Goal: Information Seeking & Learning: Learn about a topic

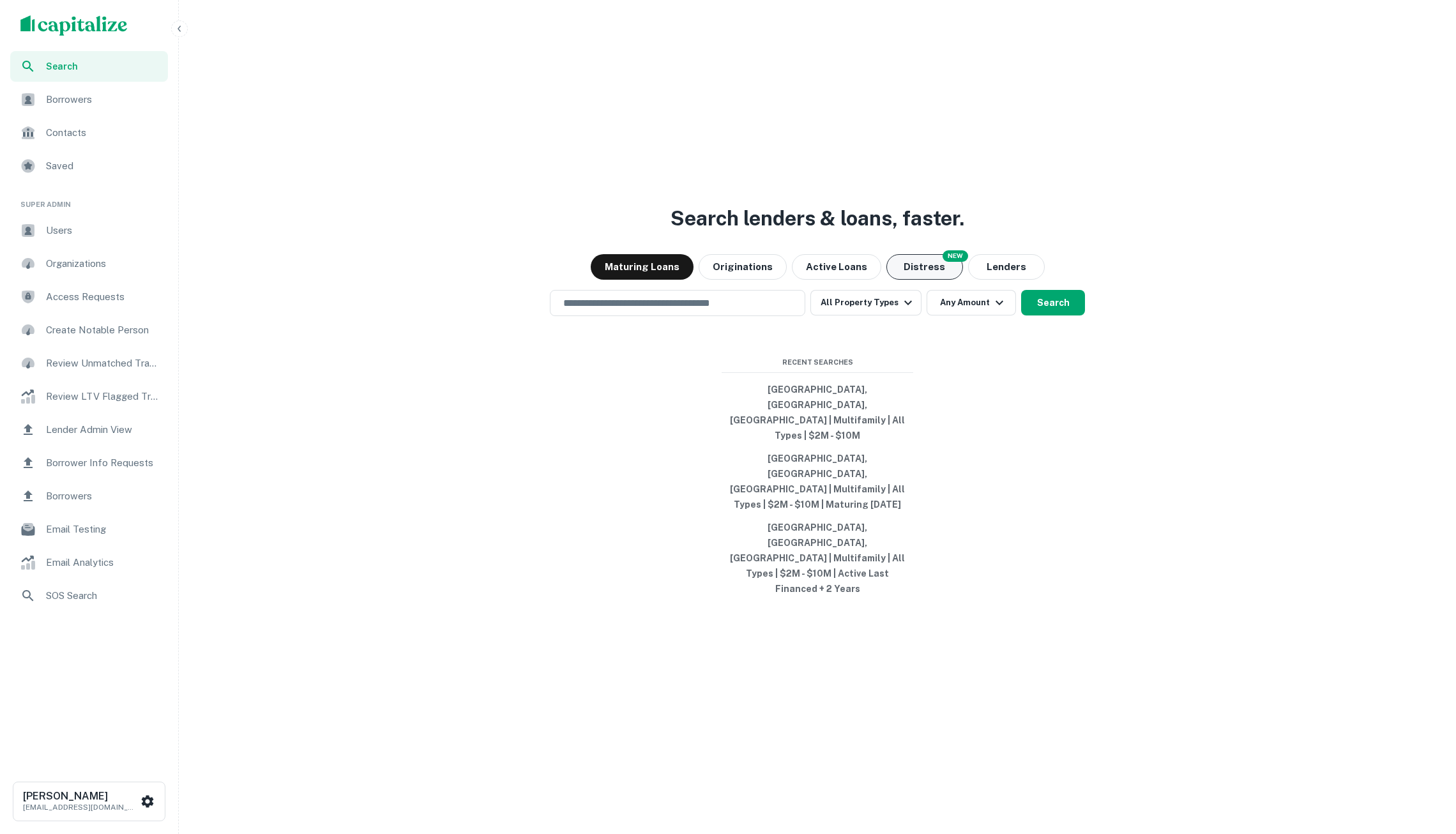
click at [908, 280] on button "Distress" at bounding box center [925, 267] width 77 height 26
click at [1042, 315] on button "Search" at bounding box center [1053, 303] width 64 height 26
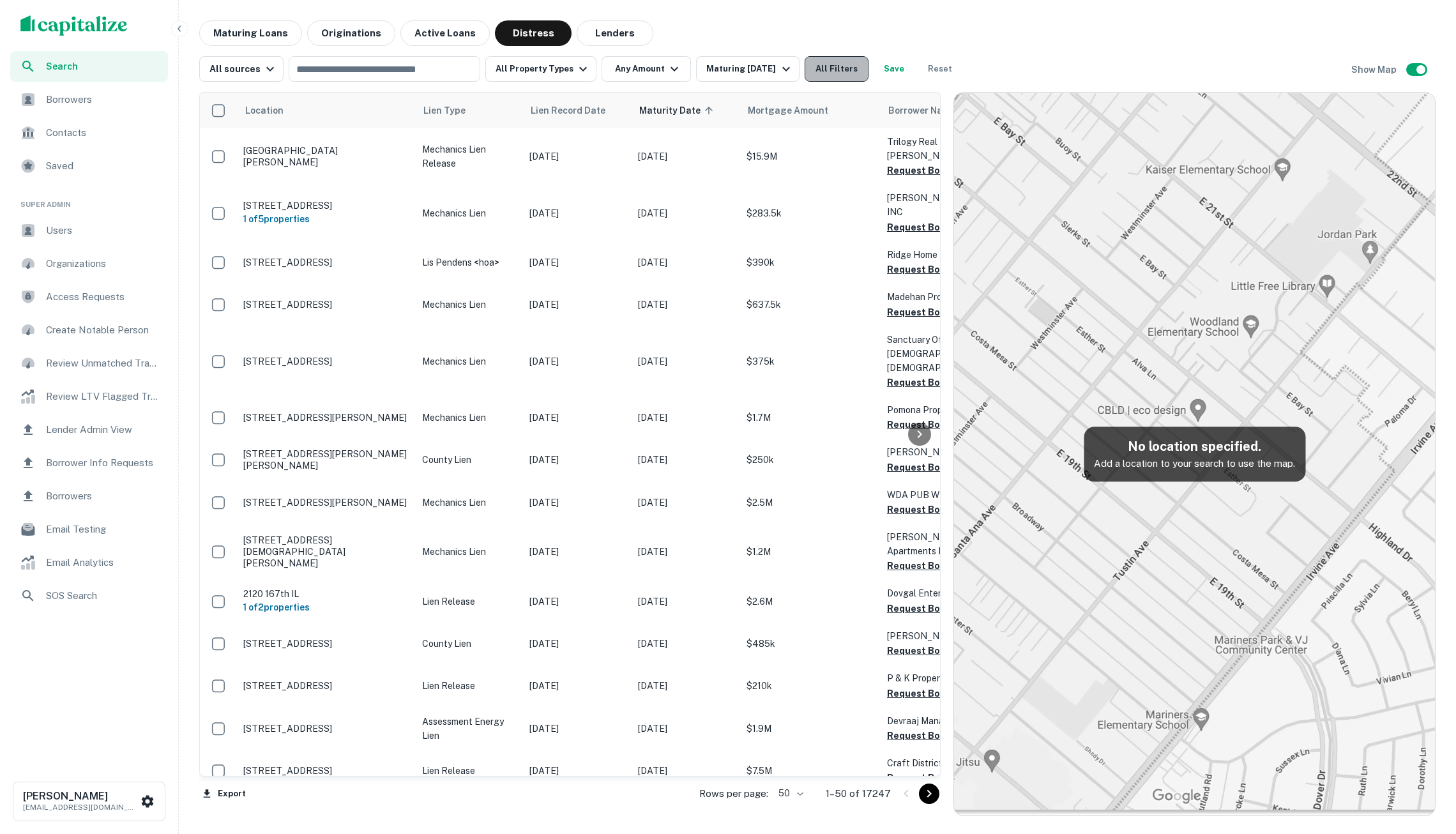
click at [858, 64] on button "All Filters" at bounding box center [836, 69] width 64 height 26
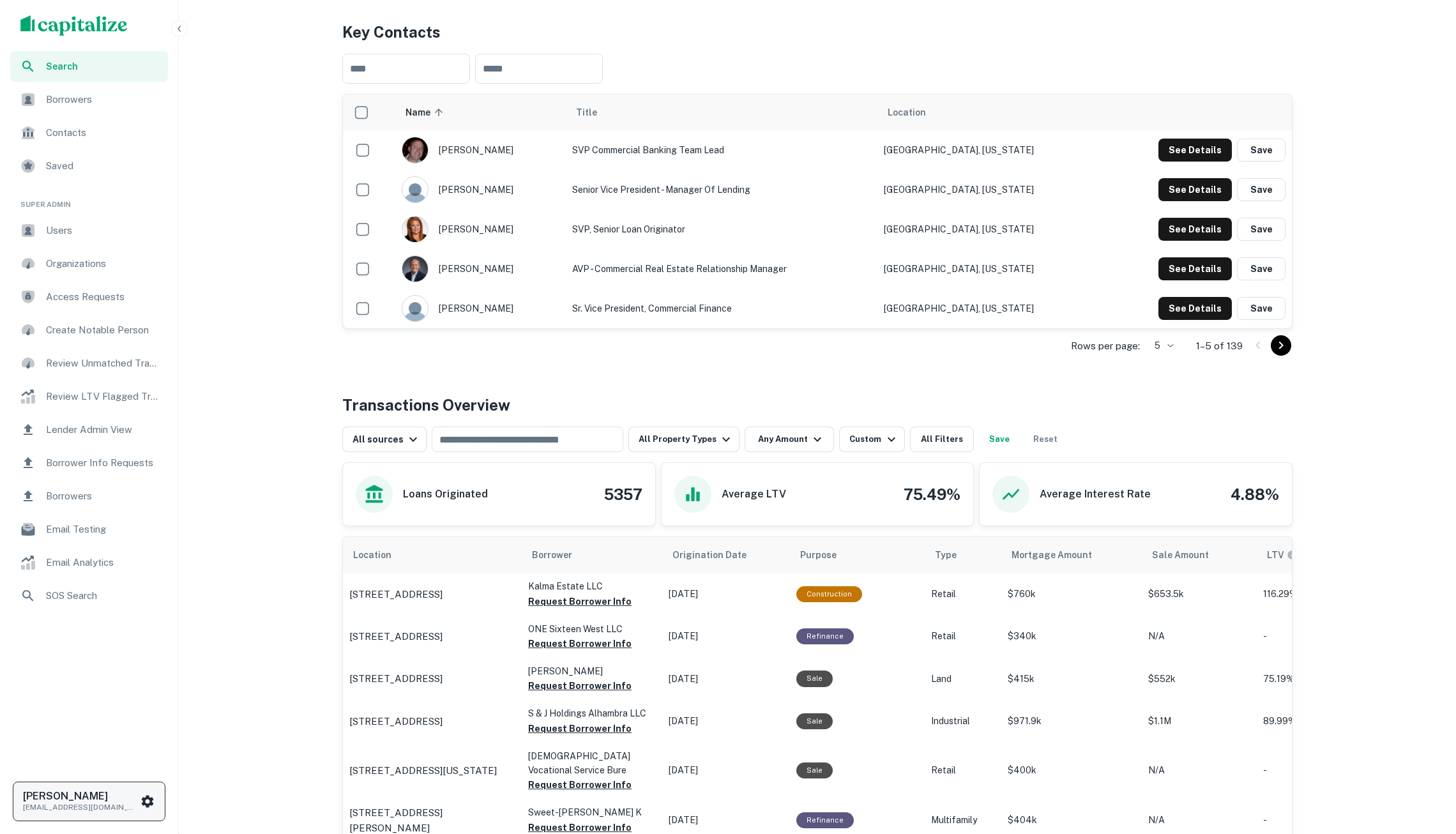
click at [131, 788] on button "[PERSON_NAME] [EMAIL_ADDRESS][DOMAIN_NAME]" at bounding box center [89, 801] width 152 height 40
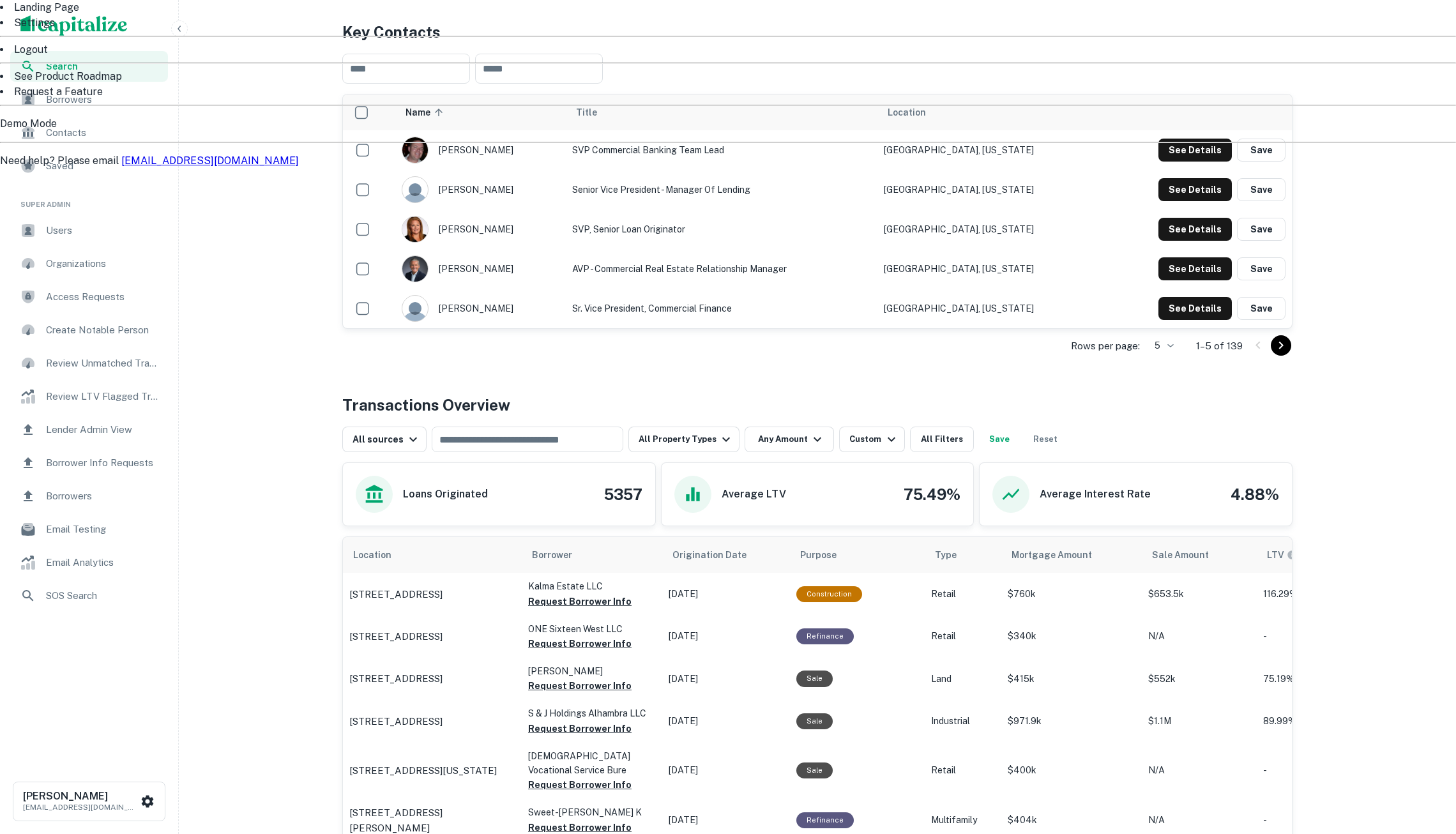
click at [102, 57] on li "Logout" at bounding box center [728, 50] width 1456 height 15
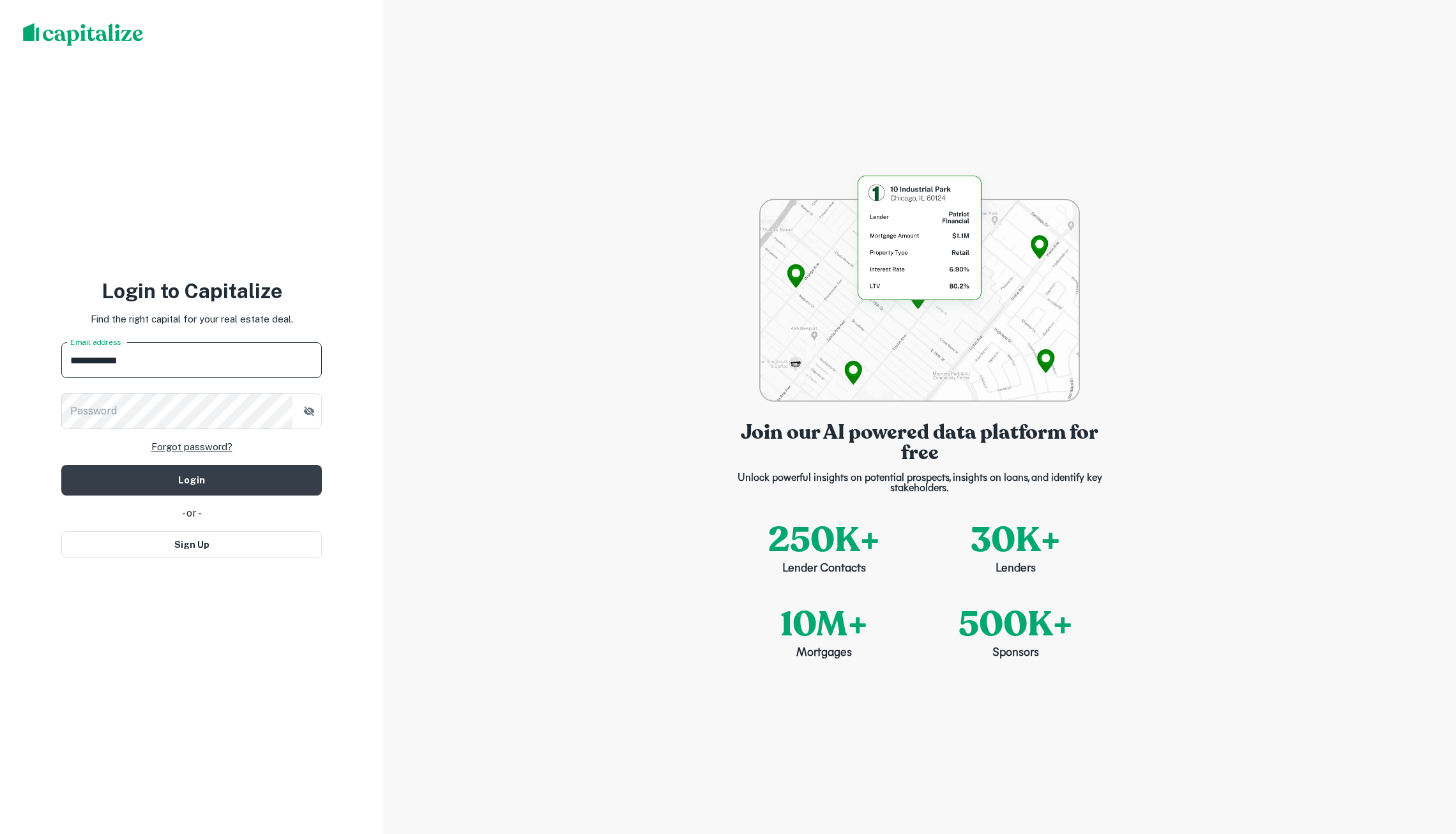
paste input "**********"
type input "**********"
click at [192, 479] on button "Login" at bounding box center [192, 480] width 261 height 31
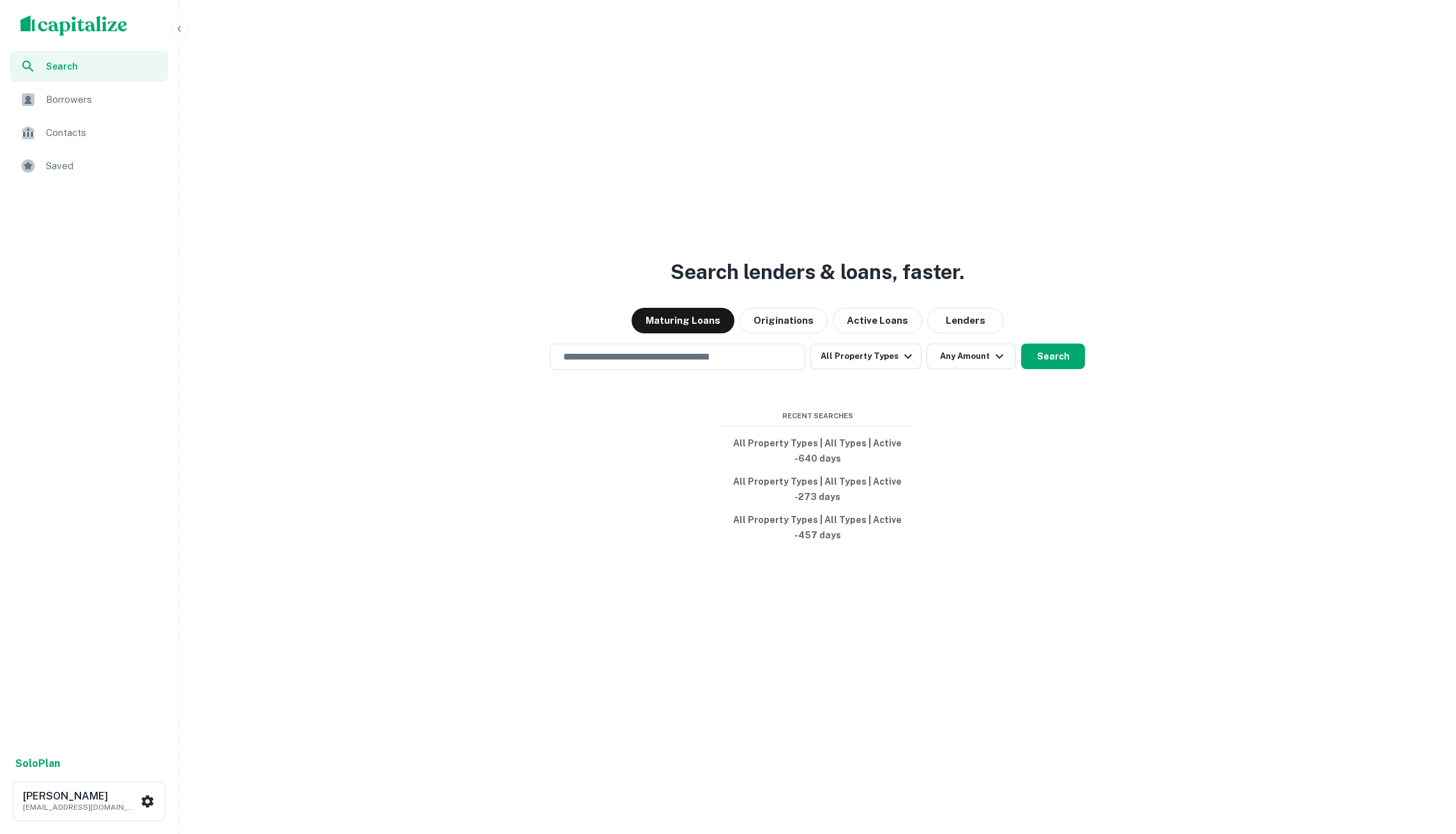
click at [429, 151] on div "Search lenders & loans, faster. Maturing Loans Originations Active Loans Lender…" at bounding box center [817, 447] width 1267 height 834
click at [617, 352] on input "text" at bounding box center [677, 357] width 244 height 15
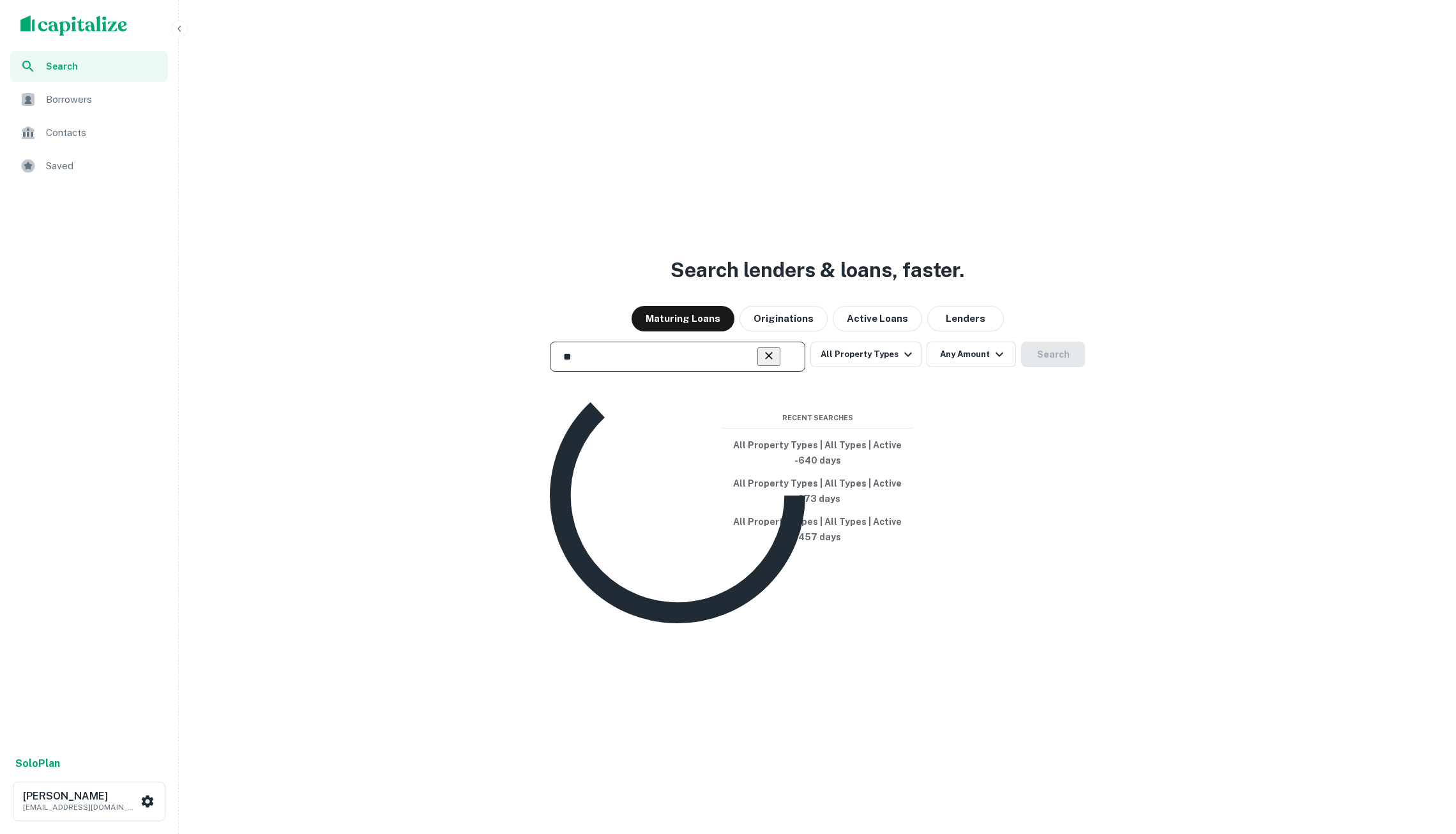
type input "***"
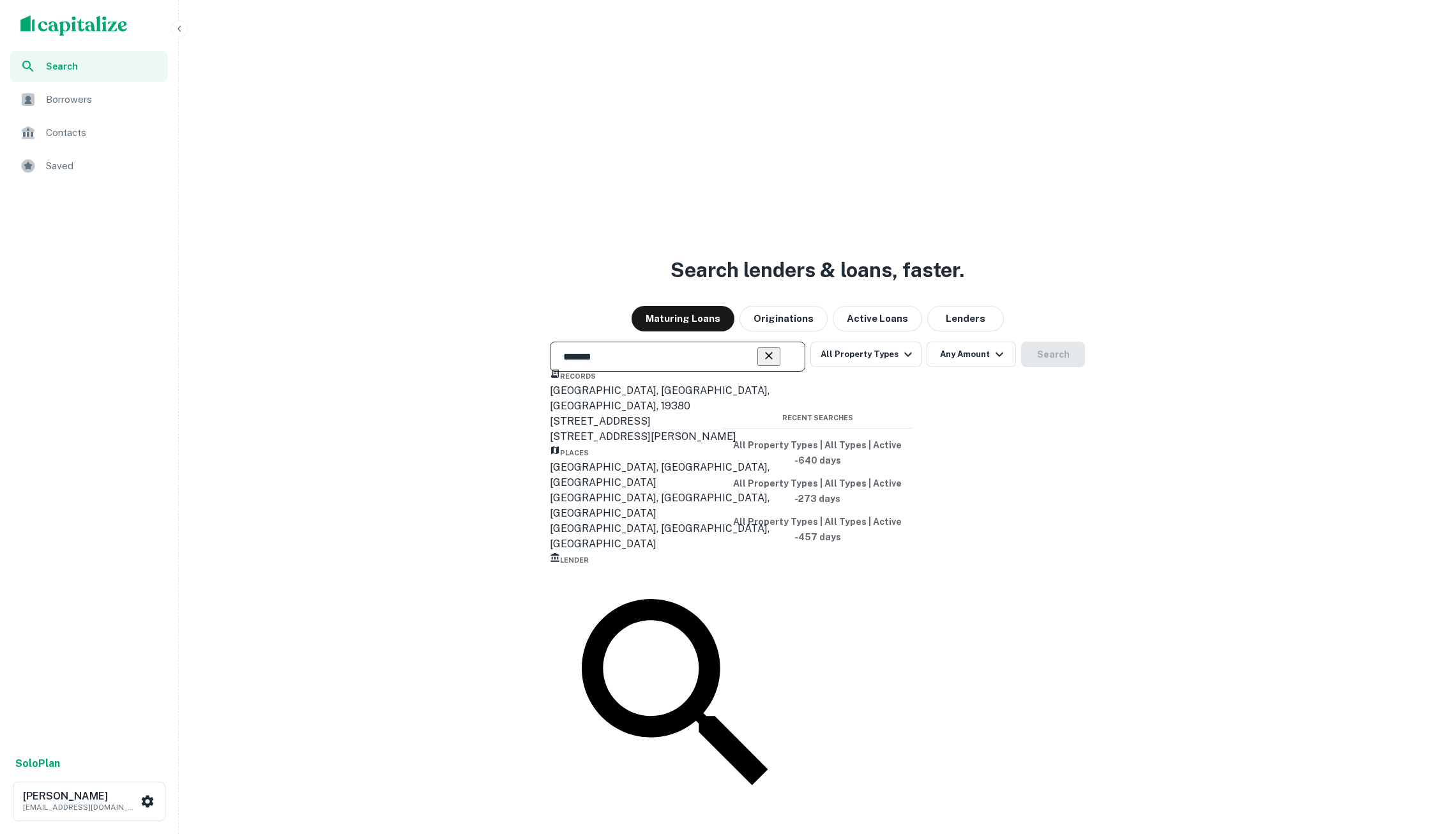
click at [621, 491] on div "Phoenix, AZ, USA" at bounding box center [678, 475] width 256 height 31
type input "**********"
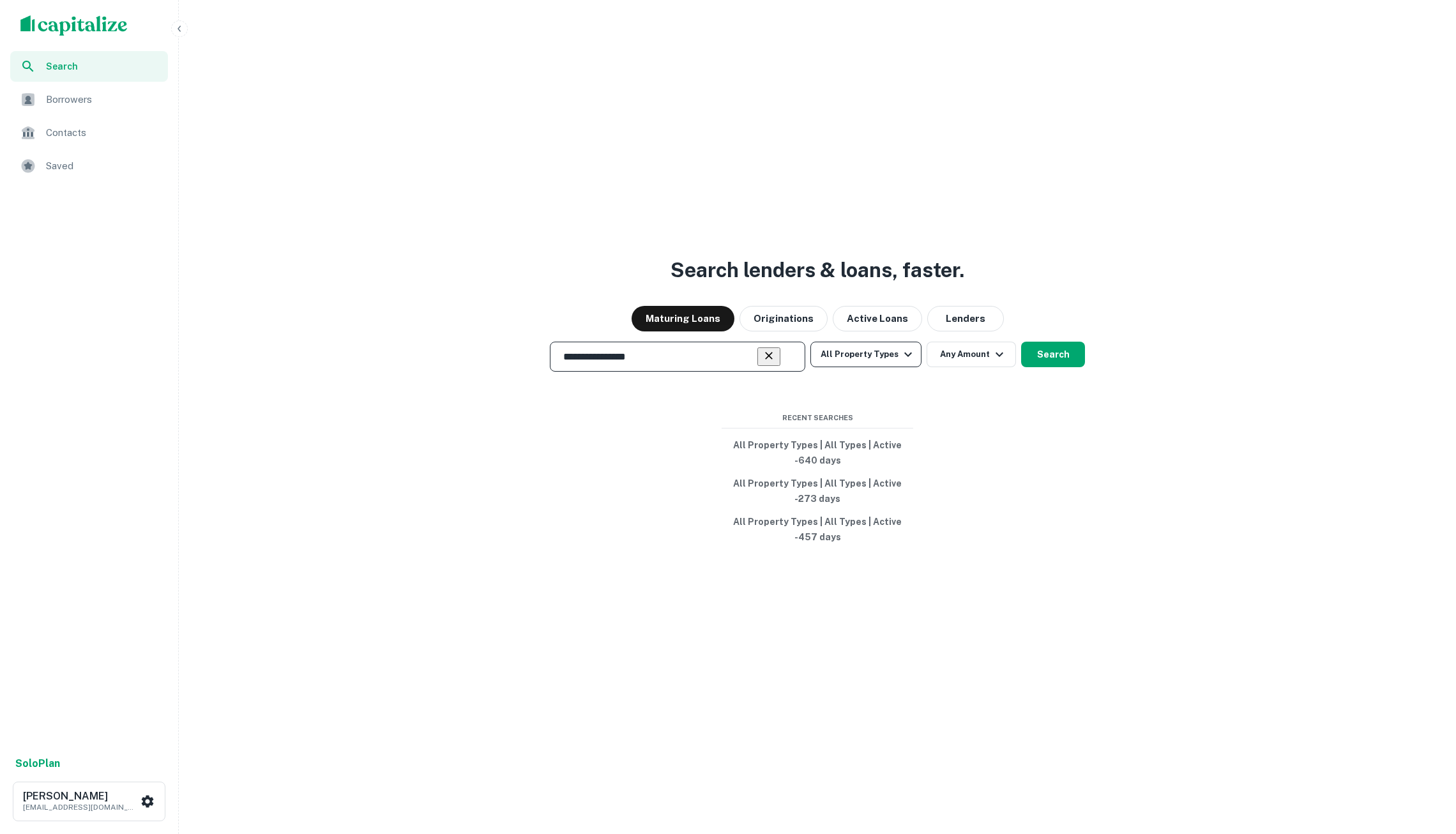
click at [883, 352] on button "All Property Types" at bounding box center [866, 354] width 111 height 26
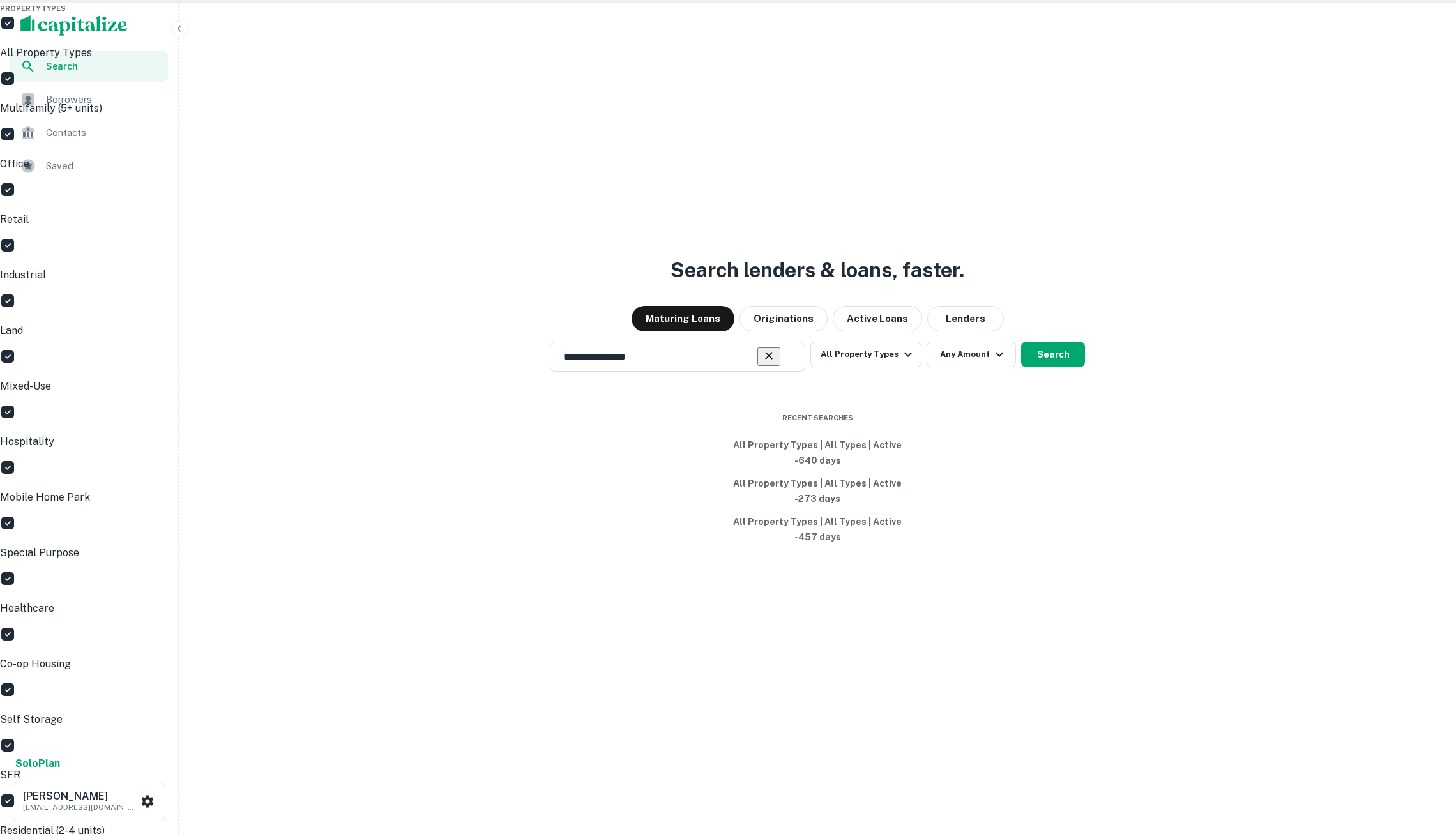
click at [874, 61] on div "All Property Types" at bounding box center [728, 38] width 1456 height 45
click at [874, 116] on p "Multifamily (5+ units)" at bounding box center [728, 108] width 1456 height 15
click at [1000, 441] on div at bounding box center [728, 417] width 1456 height 834
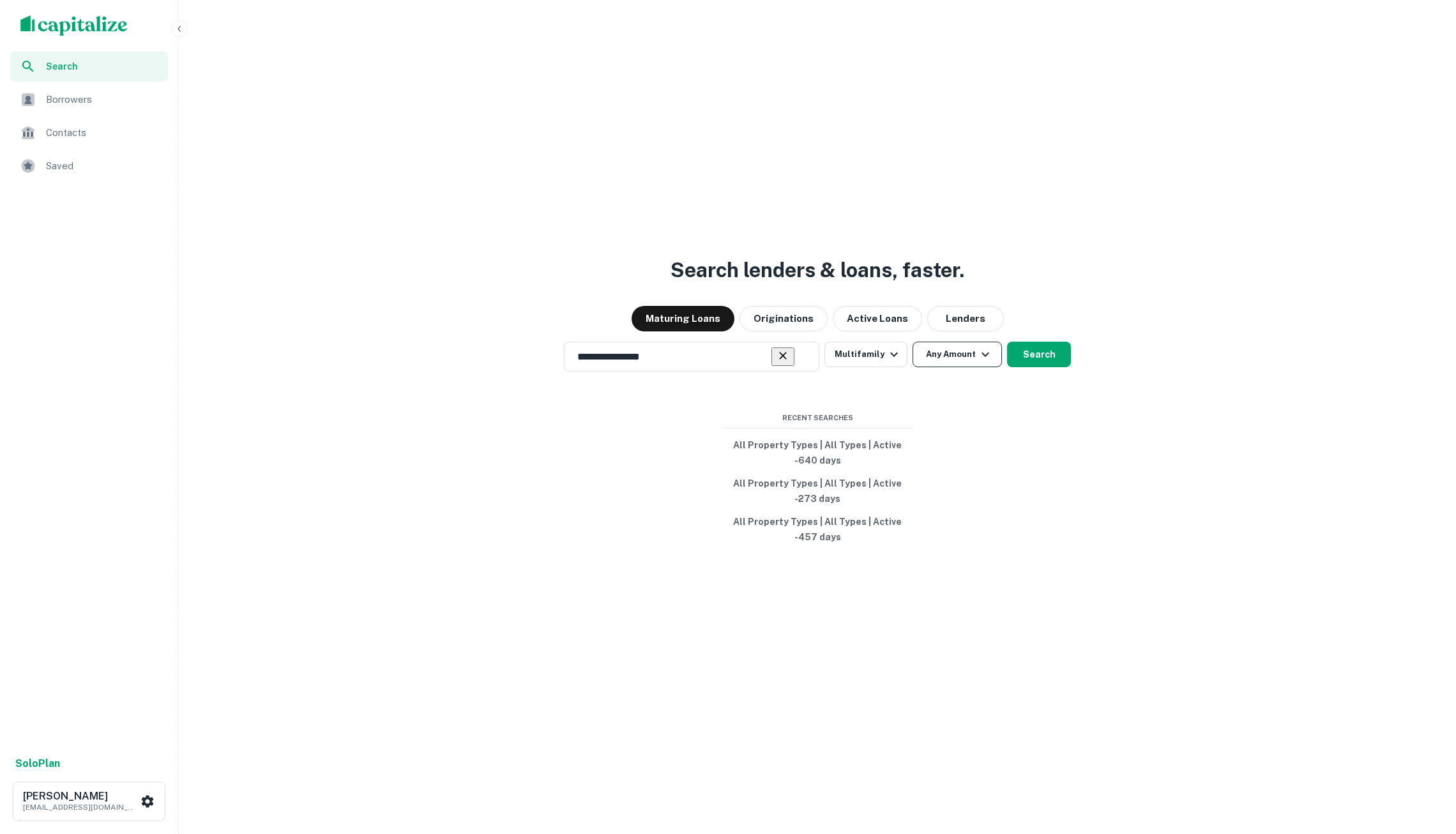
click at [984, 352] on icon "button" at bounding box center [986, 354] width 15 height 15
type input "*"
type input "*******"
type input "**"
type input "********"
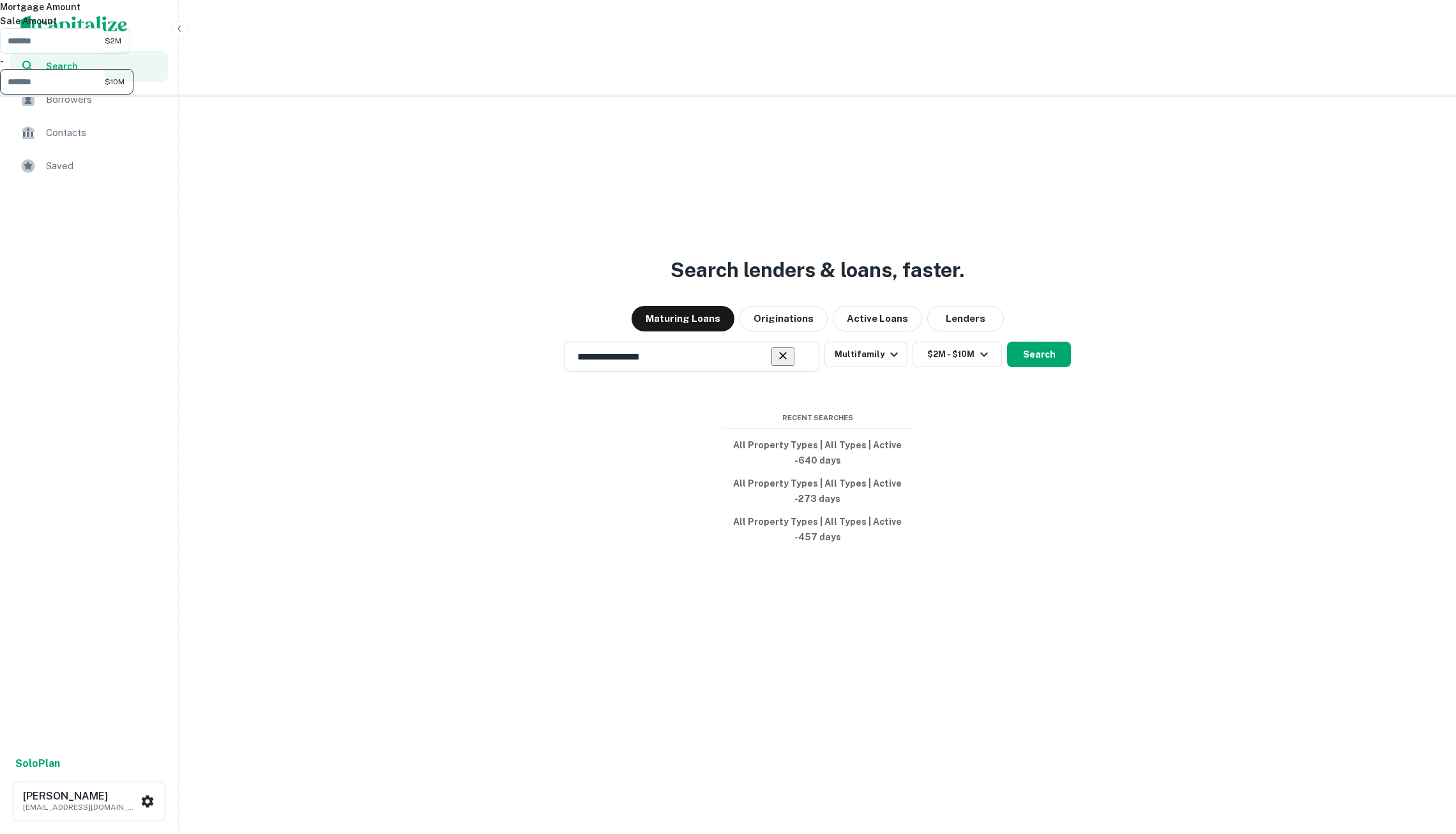
click at [1153, 366] on div at bounding box center [728, 417] width 1456 height 834
click at [1066, 353] on button "Search" at bounding box center [1039, 354] width 64 height 26
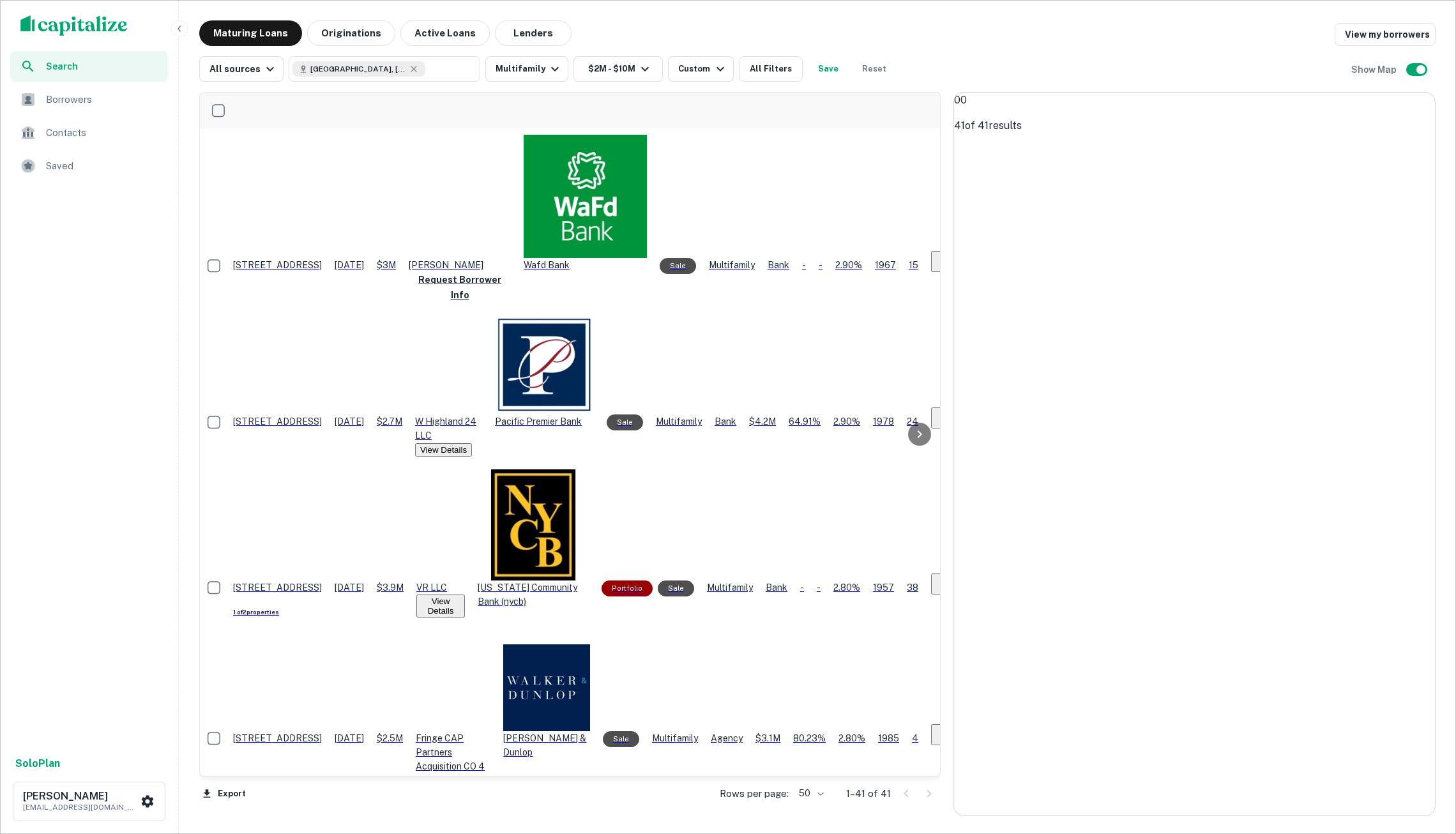
click at [1011, 138] on p "Remove Boundary" at bounding box center [982, 171] width 57 height 67
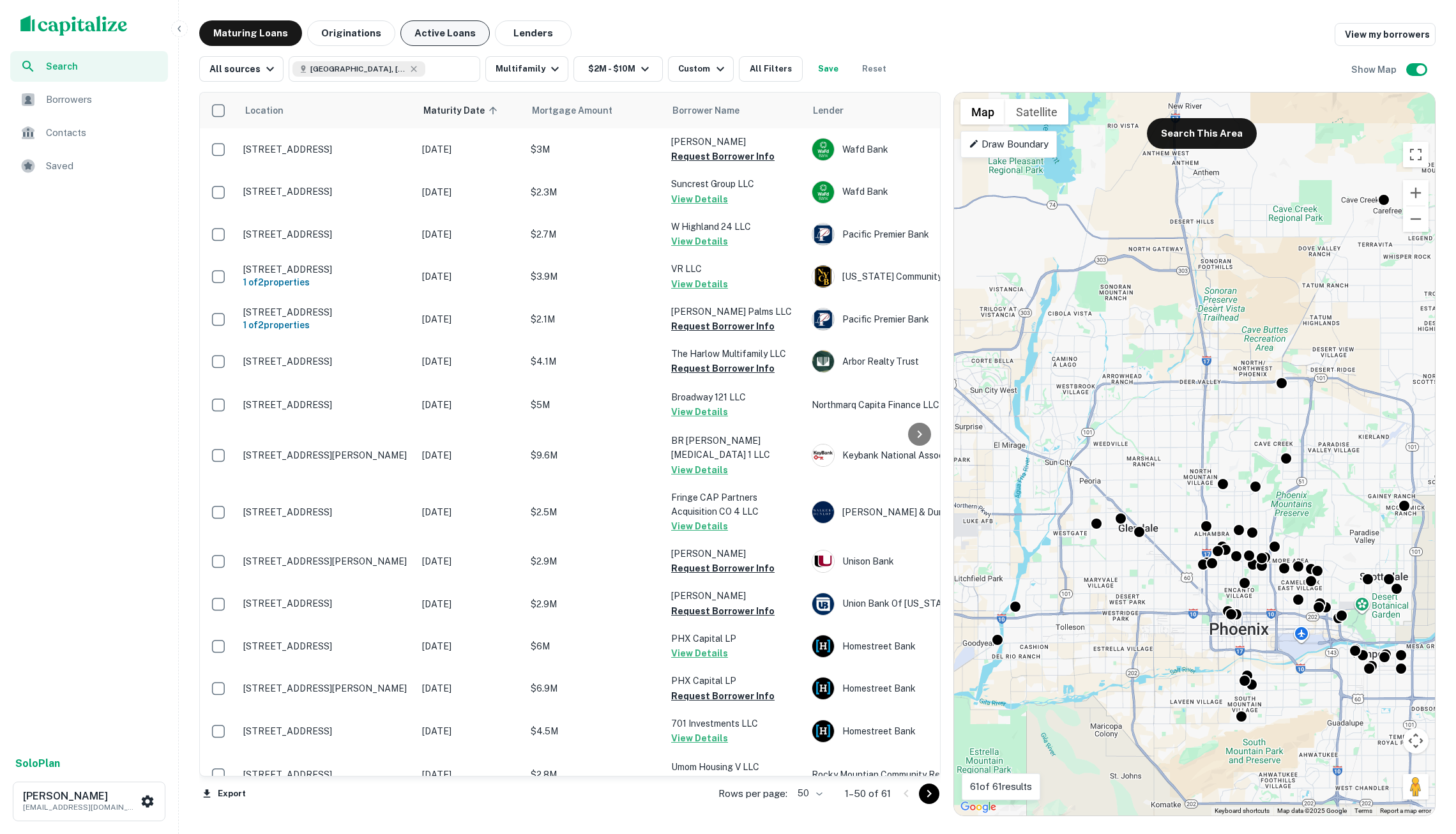
click at [459, 34] on button "Active Loans" at bounding box center [445, 33] width 89 height 26
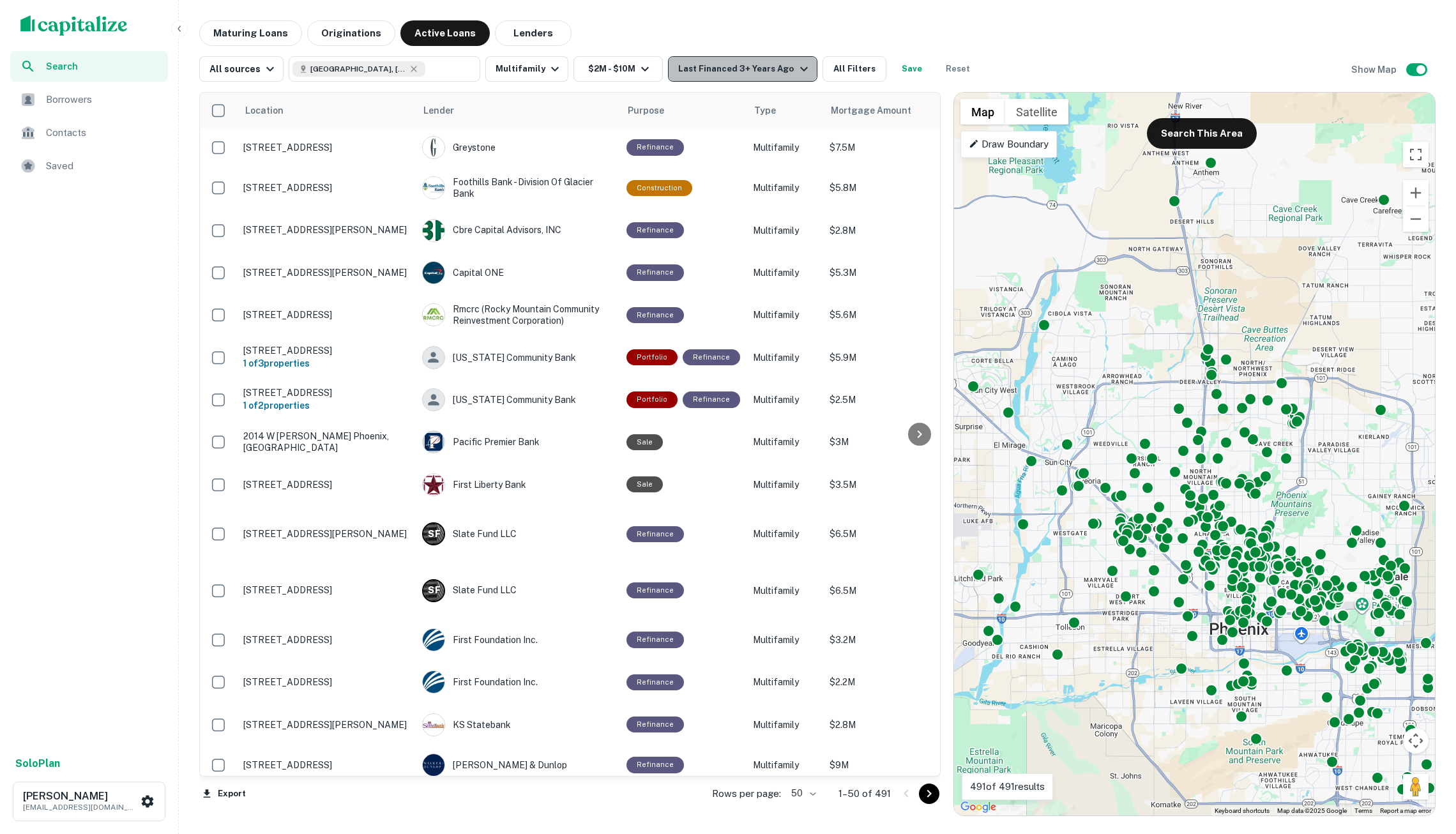
click at [736, 64] on div "Last Financed 3+ Years Ago" at bounding box center [744, 69] width 133 height 15
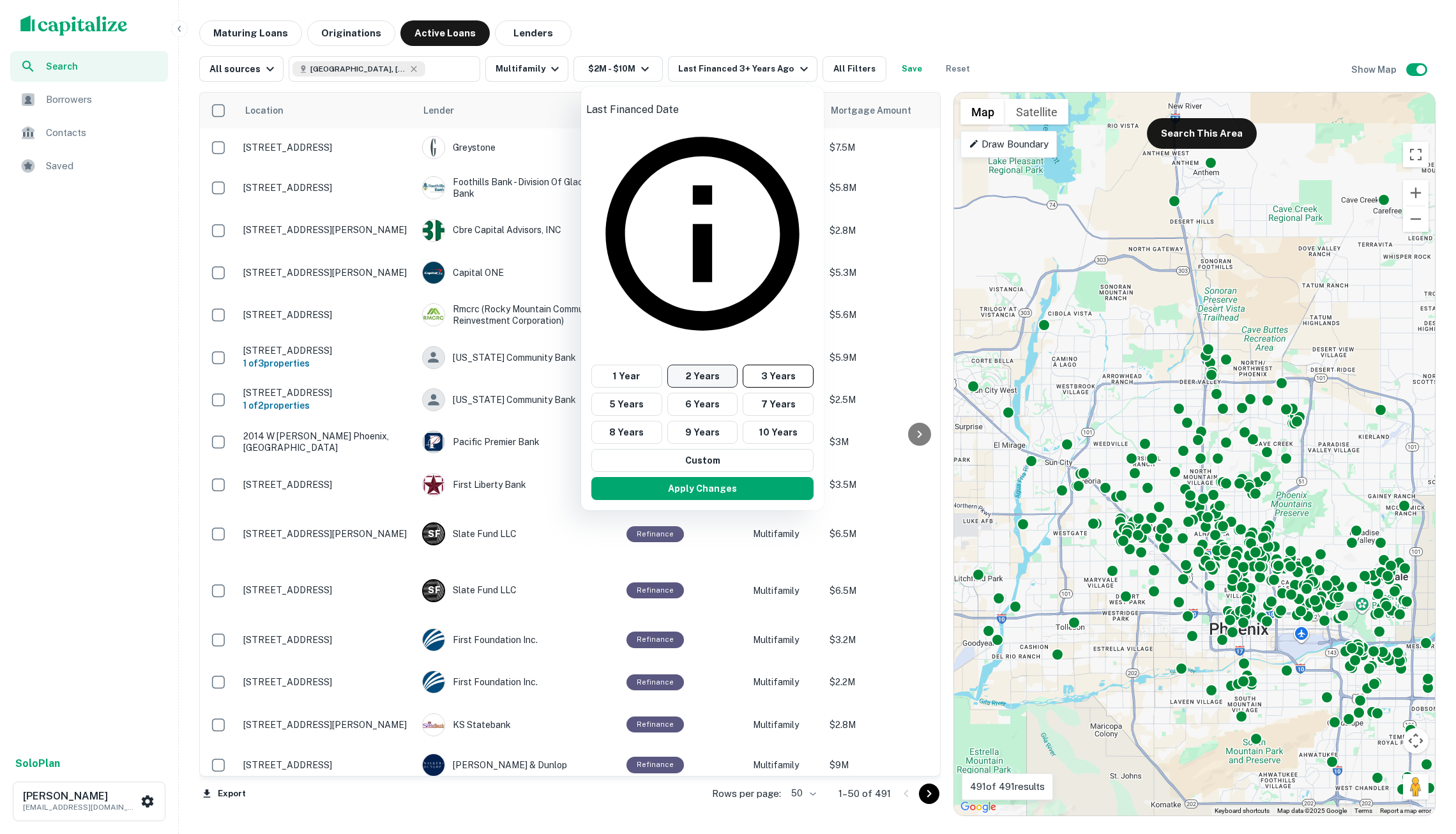
click at [699, 365] on button "2 Years" at bounding box center [702, 376] width 71 height 23
click at [713, 477] on button "Apply Changes" at bounding box center [702, 489] width 222 height 23
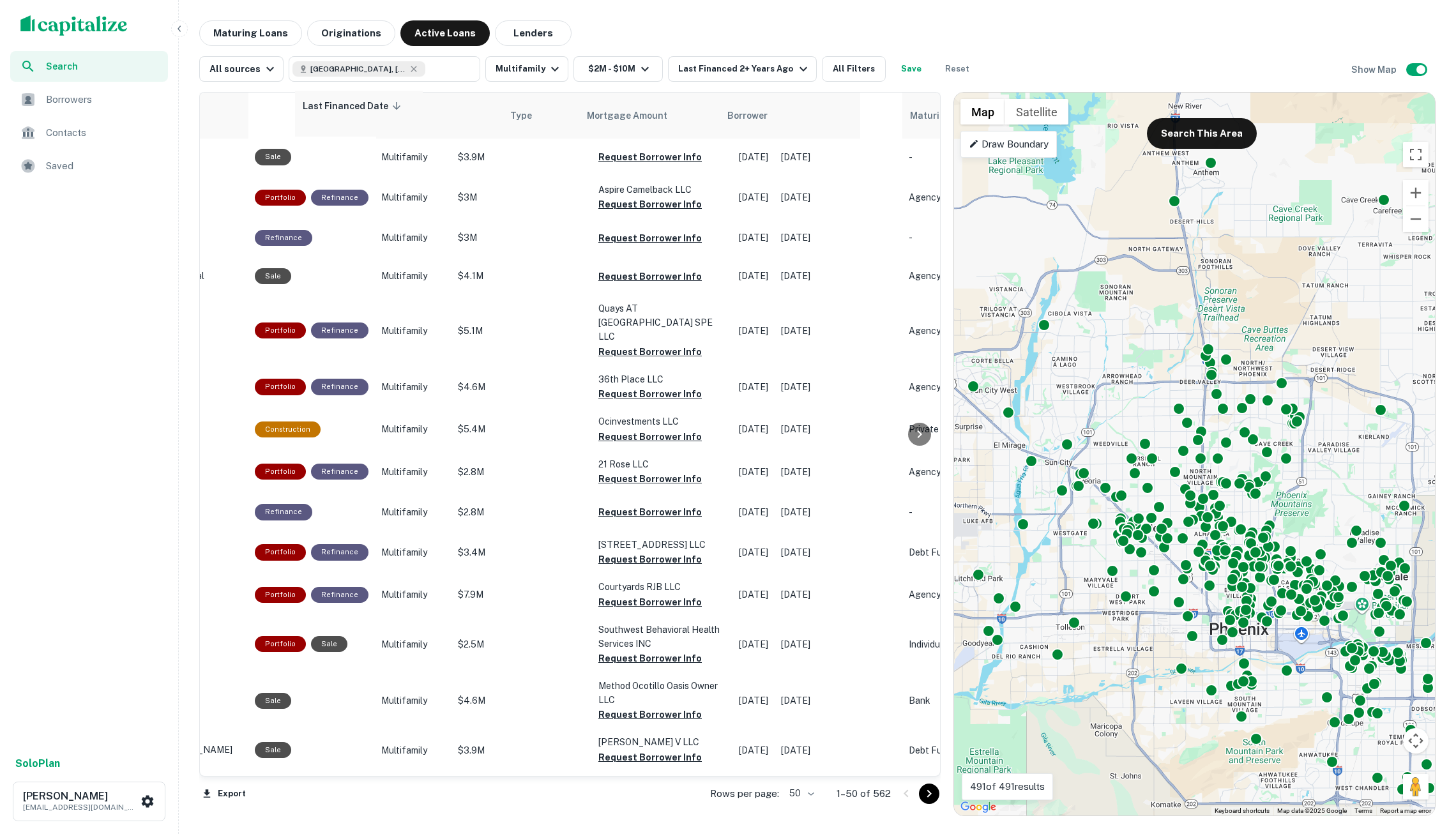
scroll to position [1, 370]
drag, startPoint x: 700, startPoint y: 106, endPoint x: 382, endPoint y: 105, distance: 318.0
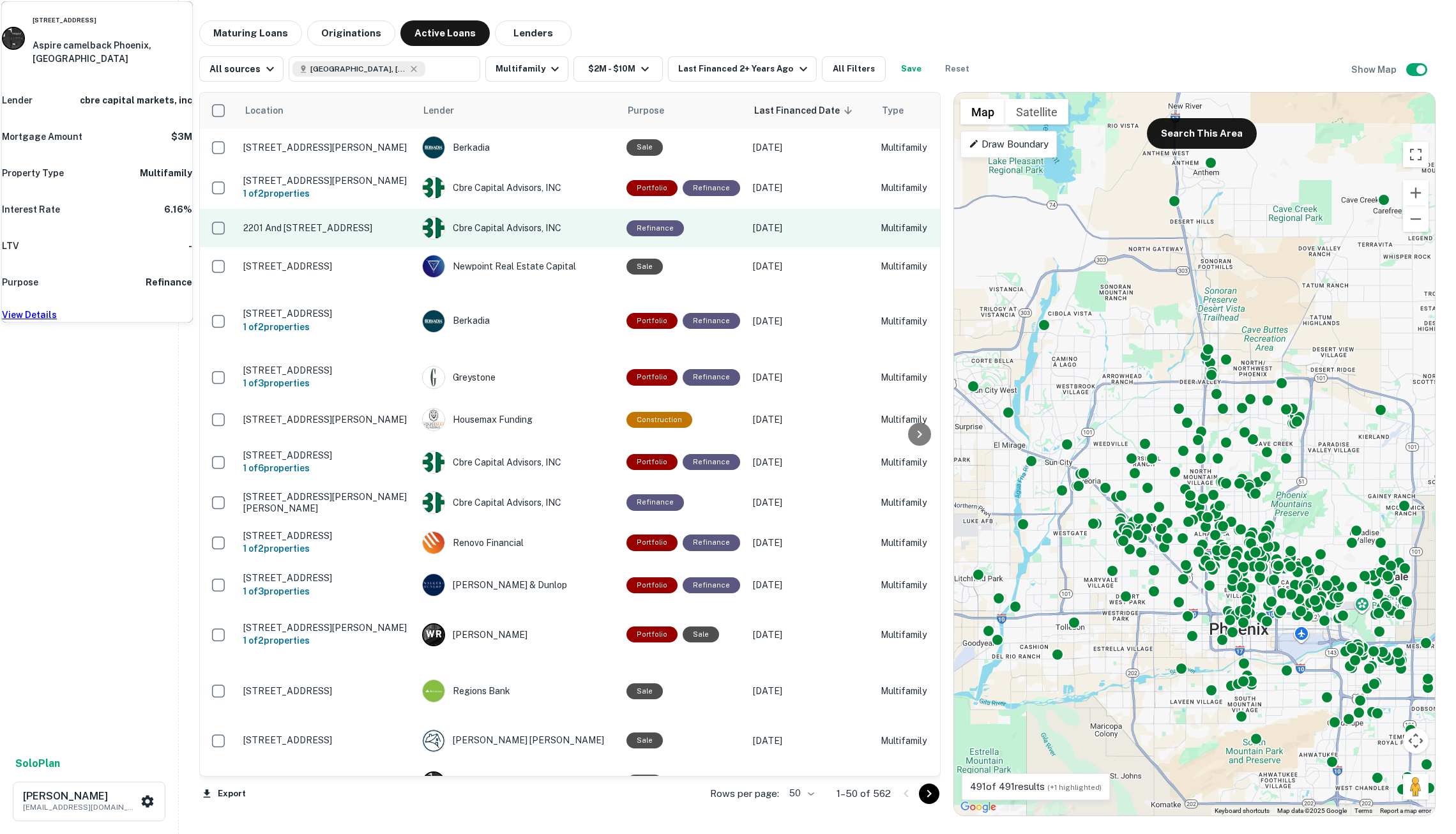
scroll to position [0, 0]
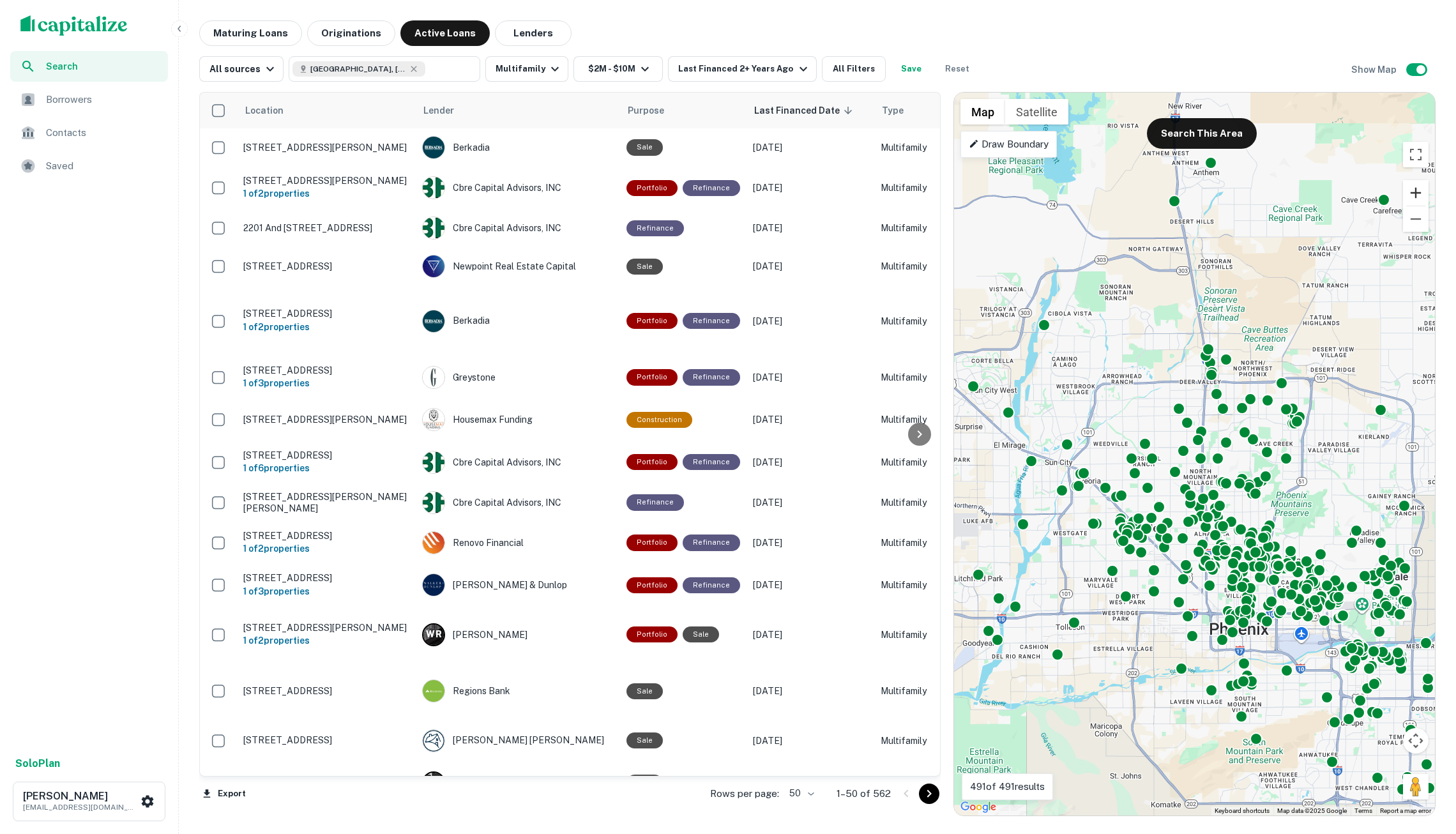
click at [1409, 193] on button "Zoom in" at bounding box center [1416, 193] width 26 height 26
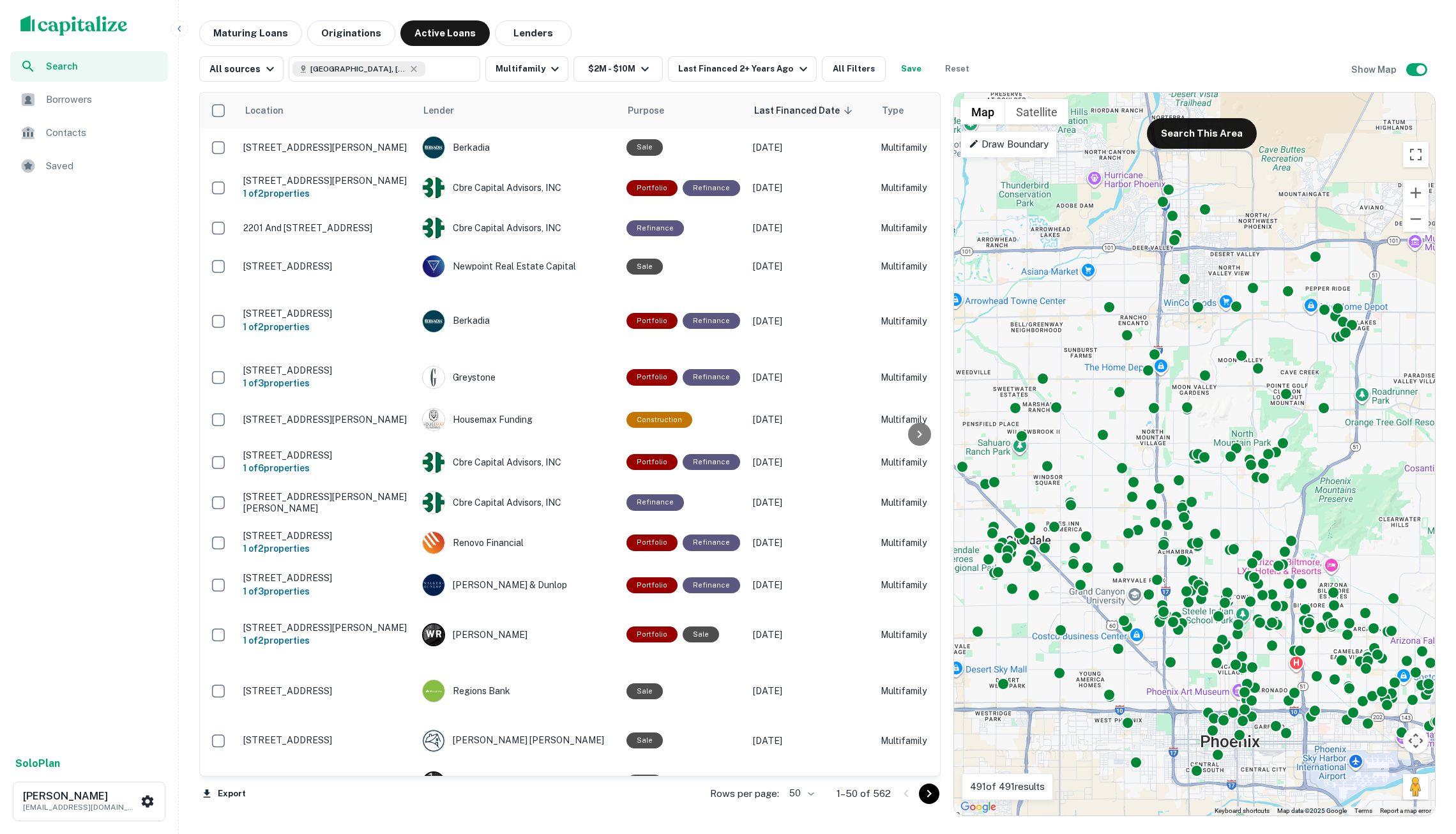
drag, startPoint x: 1155, startPoint y: 322, endPoint x: 1102, endPoint y: 259, distance: 82.3
click at [1102, 259] on div "To activate drag with keyboard, press Alt + Enter. Once in keyboard drag state,…" at bounding box center [1195, 454] width 481 height 723
click at [426, 73] on input "**********" at bounding box center [450, 69] width 49 height 18
click at [312, 73] on input "**********" at bounding box center [302, 69] width 19 height 15
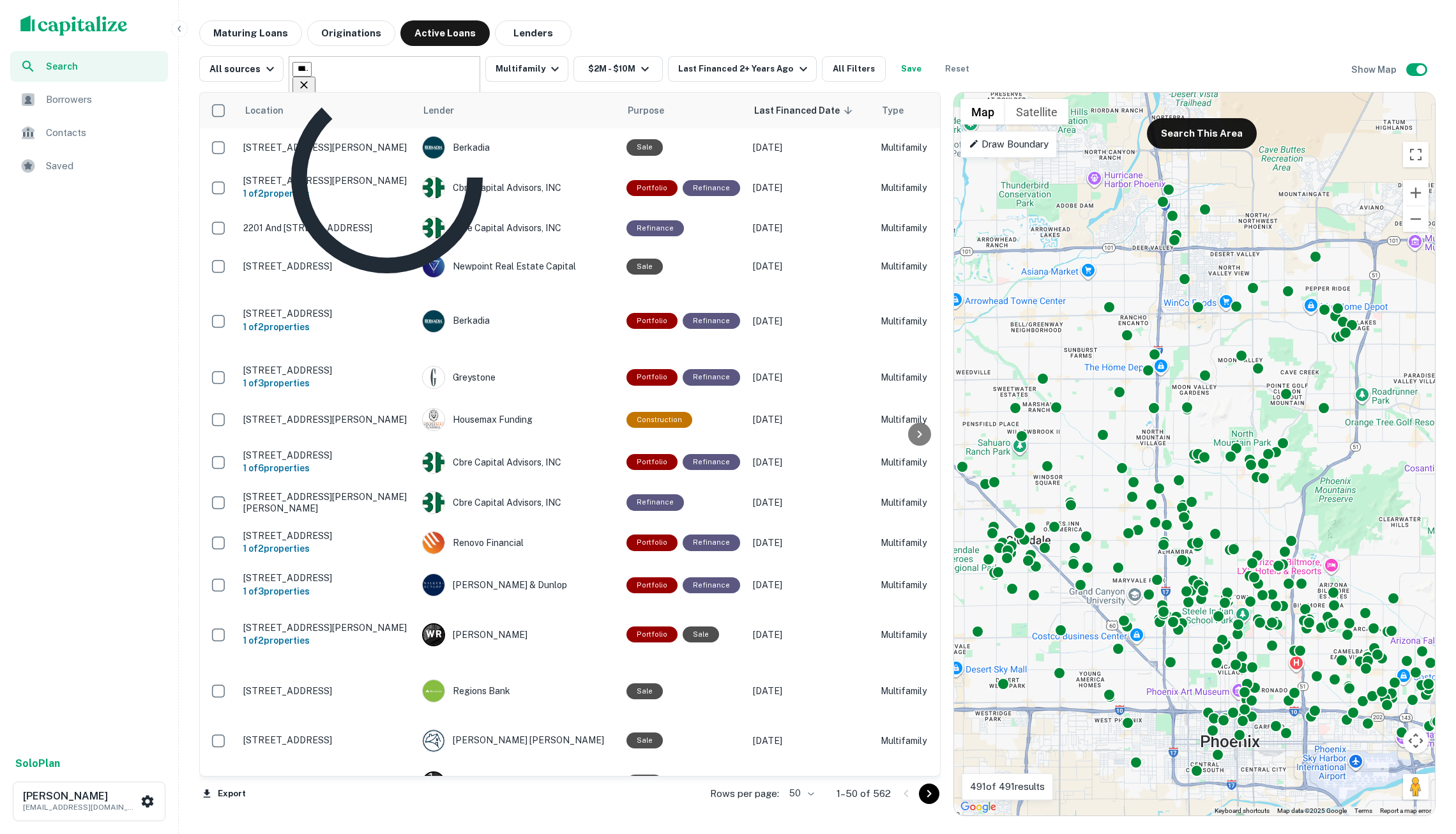
click at [312, 73] on input "**********" at bounding box center [302, 69] width 19 height 15
type input "**********"
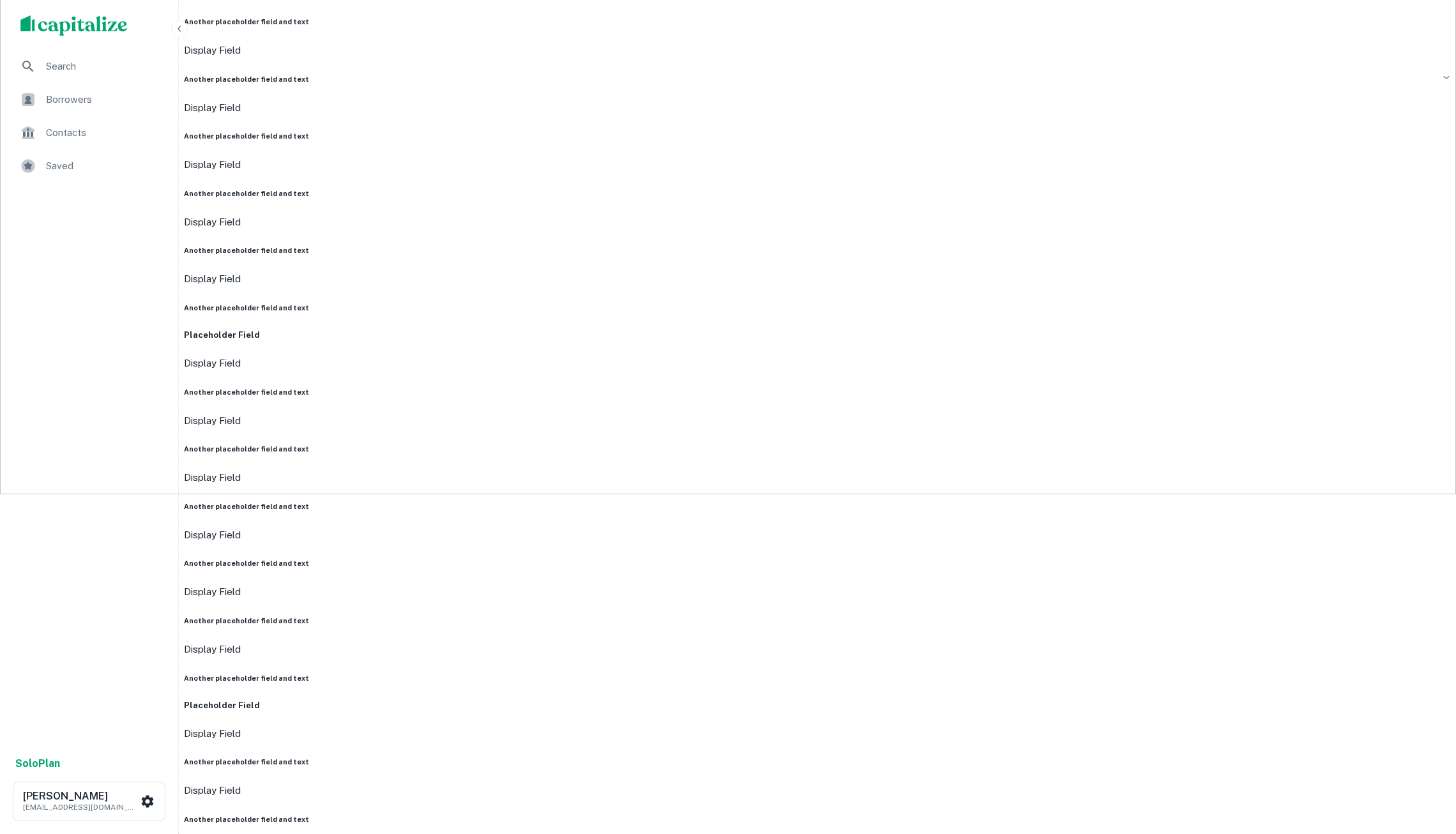
scroll to position [505, 0]
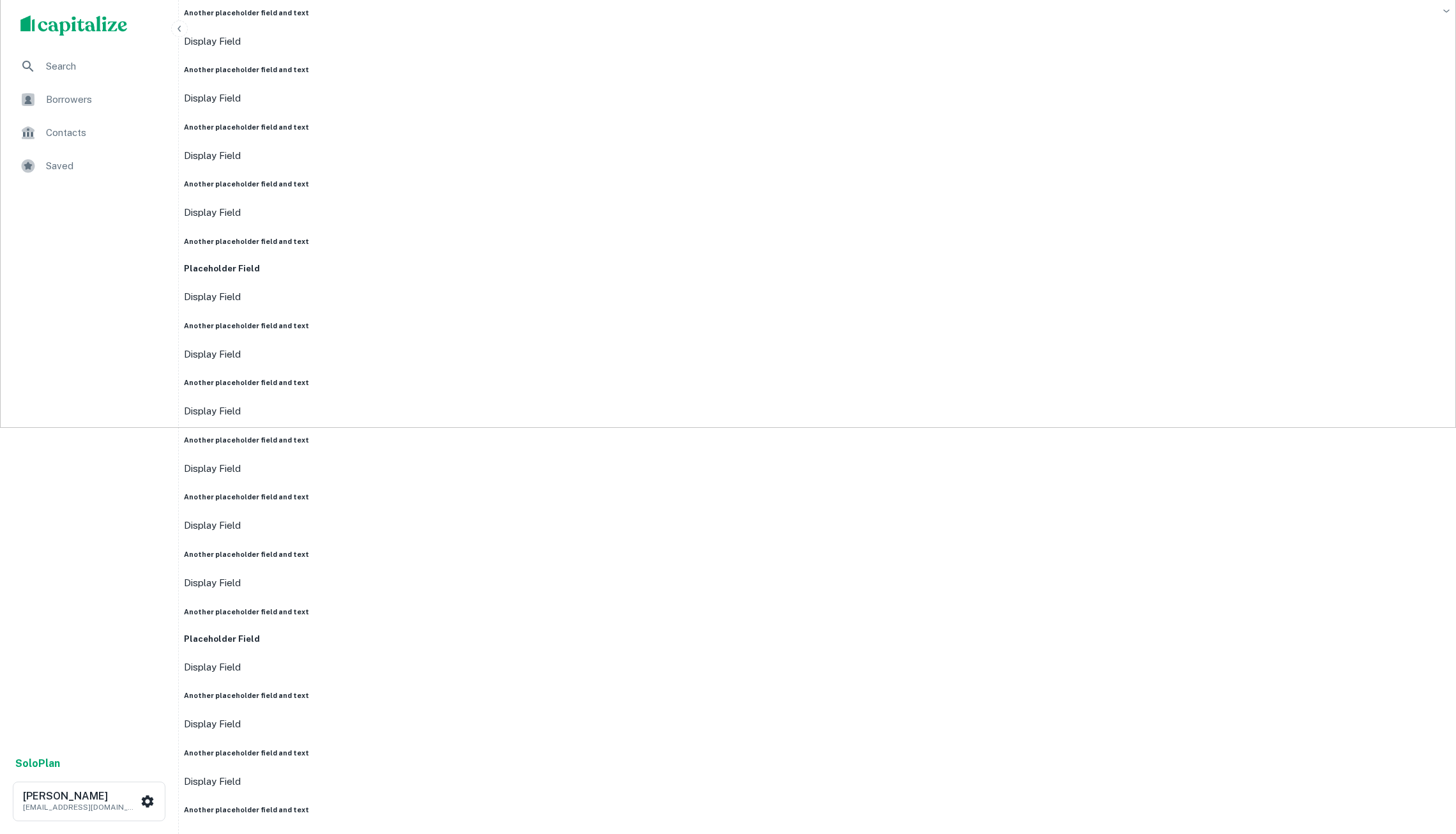
scroll to position [392, 0]
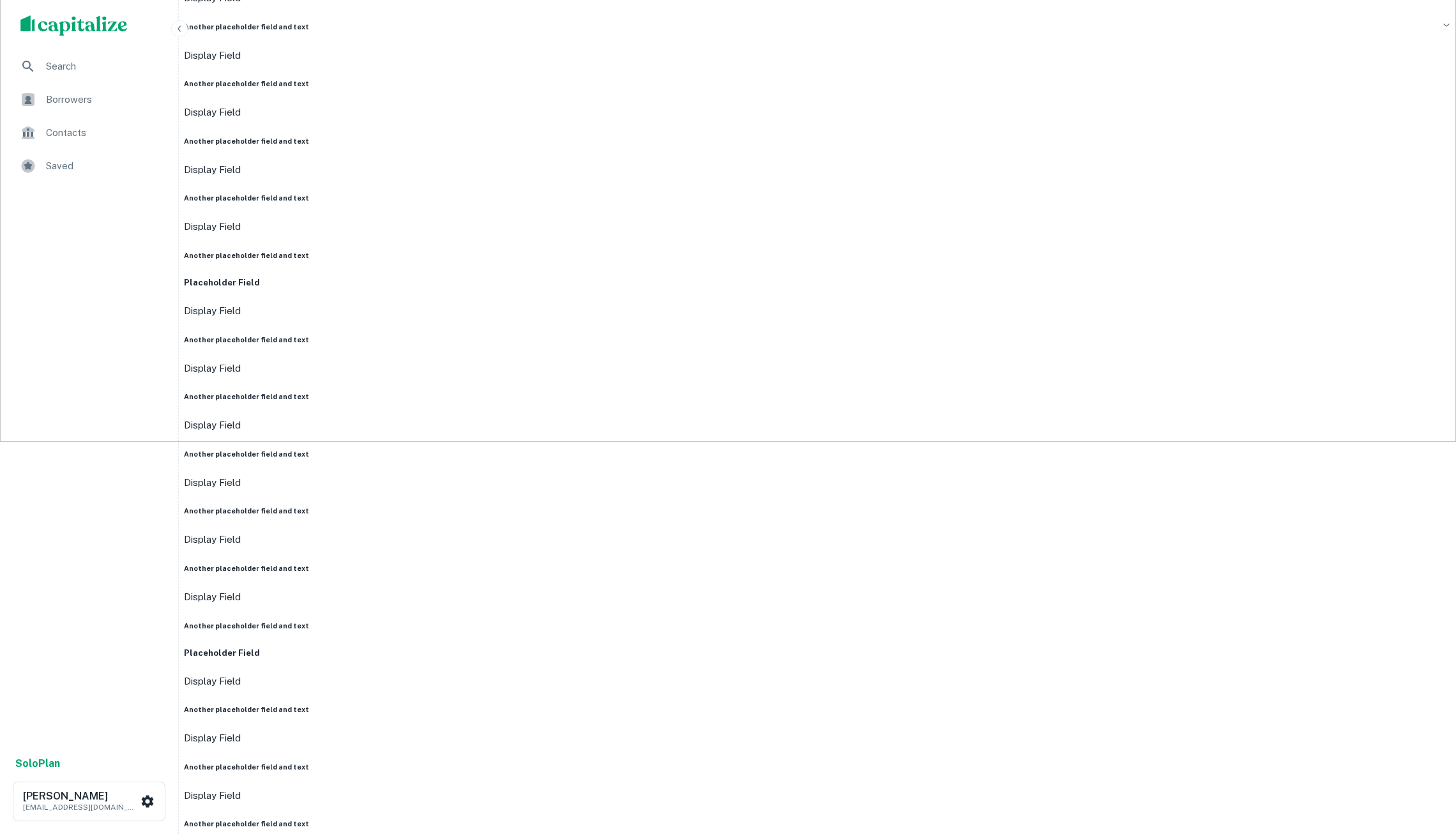
drag, startPoint x: 1067, startPoint y: 521, endPoint x: 1156, endPoint y: 611, distance: 126.6
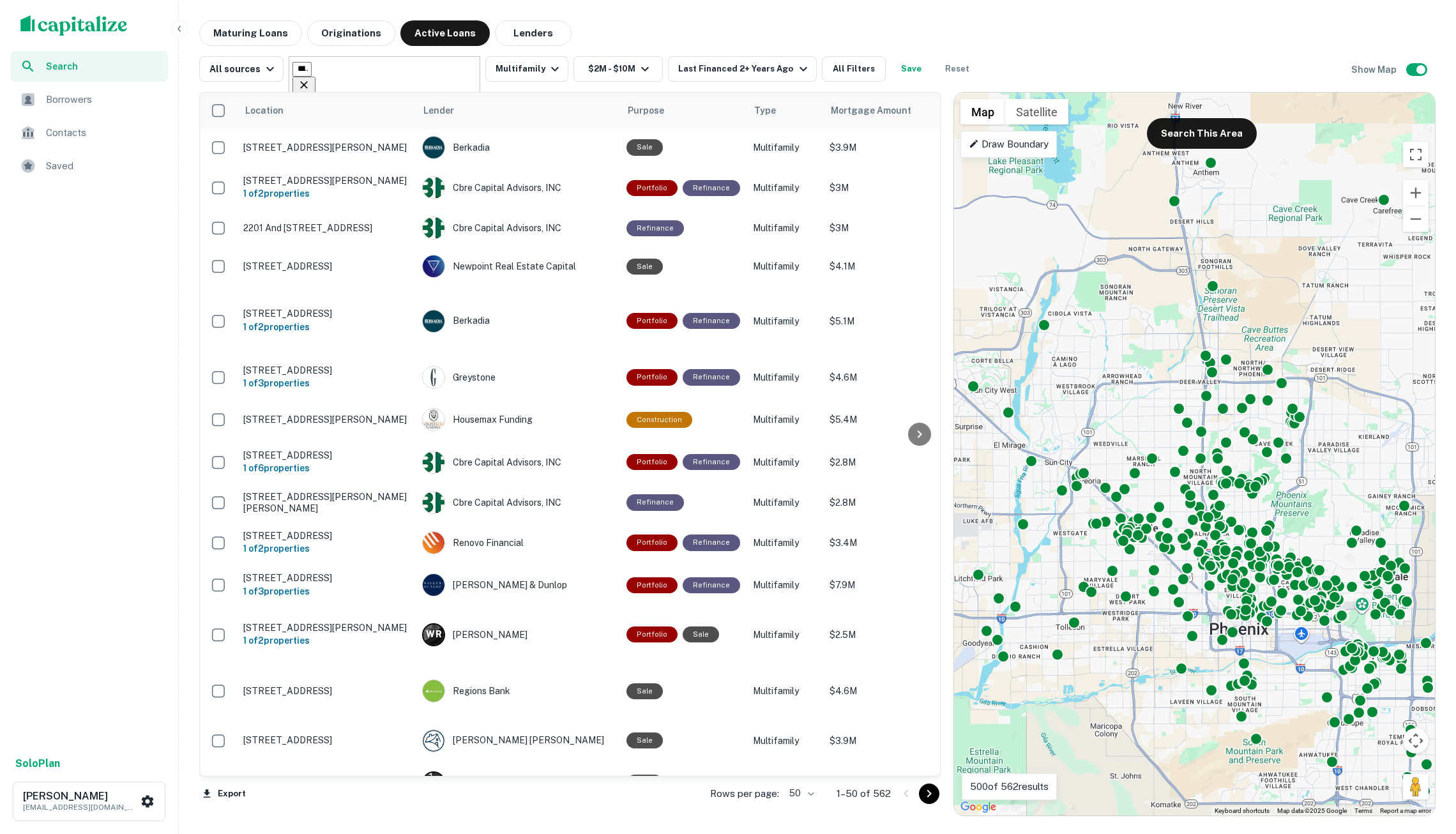
click at [312, 64] on input "**********" at bounding box center [302, 69] width 19 height 15
type input "*******"
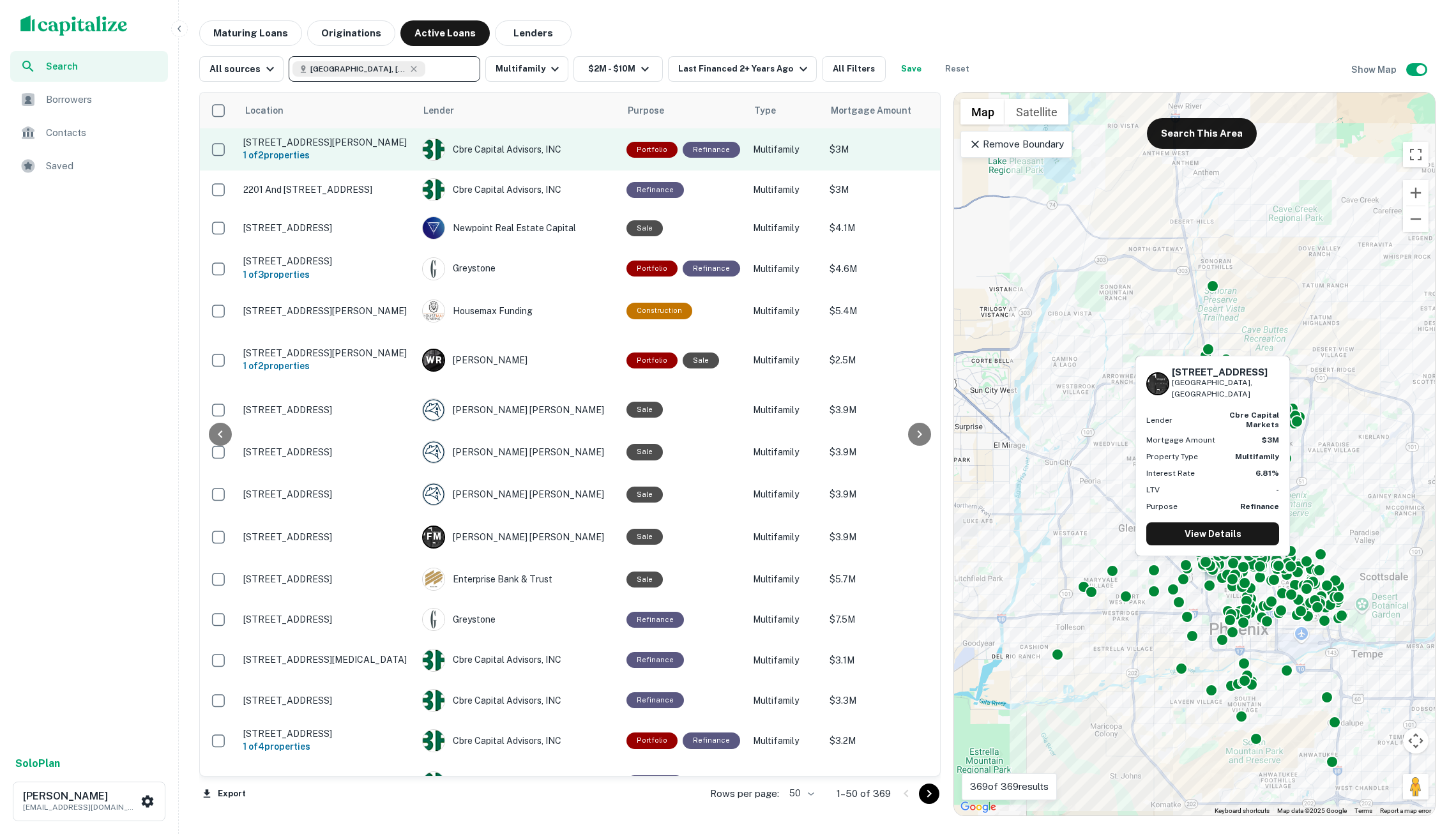
scroll to position [0, 266]
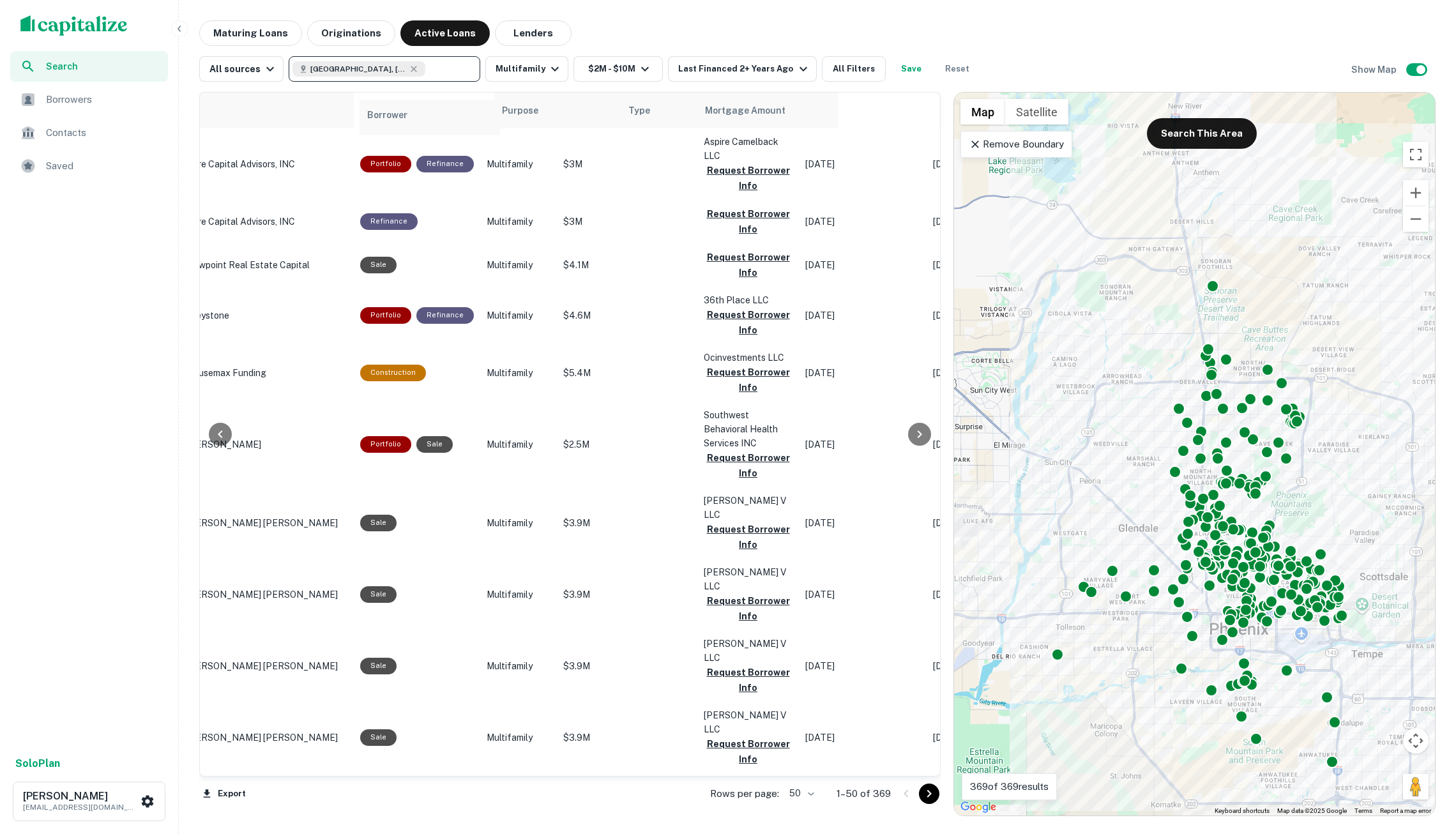
drag, startPoint x: 747, startPoint y: 105, endPoint x: 407, endPoint y: 113, distance: 340.1
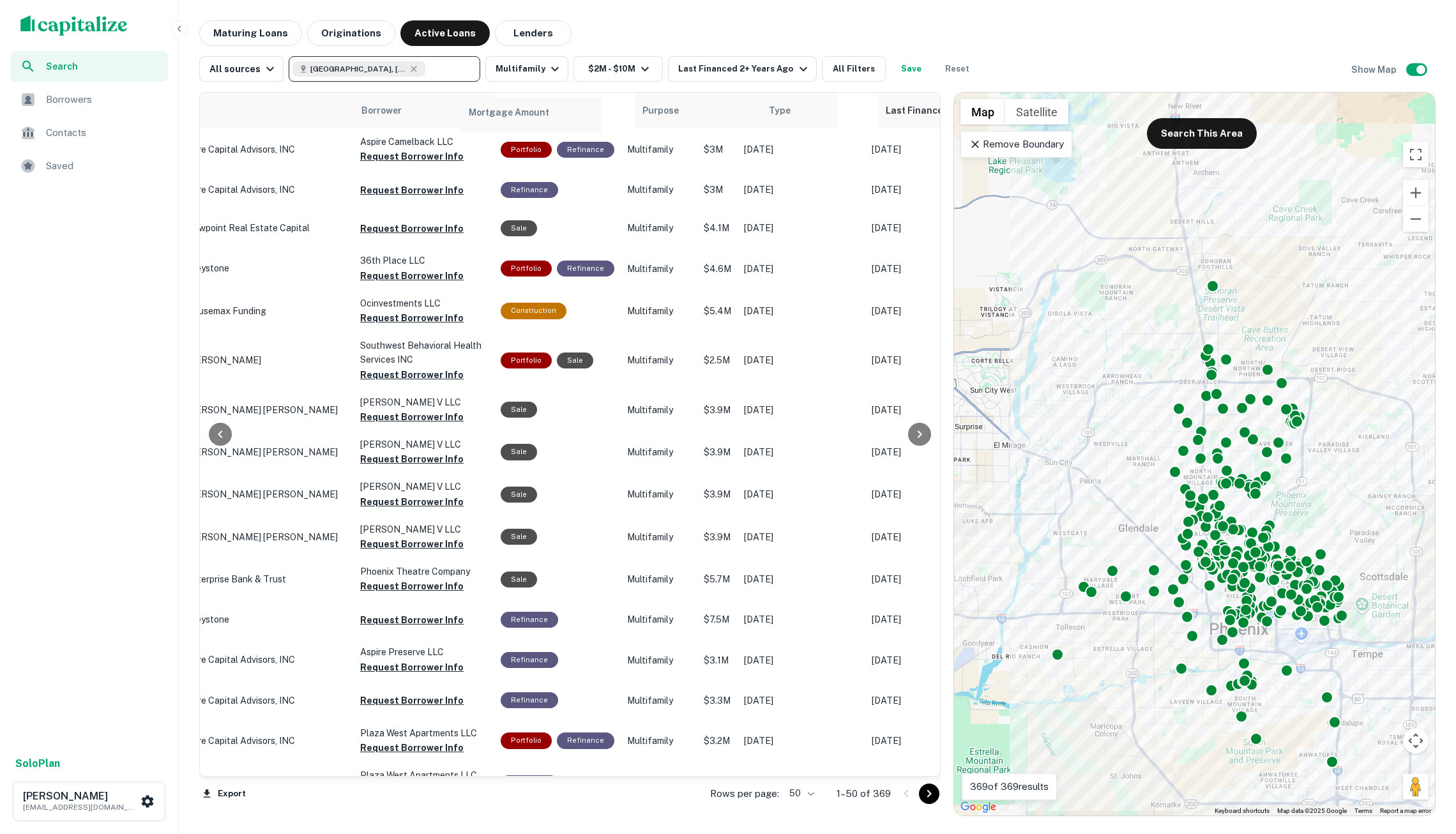
drag, startPoint x: 763, startPoint y: 108, endPoint x: 515, endPoint y: 113, distance: 248.1
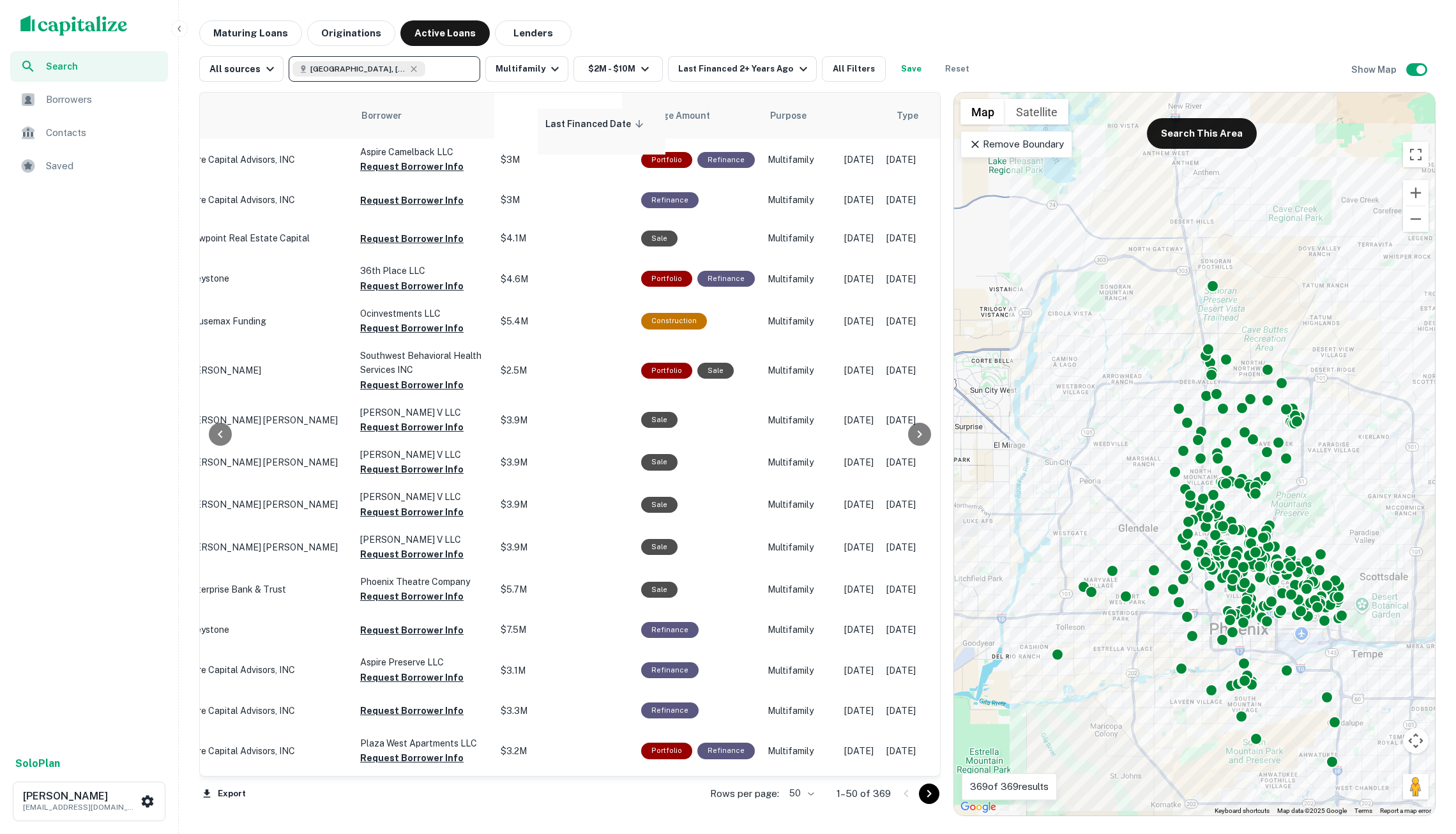
drag, startPoint x: 886, startPoint y: 108, endPoint x: 581, endPoint y: 129, distance: 305.7
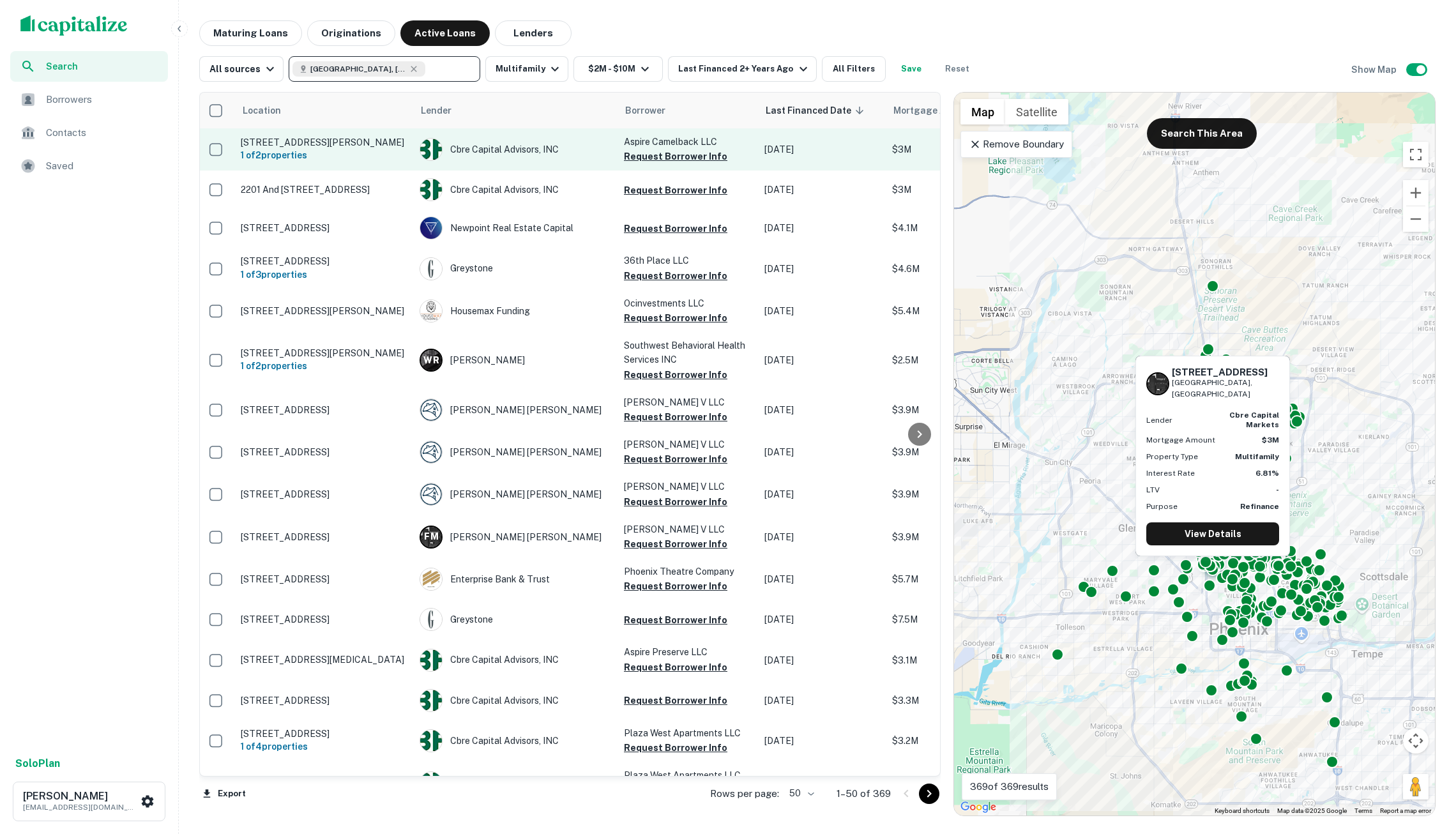
scroll to position [0, 3]
click at [659, 159] on button "Request Borrower Info" at bounding box center [676, 157] width 103 height 15
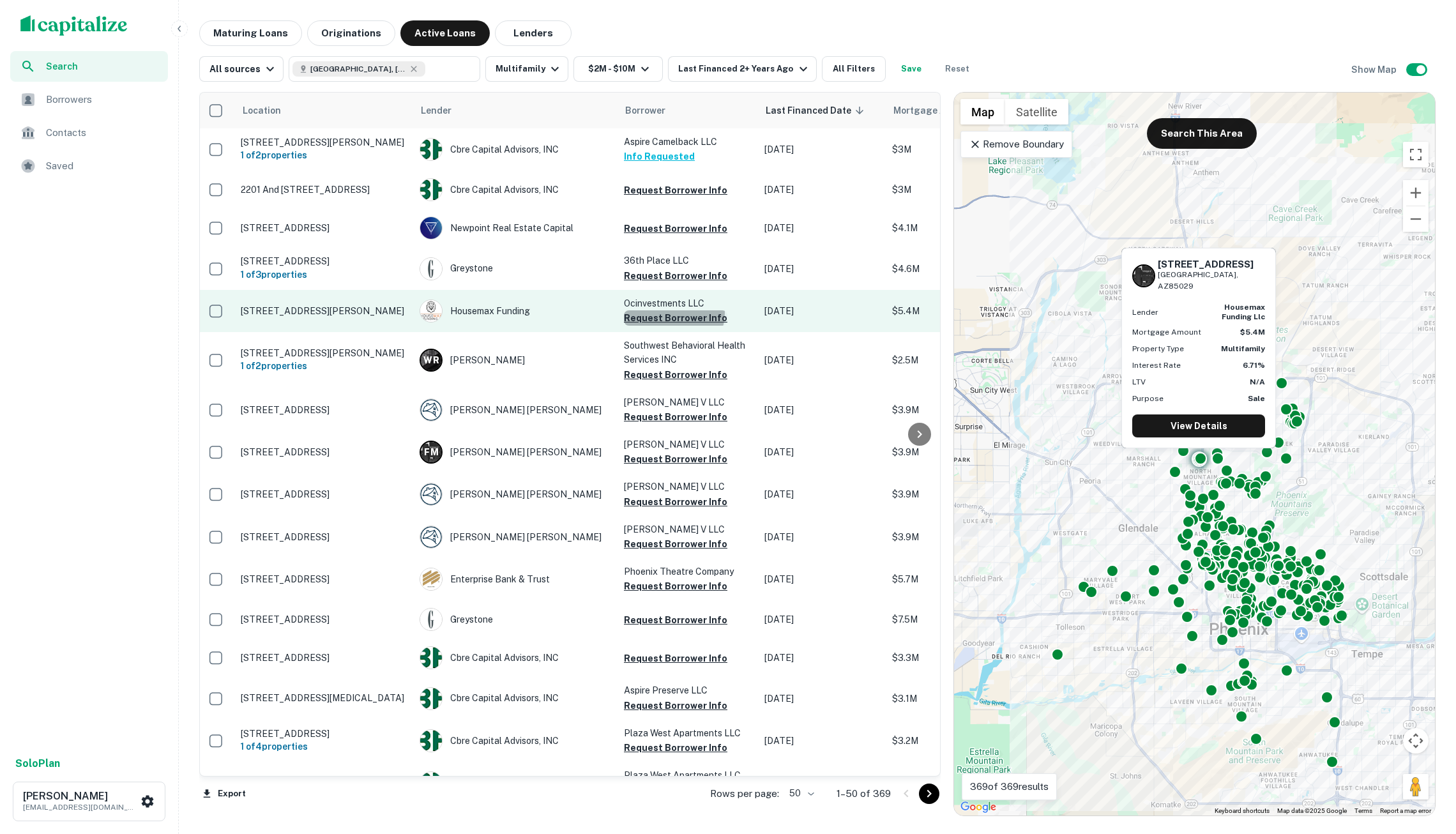
click at [673, 326] on button "Request Borrower Info" at bounding box center [676, 318] width 103 height 15
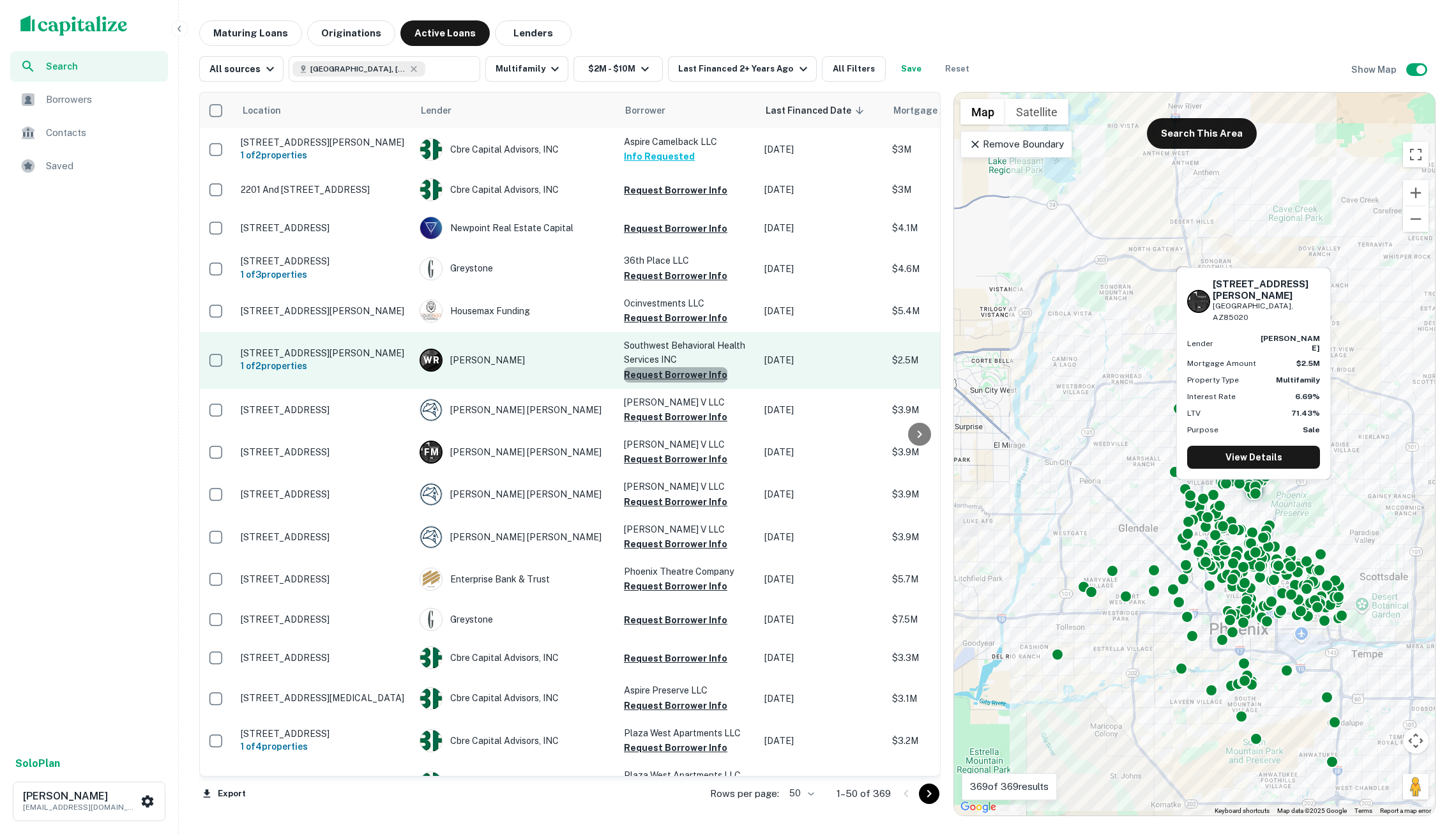
click at [675, 382] on button "Request Borrower Info" at bounding box center [676, 375] width 103 height 15
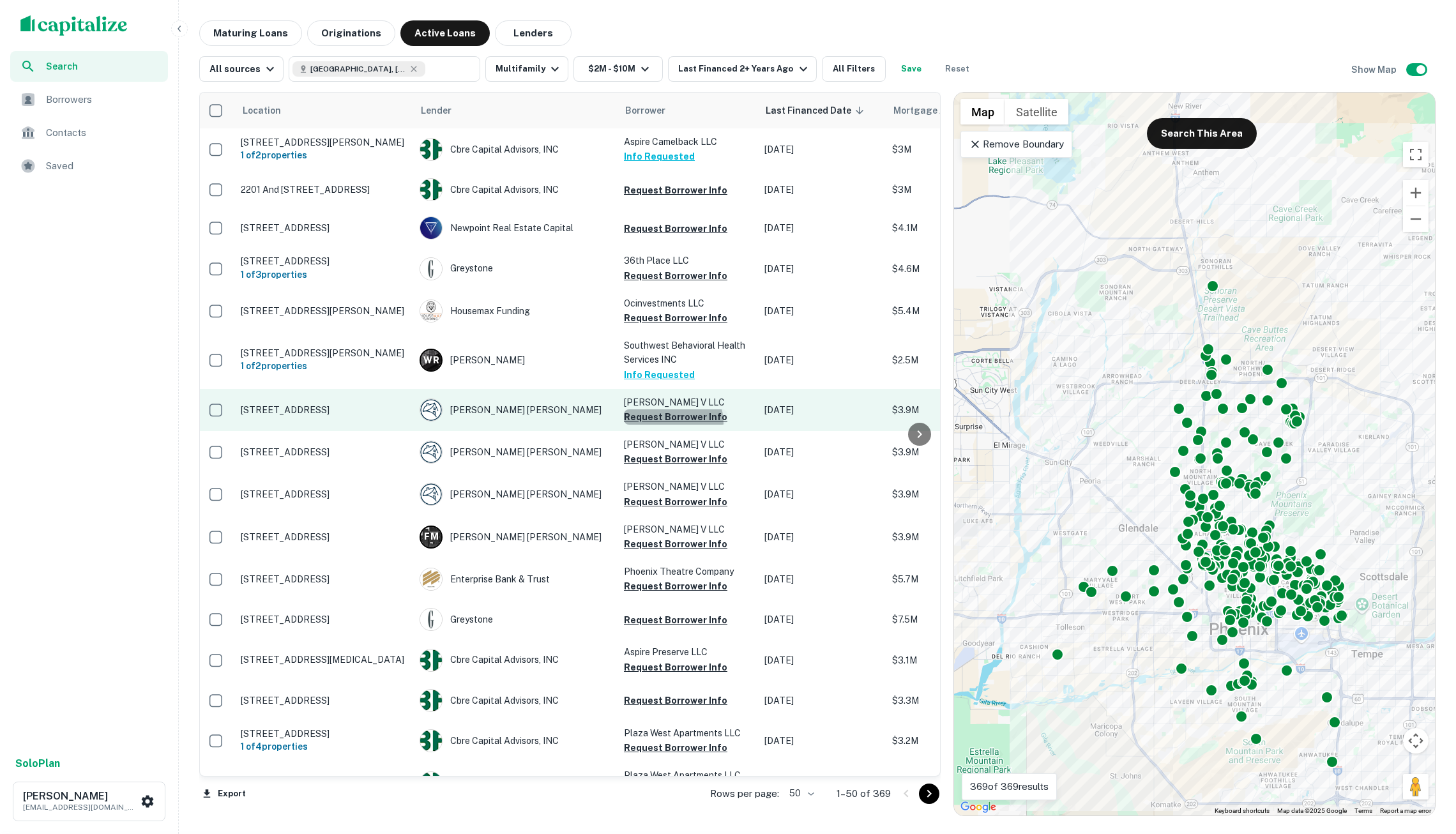
click at [672, 425] on button "Request Borrower Info" at bounding box center [676, 417] width 103 height 15
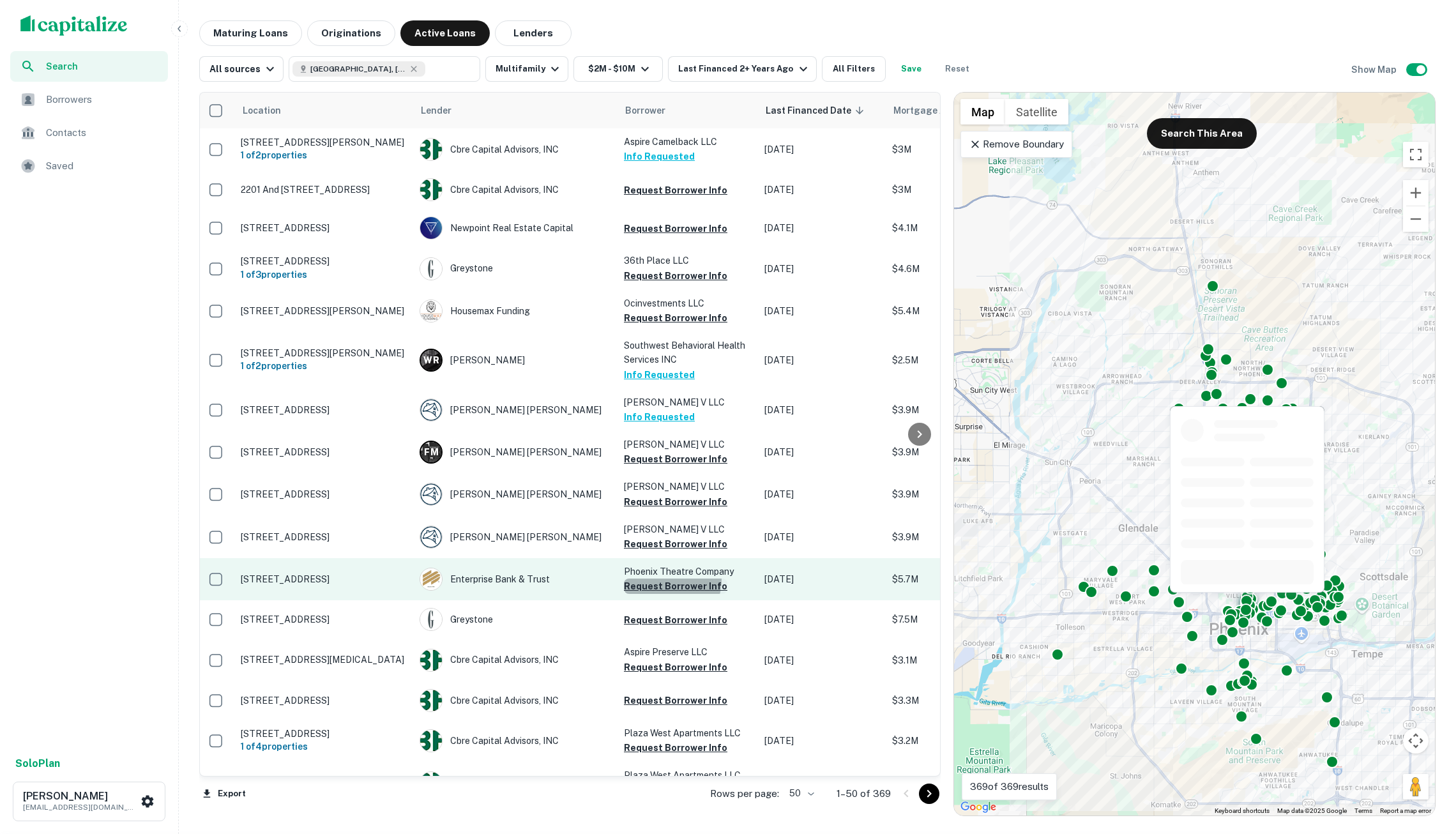
click at [665, 593] on button "Request Borrower Info" at bounding box center [676, 587] width 103 height 15
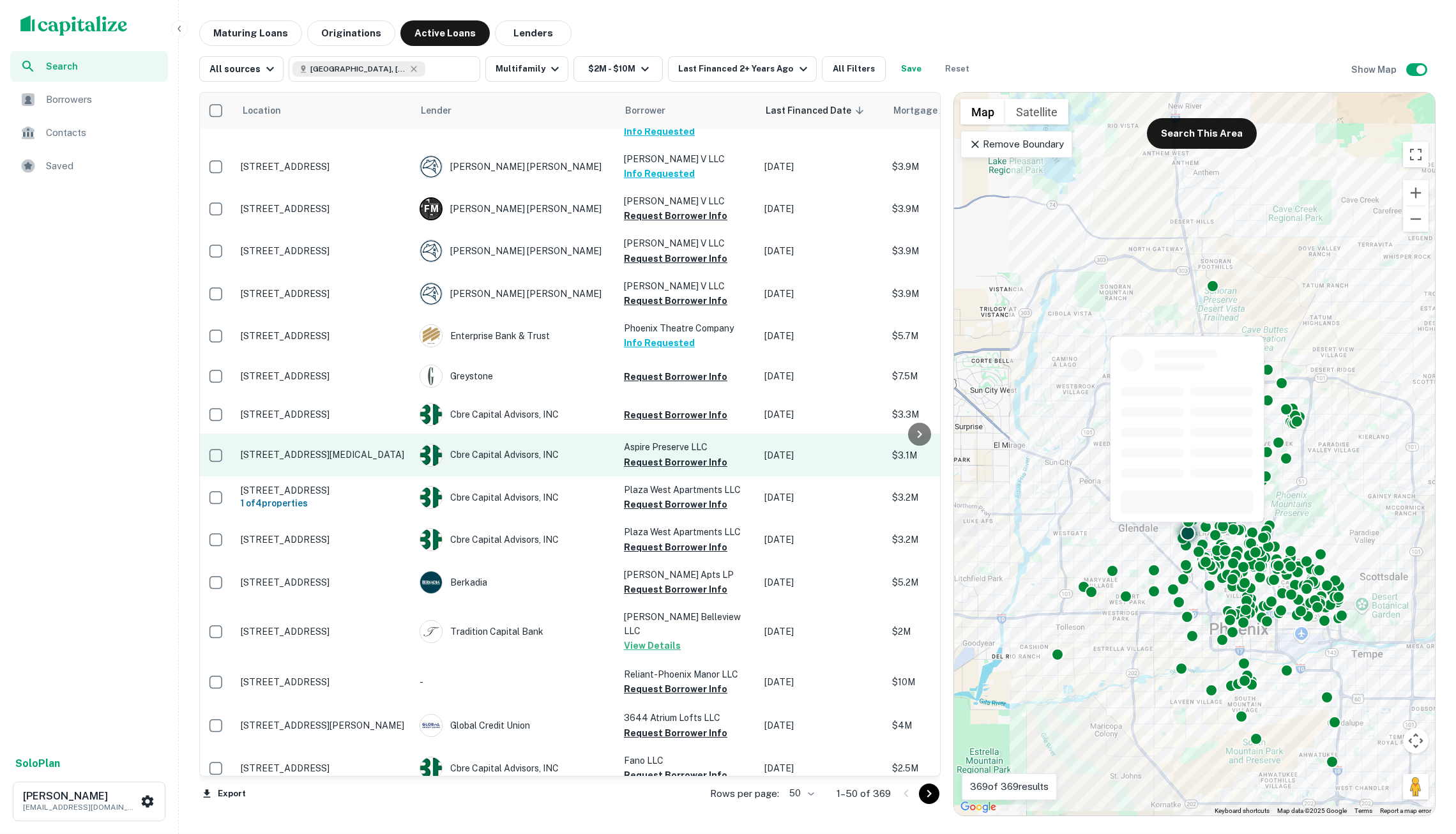
scroll to position [243, 3]
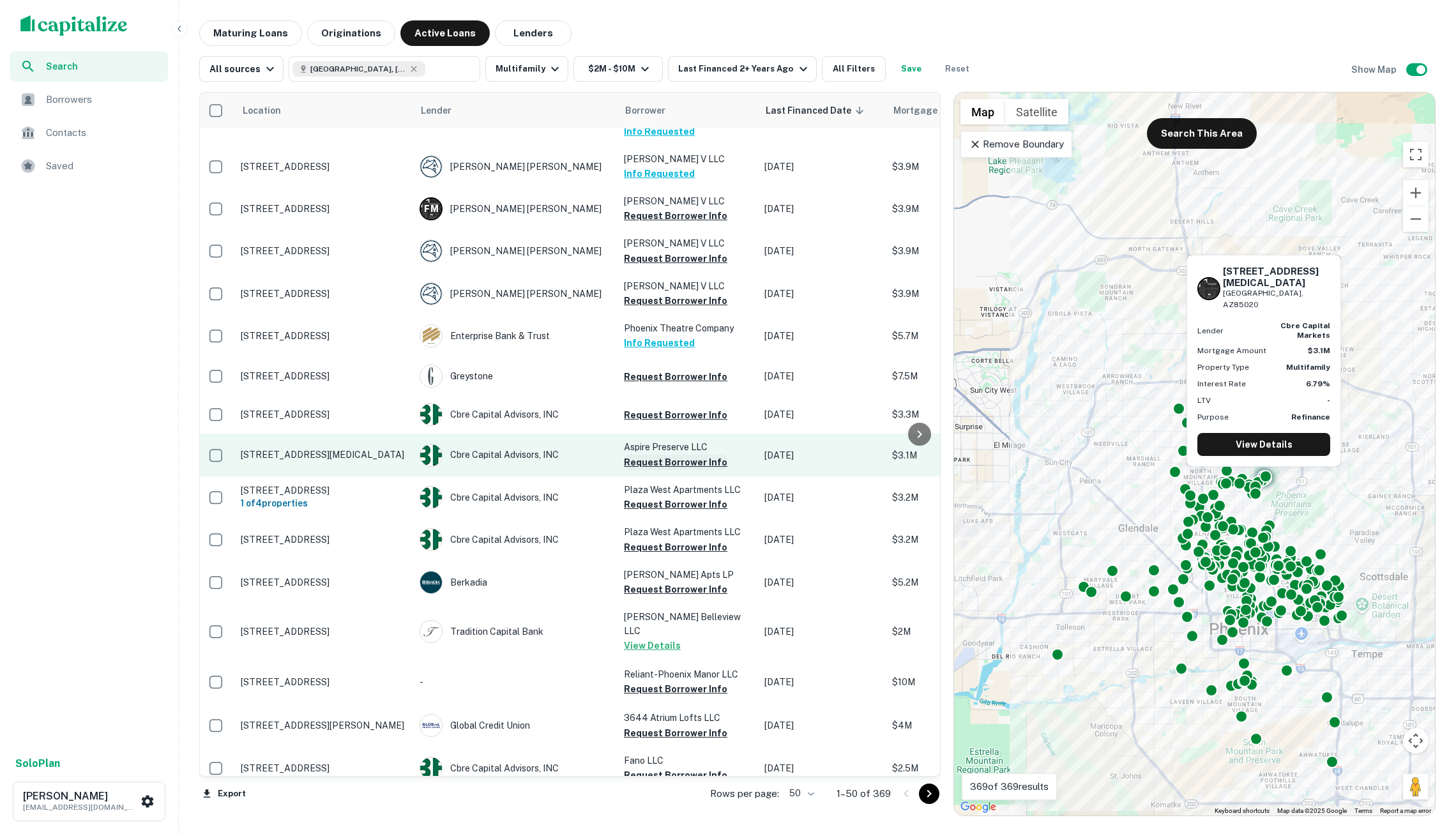
click at [661, 470] on button "Request Borrower Info" at bounding box center [676, 463] width 103 height 15
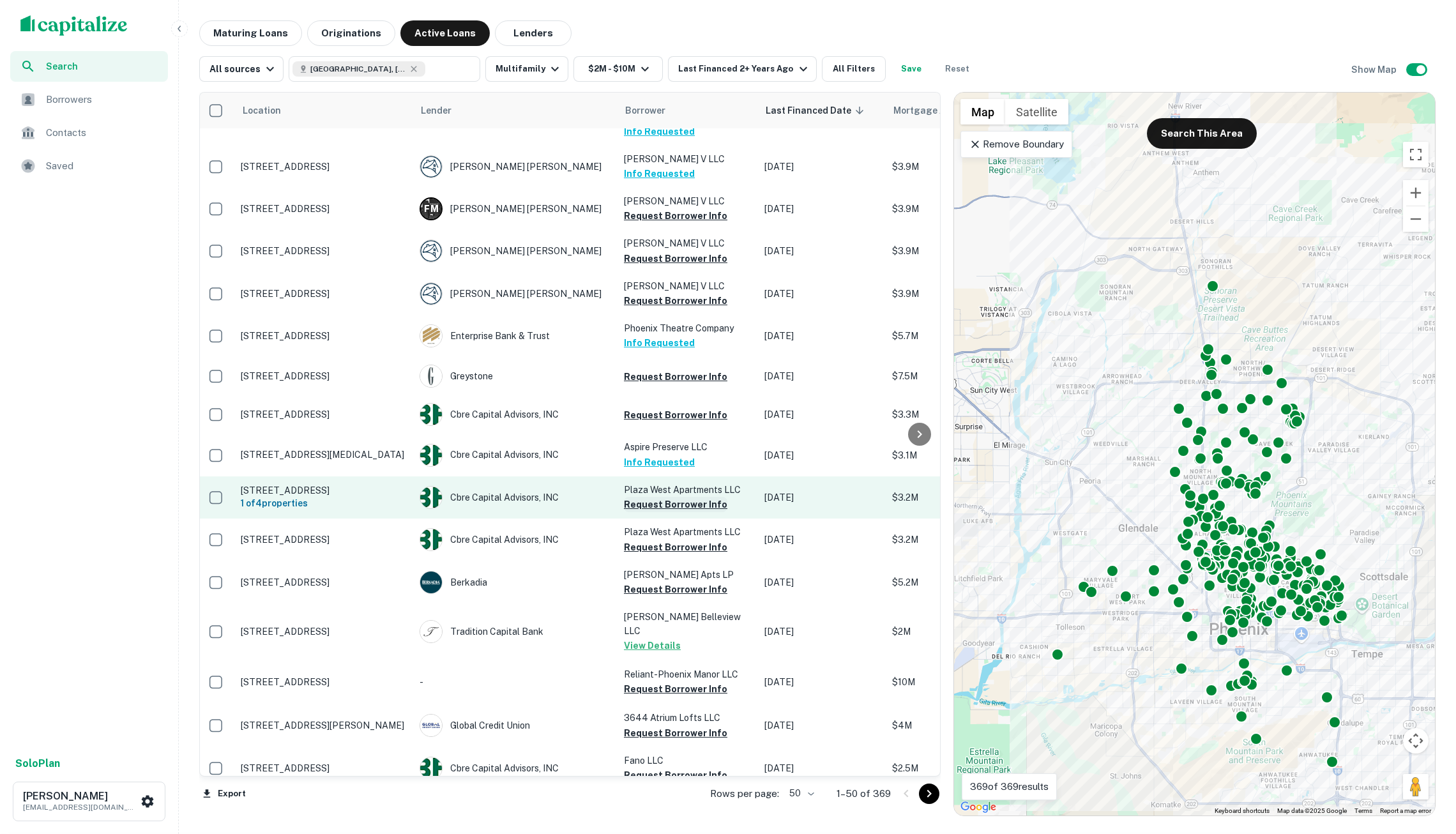
click at [660, 512] on button "Request Borrower Info" at bounding box center [676, 505] width 103 height 15
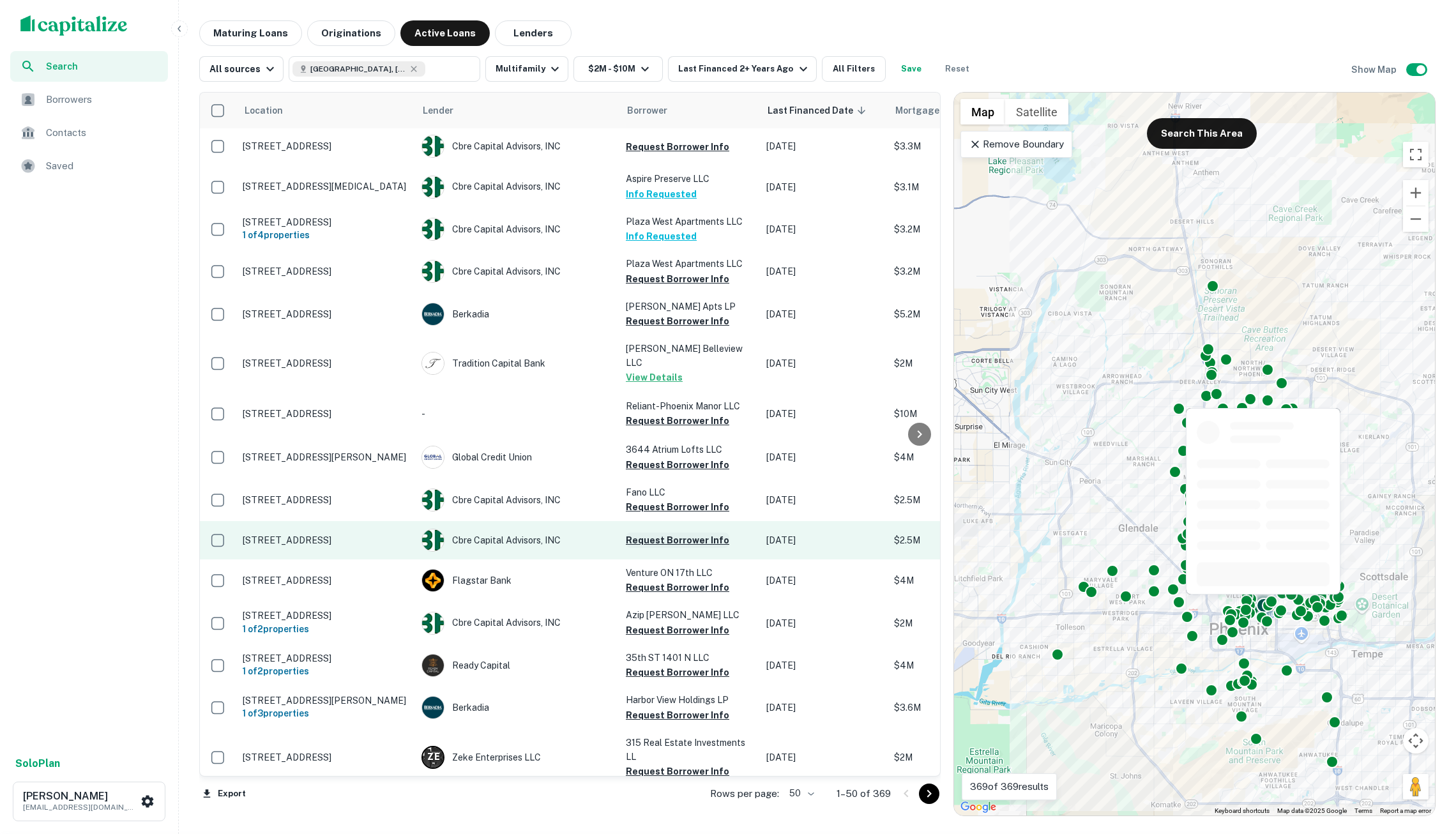
scroll to position [512, 1]
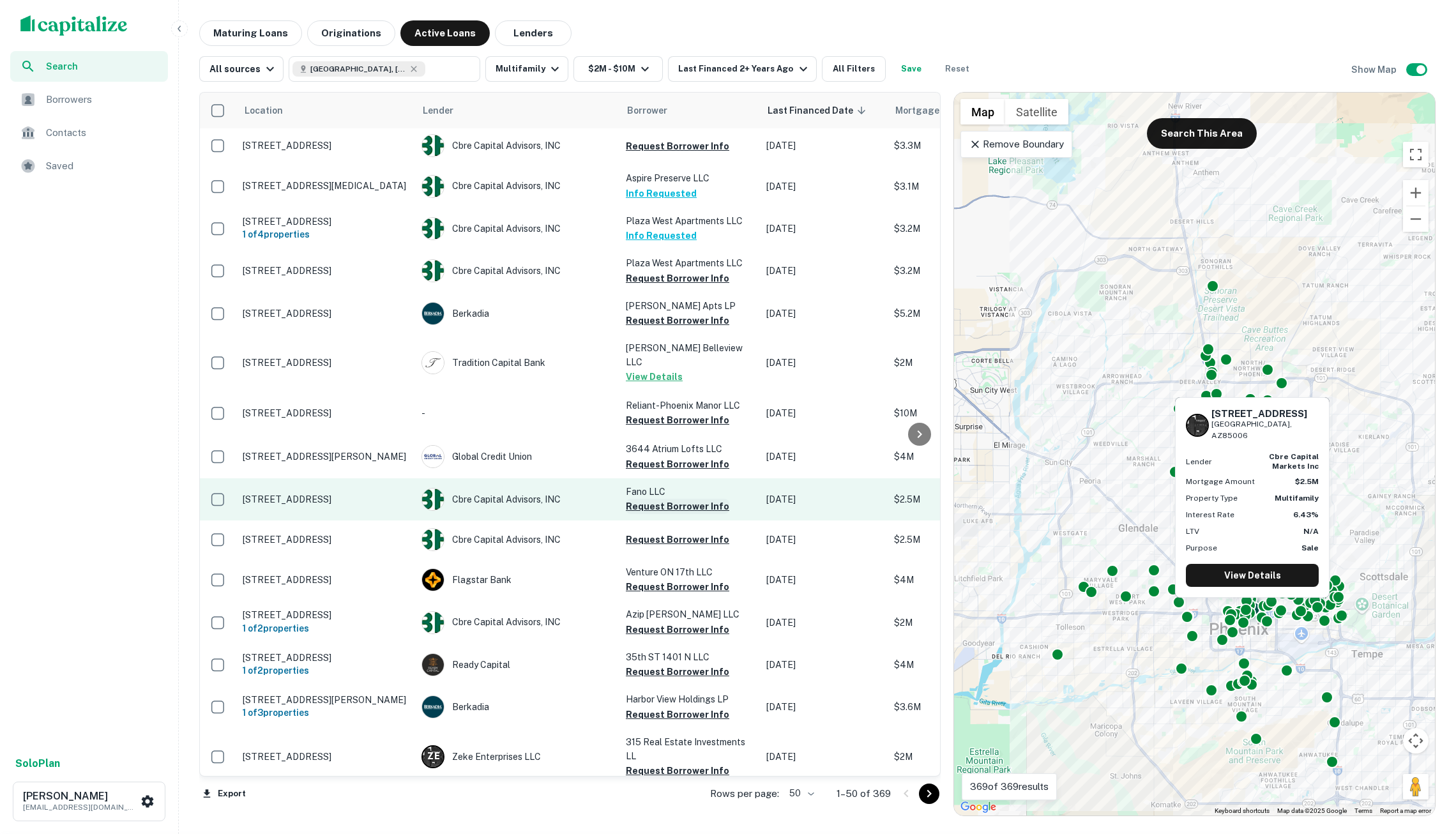
click at [657, 505] on button "Request Borrower Info" at bounding box center [678, 507] width 103 height 15
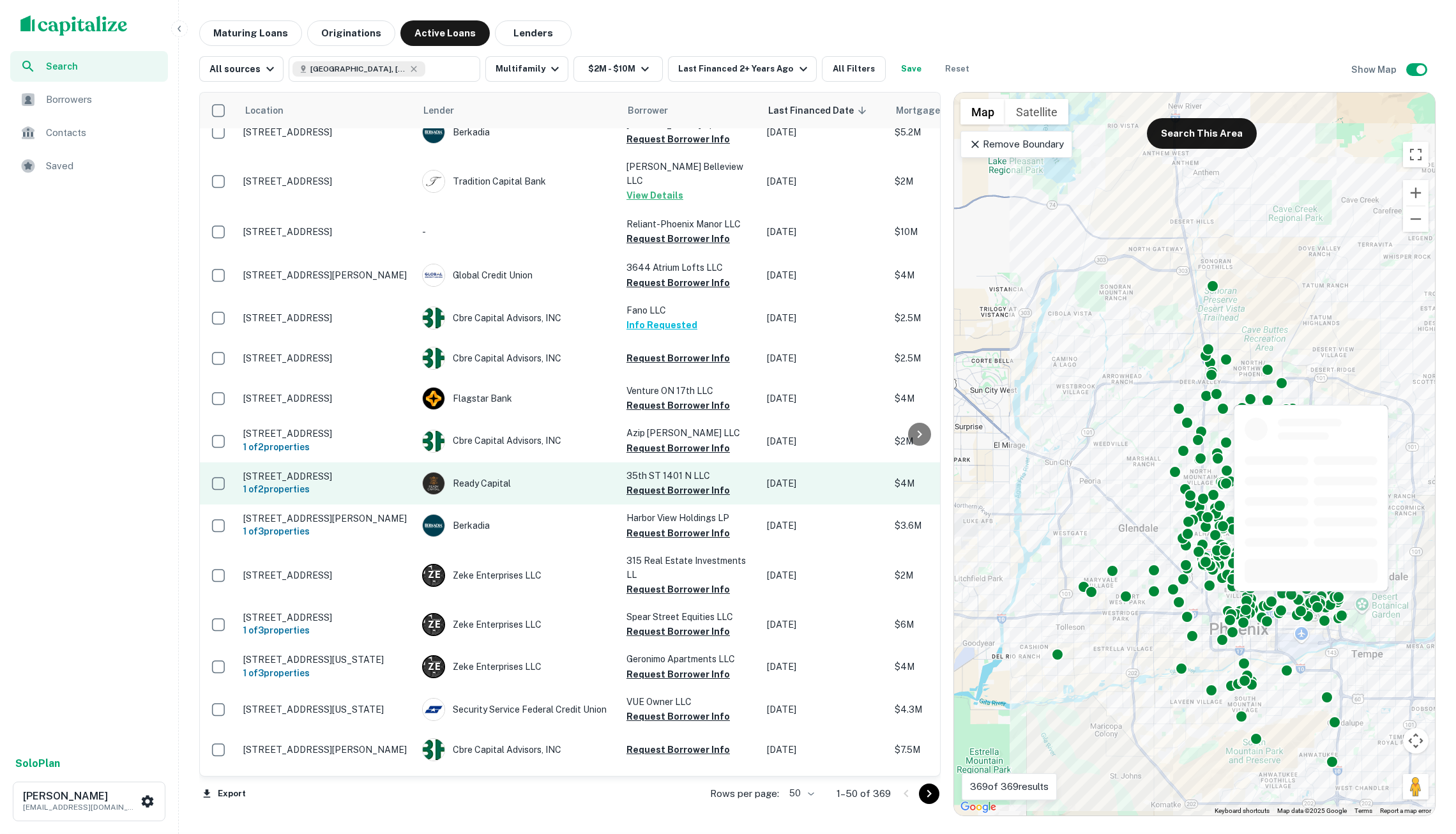
scroll to position [716, 0]
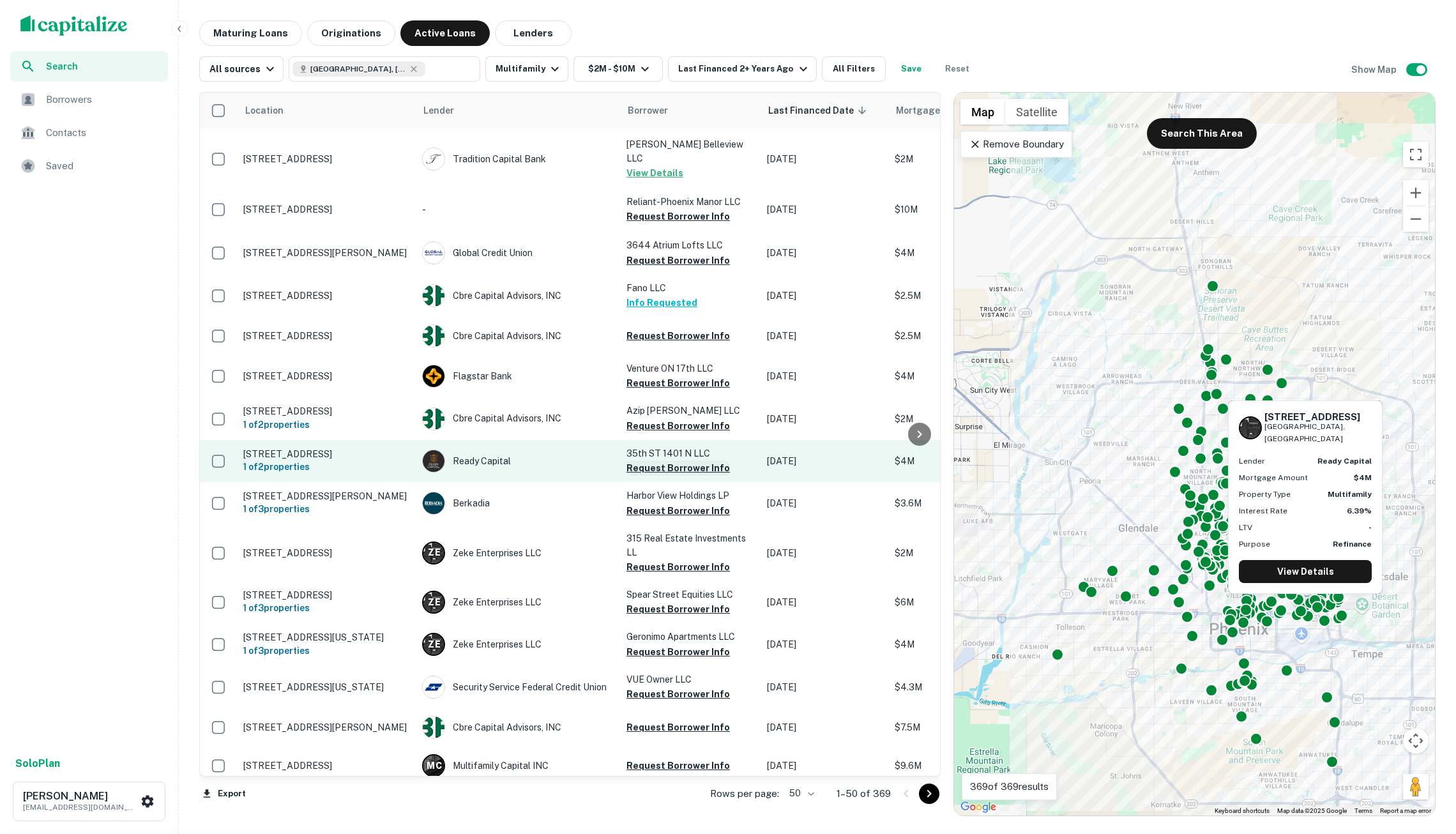
click at [660, 466] on button "Request Borrower Info" at bounding box center [678, 468] width 103 height 15
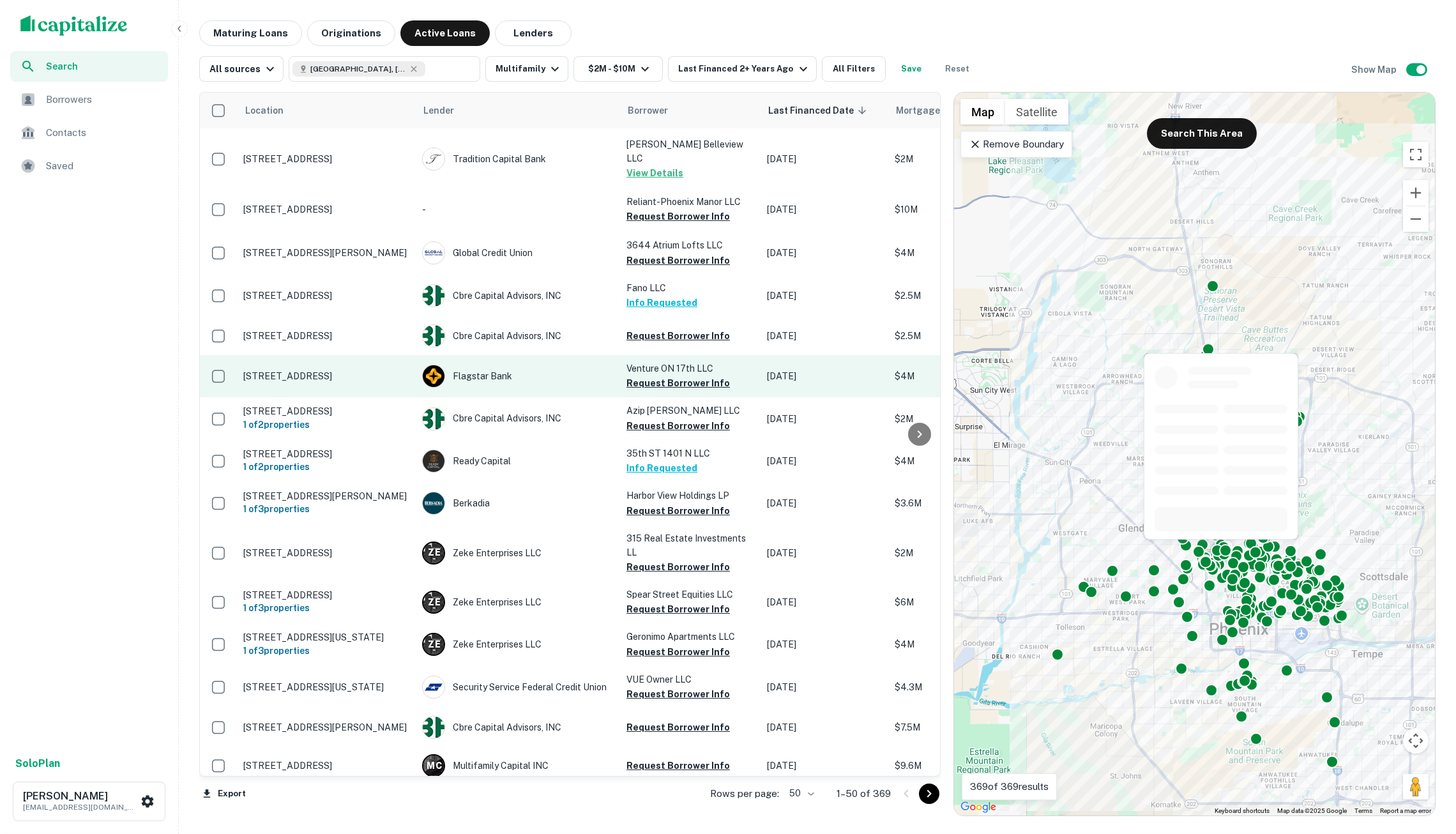
click at [661, 391] on button "Request Borrower Info" at bounding box center [678, 383] width 103 height 15
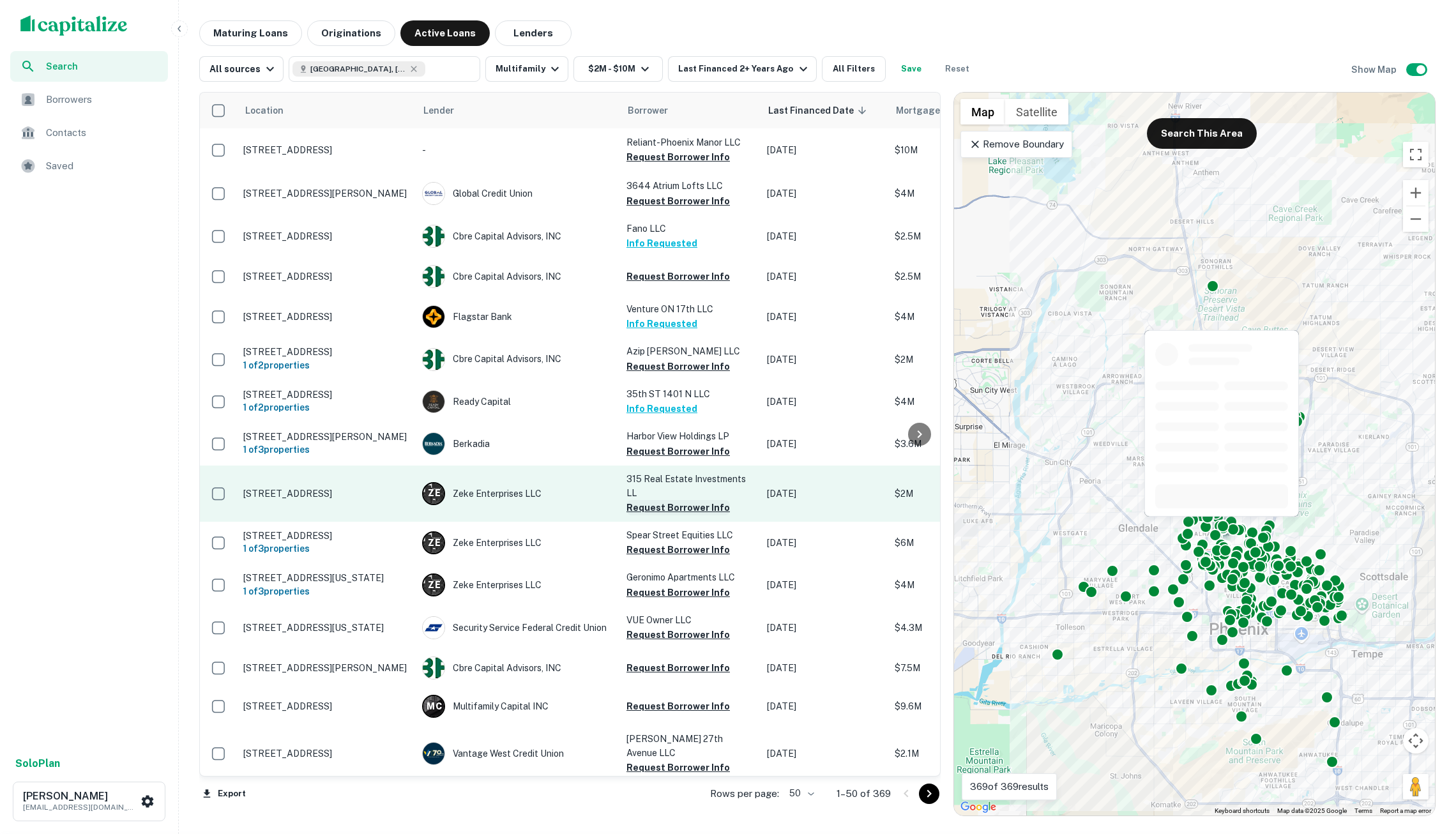
scroll to position [797, 0]
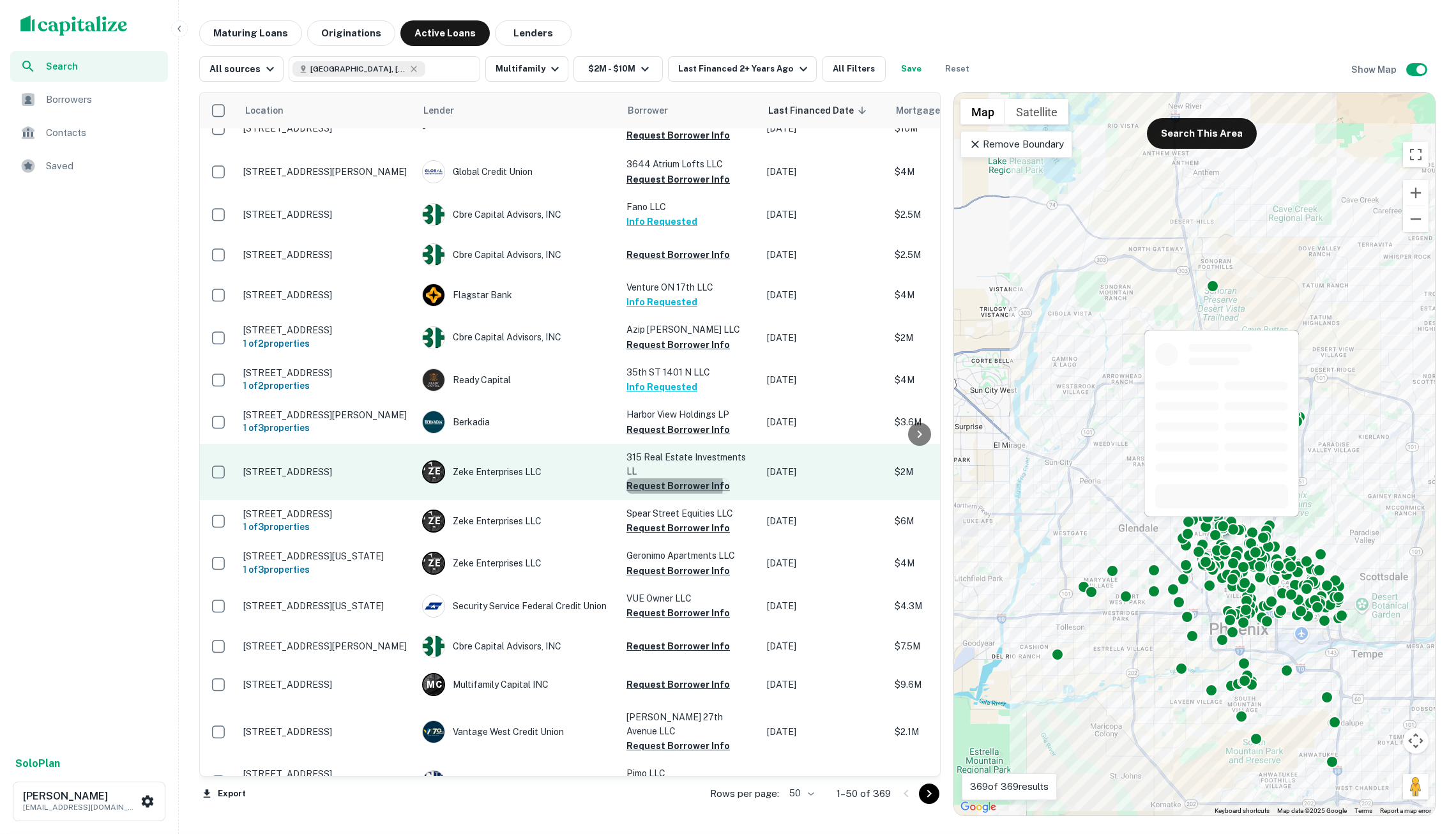
click at [656, 485] on button "Request Borrower Info" at bounding box center [678, 486] width 103 height 15
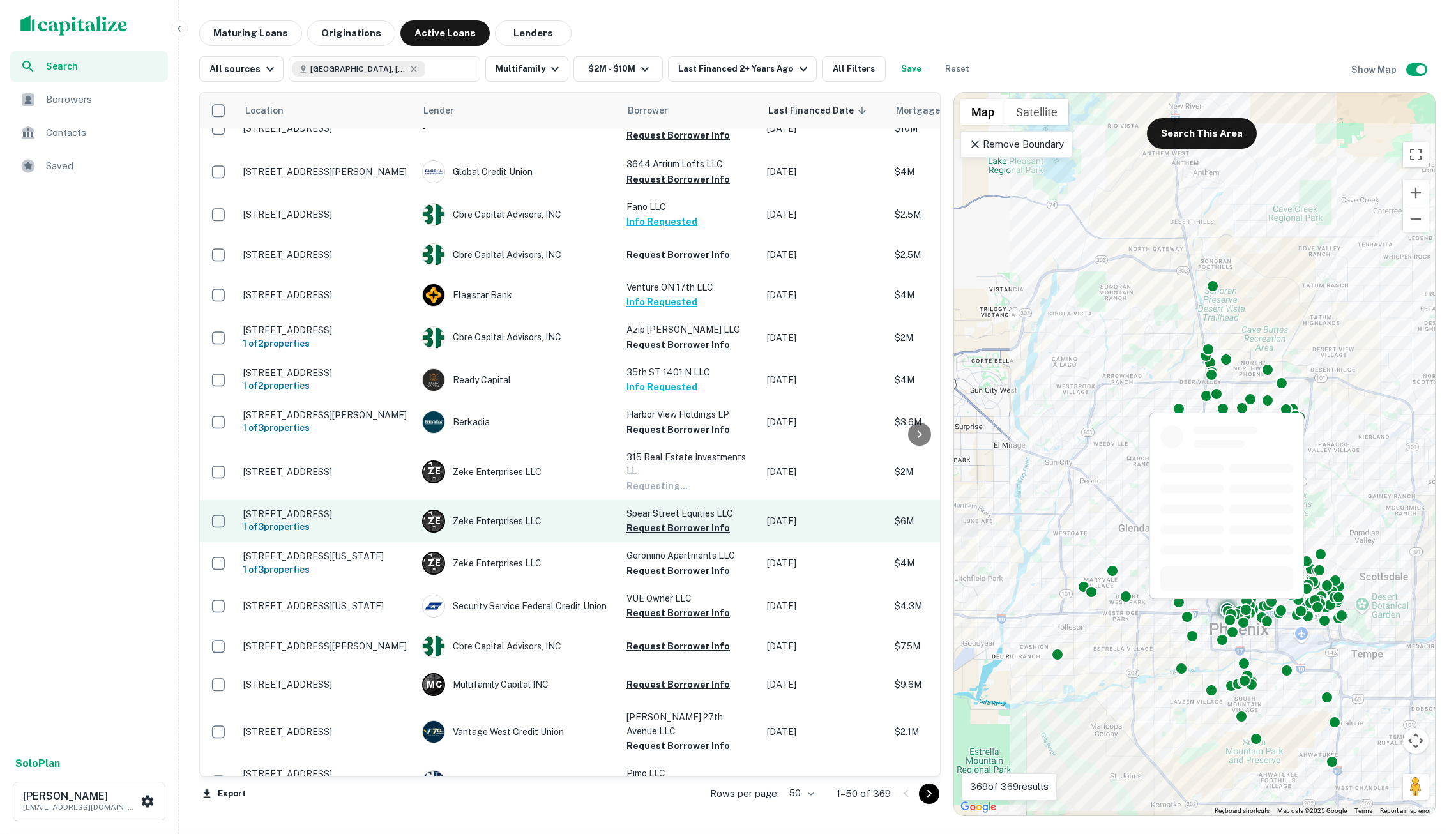
click at [654, 533] on button "Request Borrower Info" at bounding box center [678, 529] width 103 height 15
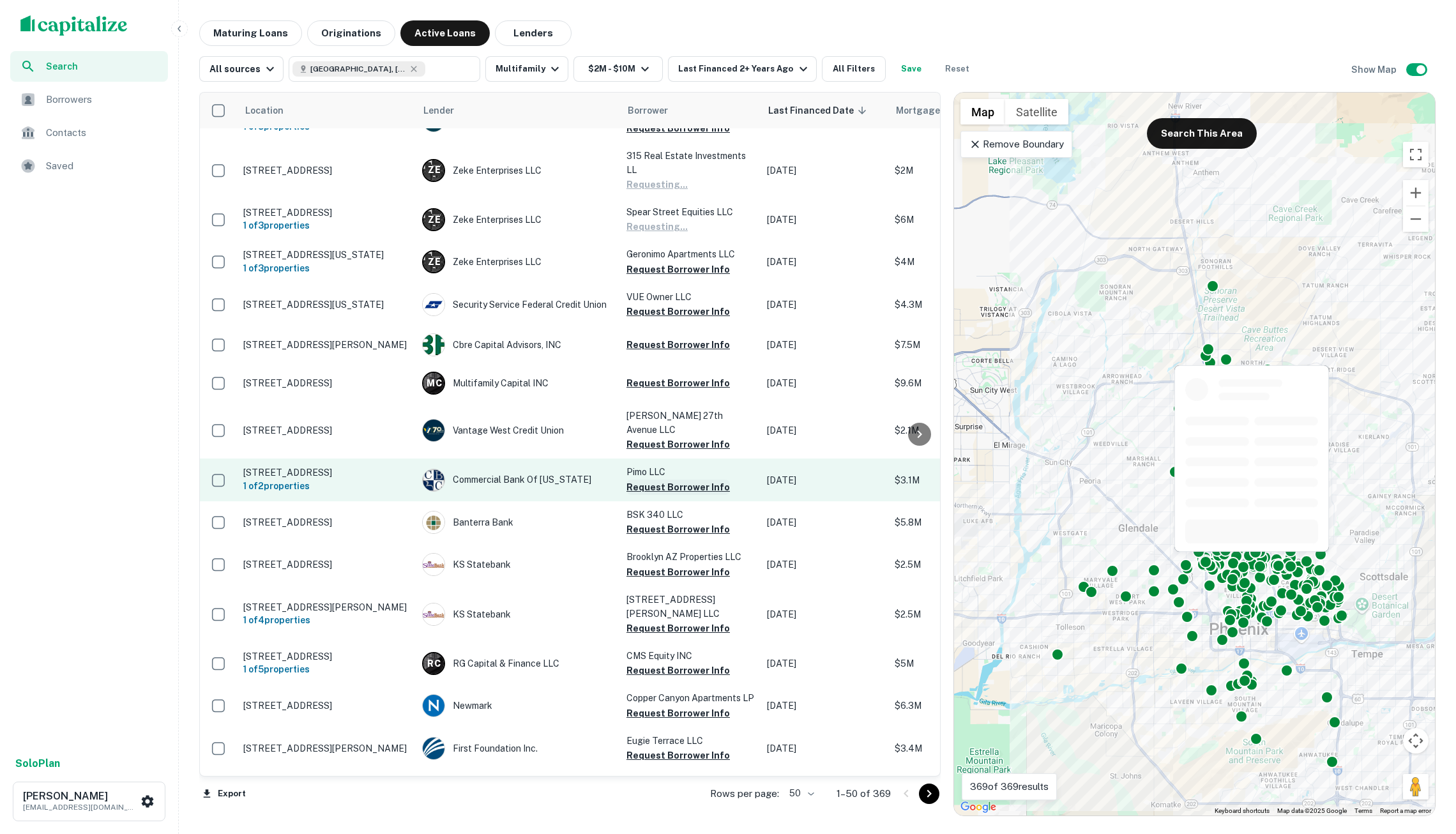
scroll to position [1099, 0]
click at [653, 480] on button "Request Borrower Info" at bounding box center [678, 487] width 103 height 15
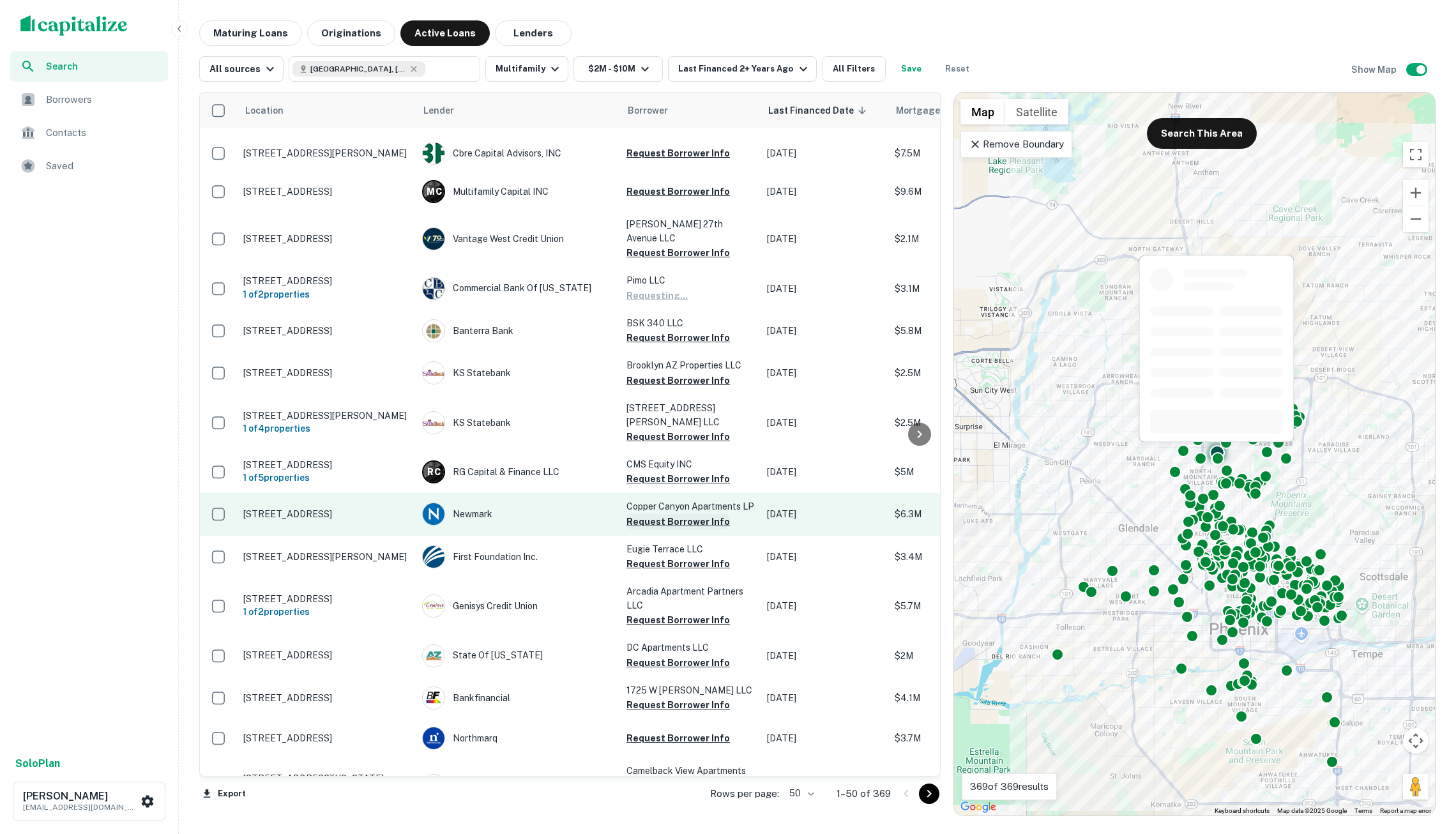
scroll to position [1307, 0]
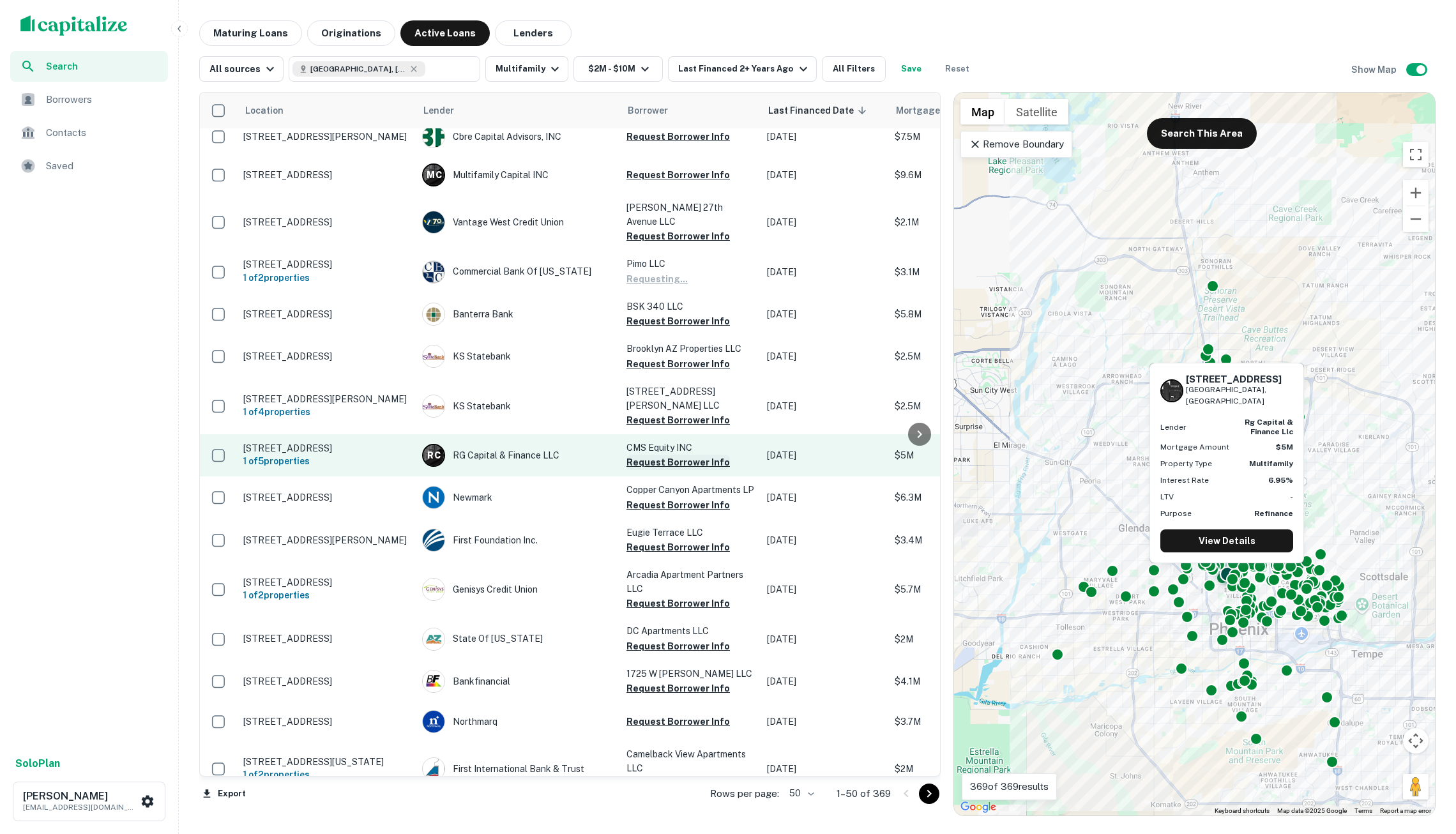
click at [656, 455] on button "Request Borrower Info" at bounding box center [678, 463] width 103 height 15
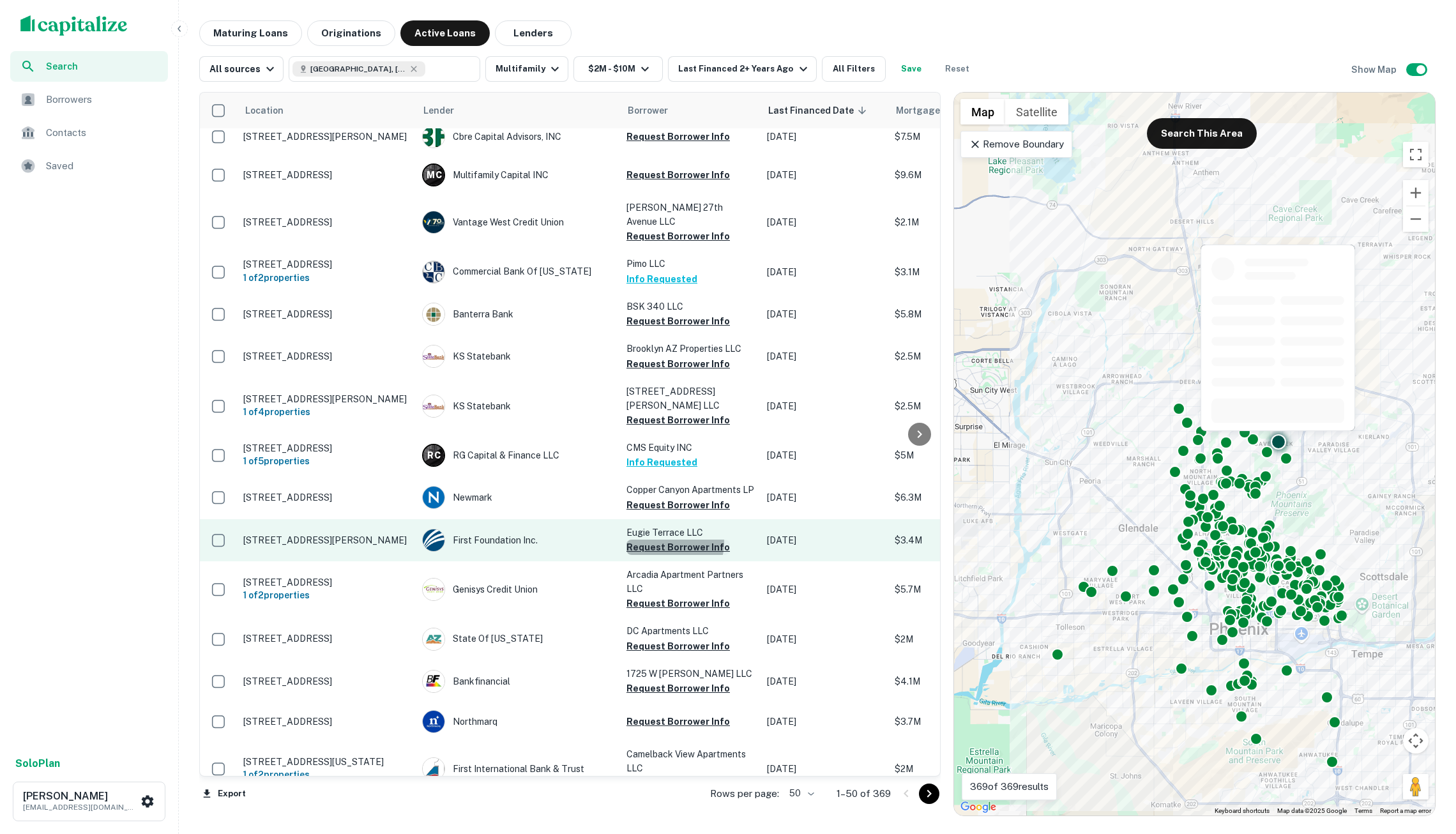
click at [673, 540] on button "Request Borrower Info" at bounding box center [678, 547] width 103 height 15
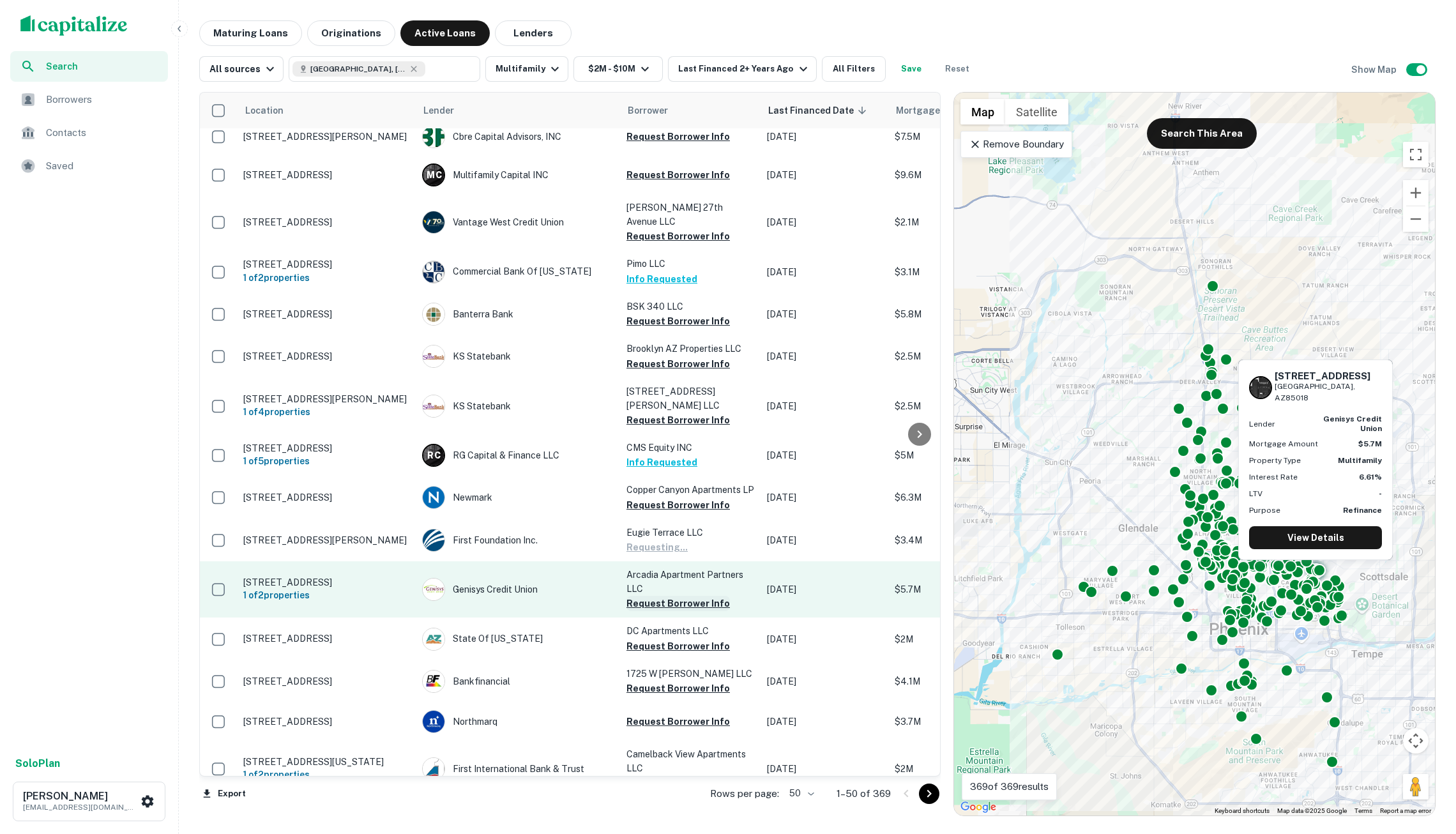
click at [677, 596] on button "Request Borrower Info" at bounding box center [678, 604] width 103 height 15
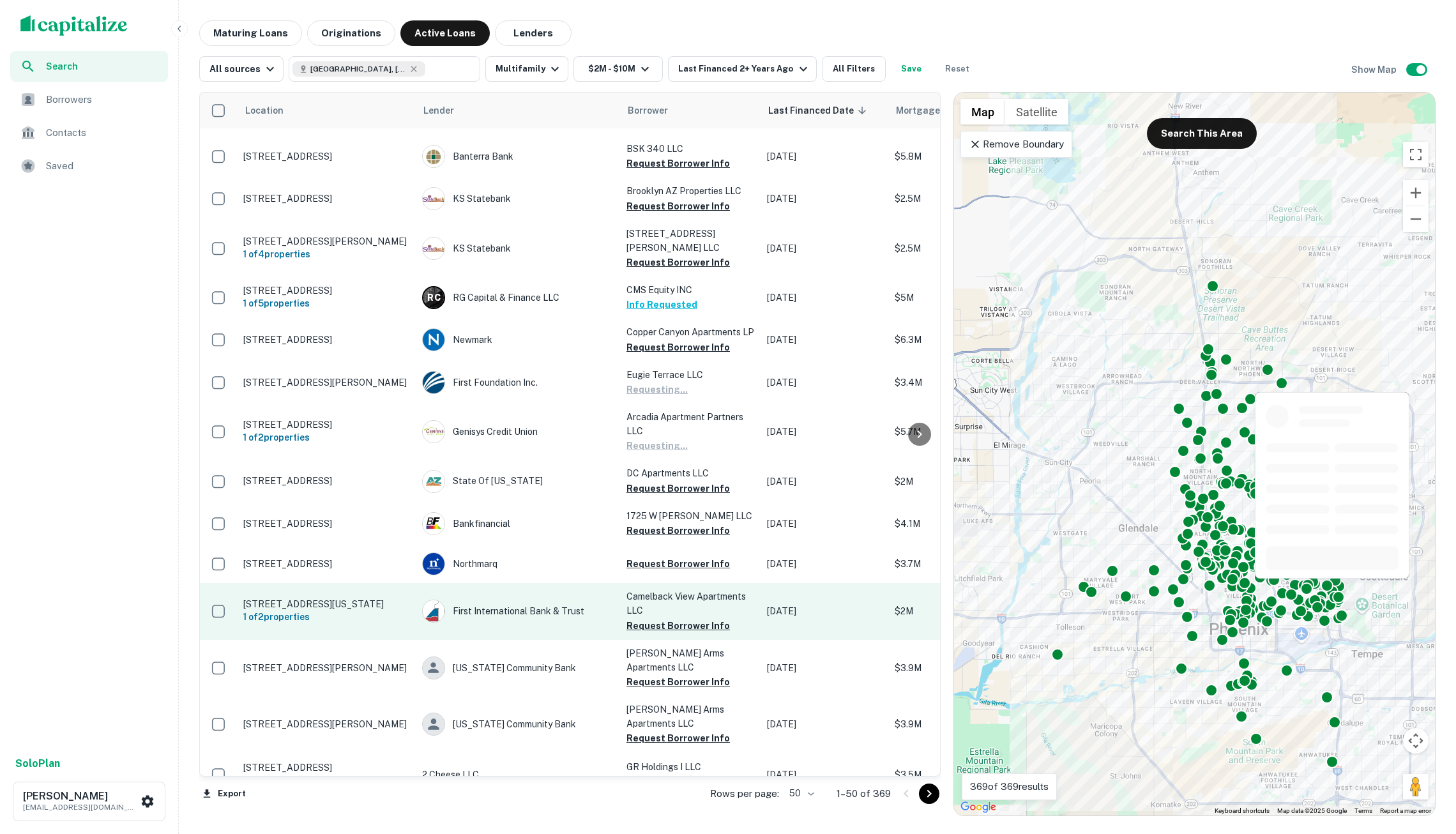
scroll to position [1465, 0]
click at [665, 619] on button "Request Borrower Info" at bounding box center [678, 626] width 103 height 15
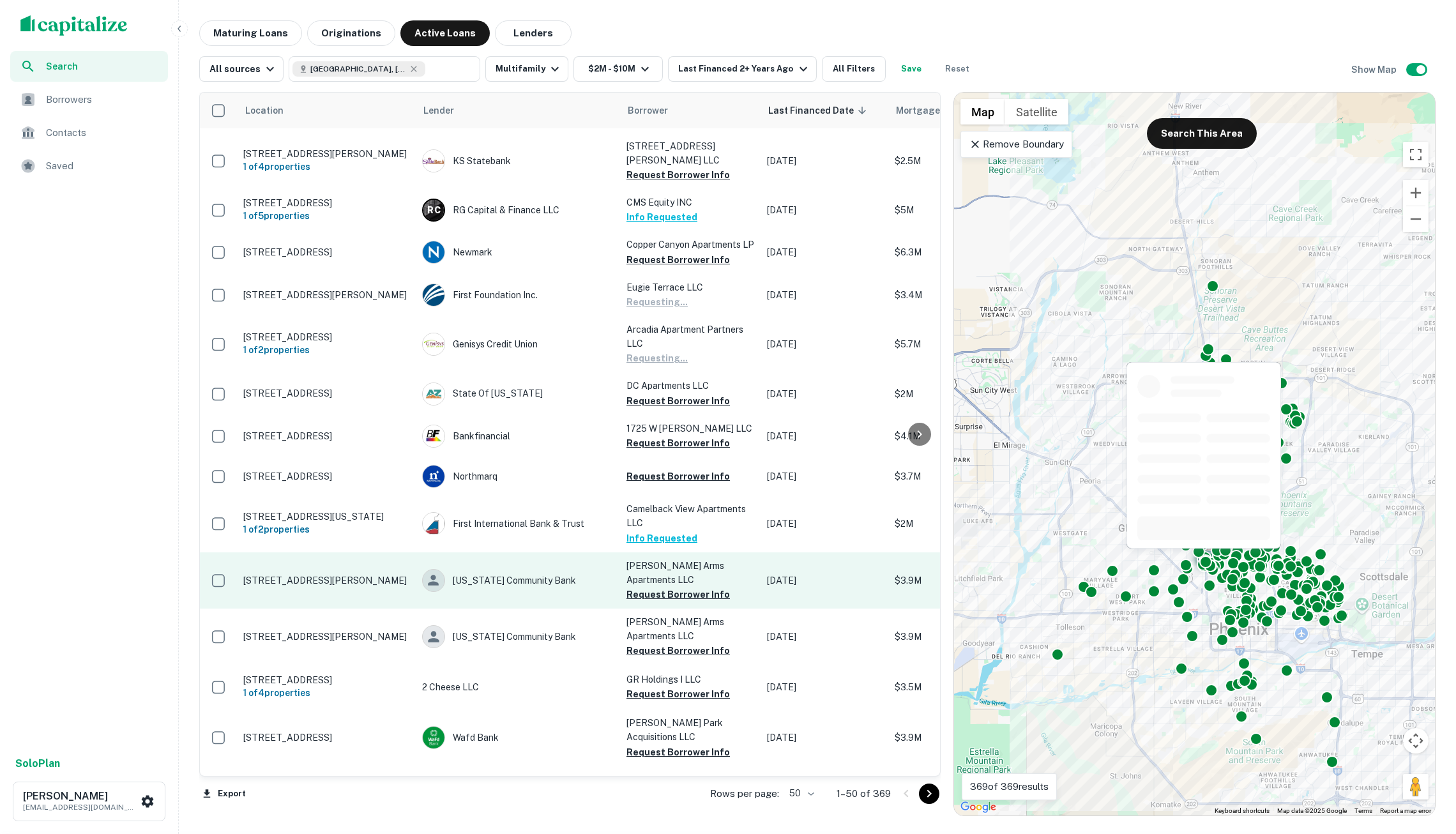
scroll to position [1552, 0]
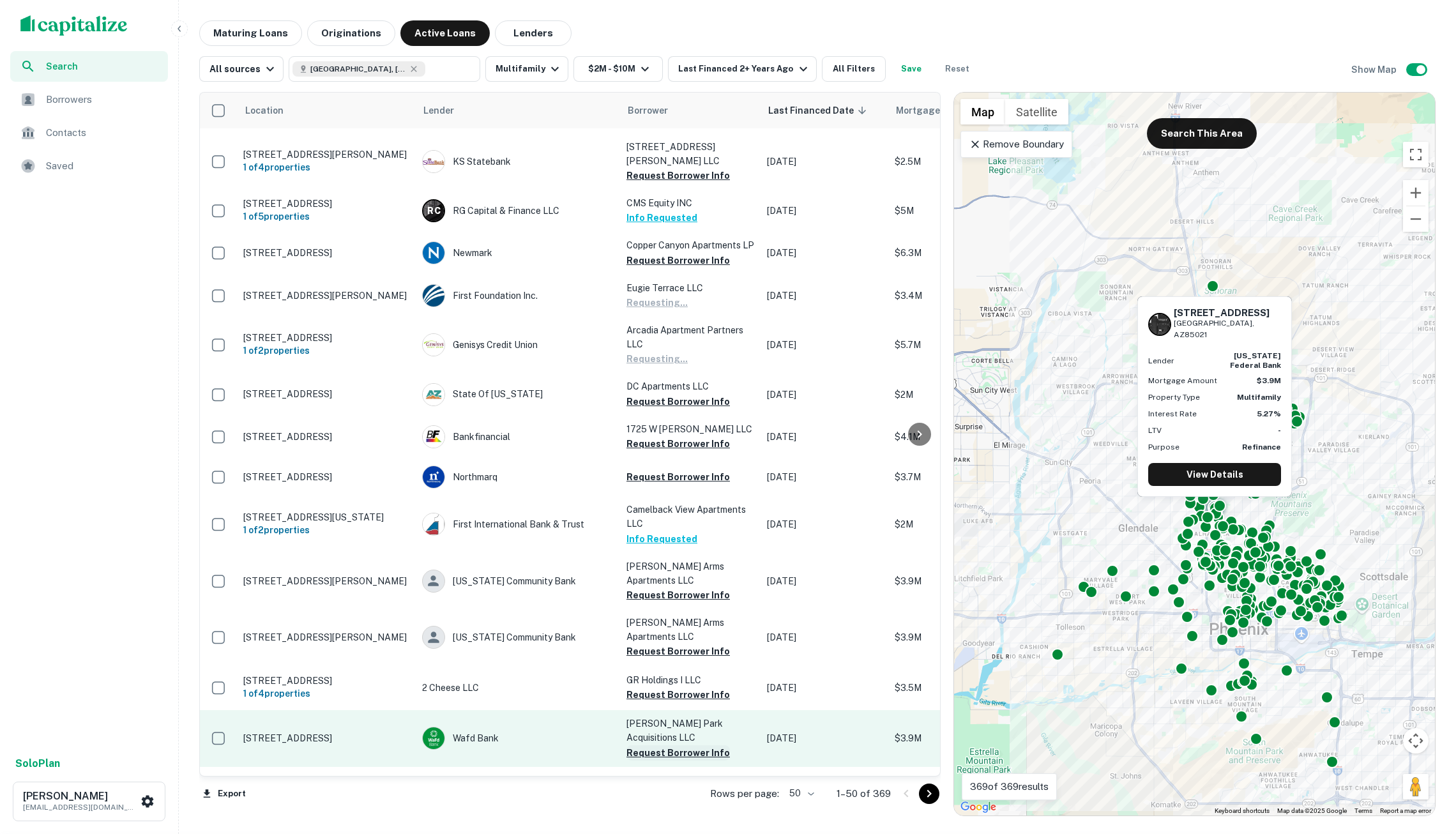
click at [677, 745] on button "Request Borrower Info" at bounding box center [678, 753] width 103 height 15
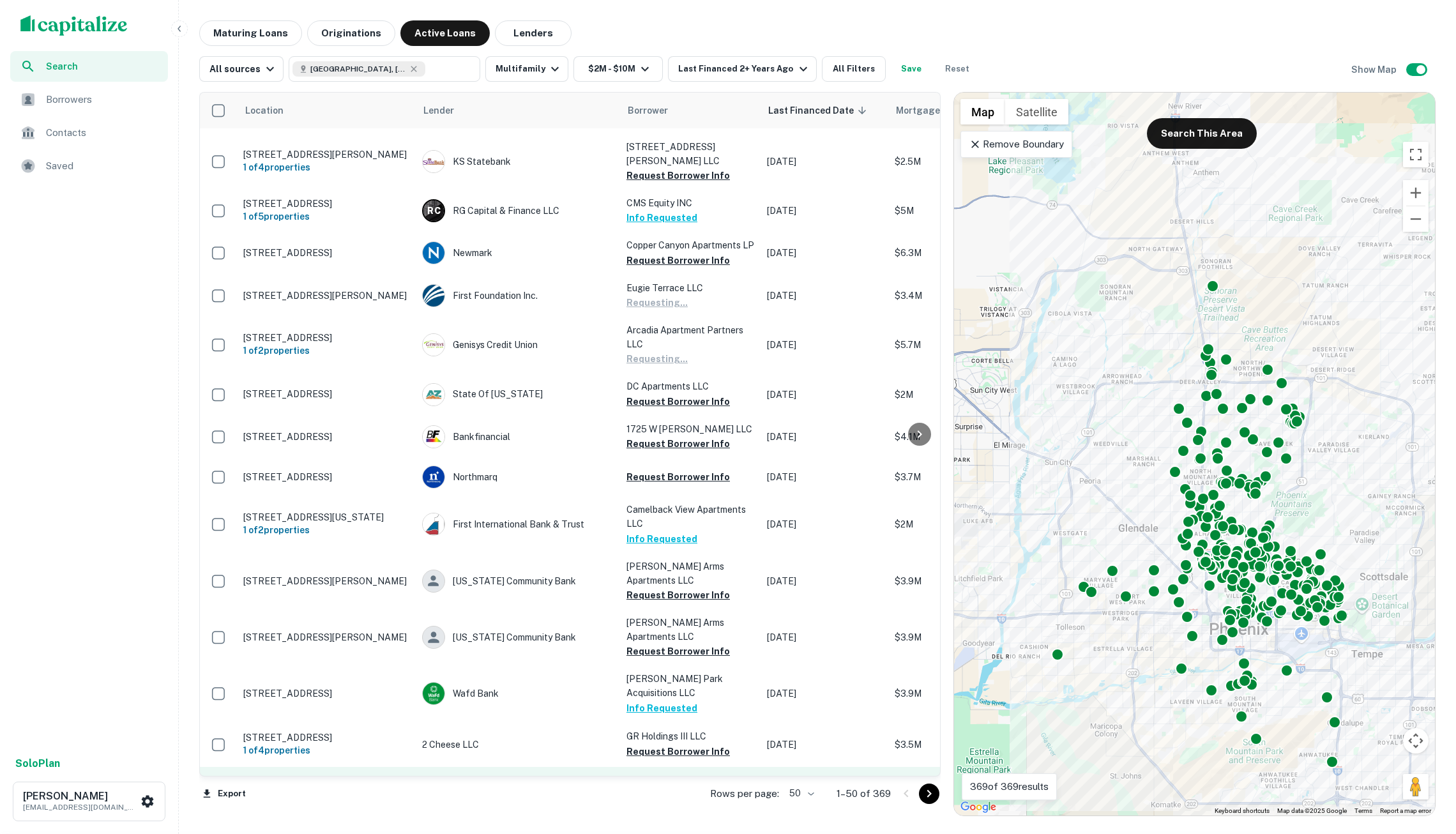
click at [683, 788] on button "Request Borrower Info" at bounding box center [678, 796] width 103 height 15
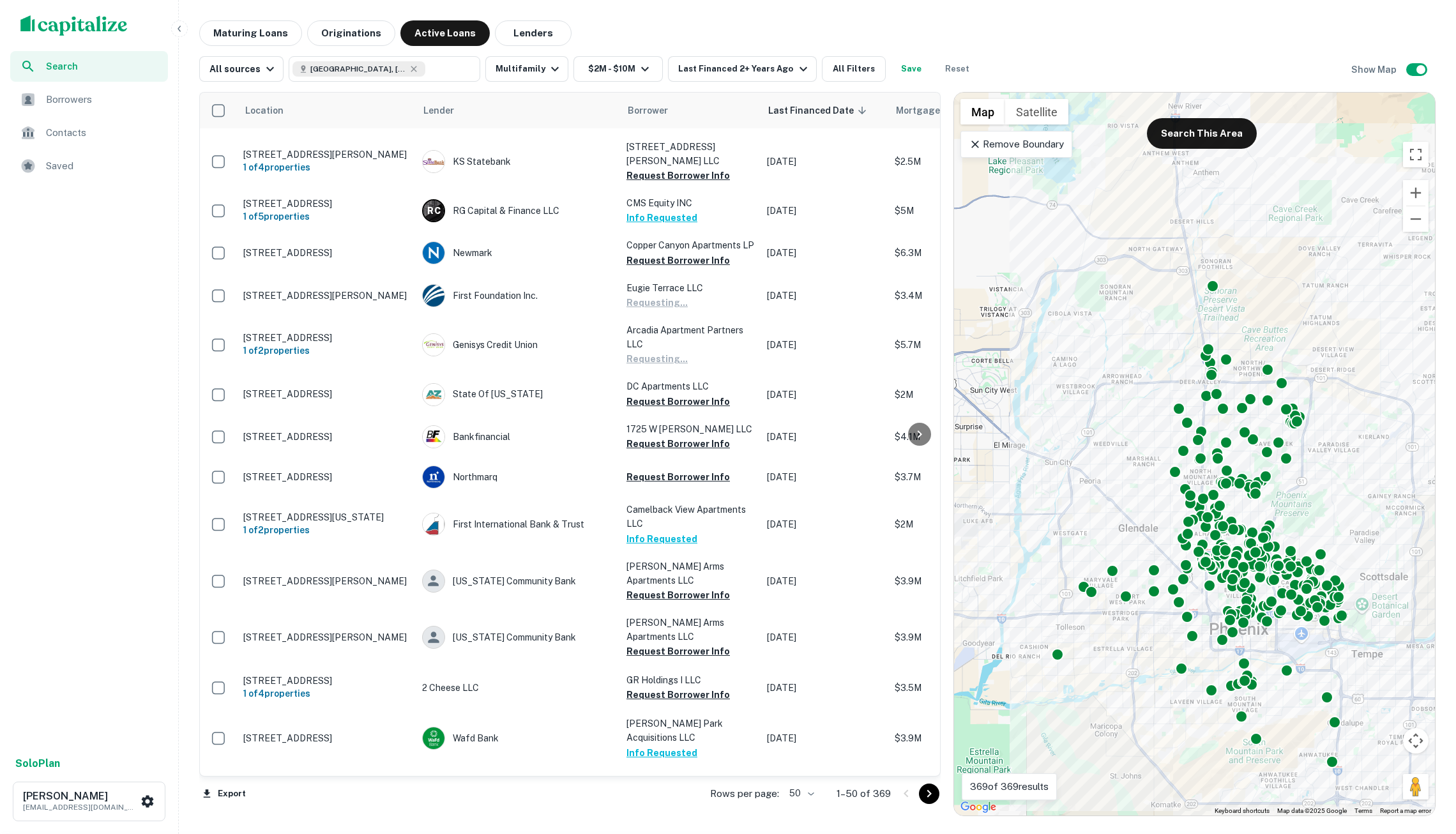
click at [928, 791] on icon "Go to next page" at bounding box center [930, 793] width 4 height 8
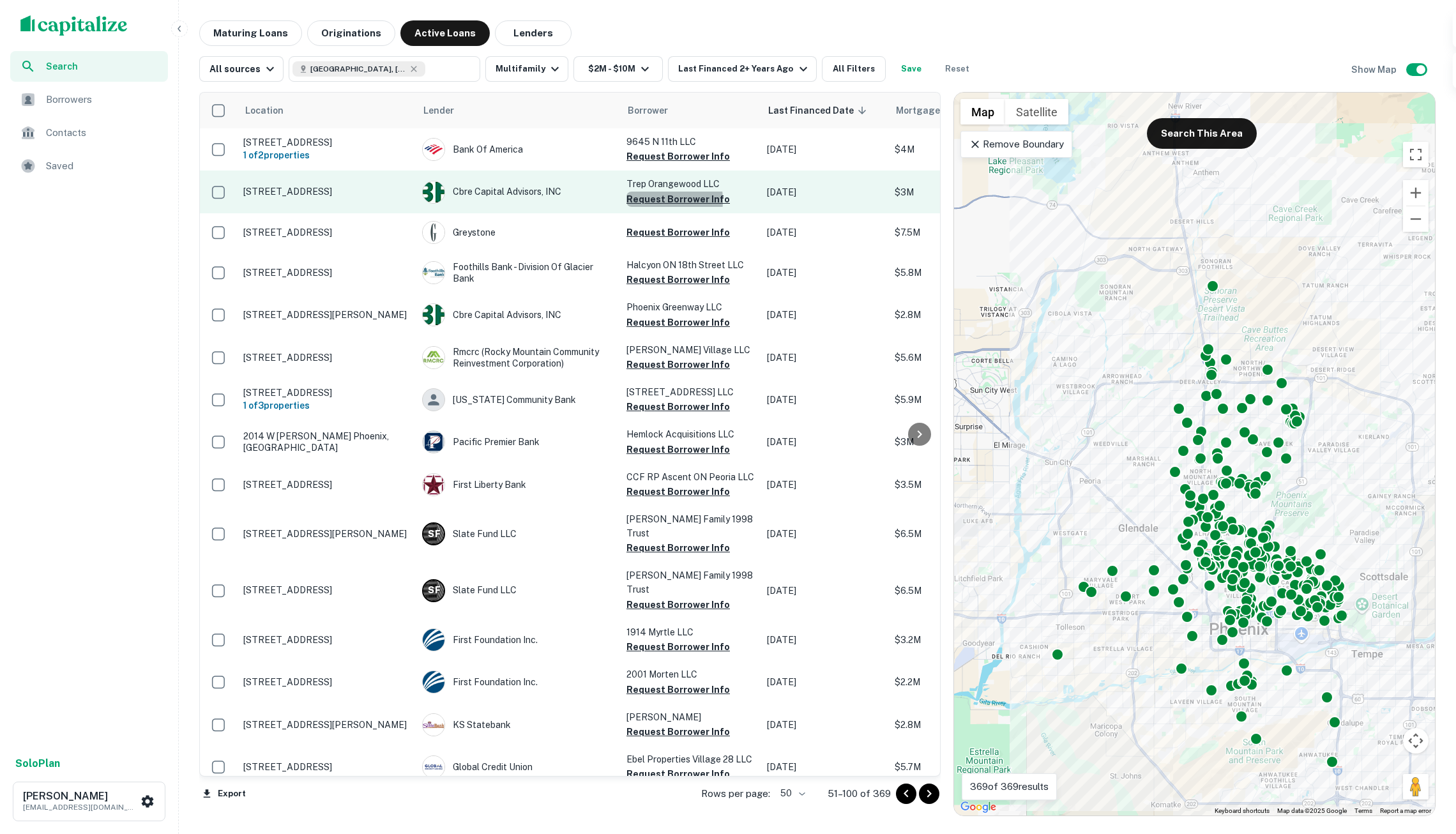
click at [644, 199] on button "Request Borrower Info" at bounding box center [678, 199] width 103 height 15
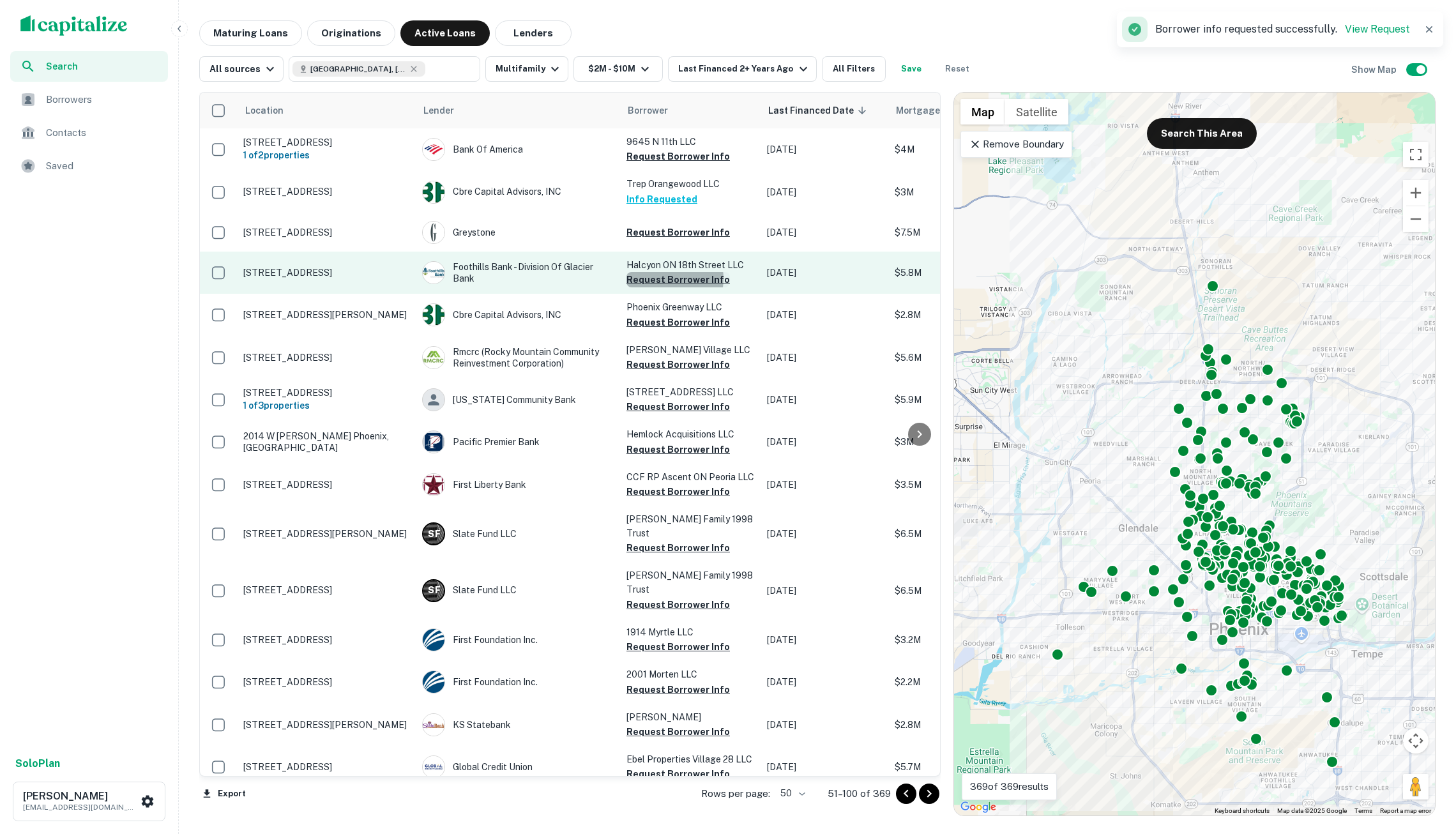
click at [675, 280] on button "Request Borrower Info" at bounding box center [678, 280] width 103 height 15
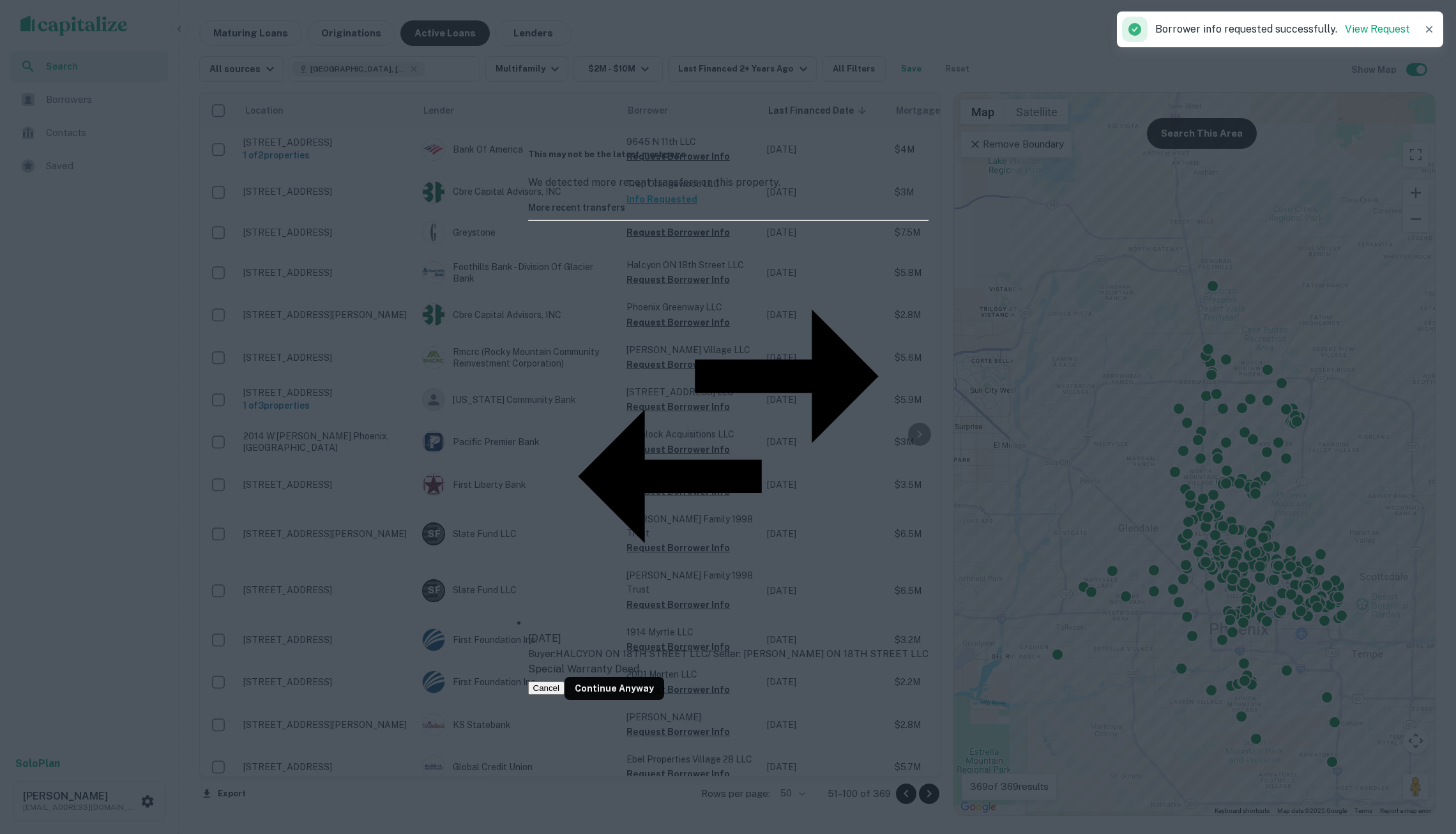
click at [565, 682] on button "Cancel" at bounding box center [547, 688] width 37 height 13
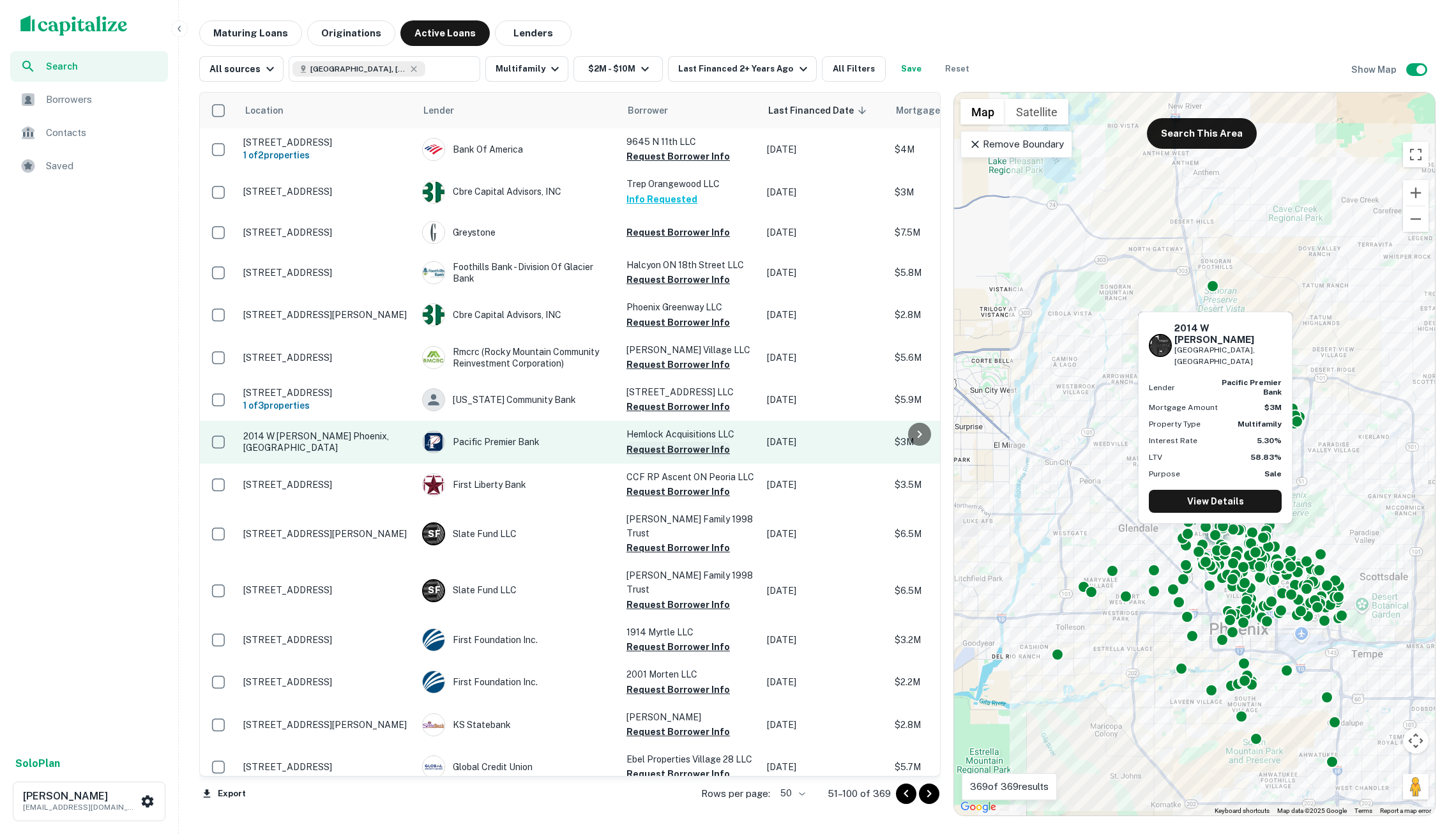
click at [687, 454] on button "Request Borrower Info" at bounding box center [678, 450] width 103 height 15
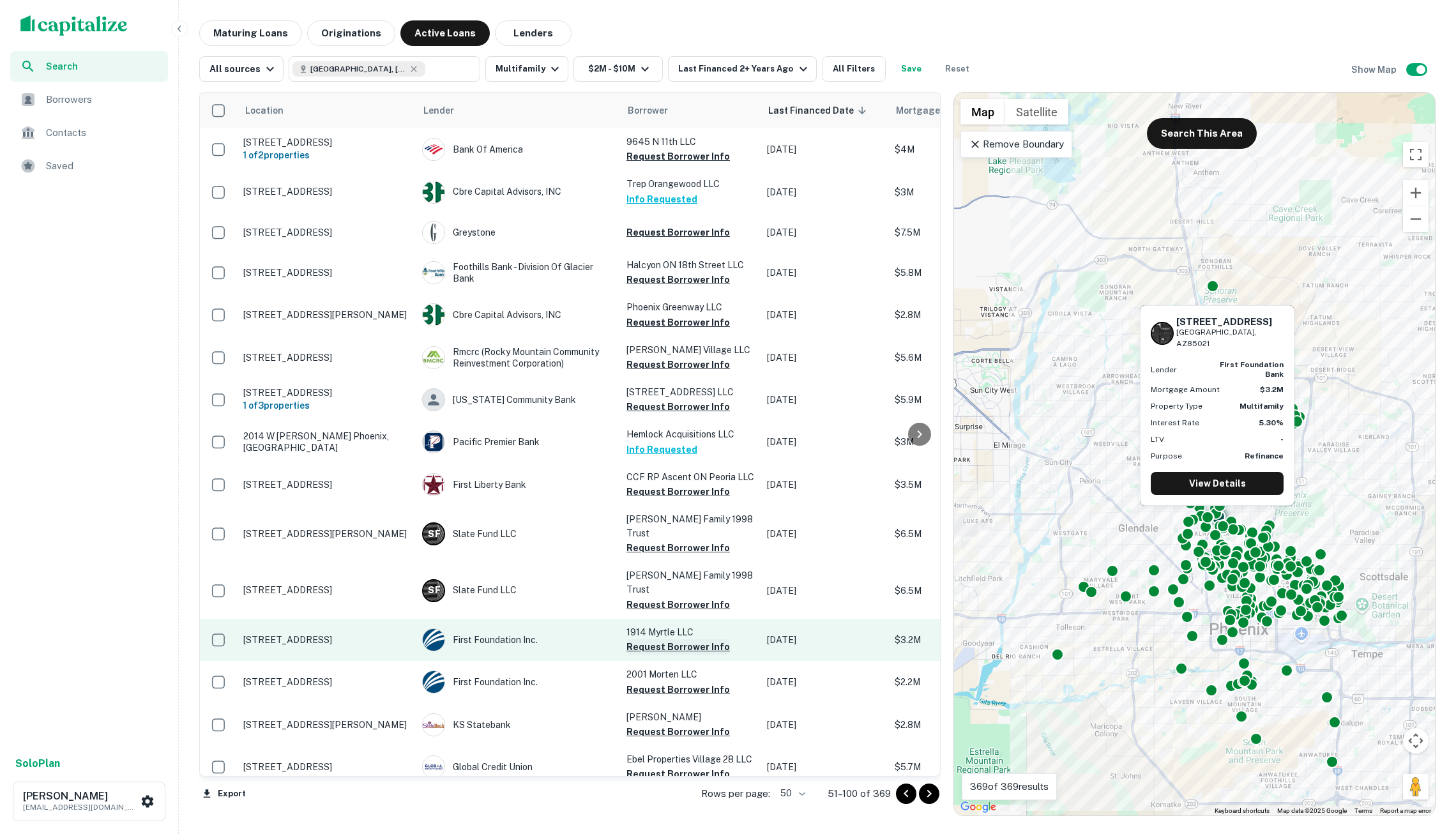
click at [699, 640] on button "Request Borrower Info" at bounding box center [678, 647] width 103 height 15
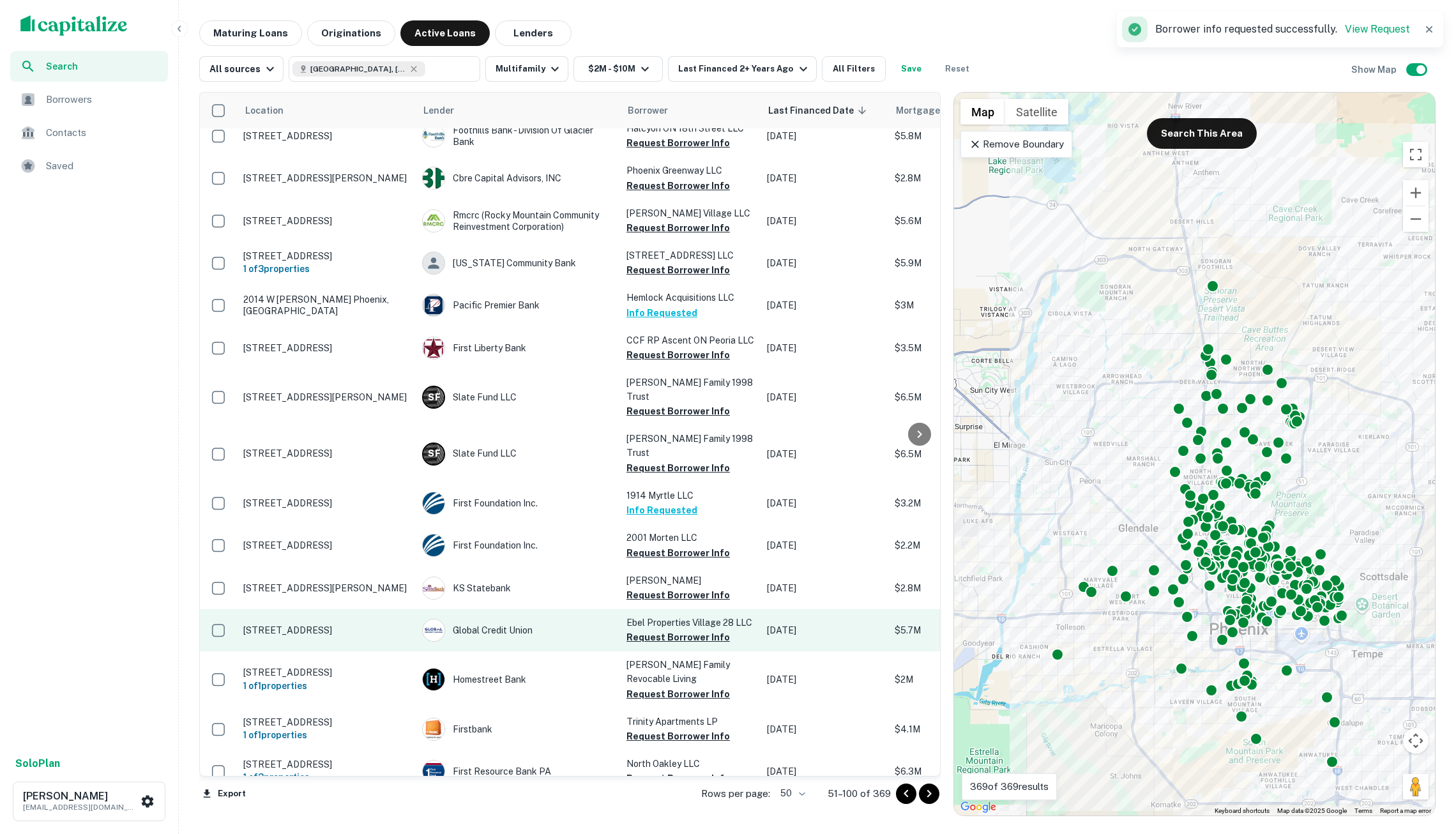
scroll to position [137, 0]
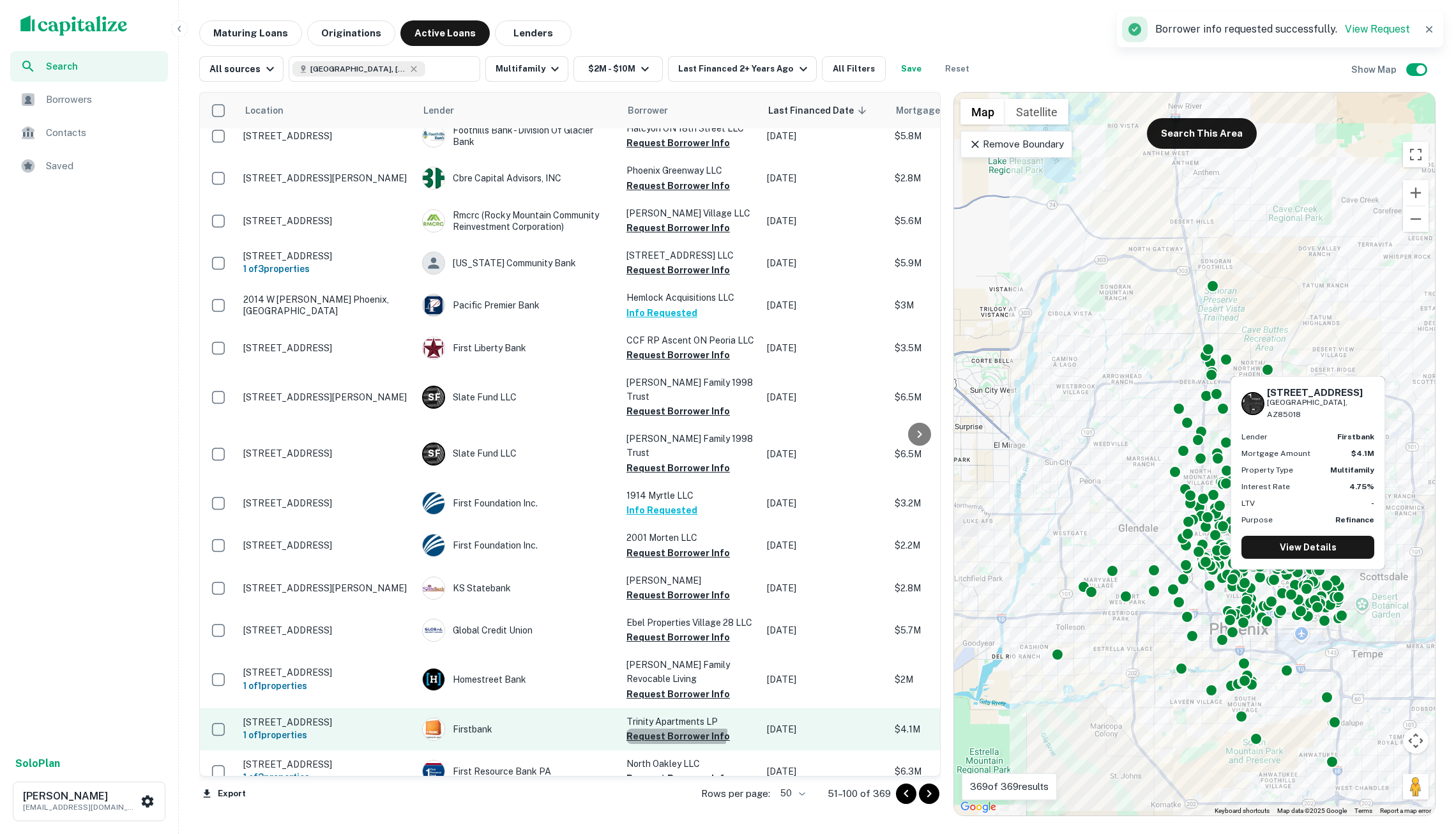
click at [676, 729] on button "Request Borrower Info" at bounding box center [678, 737] width 103 height 15
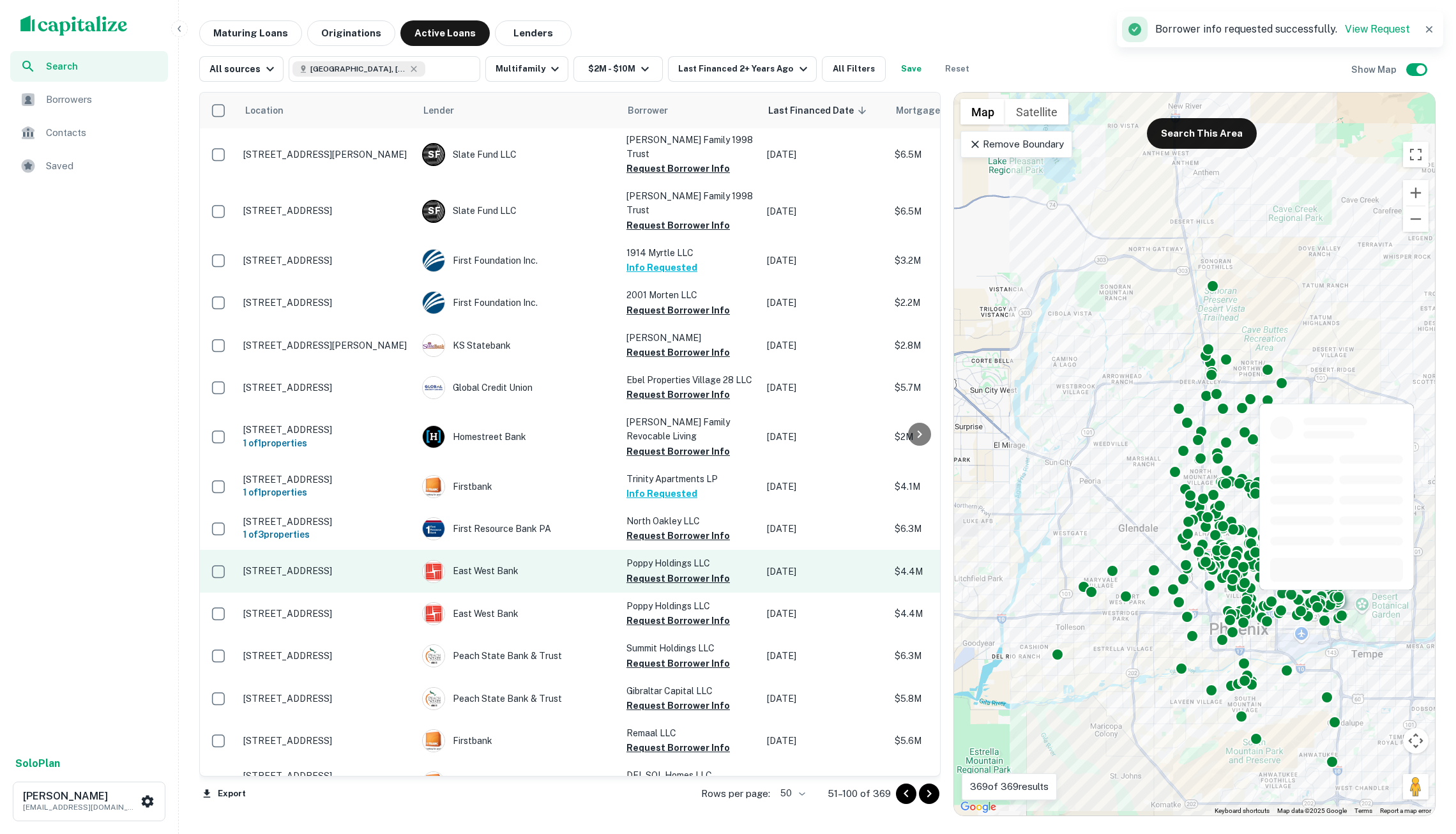
scroll to position [380, 0]
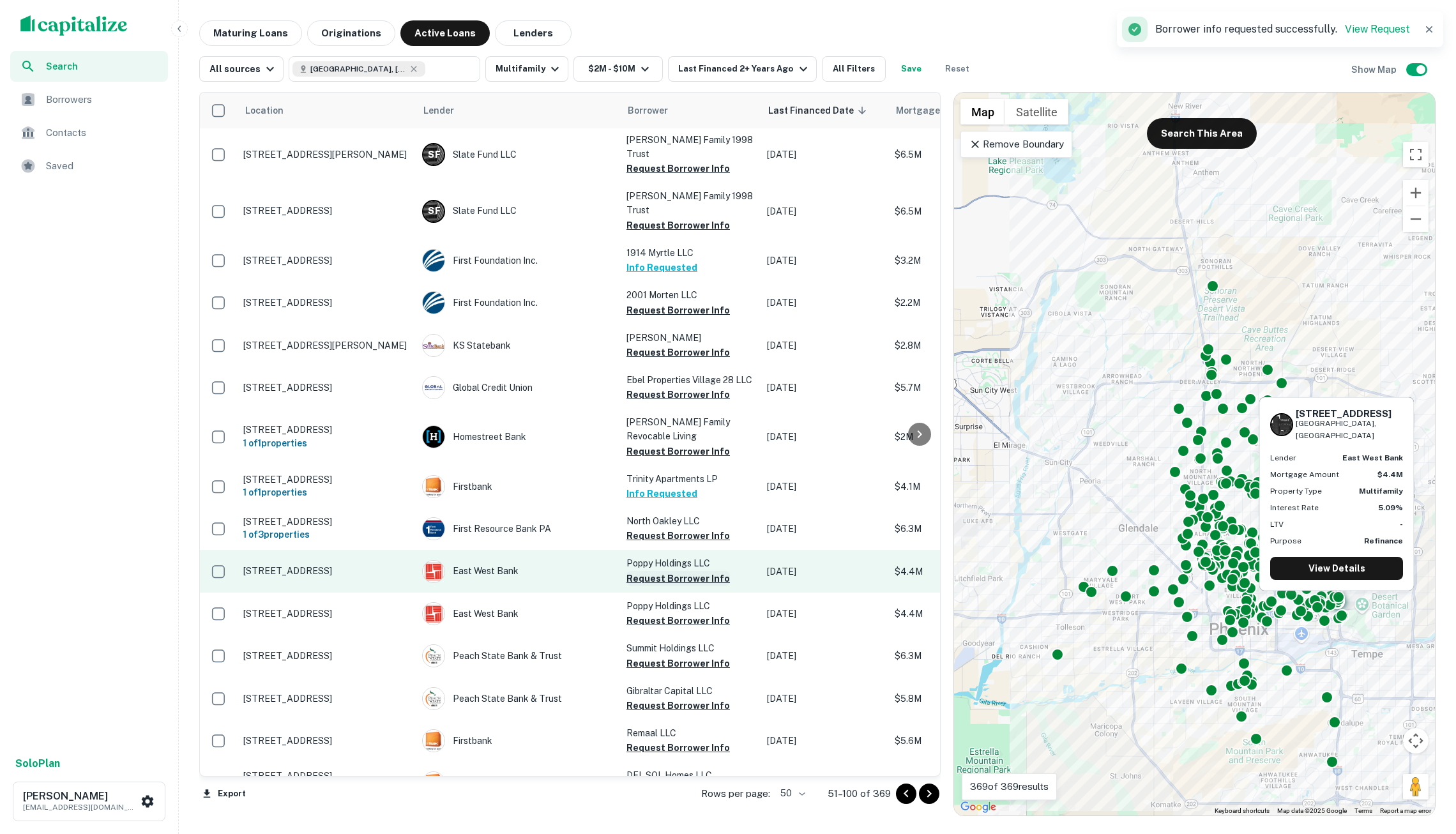
click at [650, 571] on button "Request Borrower Info" at bounding box center [678, 579] width 103 height 15
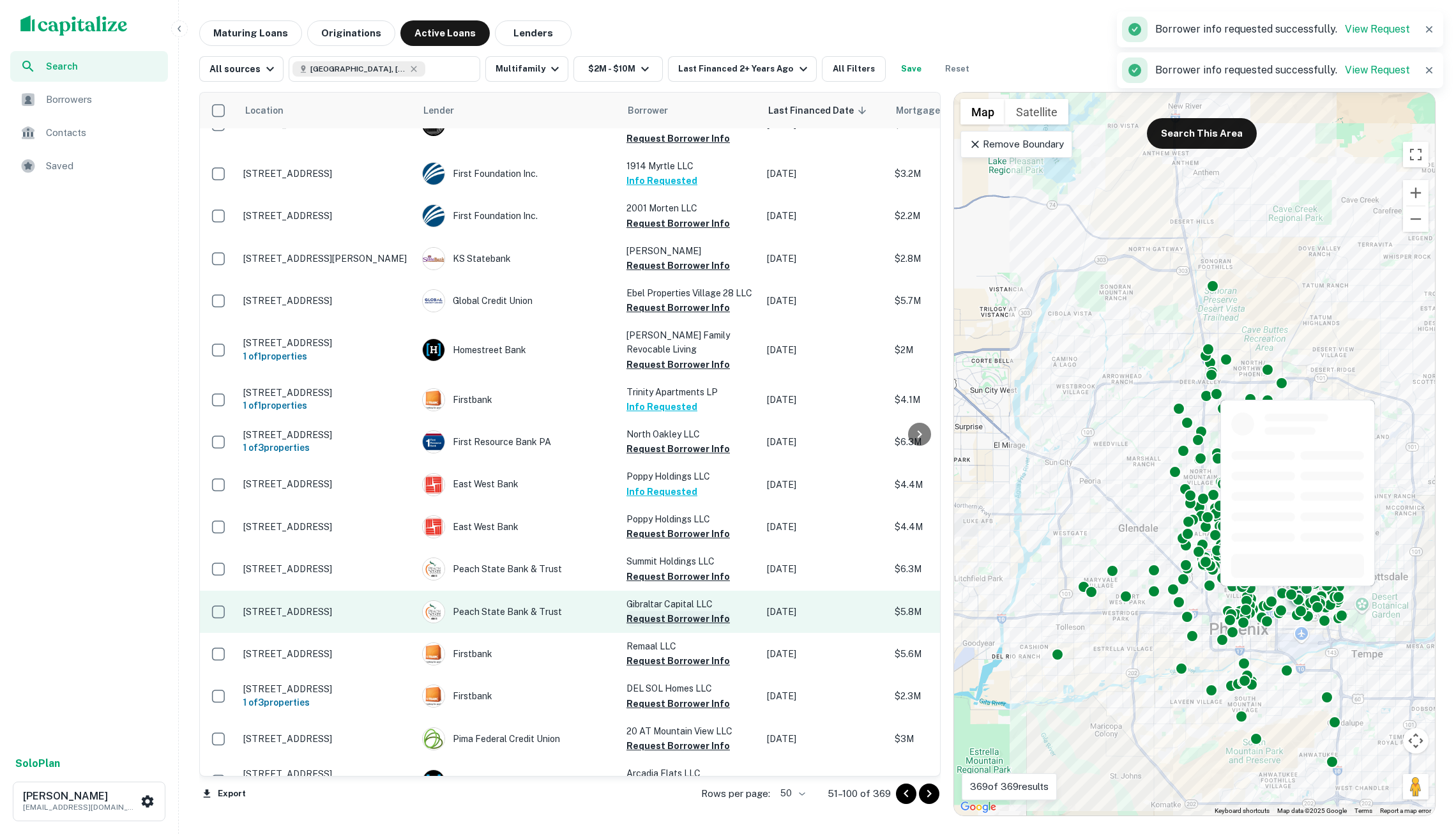
scroll to position [466, -1]
click at [650, 611] on button "Request Borrower Info" at bounding box center [678, 619] width 103 height 15
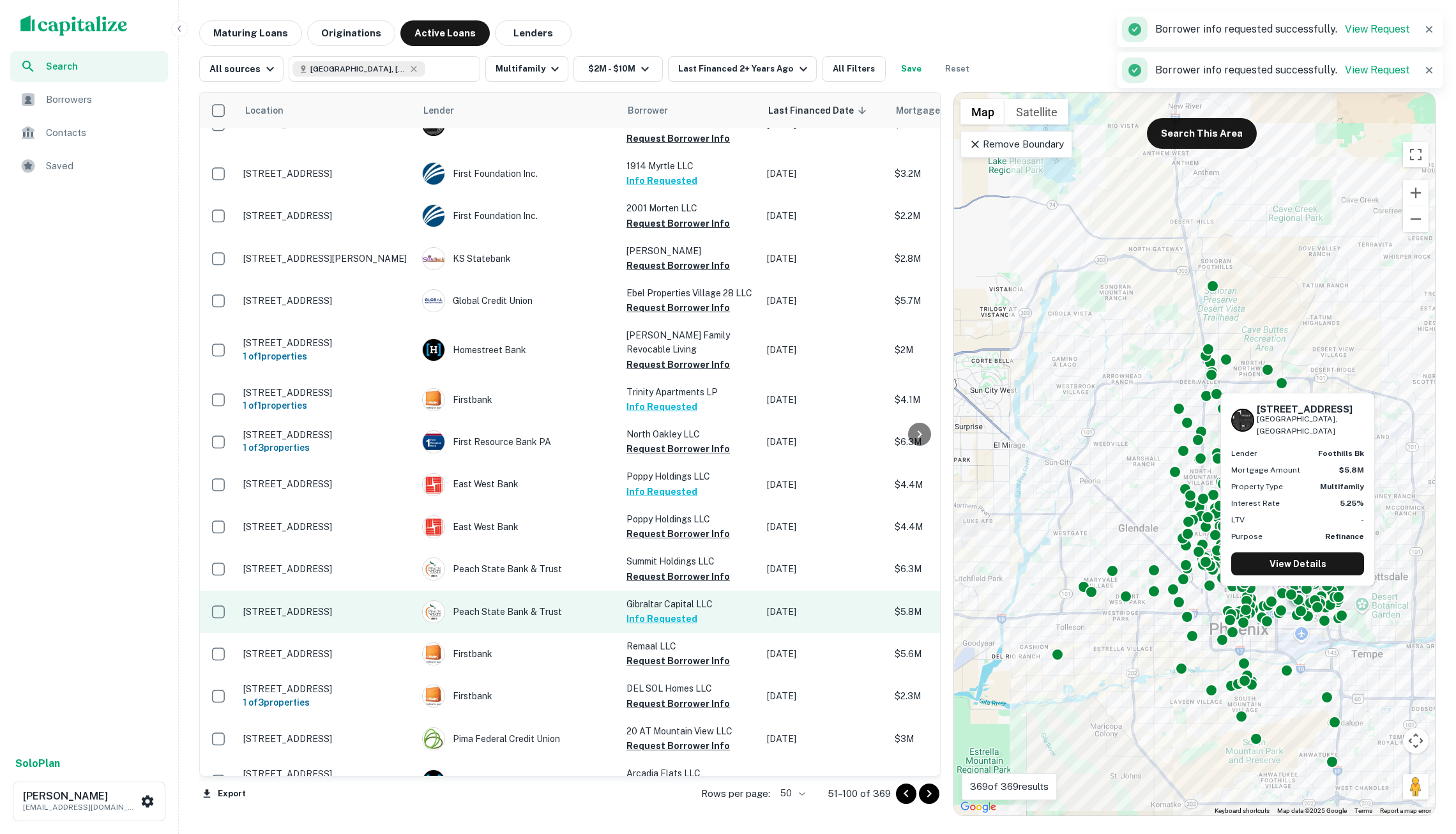
scroll to position [604, 0]
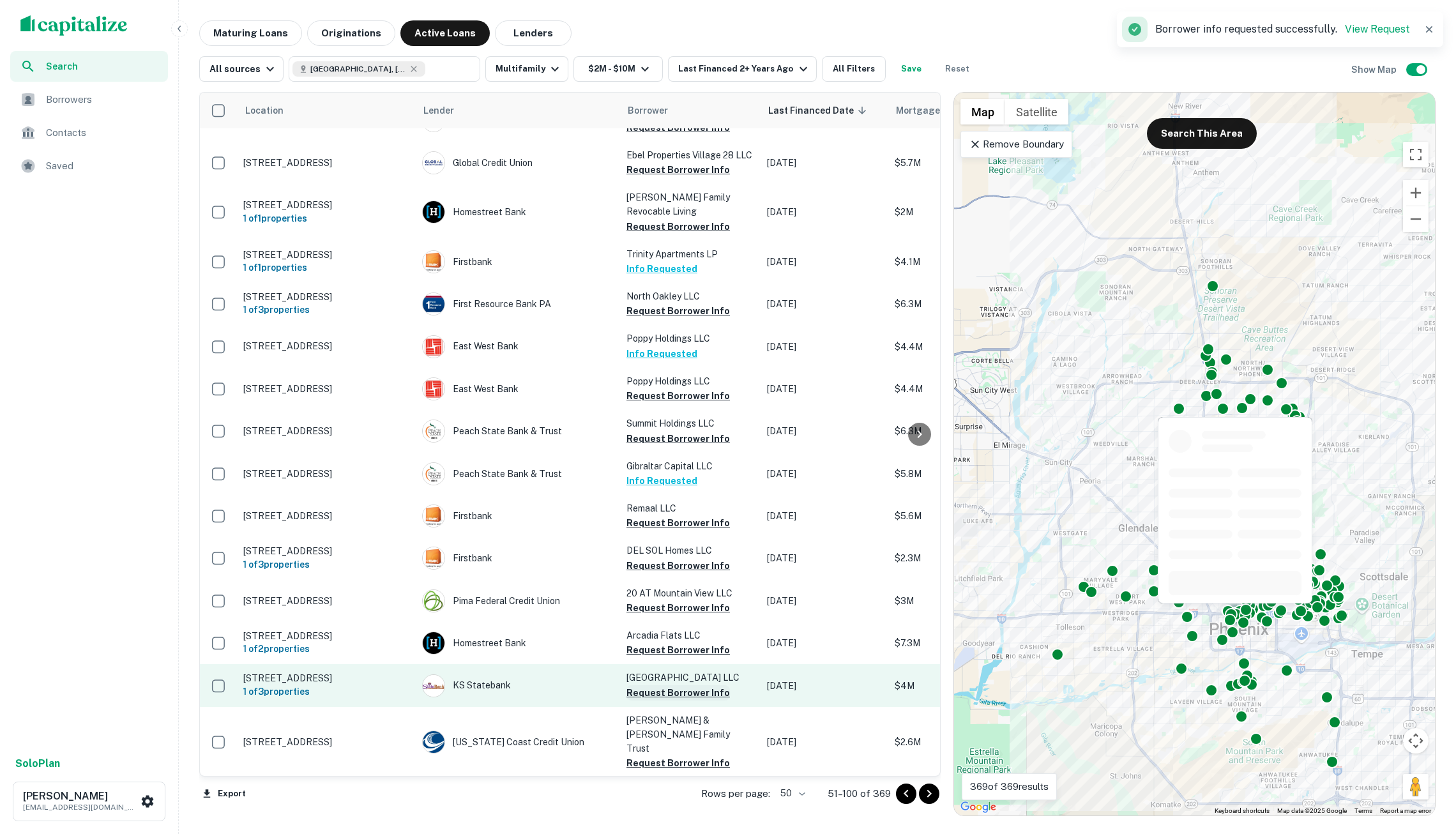
click at [663, 685] on button "Request Borrower Info" at bounding box center [678, 693] width 103 height 15
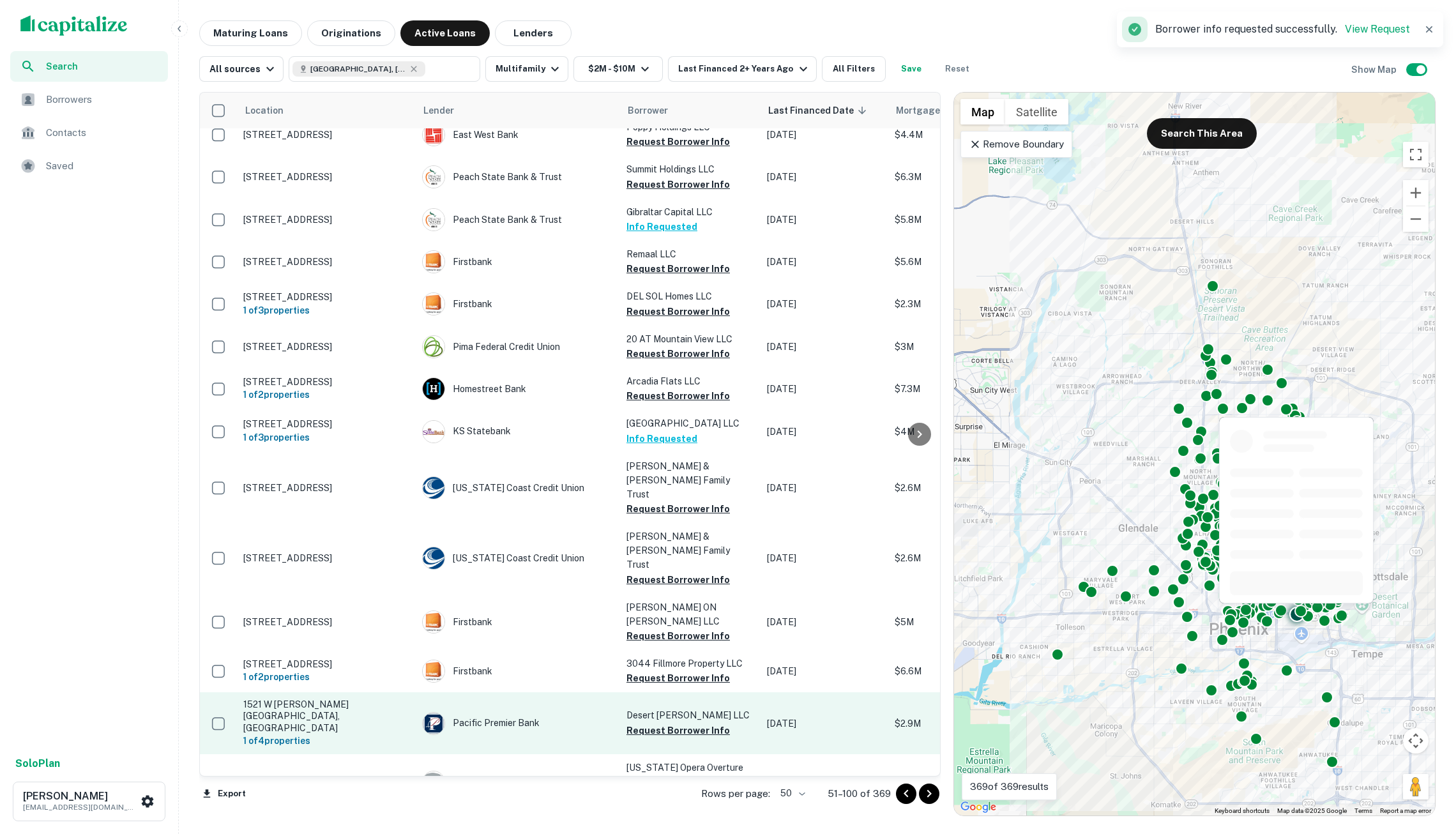
scroll to position [859, 0]
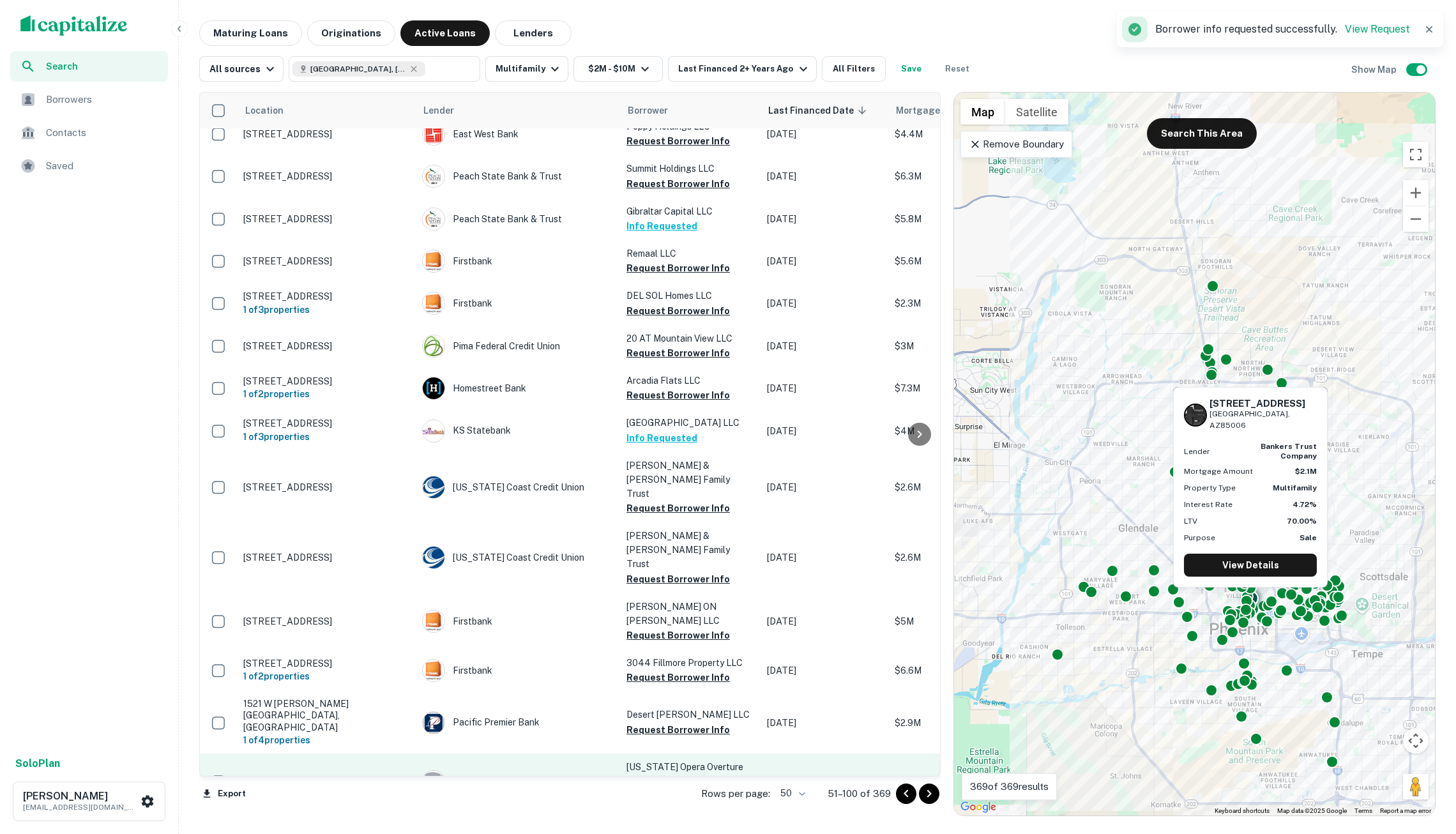
click at [670, 789] on button "Request Borrower Info" at bounding box center [678, 796] width 103 height 15
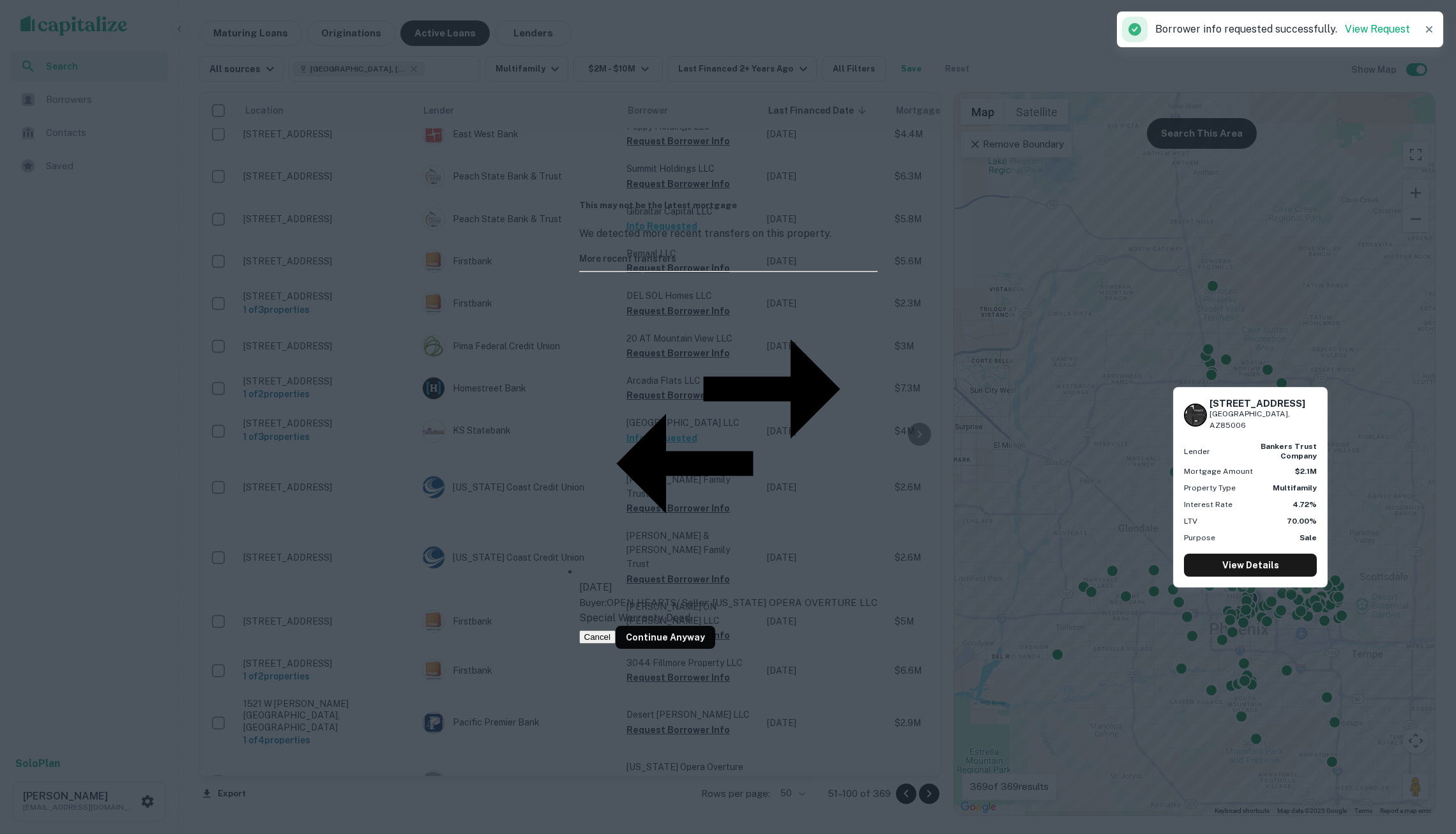
click at [617, 631] on button "Cancel" at bounding box center [598, 637] width 37 height 13
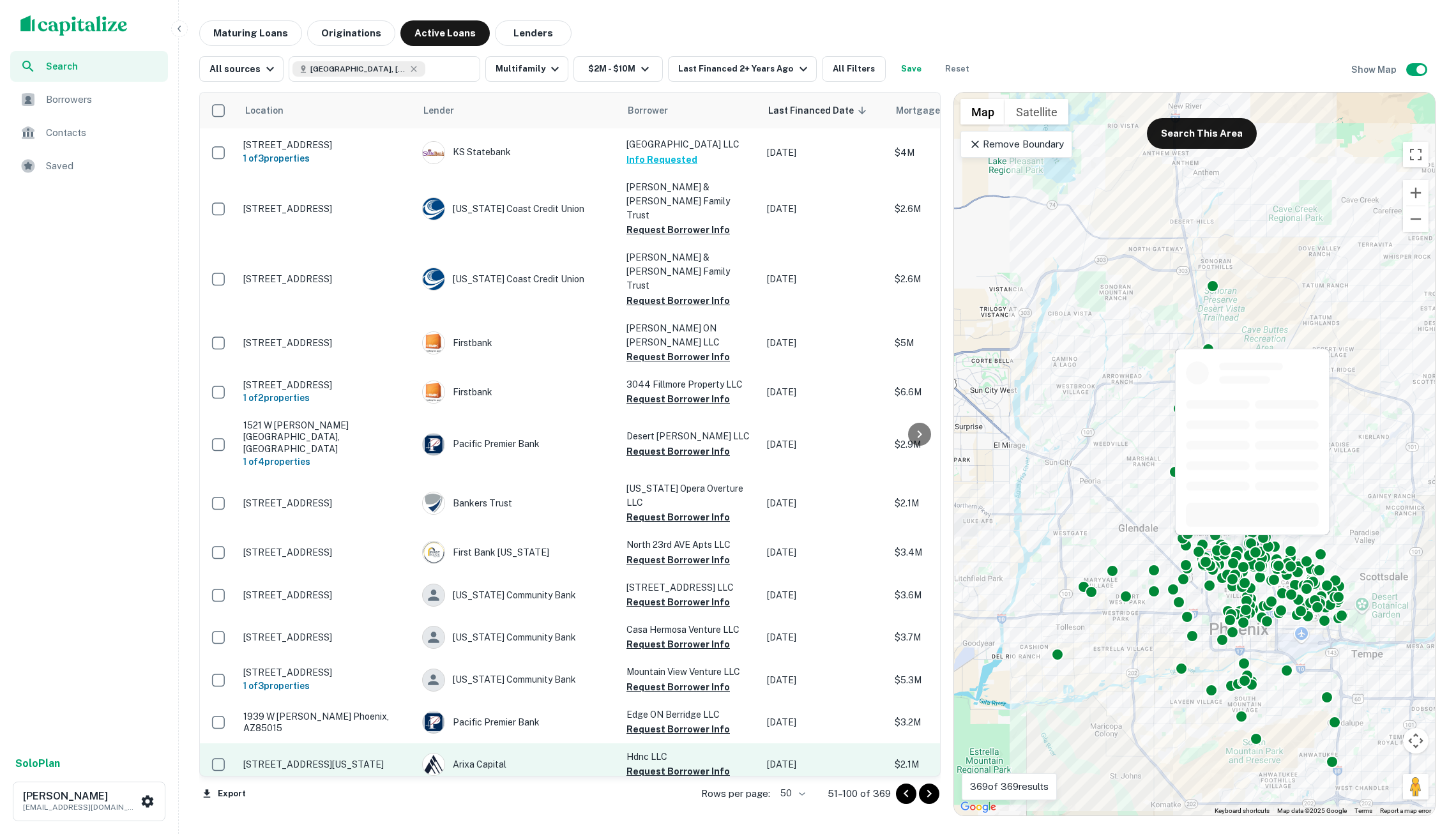
scroll to position [1139, 0]
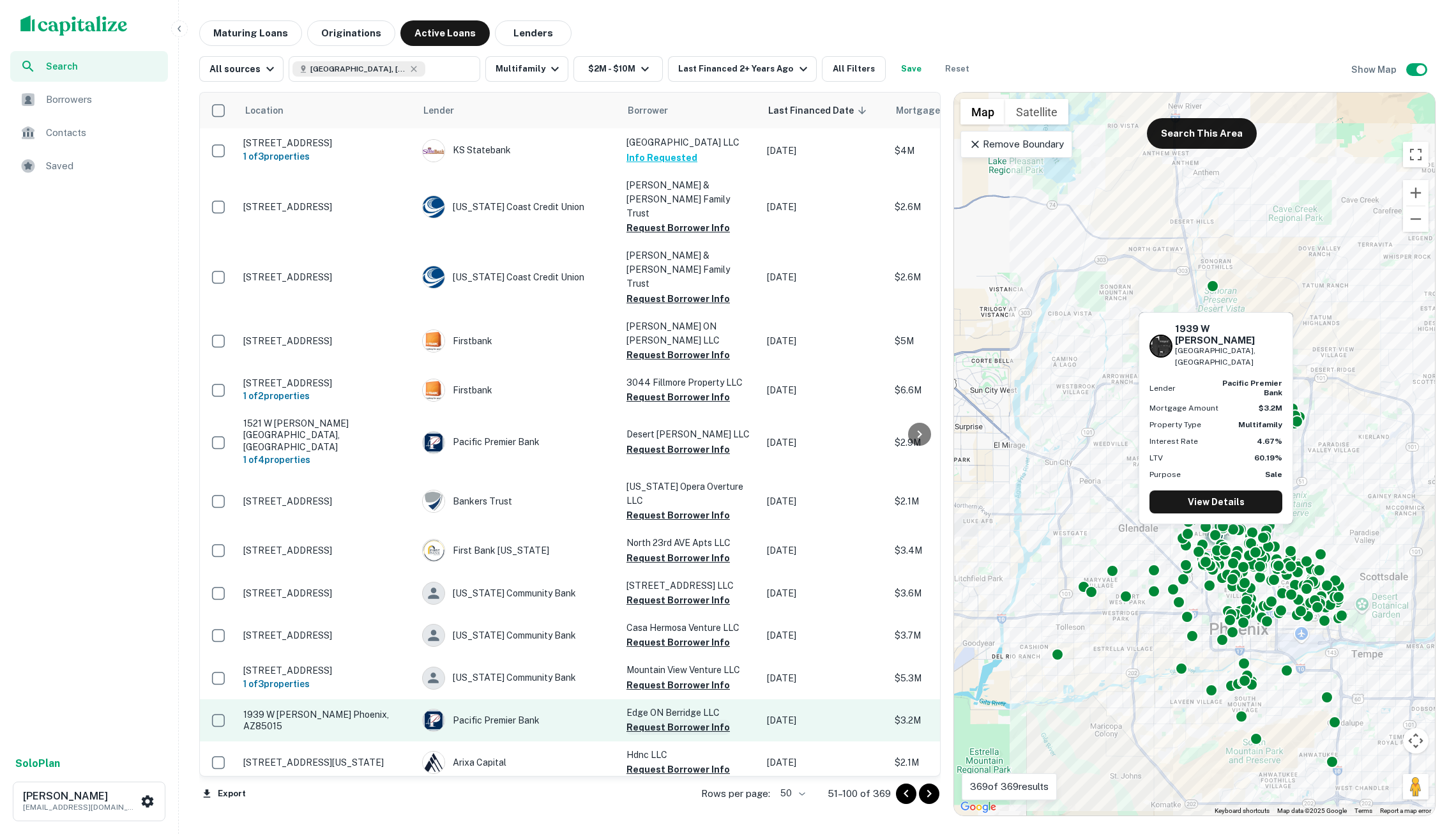
click at [667, 720] on button "Request Borrower Info" at bounding box center [678, 728] width 103 height 15
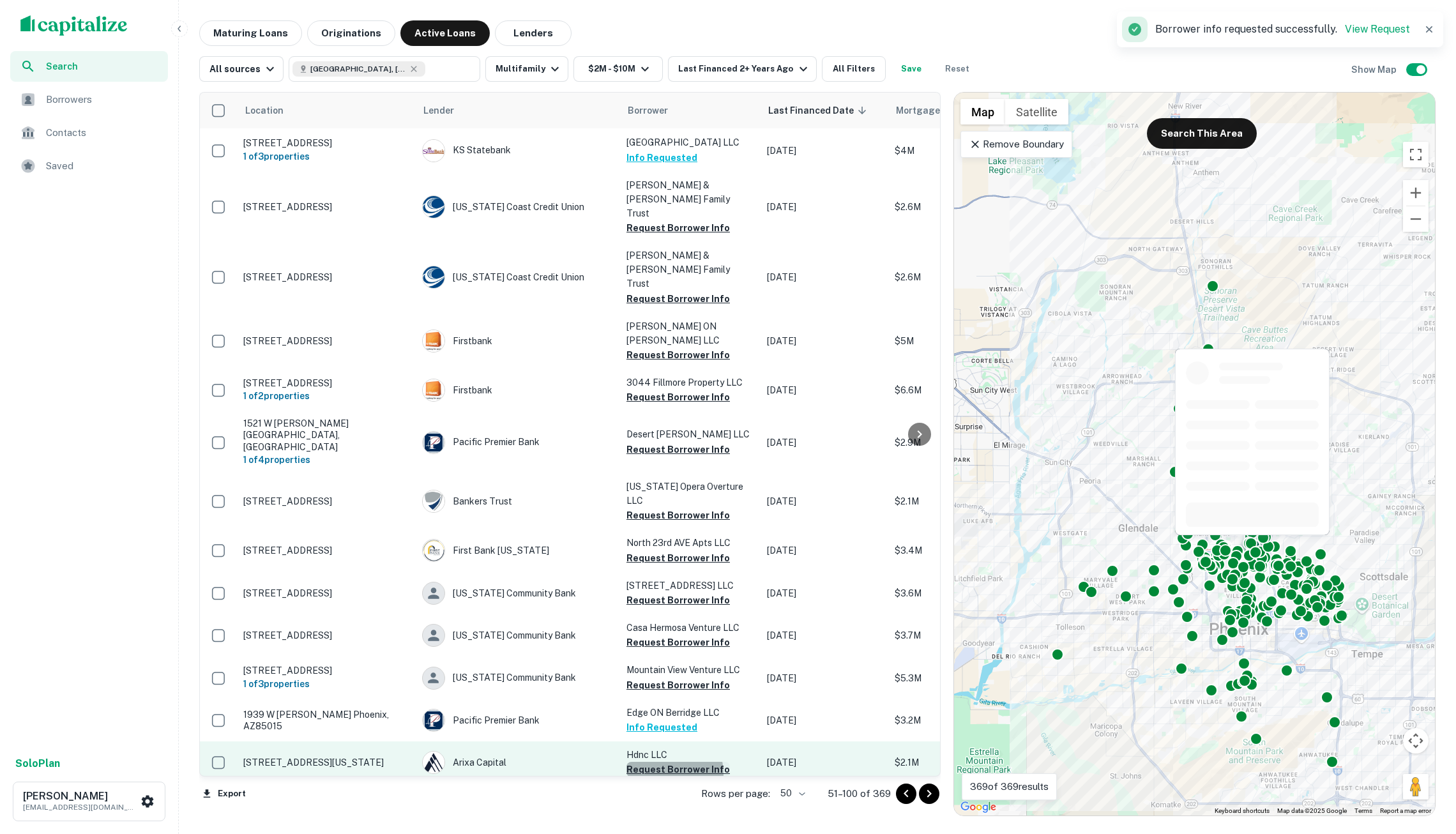
click at [663, 762] on button "Request Borrower Info" at bounding box center [678, 770] width 103 height 15
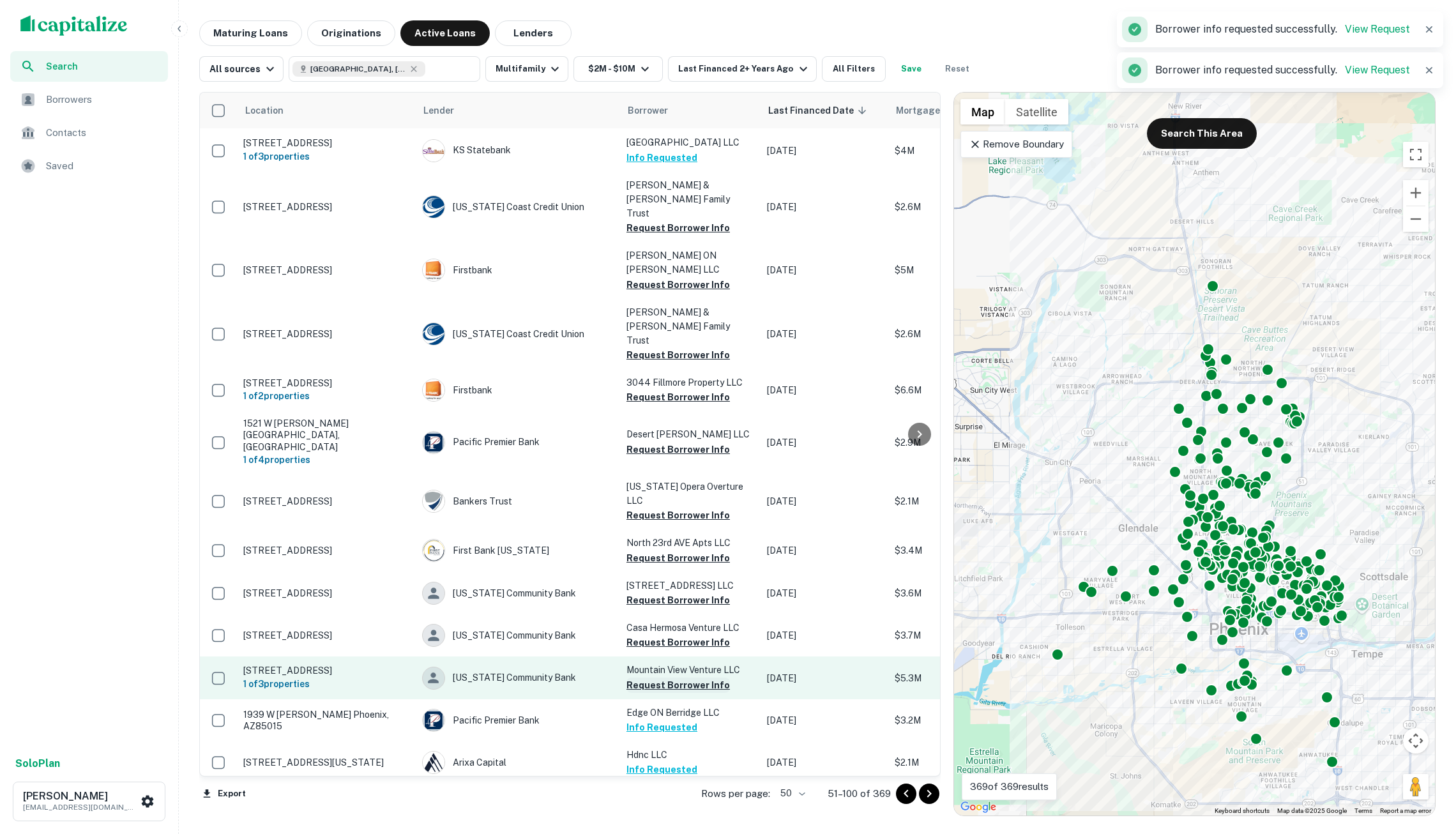
scroll to position [1322, 0]
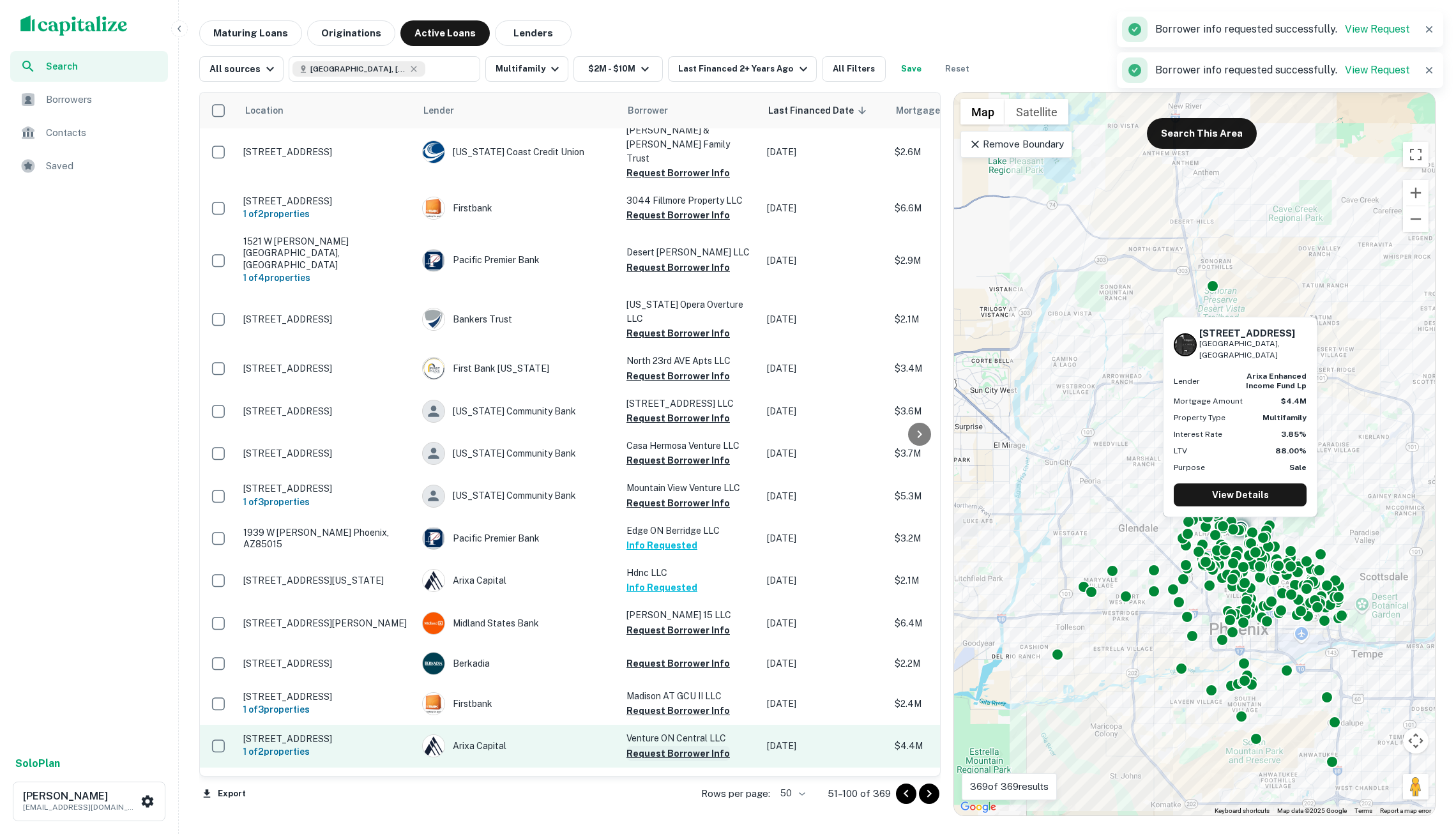
click at [663, 746] on button "Request Borrower Info" at bounding box center [678, 754] width 103 height 15
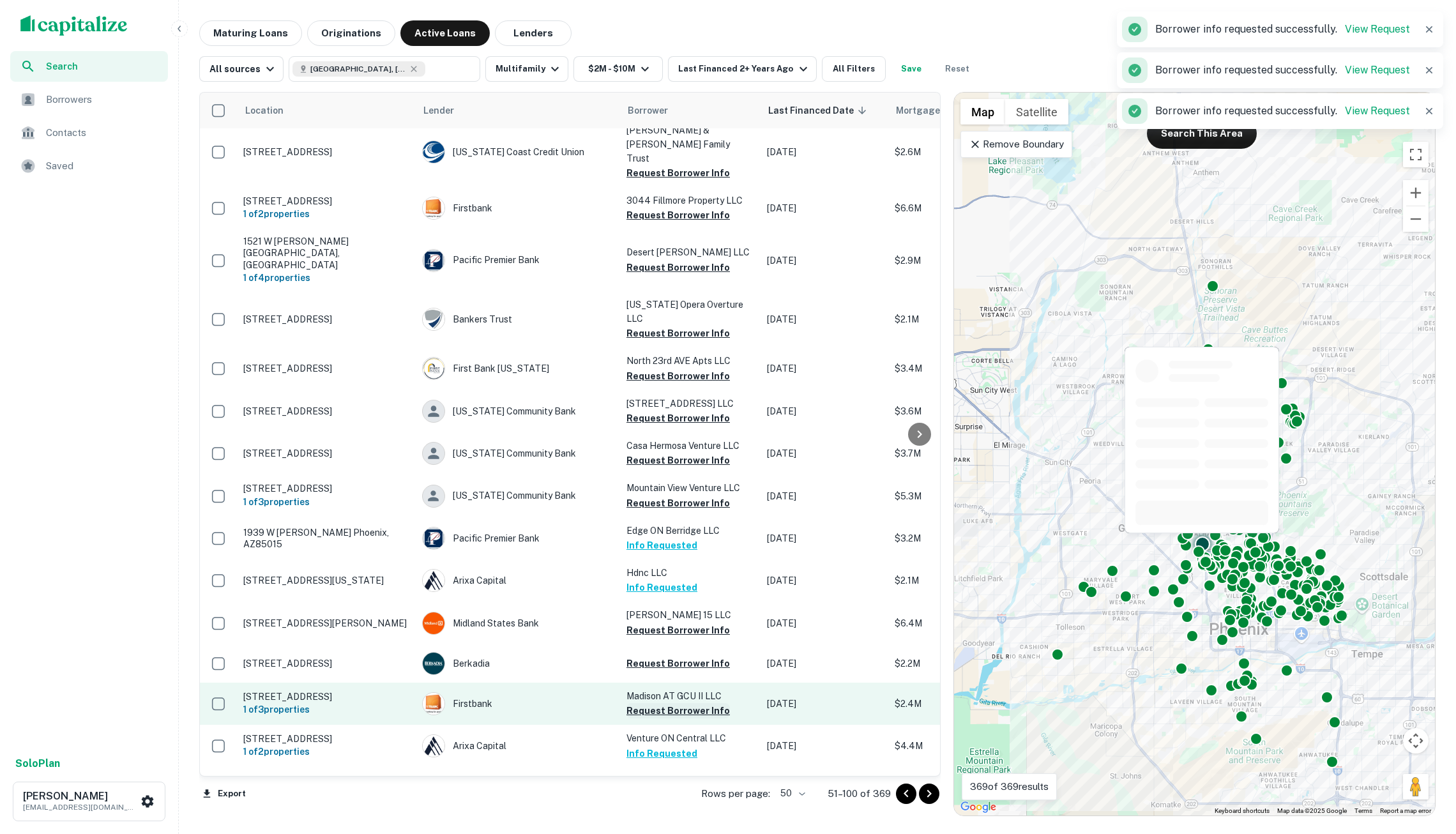
click at [667, 703] on button "Request Borrower Info" at bounding box center [678, 711] width 103 height 15
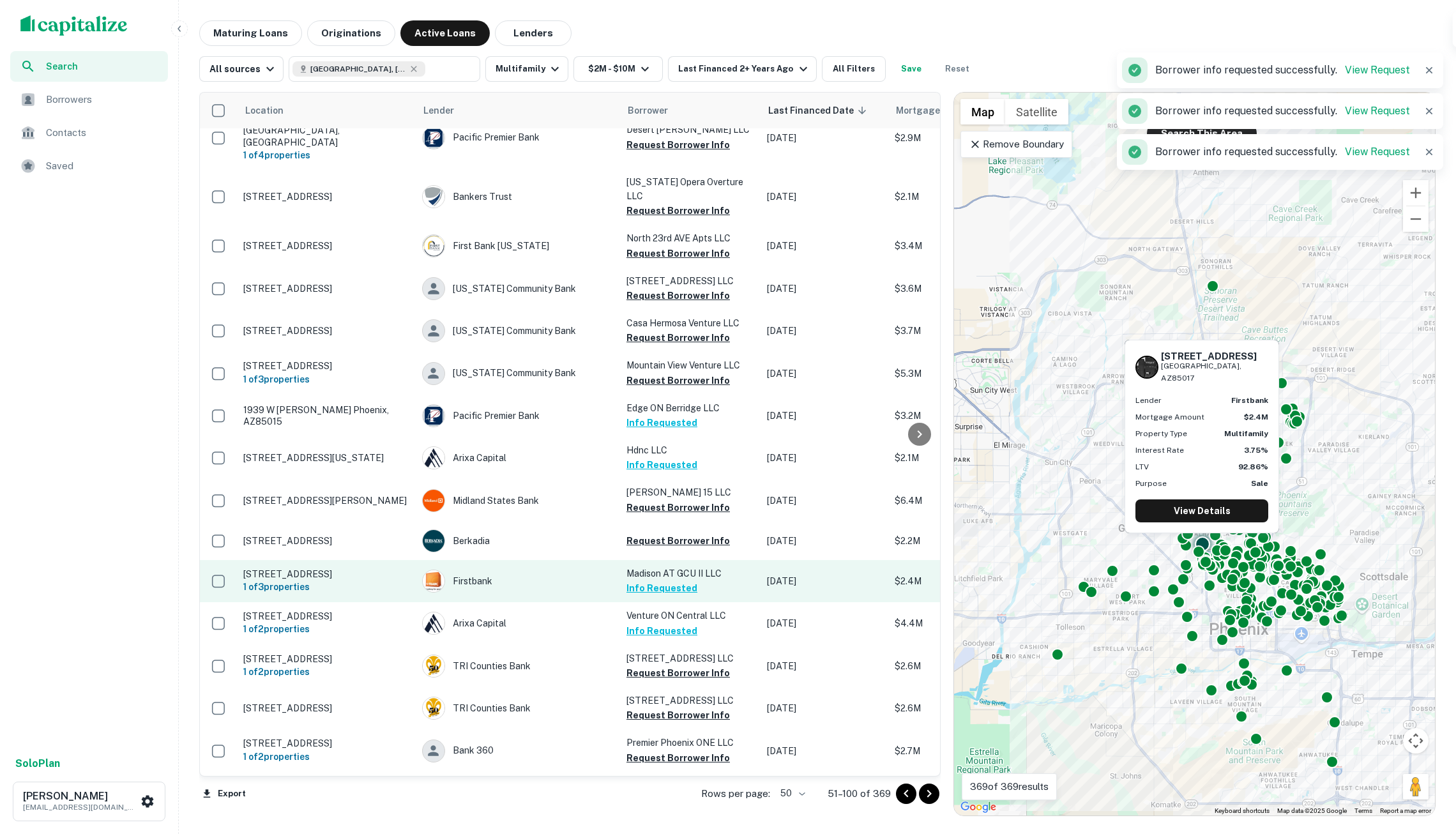
scroll to position [1471, 0]
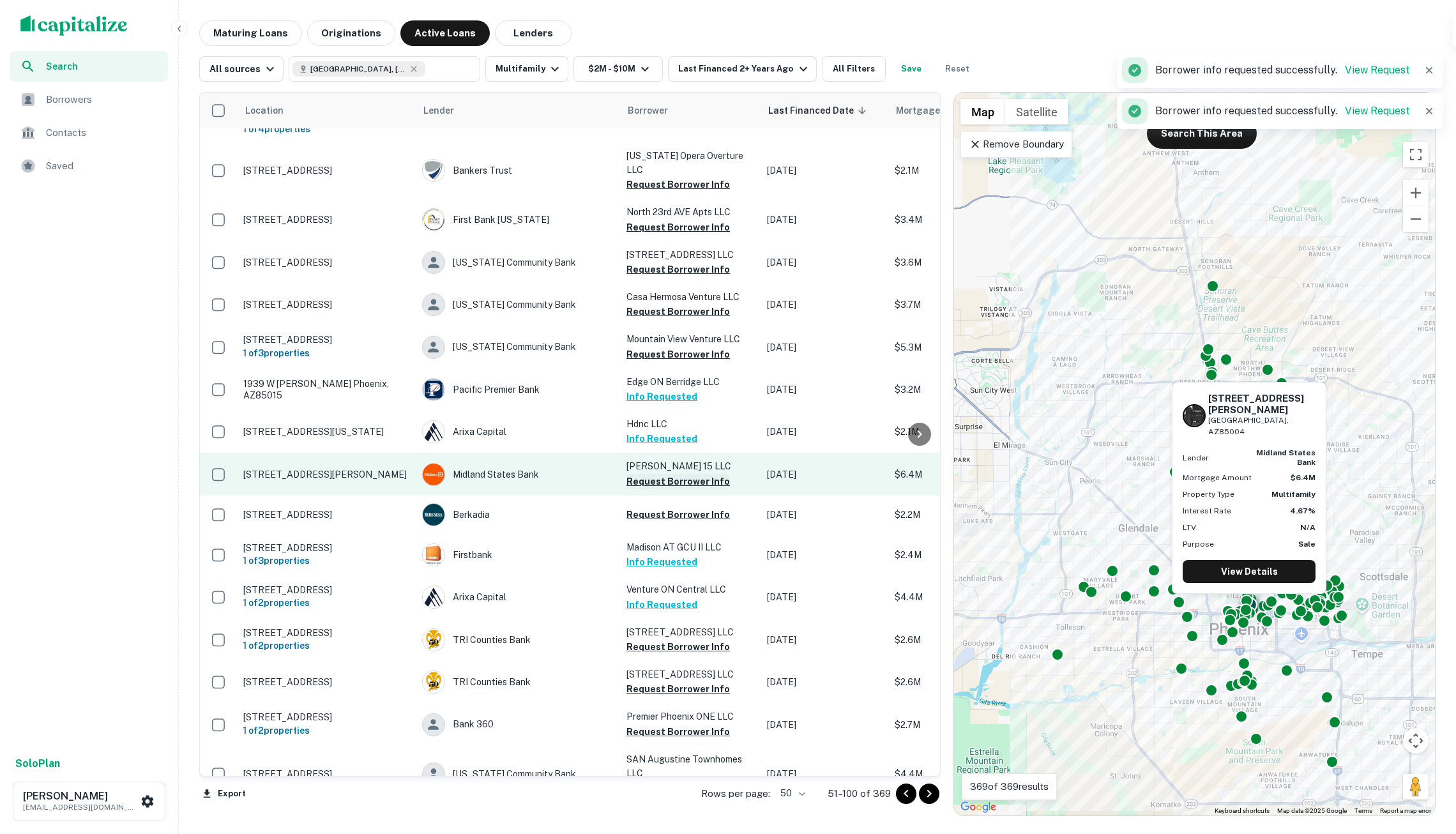
click at [686, 474] on button "Request Borrower Info" at bounding box center [678, 482] width 103 height 15
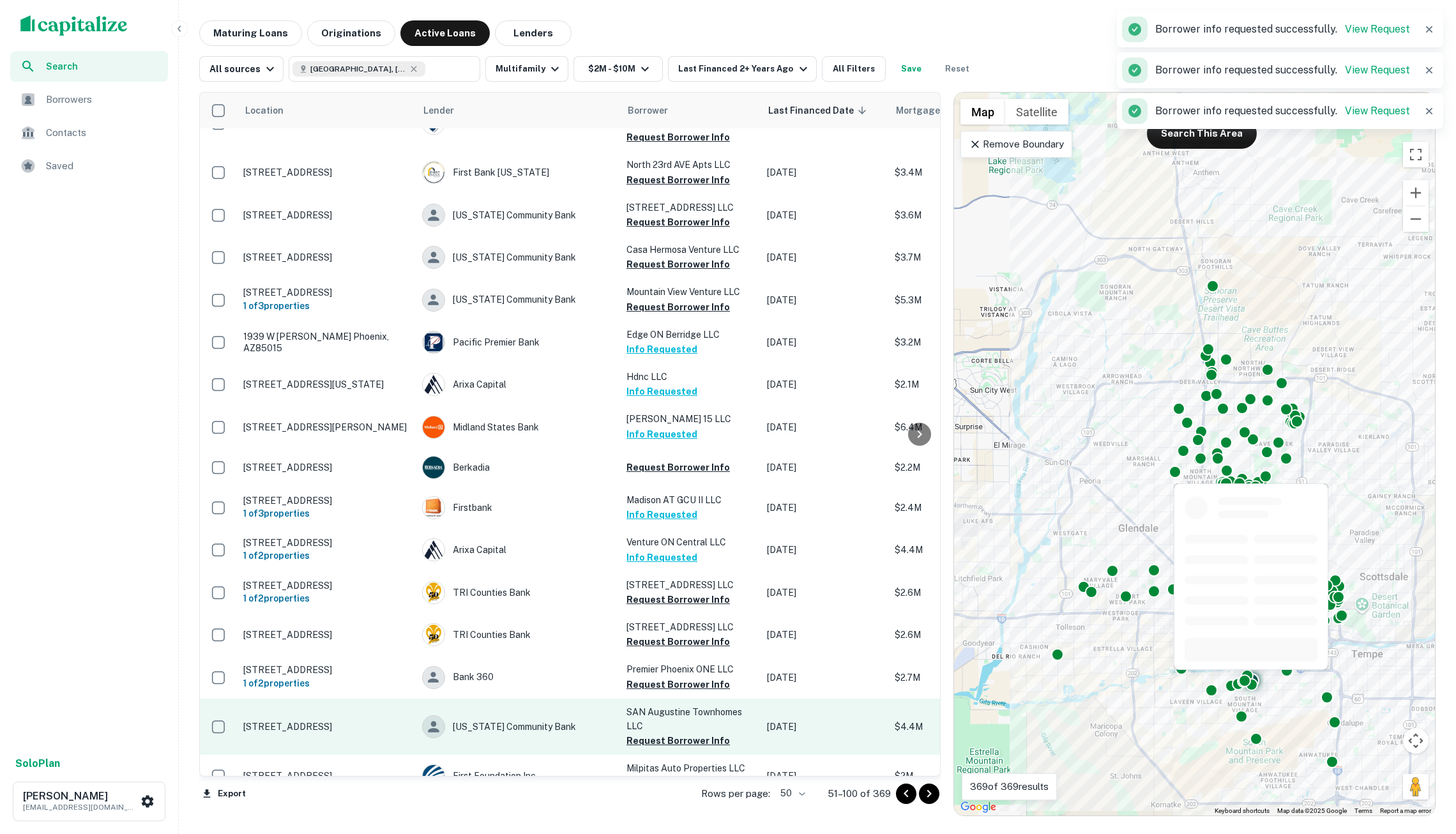
scroll to position [1516, 0]
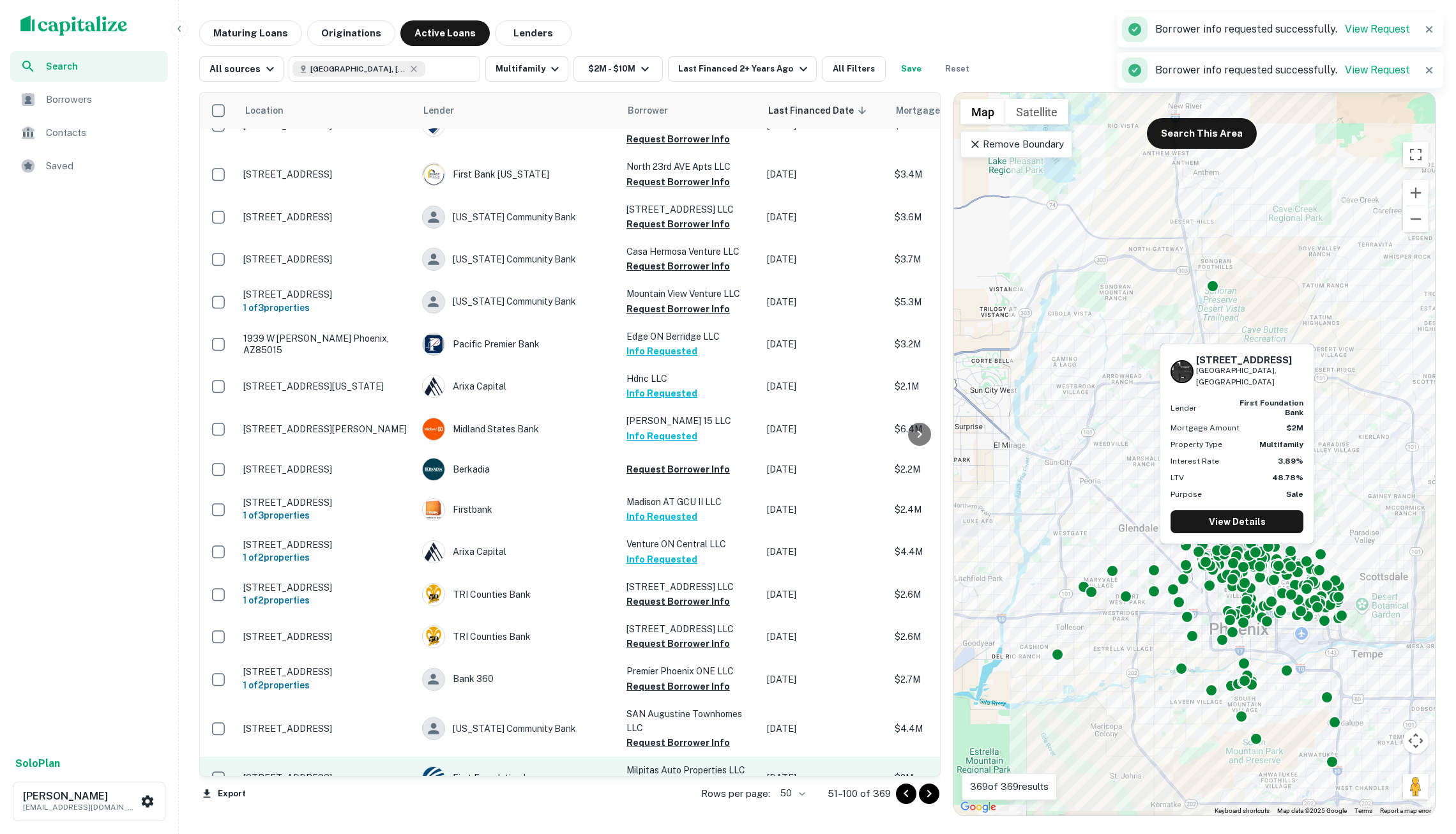
click at [678, 777] on button "Request Borrower Info" at bounding box center [678, 785] width 103 height 15
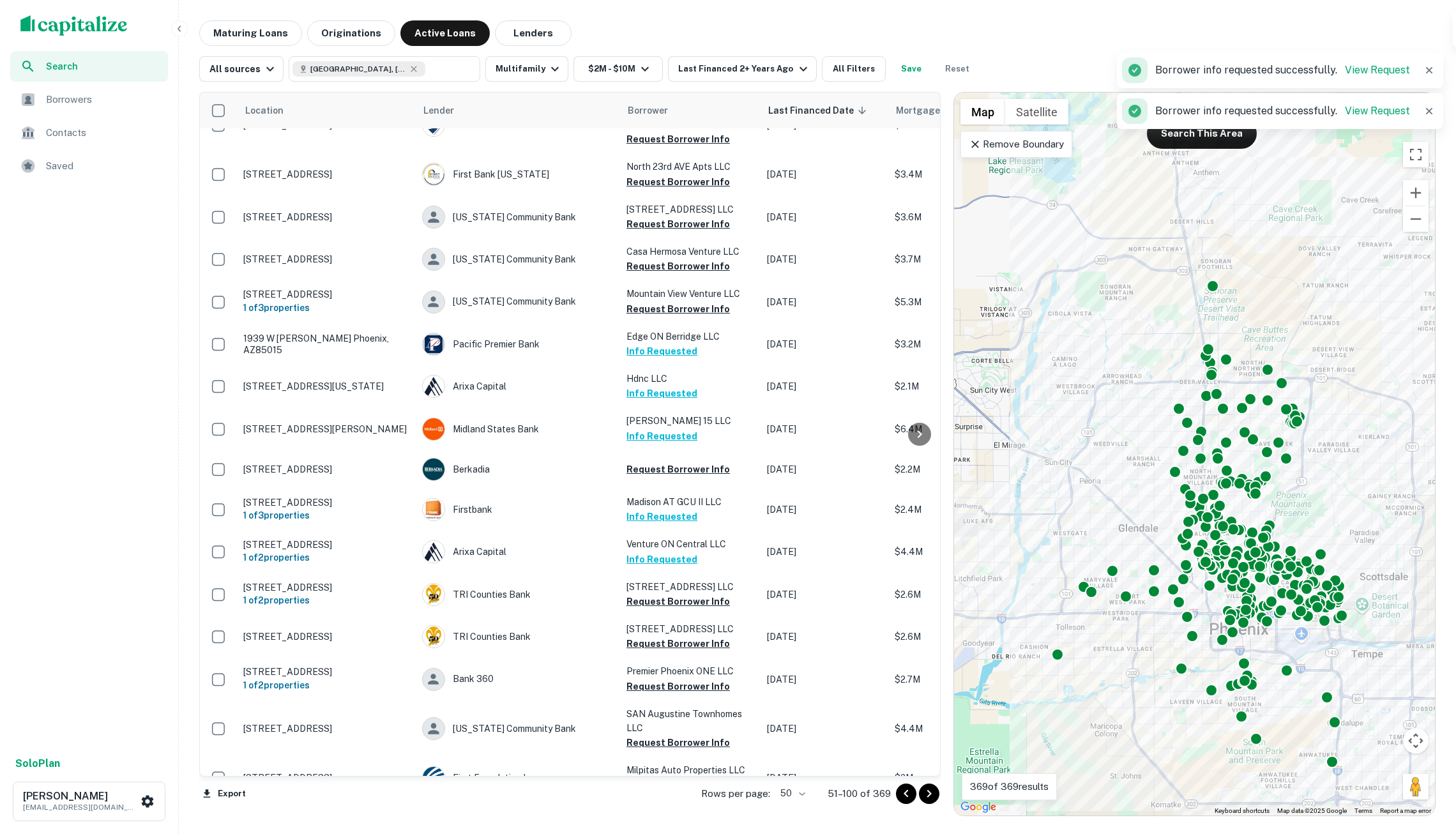
click at [928, 791] on icon "Go to next page" at bounding box center [930, 793] width 4 height 8
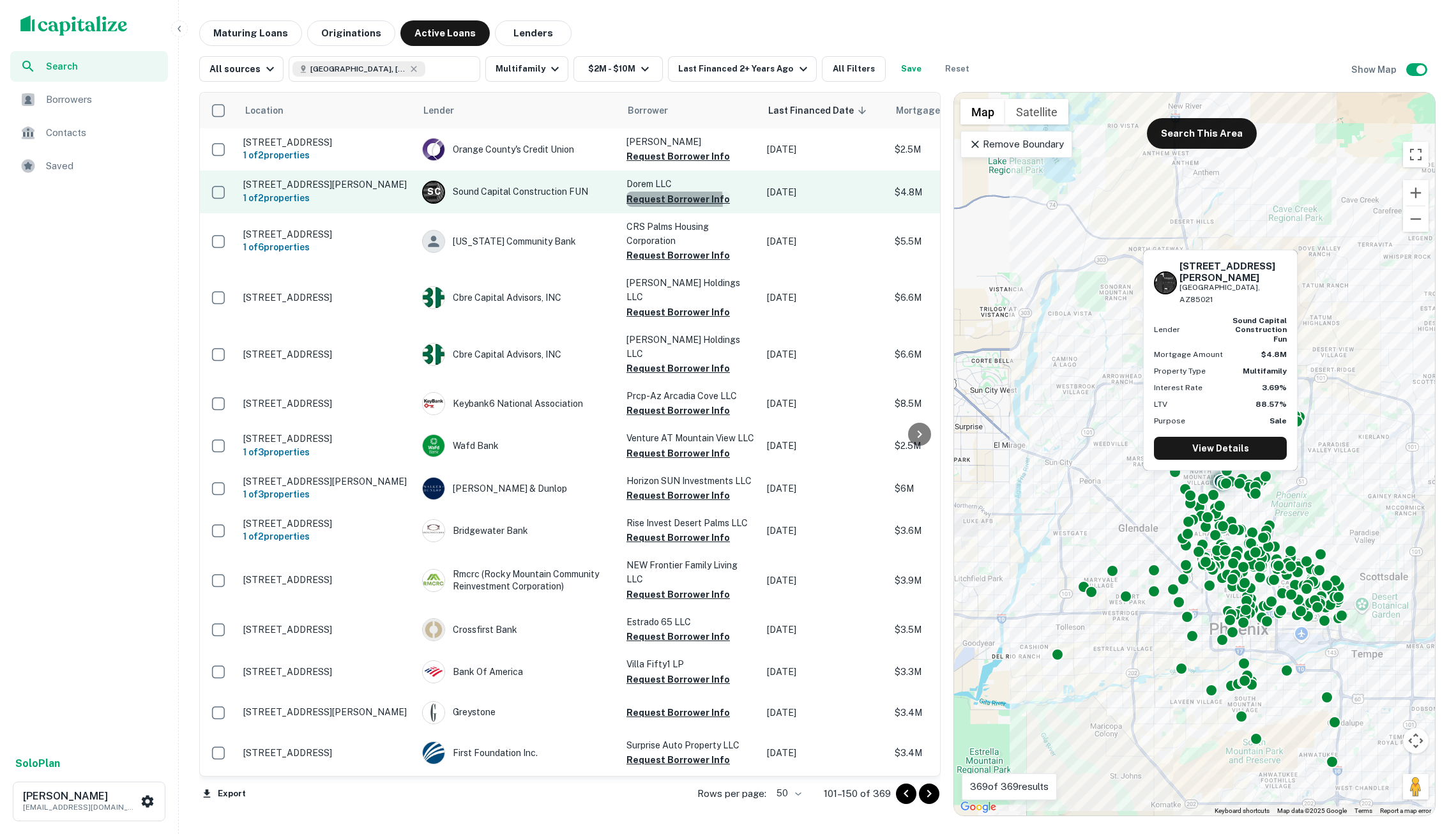
click at [656, 200] on button "Request Borrower Info" at bounding box center [678, 199] width 103 height 15
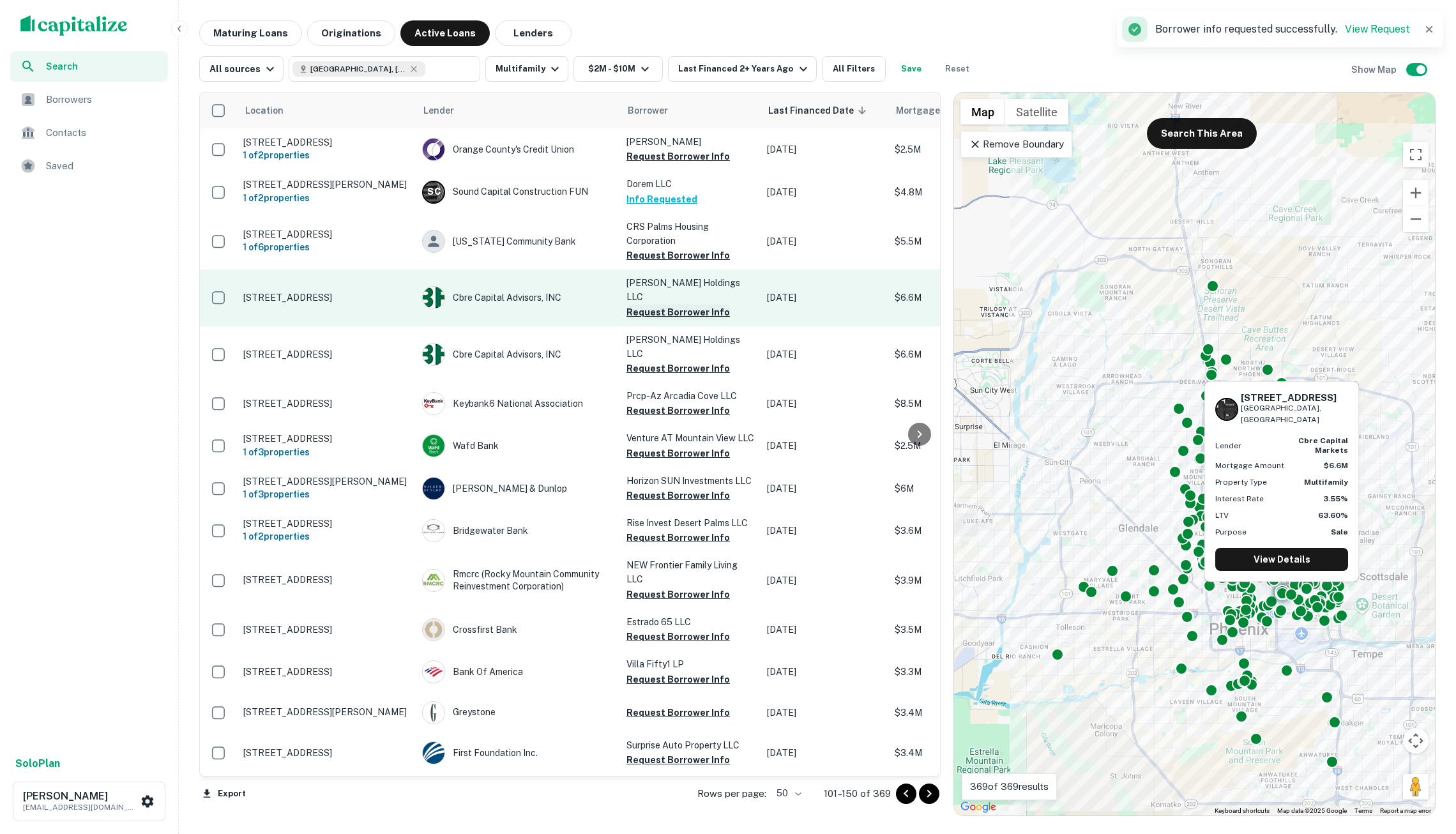
click at [670, 305] on button "Request Borrower Info" at bounding box center [678, 312] width 103 height 15
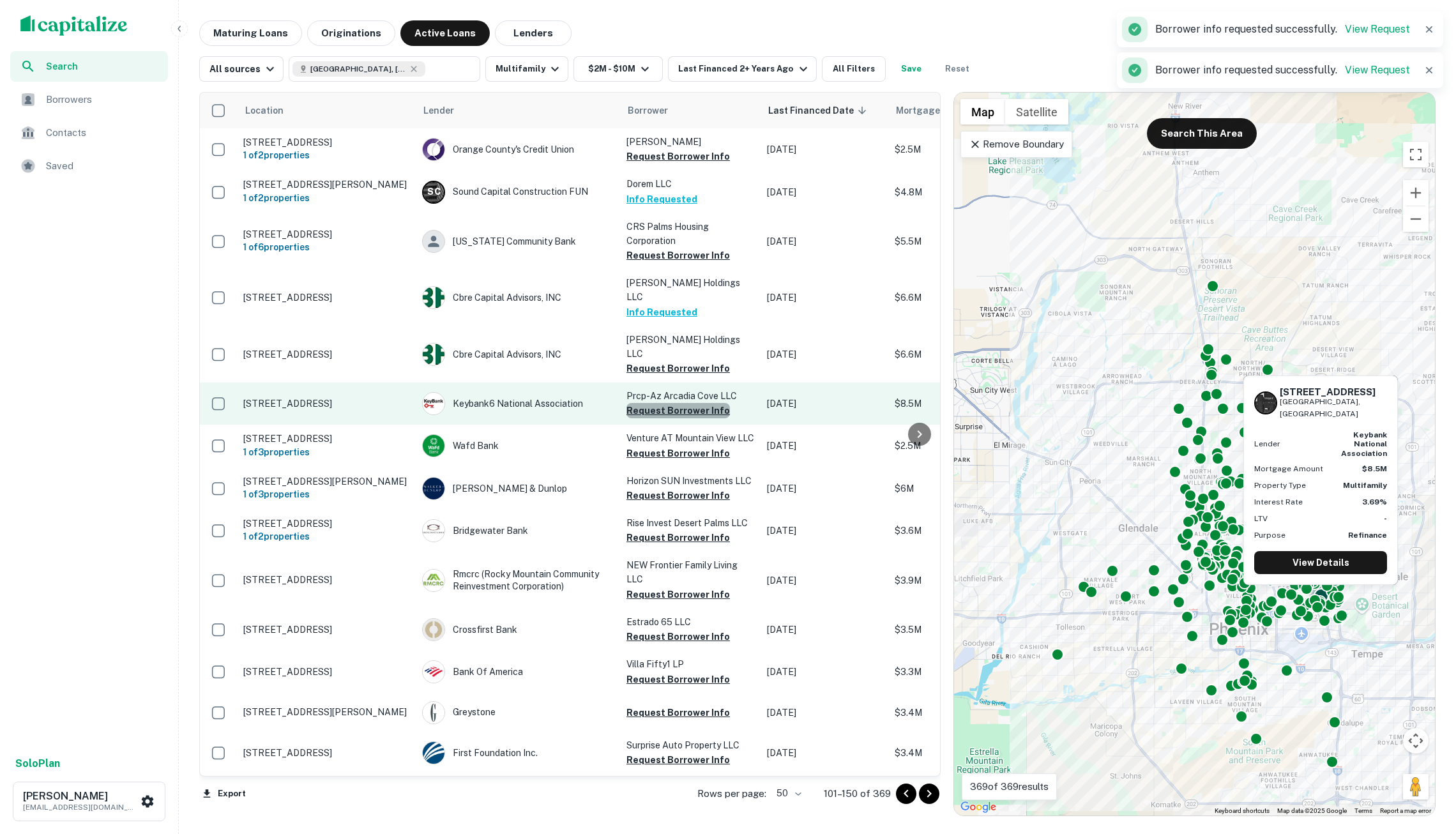
click at [678, 403] on button "Request Borrower Info" at bounding box center [678, 411] width 103 height 15
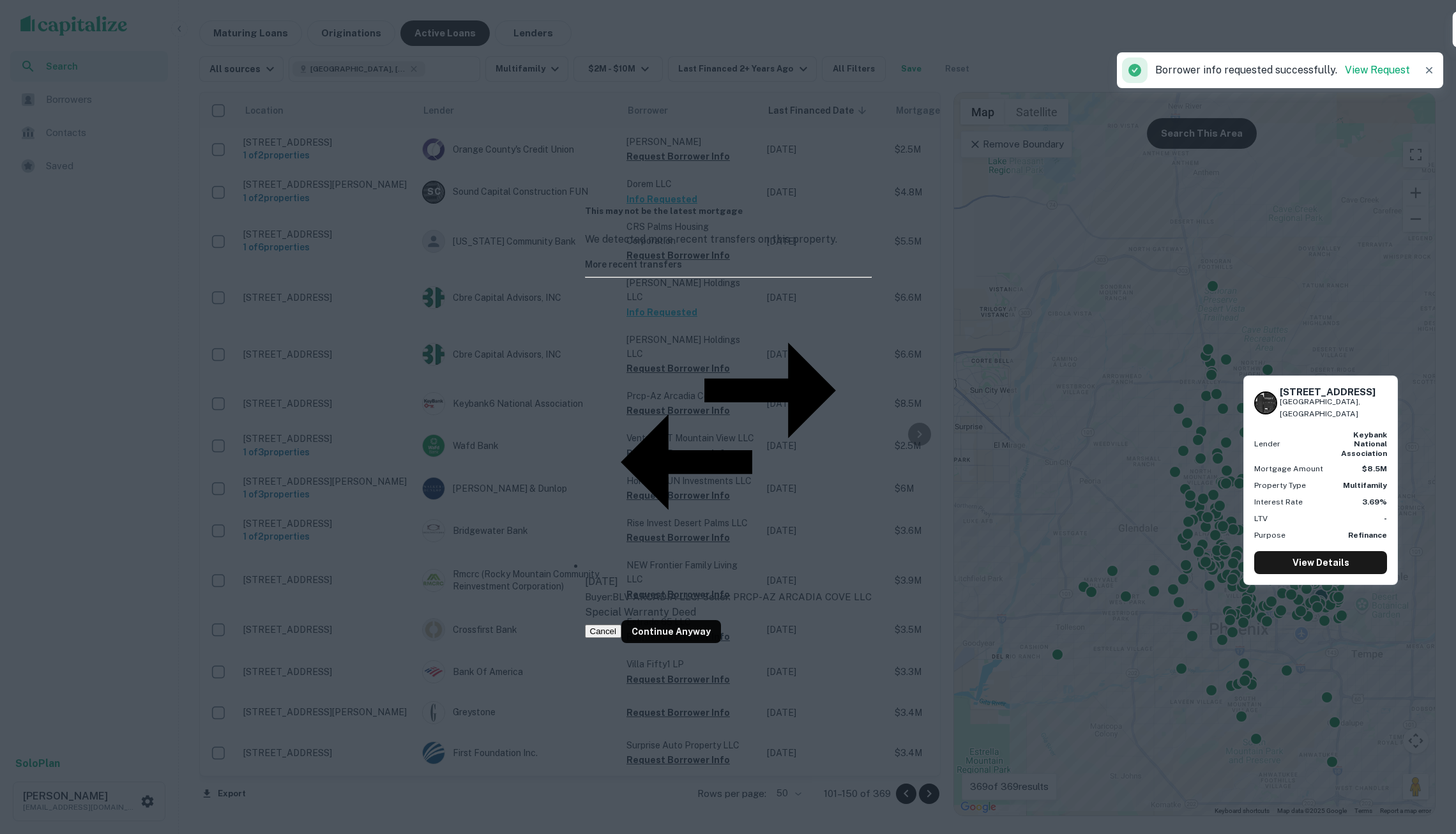
click at [622, 625] on button "Cancel" at bounding box center [603, 631] width 37 height 13
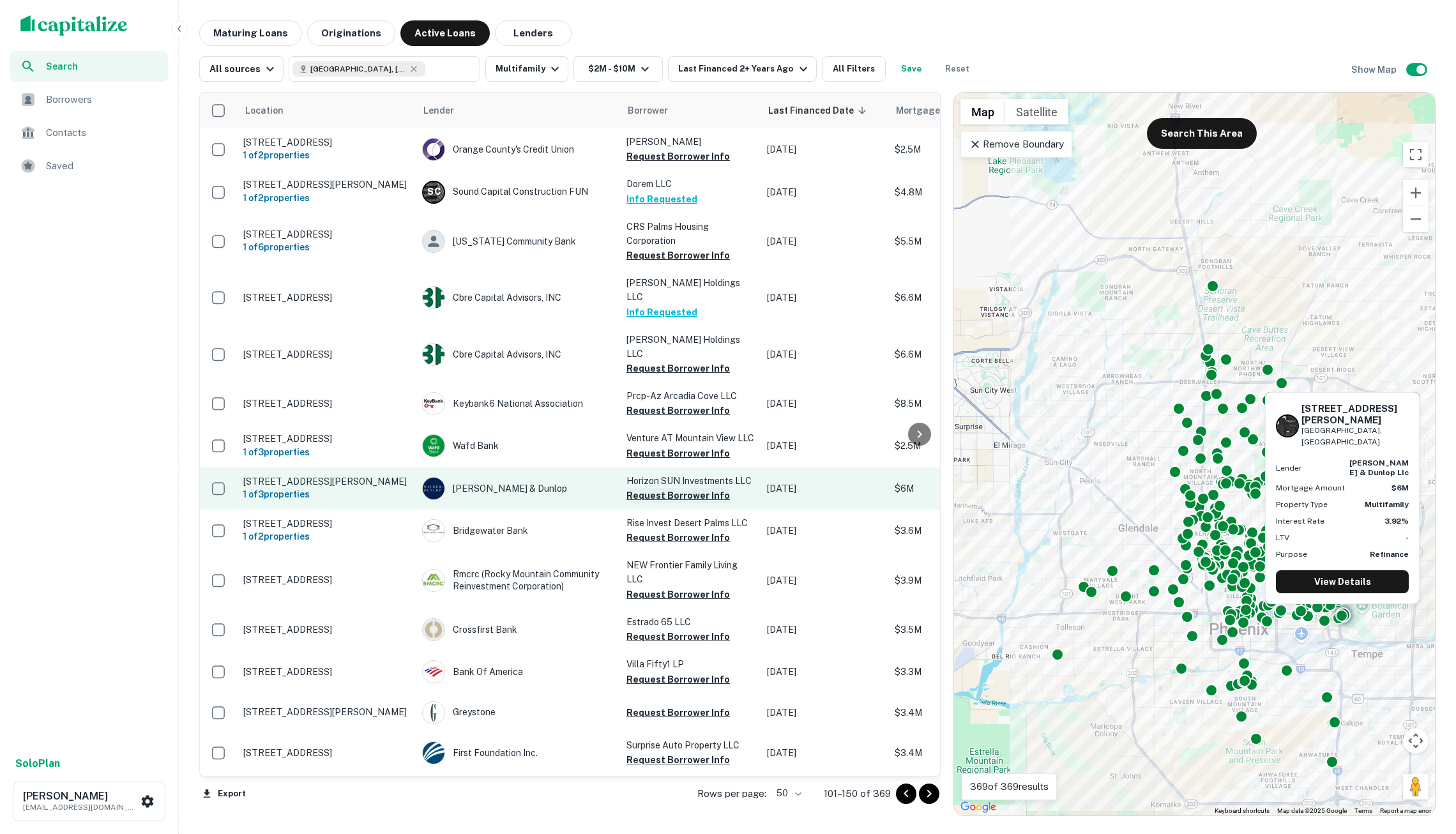
click at [693, 488] on button "Request Borrower Info" at bounding box center [678, 496] width 103 height 15
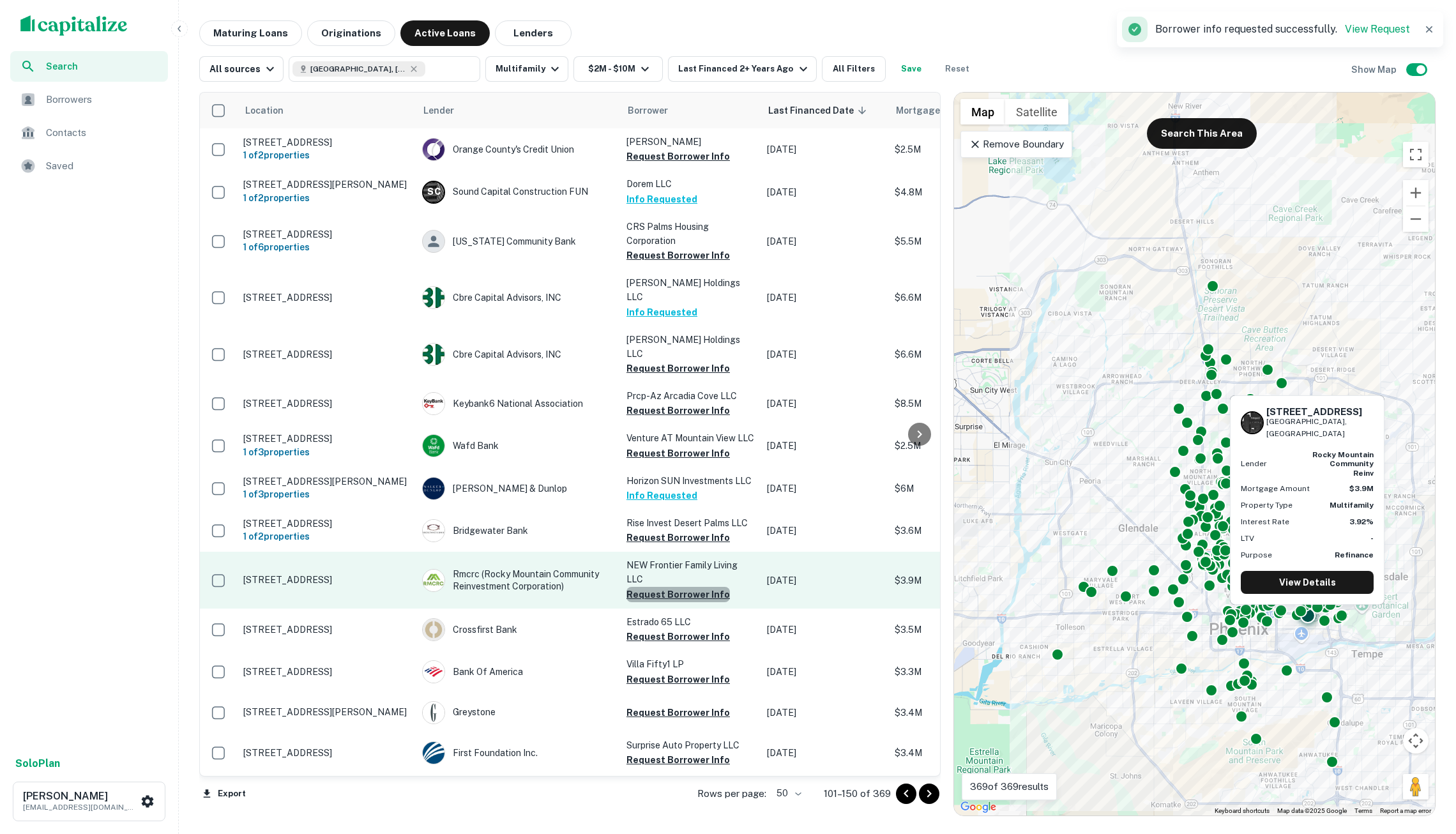
click at [693, 587] on button "Request Borrower Info" at bounding box center [678, 595] width 103 height 15
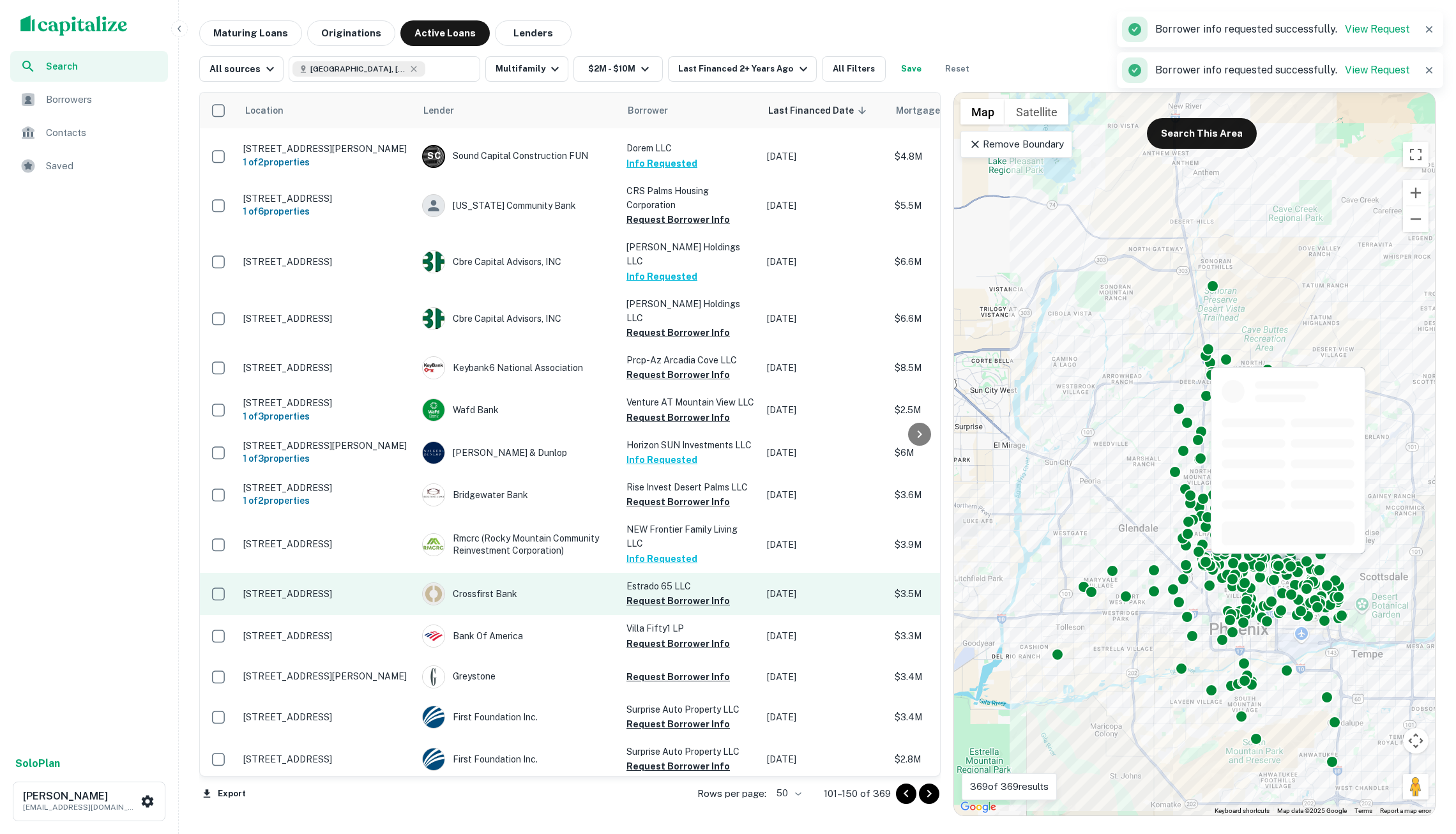
scroll to position [59, 0]
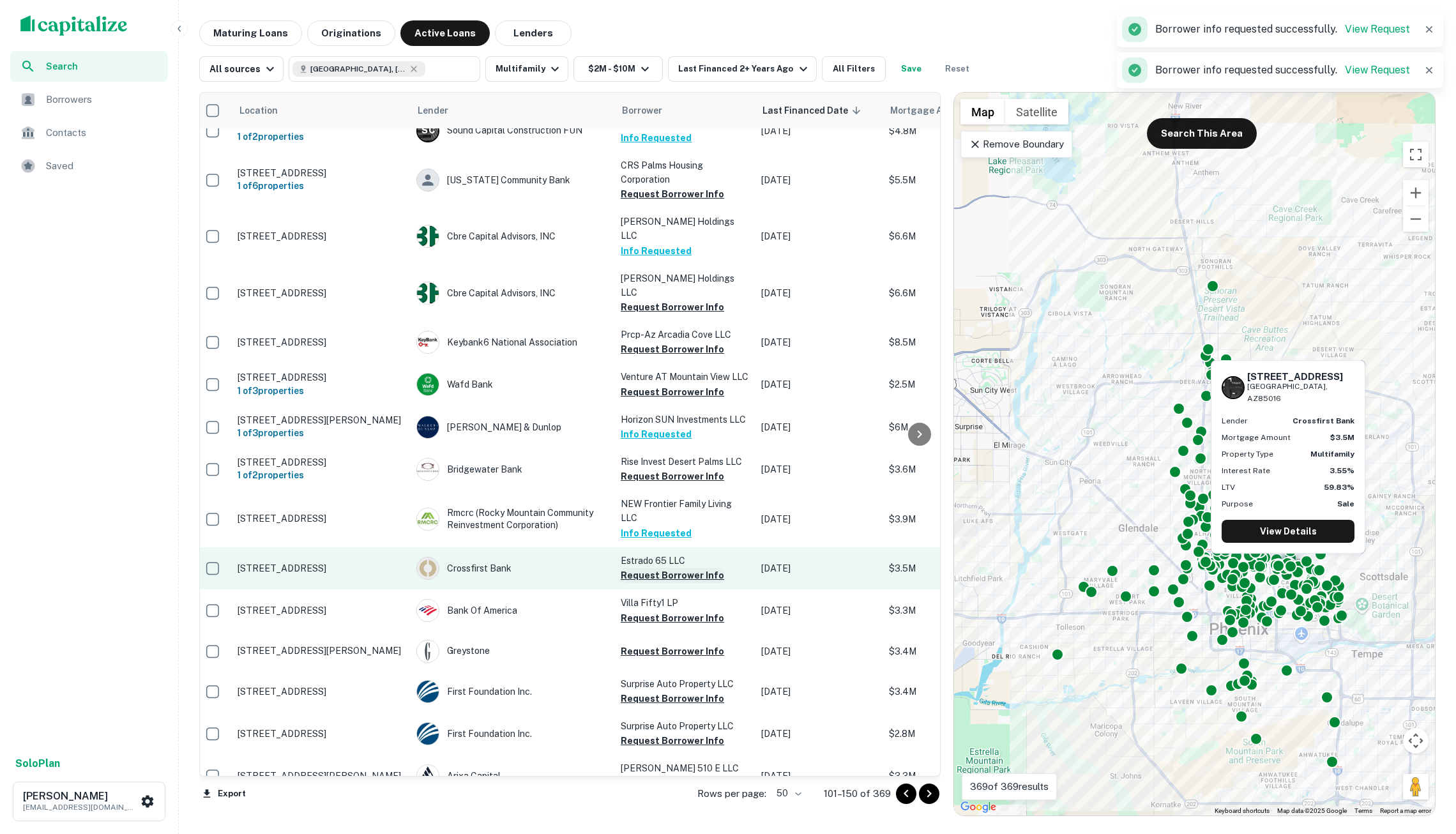
click at [686, 568] on button "Request Borrower Info" at bounding box center [672, 575] width 103 height 15
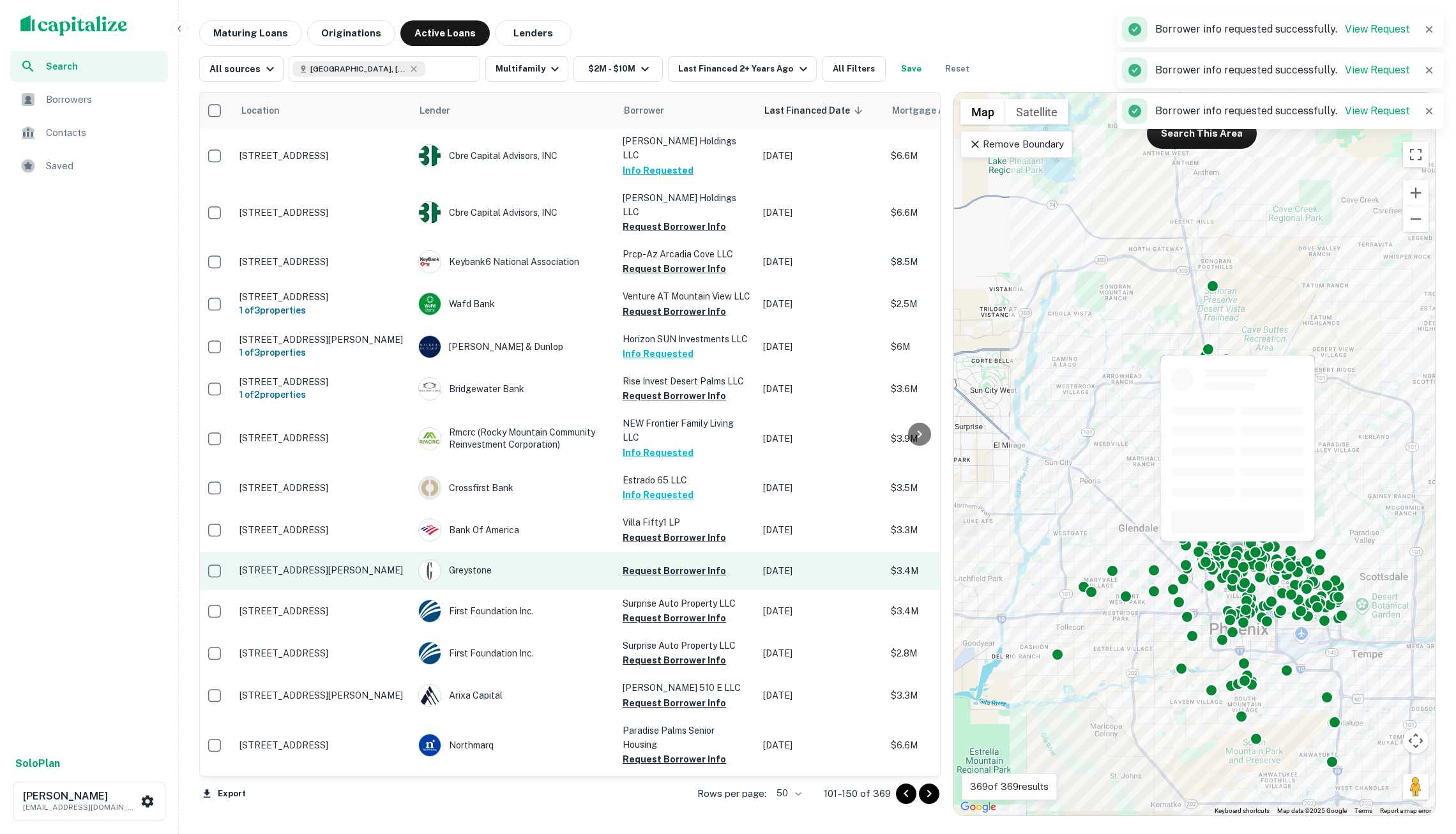
scroll to position [144, 1]
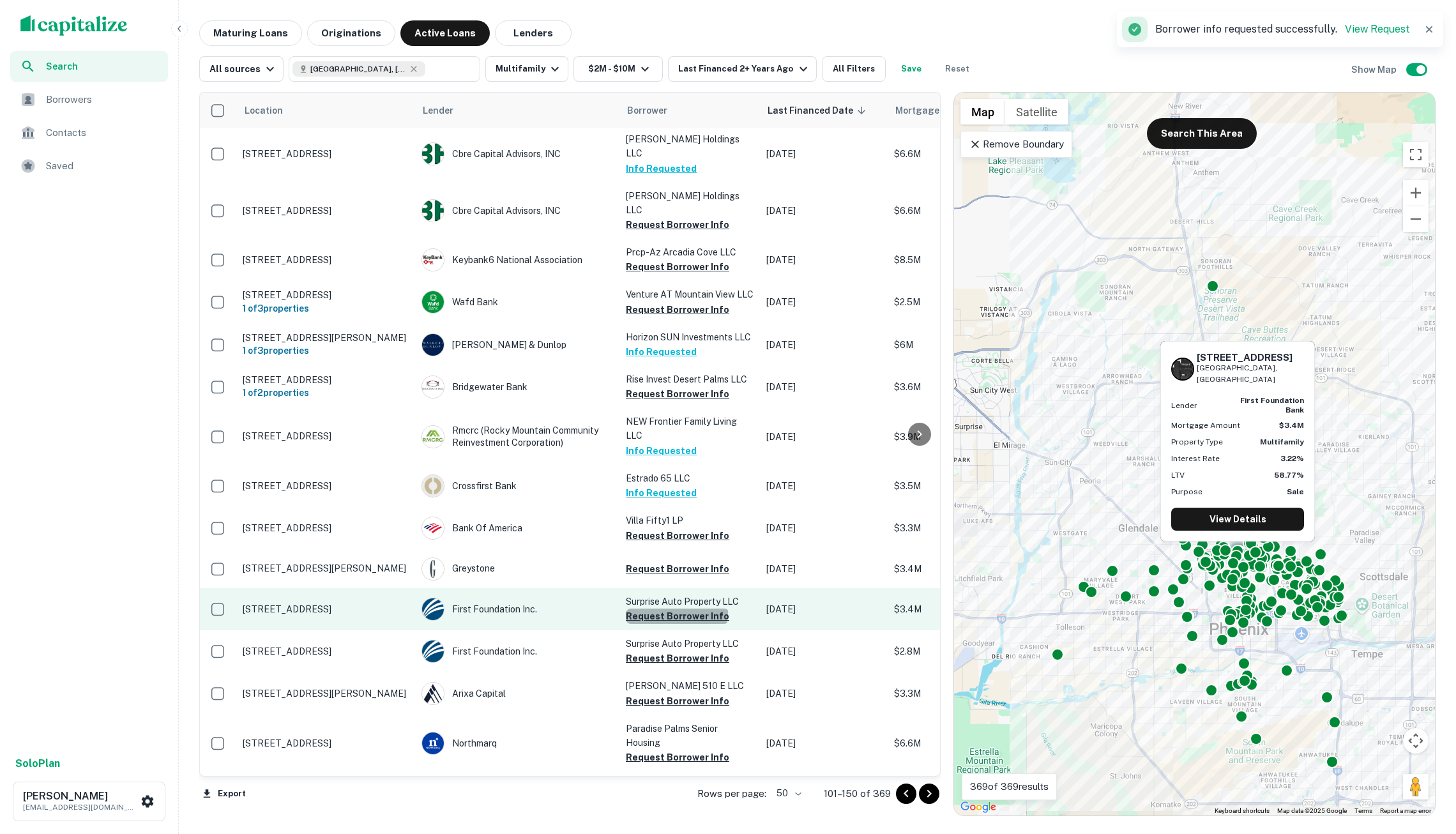
click at [676, 609] on button "Request Borrower Info" at bounding box center [678, 617] width 103 height 15
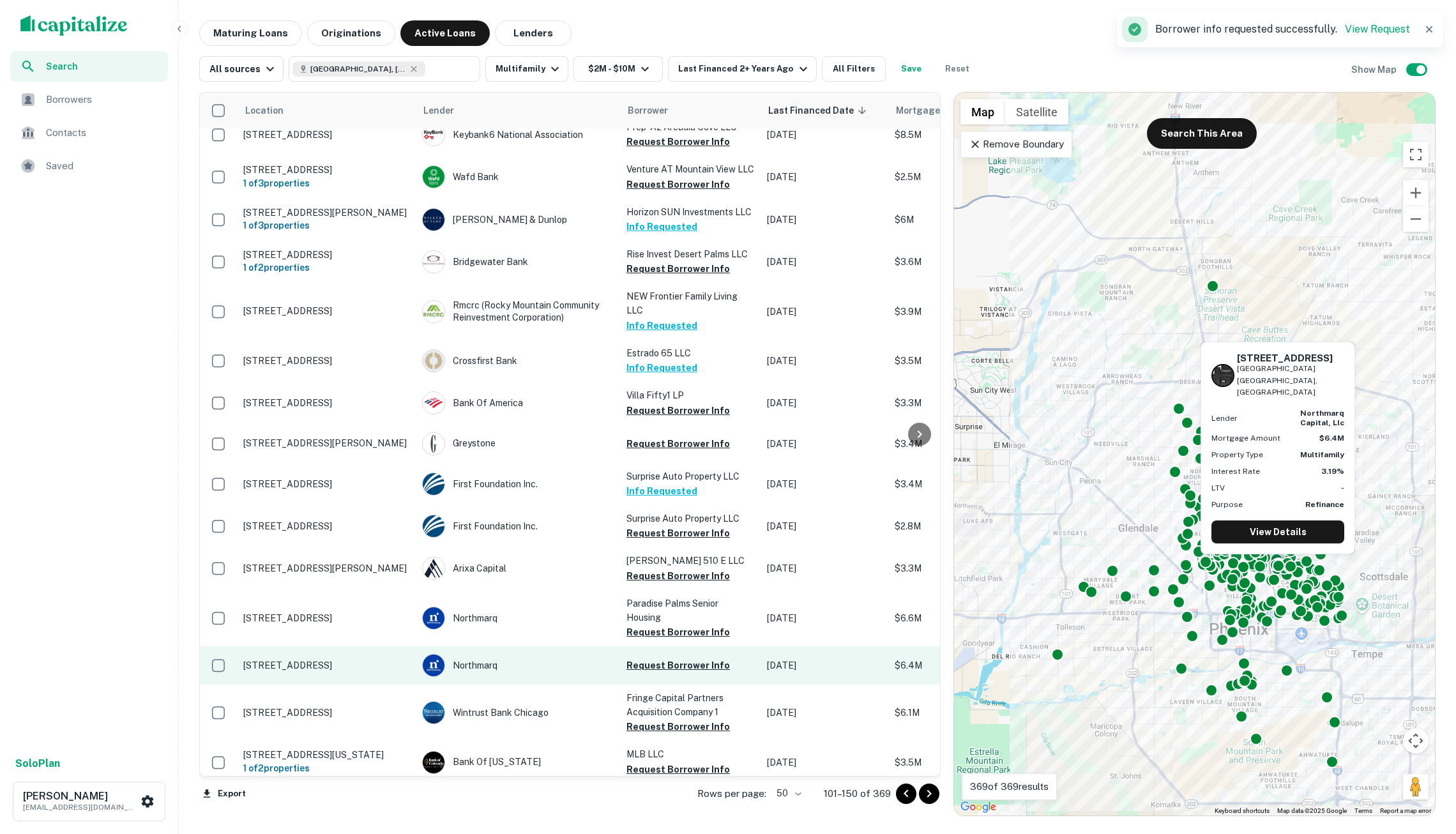
scroll to position [269, 0]
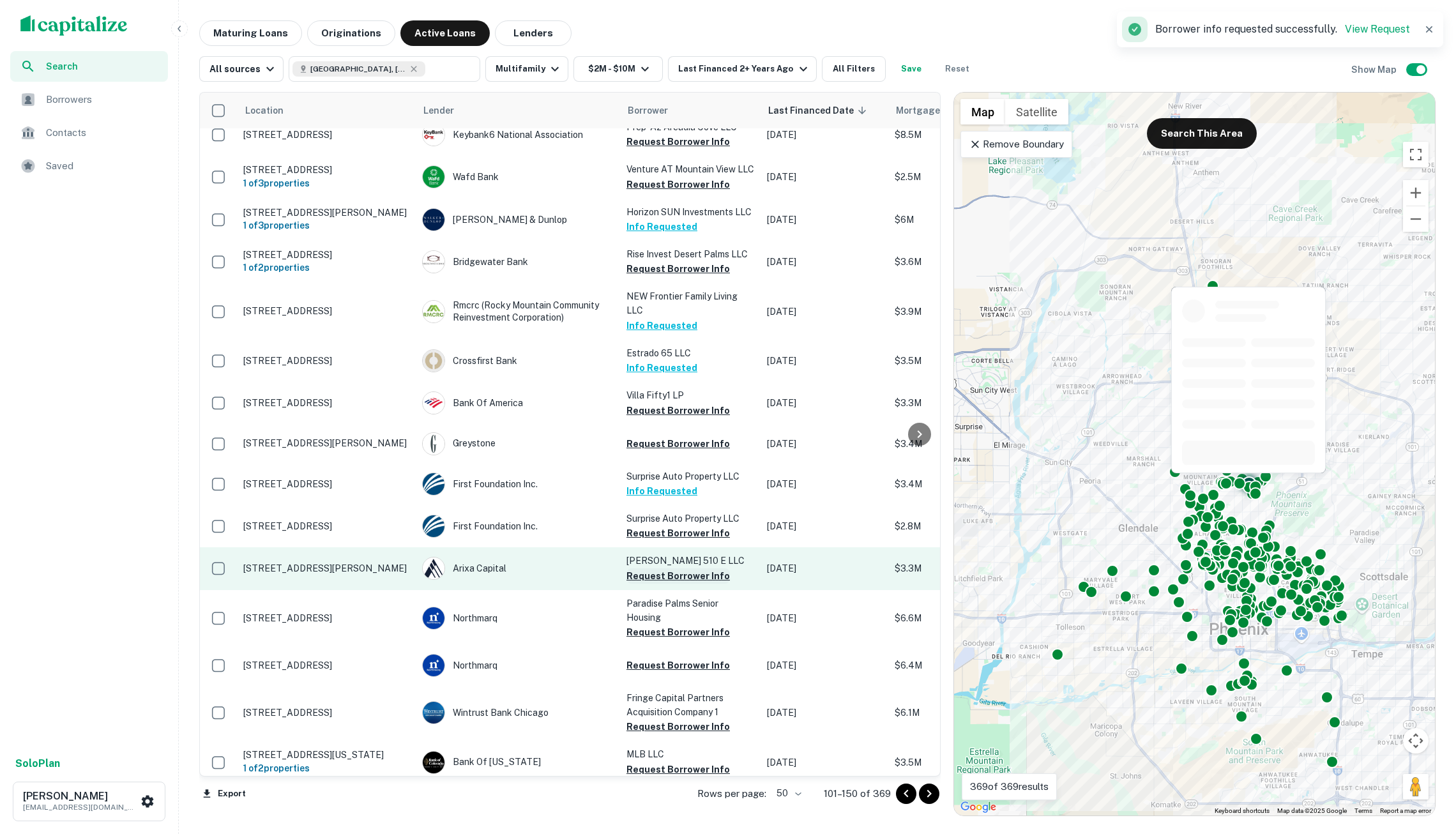
click at [691, 568] on button "Request Borrower Info" at bounding box center [678, 576] width 103 height 15
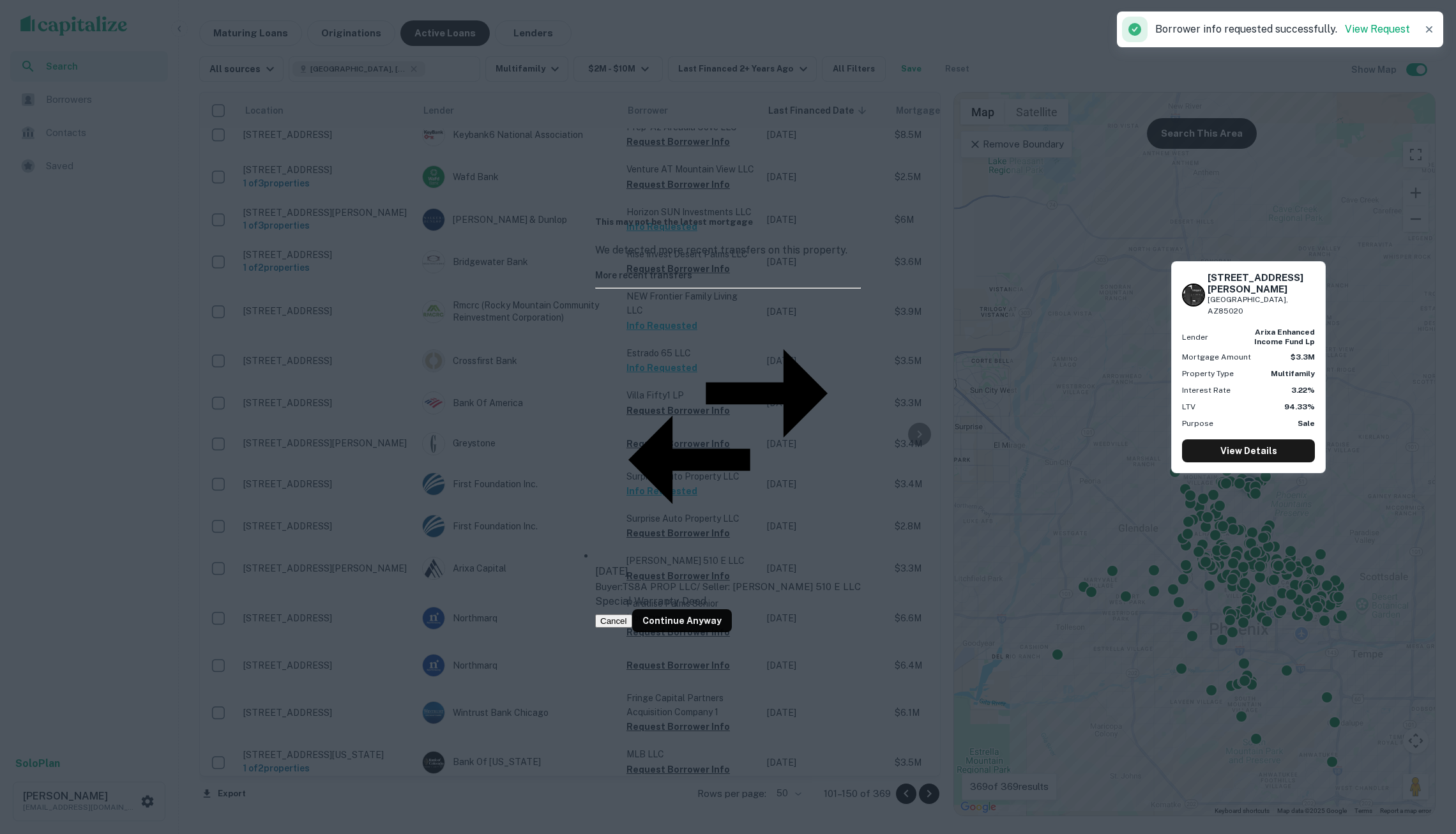
click at [633, 614] on button "Cancel" at bounding box center [614, 621] width 37 height 13
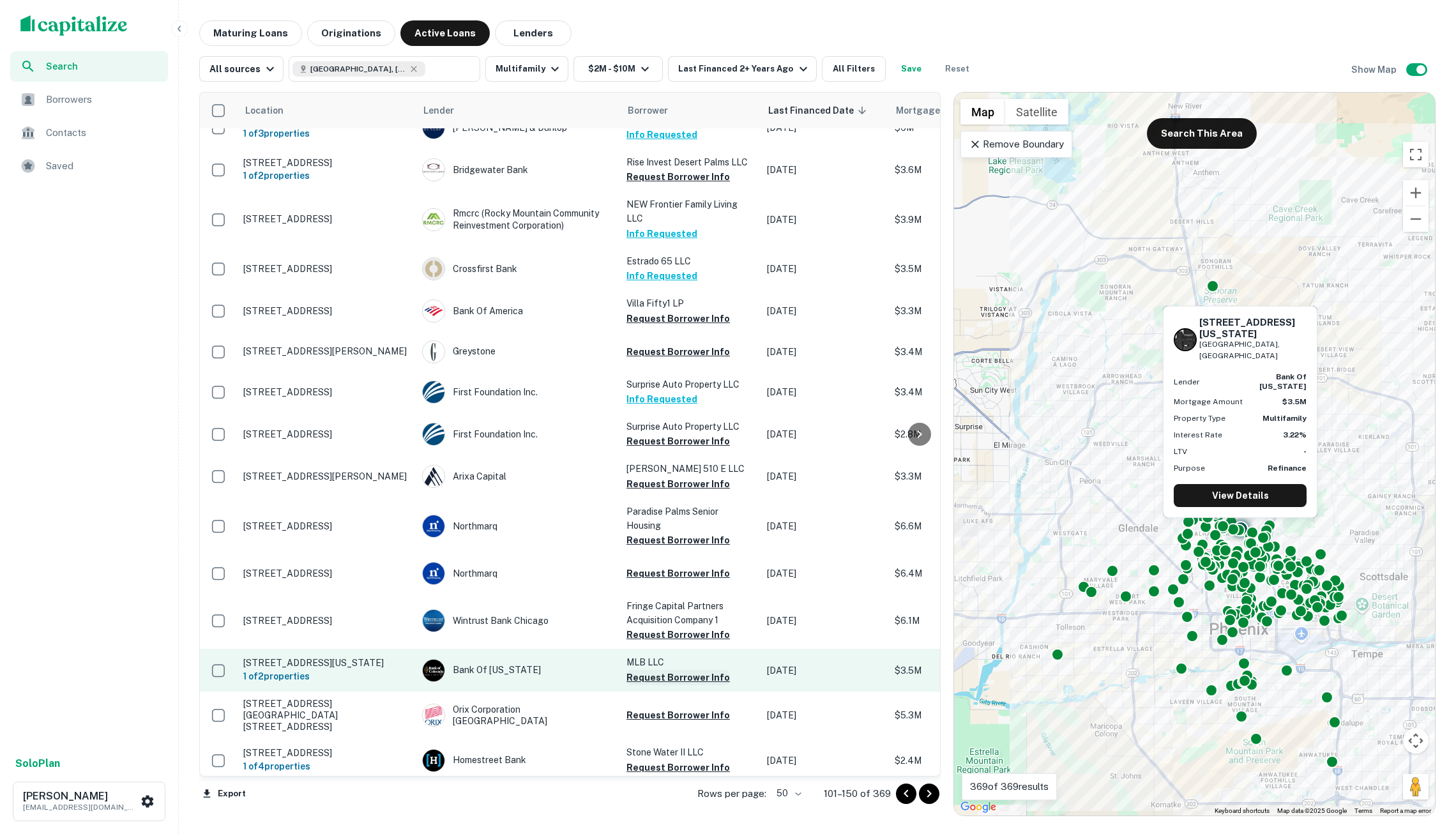
scroll to position [364, 0]
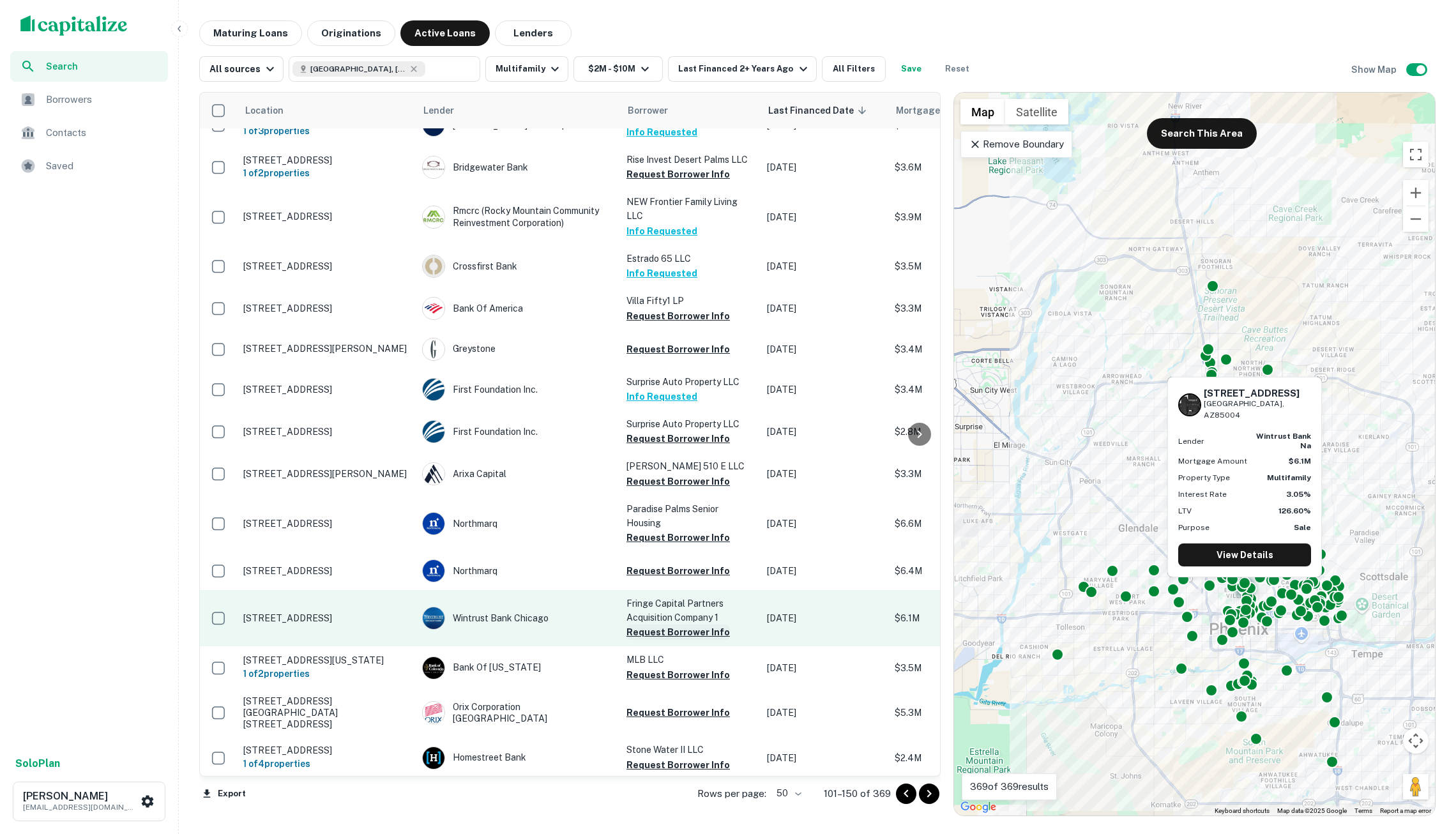
click at [670, 625] on button "Request Borrower Info" at bounding box center [678, 633] width 103 height 15
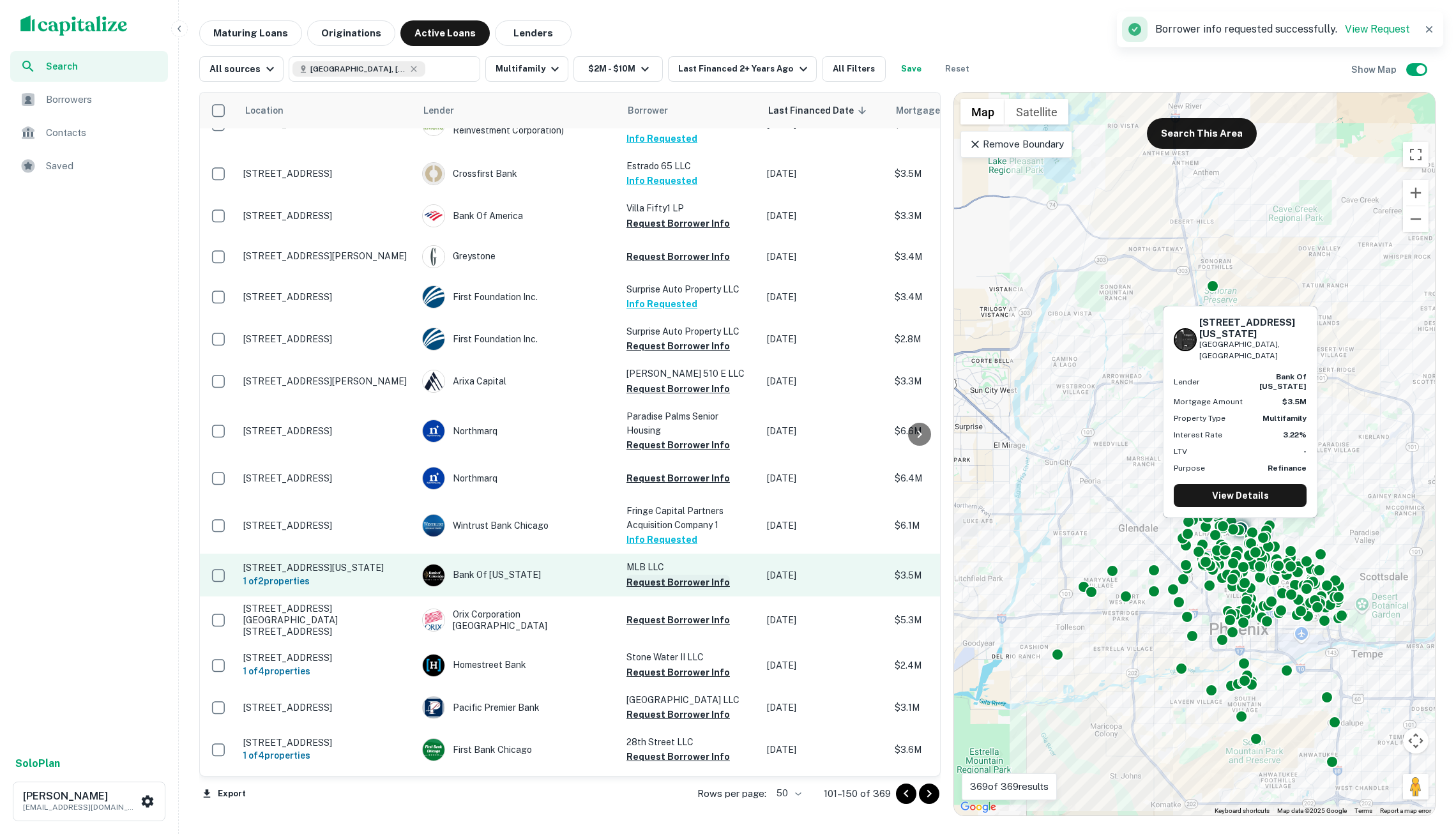
scroll to position [459, 0]
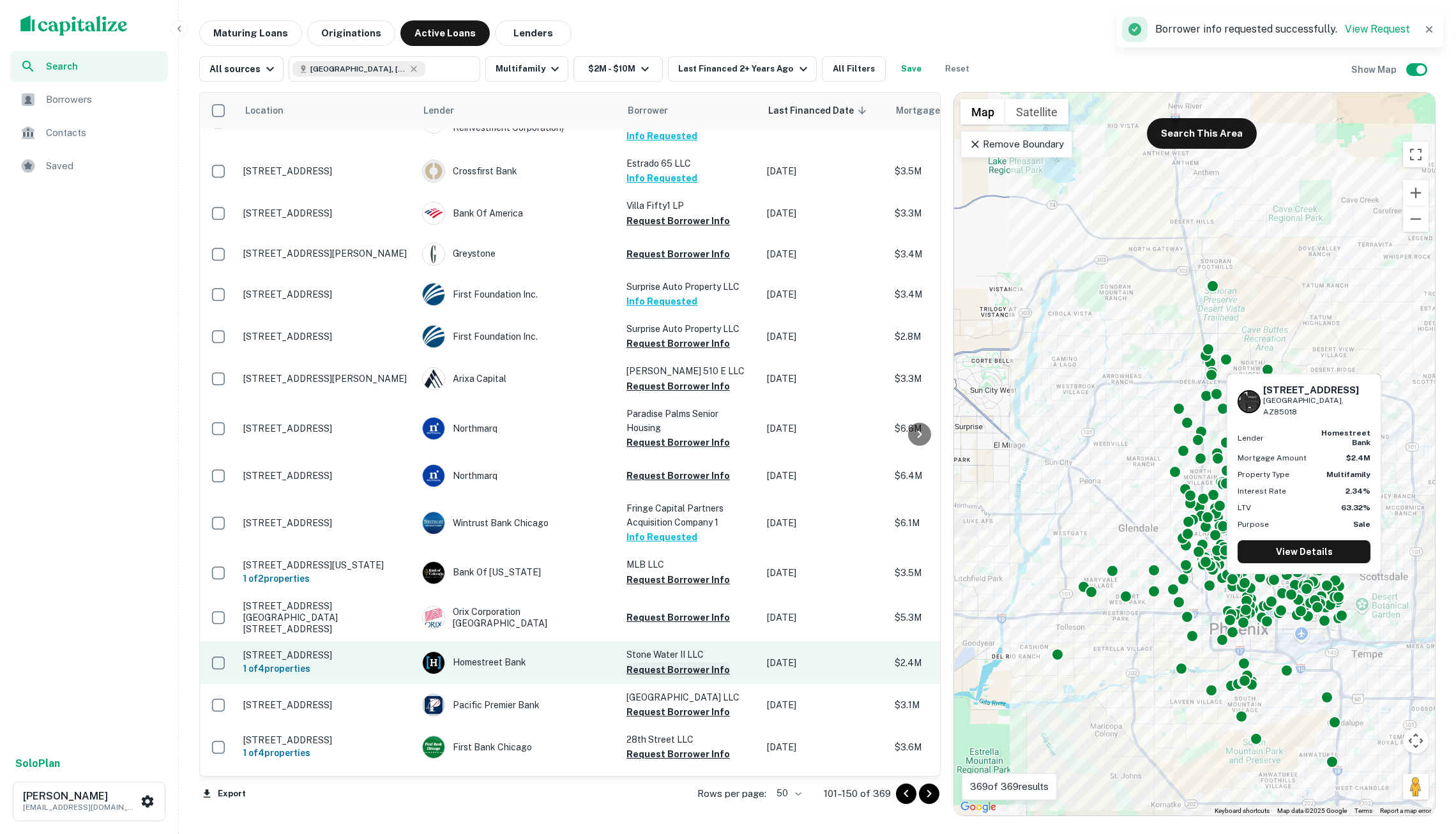
click at [691, 663] on button "Request Borrower Info" at bounding box center [678, 670] width 103 height 15
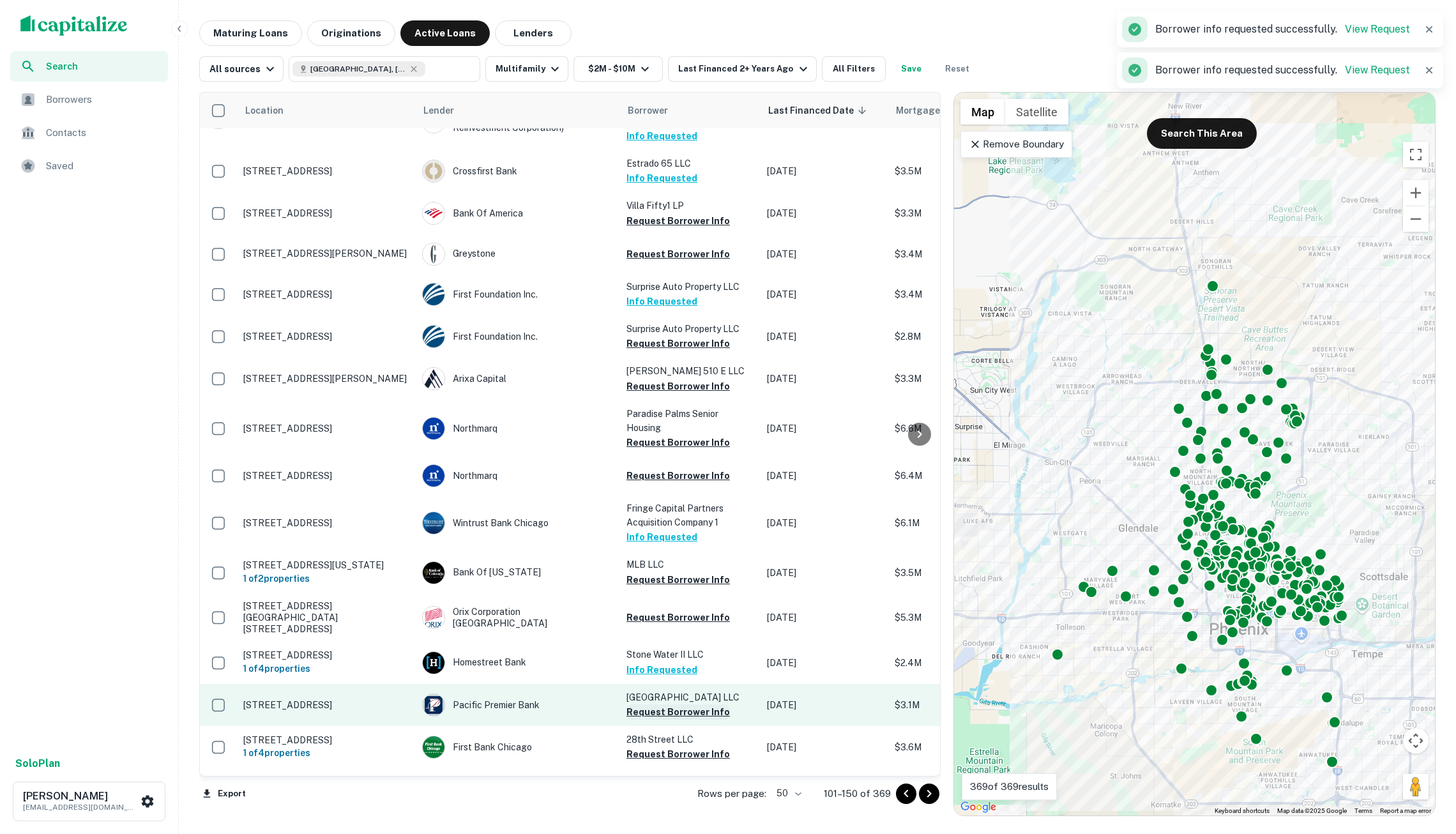
click at [701, 705] on button "Request Borrower Info" at bounding box center [678, 712] width 103 height 15
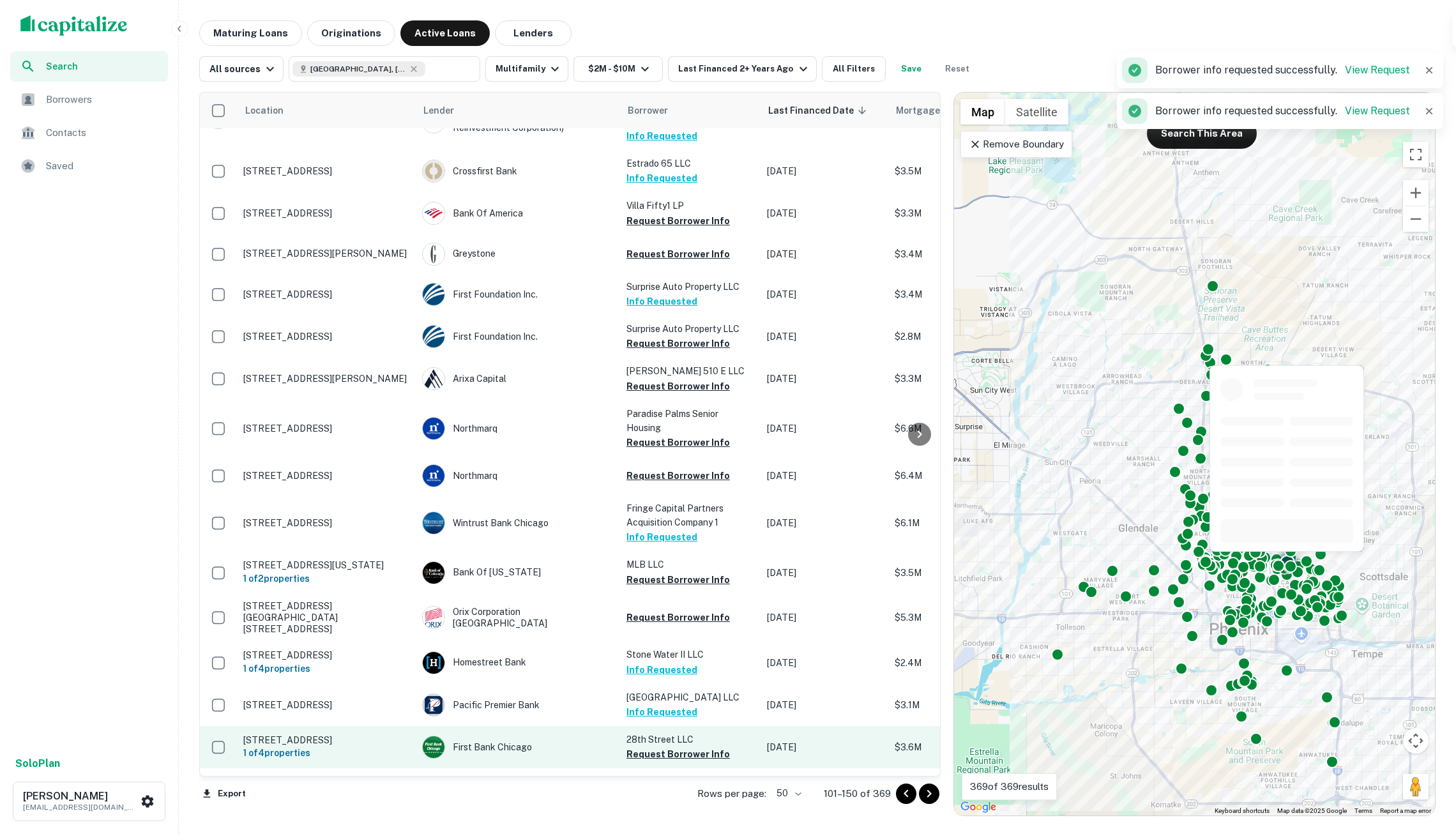
click at [698, 747] on button "Request Borrower Info" at bounding box center [678, 754] width 103 height 15
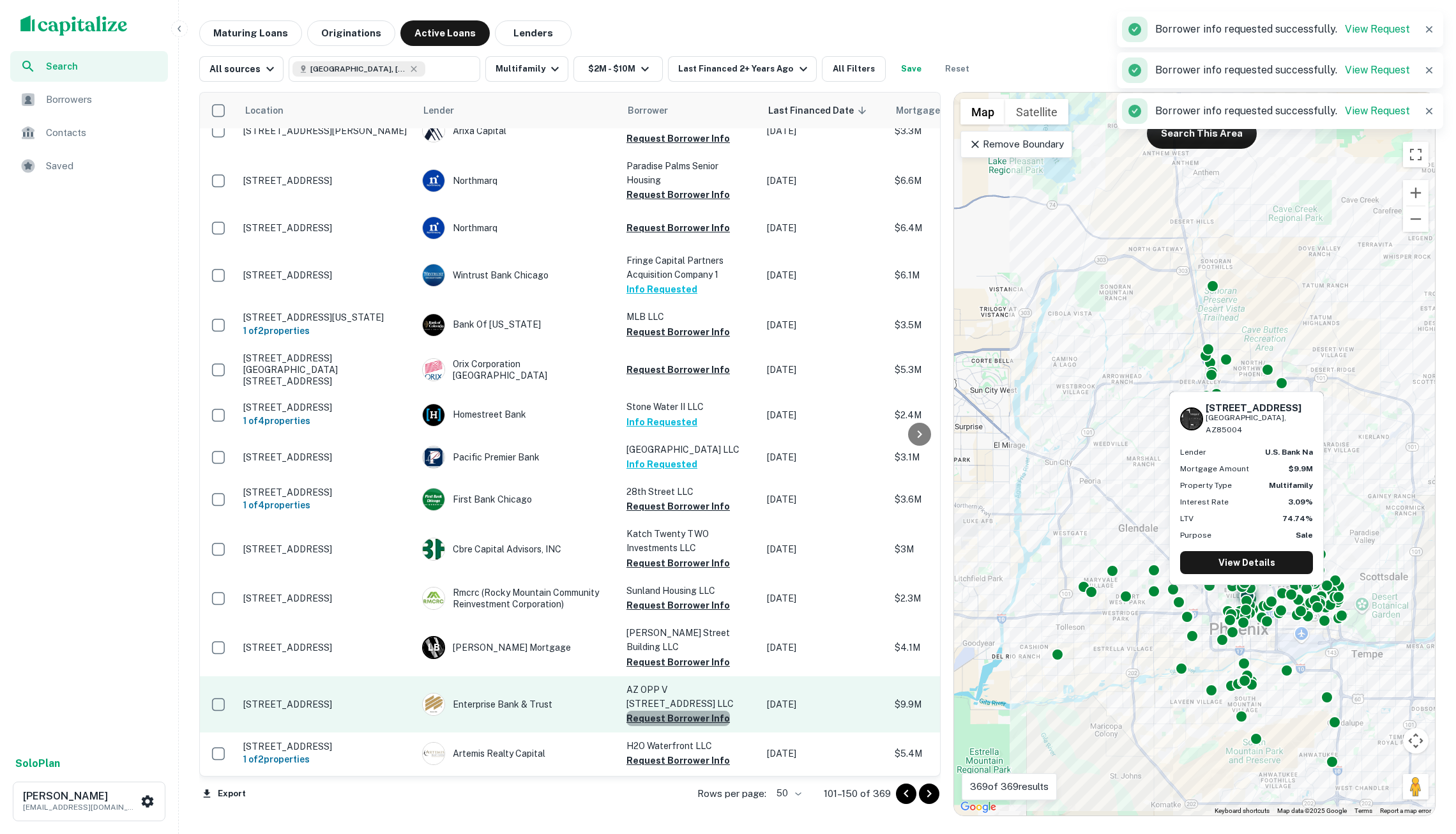
click at [682, 711] on button "Request Borrower Info" at bounding box center [678, 719] width 103 height 15
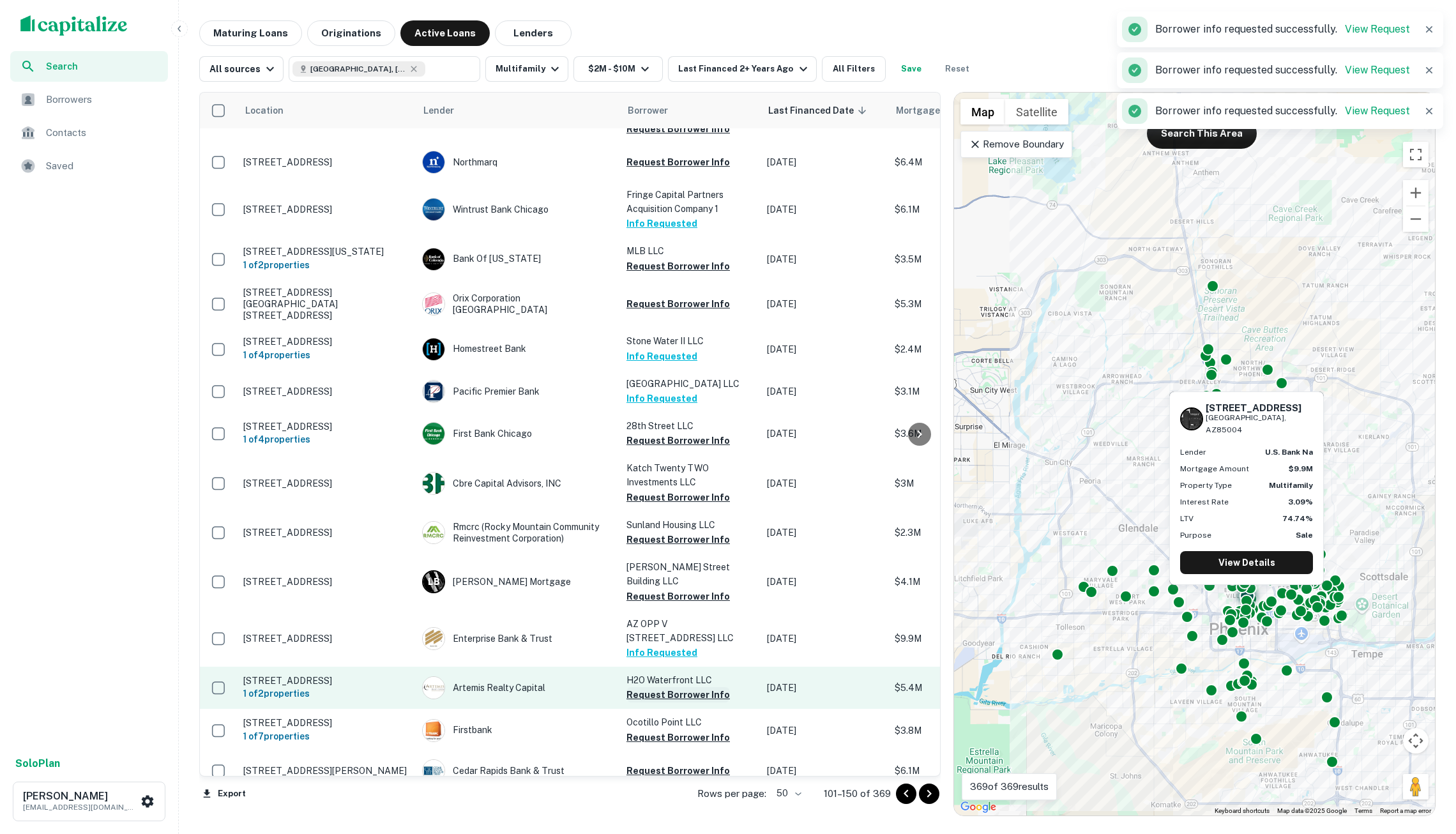
scroll to position [777, 0]
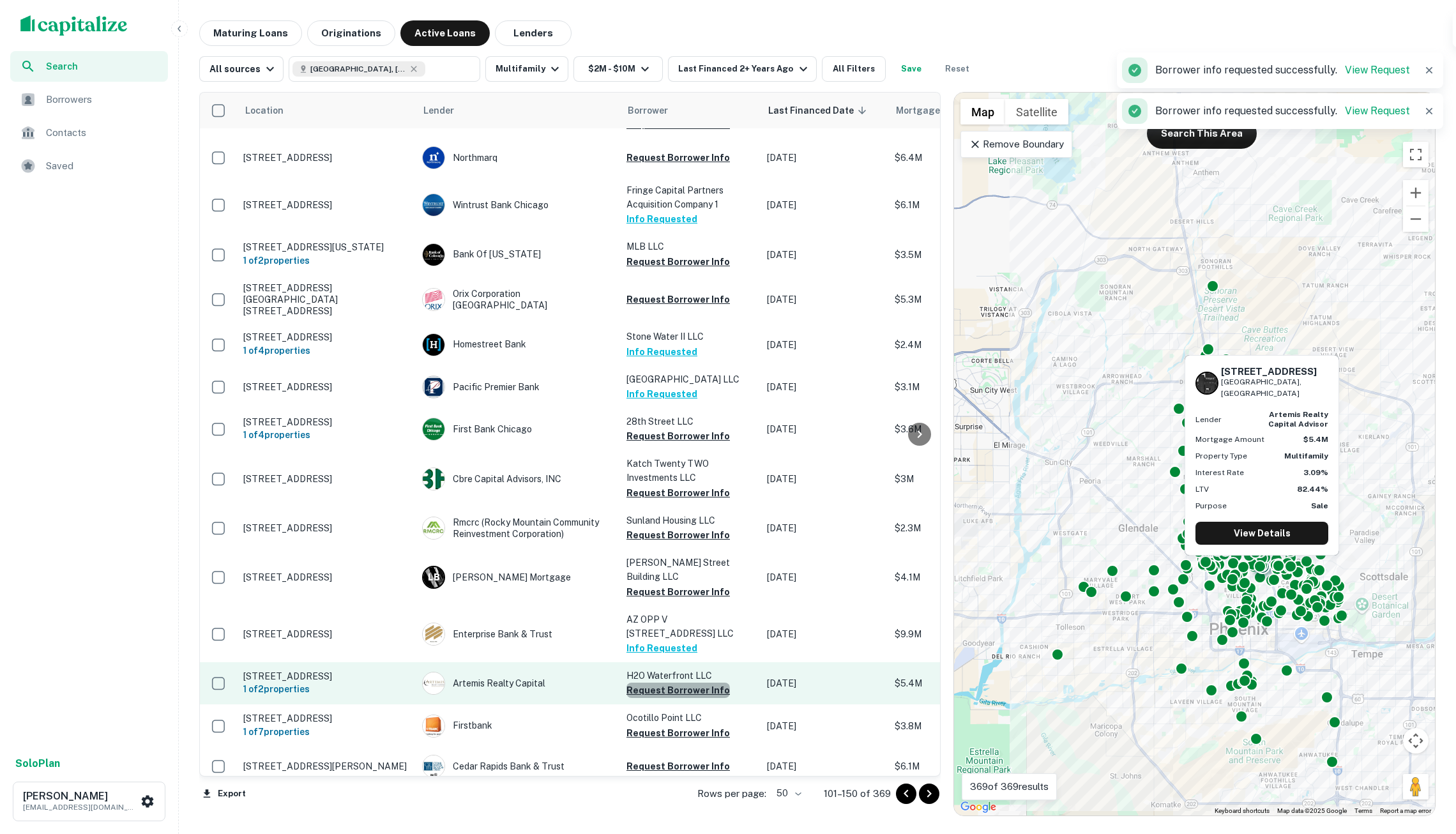
click at [678, 683] on button "Request Borrower Info" at bounding box center [678, 691] width 103 height 15
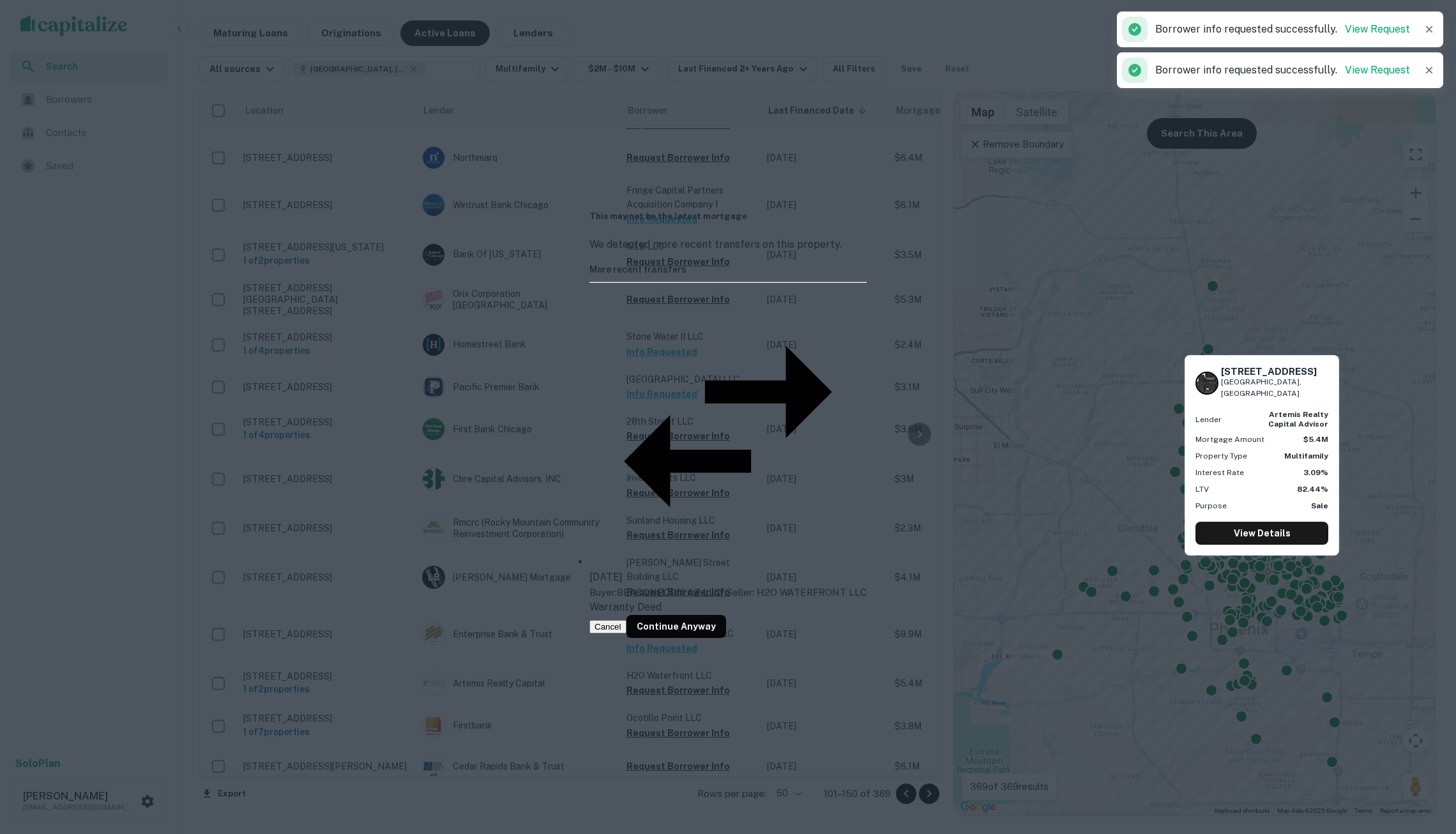
click at [626, 620] on button "Cancel" at bounding box center [607, 626] width 37 height 13
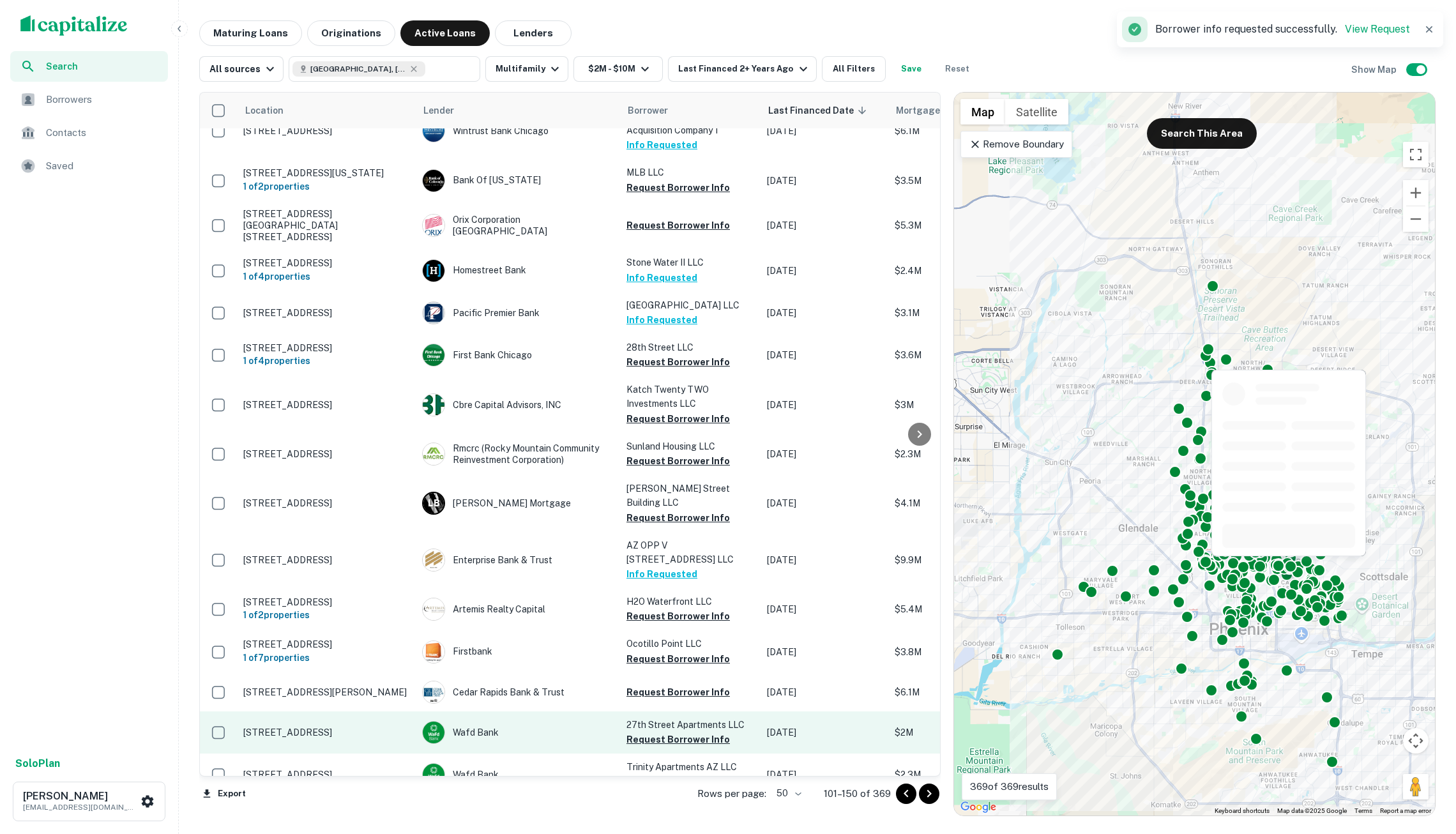
scroll to position [852, 0]
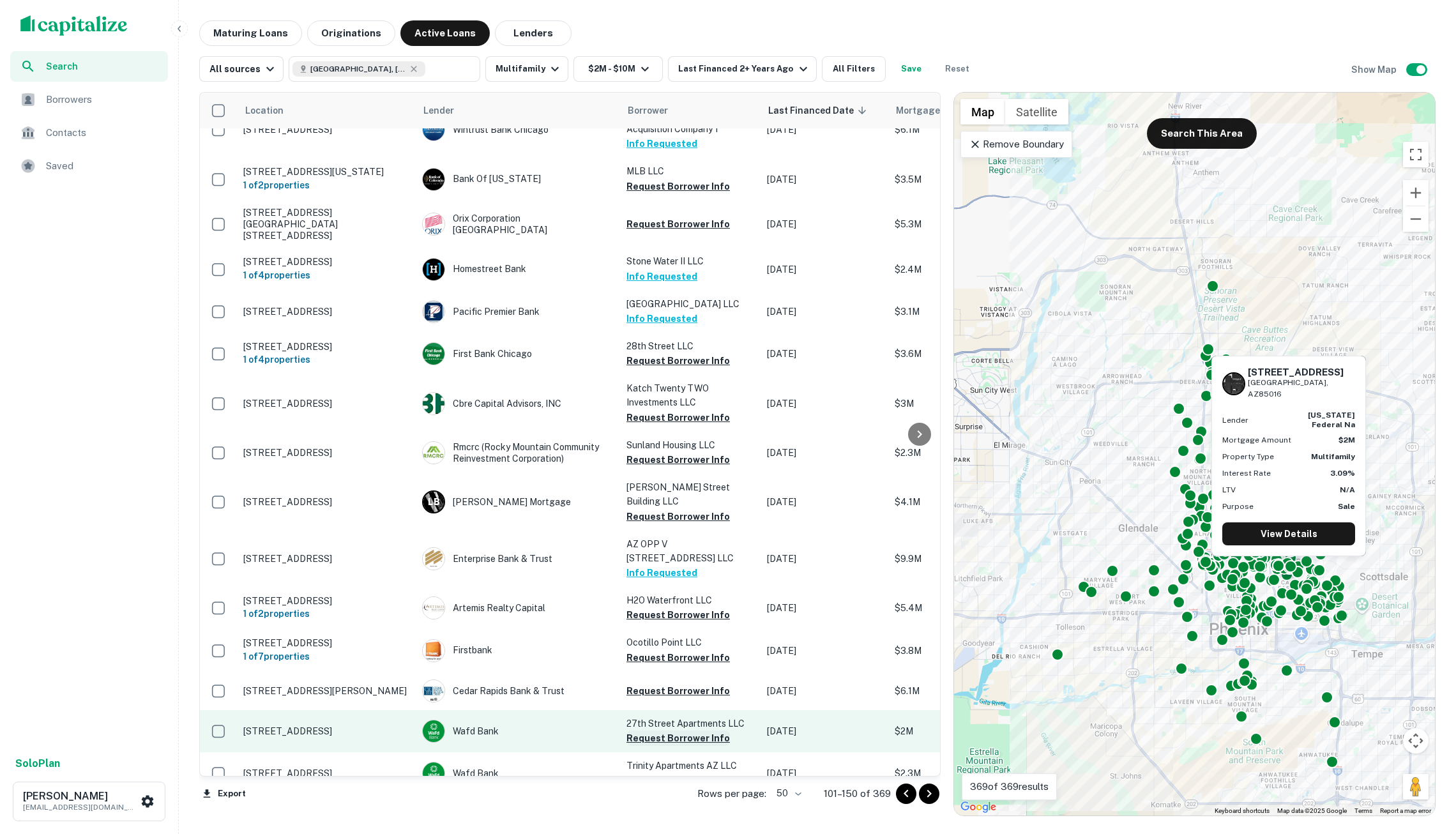
click at [668, 731] on button "Request Borrower Info" at bounding box center [678, 738] width 103 height 15
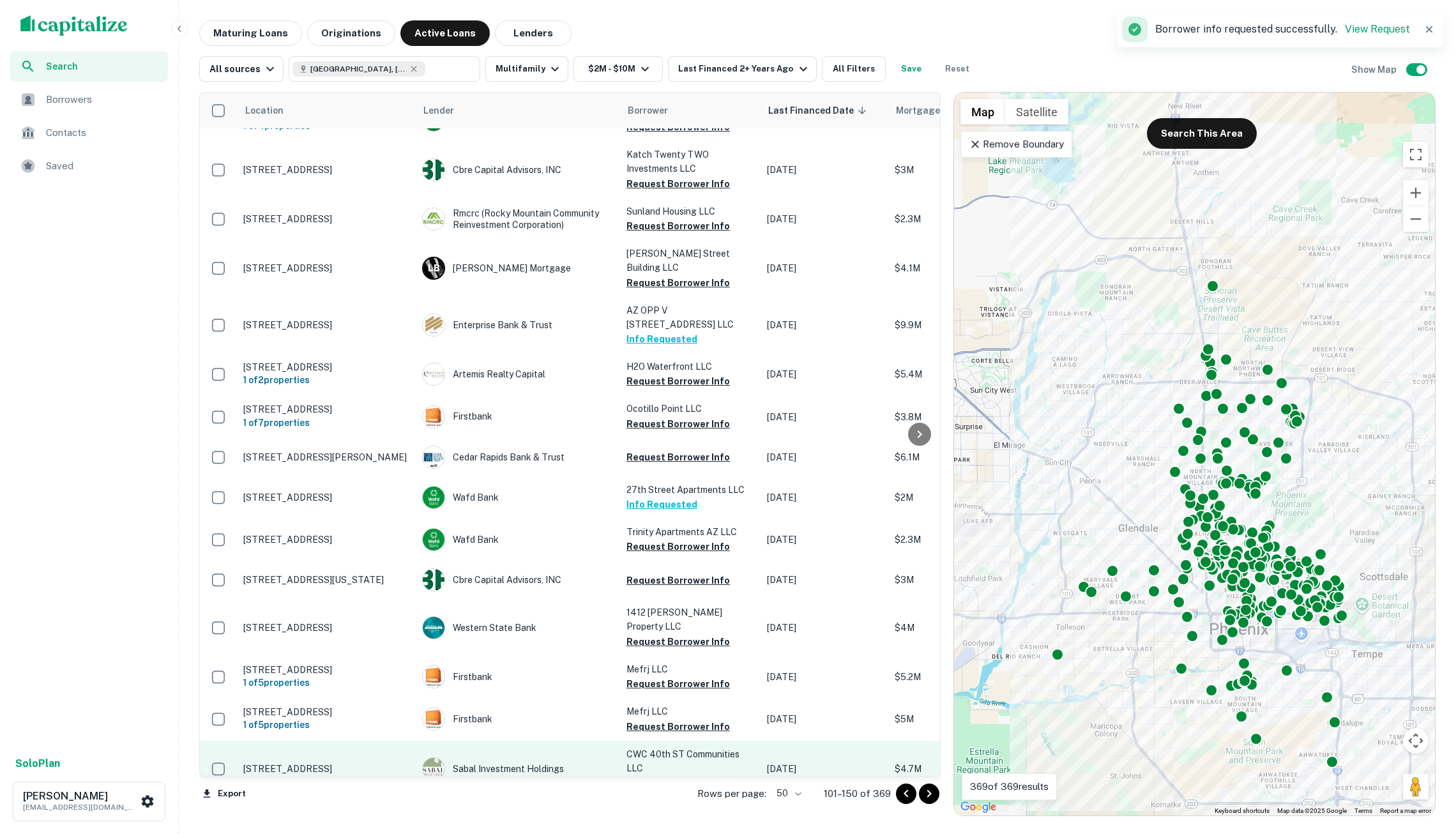
scroll to position [1130, 0]
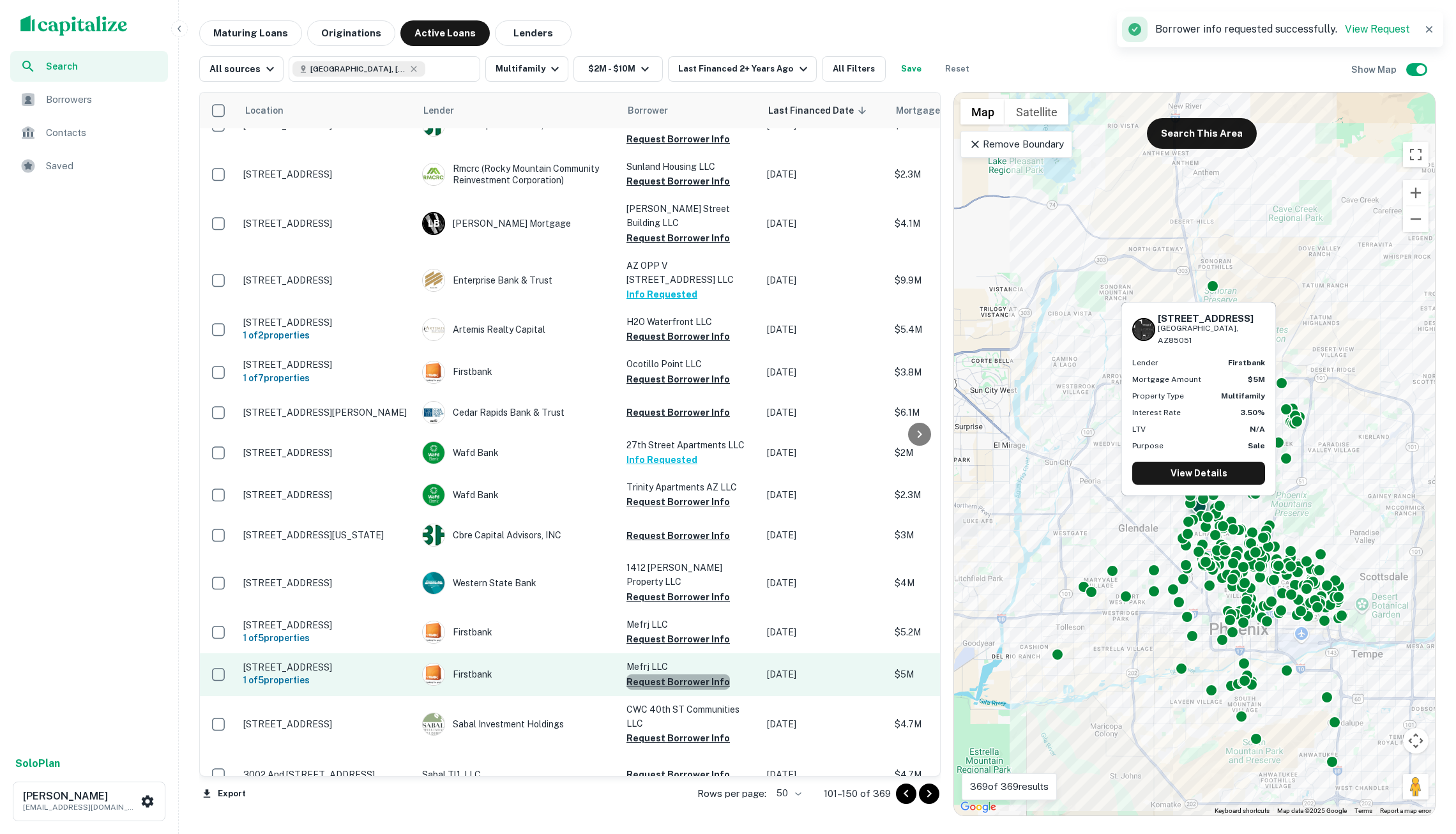
click at [691, 675] on button "Request Borrower Info" at bounding box center [678, 682] width 103 height 15
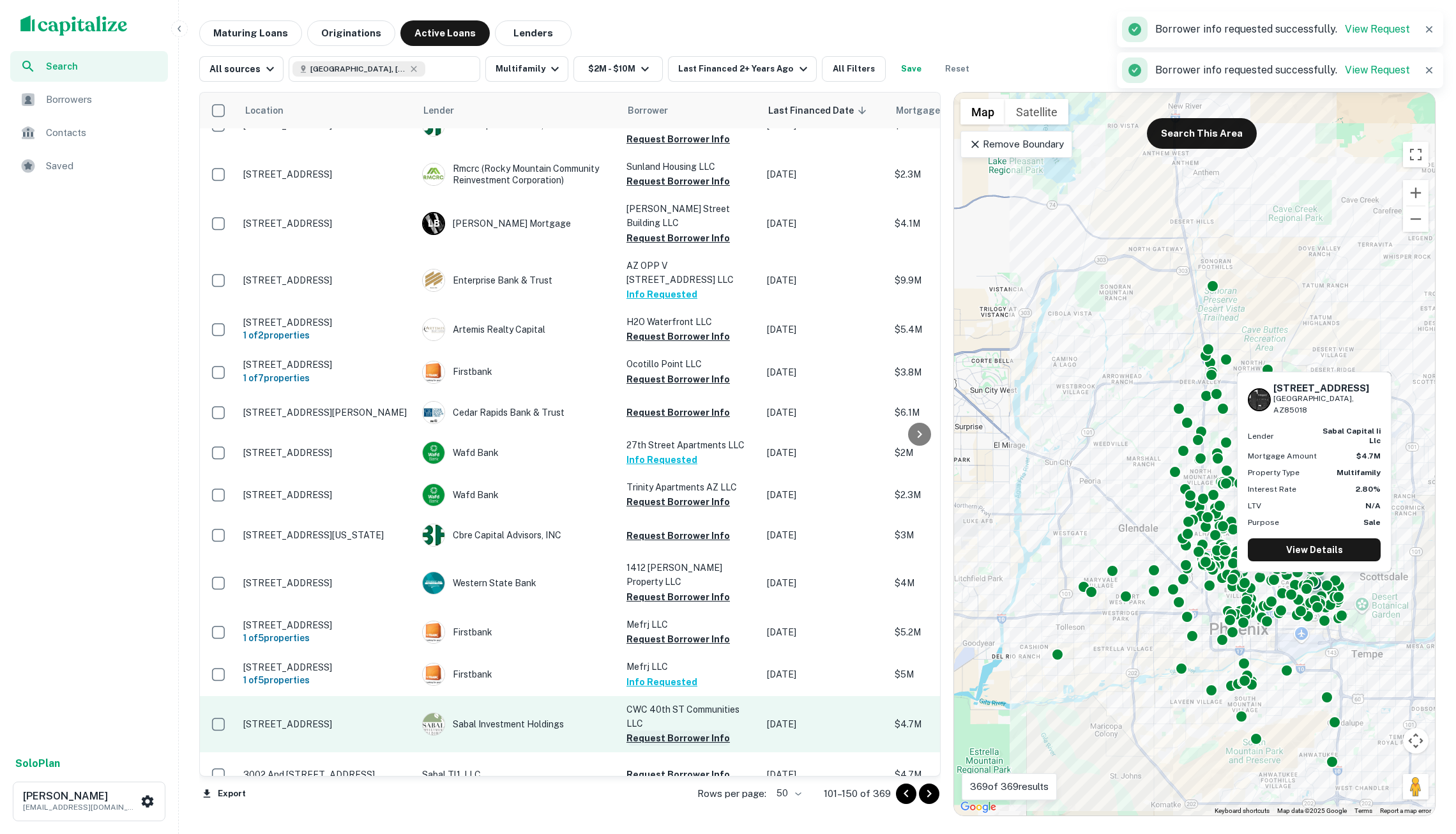
click at [681, 731] on button "Request Borrower Info" at bounding box center [678, 738] width 103 height 15
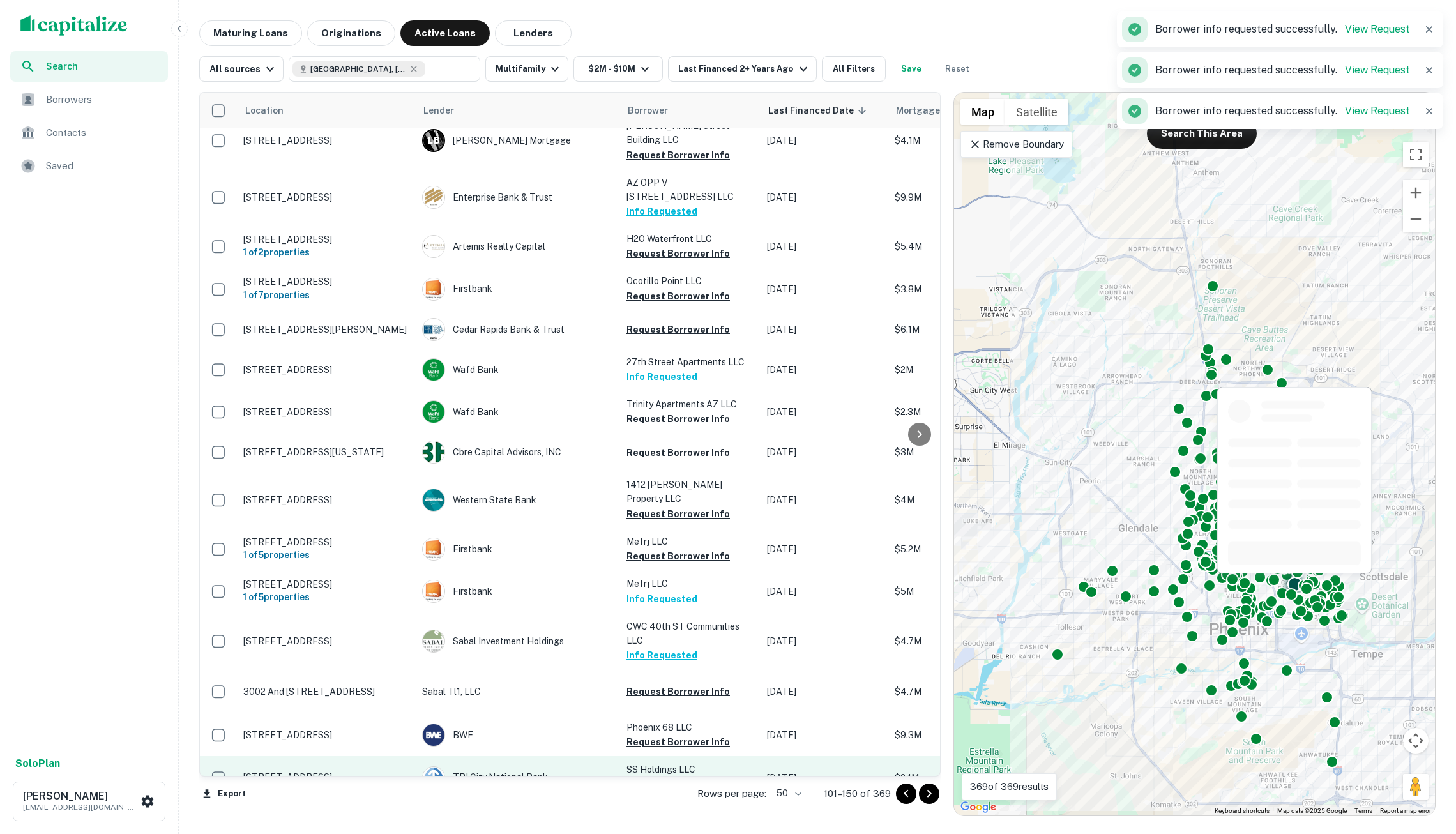
scroll to position [1241, 0]
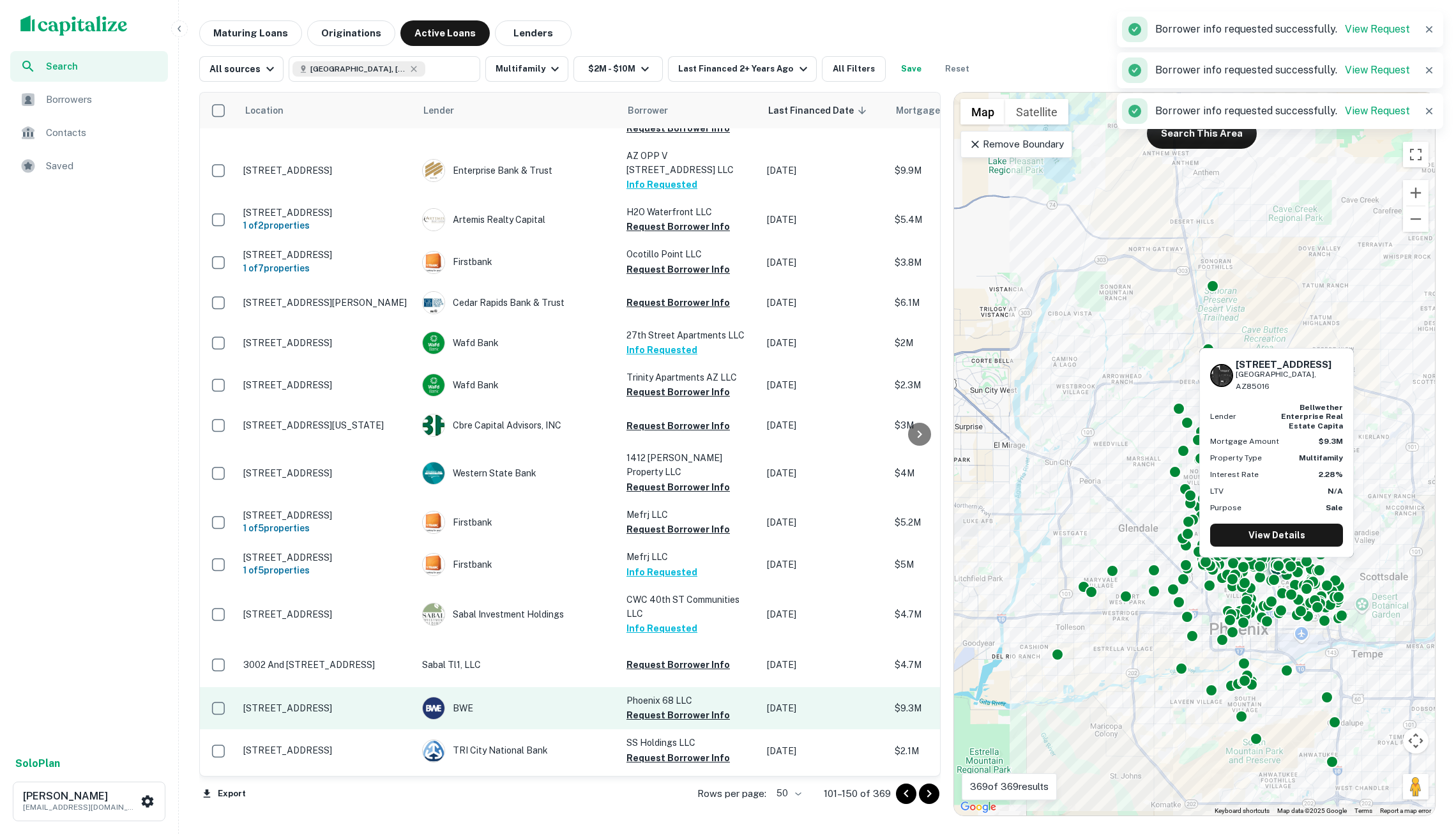
click at [679, 707] on button "Request Borrower Info" at bounding box center [678, 715] width 103 height 15
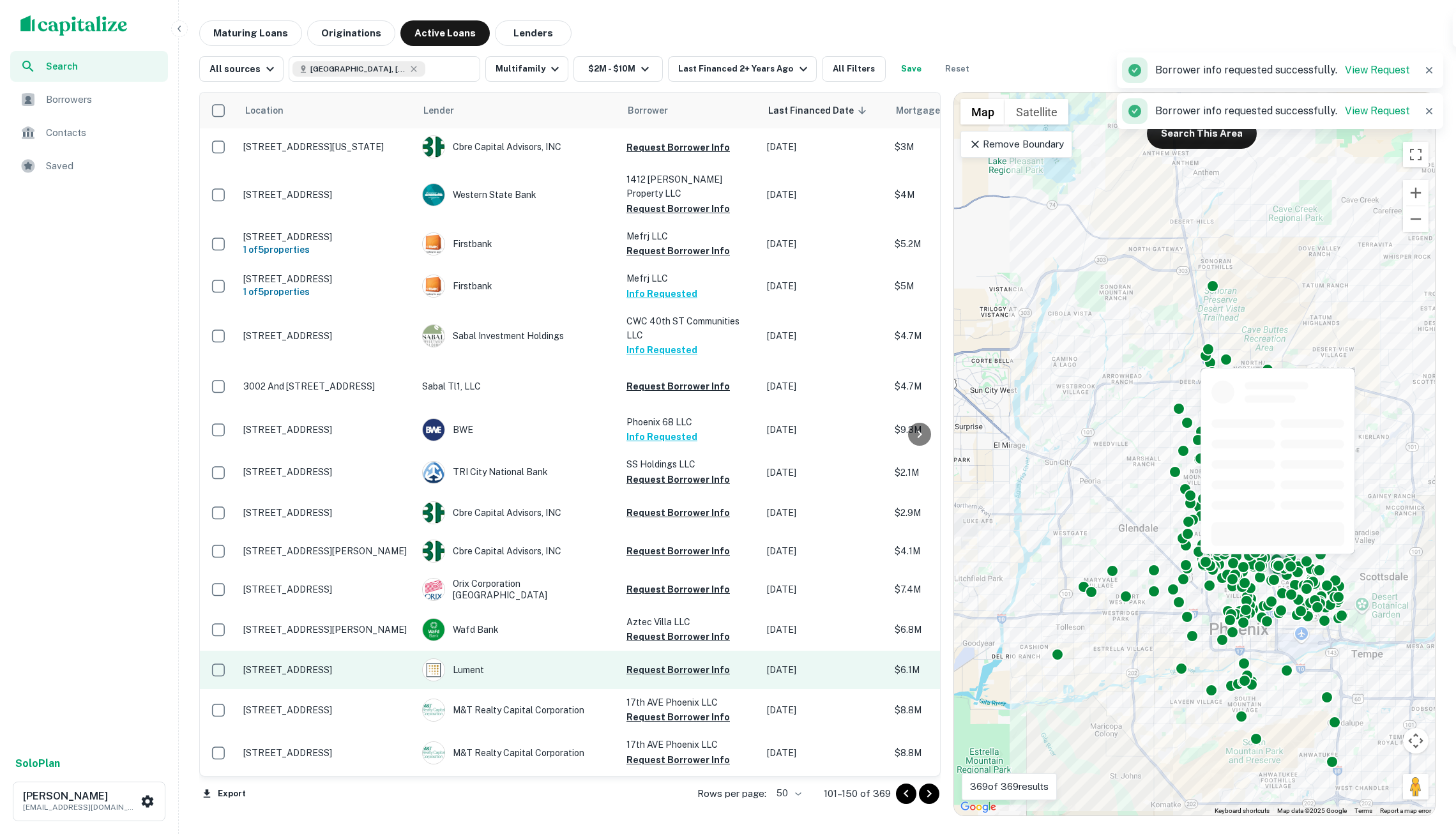
scroll to position [1521, 0]
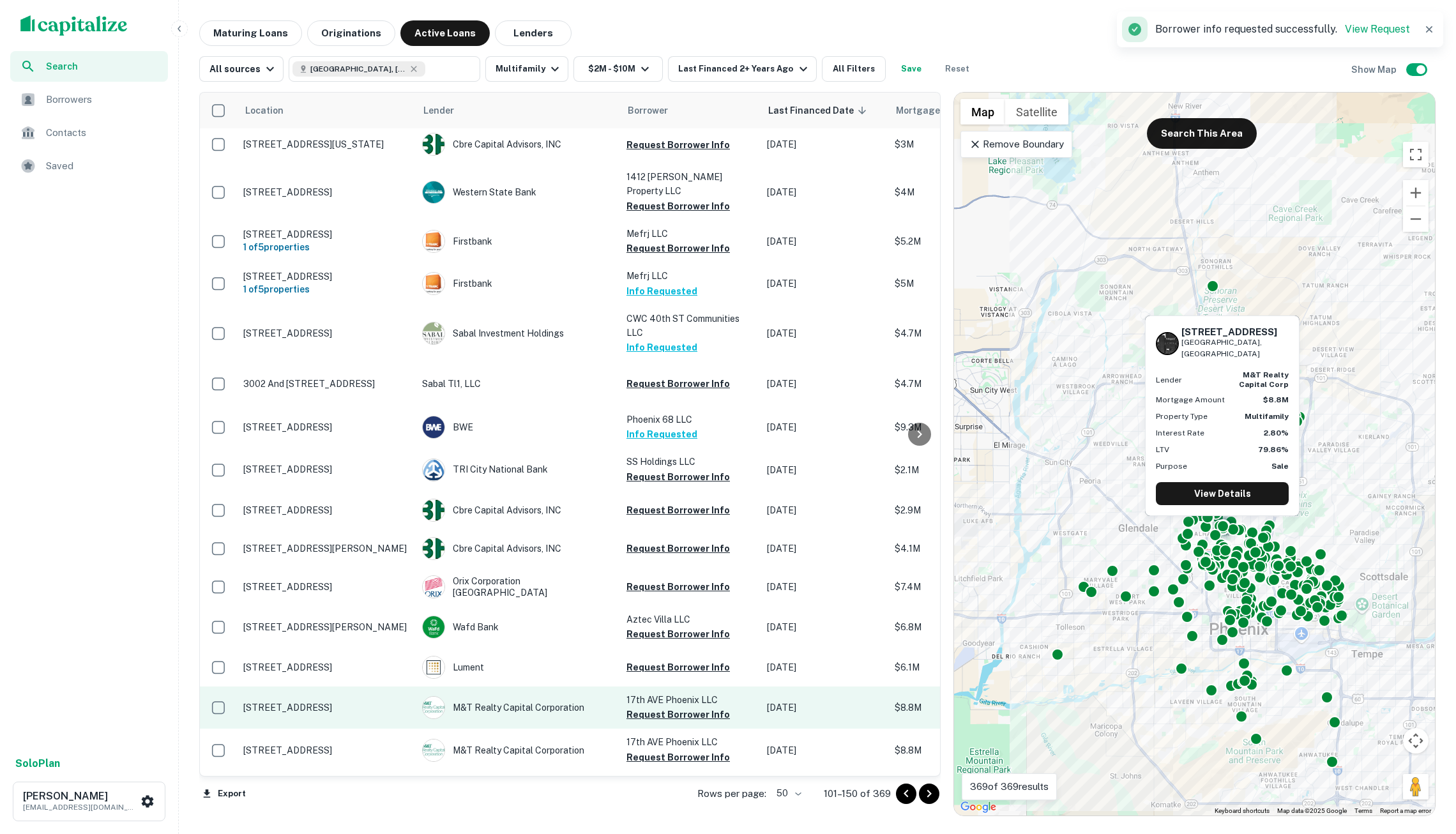
click at [672, 707] on button "Request Borrower Info" at bounding box center [678, 715] width 103 height 15
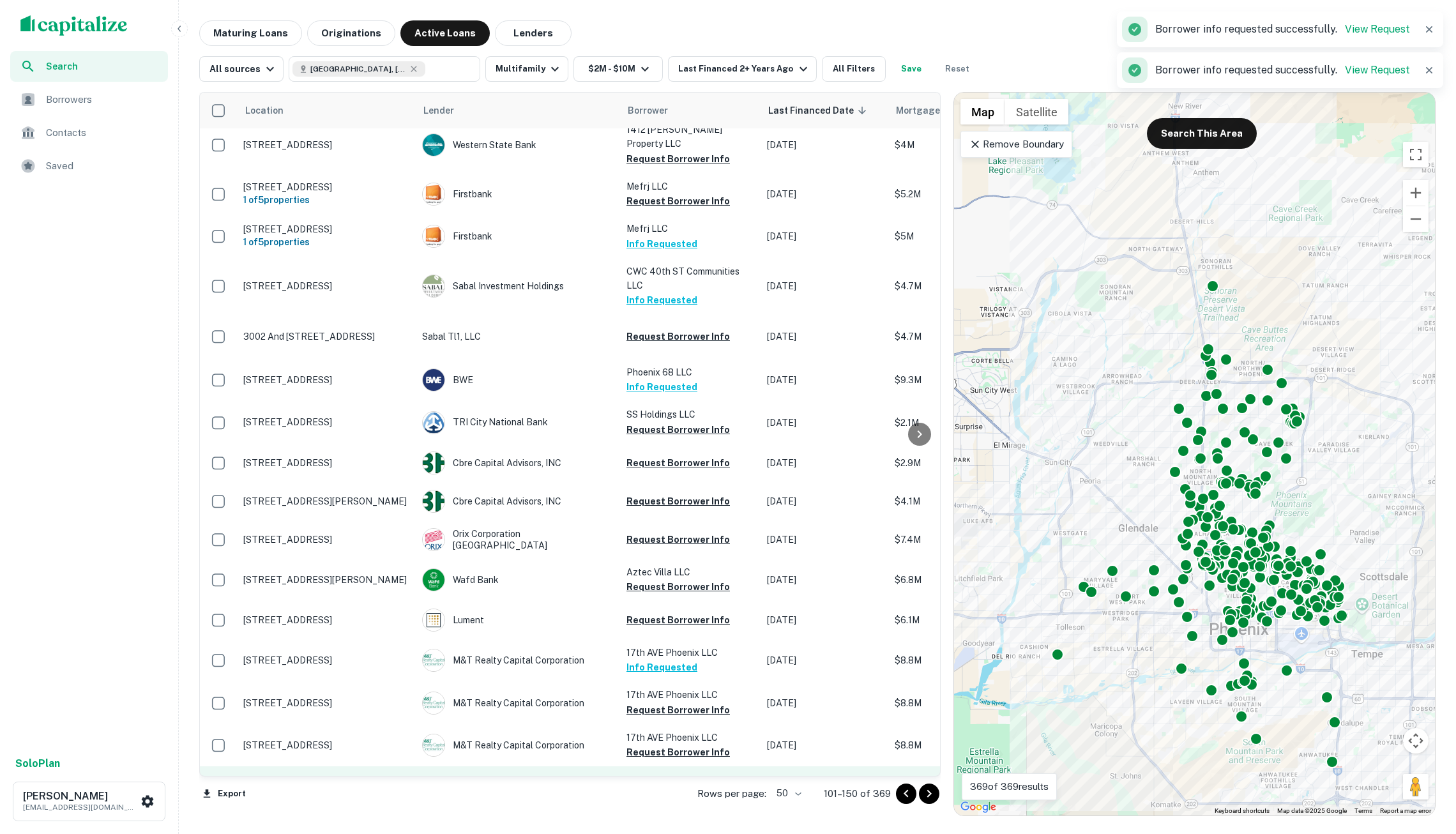
scroll to position [1557, 0]
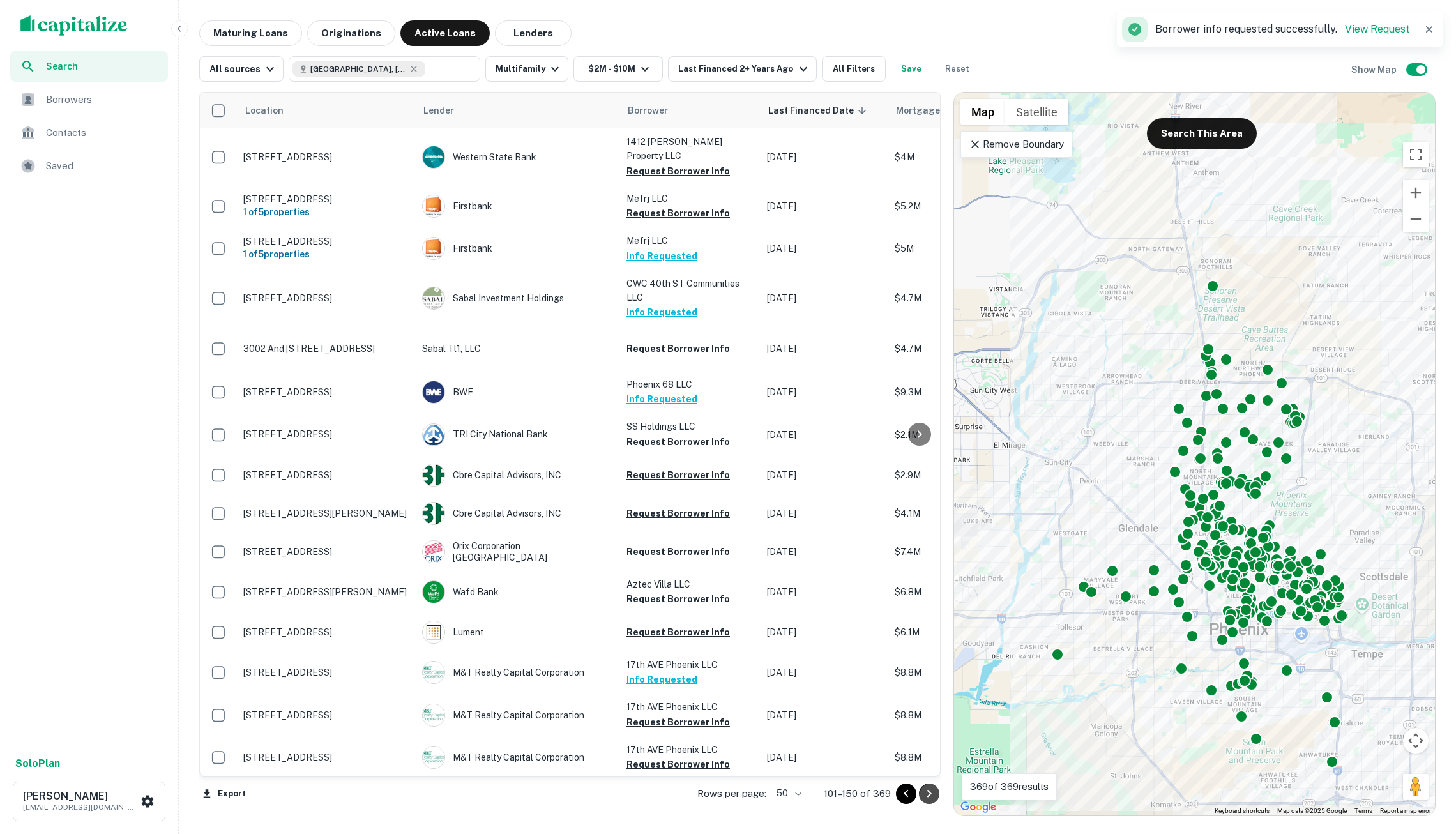
click at [926, 793] on icon "Go to next page" at bounding box center [930, 794] width 15 height 15
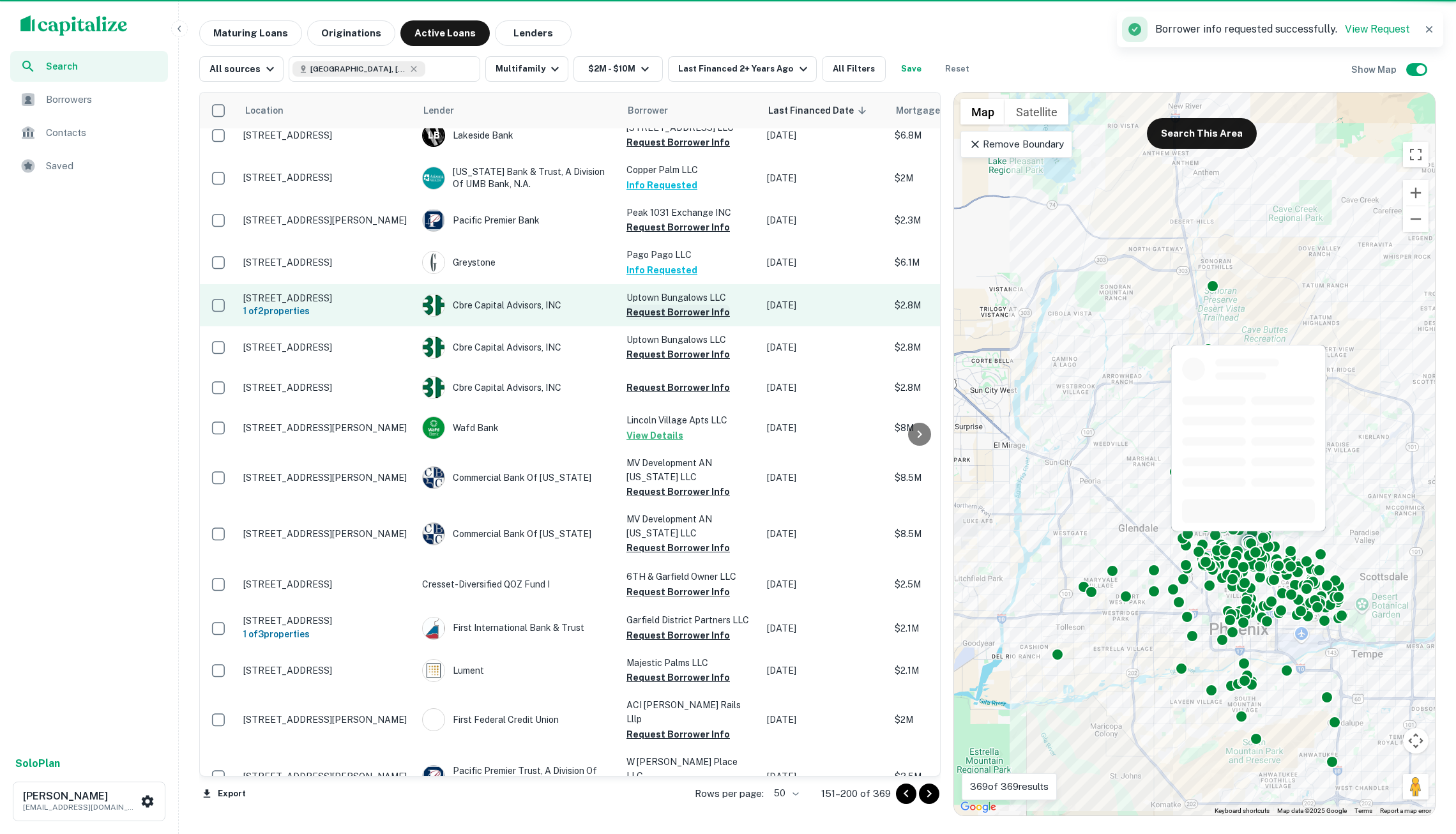
scroll to position [1541, 0]
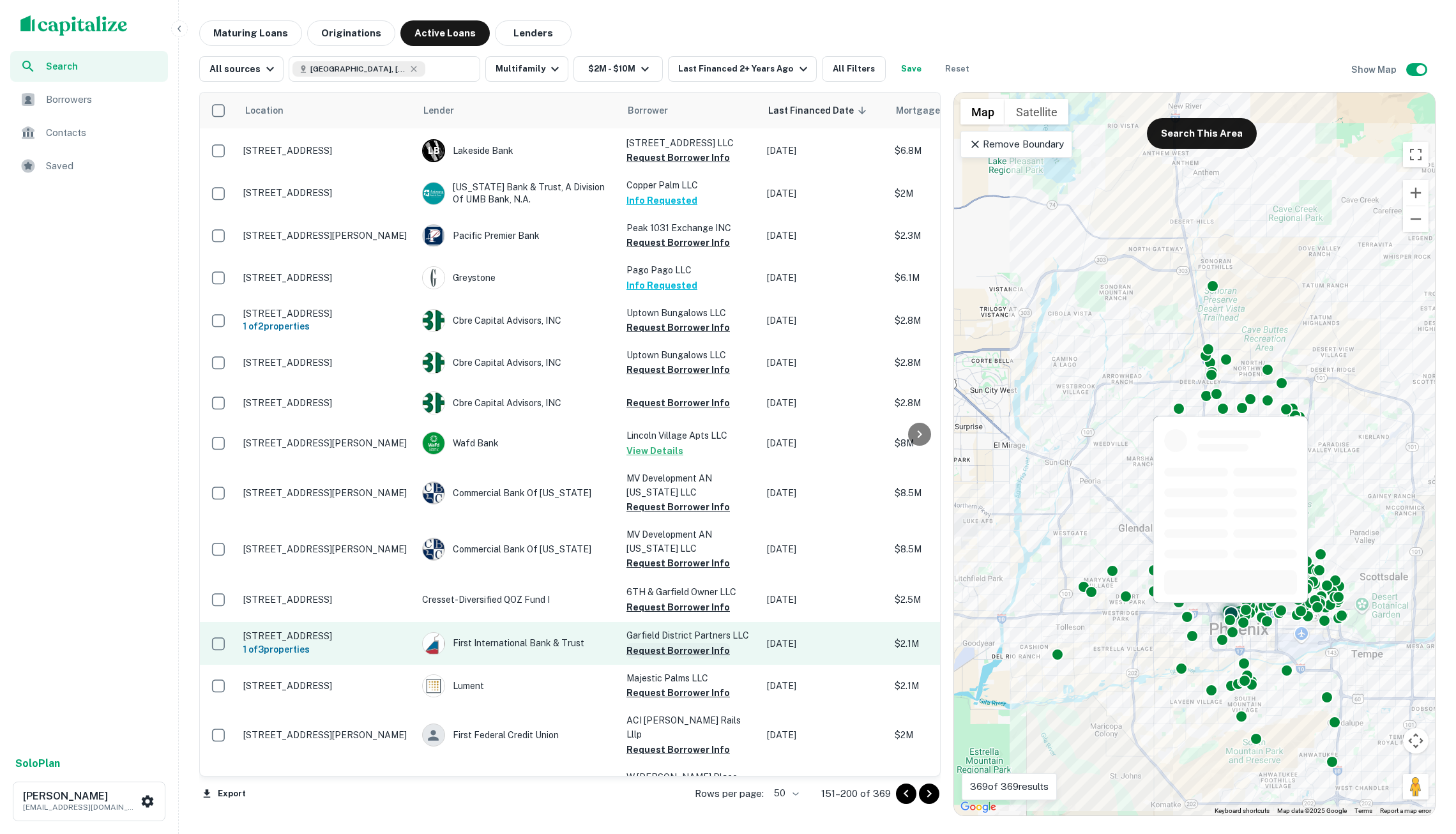
click at [667, 643] on button "Request Borrower Info" at bounding box center [678, 651] width 103 height 15
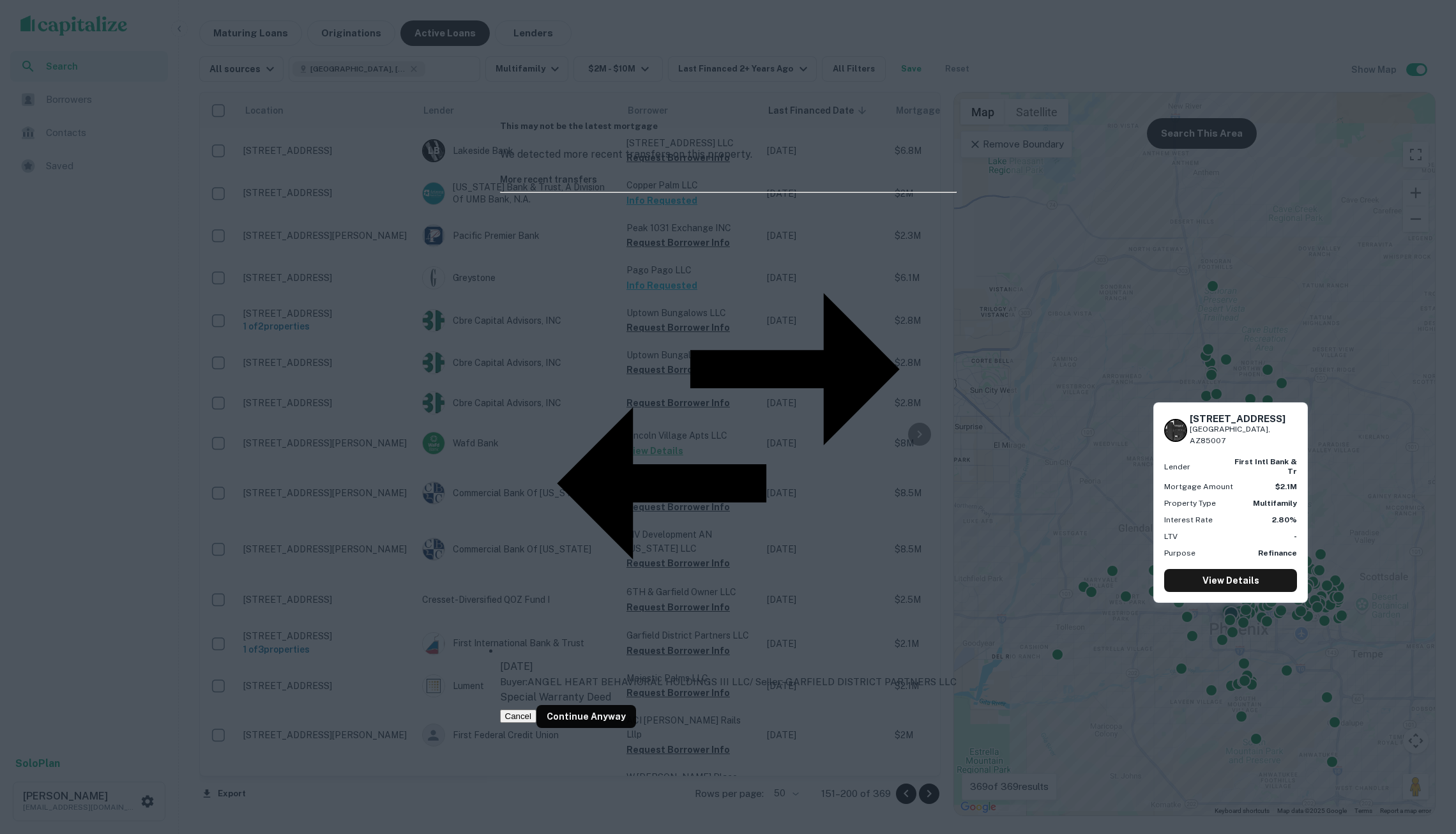
click at [537, 710] on button "Cancel" at bounding box center [518, 716] width 37 height 13
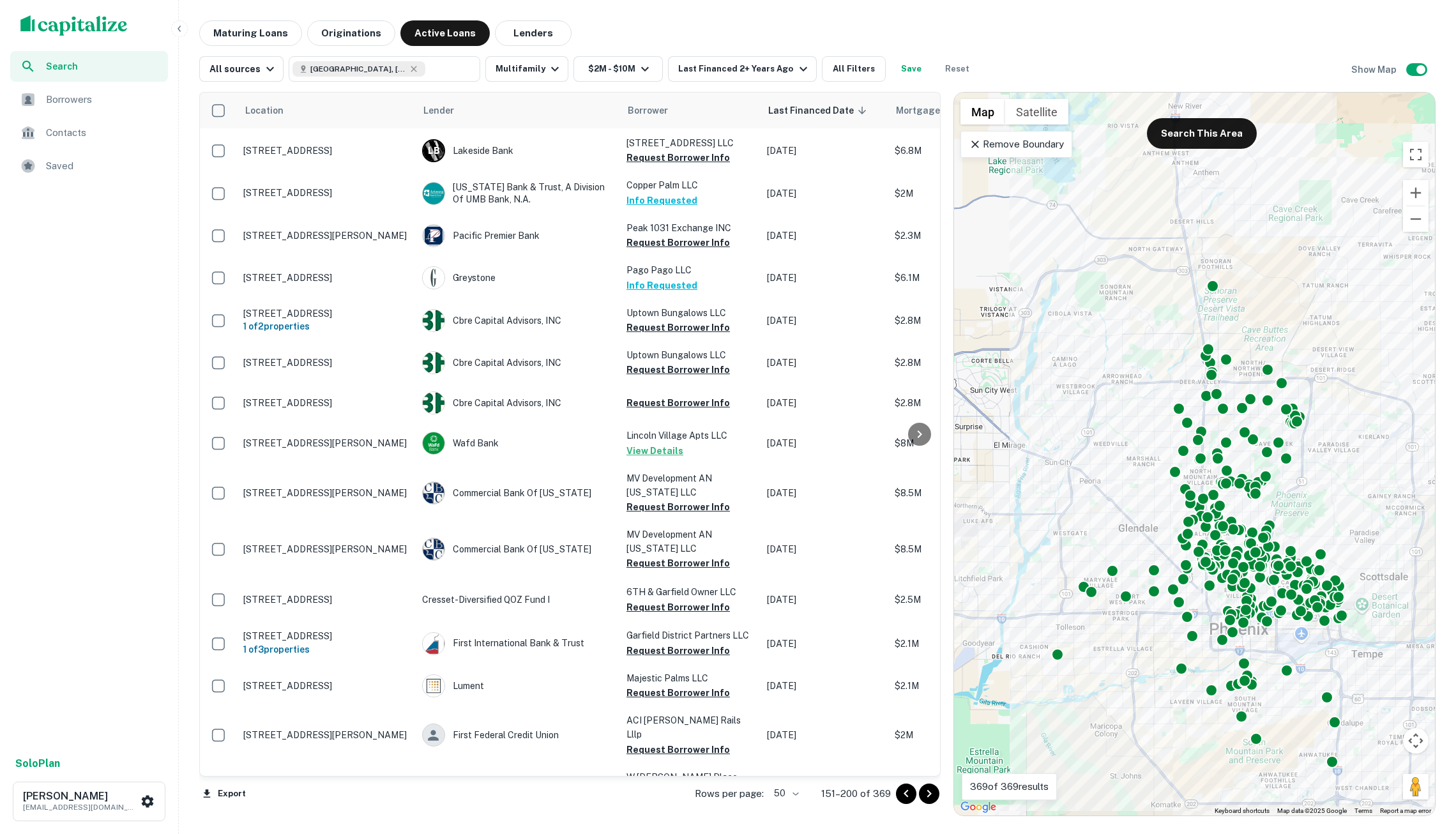
click at [121, 100] on span "Borrowers" at bounding box center [103, 100] width 115 height 15
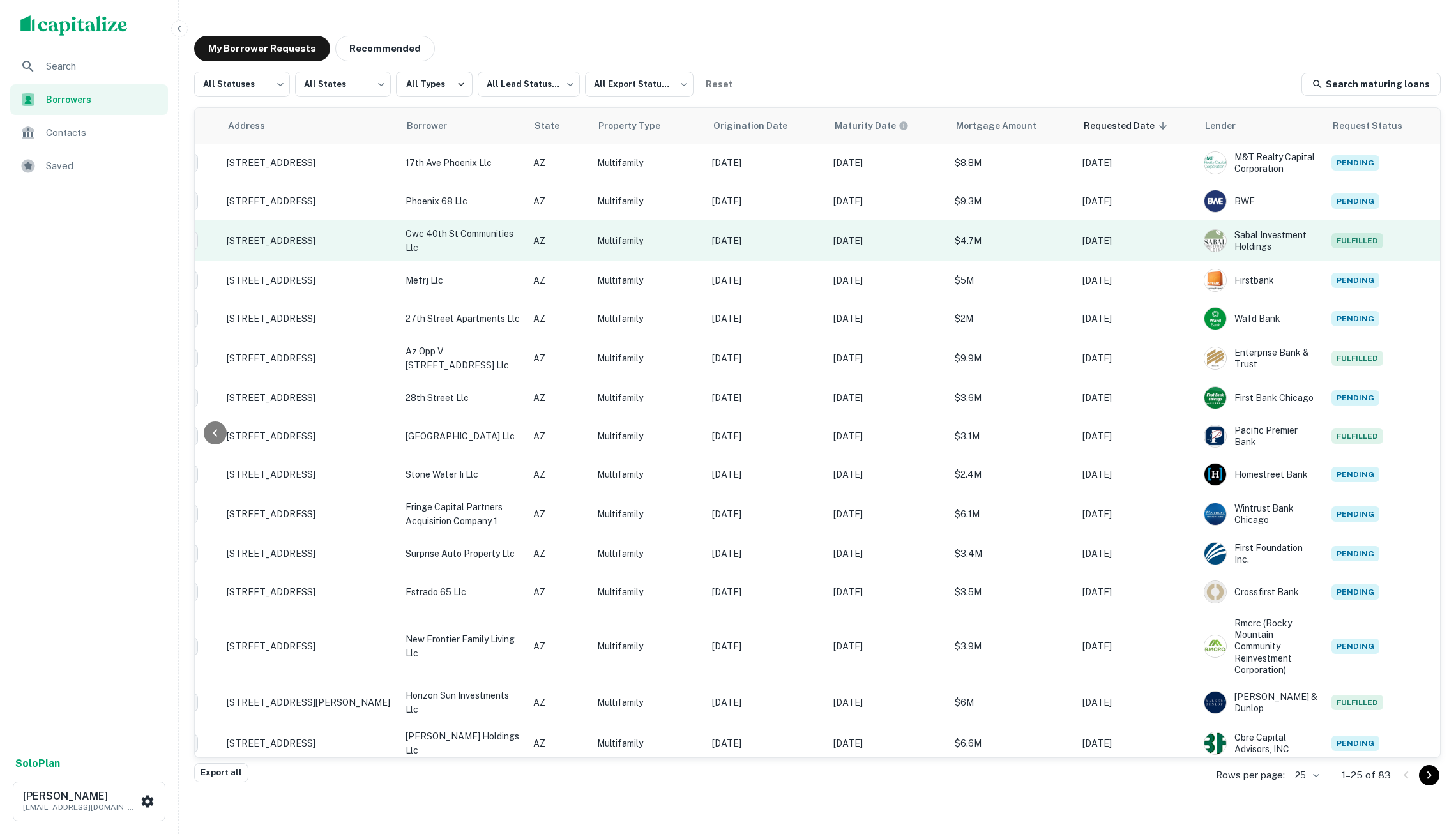
scroll to position [0, 127]
click at [507, 243] on p "cwc 40th st communities llc" at bounding box center [463, 240] width 115 height 28
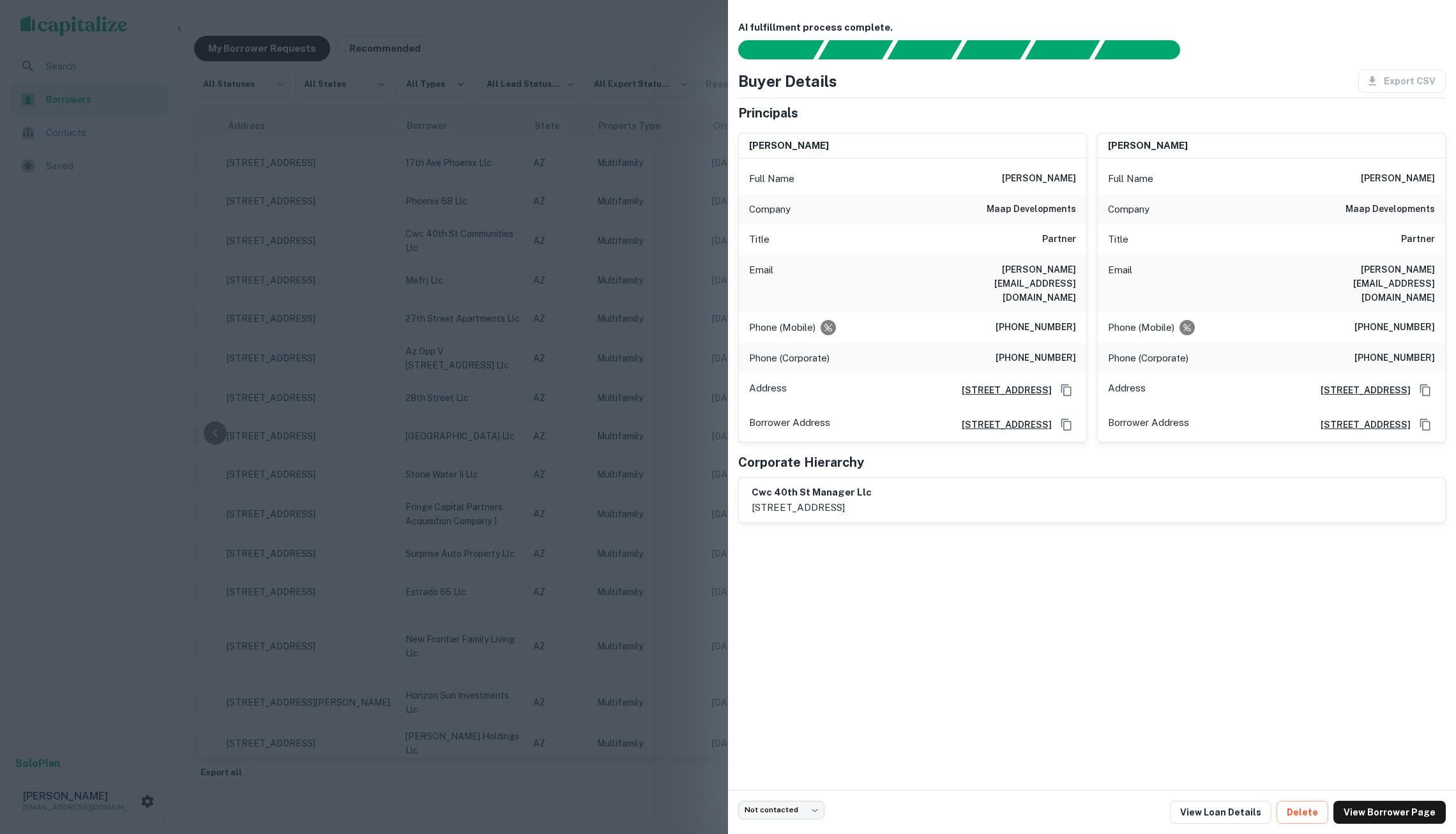
click at [506, 243] on div at bounding box center [728, 417] width 1456 height 834
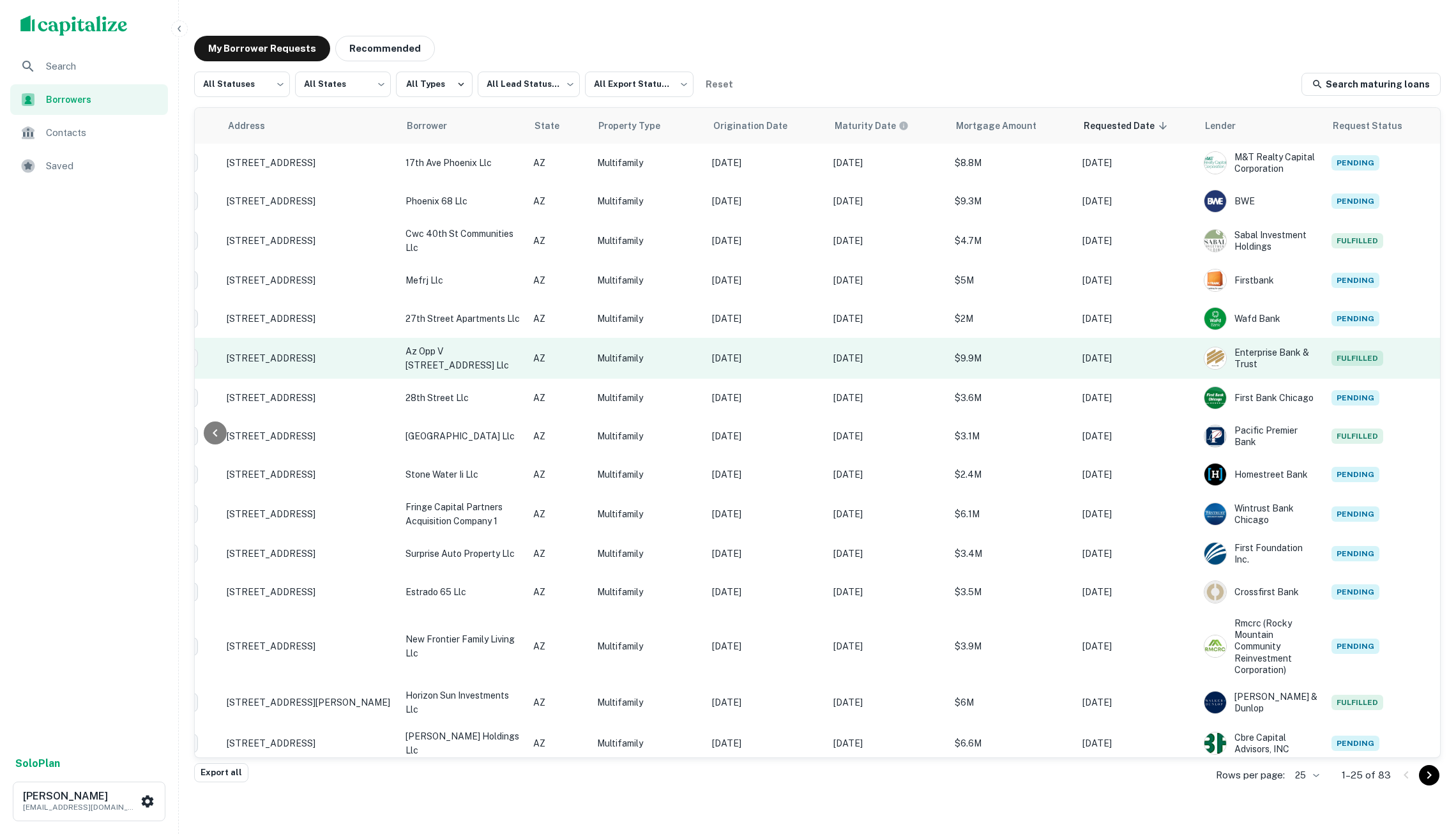
click at [542, 358] on p "AZ" at bounding box center [558, 359] width 51 height 14
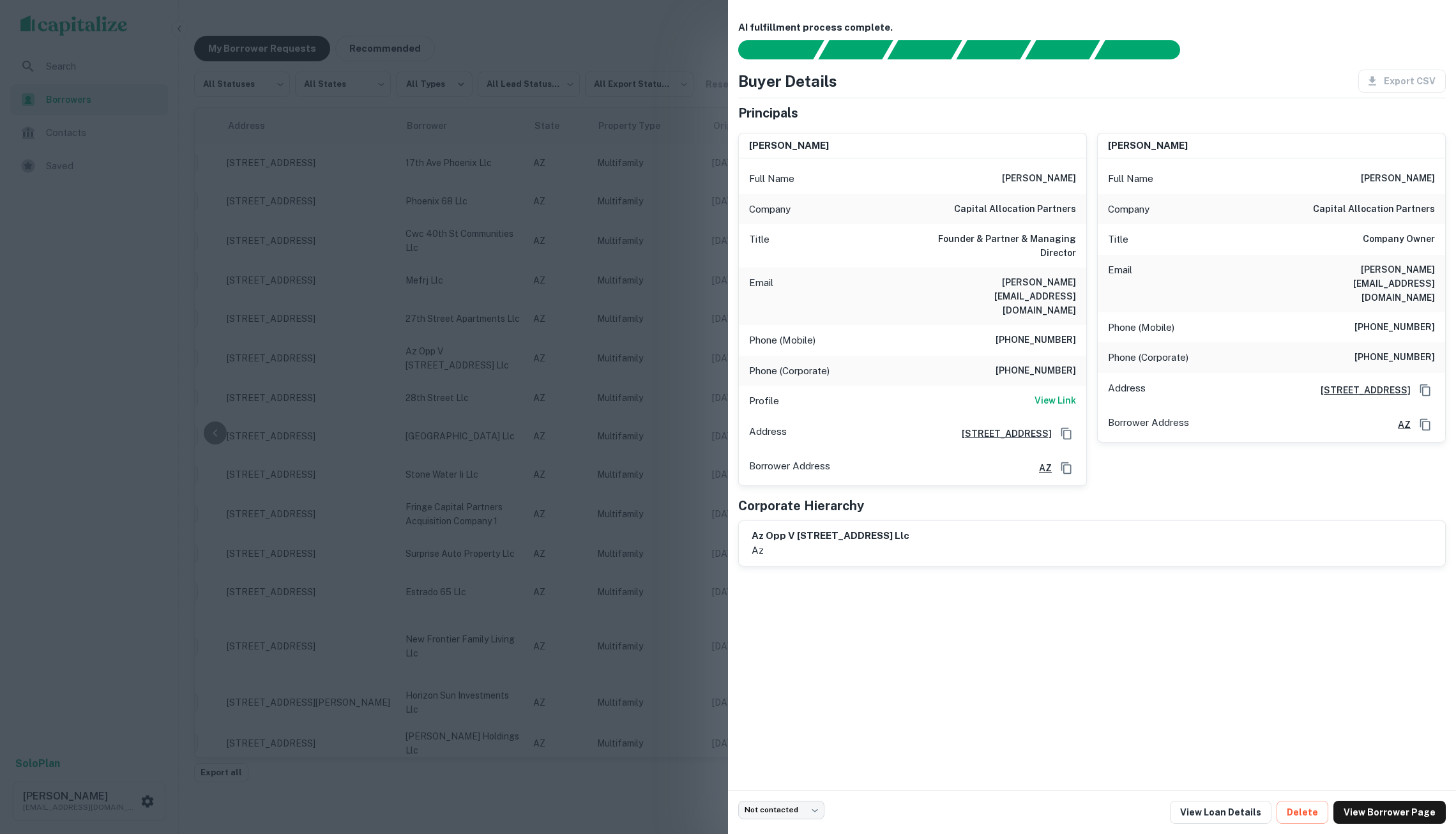
click at [537, 353] on div at bounding box center [728, 417] width 1456 height 834
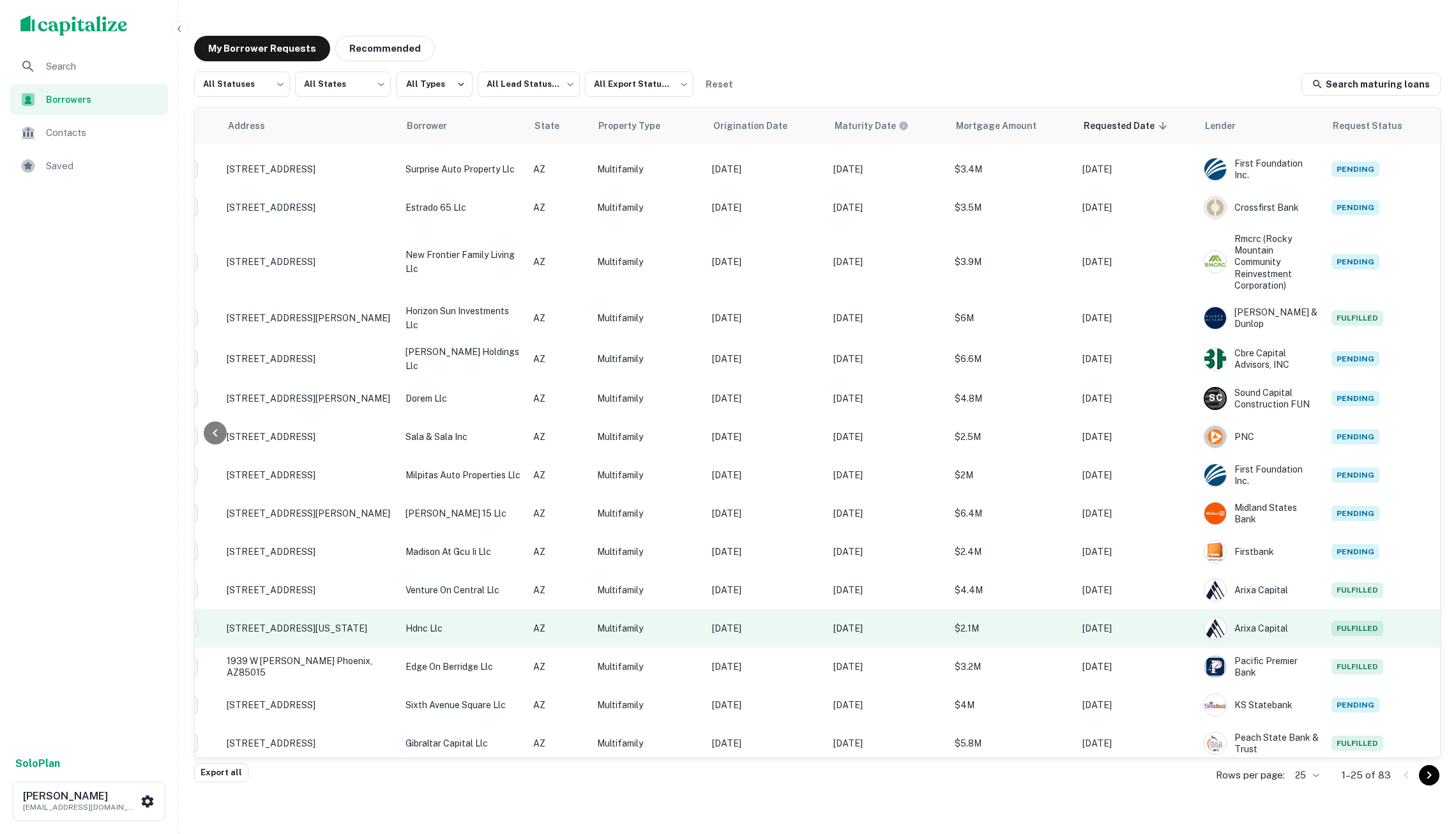
scroll to position [384, 127]
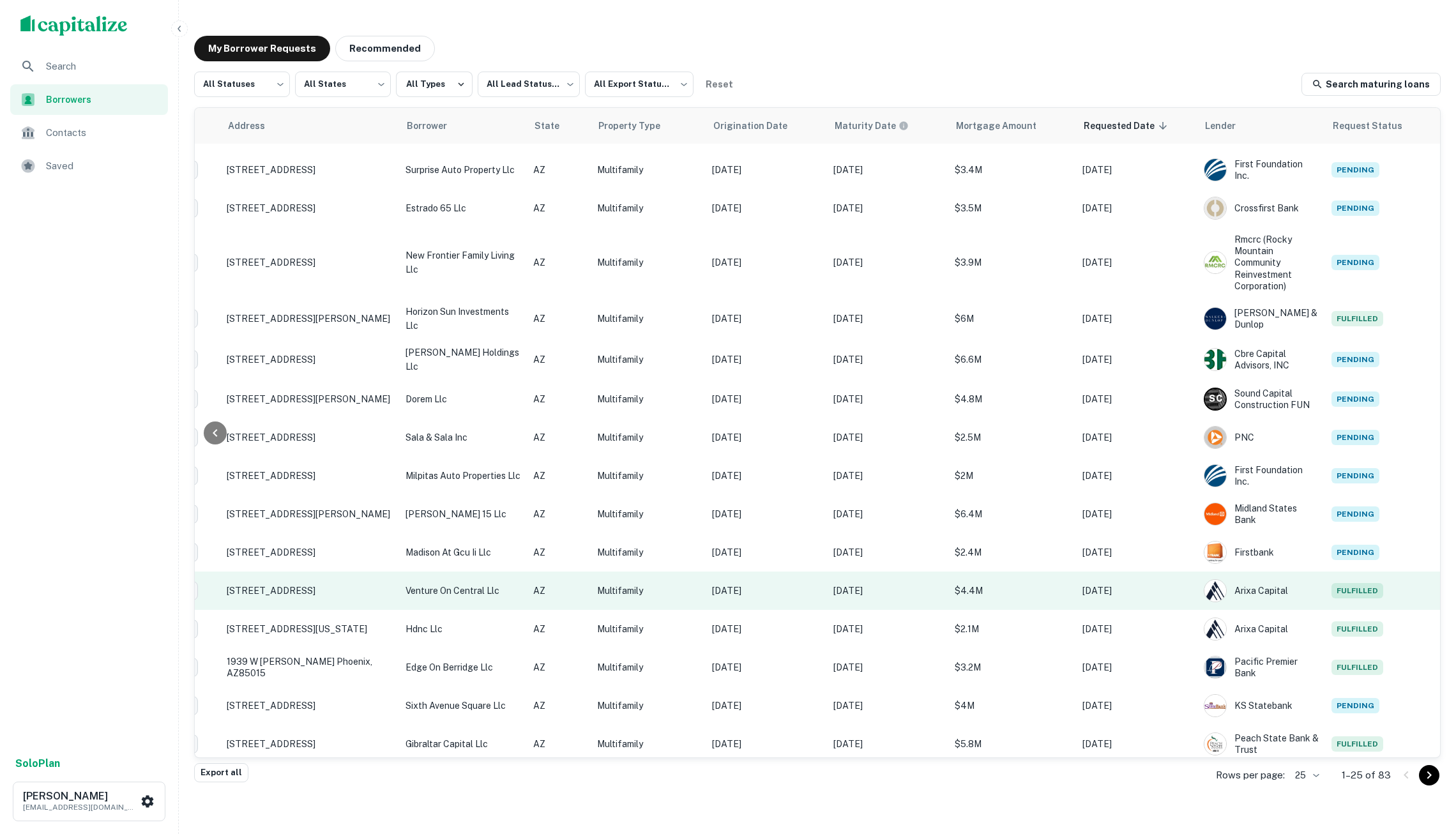
click at [617, 591] on p "Multifamily" at bounding box center [648, 591] width 102 height 14
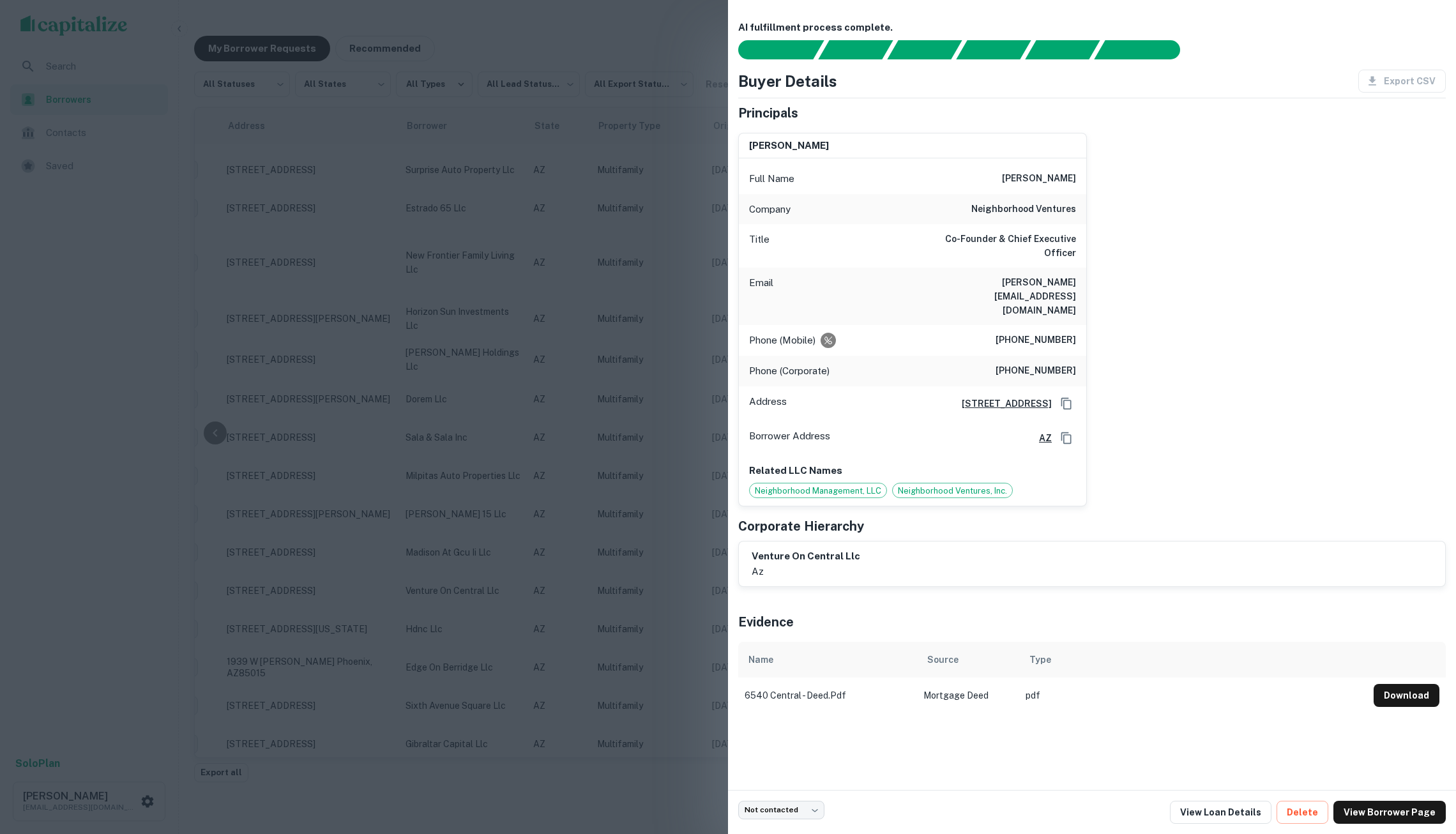
click at [568, 422] on div at bounding box center [728, 417] width 1456 height 834
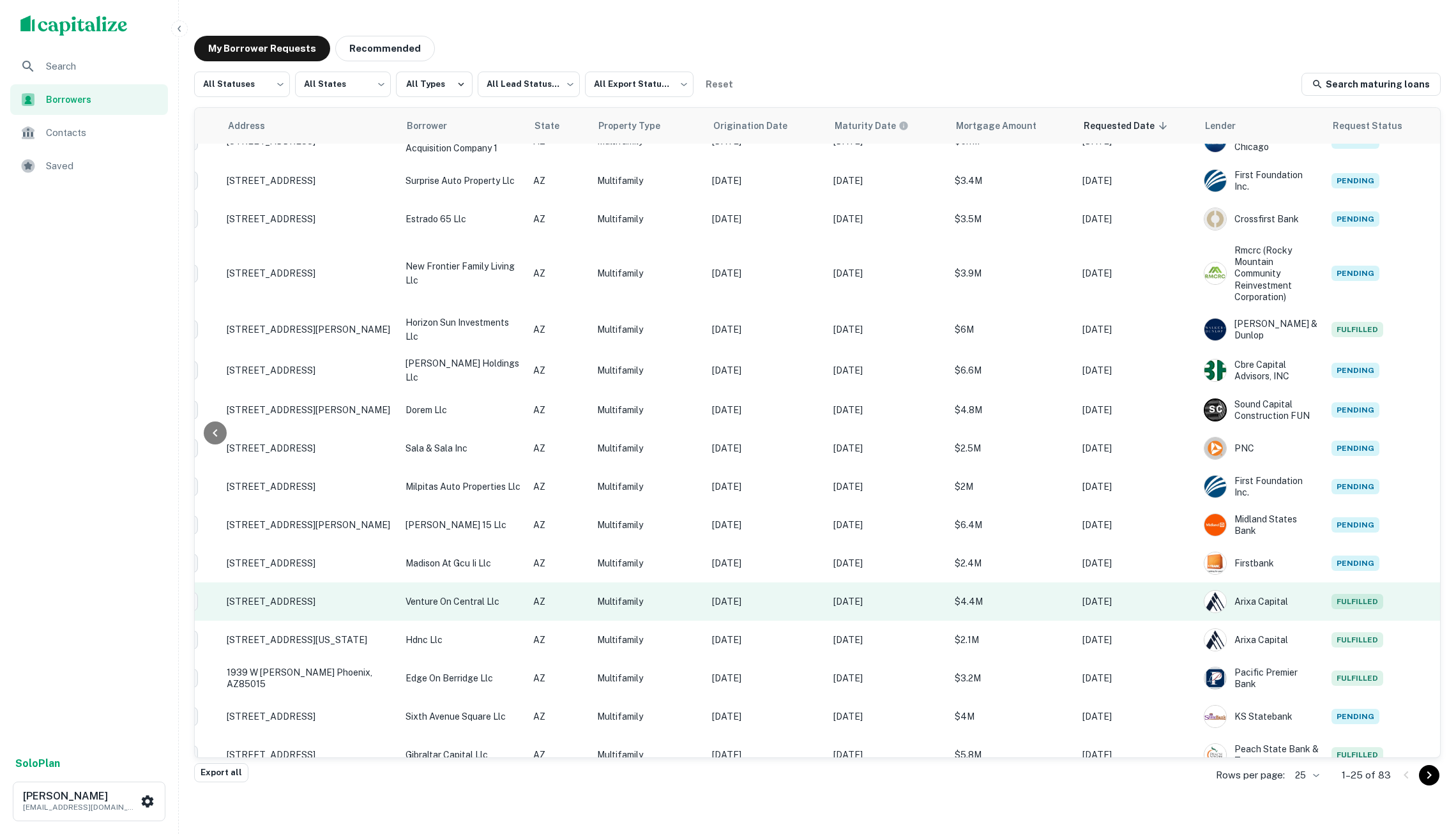
scroll to position [371, 127]
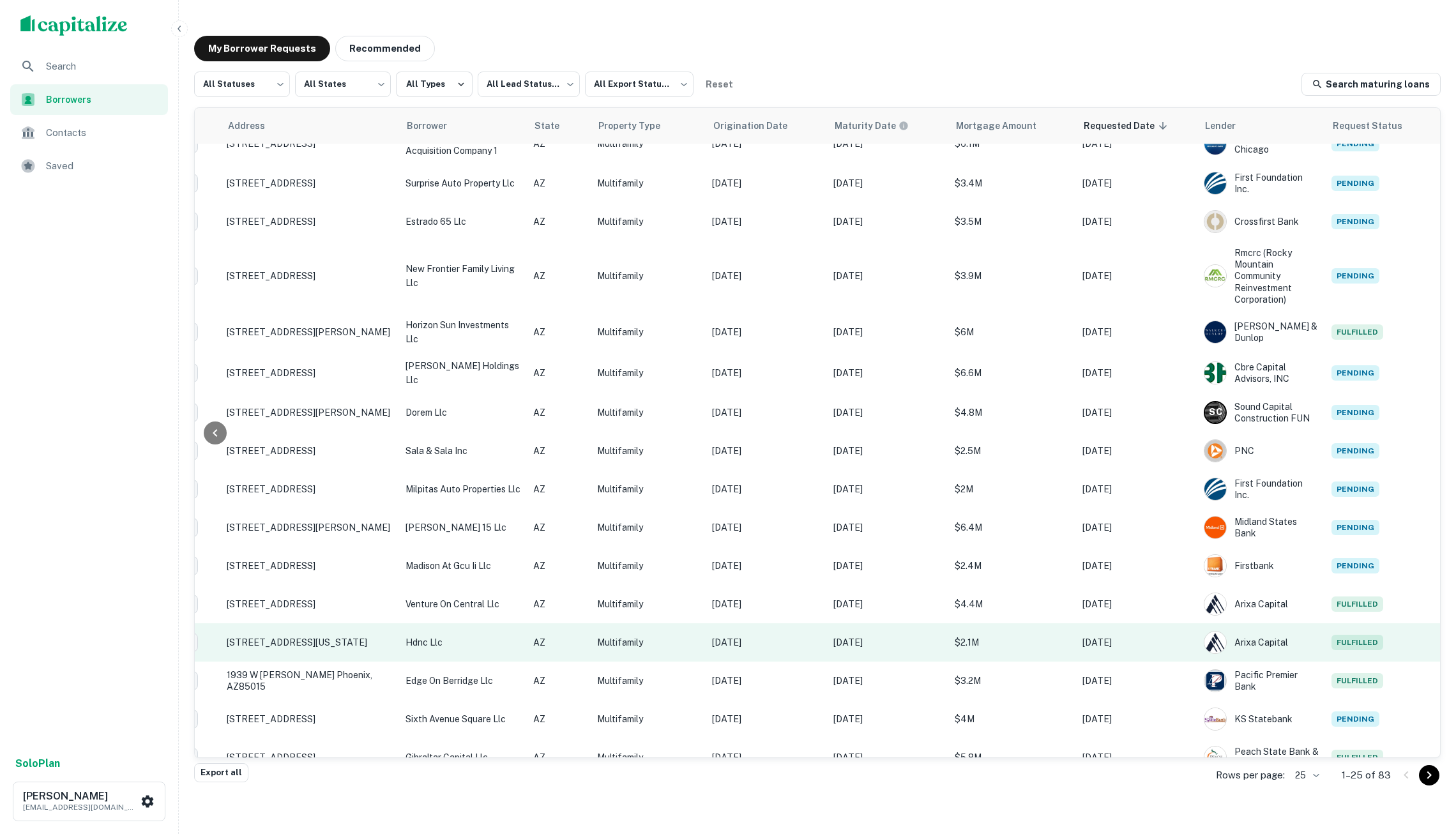
click at [644, 635] on p "Multifamily" at bounding box center [648, 642] width 102 height 14
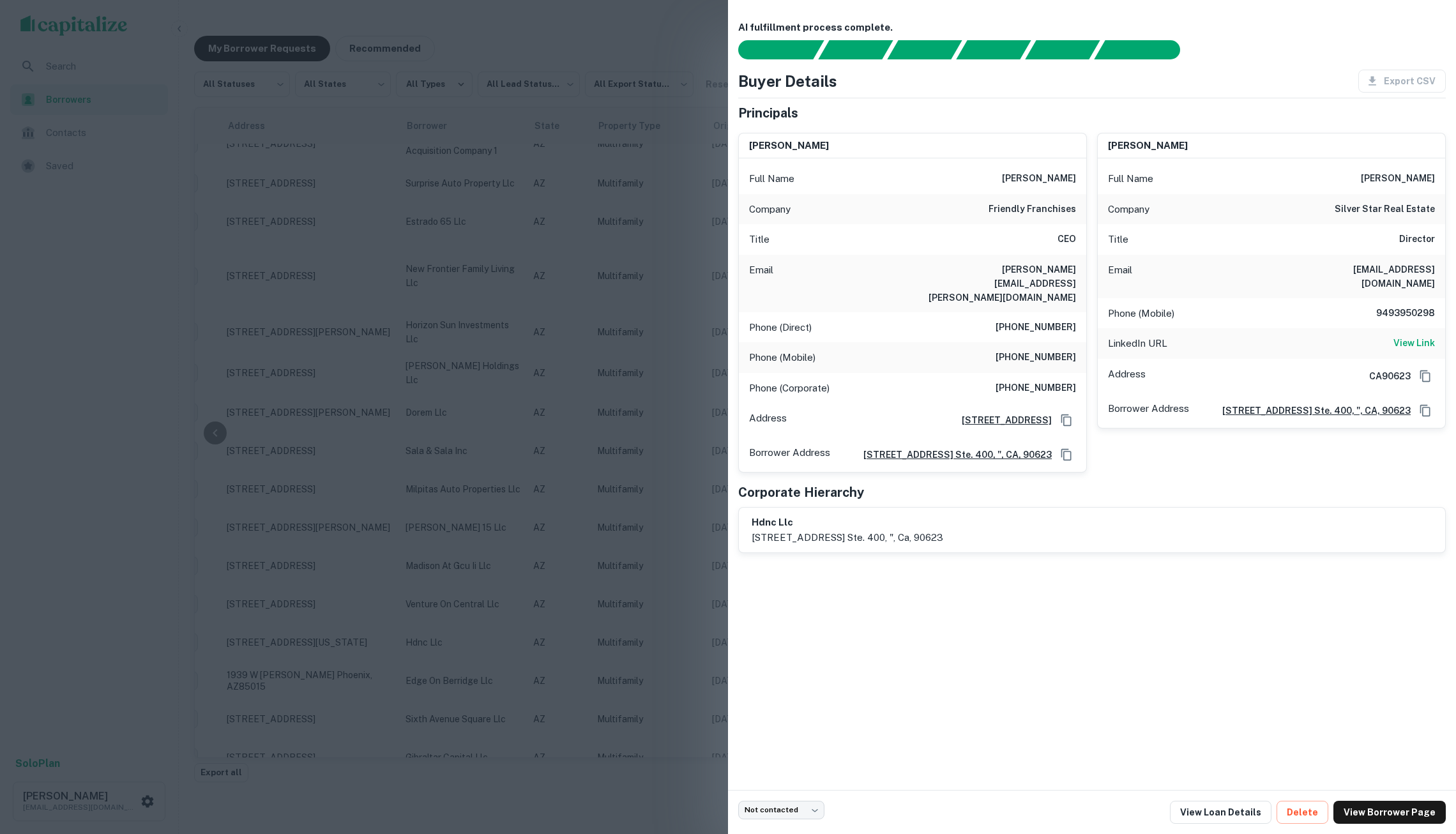
click at [533, 410] on div at bounding box center [728, 417] width 1456 height 834
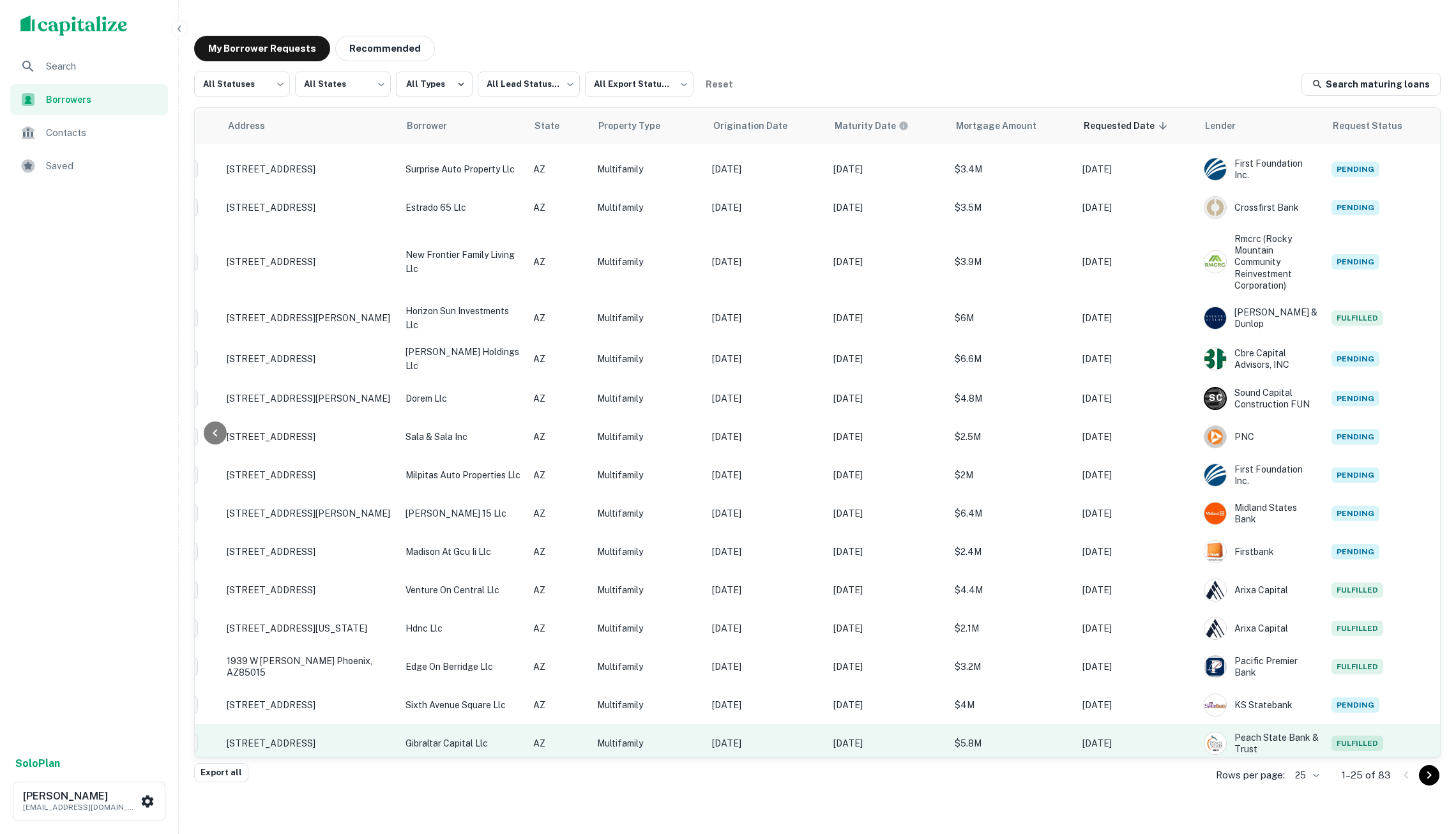
scroll to position [384, 127]
click at [700, 741] on td "Multifamily" at bounding box center [648, 744] width 115 height 38
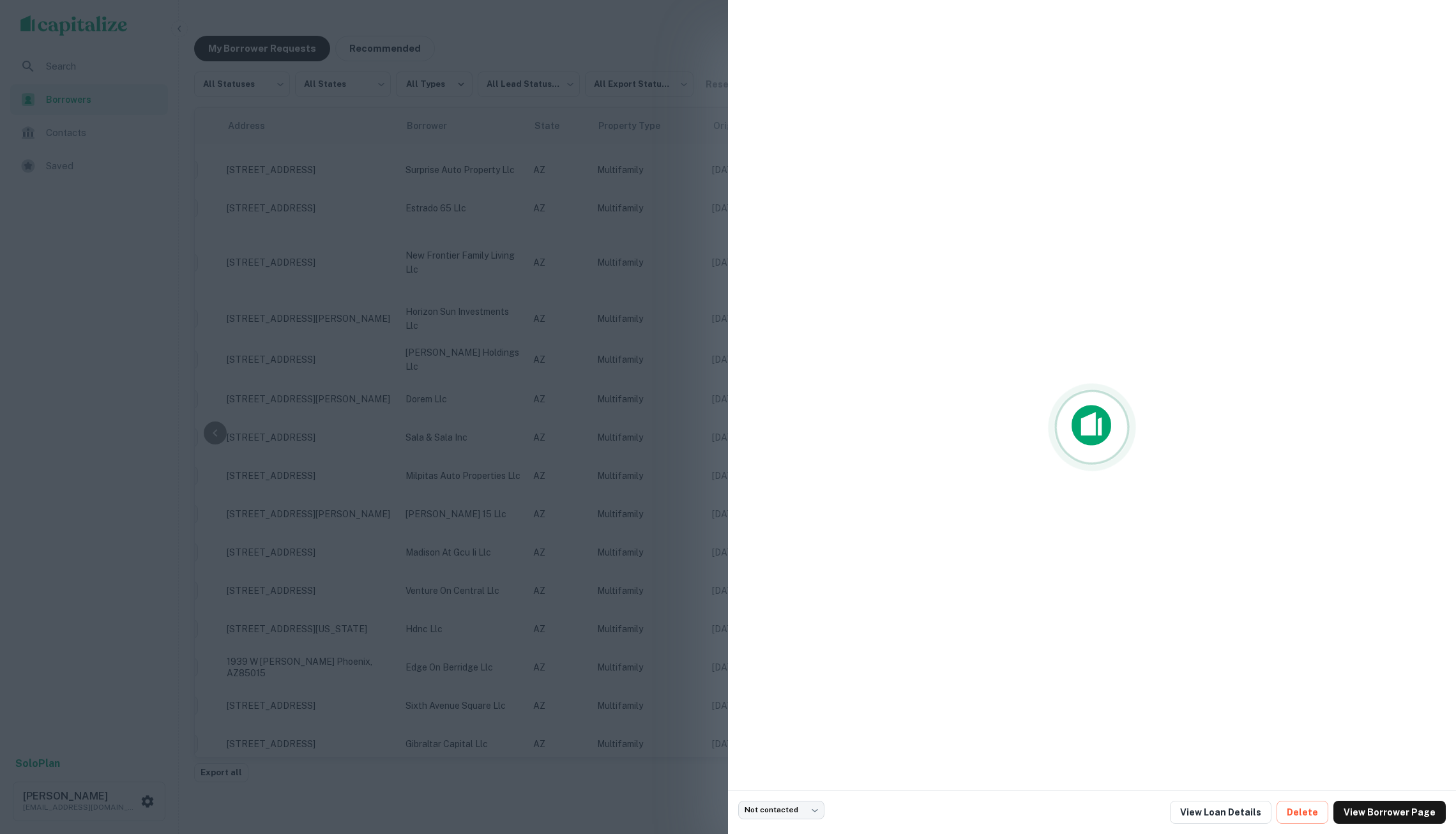
click at [547, 268] on div at bounding box center [728, 417] width 1456 height 834
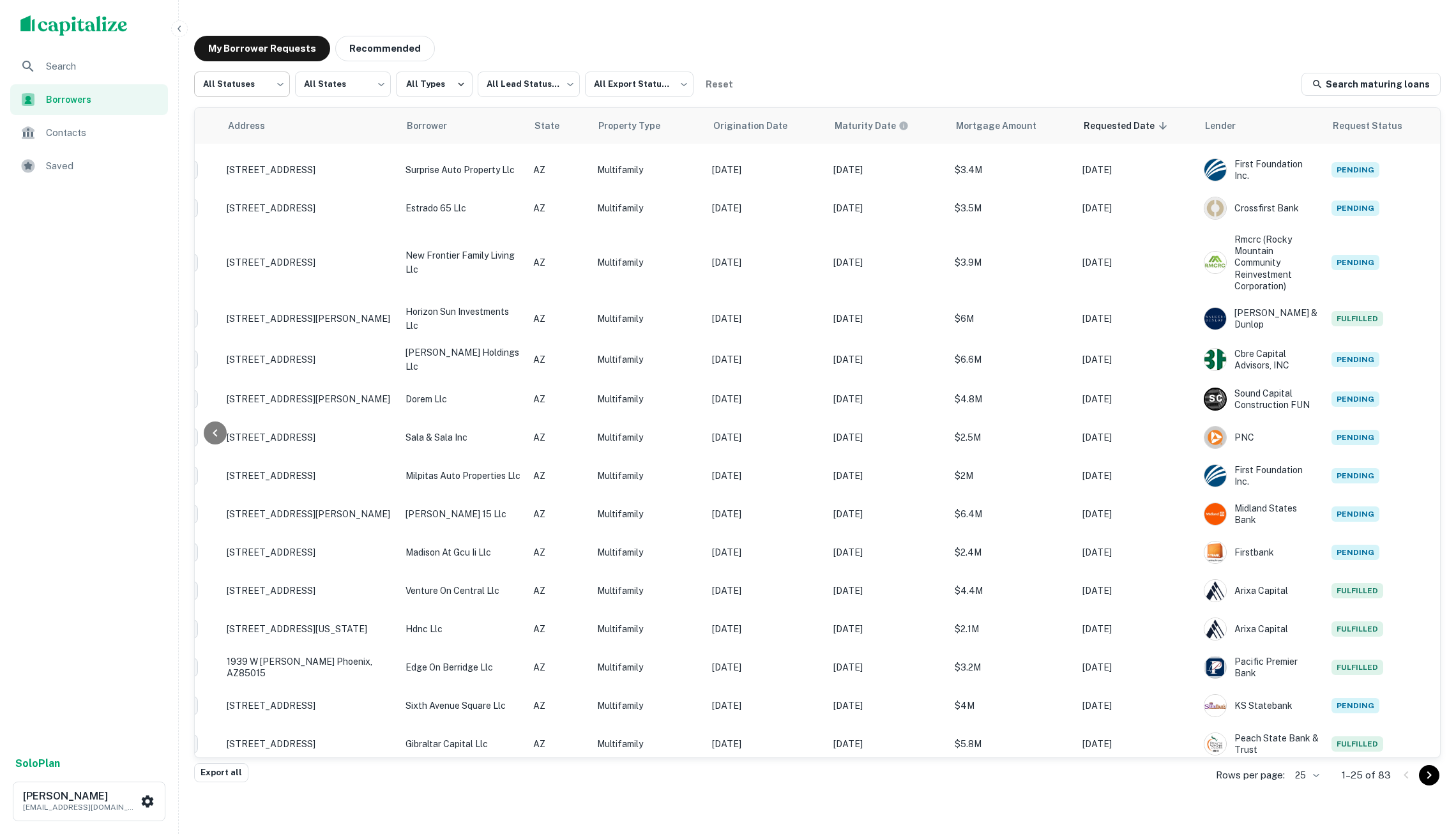
click at [256, 82] on body "Search Borrowers Contacts Saved Solo Plan Soren Craig soren+marcusflatfile1@cap…" at bounding box center [728, 417] width 1456 height 834
click at [256, 162] on li "Fulfilled" at bounding box center [243, 163] width 96 height 23
type input "*********"
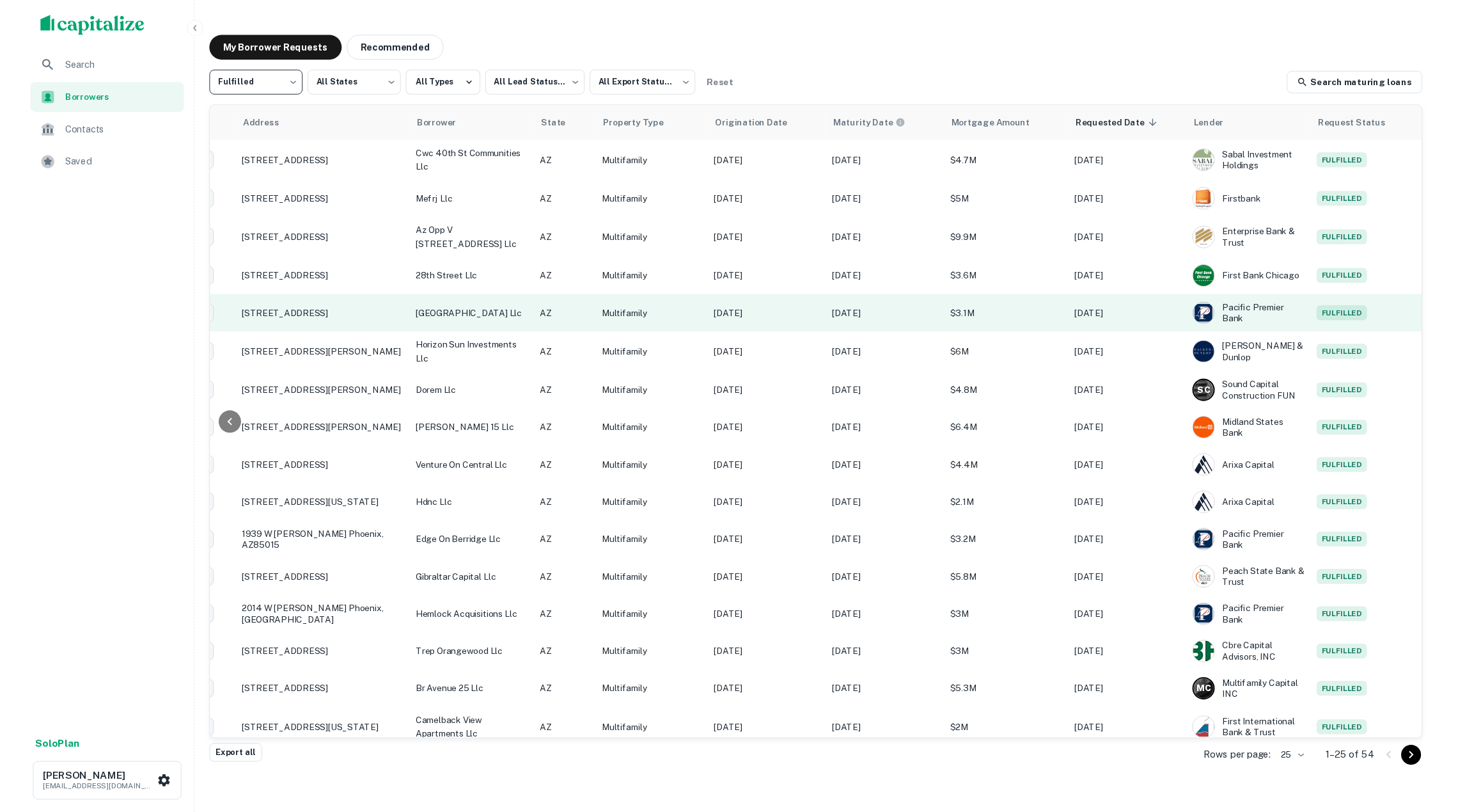
scroll to position [0, 126]
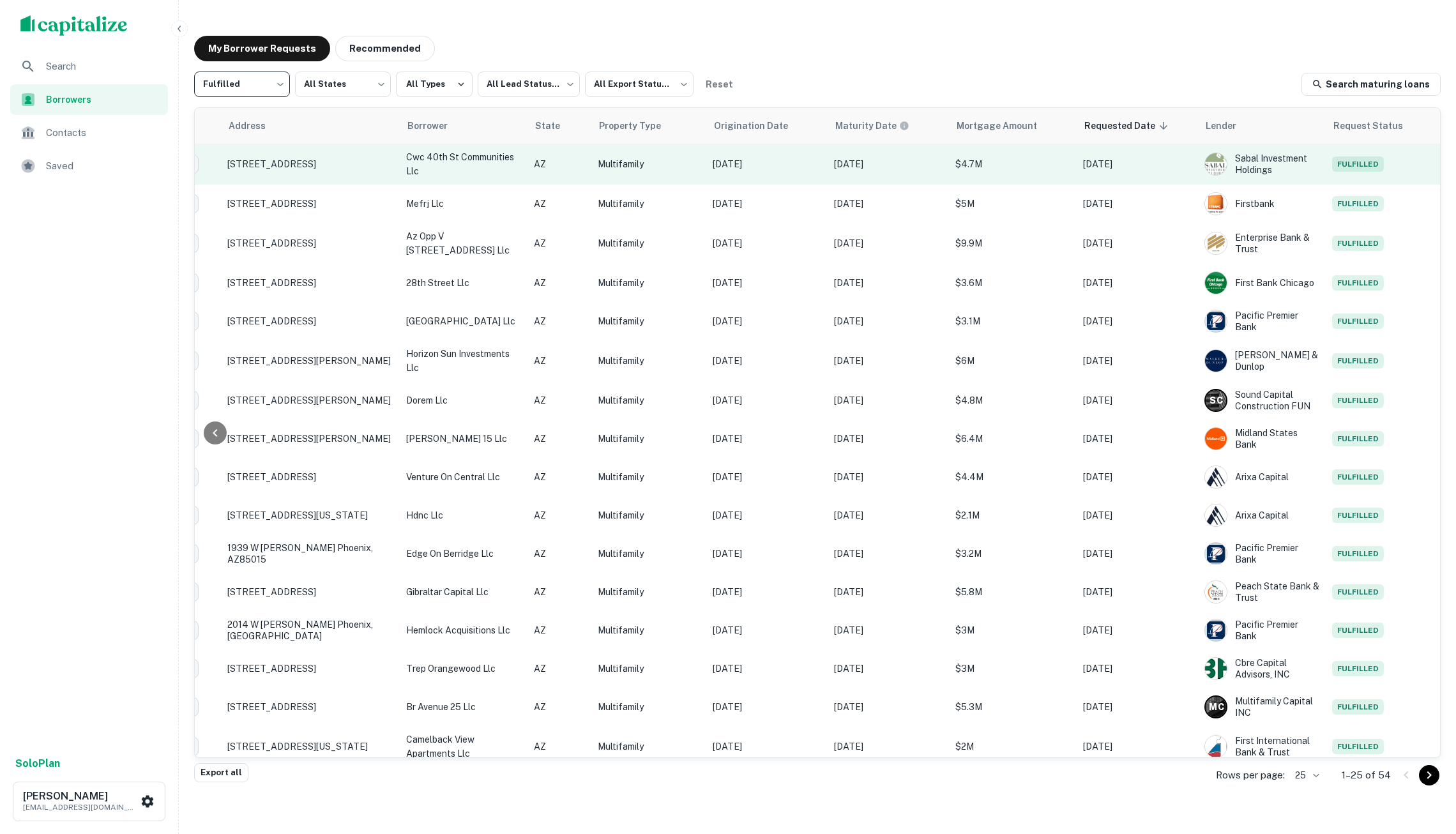
click at [463, 156] on p "cwc 40th st communities llc" at bounding box center [463, 164] width 115 height 28
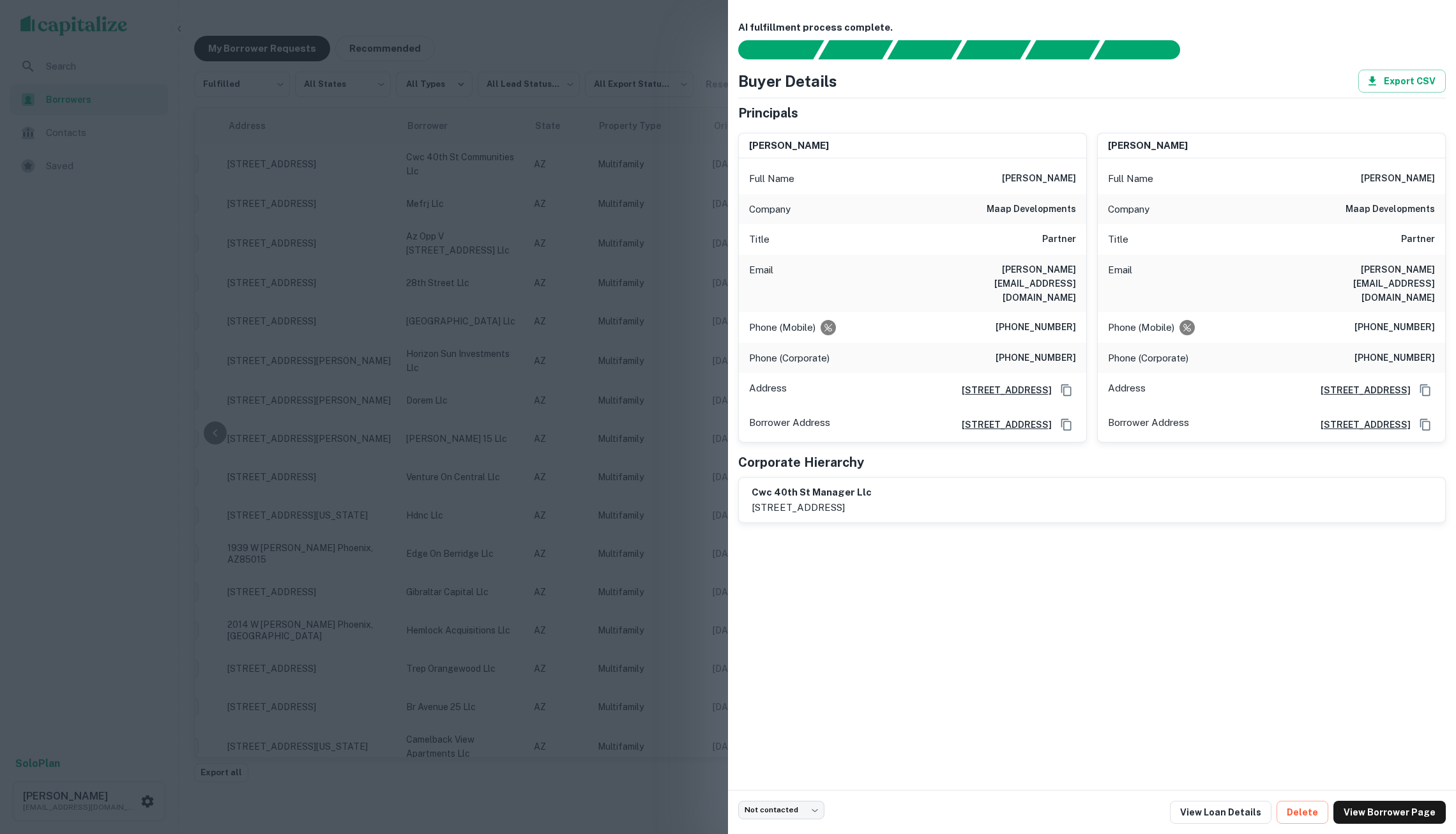
click at [486, 205] on div at bounding box center [728, 417] width 1456 height 834
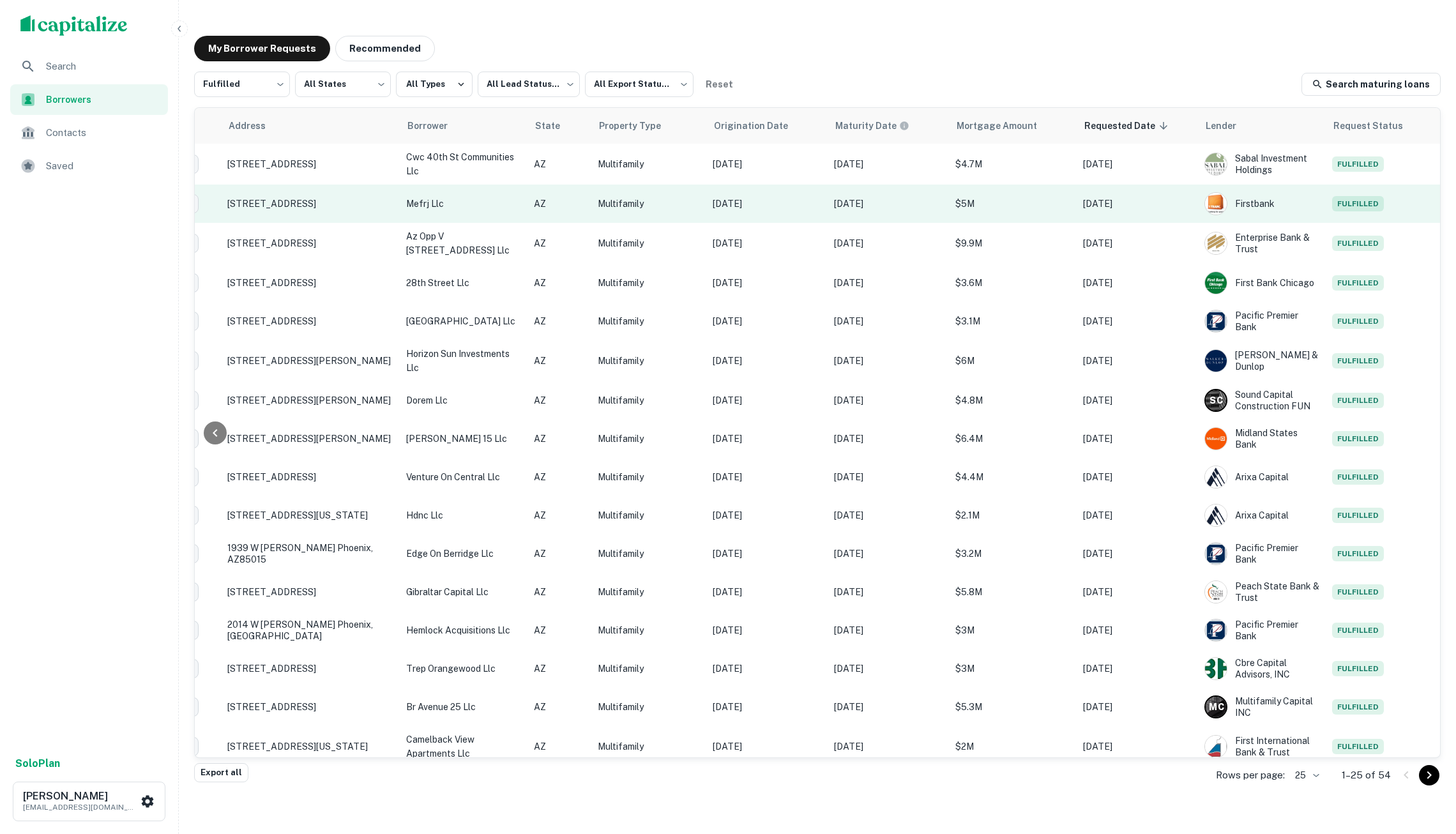
click at [483, 202] on p "mefrj llc" at bounding box center [463, 203] width 115 height 14
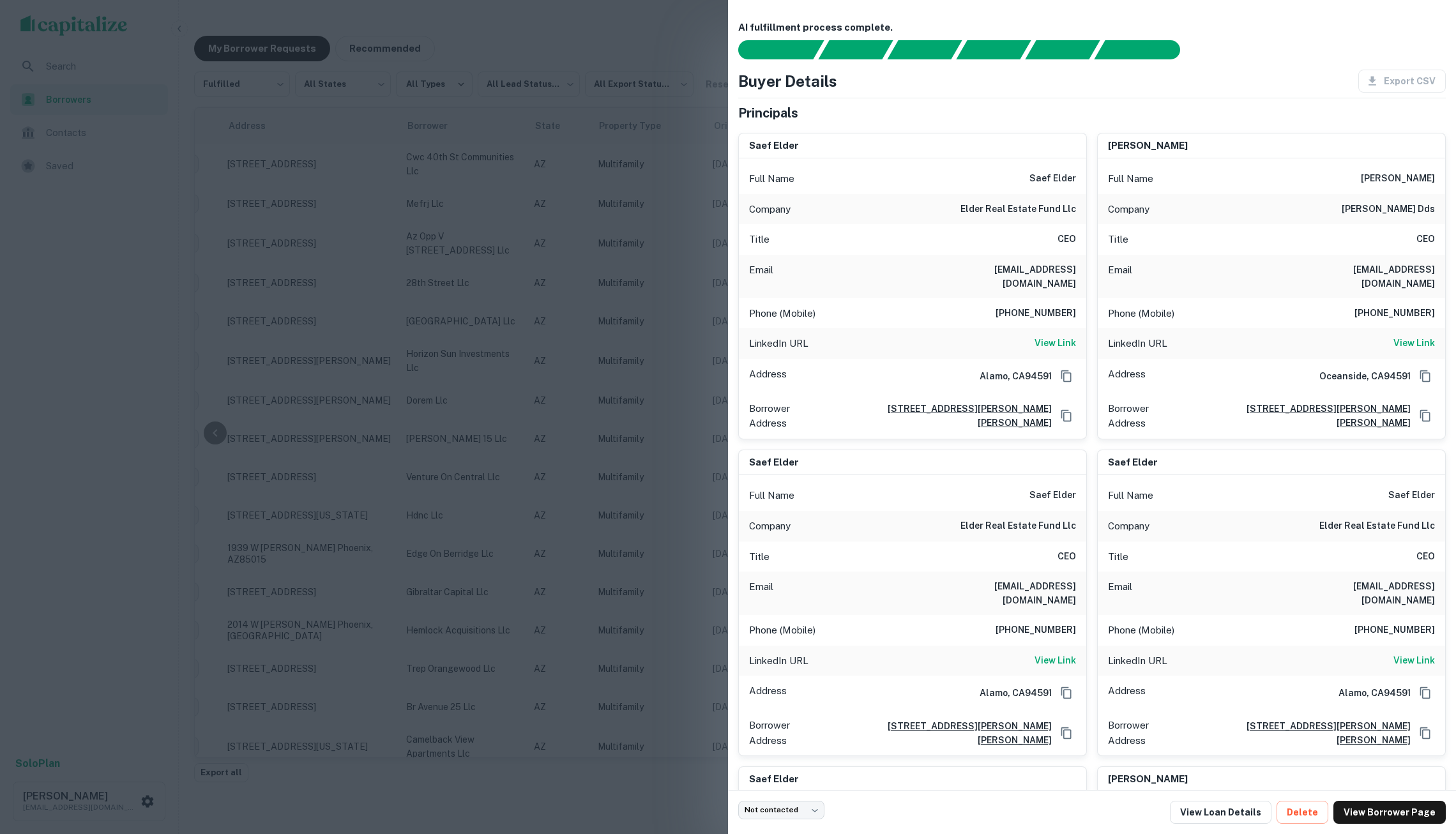
click at [491, 220] on div at bounding box center [728, 417] width 1456 height 834
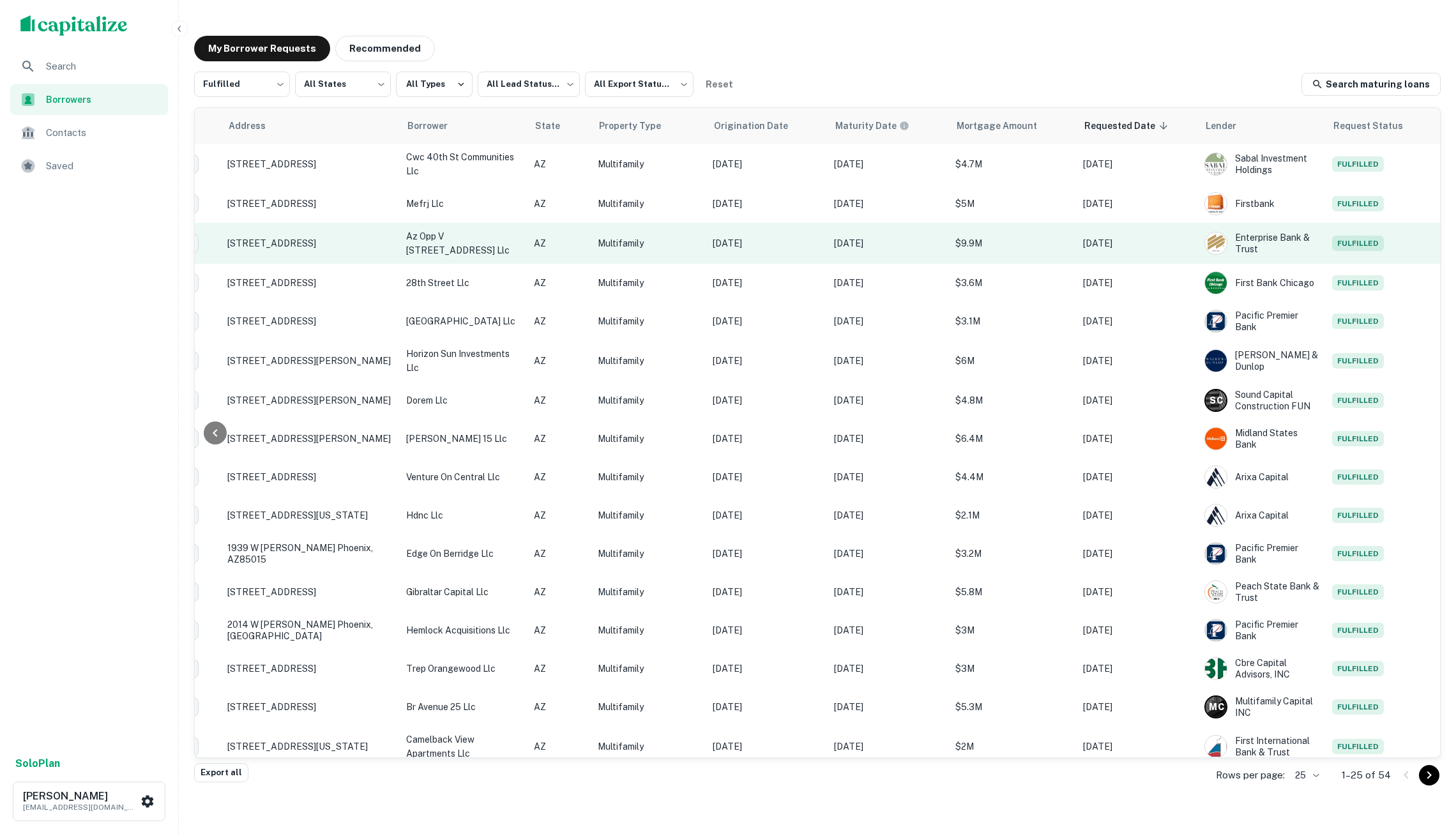
click at [485, 233] on p "az opp v 3221 n 70th street llc" at bounding box center [463, 243] width 115 height 28
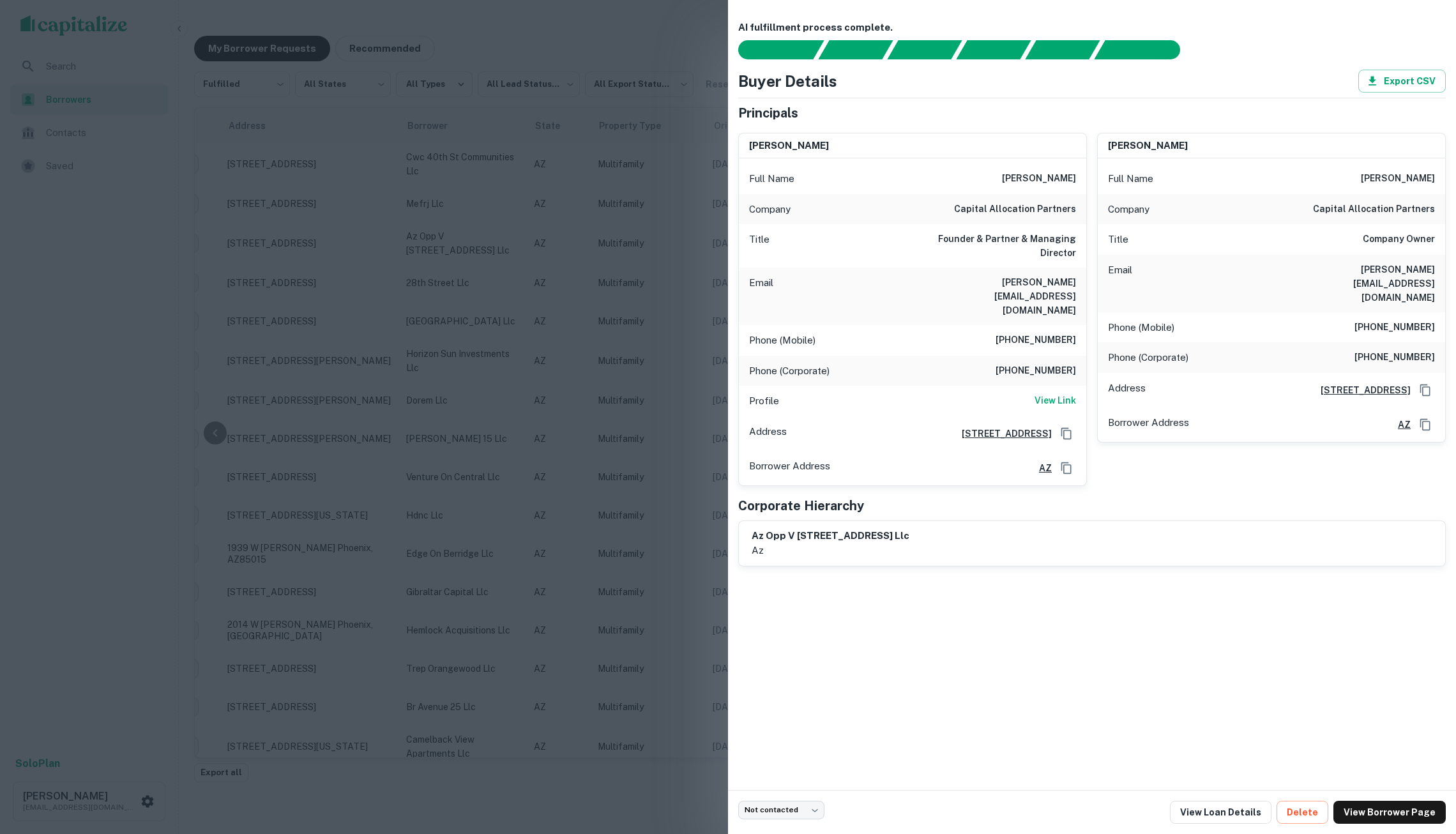
click at [511, 277] on div at bounding box center [728, 417] width 1456 height 834
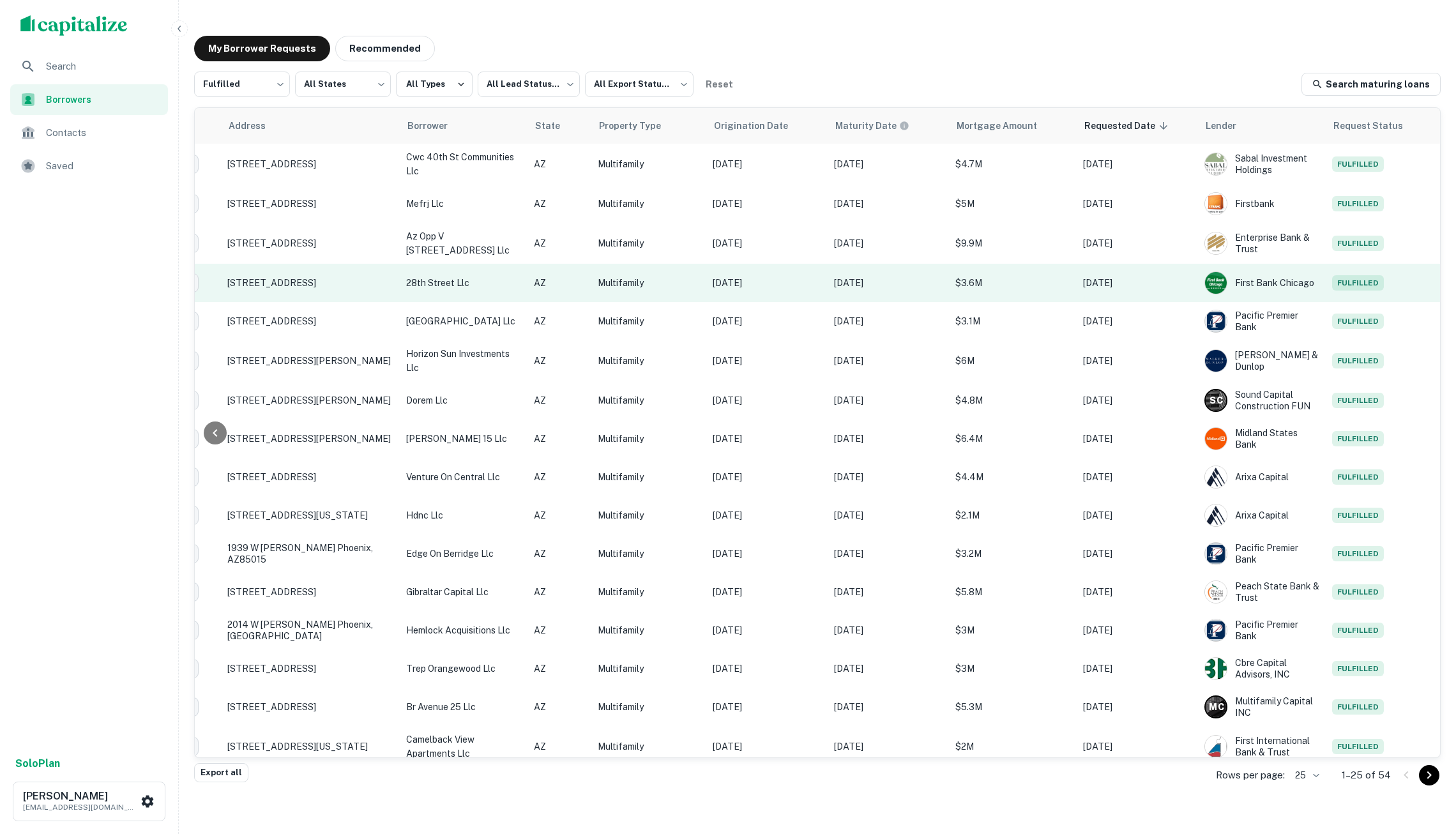
click at [497, 280] on p "28th street llc" at bounding box center [463, 283] width 115 height 14
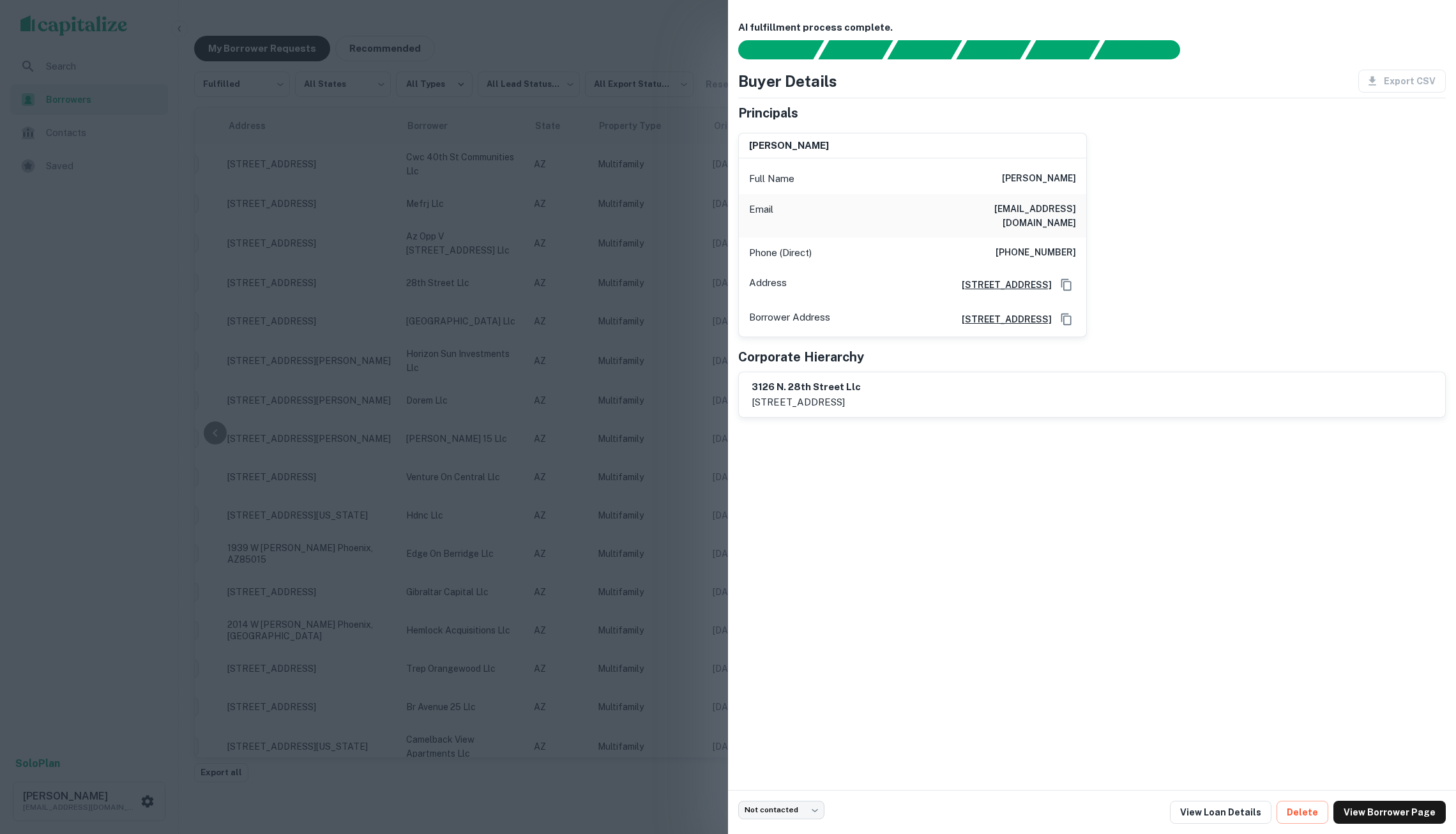
click at [590, 290] on div at bounding box center [728, 417] width 1456 height 834
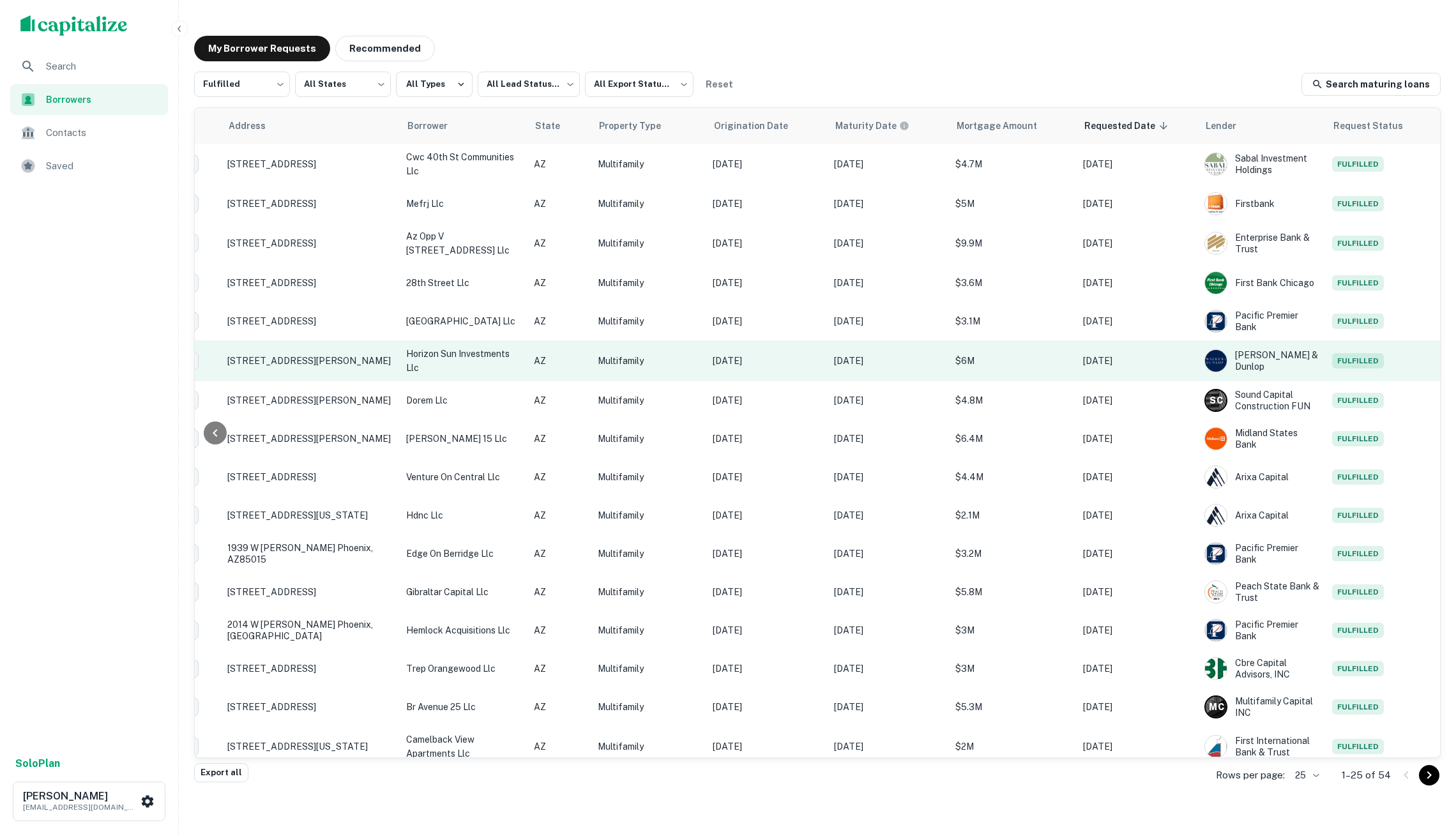
click at [514, 344] on td "horizon sun investments llc" at bounding box center [463, 361] width 128 height 41
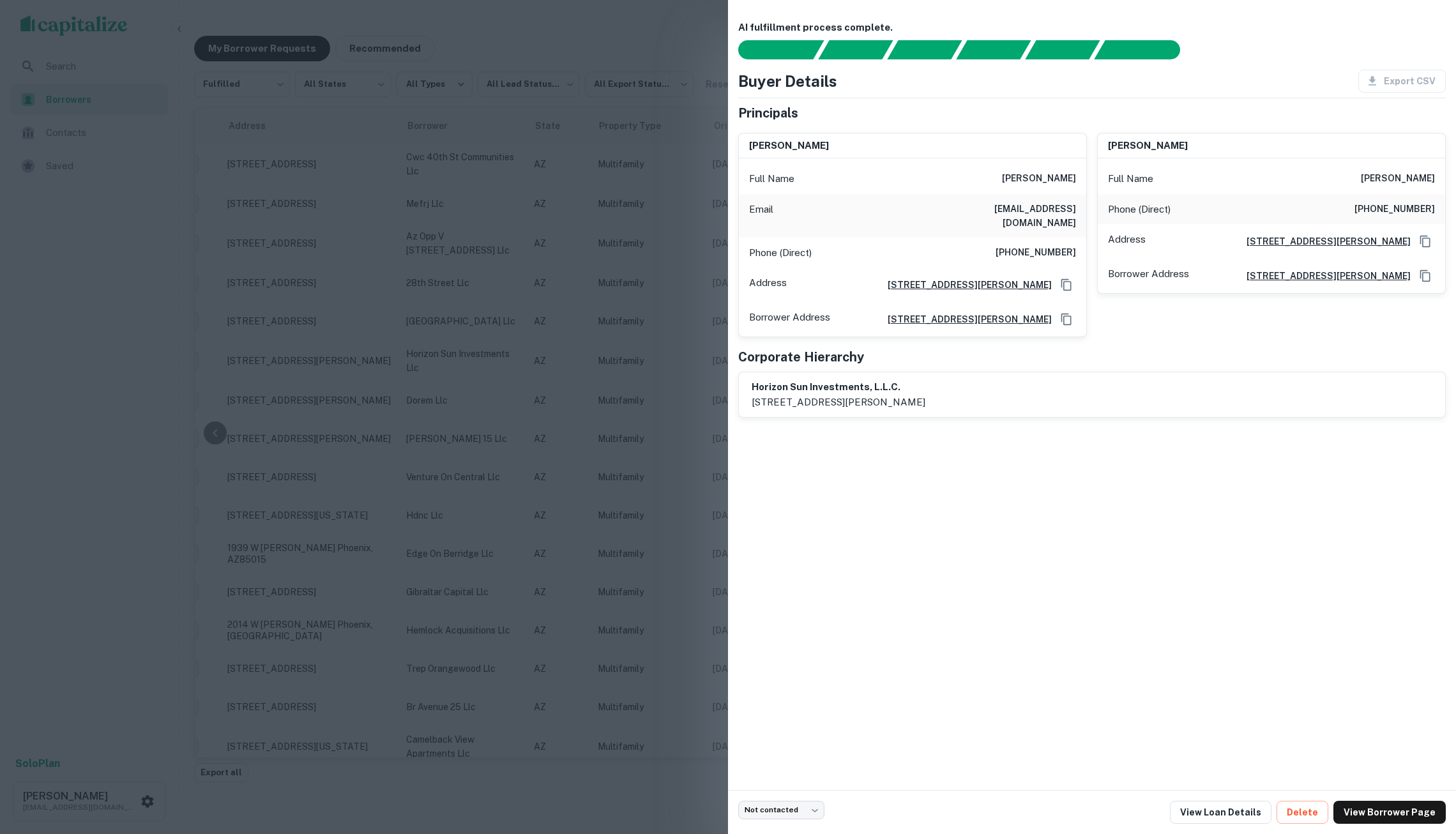
click at [870, 404] on p "24200 n alma school rd #36, scottsdale, az, 85255" at bounding box center [839, 403] width 174 height 15
copy div "24200 n alma school rd #36, scottsdale, az, 85255"
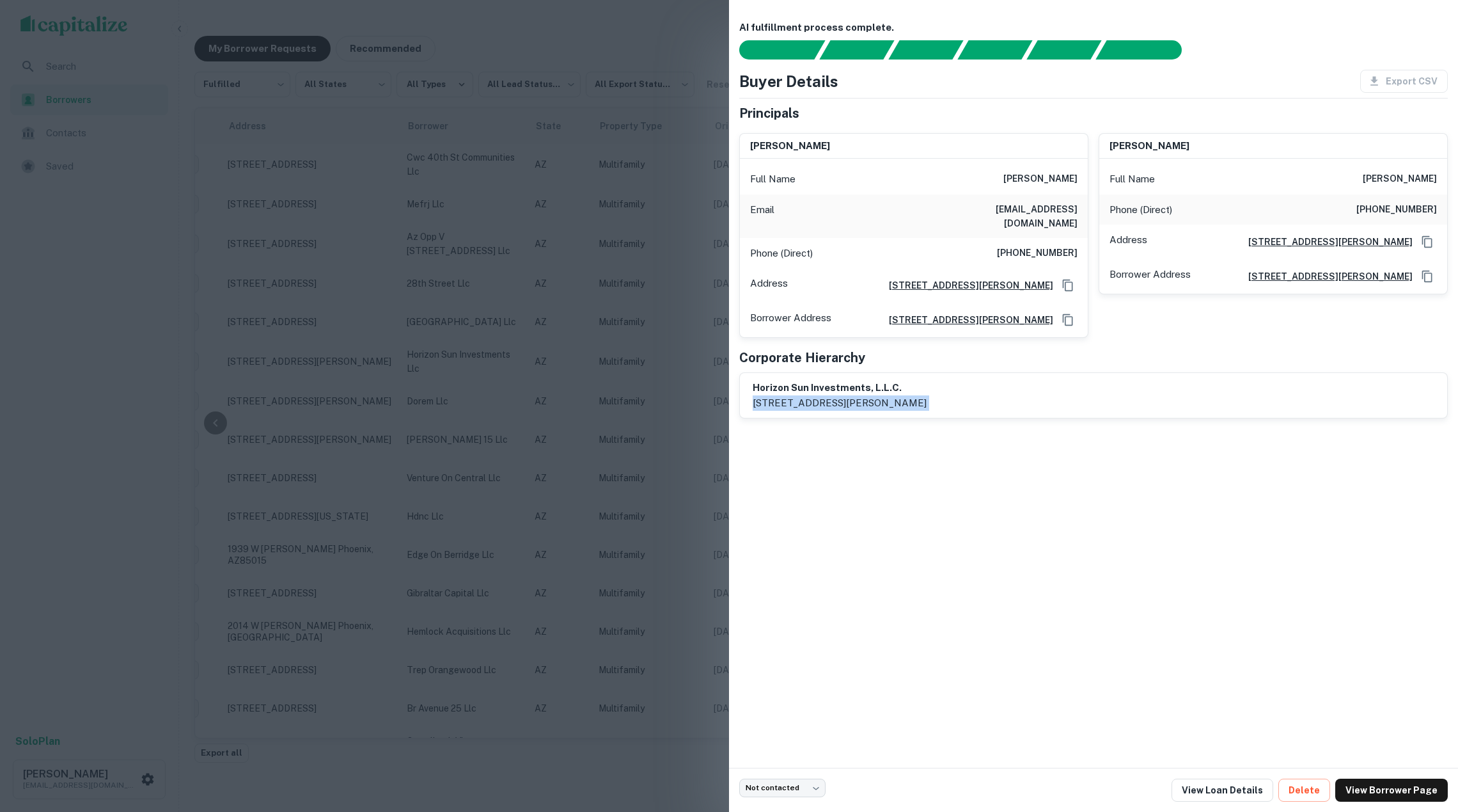
click at [615, 142] on div at bounding box center [729, 406] width 1458 height 812
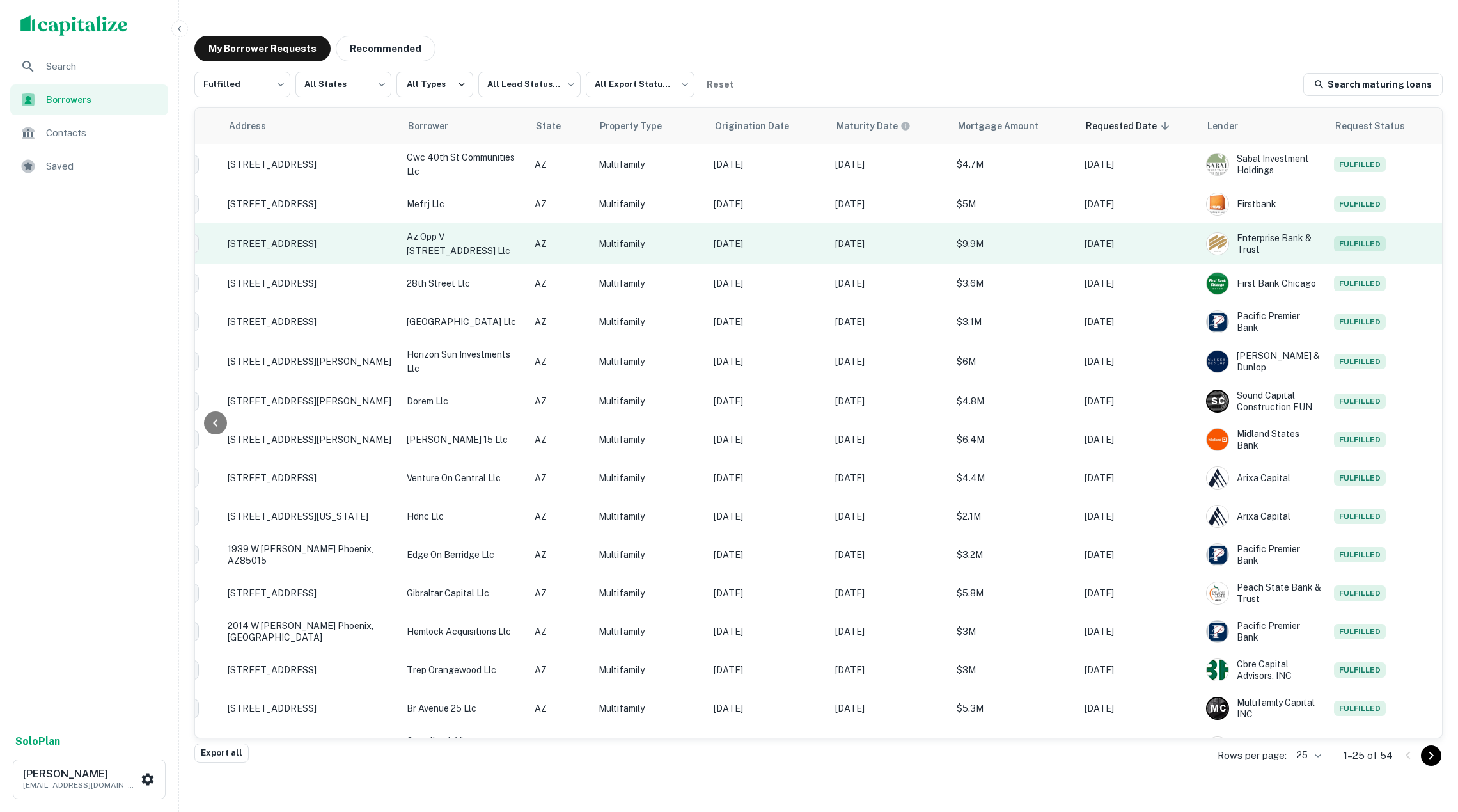
scroll to position [0, 0]
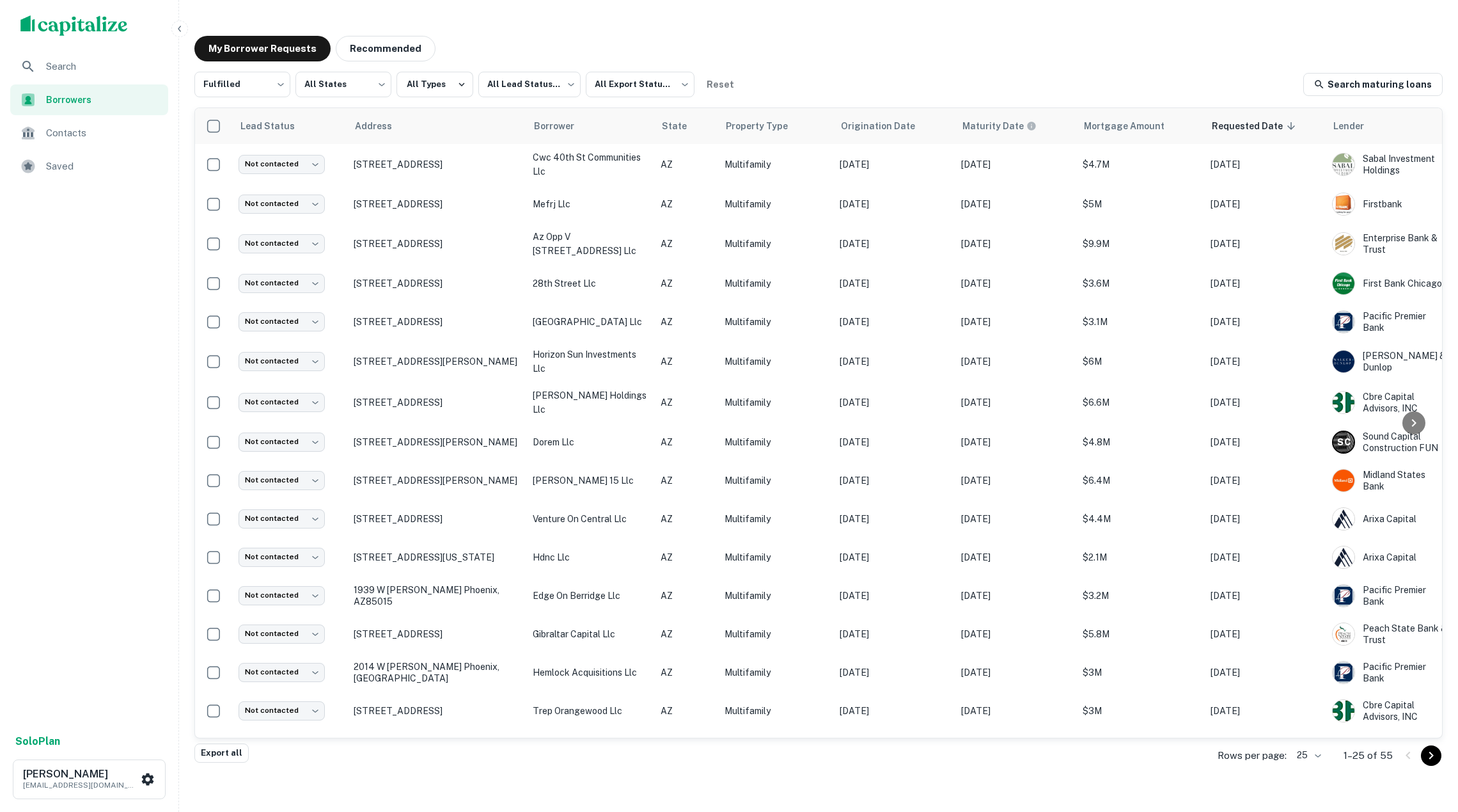
click at [162, 219] on div "Search Borrowers Contacts Saved" at bounding box center [89, 388] width 178 height 675
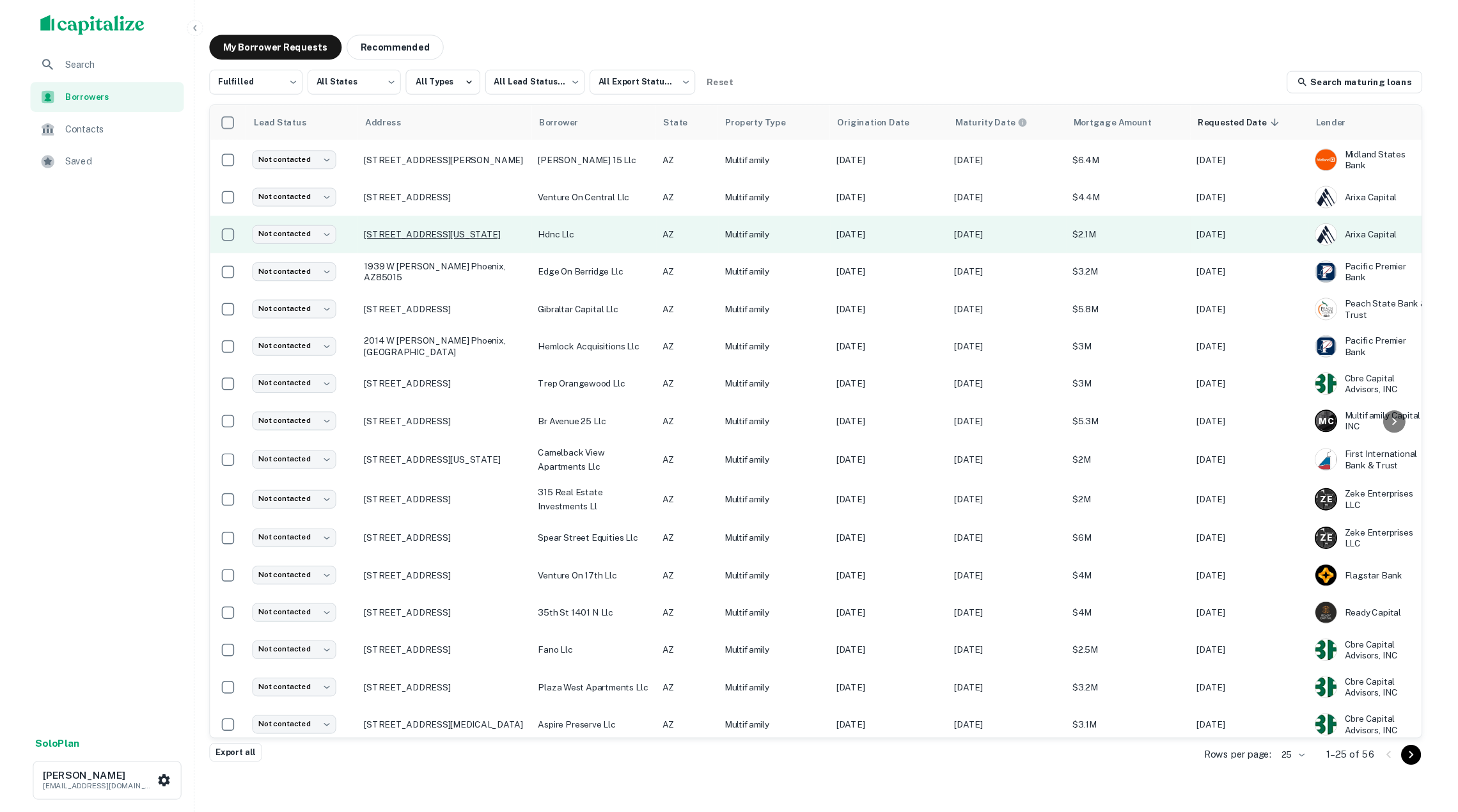
scroll to position [356, 0]
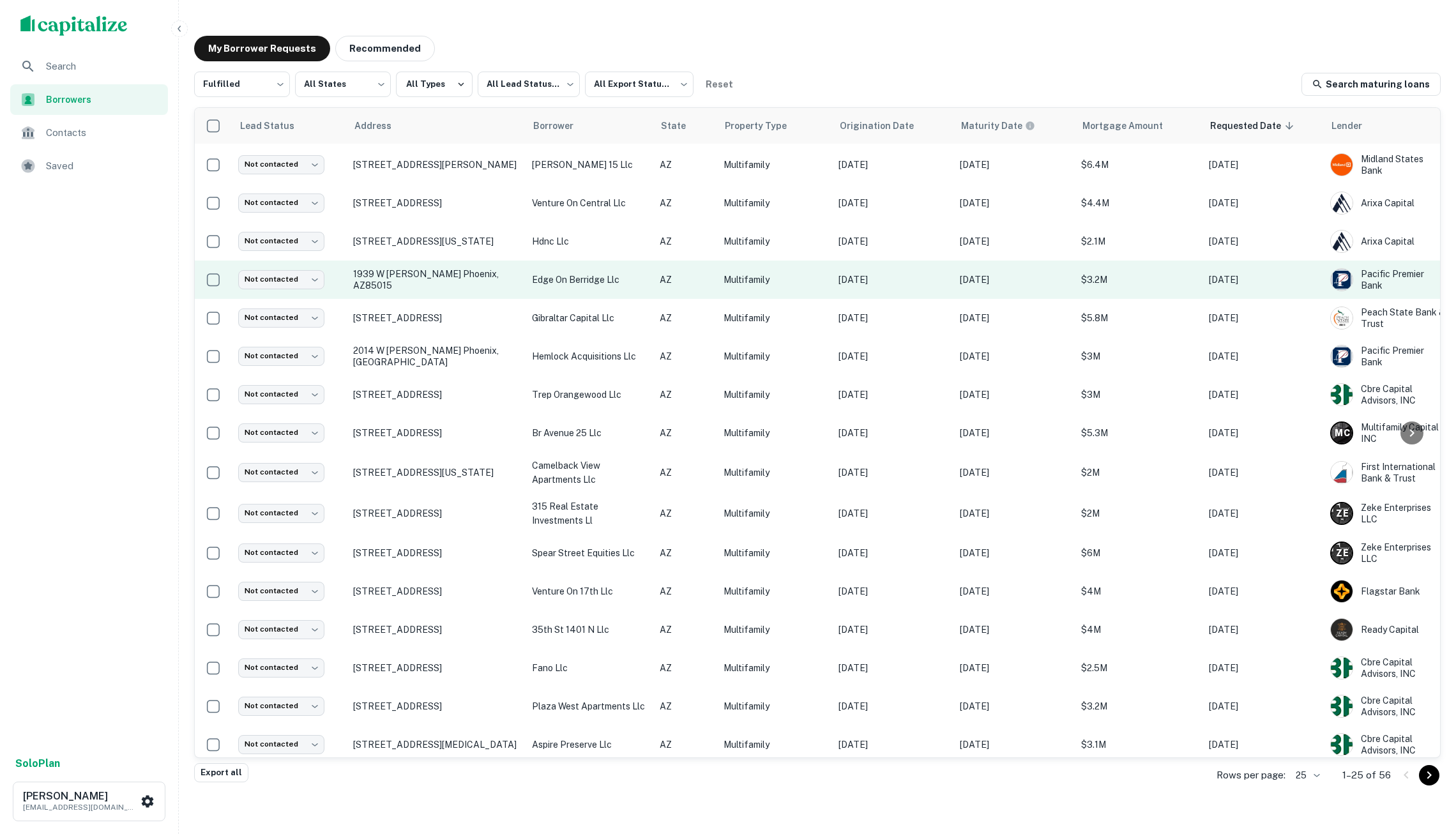
click at [577, 277] on p "edge on berridge llc" at bounding box center [589, 280] width 115 height 14
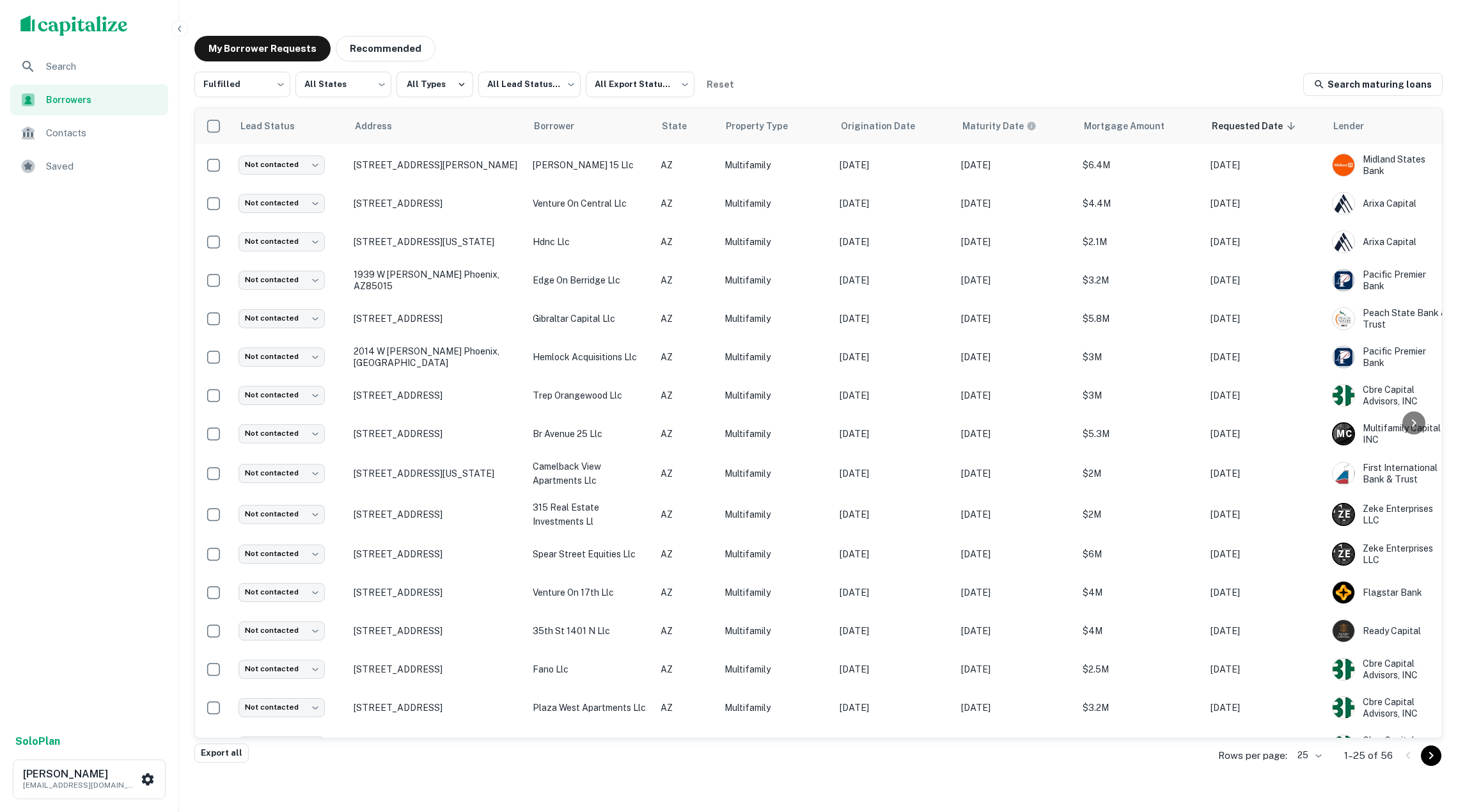
click at [531, 811] on div at bounding box center [729, 827] width 1458 height 0
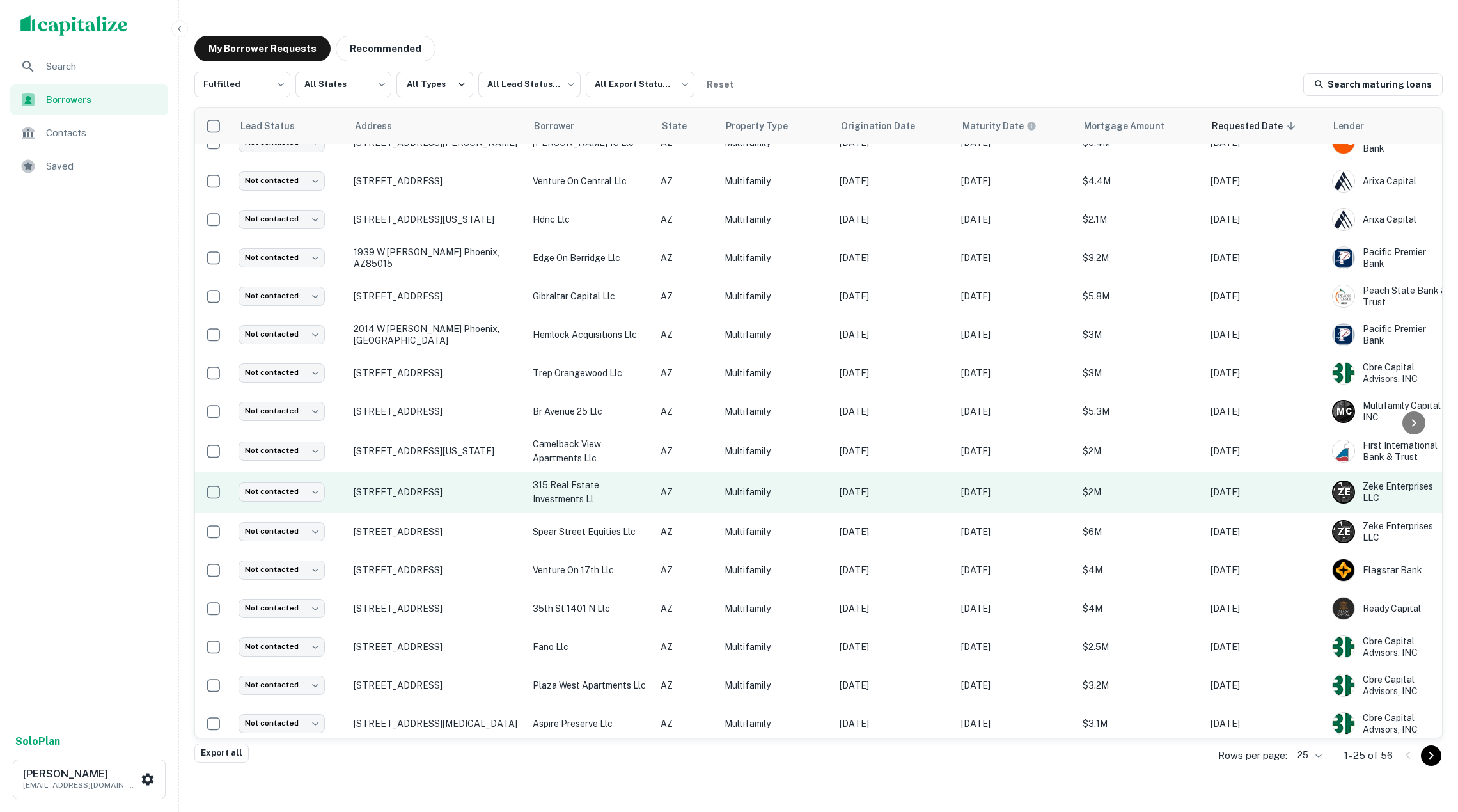
scroll to position [377, 0]
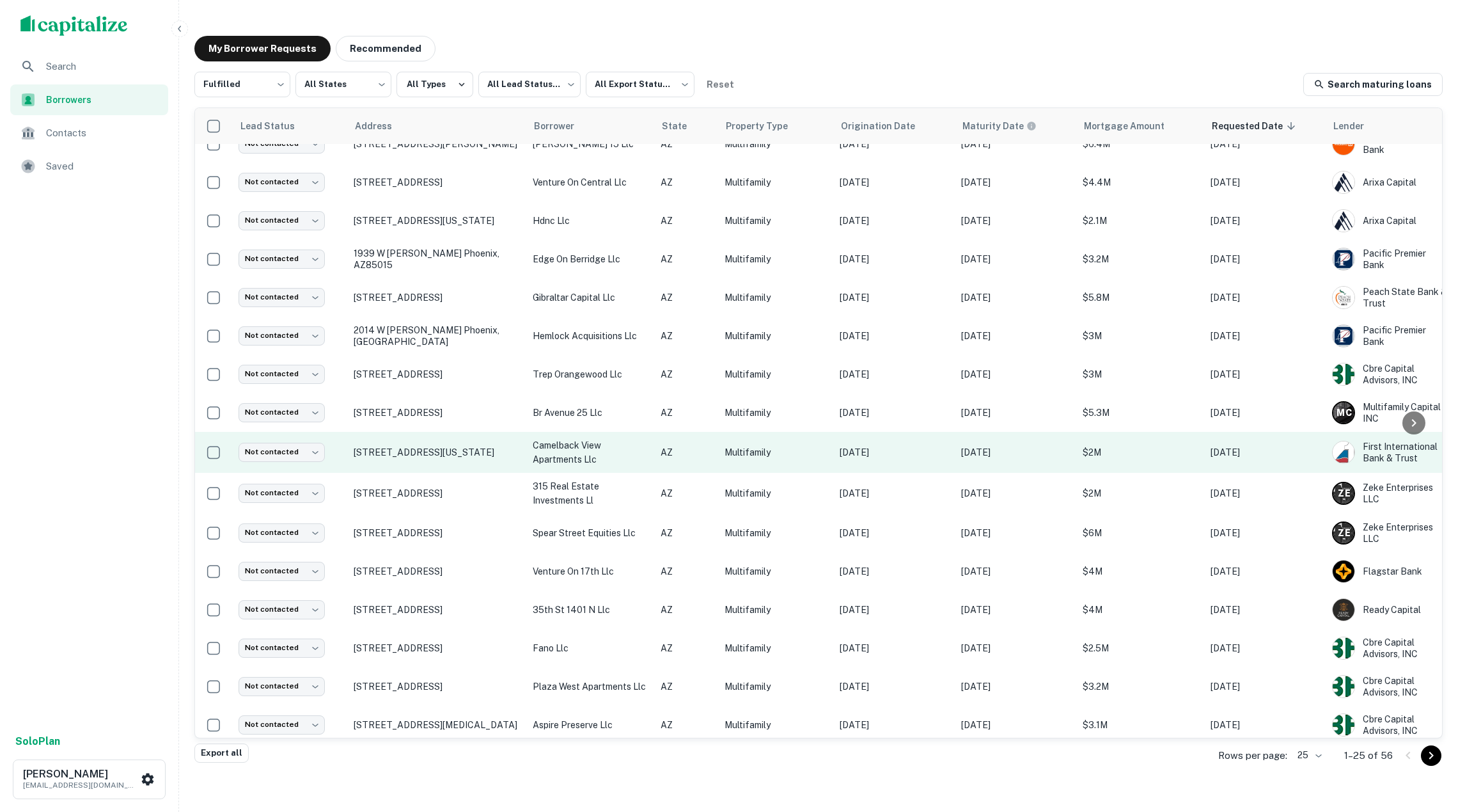
click at [617, 451] on p "camelback view apartments llc" at bounding box center [590, 452] width 115 height 28
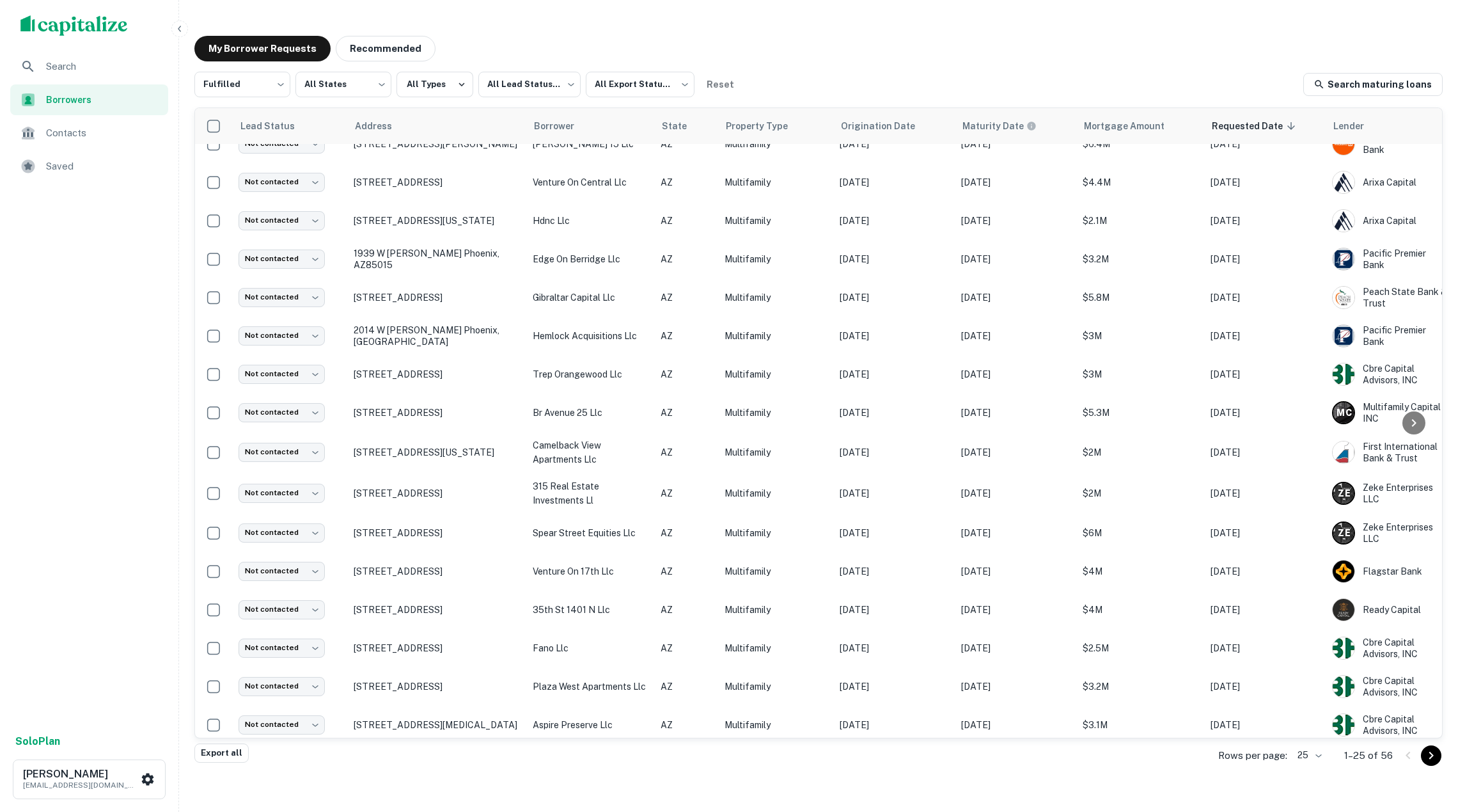
click at [556, 811] on div at bounding box center [729, 827] width 1458 height 0
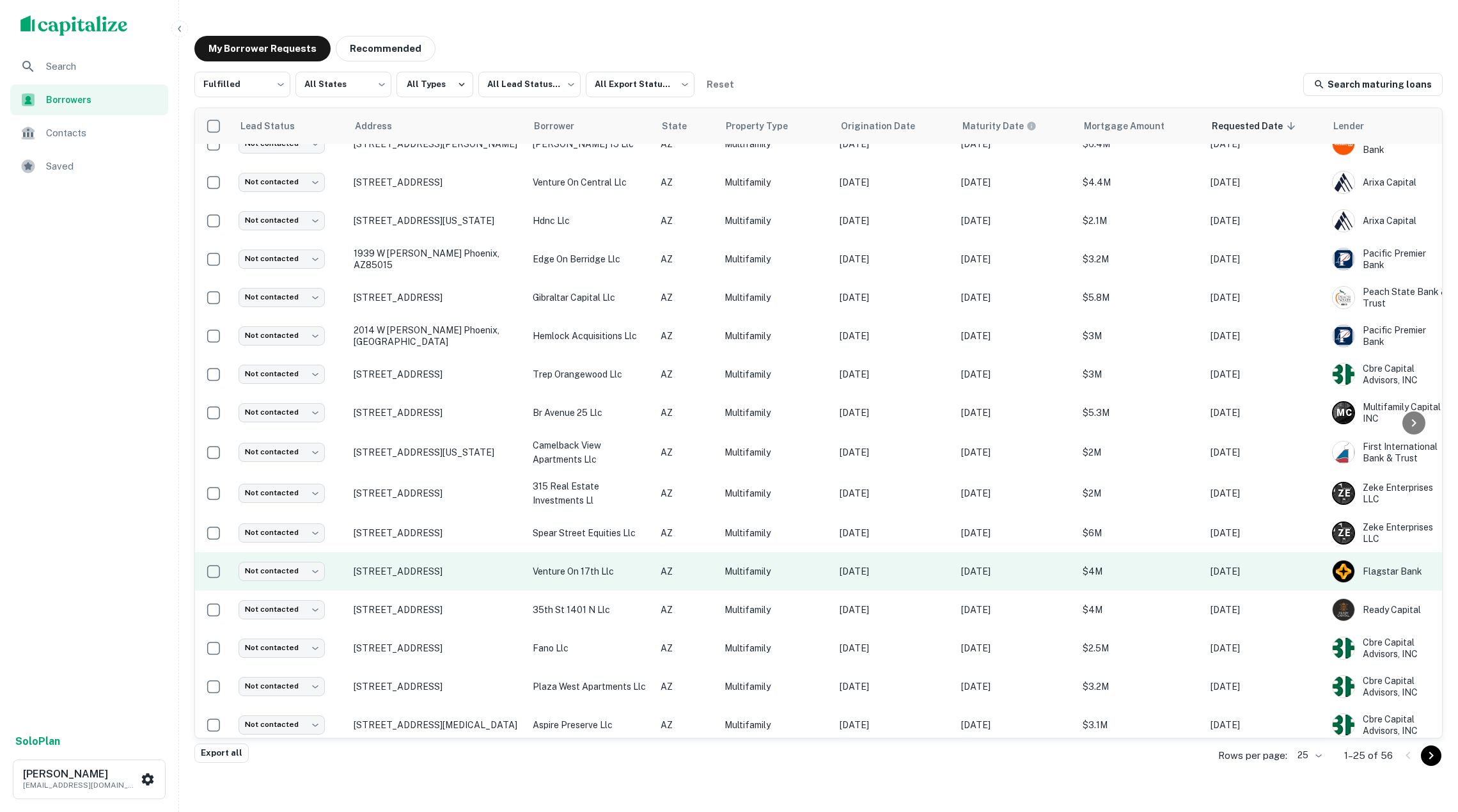
click at [622, 569] on p "venture on 17th llc" at bounding box center [590, 571] width 115 height 14
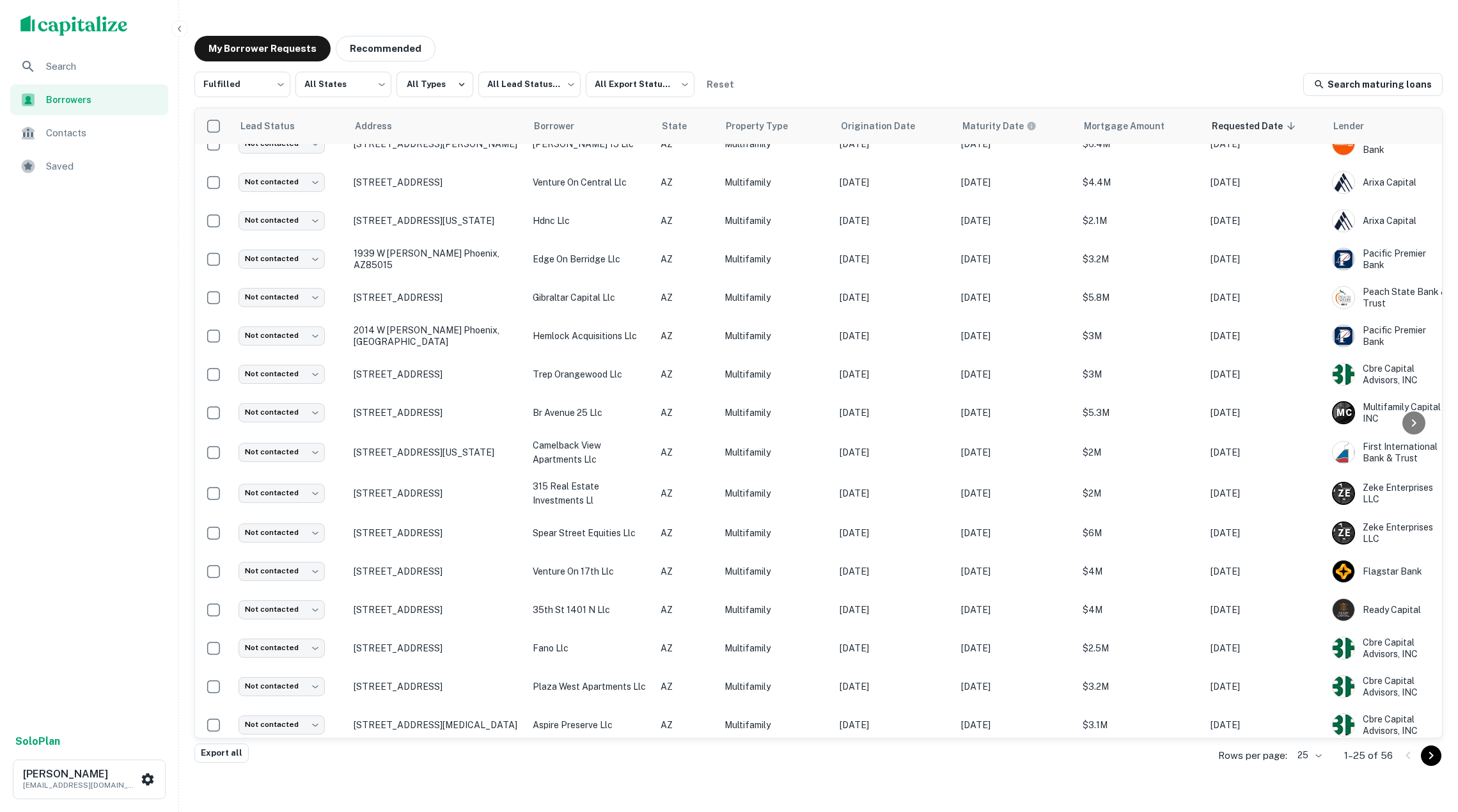
click at [622, 811] on div at bounding box center [729, 827] width 1458 height 0
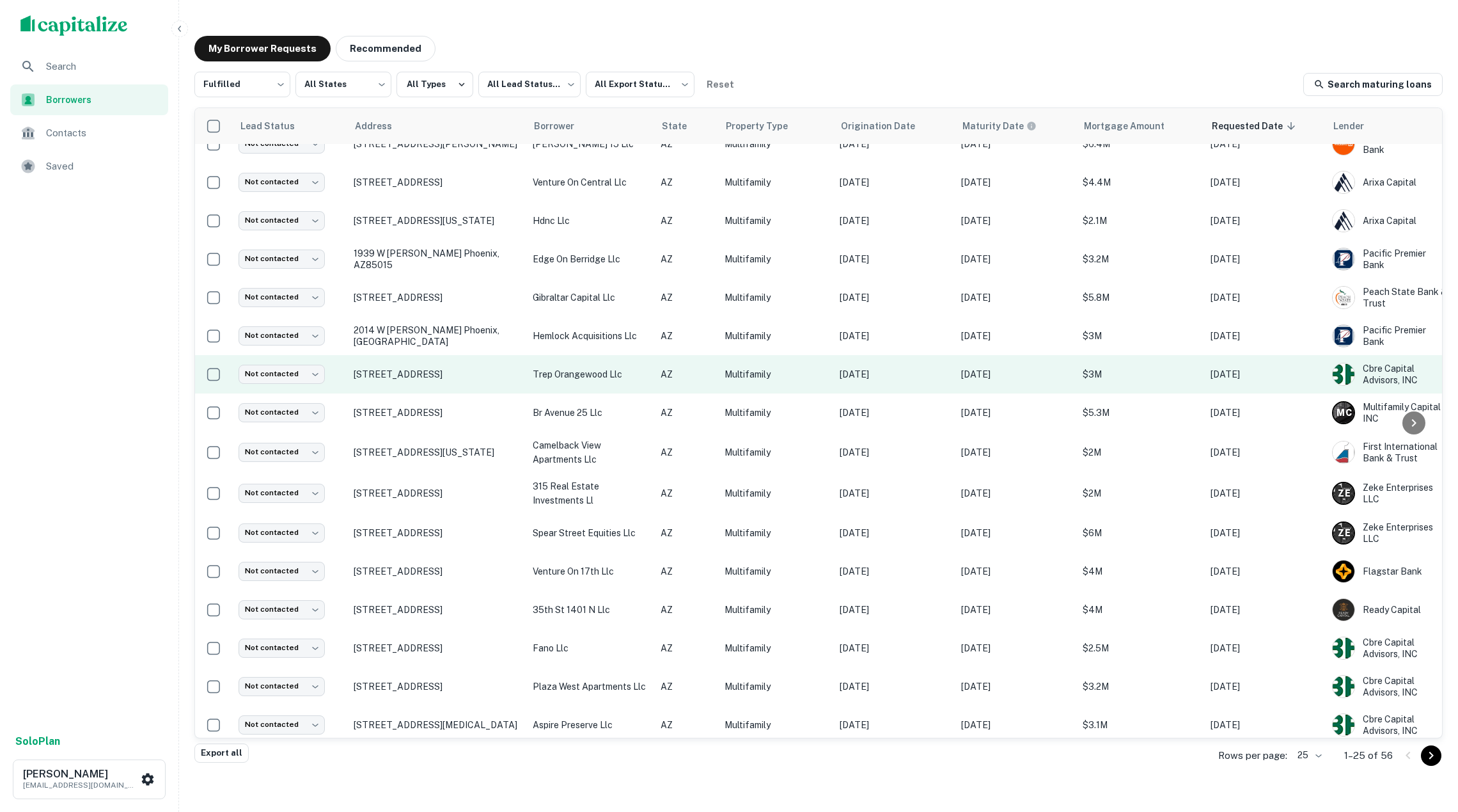
click at [617, 357] on td "trep orangewood llc" at bounding box center [590, 374] width 128 height 38
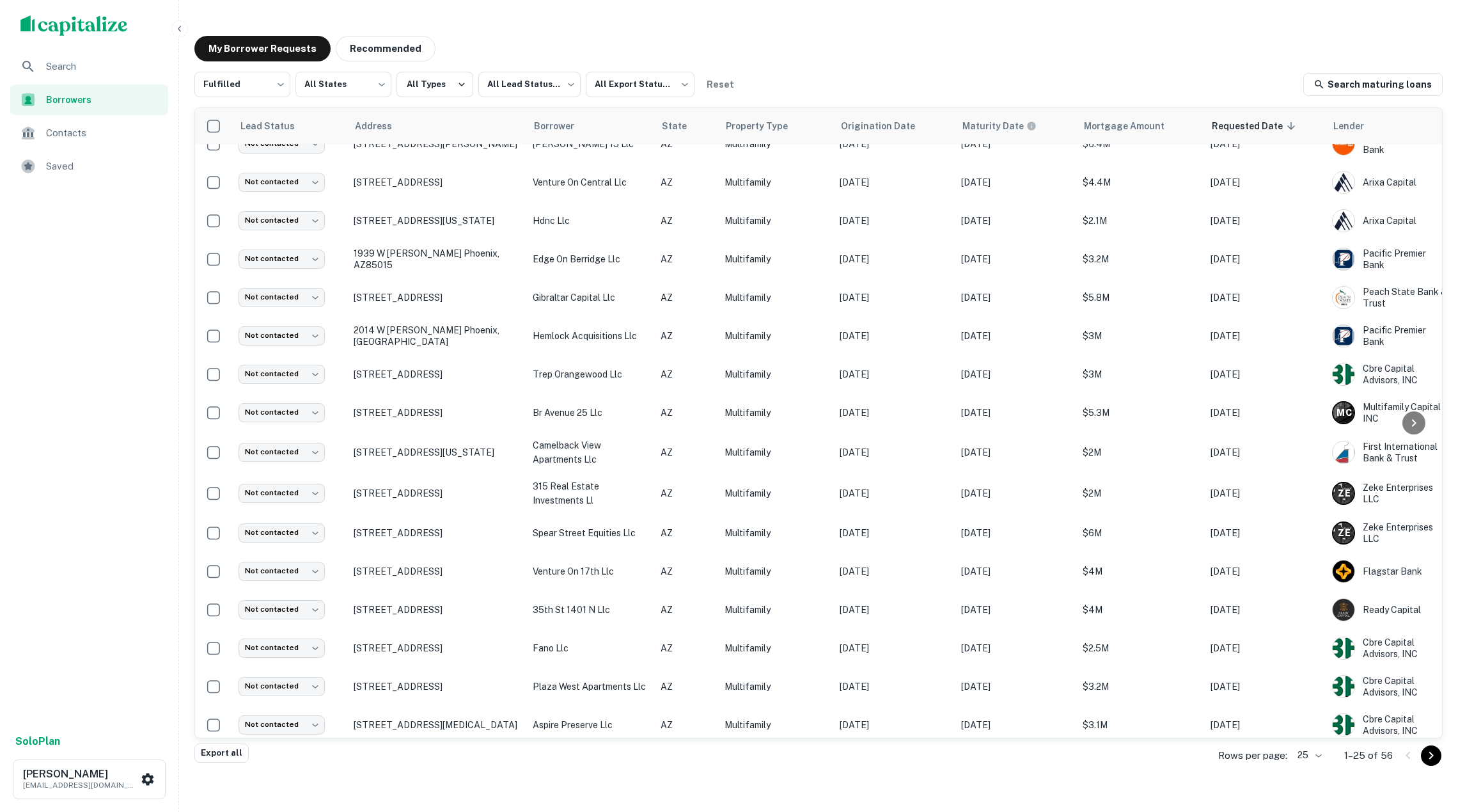
click at [614, 811] on div at bounding box center [729, 827] width 1458 height 0
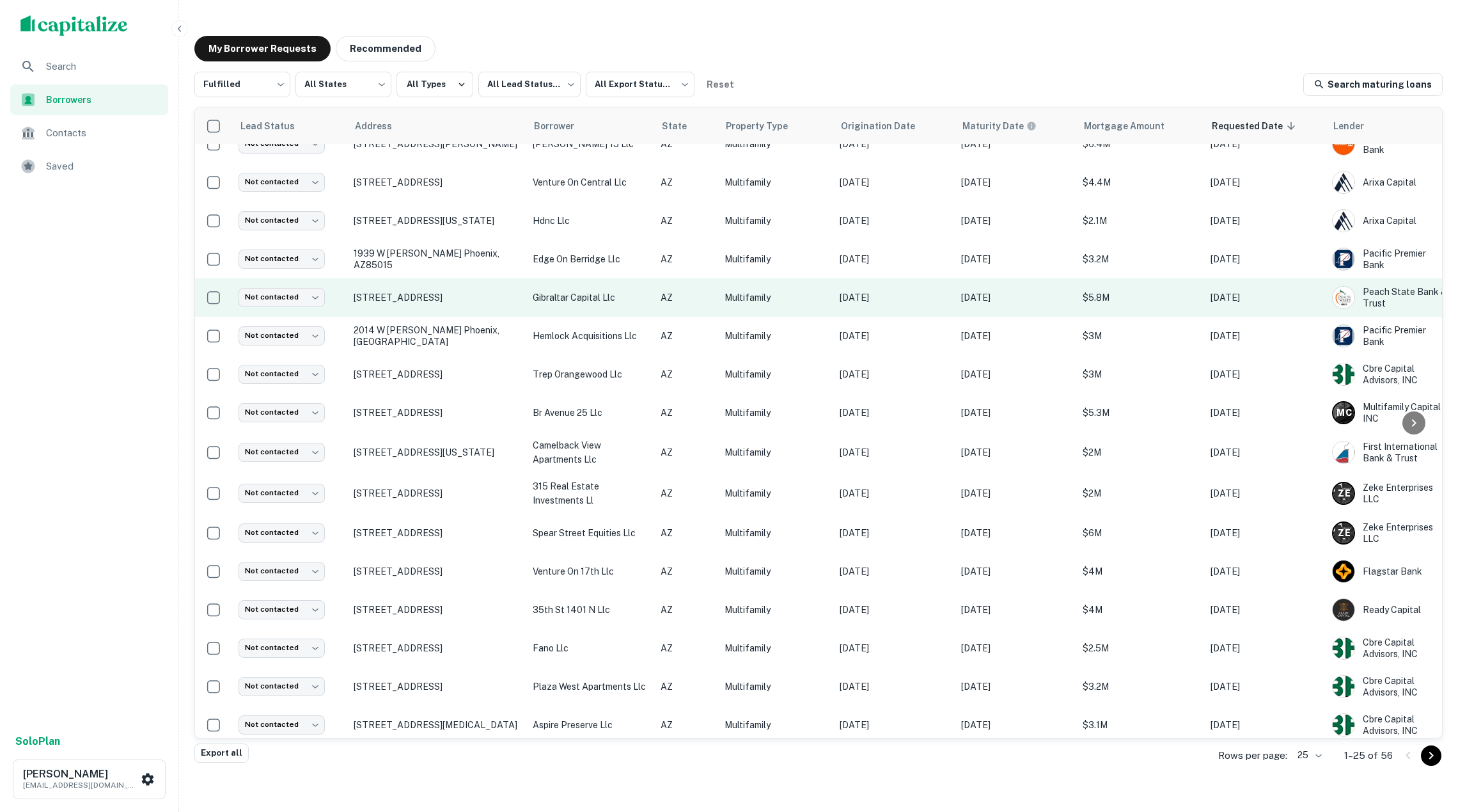
click at [605, 298] on p "gibraltar capital llc" at bounding box center [590, 298] width 115 height 14
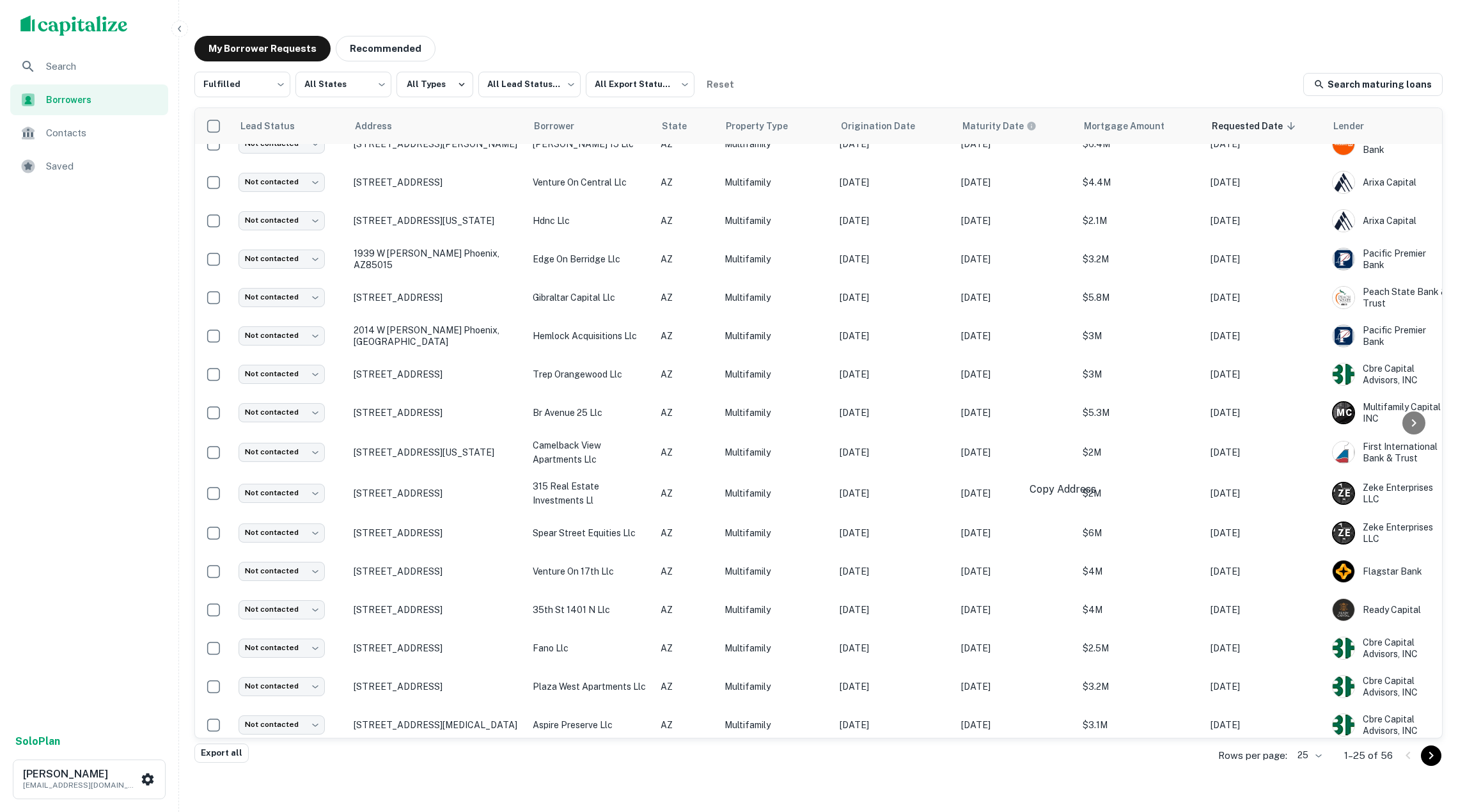
drag, startPoint x: 1000, startPoint y: 188, endPoint x: 998, endPoint y: 167, distance: 21.1
click at [594, 811] on div at bounding box center [729, 827] width 1458 height 0
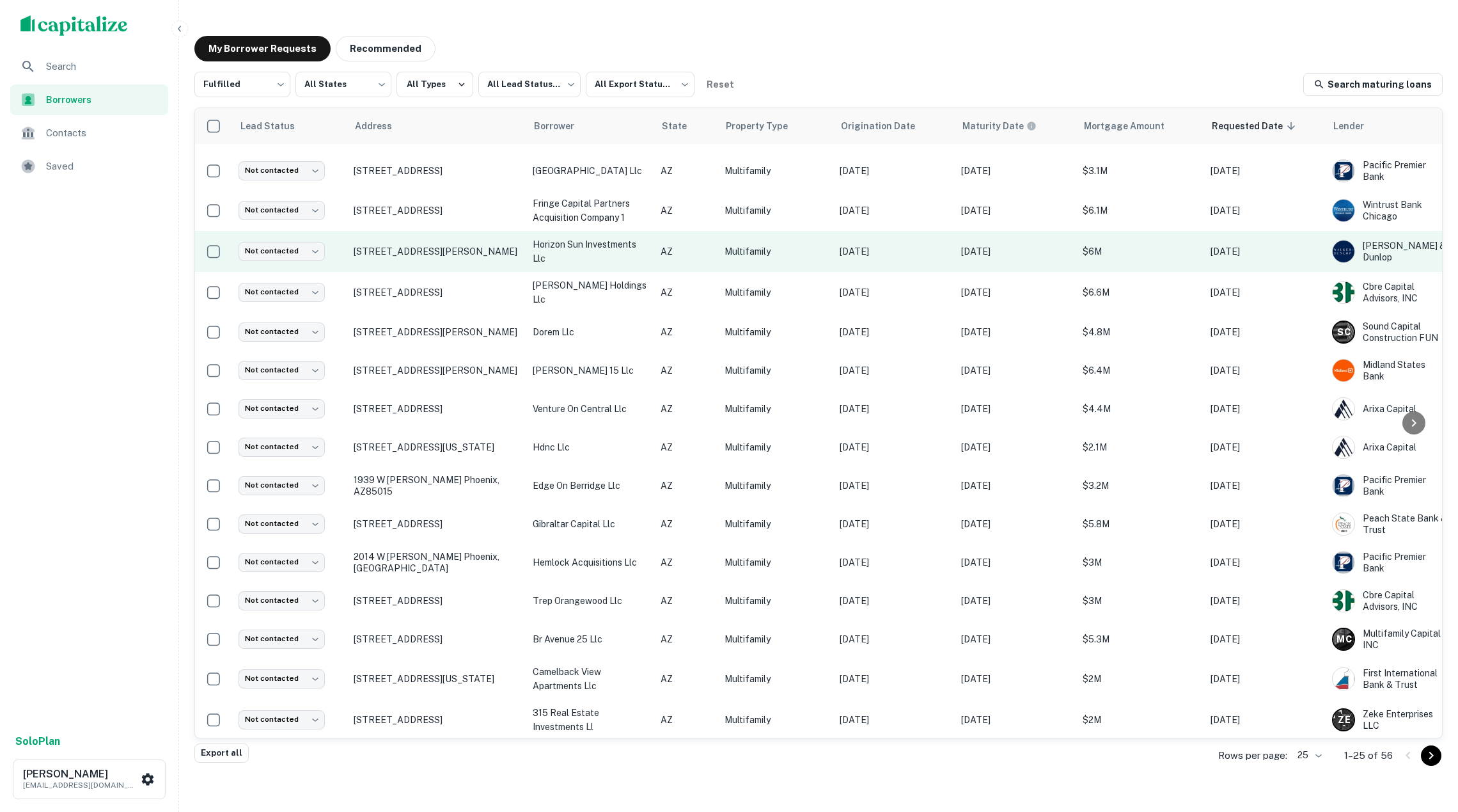
scroll to position [146, 0]
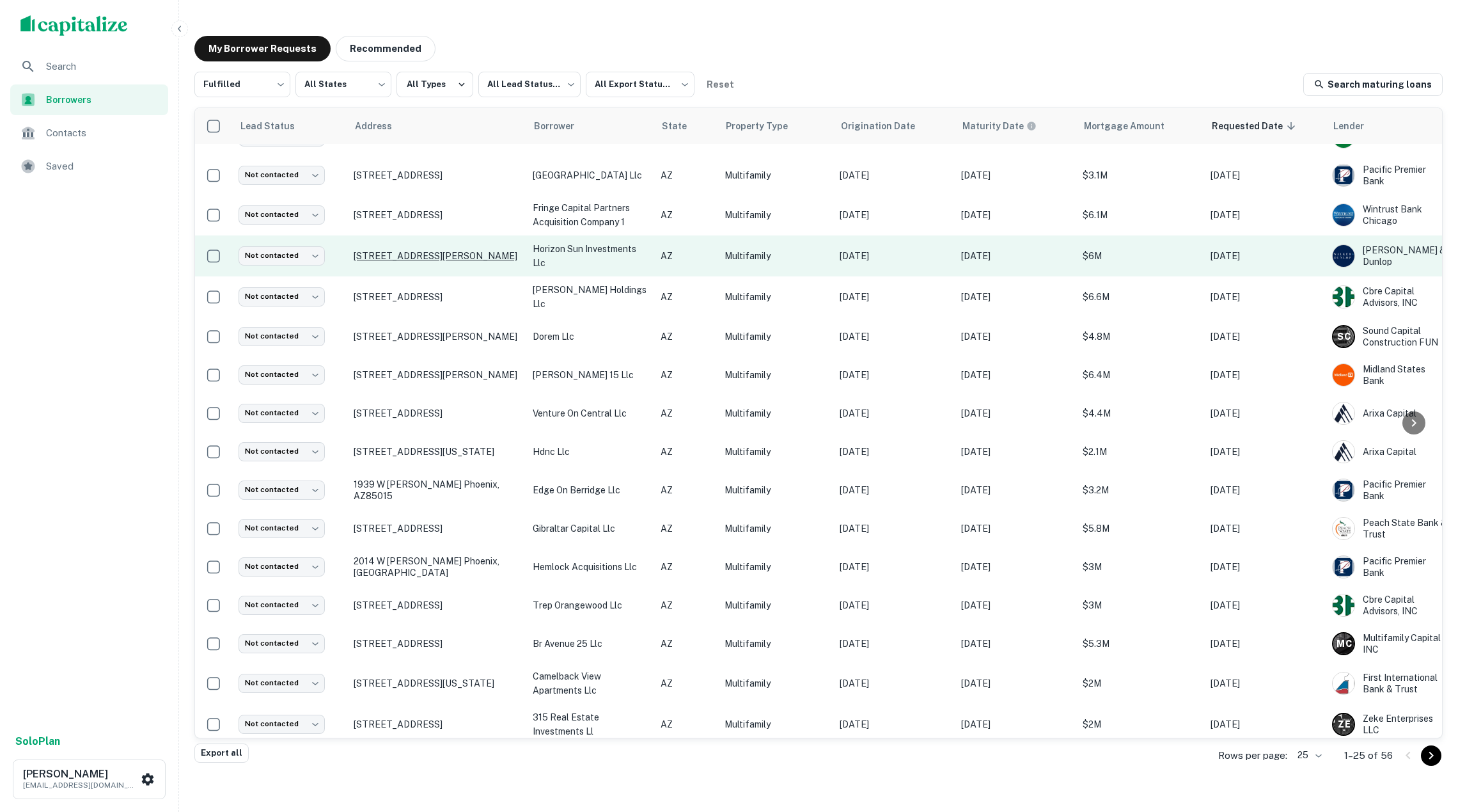
click at [509, 255] on p "5350 E Taylor St Phoenix, AZ85008" at bounding box center [437, 255] width 167 height 11
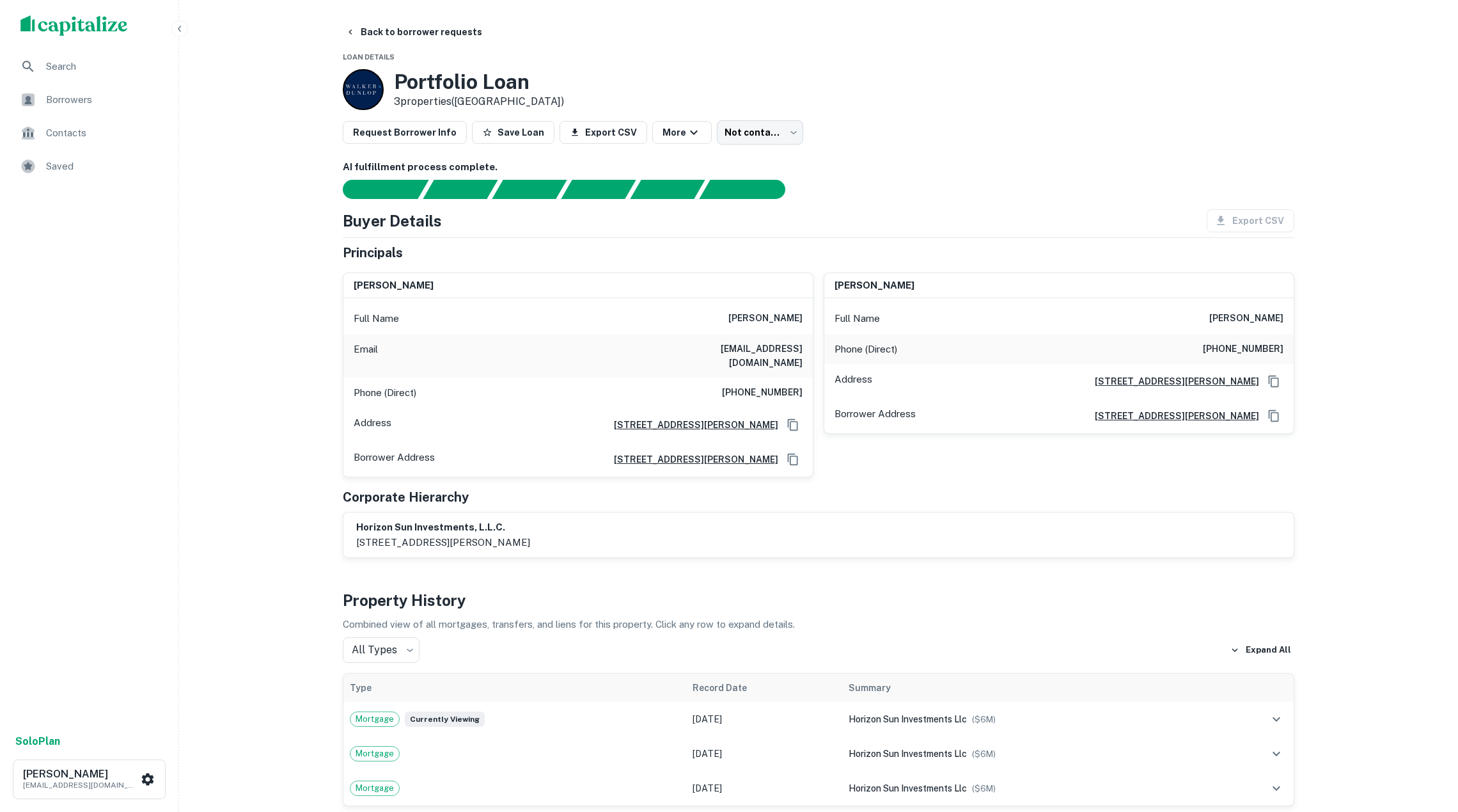
click at [788, 454] on icon "Copy Address" at bounding box center [793, 459] width 10 height 11
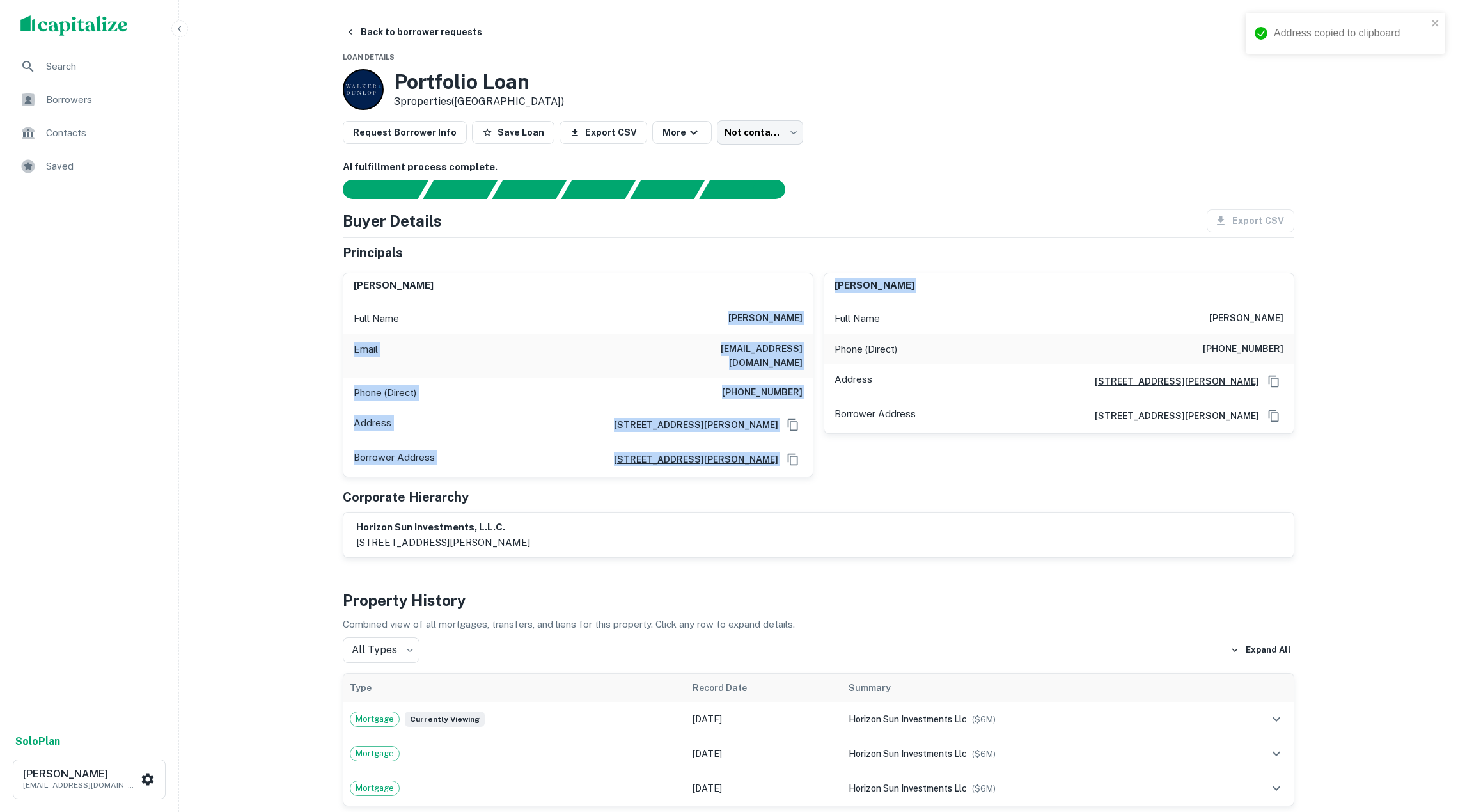
drag, startPoint x: 727, startPoint y: 321, endPoint x: 818, endPoint y: 323, distance: 91.0
click at [818, 323] on div "[PERSON_NAME] Full Name [PERSON_NAME] Email [EMAIL_ADDRESS][DOMAIN_NAME] Phone …" at bounding box center [813, 370] width 962 height 216
click at [745, 323] on h6 "[PERSON_NAME]" at bounding box center [766, 318] width 74 height 15
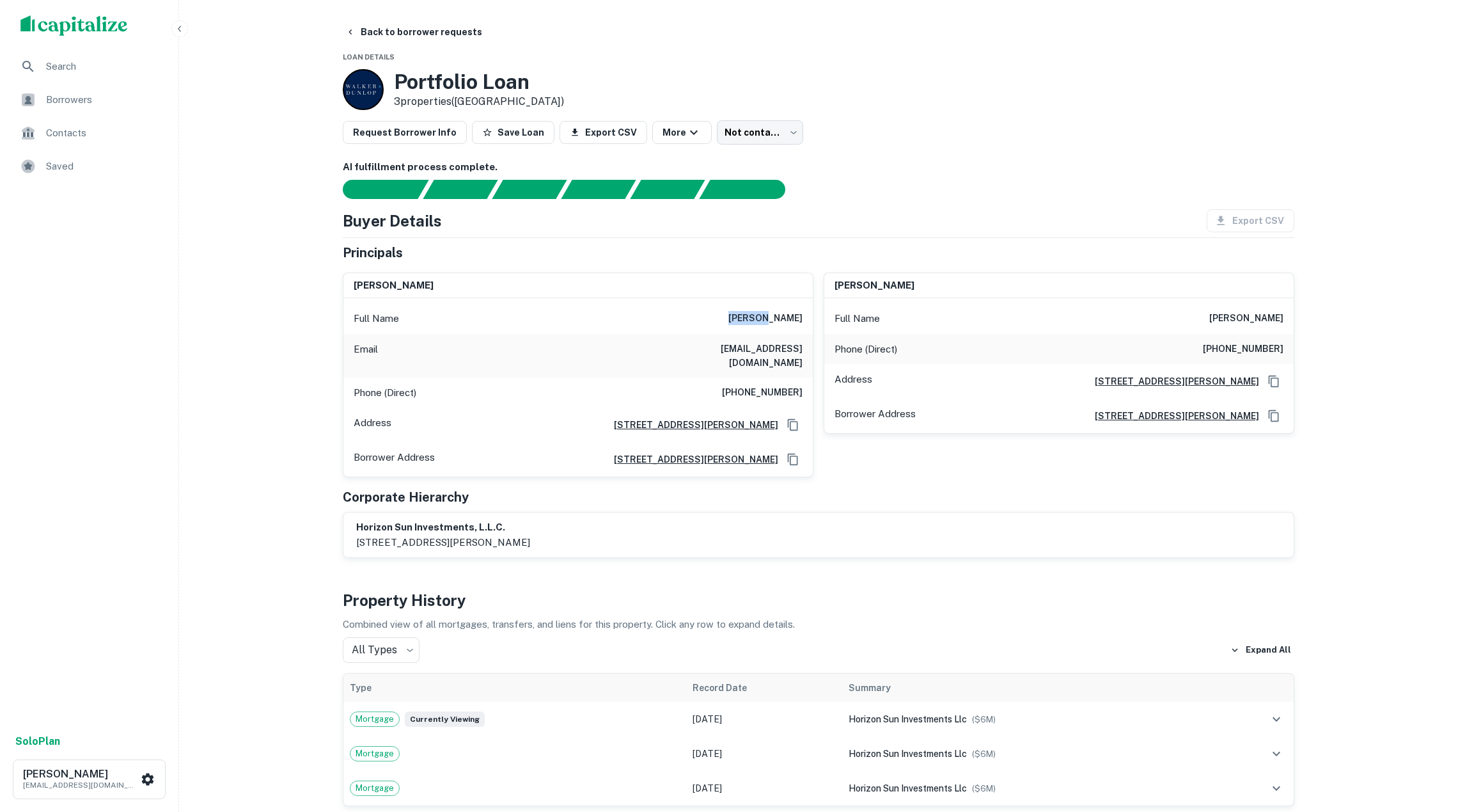
click at [745, 323] on h6 "[PERSON_NAME]" at bounding box center [766, 318] width 74 height 15
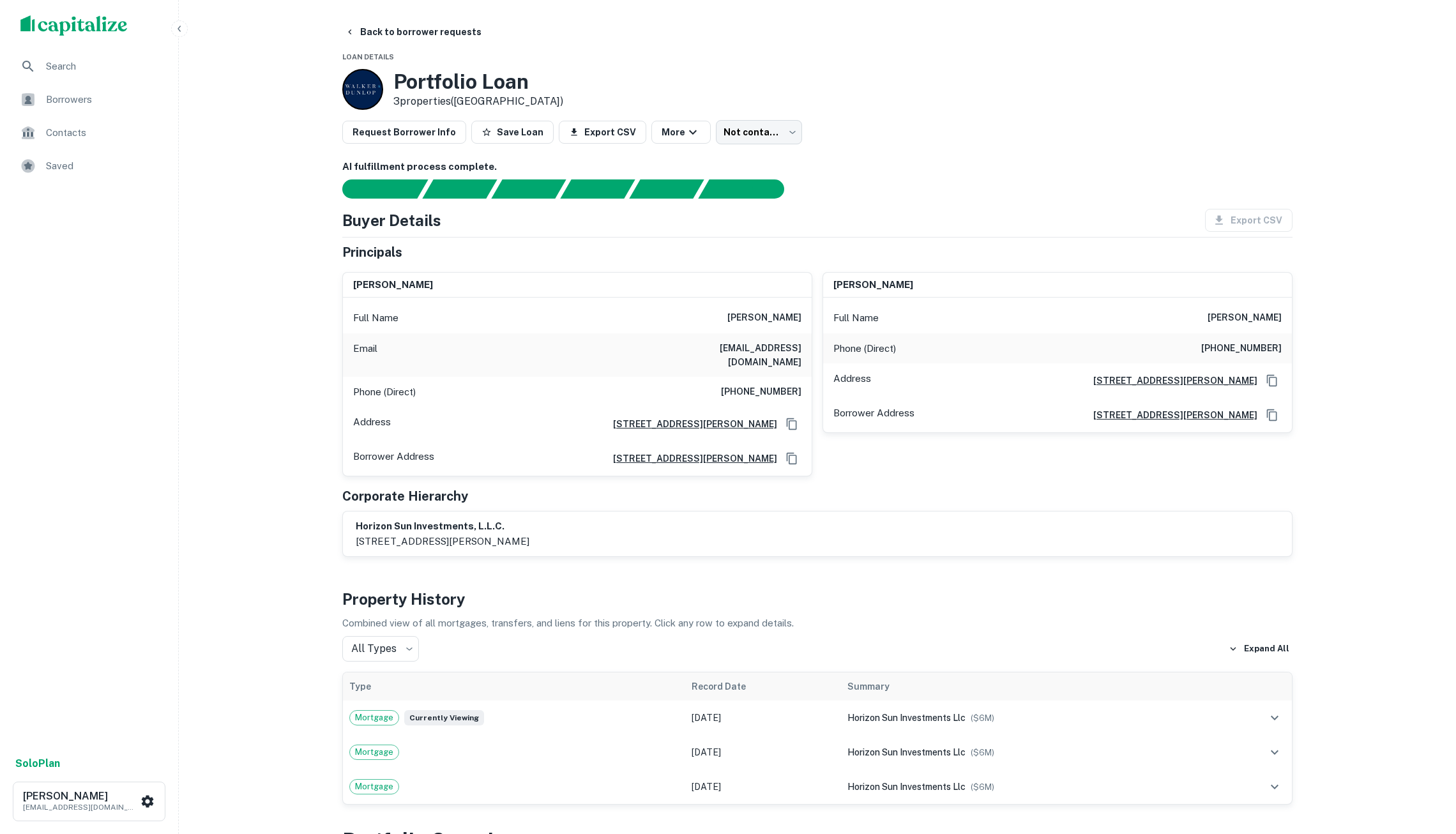
drag, startPoint x: 271, startPoint y: 72, endPoint x: 326, endPoint y: 31, distance: 68.6
click at [380, 29] on button "Back to borrower requests" at bounding box center [413, 31] width 147 height 23
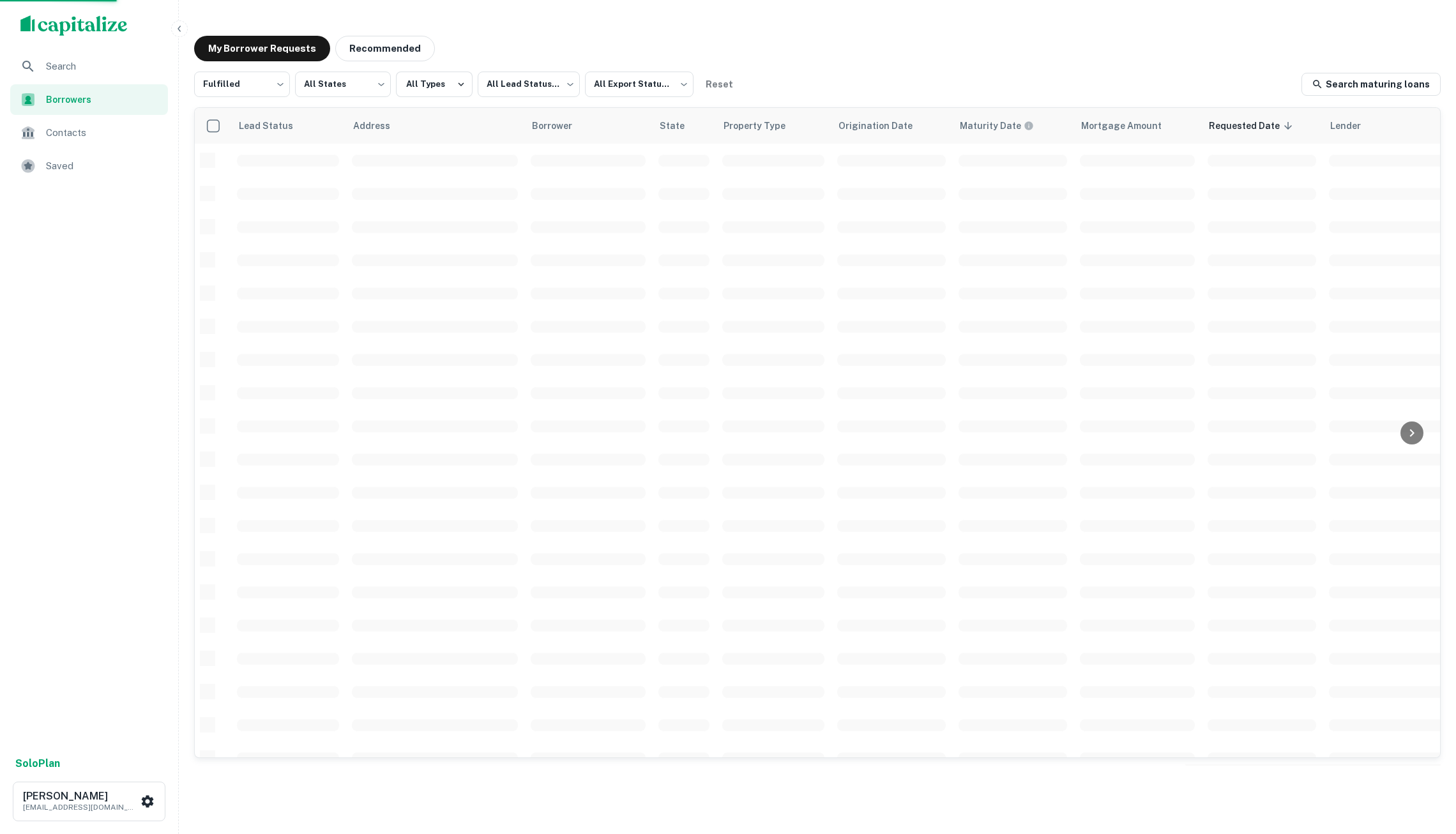
scroll to position [145, 0]
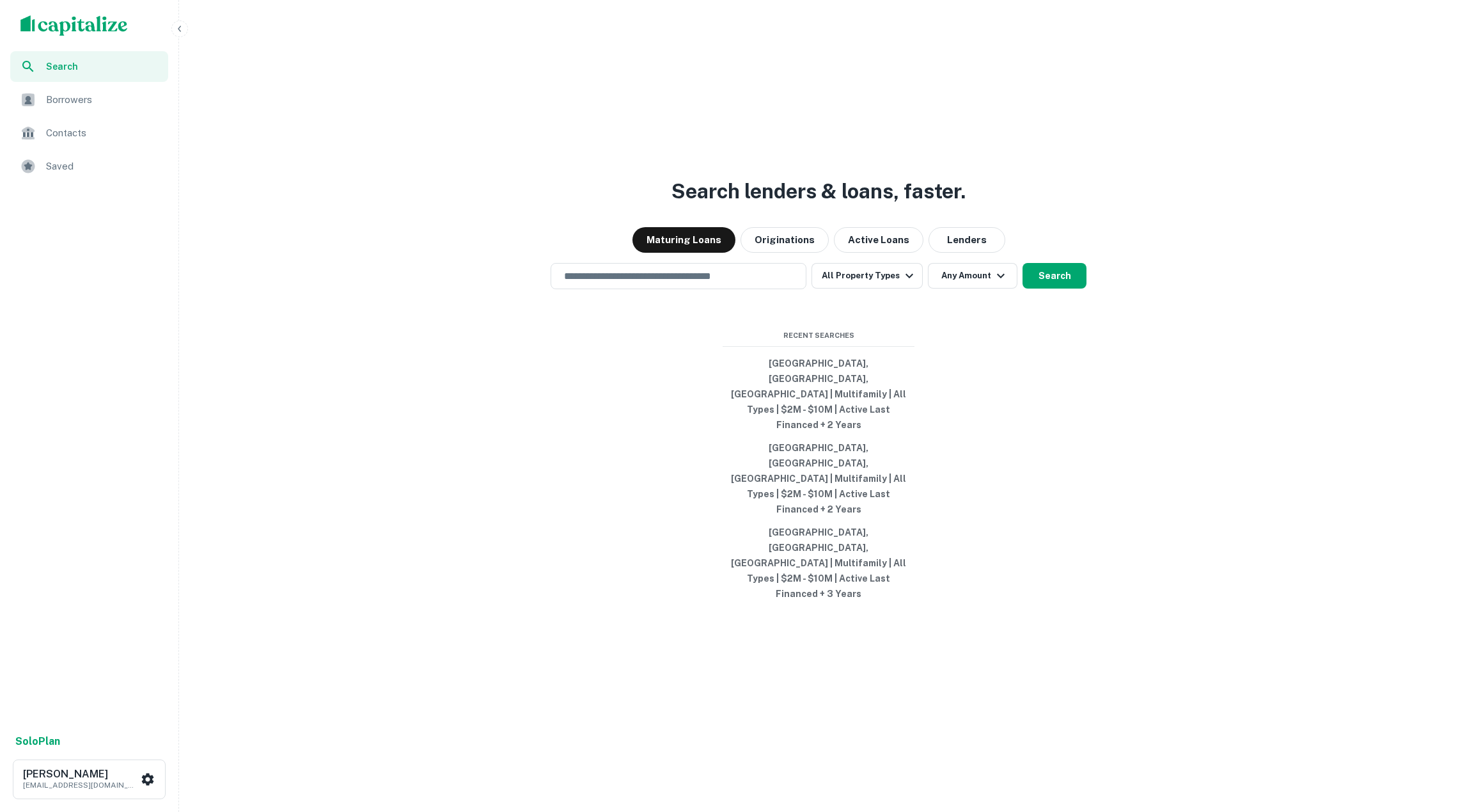
click at [307, 157] on div "Search lenders & loans, faster. Maturing Loans Originations Active Loans Lender…" at bounding box center [818, 437] width 1269 height 812
click at [111, 103] on span "Borrowers" at bounding box center [104, 100] width 115 height 15
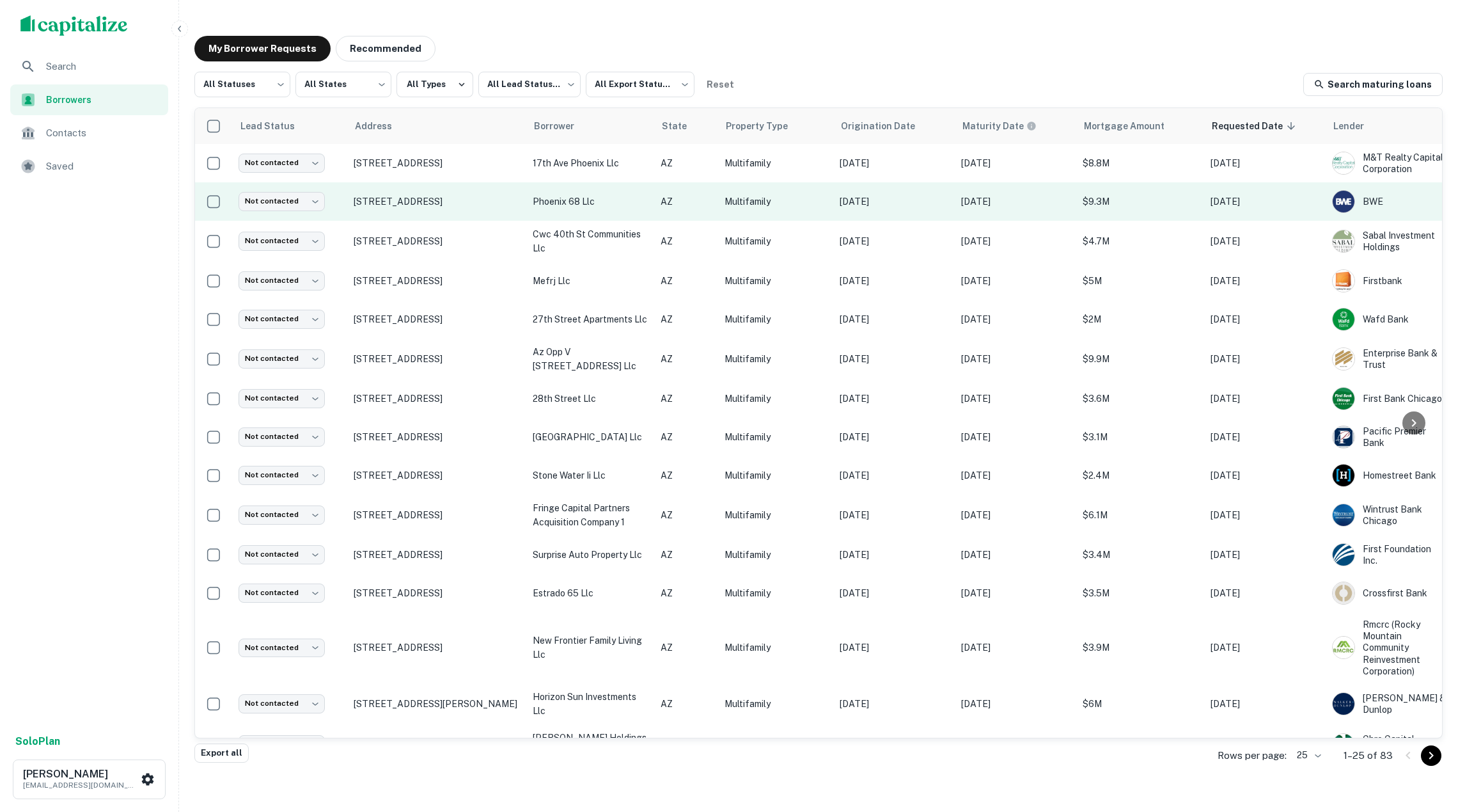
click at [340, 203] on td "Not contacted **** ​" at bounding box center [290, 201] width 115 height 38
click at [650, 207] on td "phoenix 68 llc" at bounding box center [590, 201] width 128 height 38
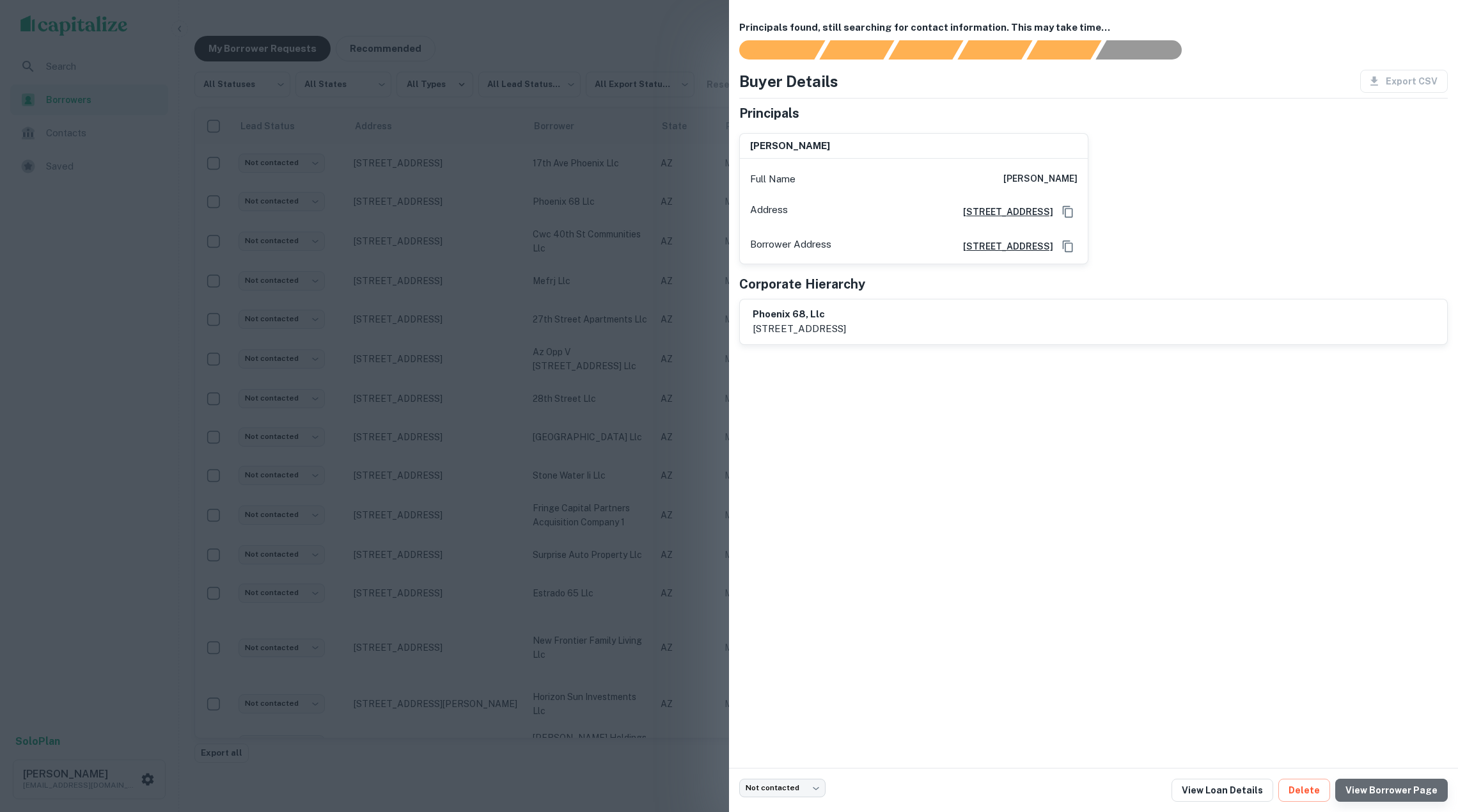
click at [1399, 792] on link "View Borrower Page" at bounding box center [1392, 790] width 113 height 23
click at [1067, 253] on icon "Copy Address" at bounding box center [1068, 246] width 13 height 13
click at [1191, 241] on div "[PERSON_NAME] Full Name [PERSON_NAME] Address [STREET_ADDRESS][GEOGRAPHIC_DATA]…" at bounding box center [1088, 193] width 719 height 141
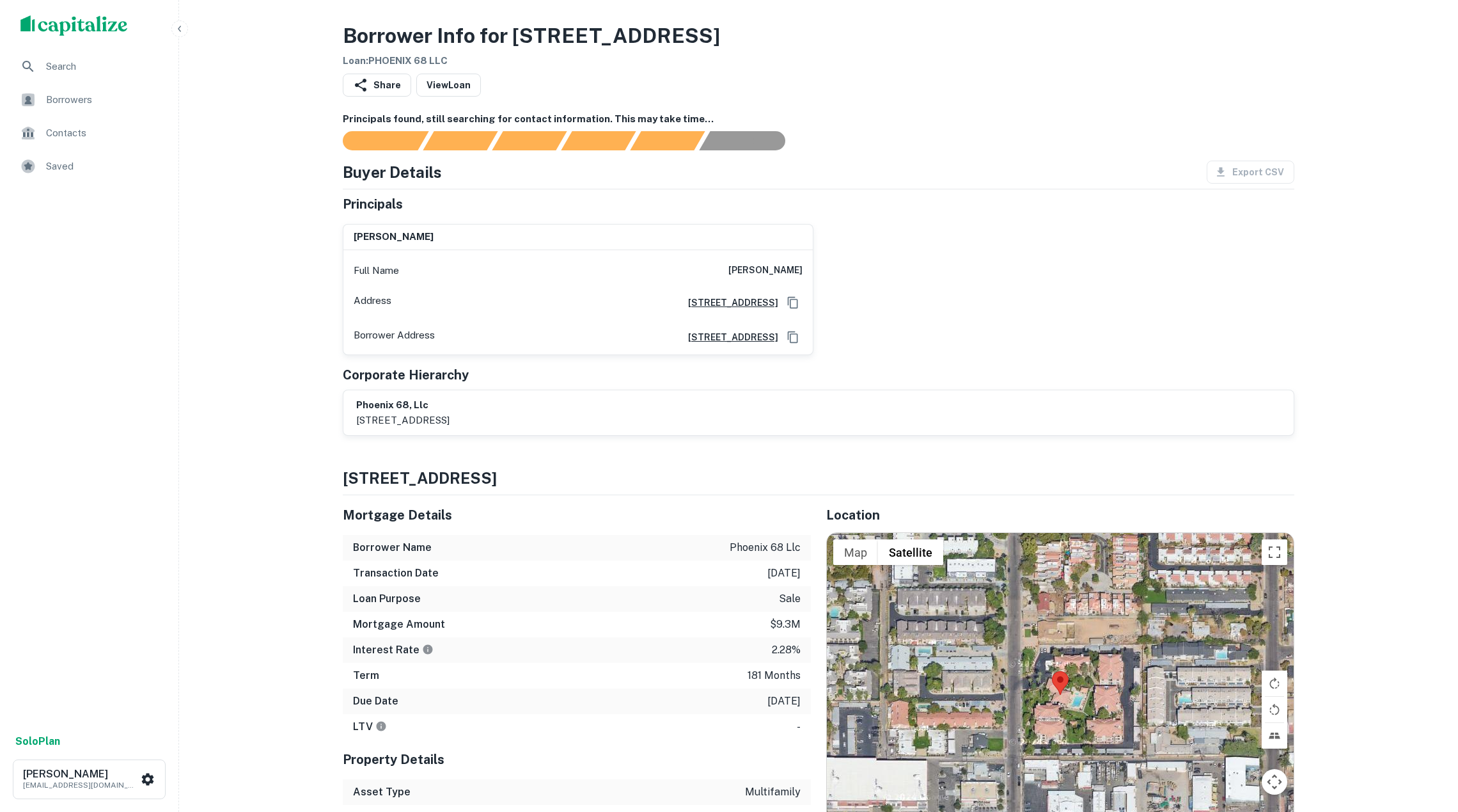
scroll to position [1, 0]
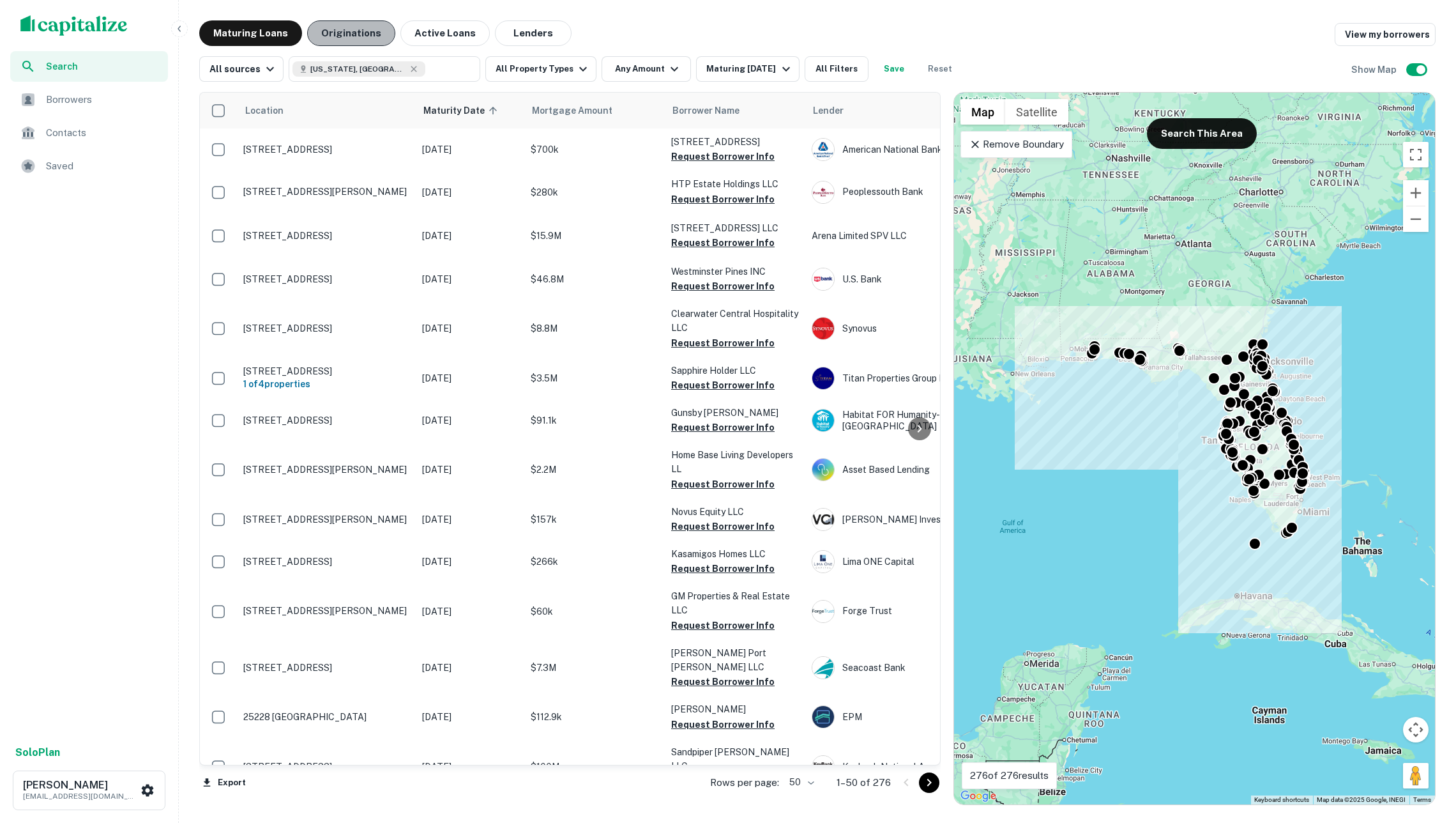
click at [377, 40] on button "Originations" at bounding box center [352, 33] width 88 height 26
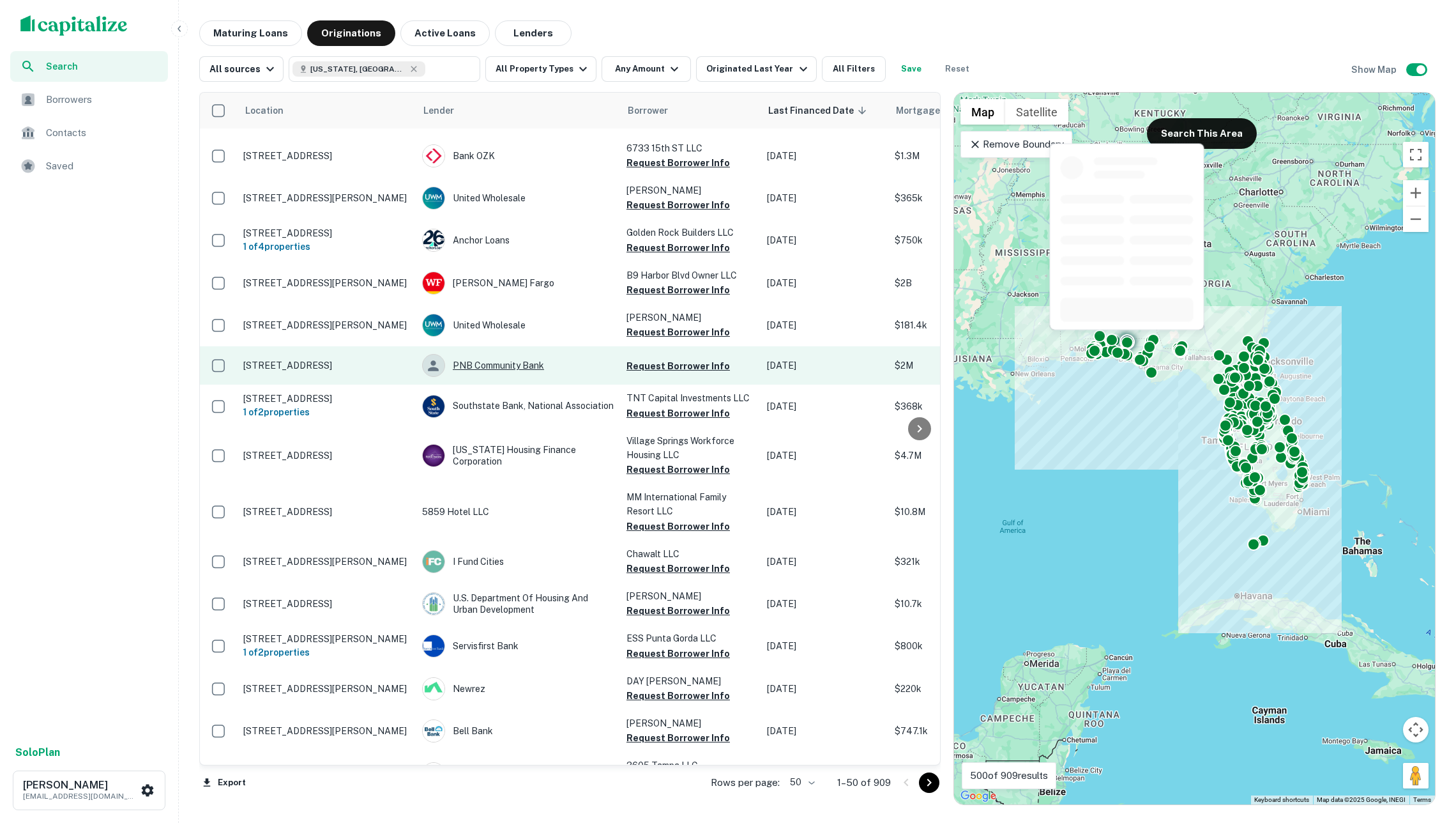
scroll to position [961, 0]
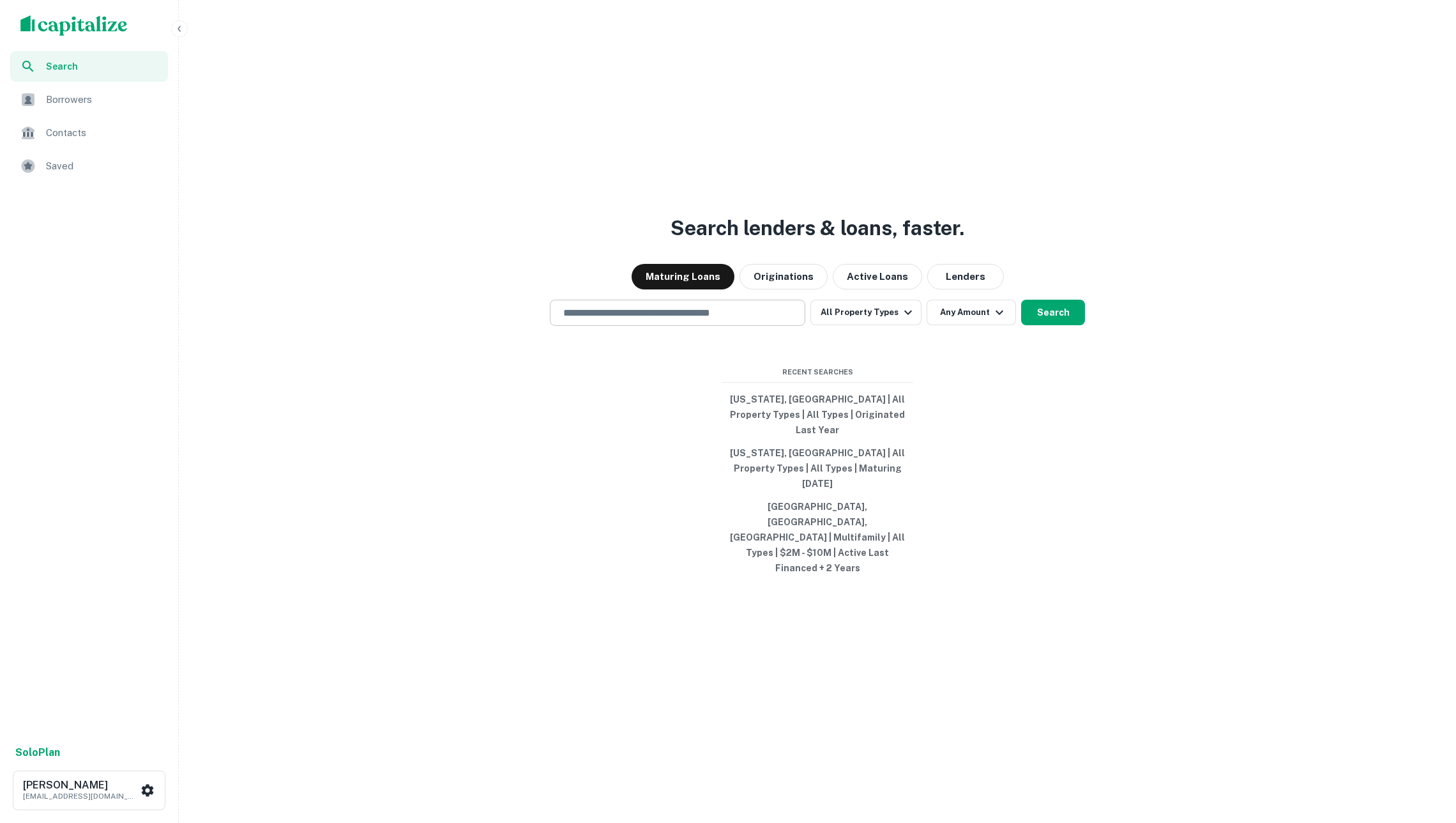
click at [685, 320] on input "text" at bounding box center [677, 313] width 244 height 15
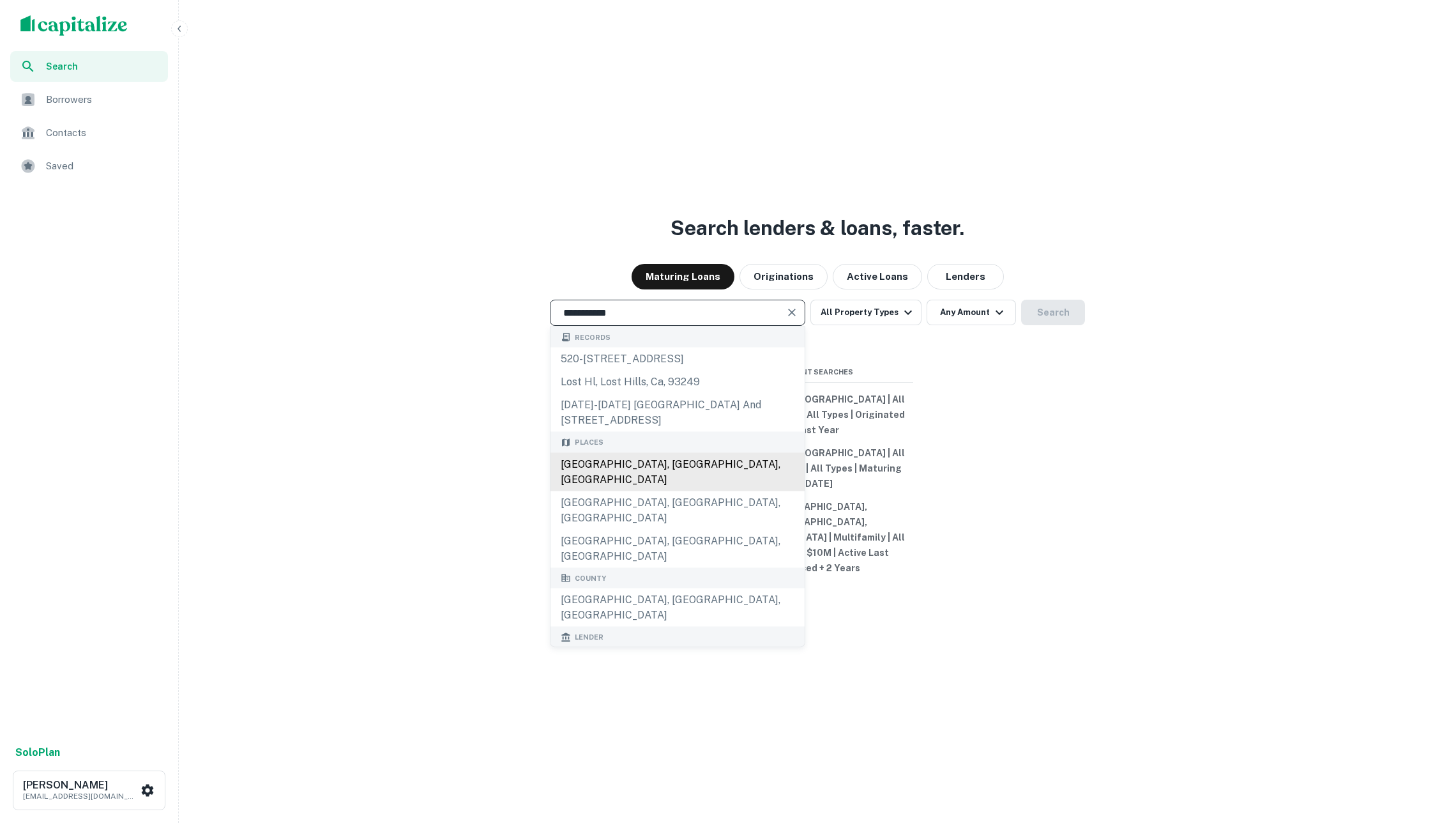
click at [649, 491] on div "Los Angeles, CA, USA" at bounding box center [678, 471] width 254 height 38
type input "**********"
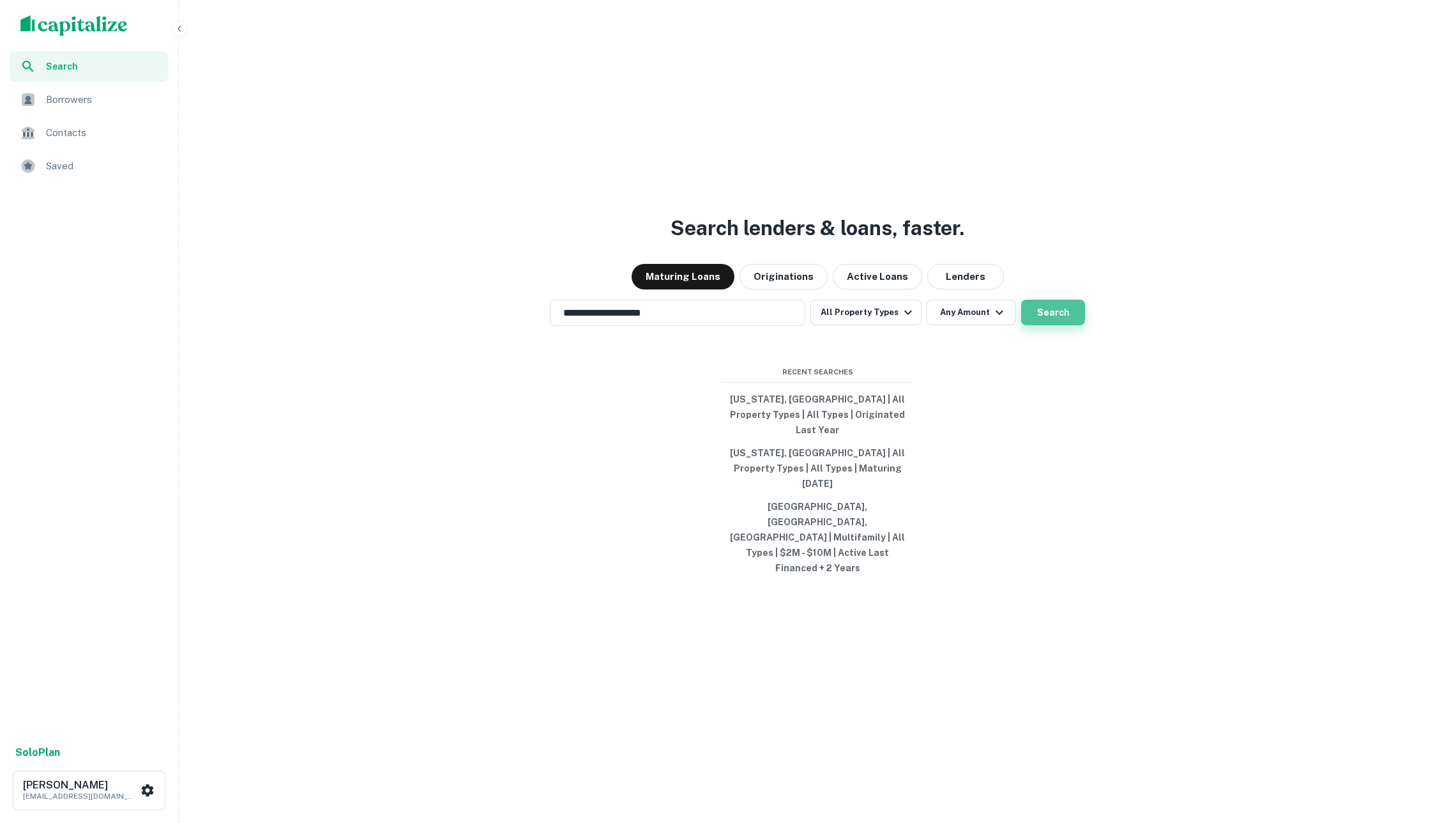
click at [1042, 325] on button "Search" at bounding box center [1053, 313] width 64 height 26
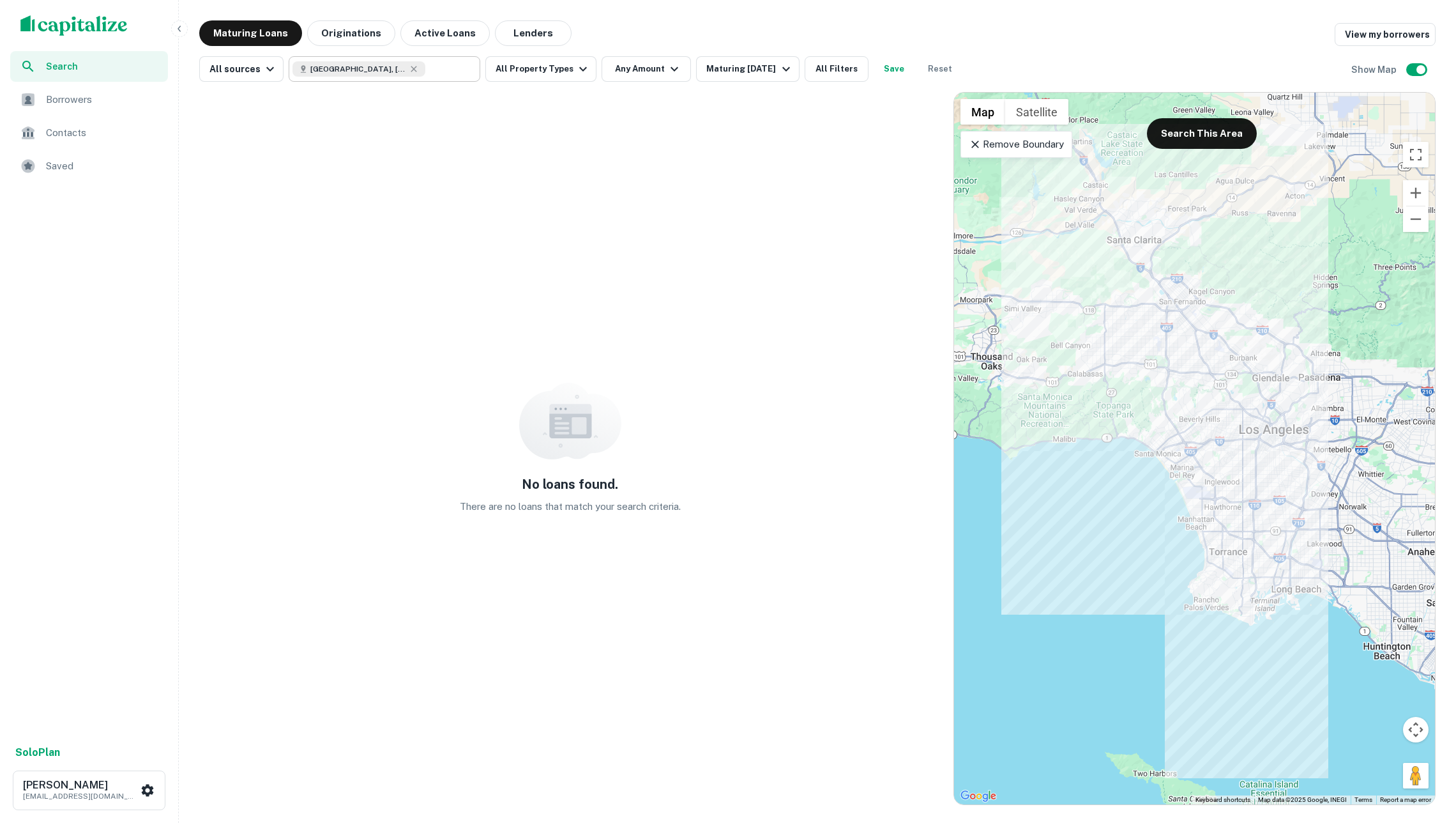
type input "**********"
click at [454, 75] on input "**********" at bounding box center [450, 69] width 49 height 18
click at [456, 64] on div "**********" at bounding box center [384, 69] width 192 height 26
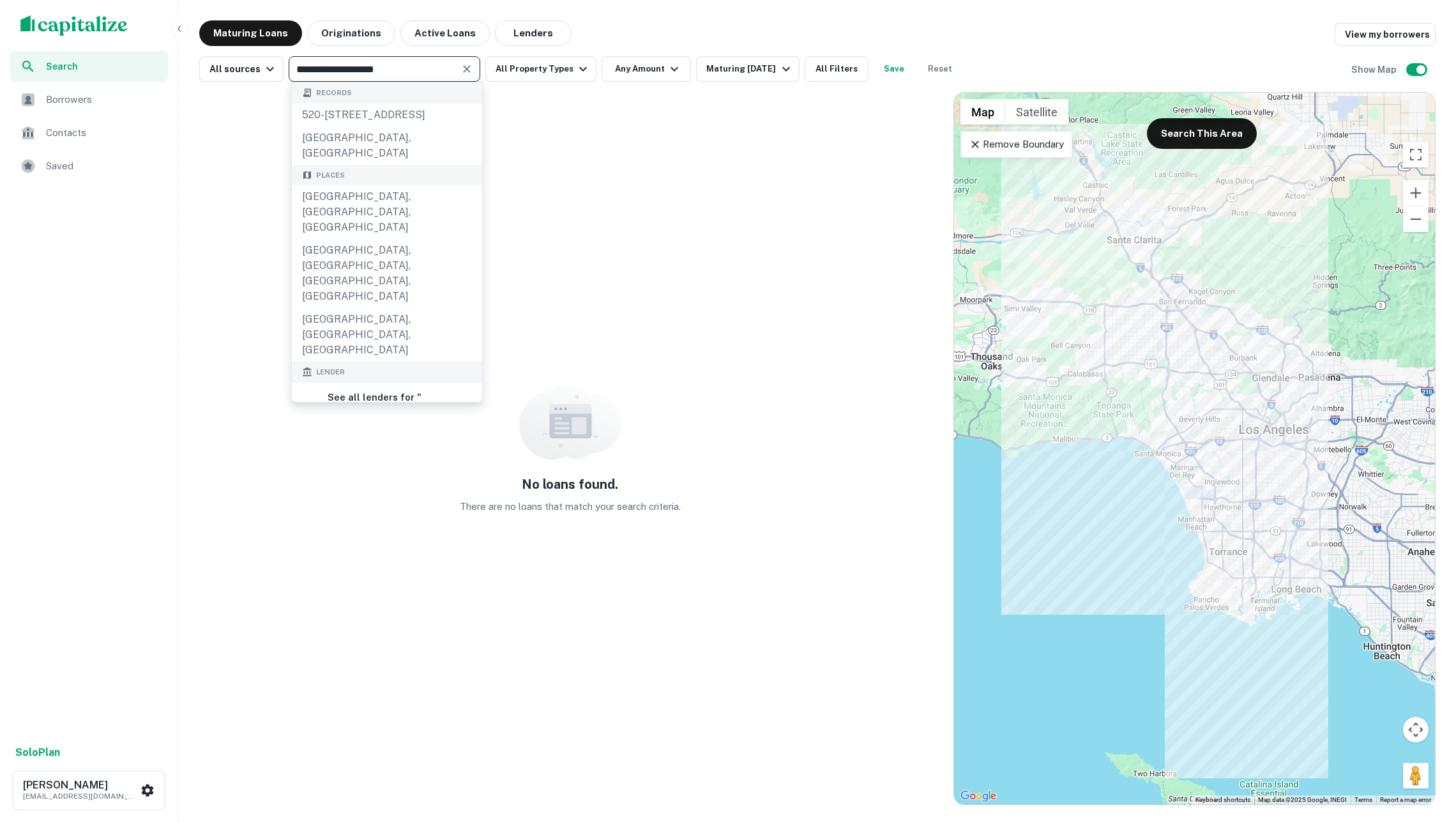
click at [458, 64] on div at bounding box center [466, 69] width 17 height 18
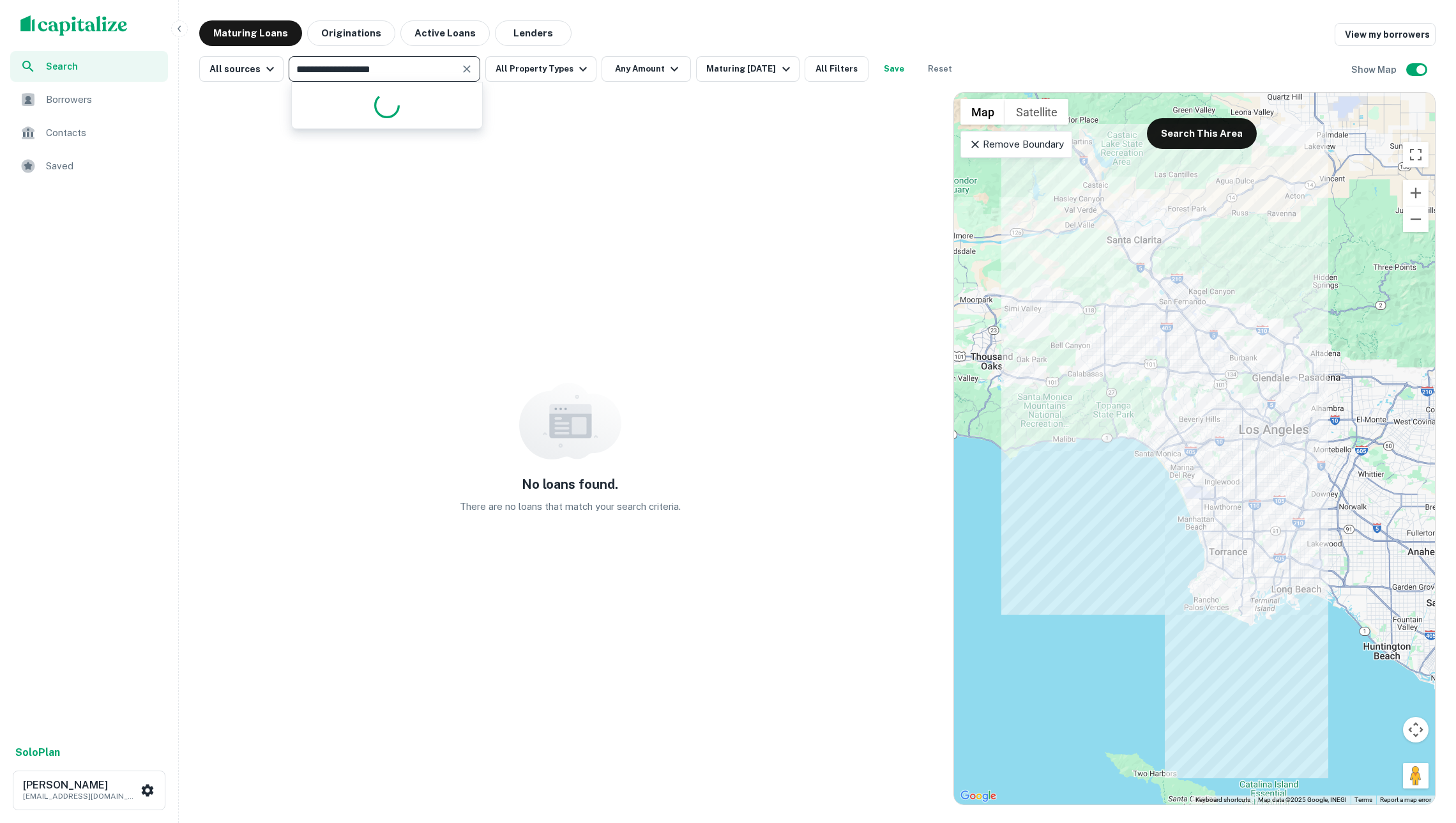
type input "**********"
type input "********"
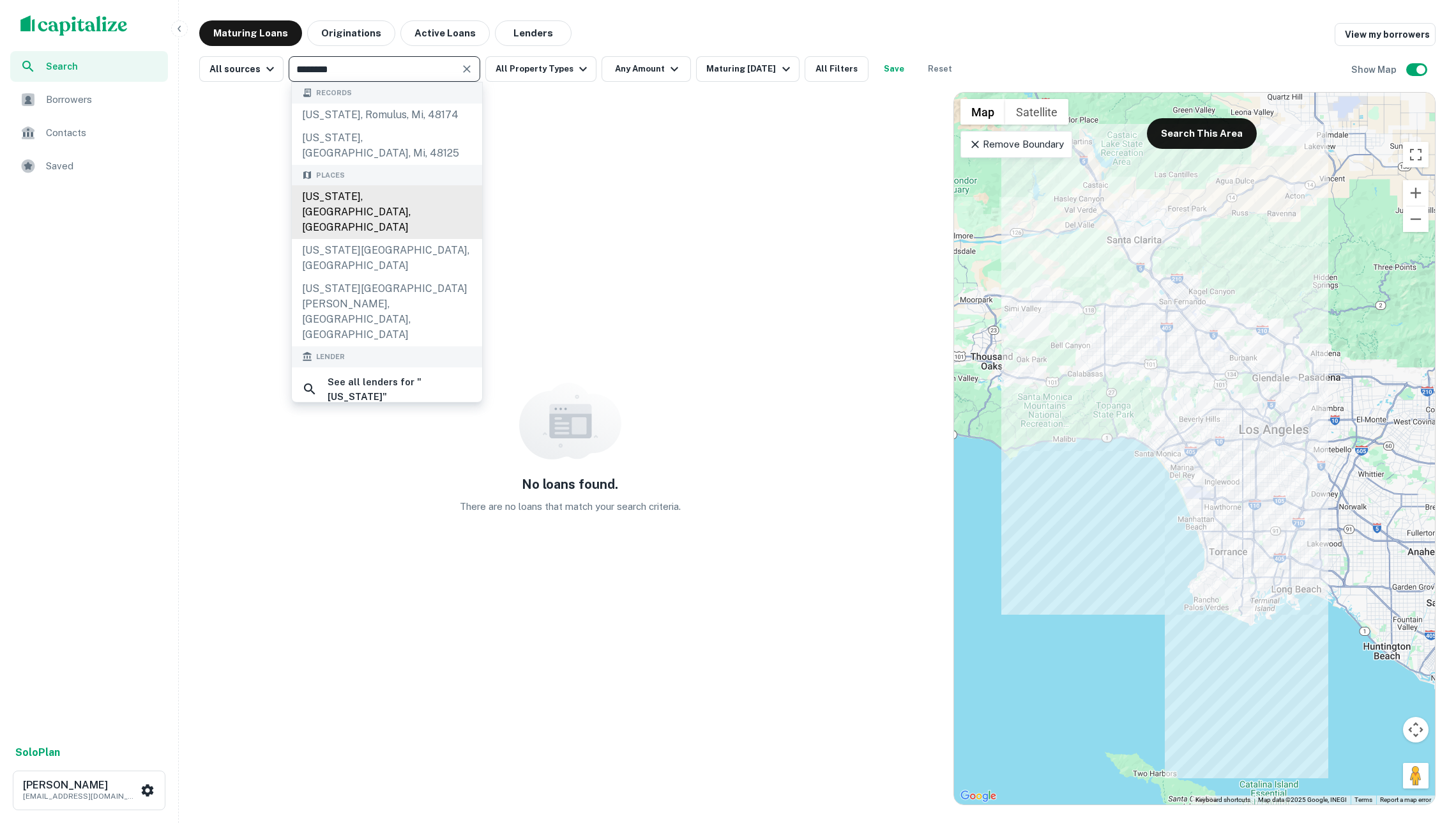
click at [421, 205] on div "New York, NY, USA" at bounding box center [387, 212] width 190 height 54
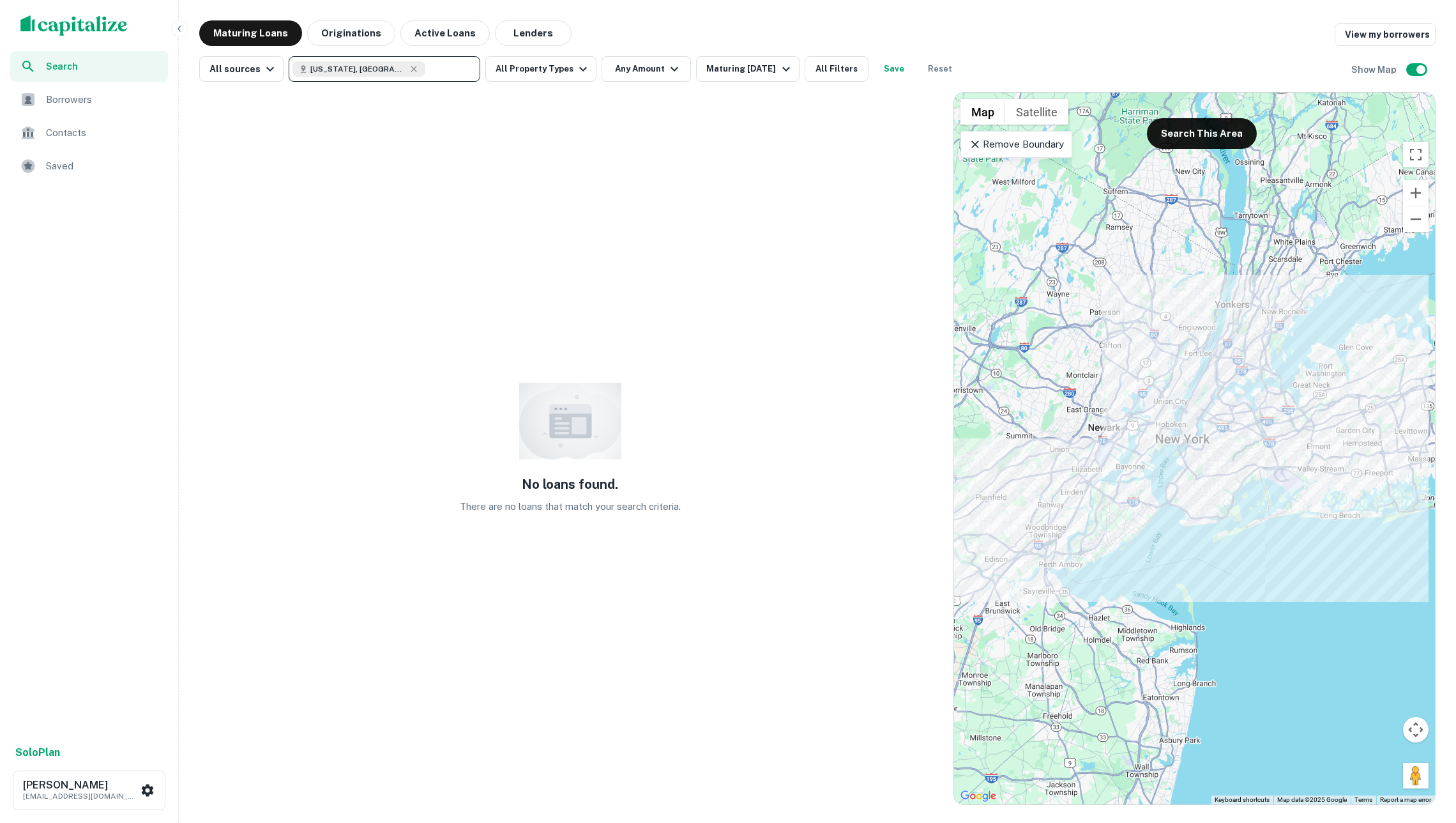
click at [465, 67] on input "text" at bounding box center [450, 69] width 49 height 18
type input "**********"
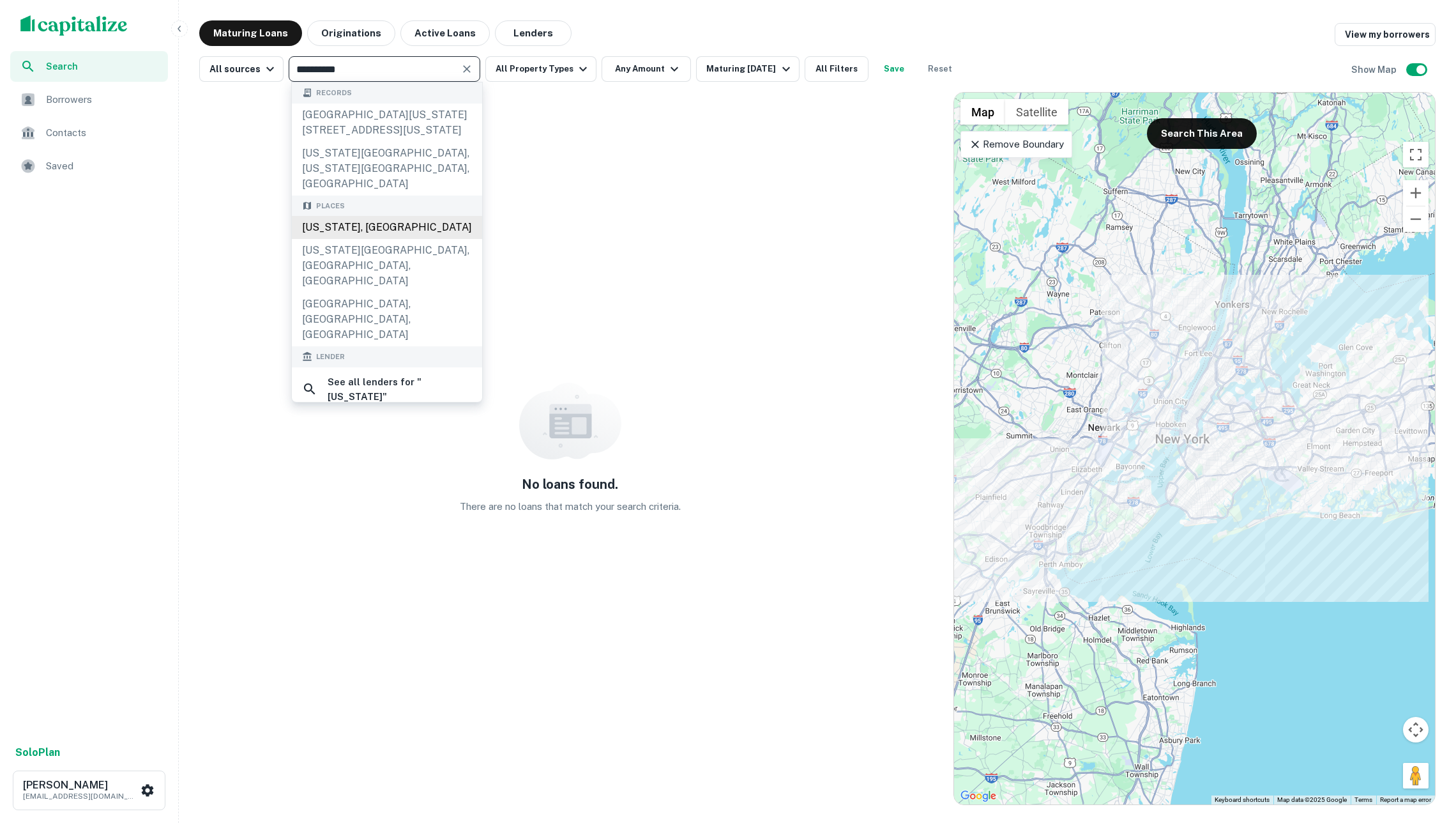
click at [394, 216] on div "California, USA" at bounding box center [387, 227] width 190 height 23
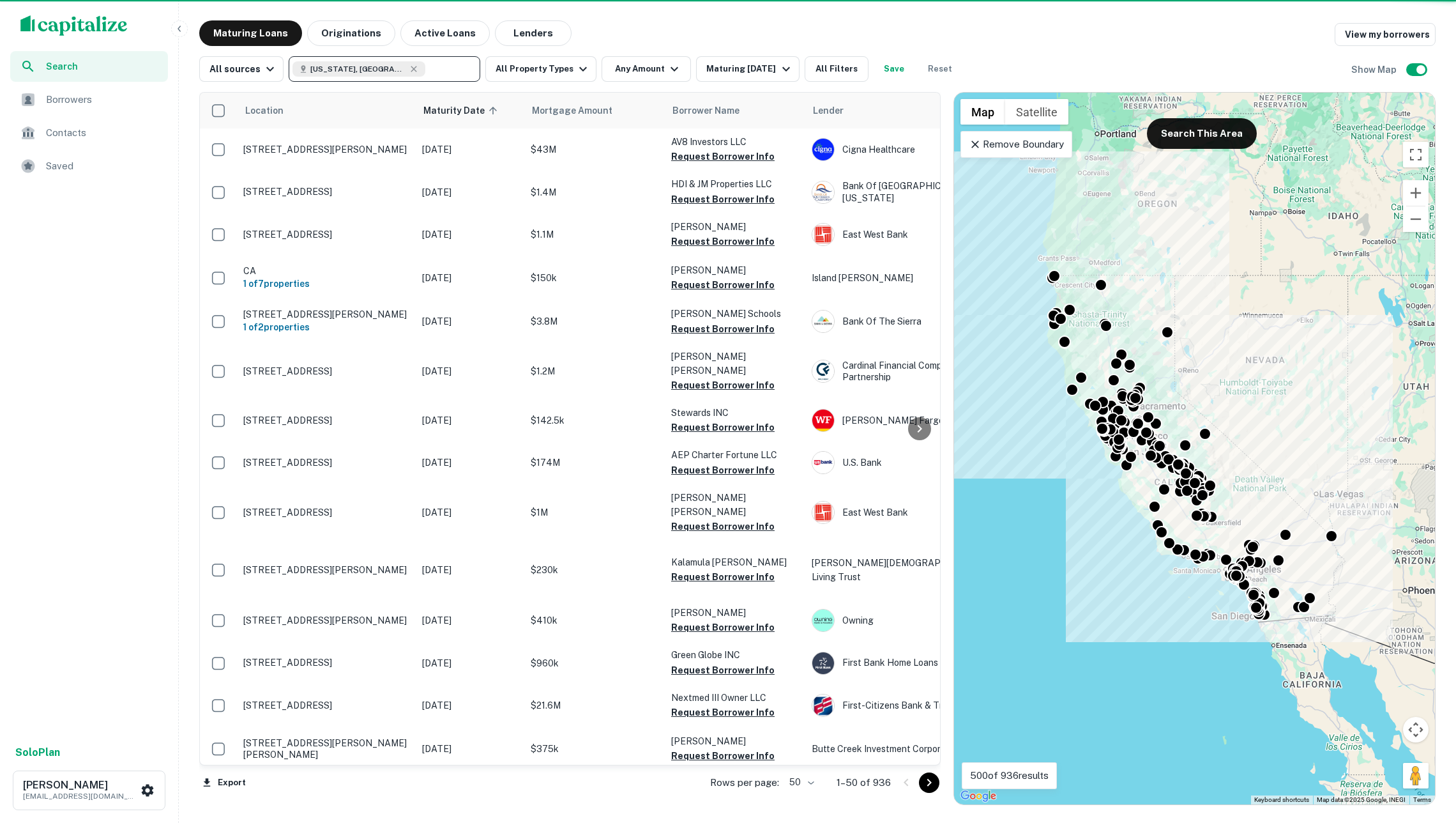
click at [426, 68] on input "text" at bounding box center [450, 69] width 49 height 18
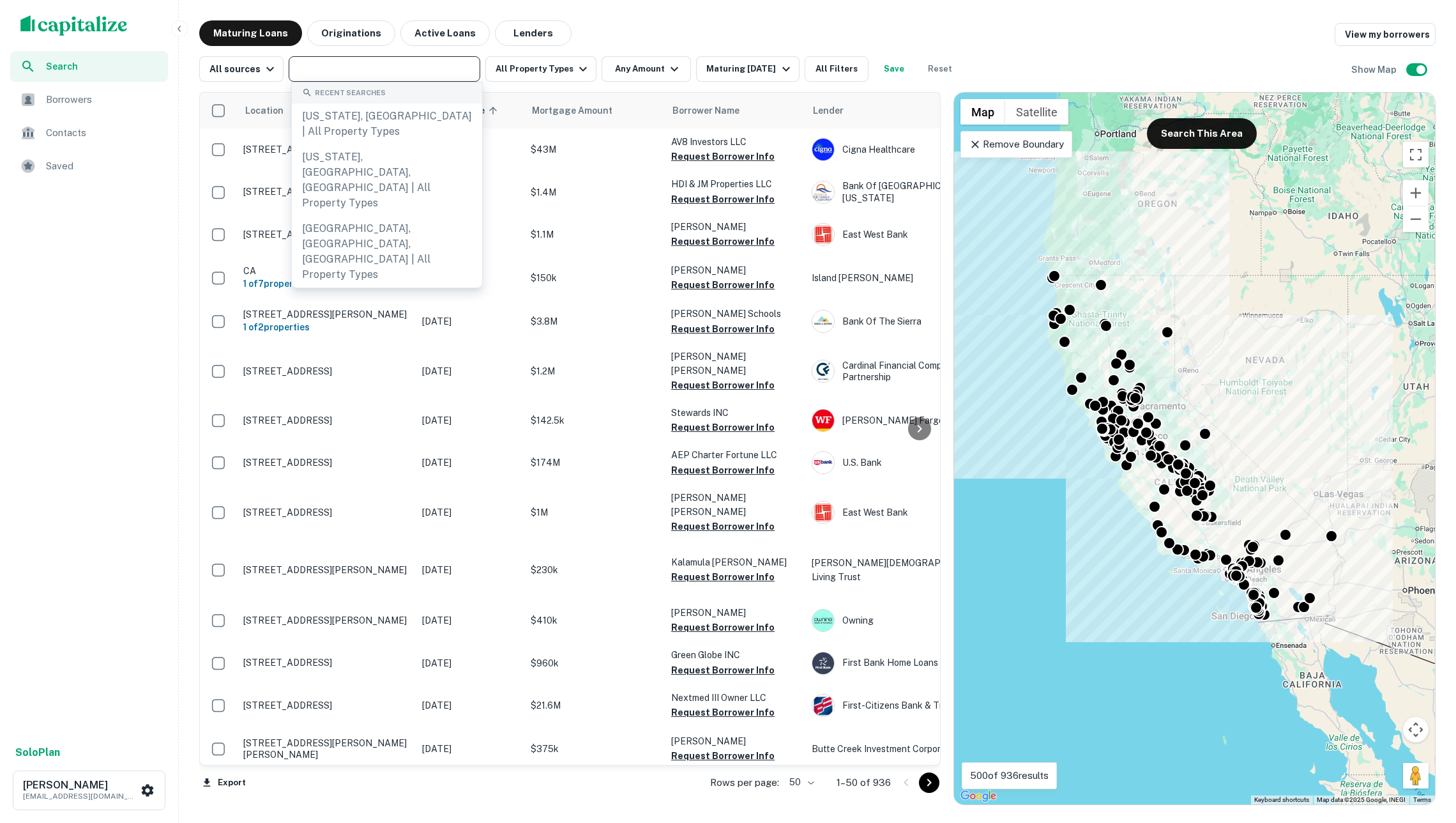
click at [412, 68] on input "text" at bounding box center [384, 69] width 182 height 18
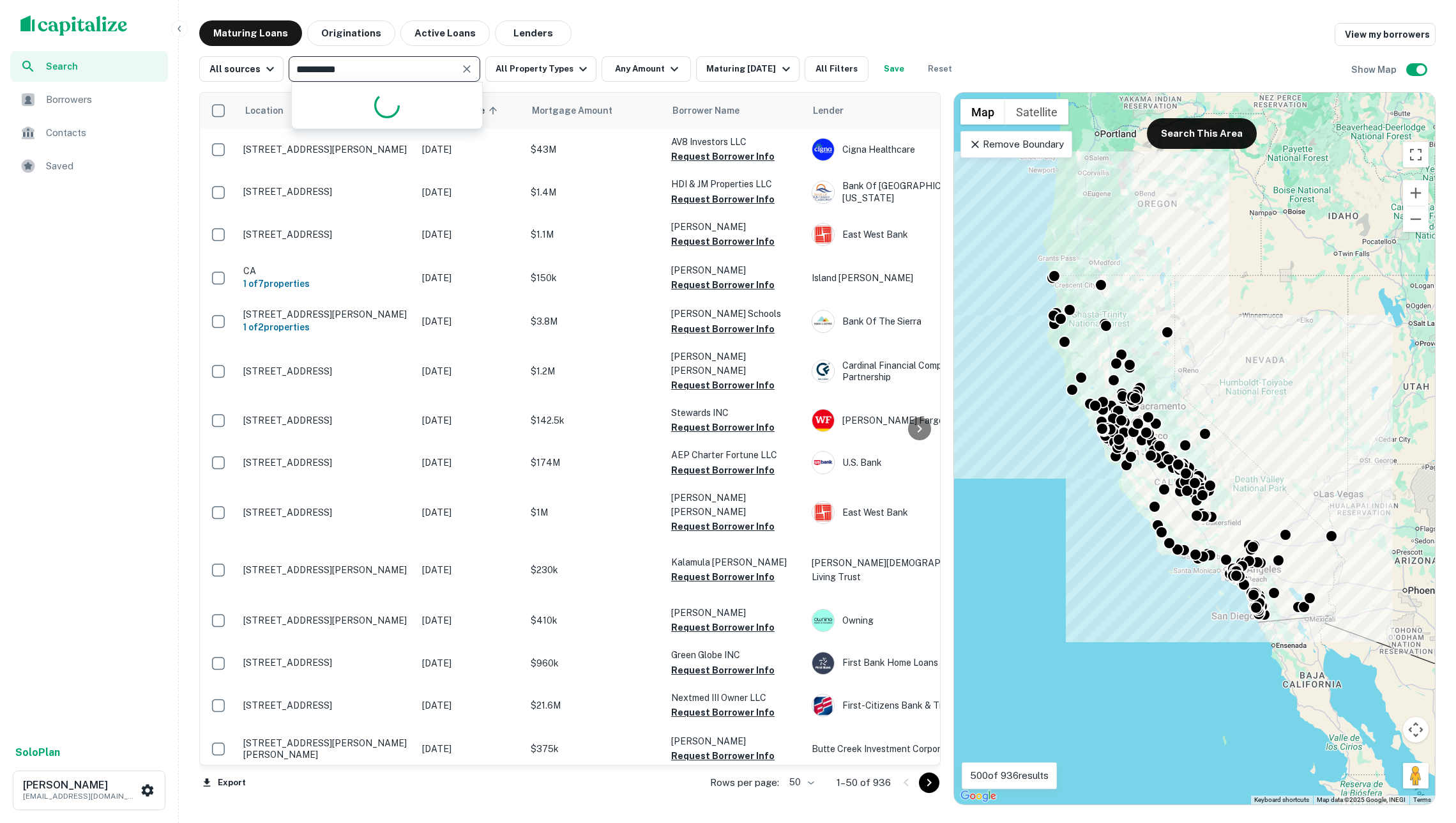
type input "**********"
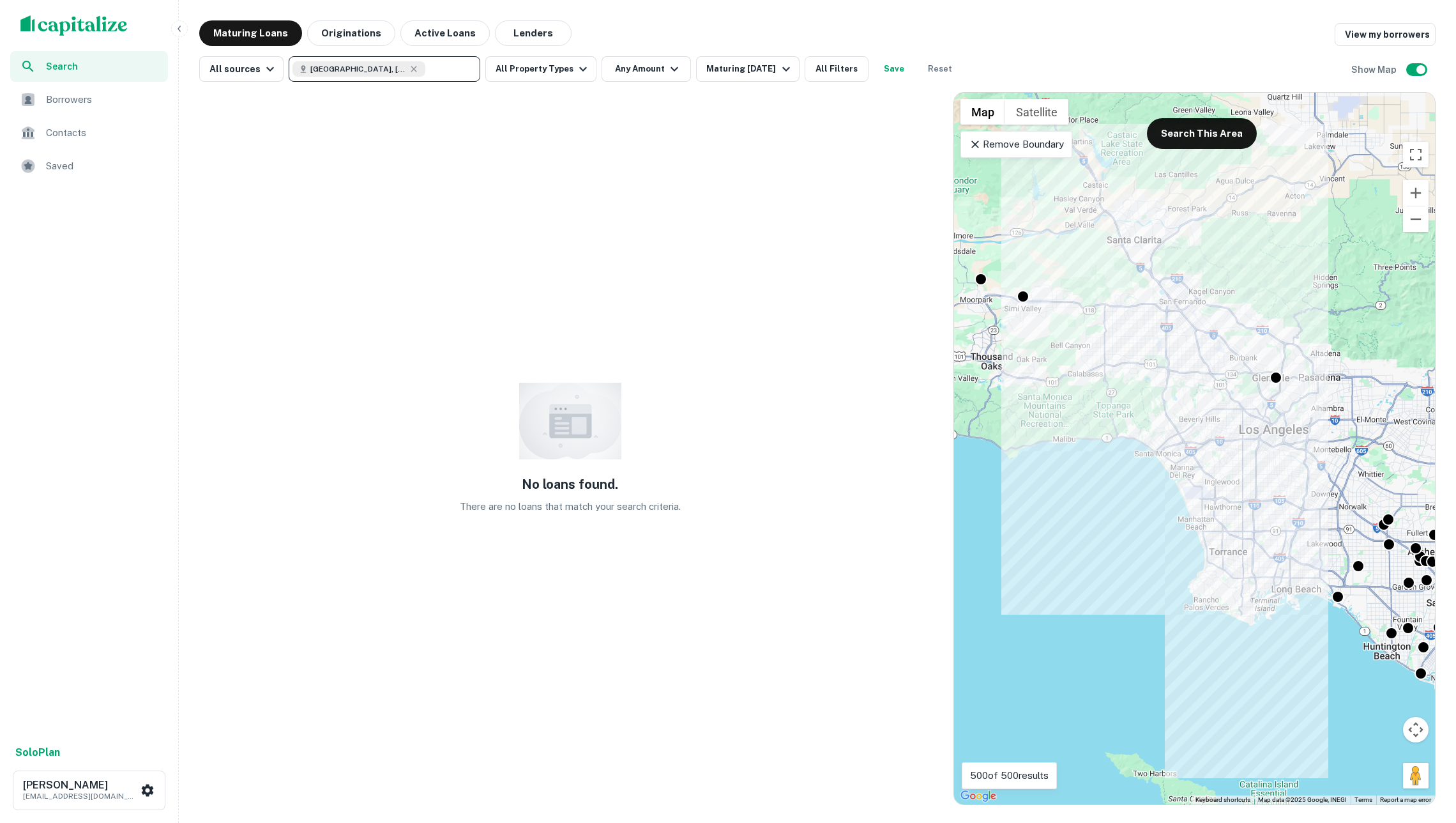
type input "**********"
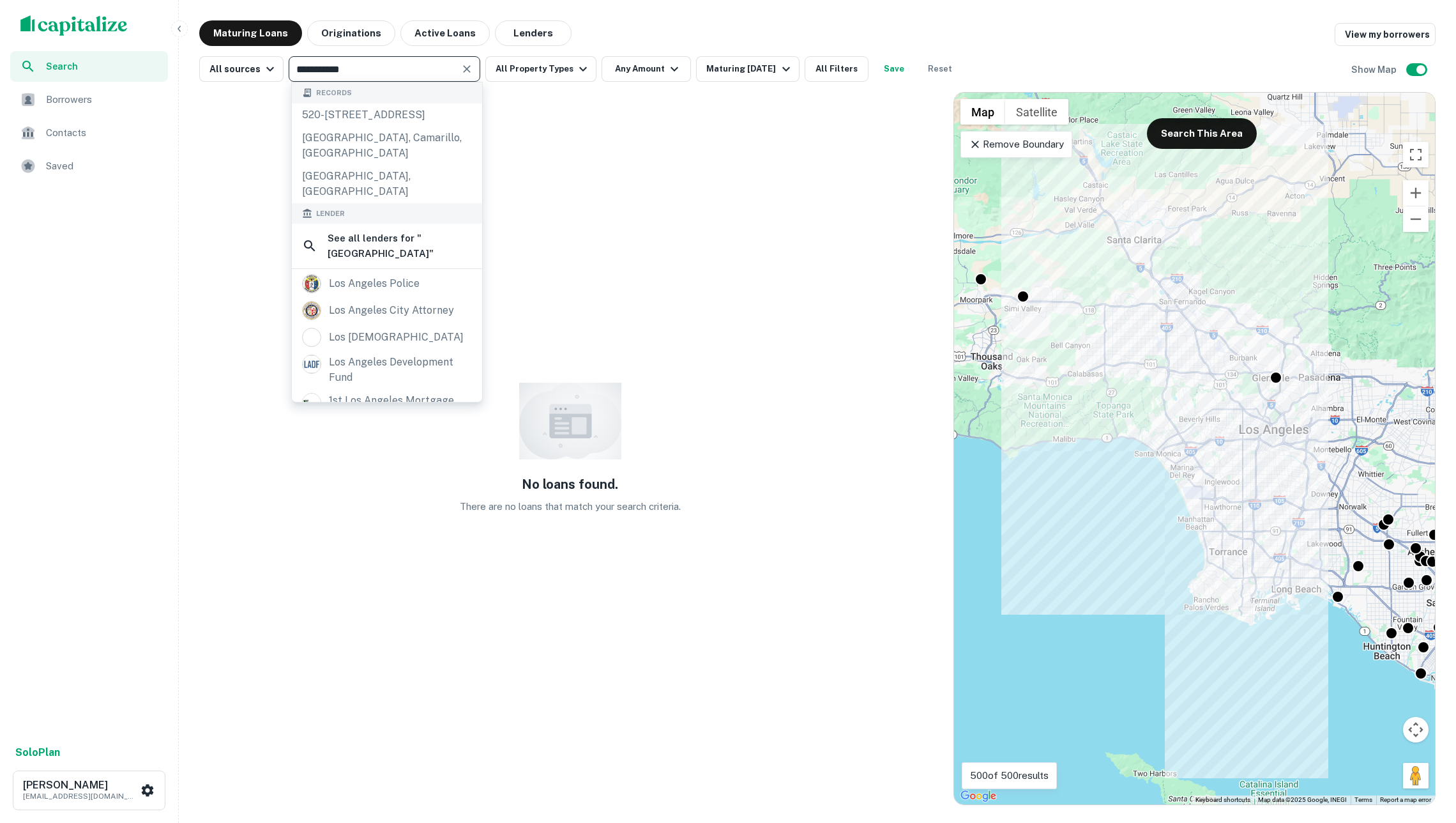
click at [426, 68] on input "**********" at bounding box center [374, 69] width 163 height 18
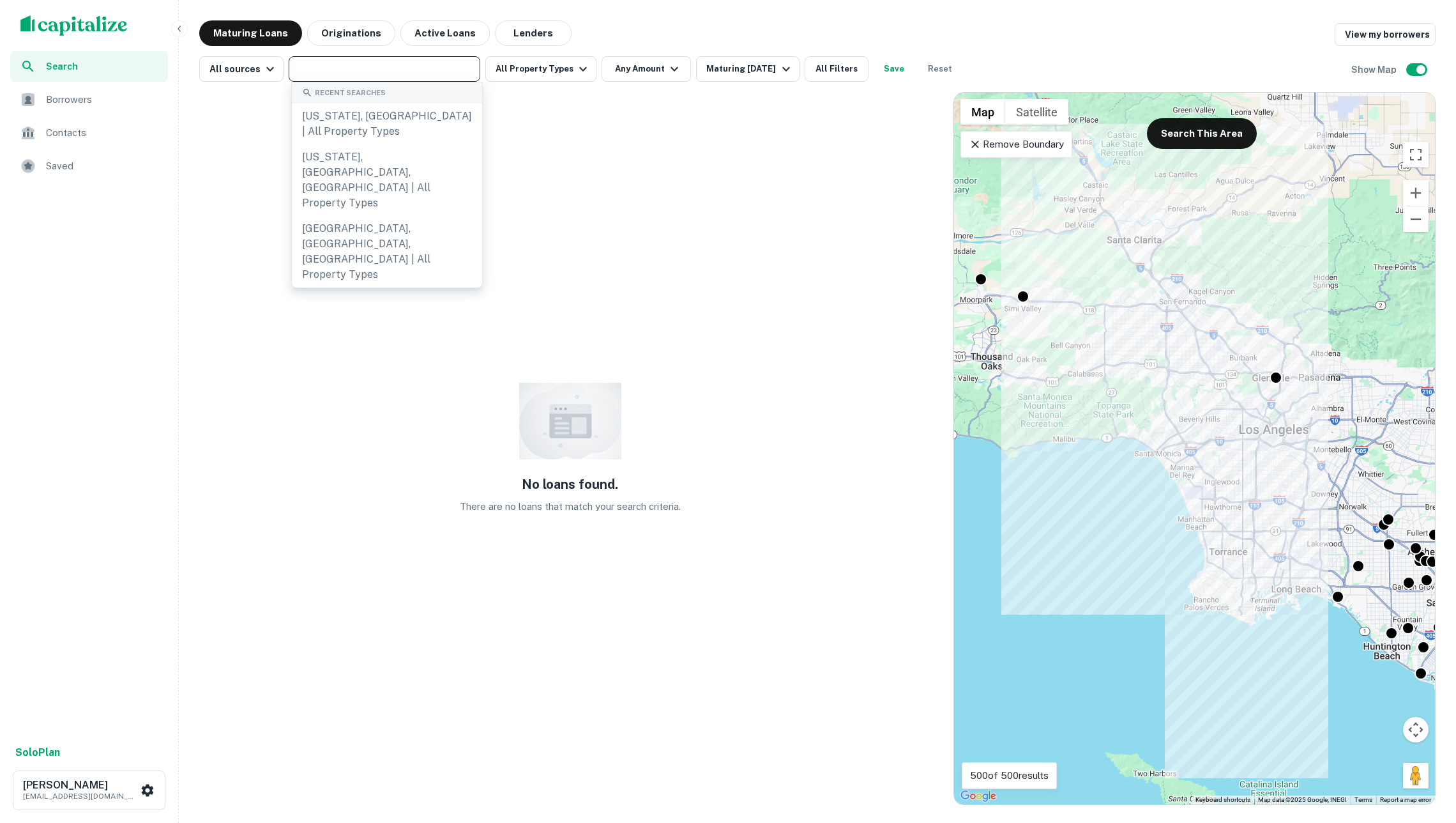
click at [426, 68] on input "text" at bounding box center [384, 69] width 182 height 18
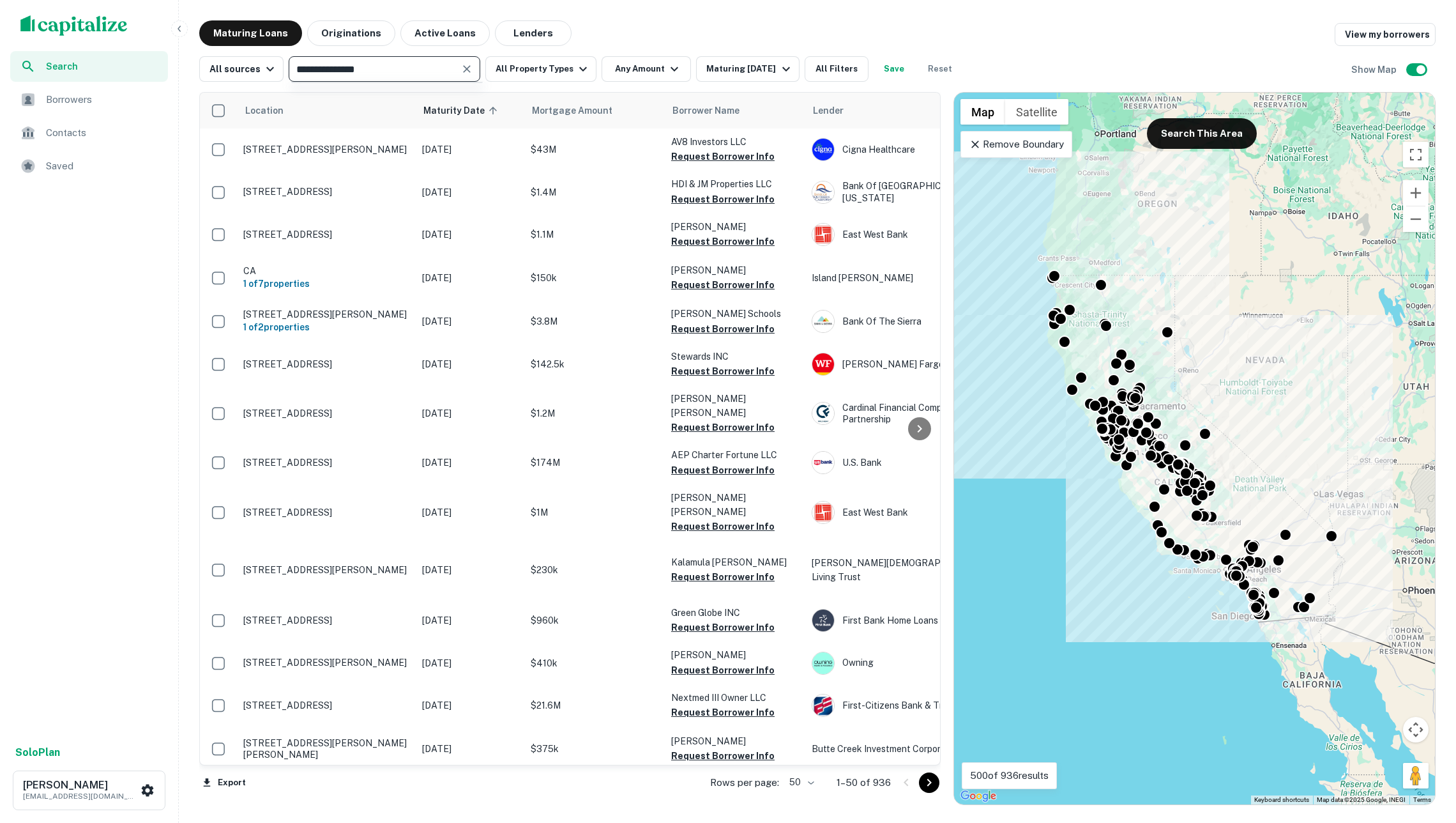
click at [438, 72] on input "**********" at bounding box center [374, 69] width 163 height 18
type input "*******"
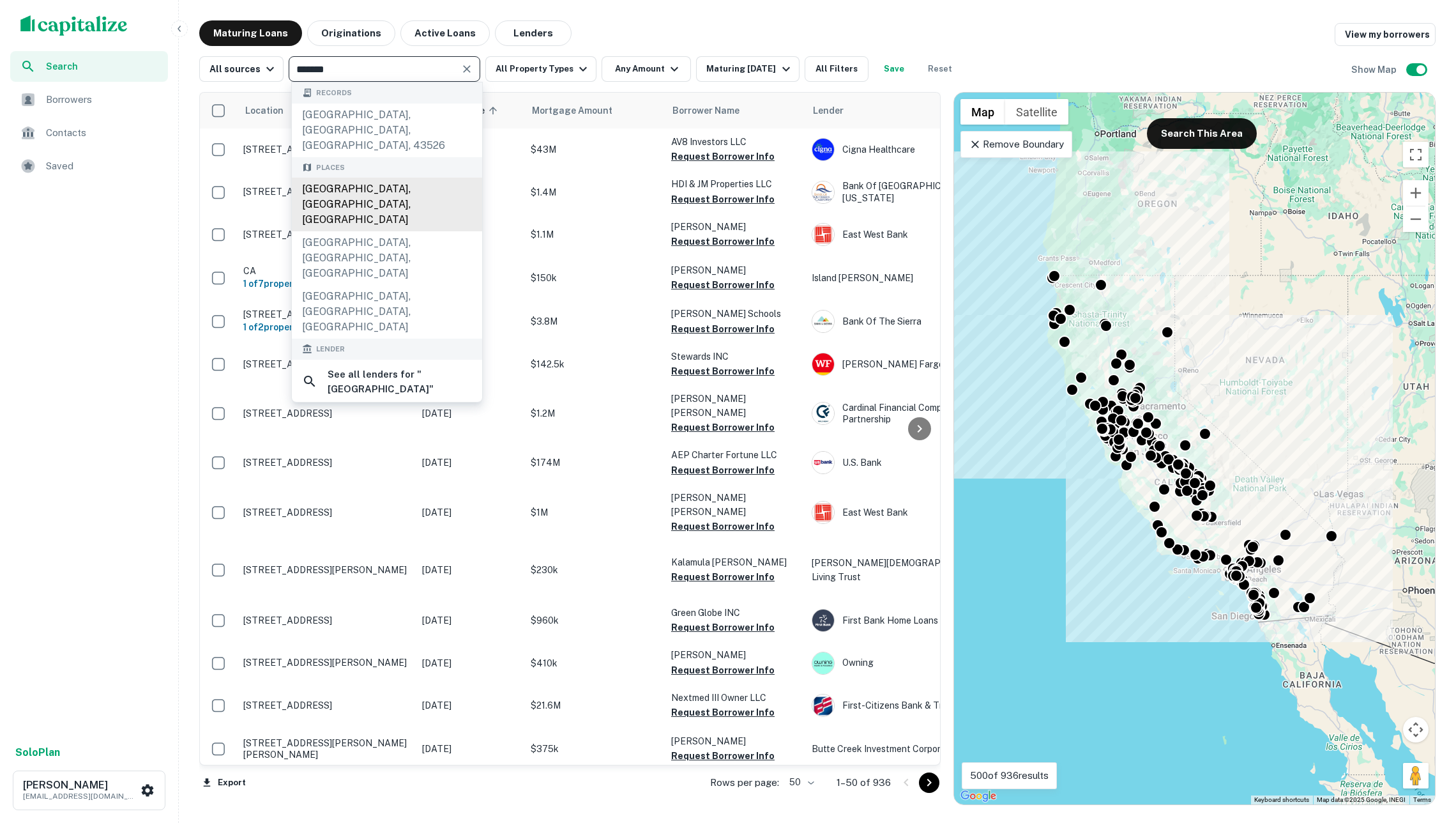
click at [407, 178] on div "Chicago, IL, USA" at bounding box center [387, 204] width 190 height 54
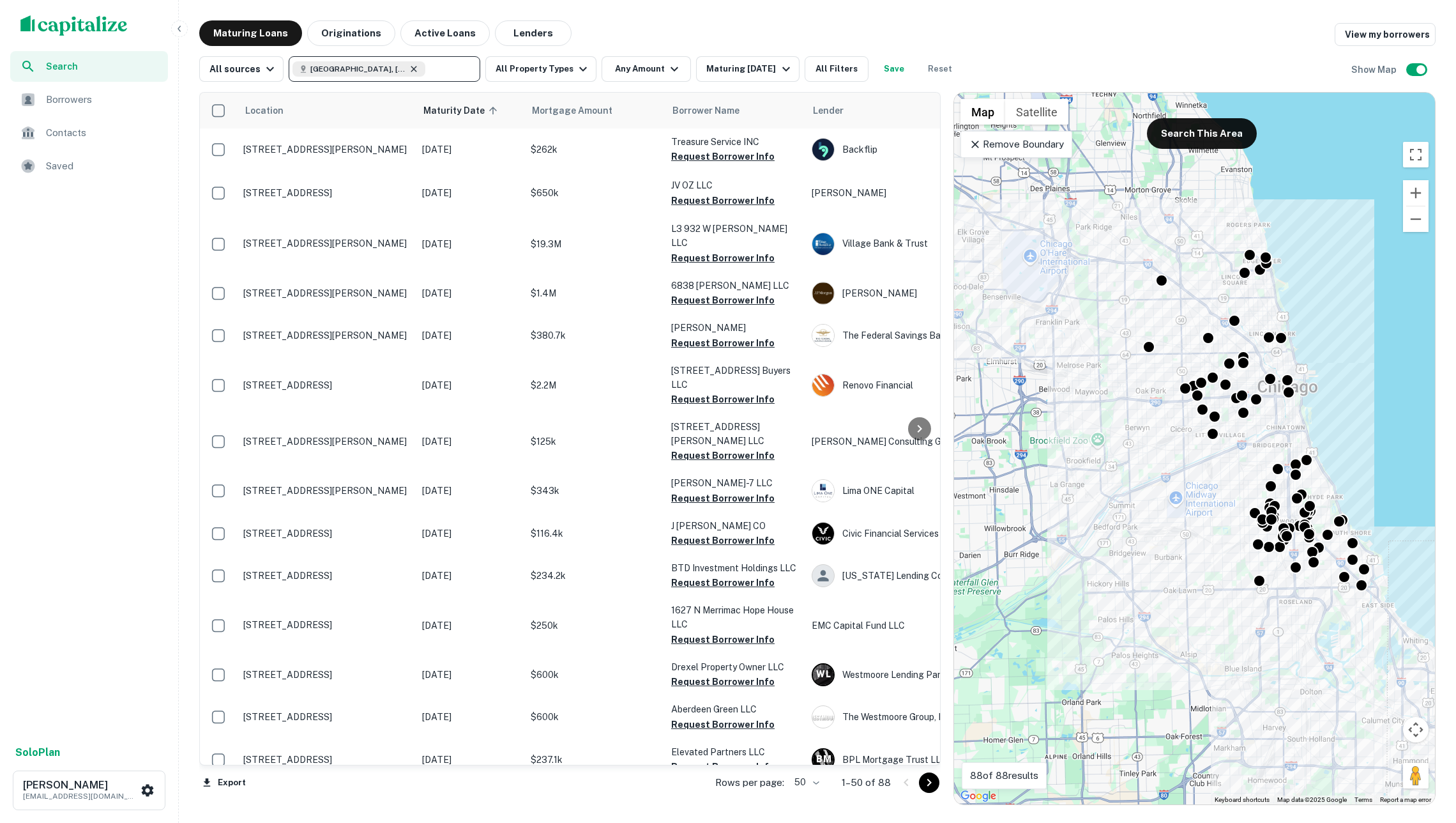
click at [409, 68] on icon at bounding box center [414, 69] width 10 height 10
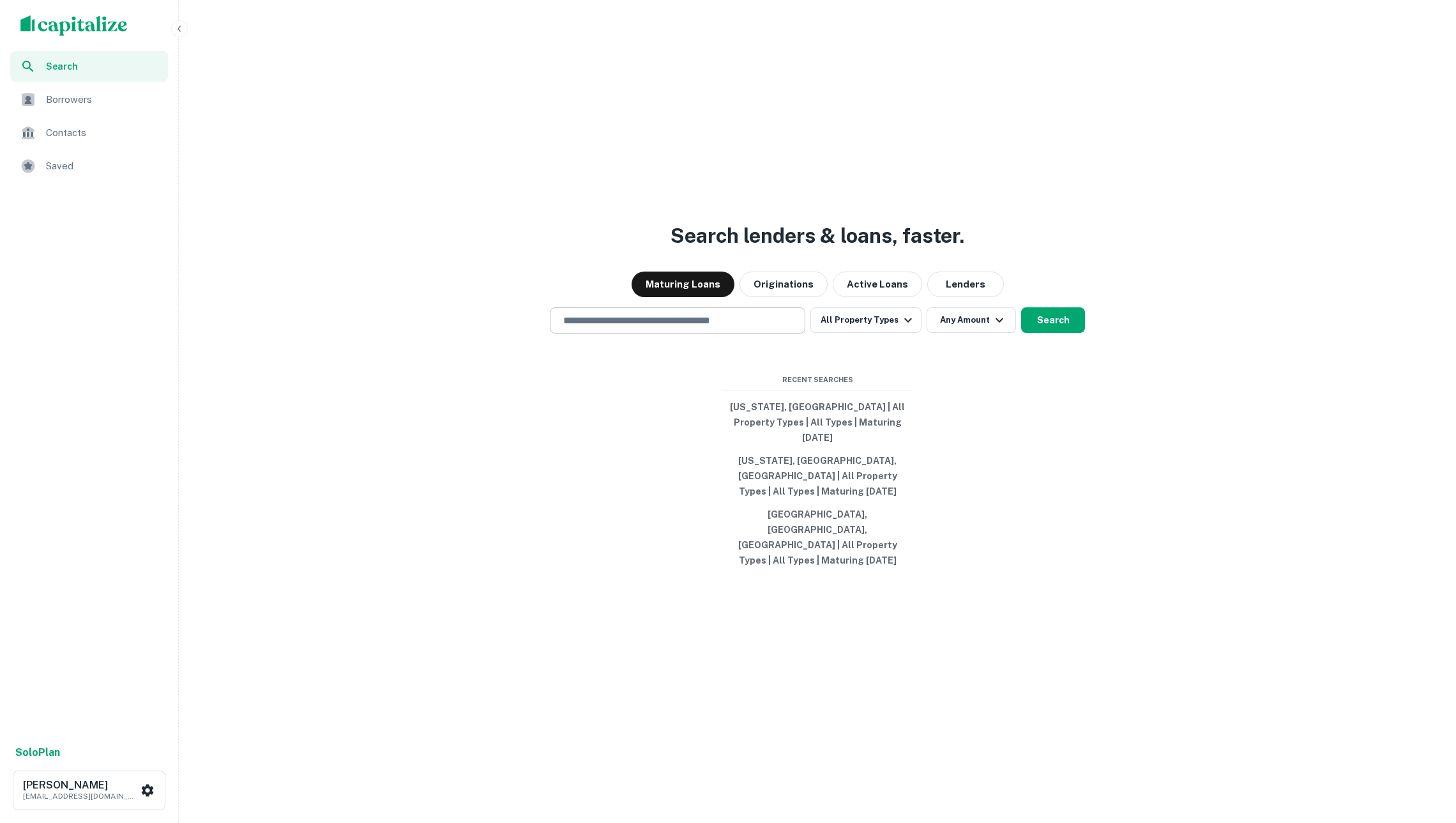
click at [764, 328] on input "text" at bounding box center [677, 320] width 244 height 15
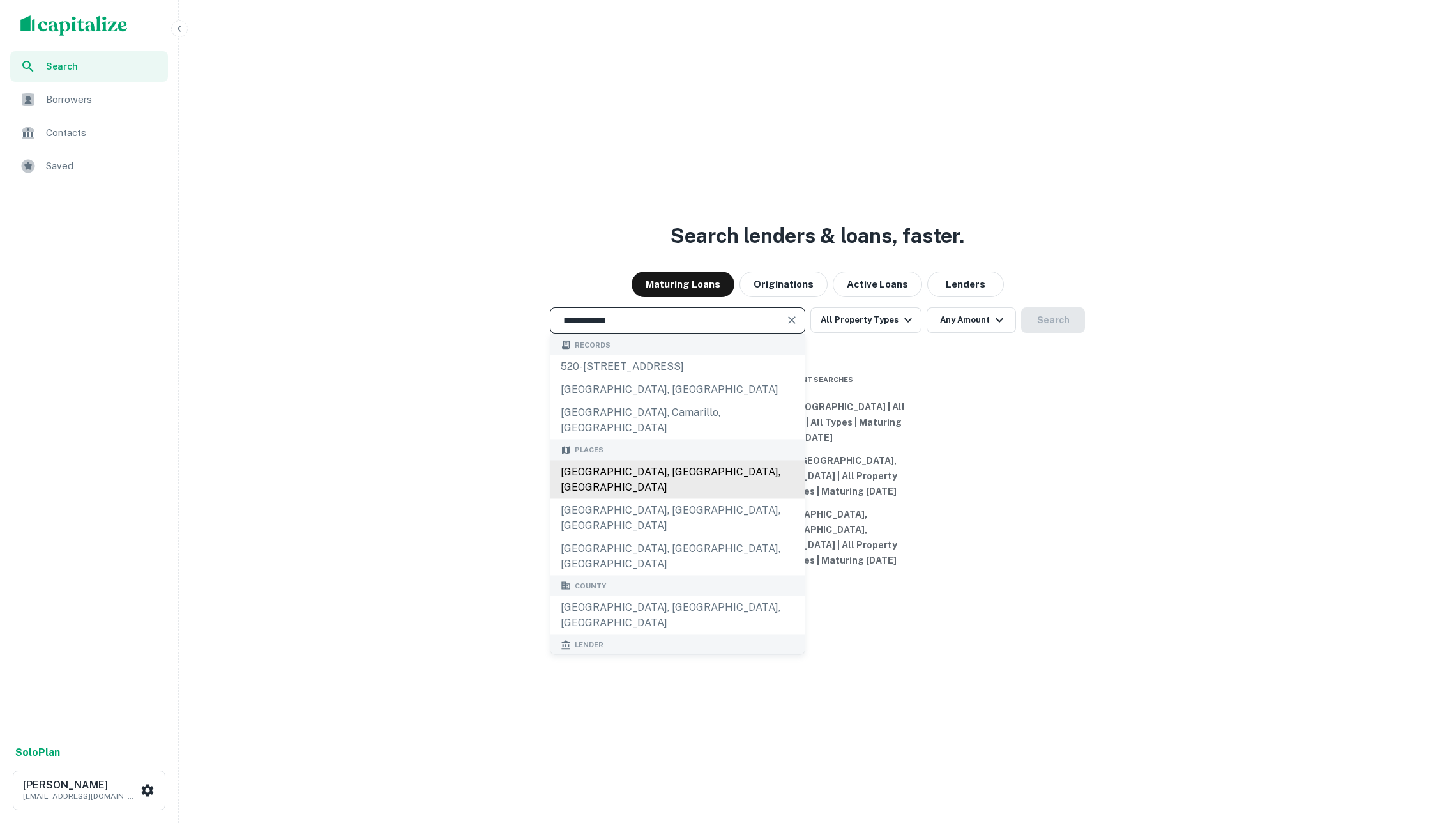
click at [723, 489] on div "[GEOGRAPHIC_DATA], [GEOGRAPHIC_DATA], [GEOGRAPHIC_DATA]" at bounding box center [678, 479] width 254 height 38
type input "**********"
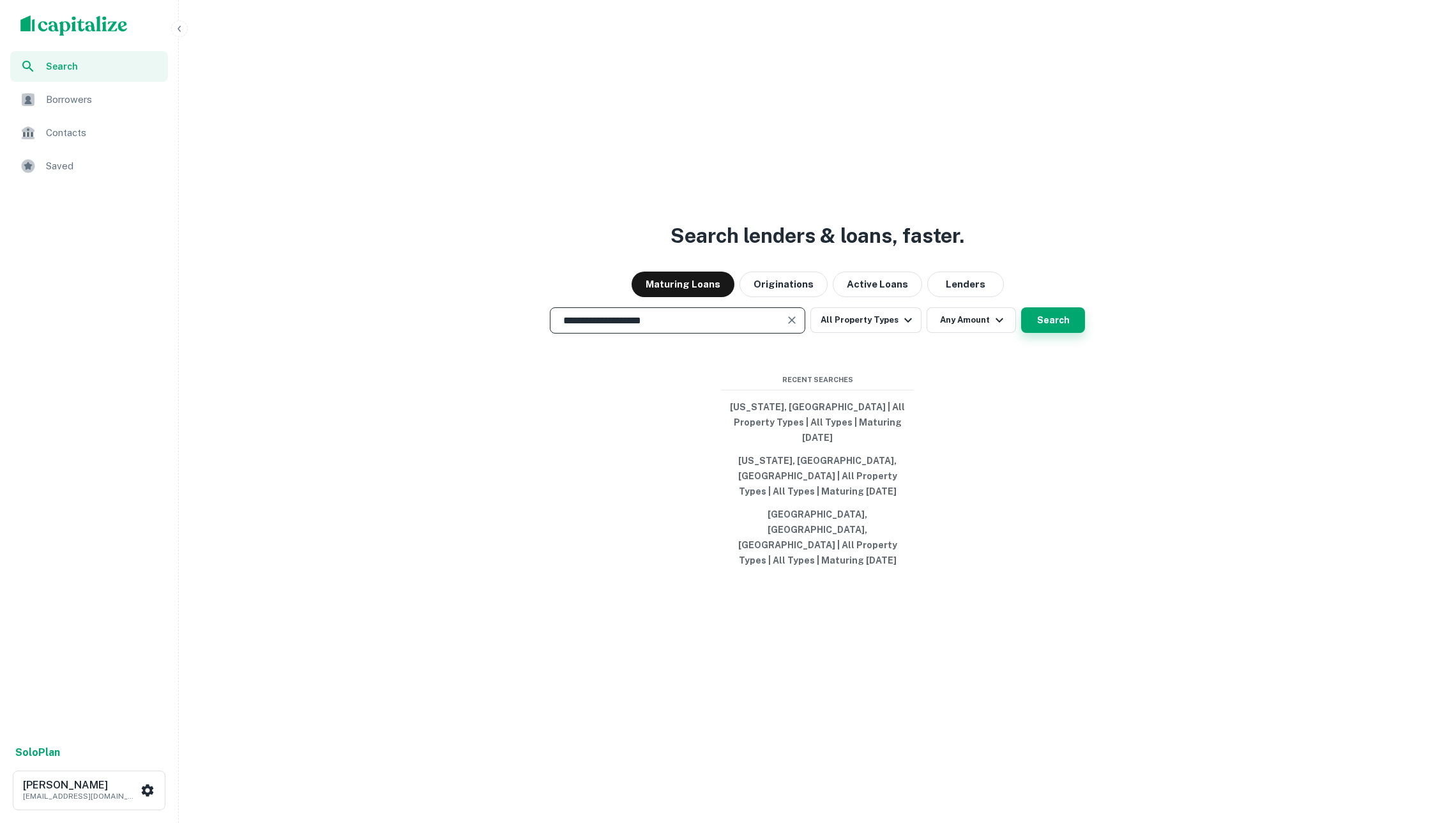
click at [1044, 333] on button "Search" at bounding box center [1053, 320] width 64 height 26
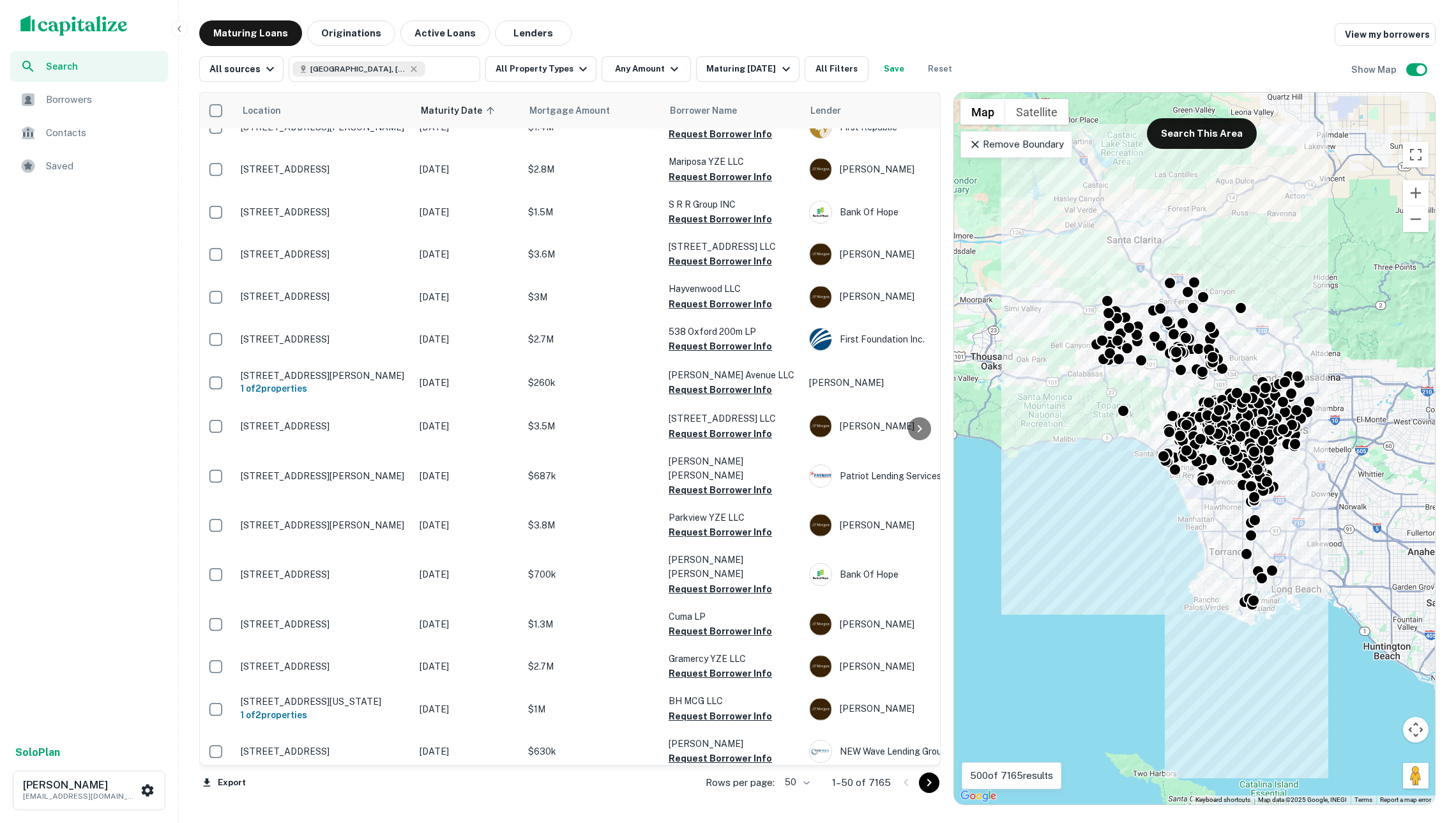
scroll to position [1033, 3]
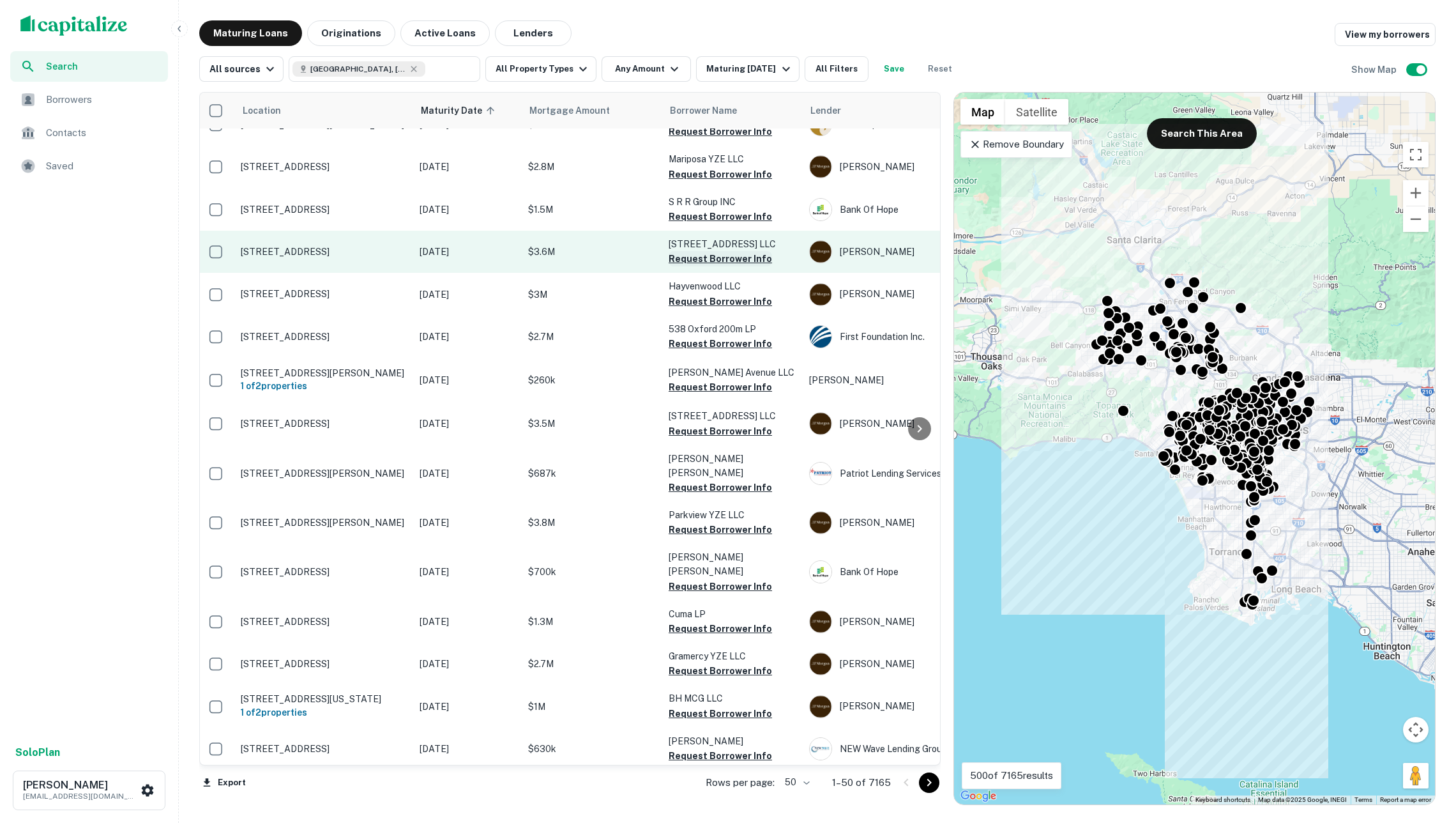
click at [722, 251] on button "Request Borrower Info" at bounding box center [721, 259] width 103 height 15
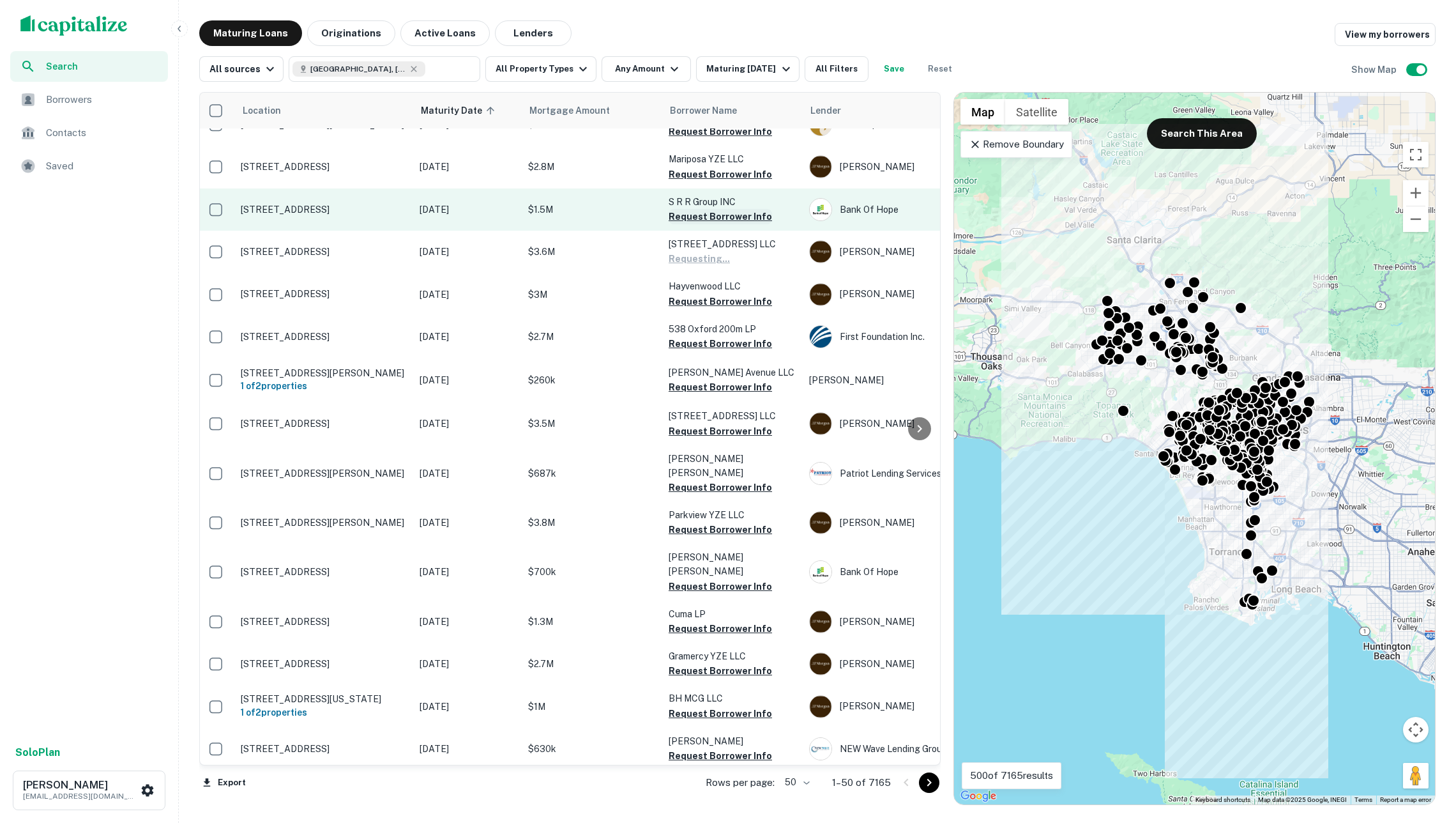
click at [707, 209] on button "Request Borrower Info" at bounding box center [721, 217] width 103 height 15
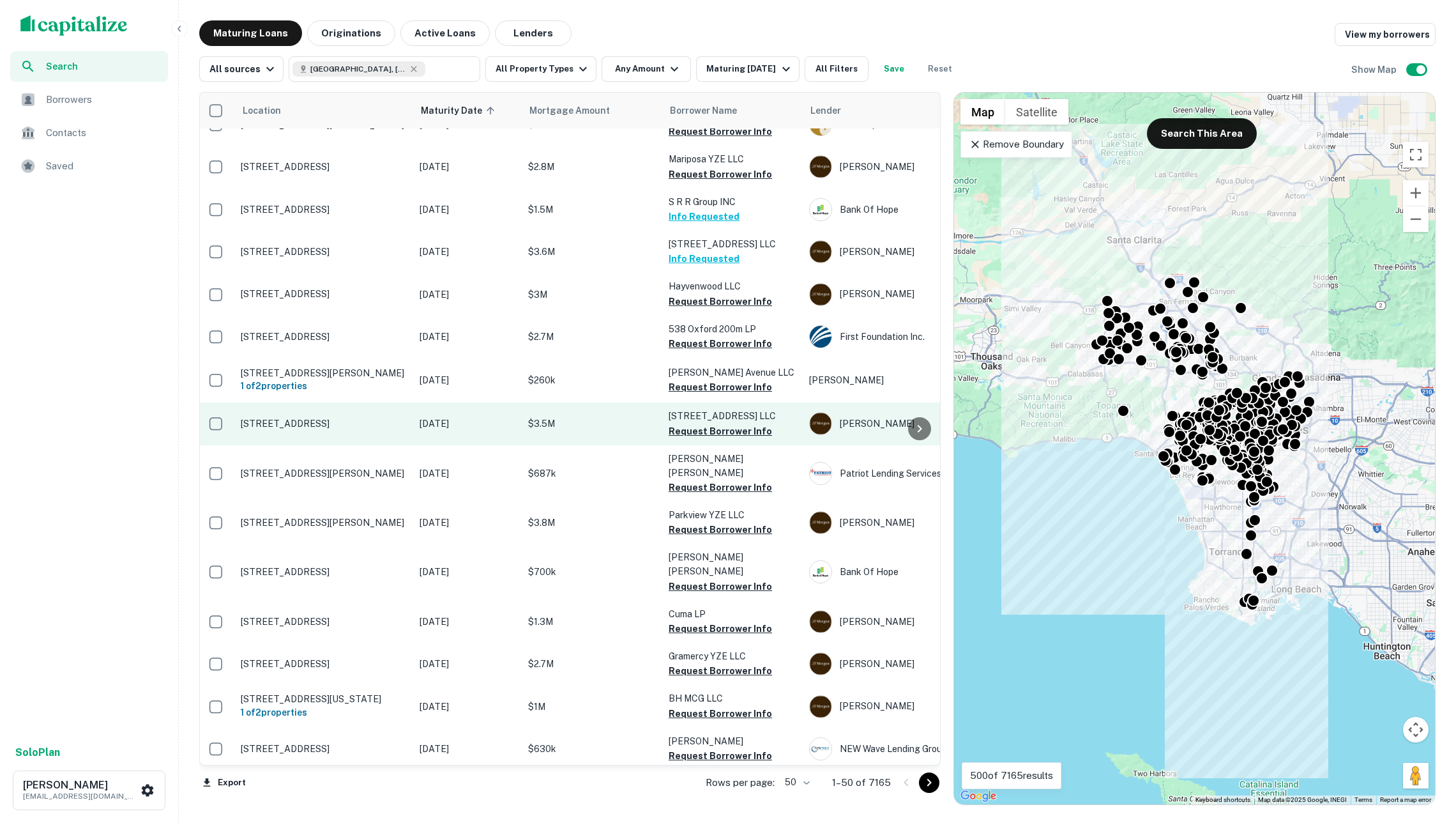
scroll to position [642, 3]
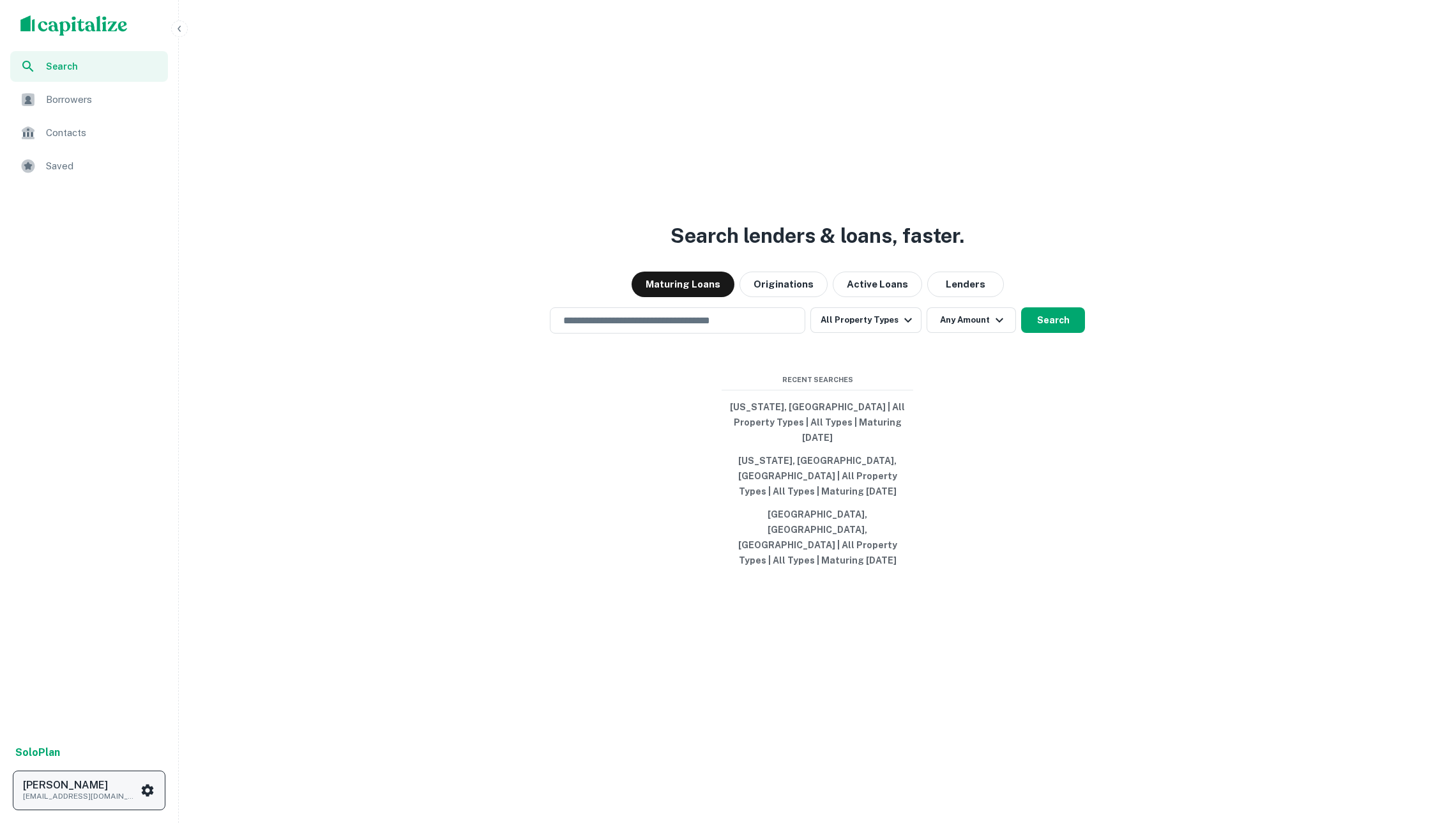
click at [106, 789] on div "[PERSON_NAME] [EMAIL_ADDRESS][DOMAIN_NAME]" at bounding box center [81, 790] width 117 height 23
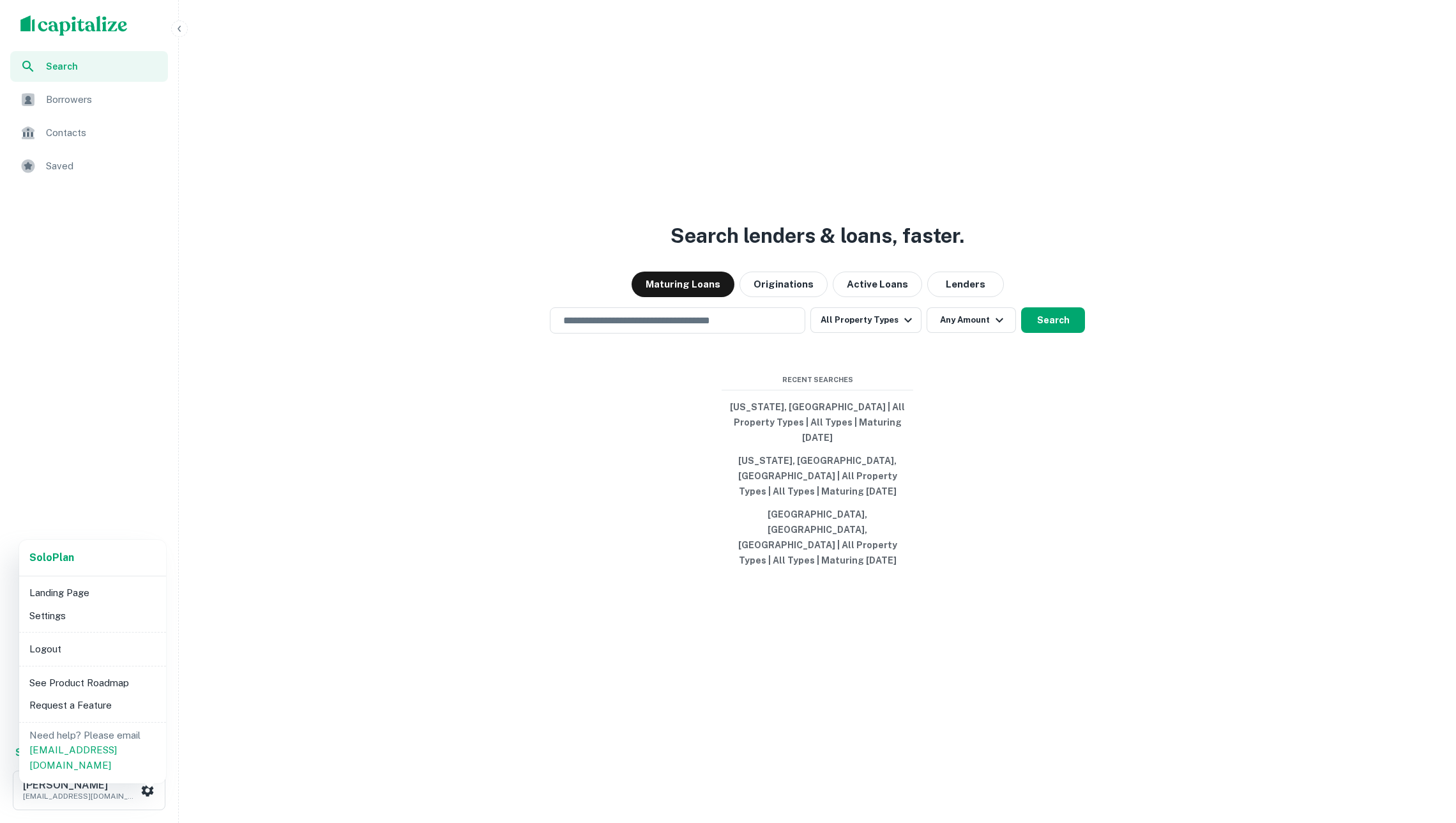
click at [91, 643] on li "Logout" at bounding box center [93, 649] width 137 height 23
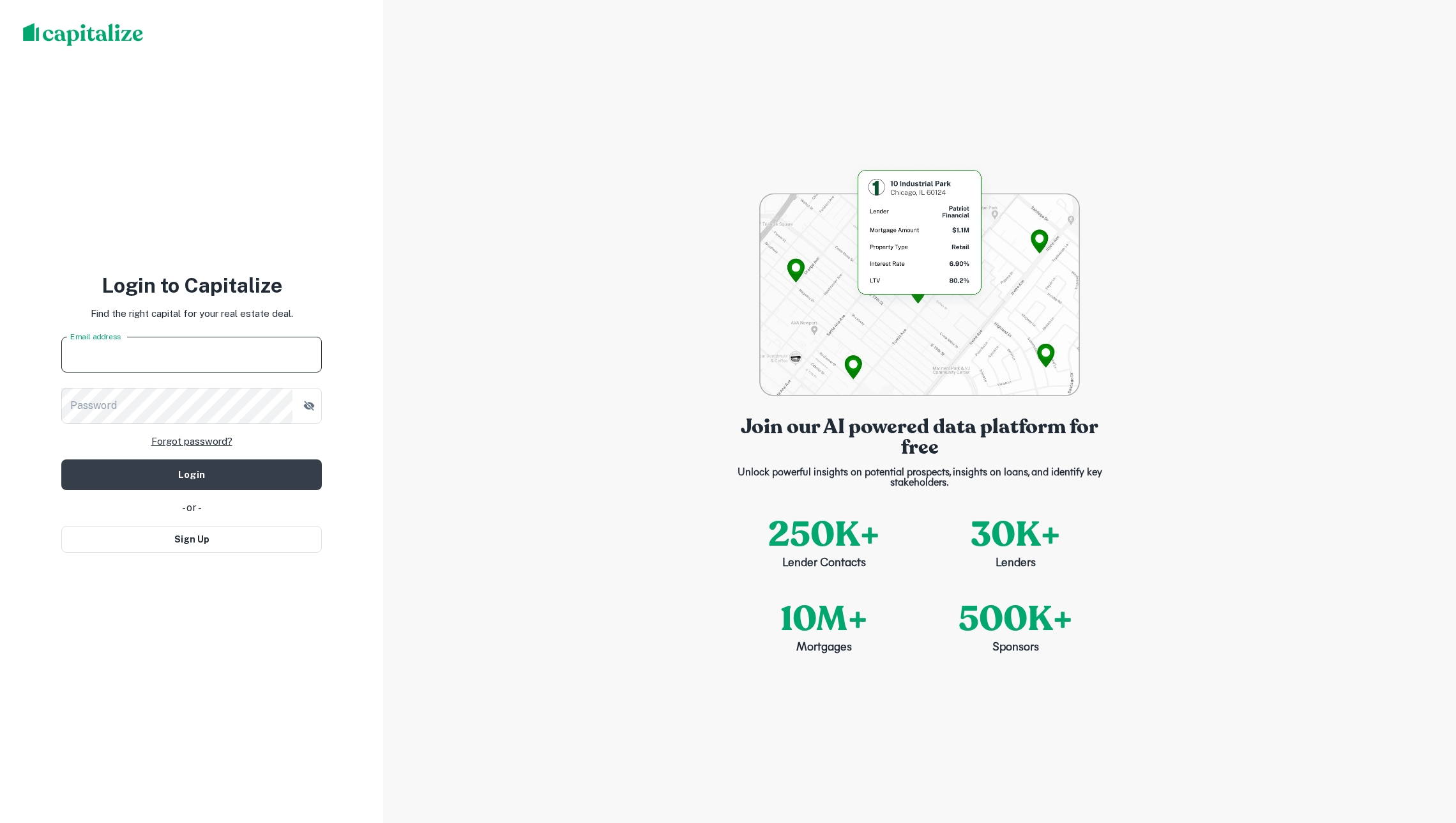
click at [252, 360] on input "Email address" at bounding box center [192, 355] width 261 height 36
click at [208, 355] on input "**********" at bounding box center [192, 355] width 261 height 36
type input "**********"
click at [409, 377] on div "Join our AI powered data platform for free Unlock powerful insights on potentia…" at bounding box center [919, 411] width 1073 height 823
click at [217, 471] on button "Login" at bounding box center [192, 475] width 261 height 31
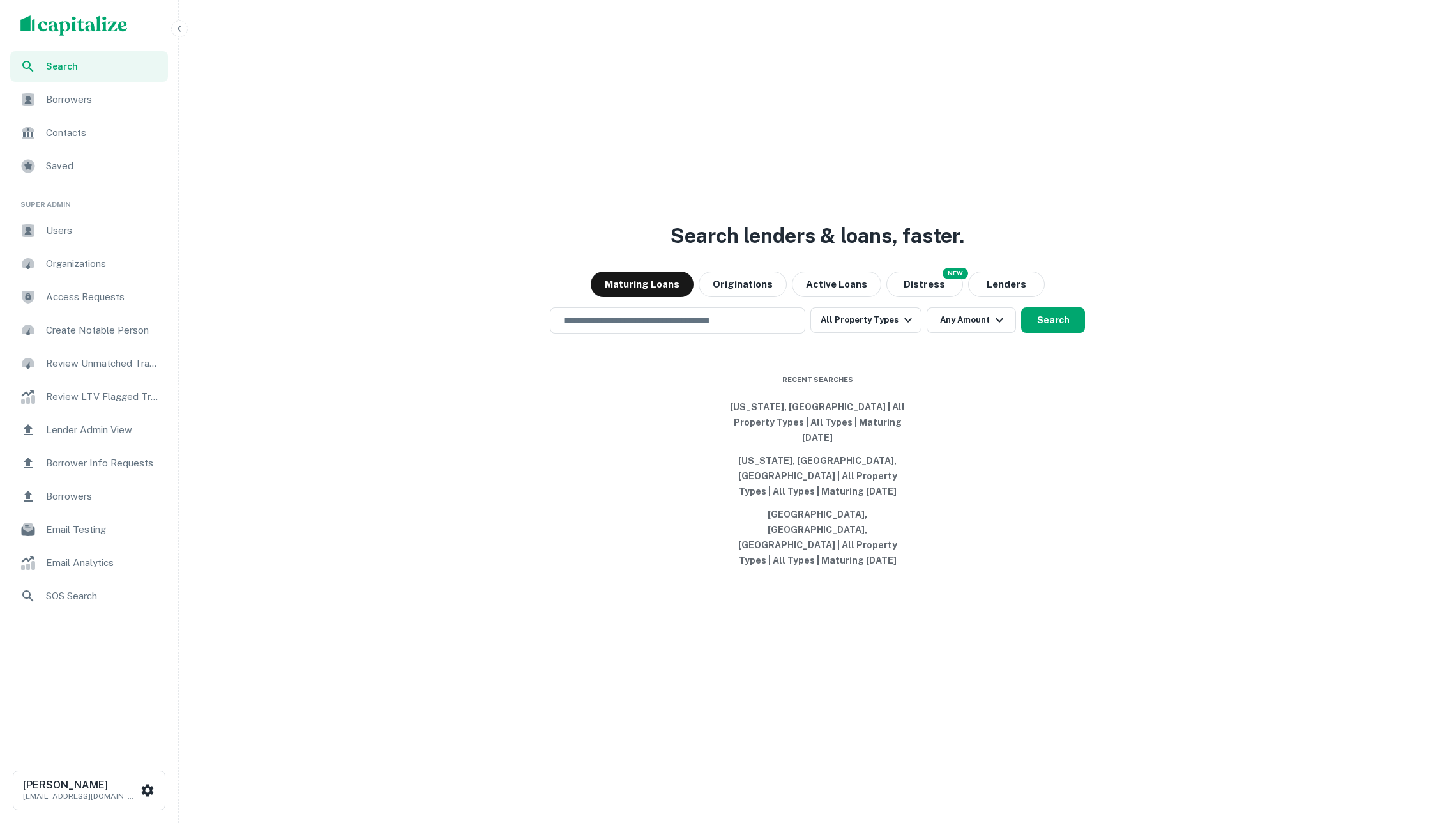
click at [108, 267] on span "Organizations" at bounding box center [103, 264] width 115 height 15
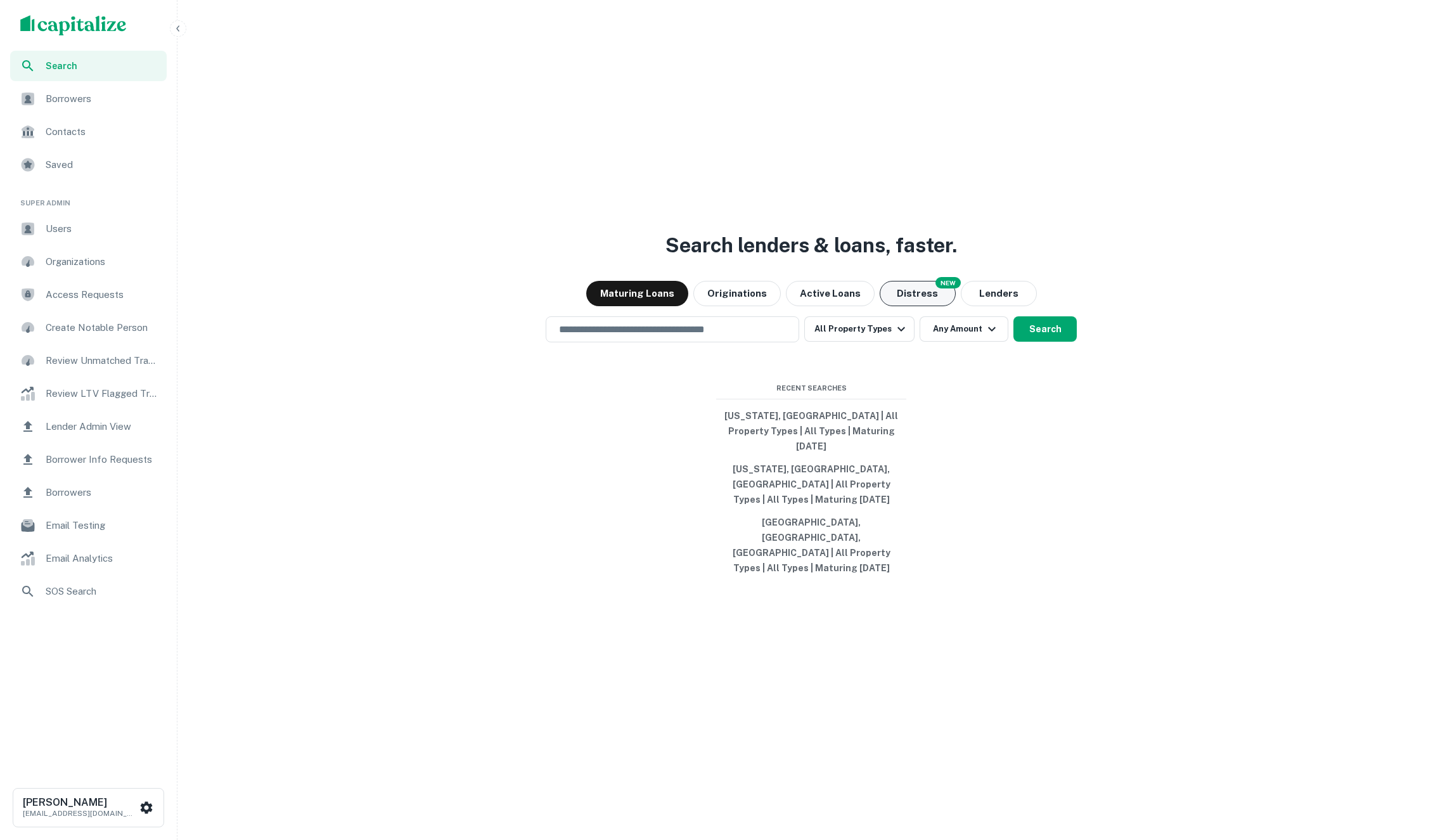
click at [900, 306] on button "Distress" at bounding box center [918, 293] width 76 height 26
click at [769, 336] on input "text" at bounding box center [672, 329] width 242 height 15
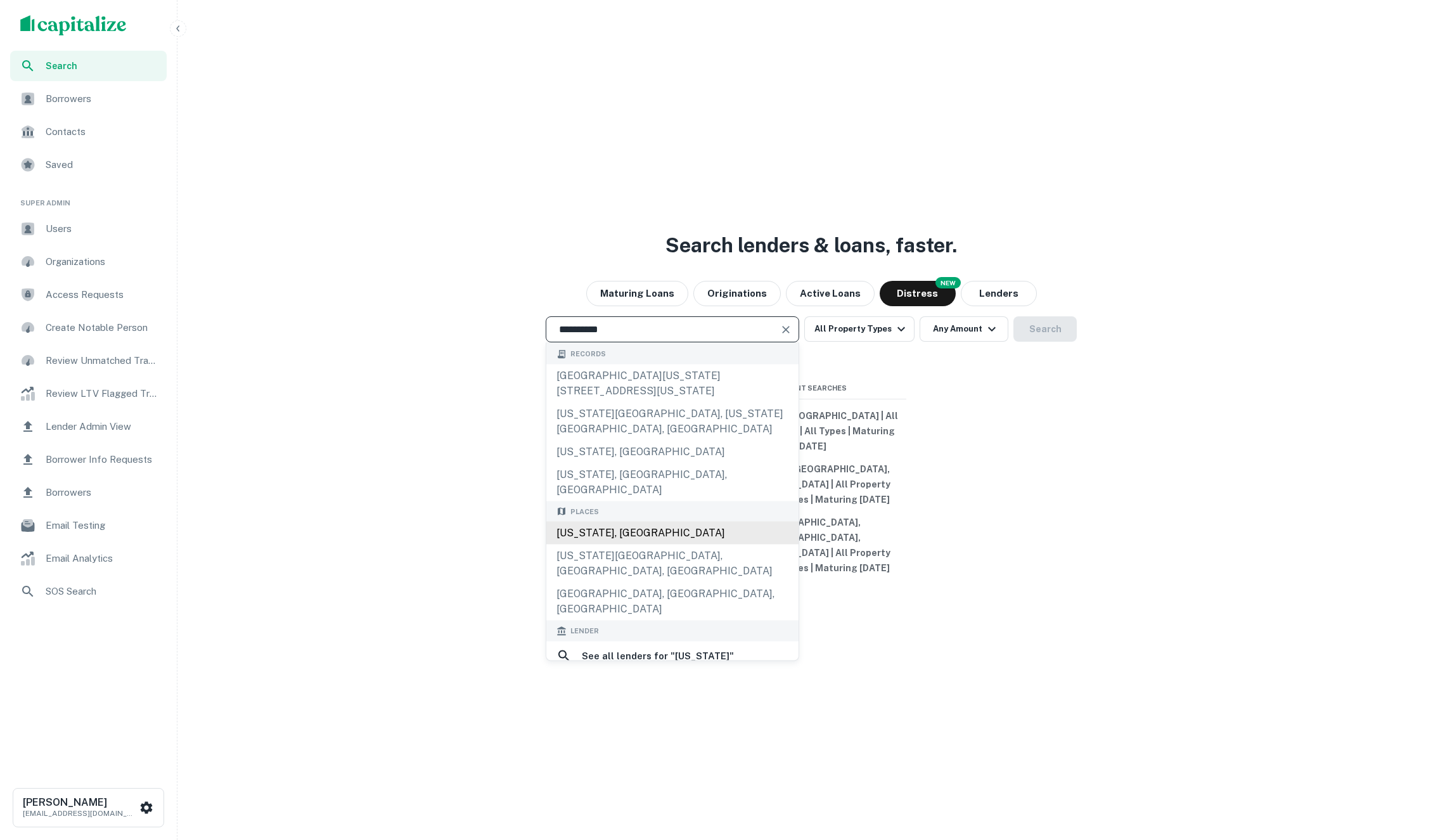
click at [659, 538] on div "[US_STATE], [GEOGRAPHIC_DATA]" at bounding box center [673, 533] width 253 height 23
type input "**********"
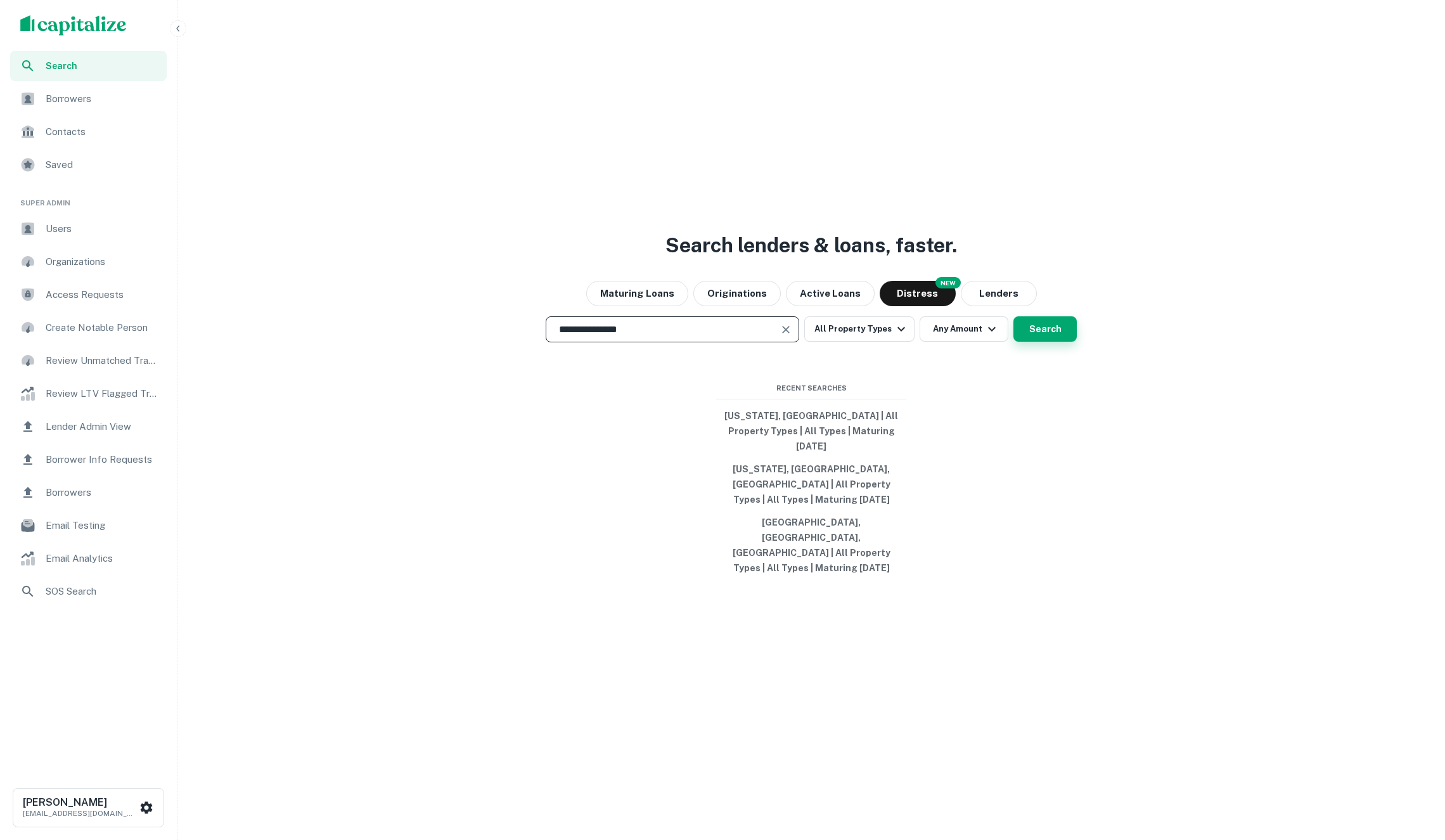
click at [1048, 342] on button "Search" at bounding box center [1045, 329] width 63 height 26
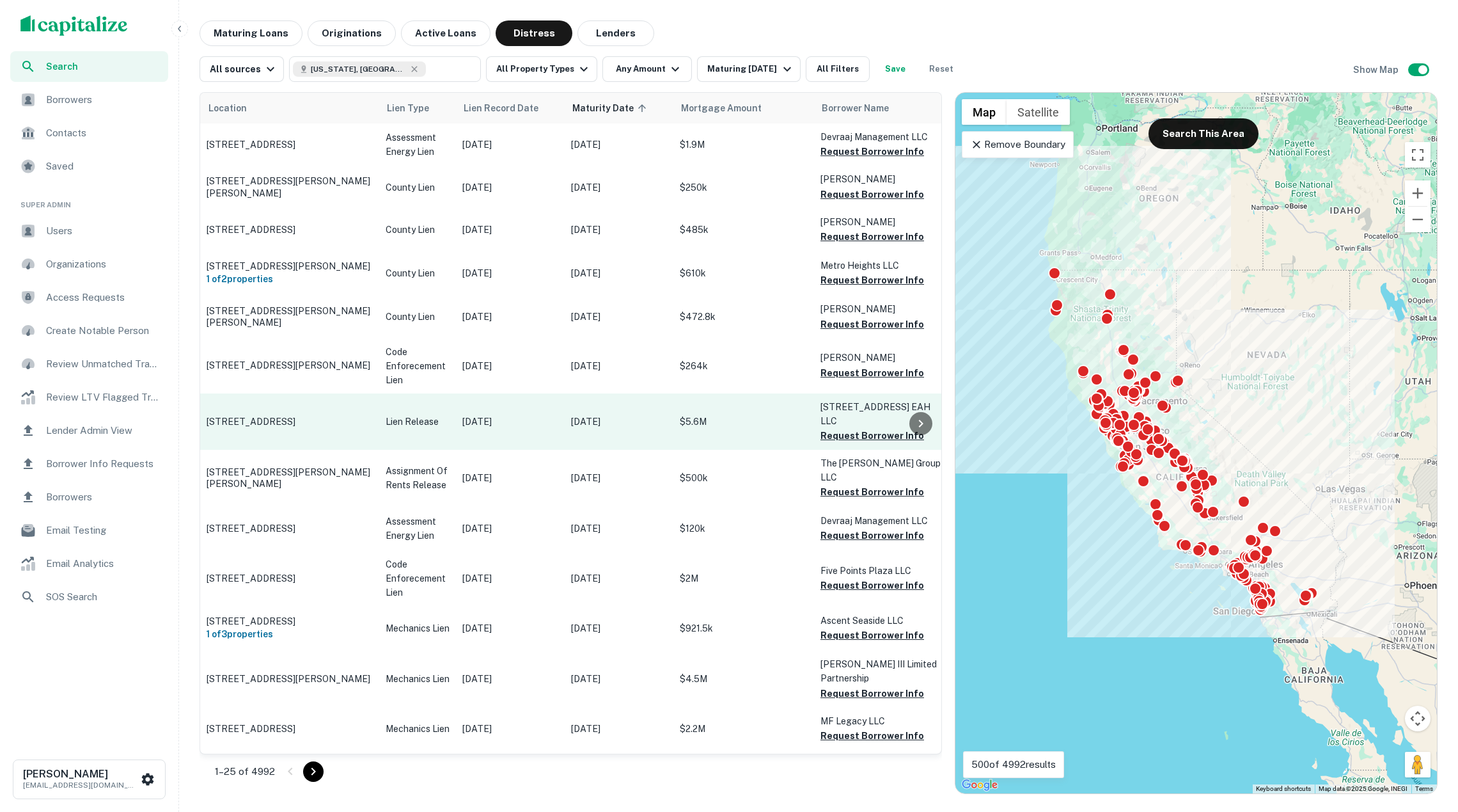
click at [425, 421] on p "Lien Release" at bounding box center [417, 421] width 64 height 14
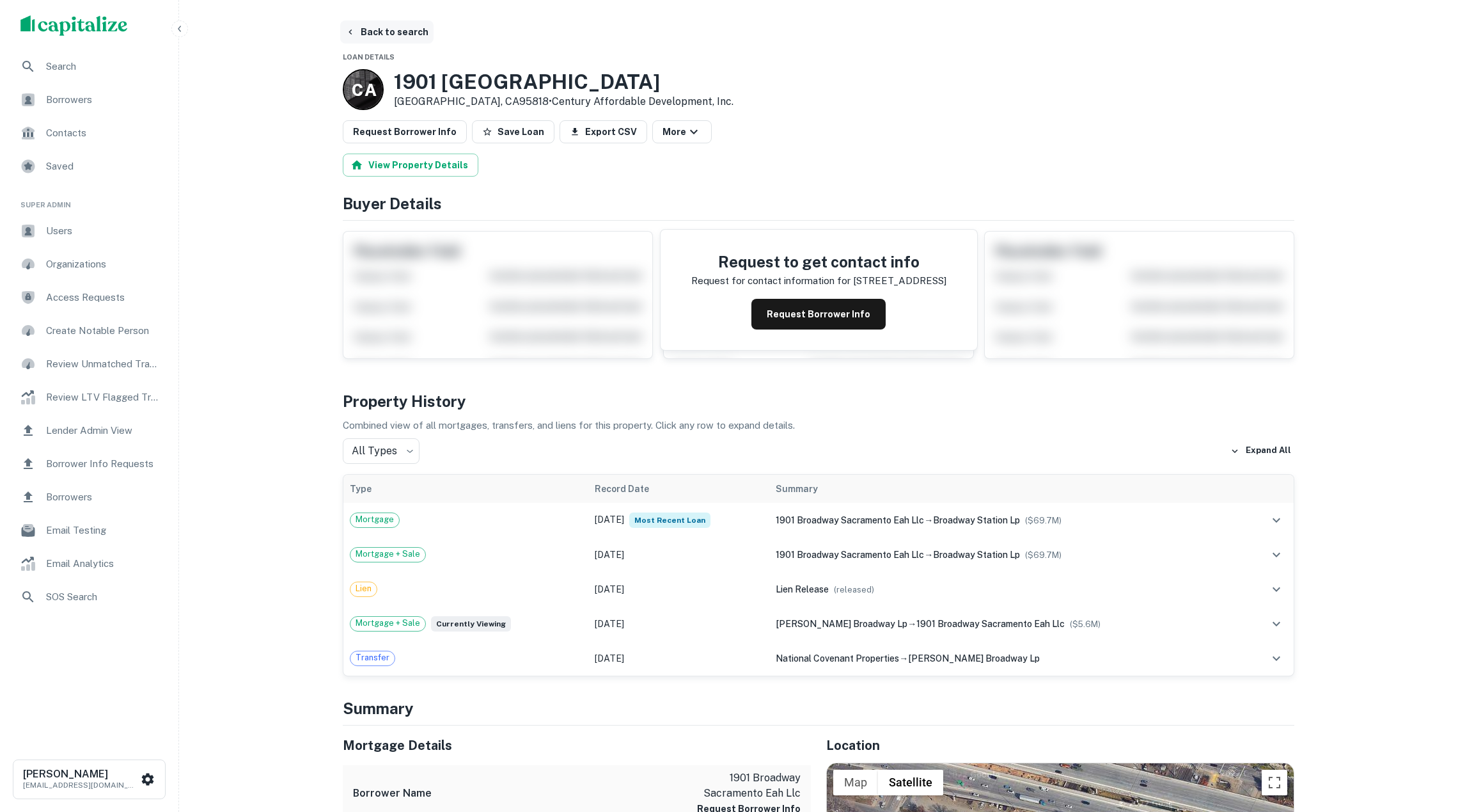
click at [370, 34] on button "Back to search" at bounding box center [386, 31] width 93 height 23
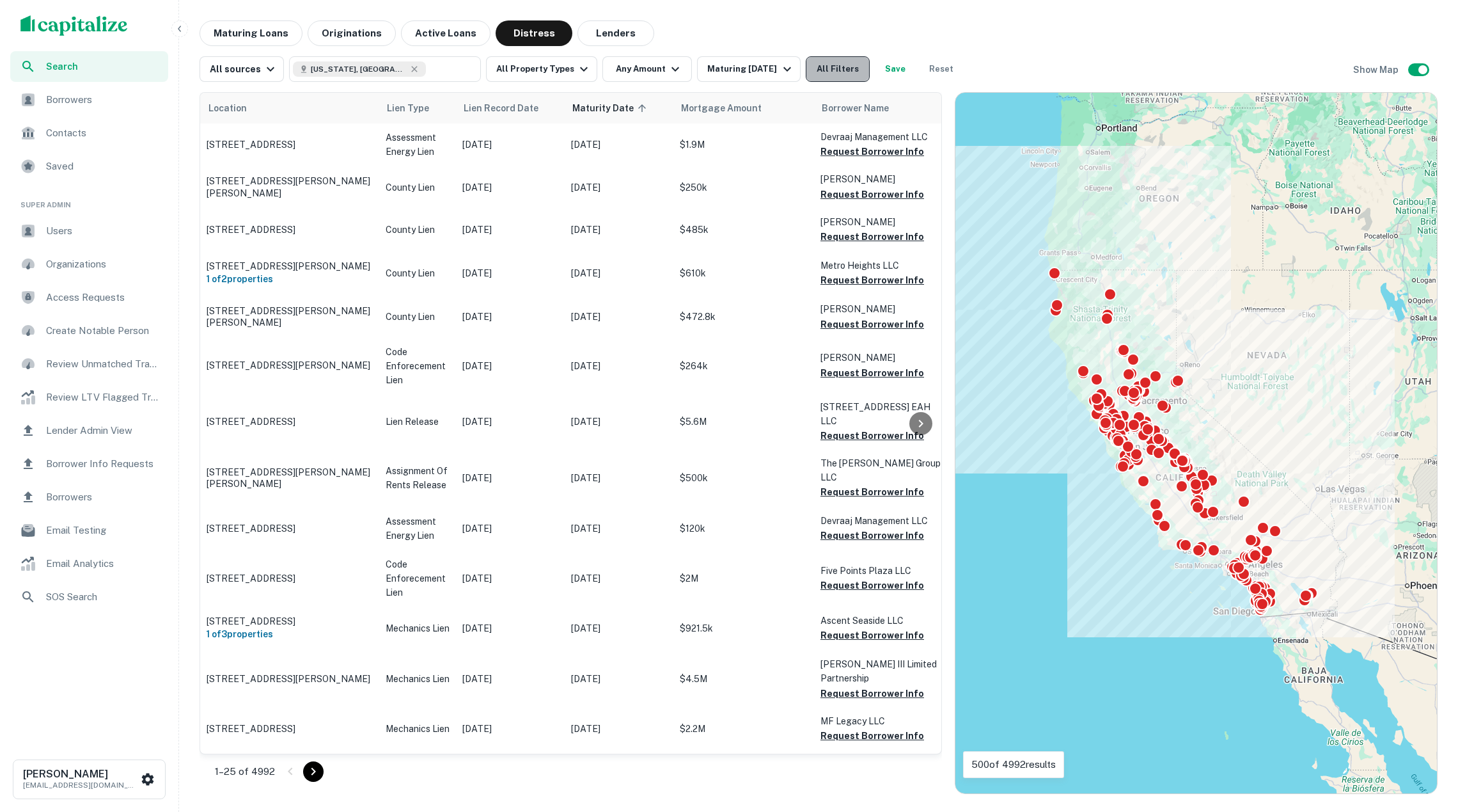
click at [850, 69] on button "All Filters" at bounding box center [837, 69] width 64 height 26
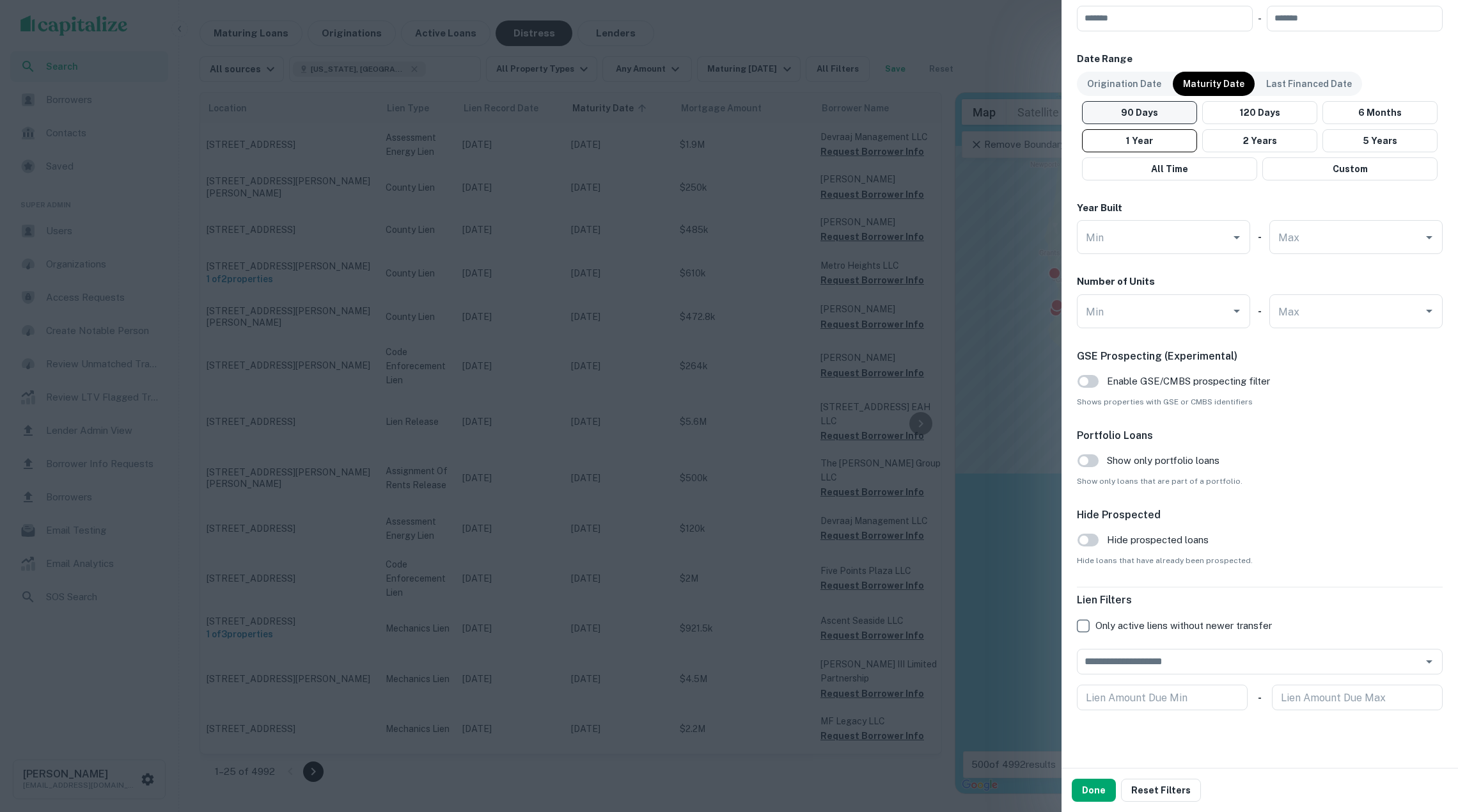
scroll to position [711, 0]
click at [1200, 627] on span "Only active liens without newer transfer" at bounding box center [1184, 626] width 176 height 15
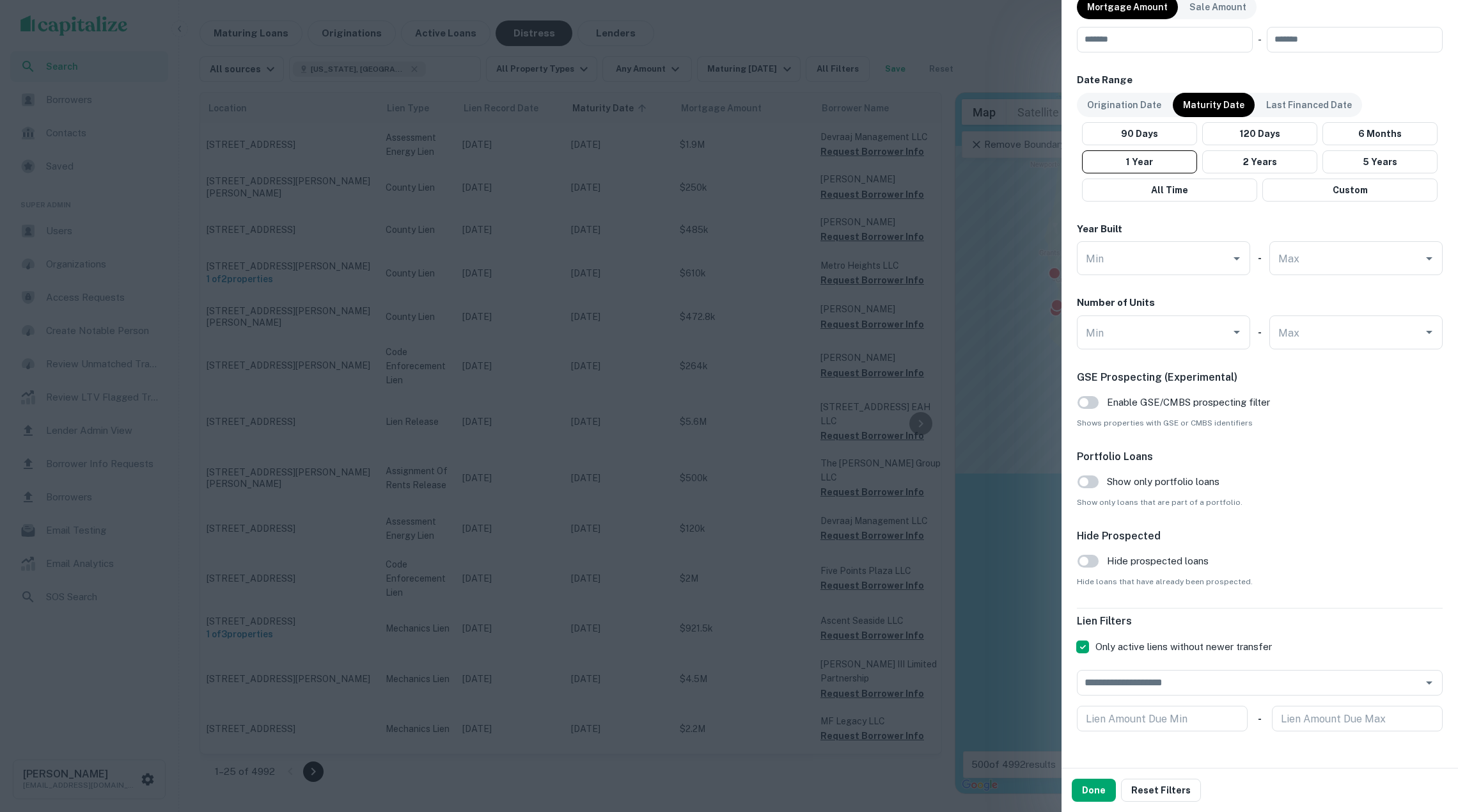
scroll to position [686, 0]
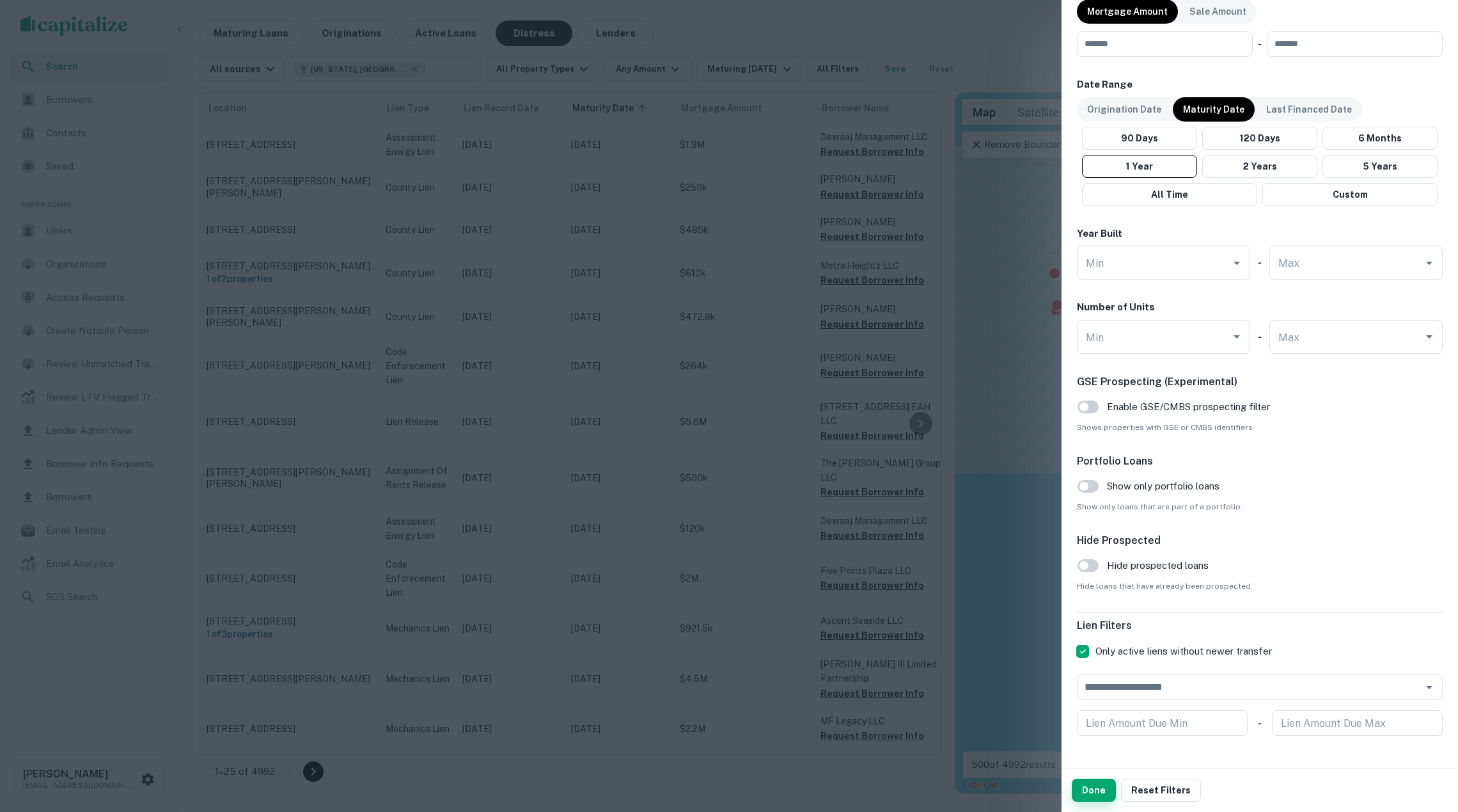
click at [1093, 790] on button "Done" at bounding box center [1094, 790] width 44 height 23
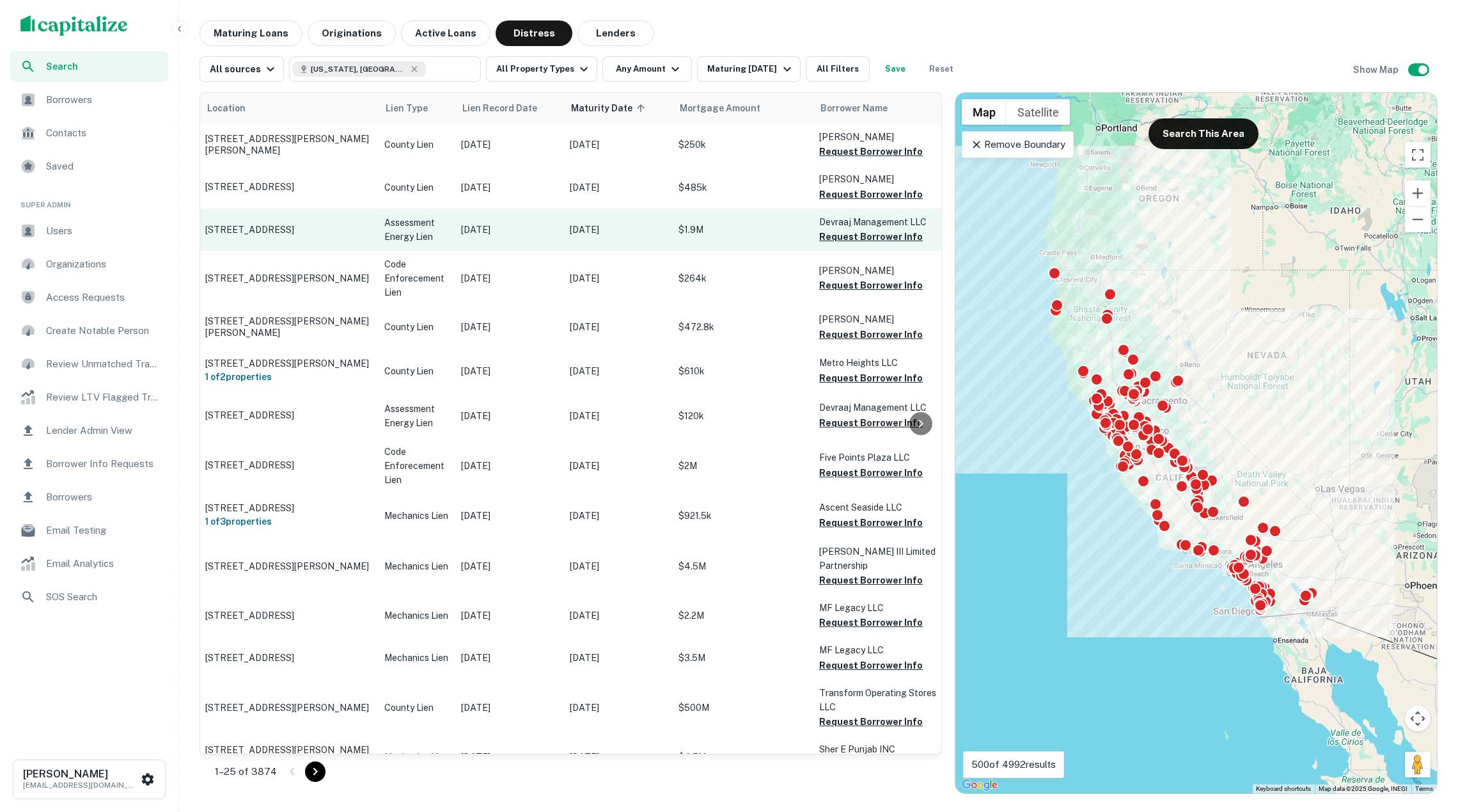
click at [344, 241] on td "372 Broadway Chula Vista, CA91910" at bounding box center [288, 230] width 179 height 42
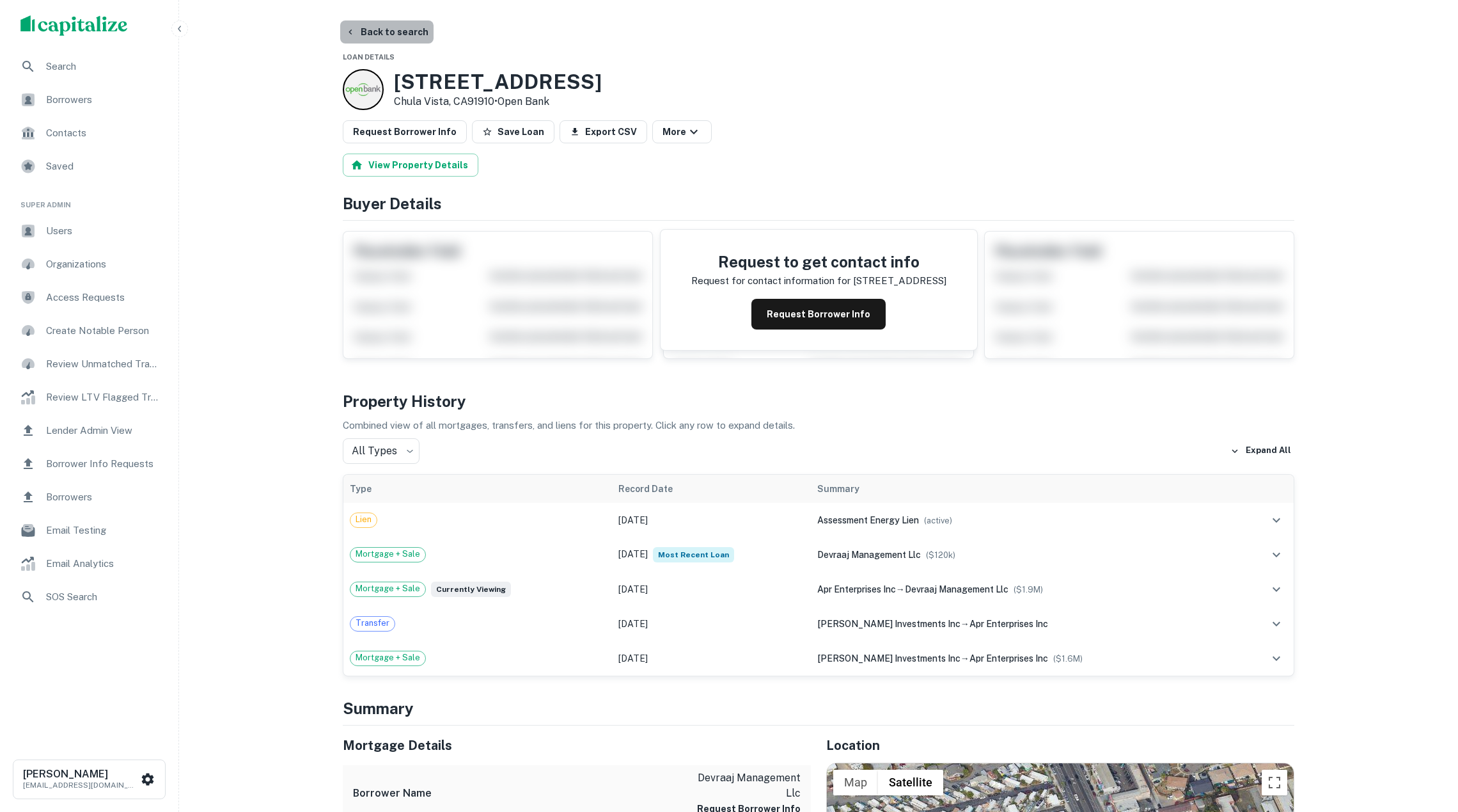
click at [372, 34] on button "Back to search" at bounding box center [386, 31] width 93 height 23
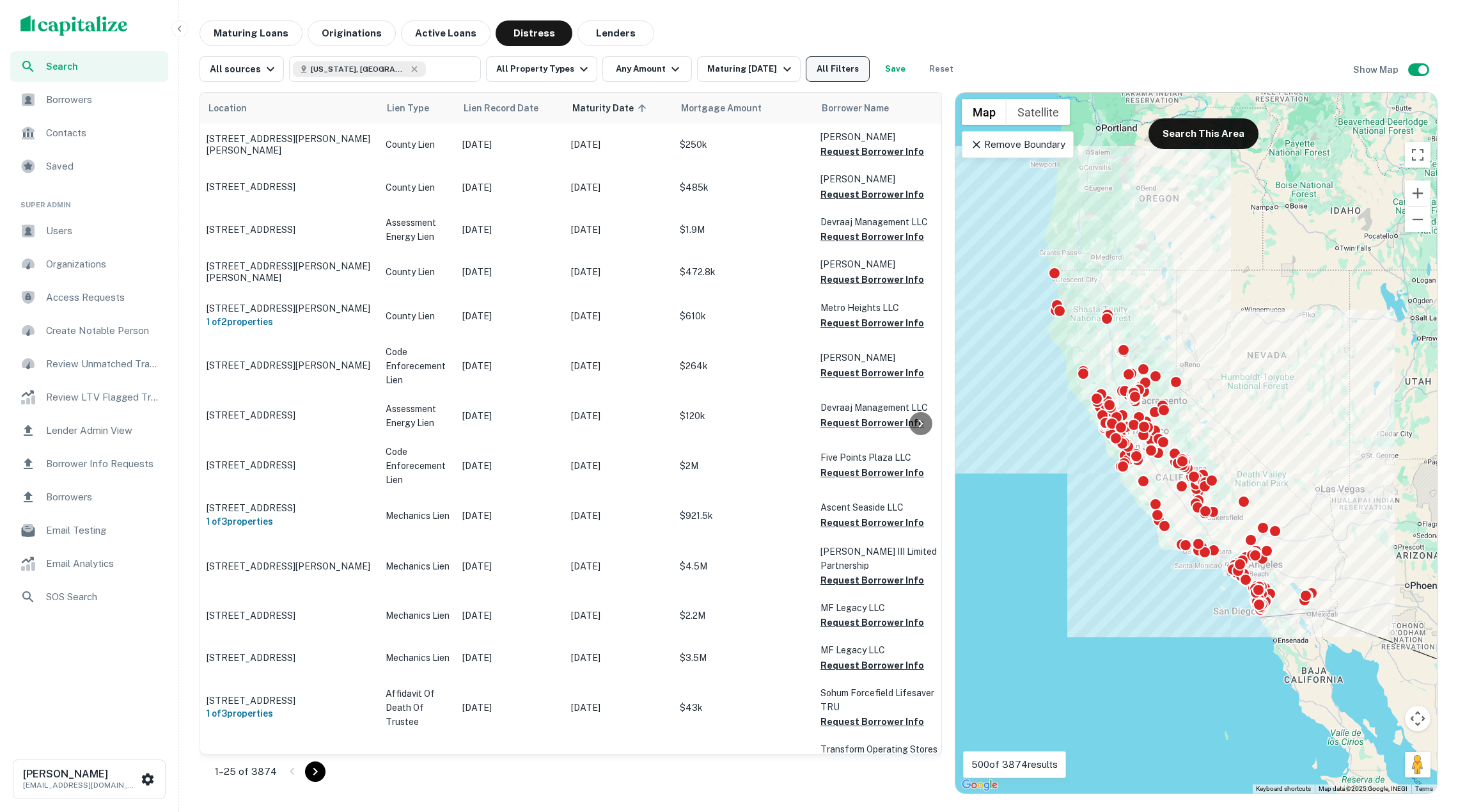
click at [858, 71] on button "All Filters" at bounding box center [837, 69] width 64 height 26
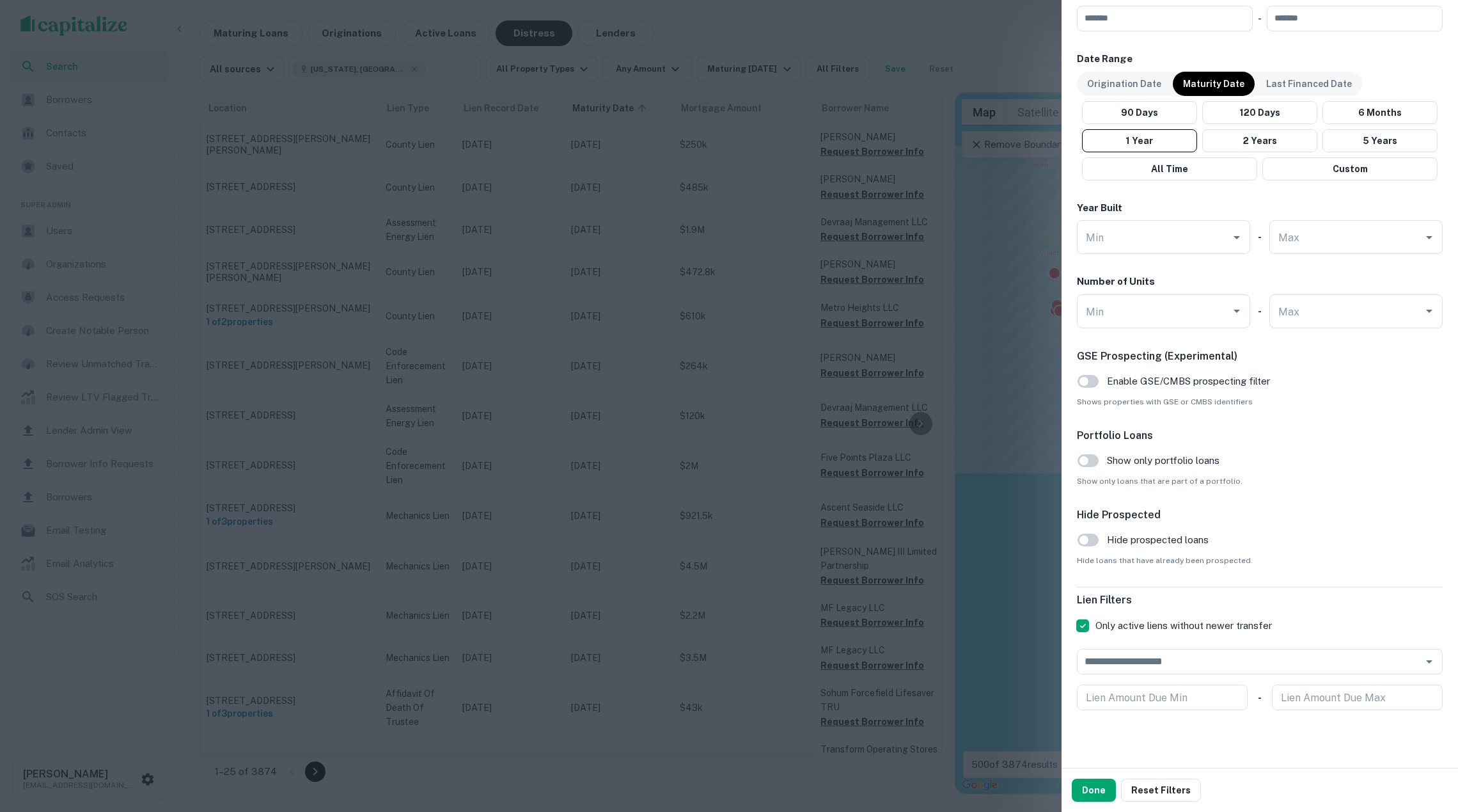
scroll to position [711, 0]
click at [843, 267] on div at bounding box center [729, 406] width 1458 height 812
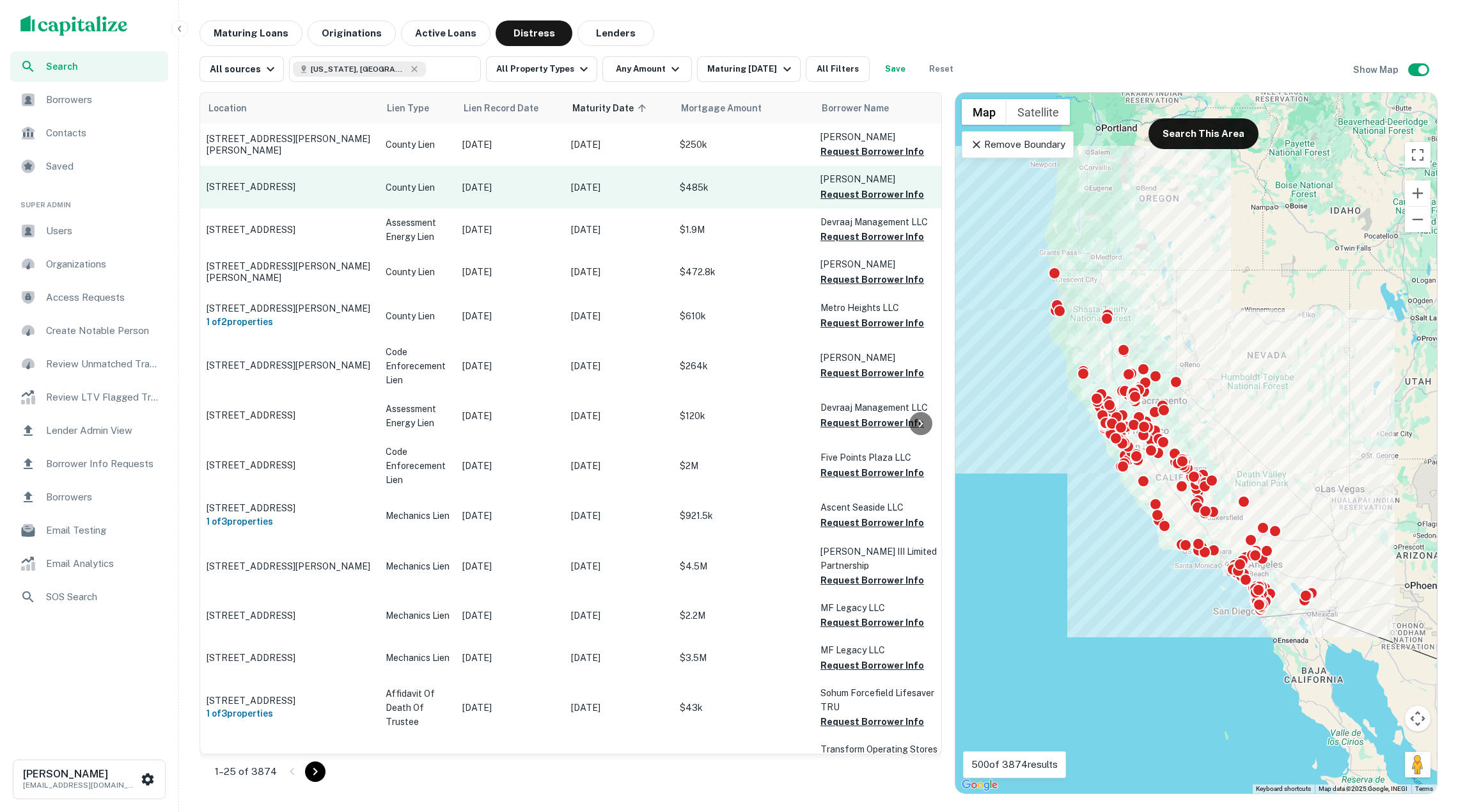
click at [390, 192] on p "County Lien" at bounding box center [417, 188] width 64 height 14
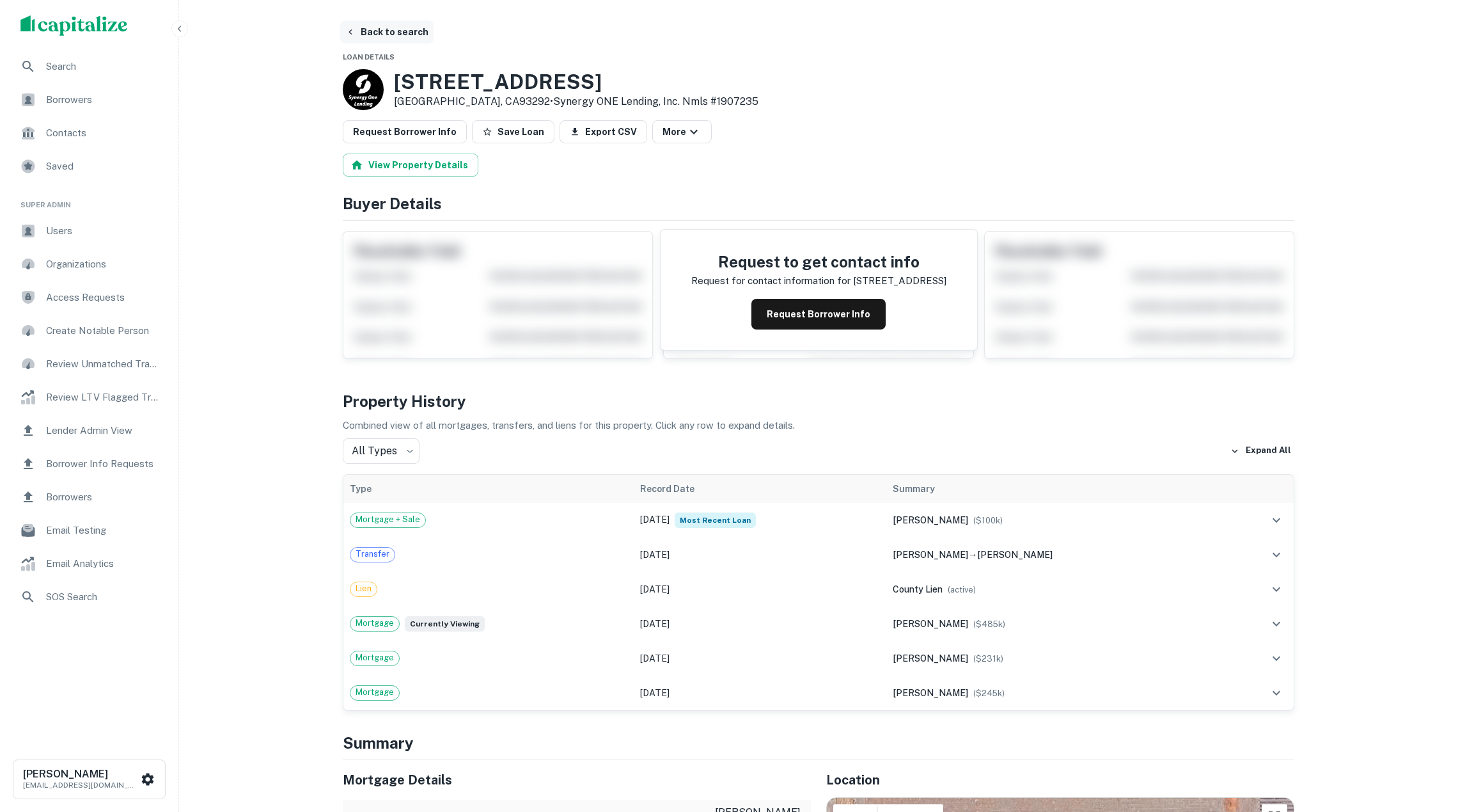
scroll to position [-1, 0]
click at [386, 31] on button "Back to search" at bounding box center [386, 31] width 93 height 23
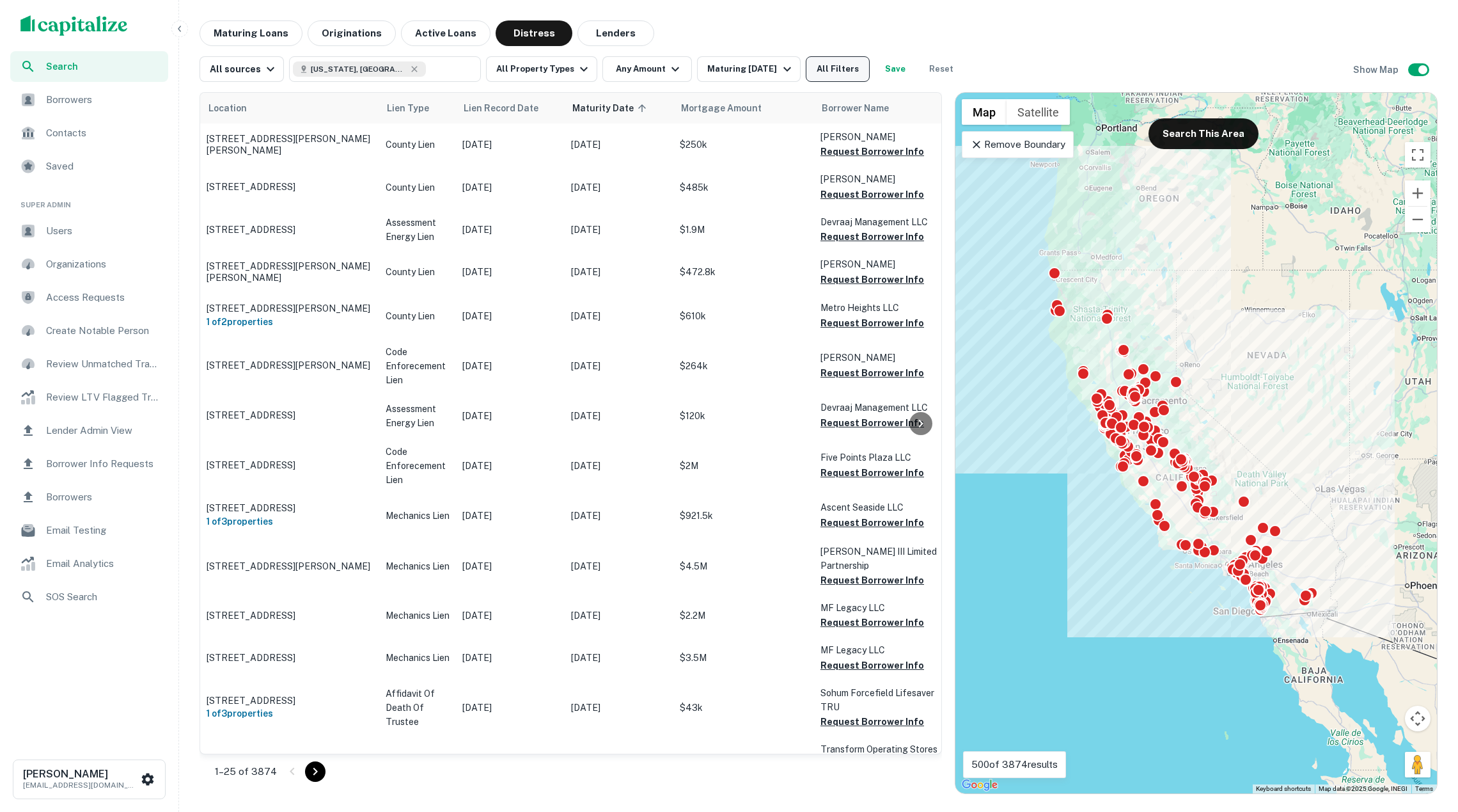
click at [841, 69] on button "All Filters" at bounding box center [837, 69] width 64 height 26
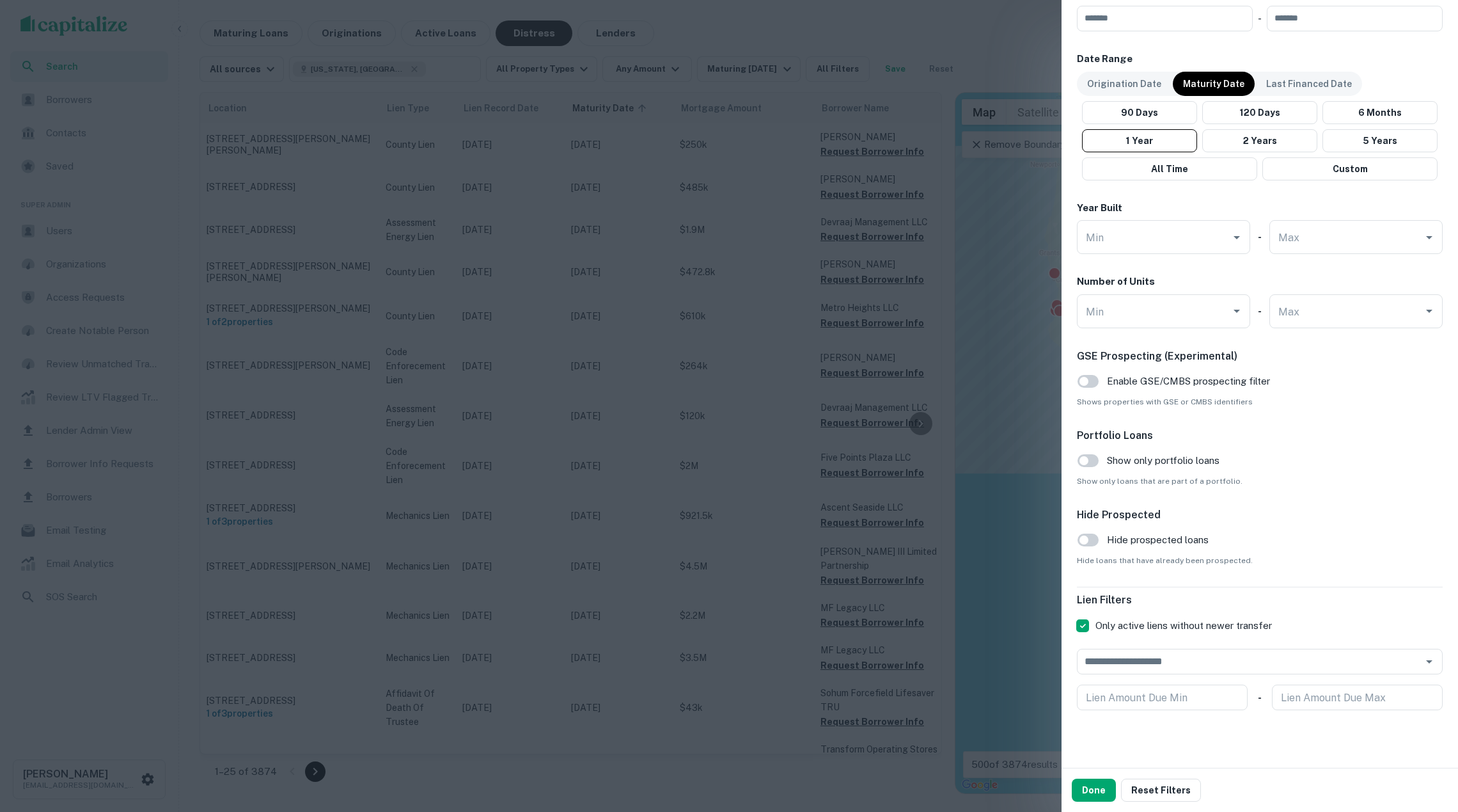
scroll to position [711, 0]
click at [1109, 791] on button "Done" at bounding box center [1094, 790] width 44 height 23
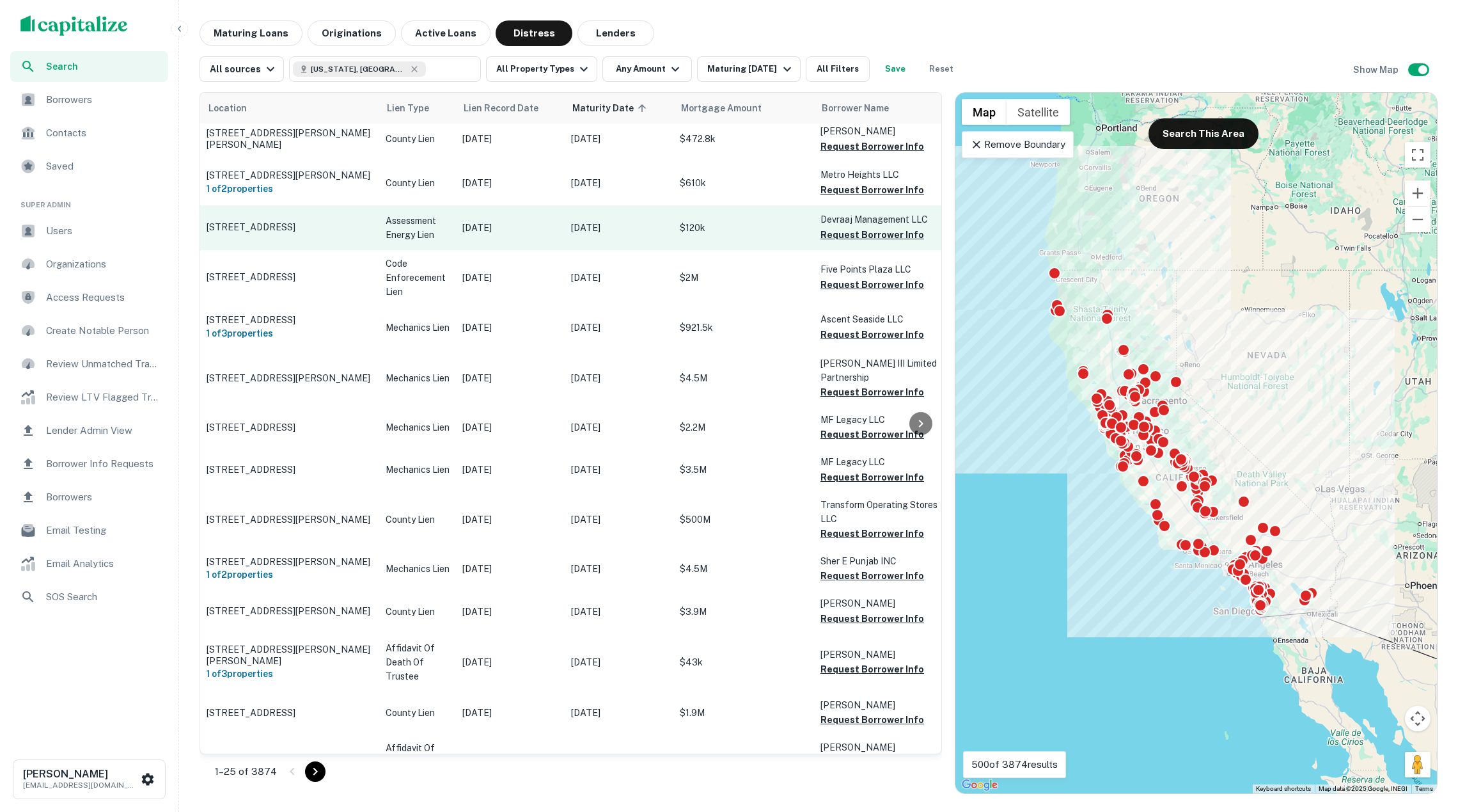
scroll to position [342, 0]
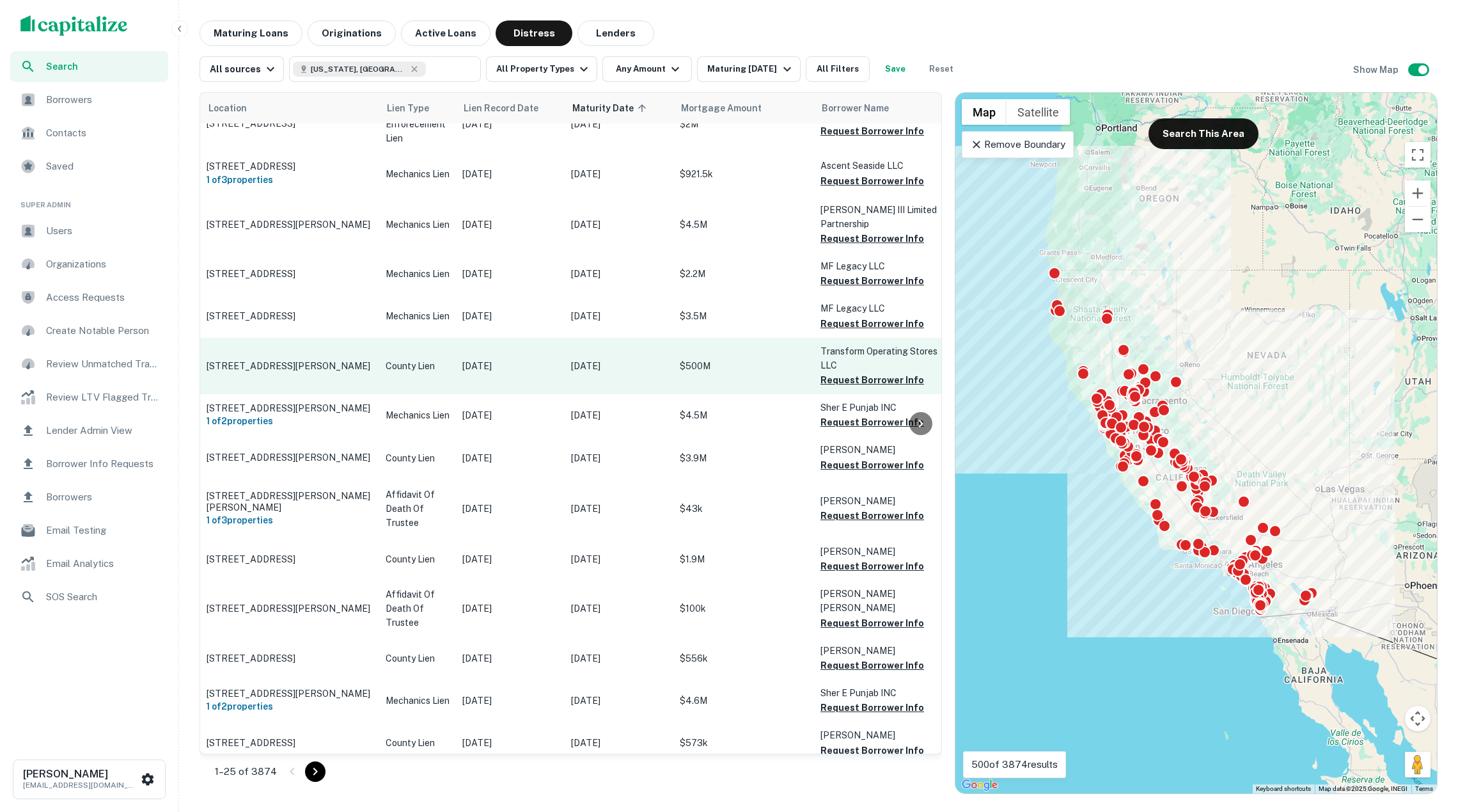
click at [388, 368] on p "County Lien" at bounding box center [417, 366] width 64 height 14
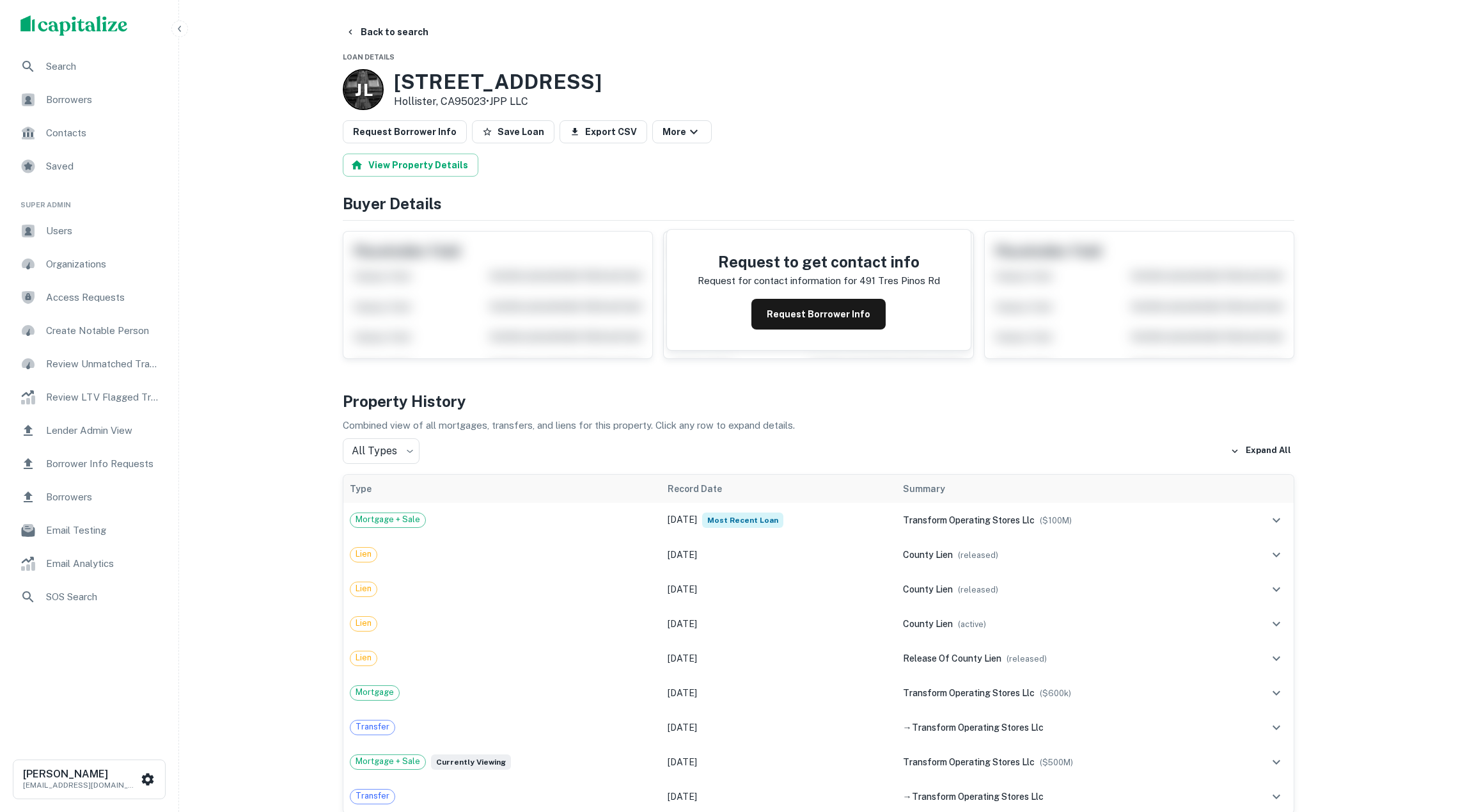
scroll to position [148, 0]
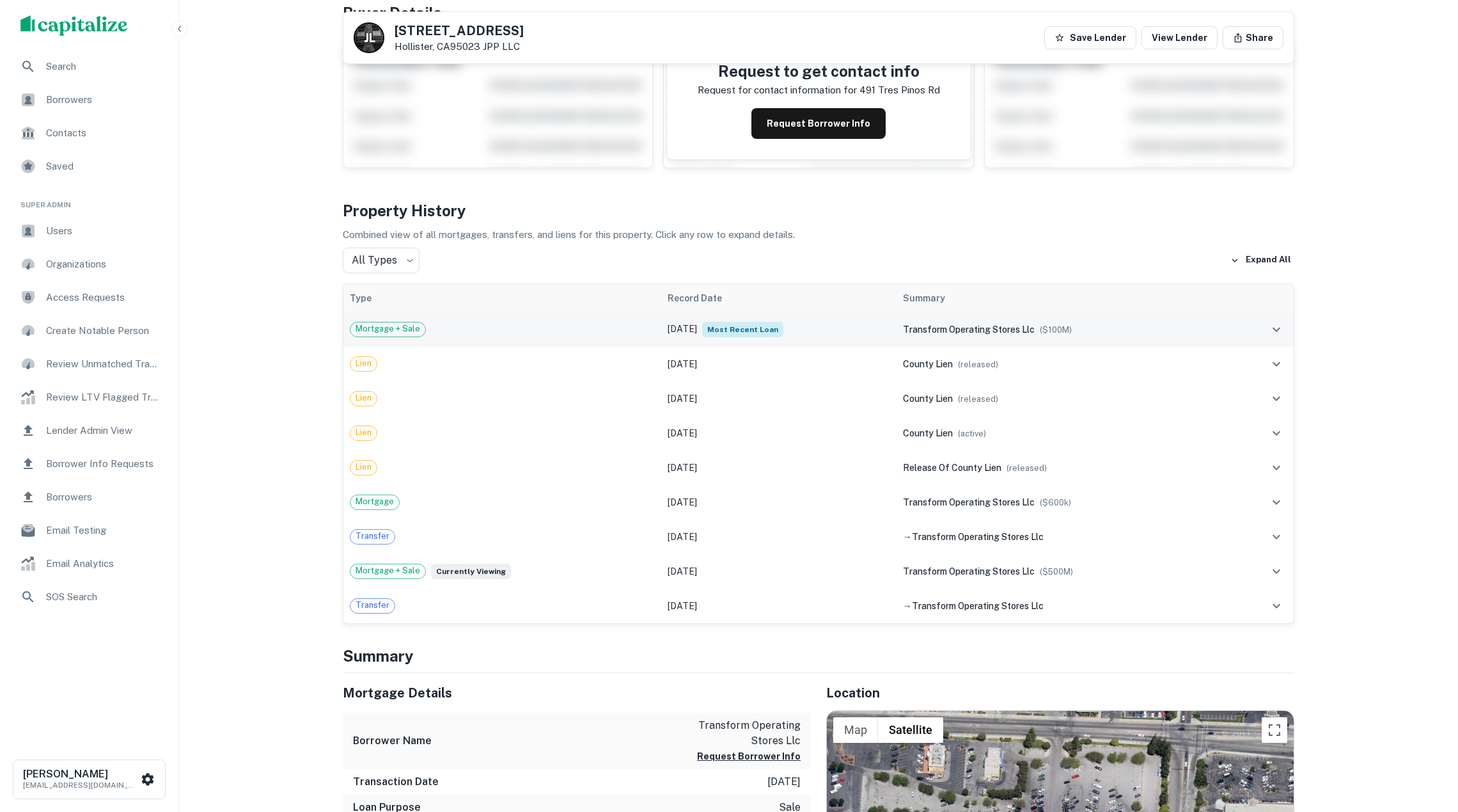
click at [850, 330] on td "May 18, 2025 Most Recent Loan" at bounding box center [778, 329] width 234 height 34
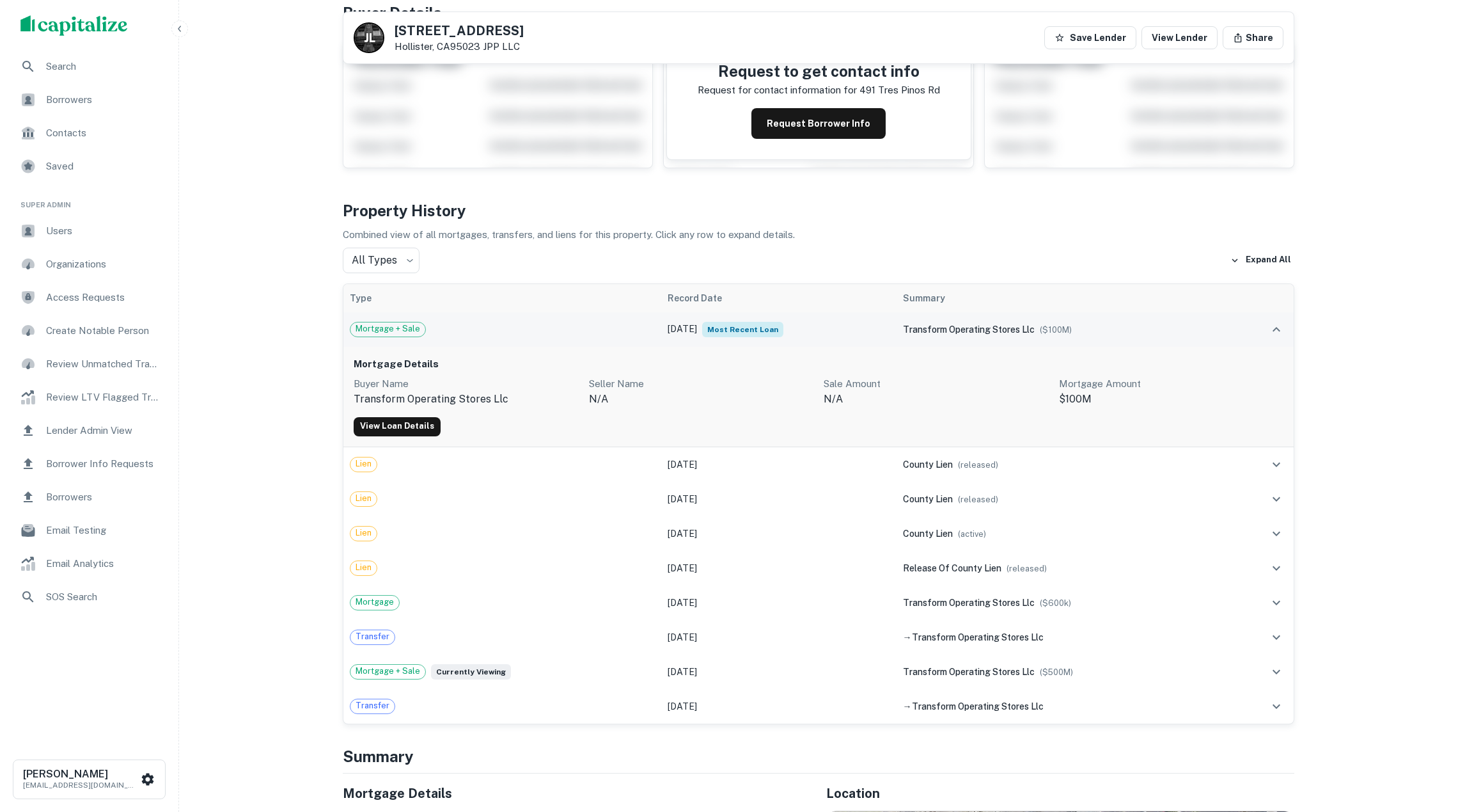
drag, startPoint x: 850, startPoint y: 336, endPoint x: 794, endPoint y: 342, distance: 56.3
click at [848, 336] on td "May 18, 2025 Most Recent Loan" at bounding box center [778, 329] width 234 height 34
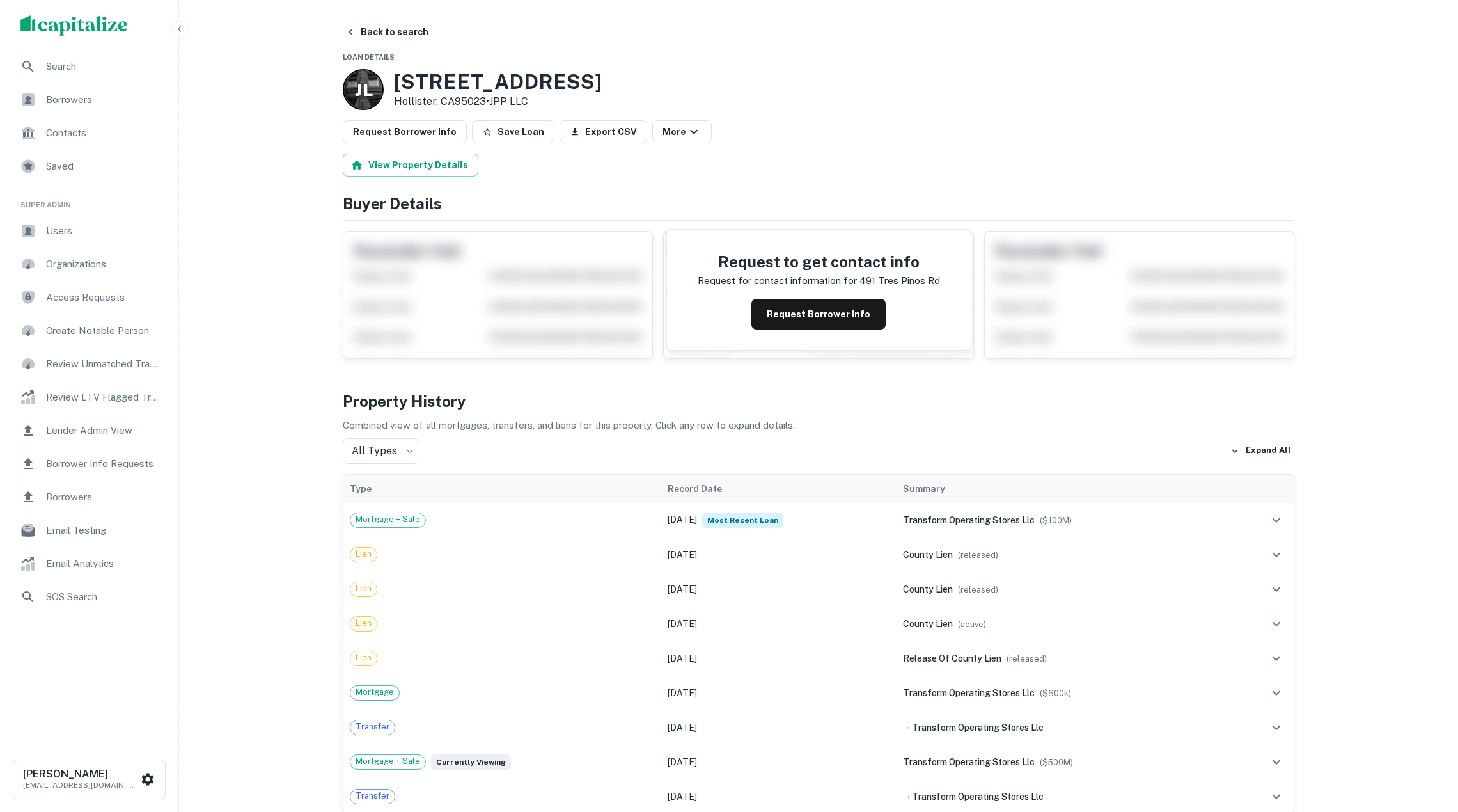
scroll to position [0, 0]
click at [391, 31] on button "Back to search" at bounding box center [386, 31] width 93 height 23
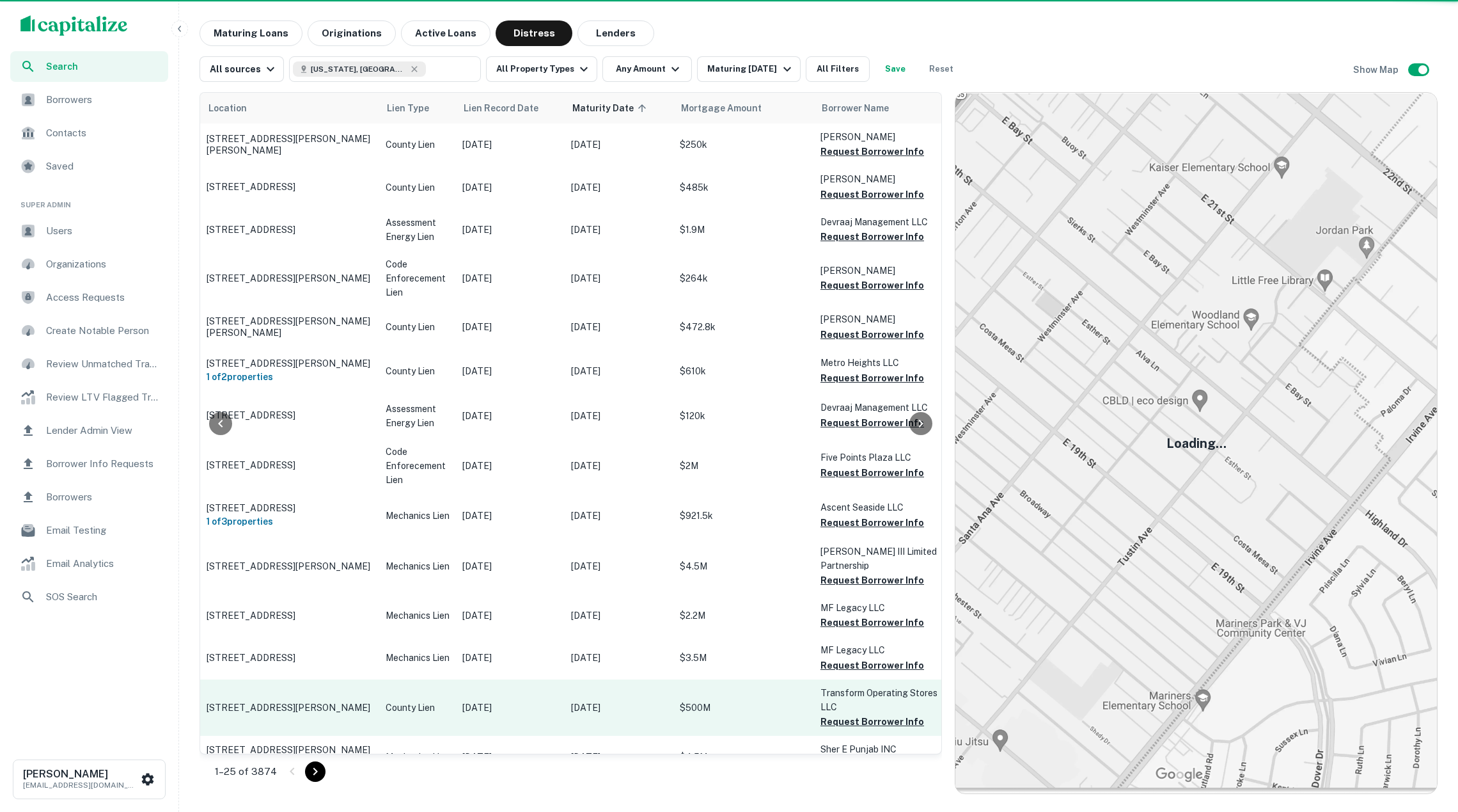
scroll to position [341, 0]
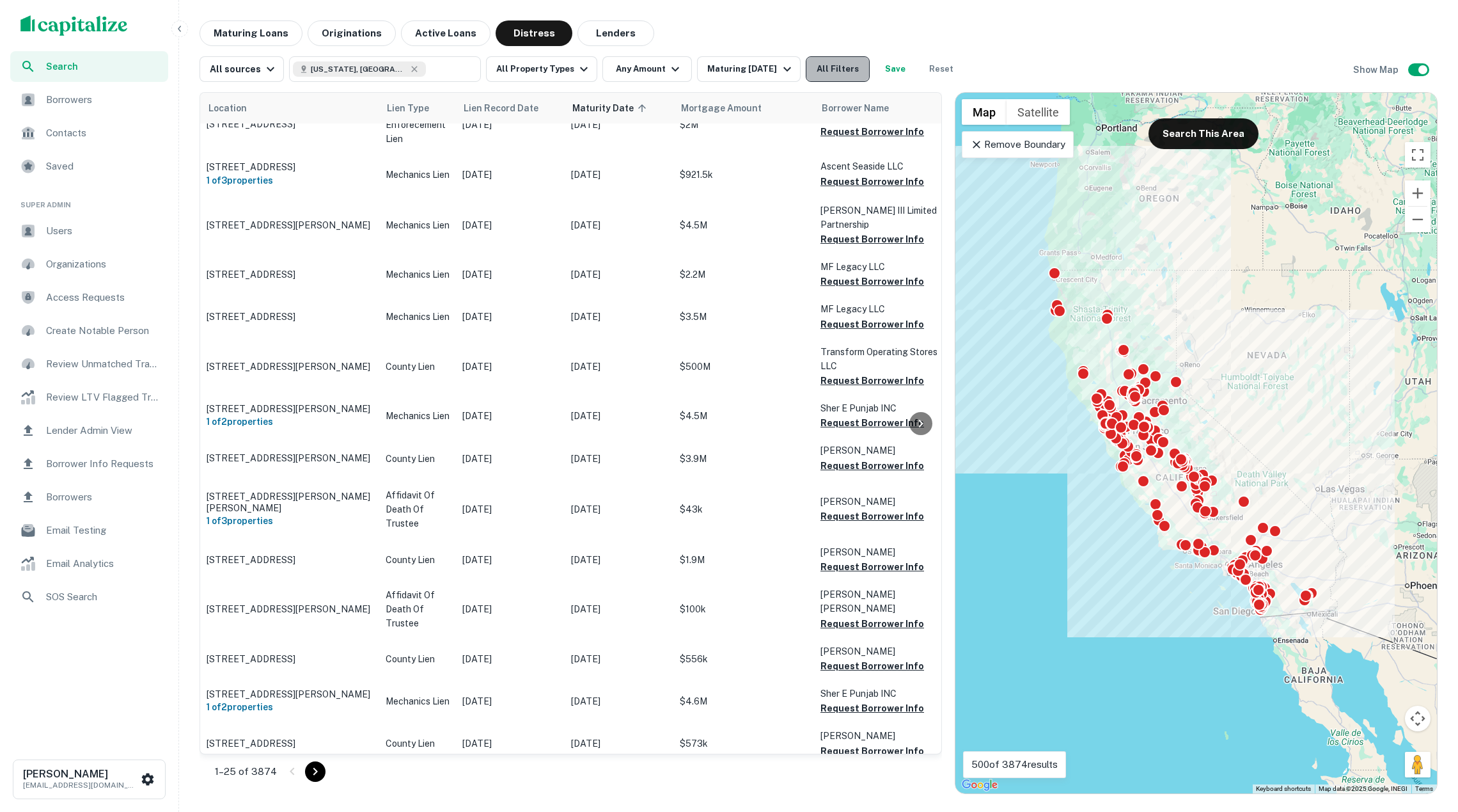
click at [829, 70] on button "All Filters" at bounding box center [837, 69] width 64 height 26
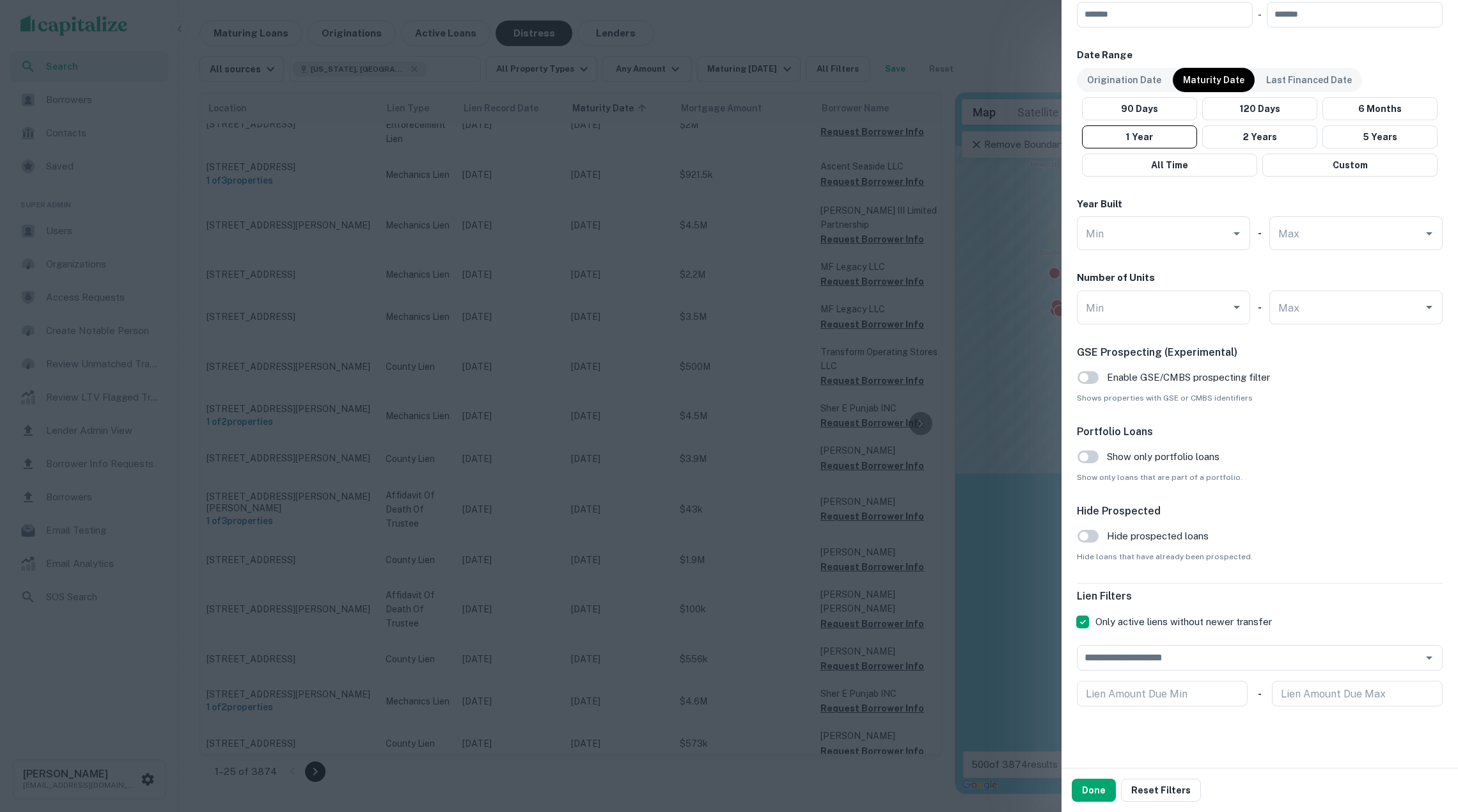
scroll to position [711, 0]
click at [607, 311] on div at bounding box center [729, 406] width 1458 height 812
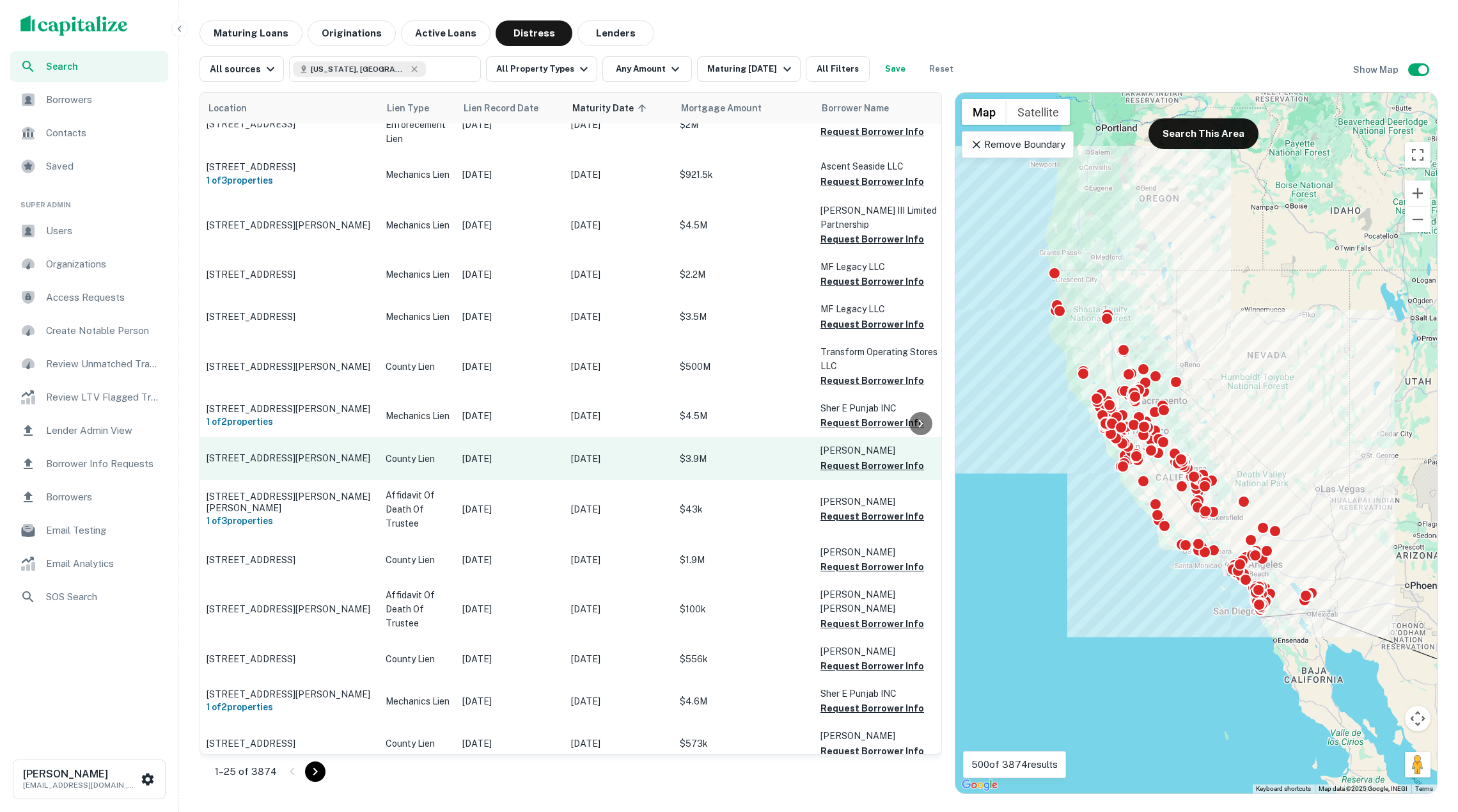
click at [433, 456] on p "County Lien" at bounding box center [417, 458] width 64 height 14
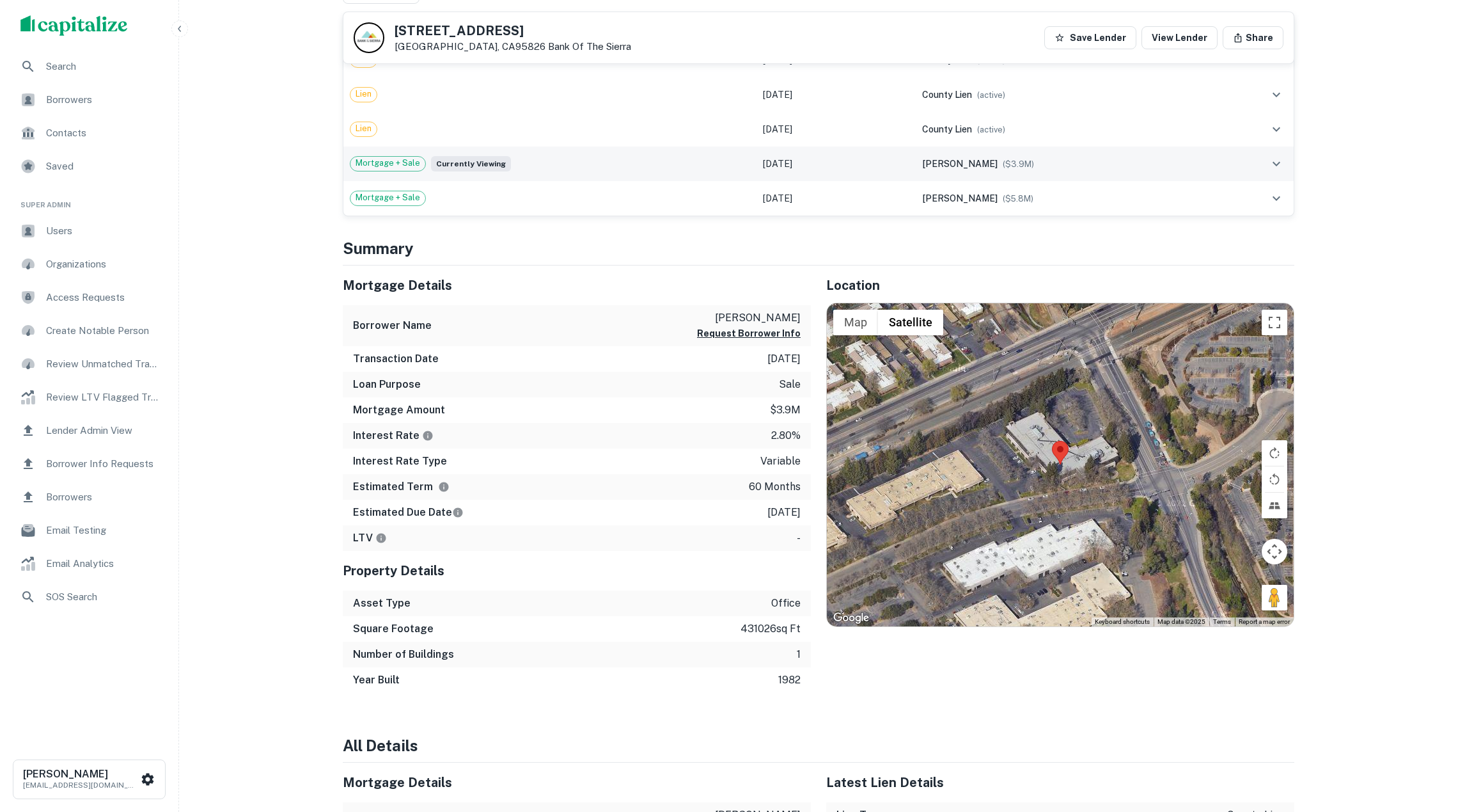
scroll to position [430, 0]
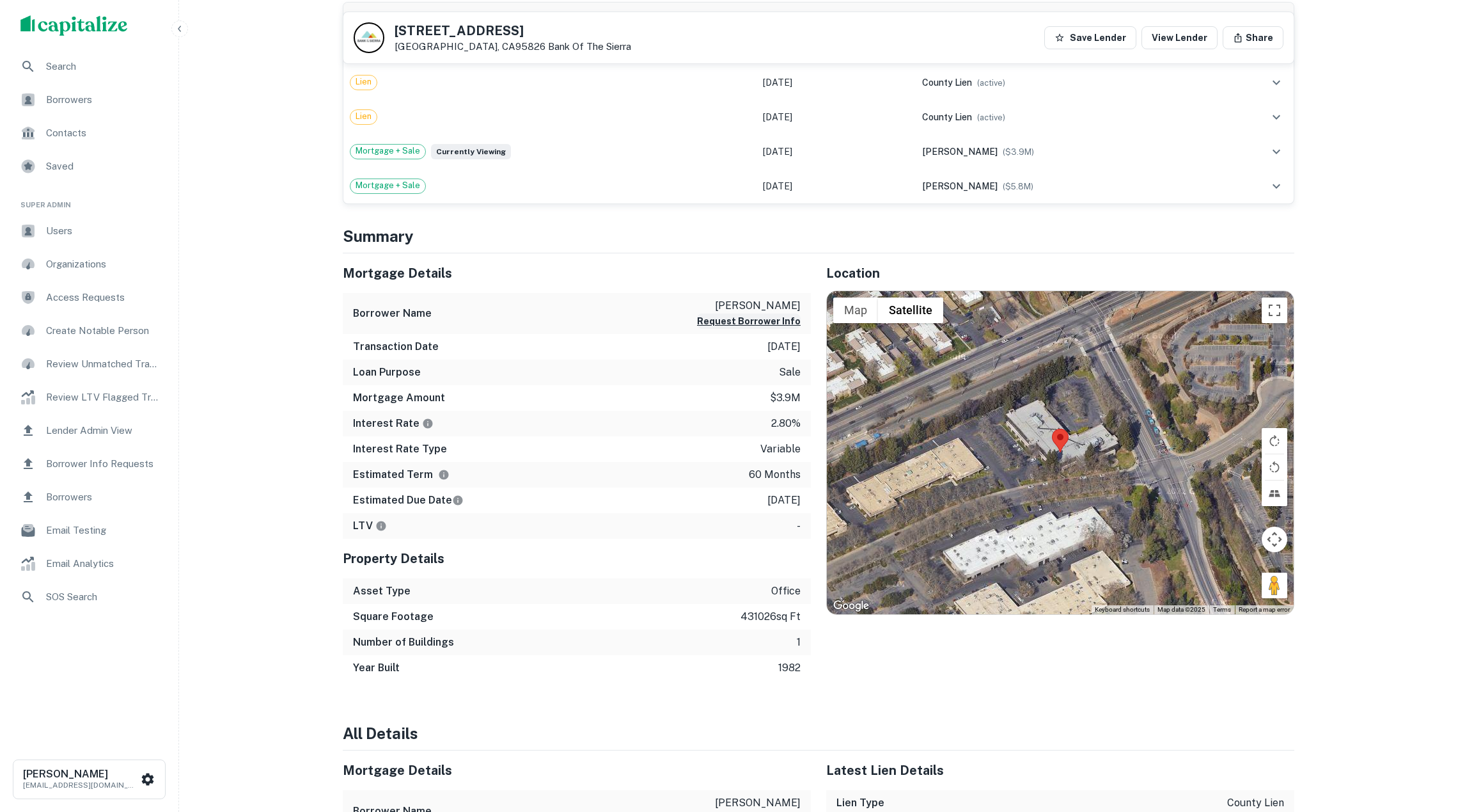
click at [739, 329] on button "Request Borrower Info" at bounding box center [749, 321] width 104 height 15
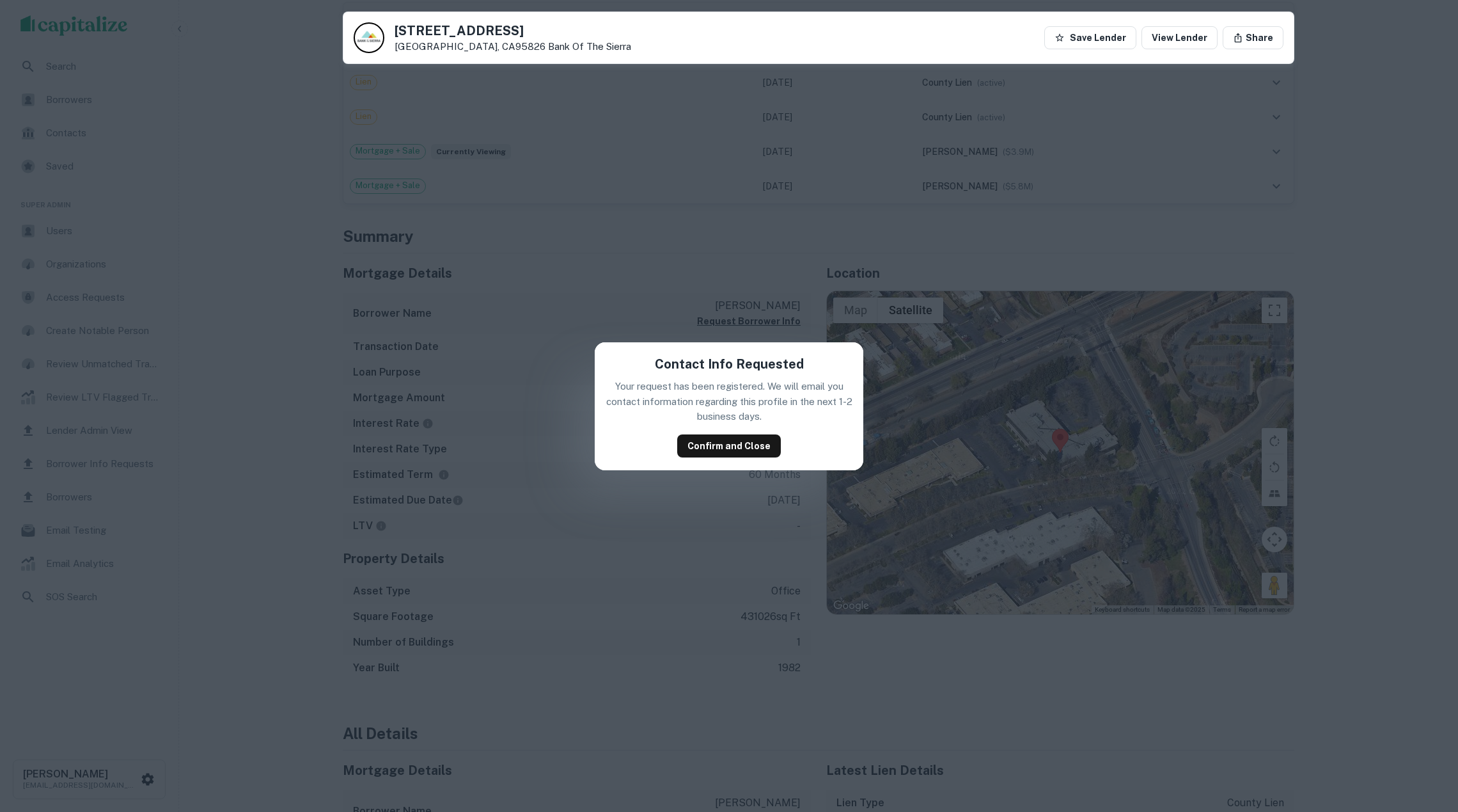
click at [515, 419] on div "Contact Info Requested Your request has been registered. We will email you cont…" at bounding box center [729, 406] width 1458 height 812
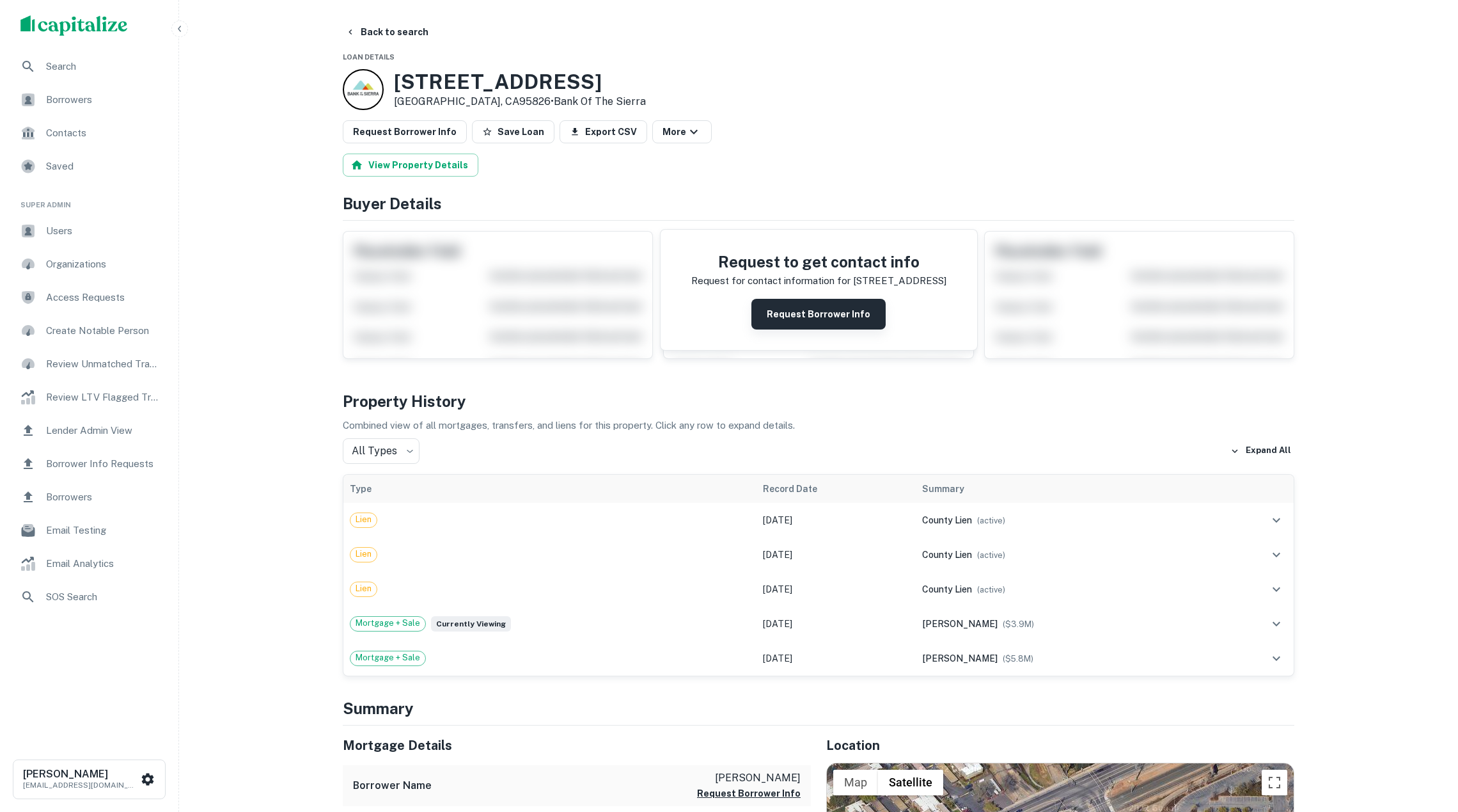
scroll to position [0, 0]
click at [814, 315] on button "Request Borrower Info" at bounding box center [819, 314] width 134 height 31
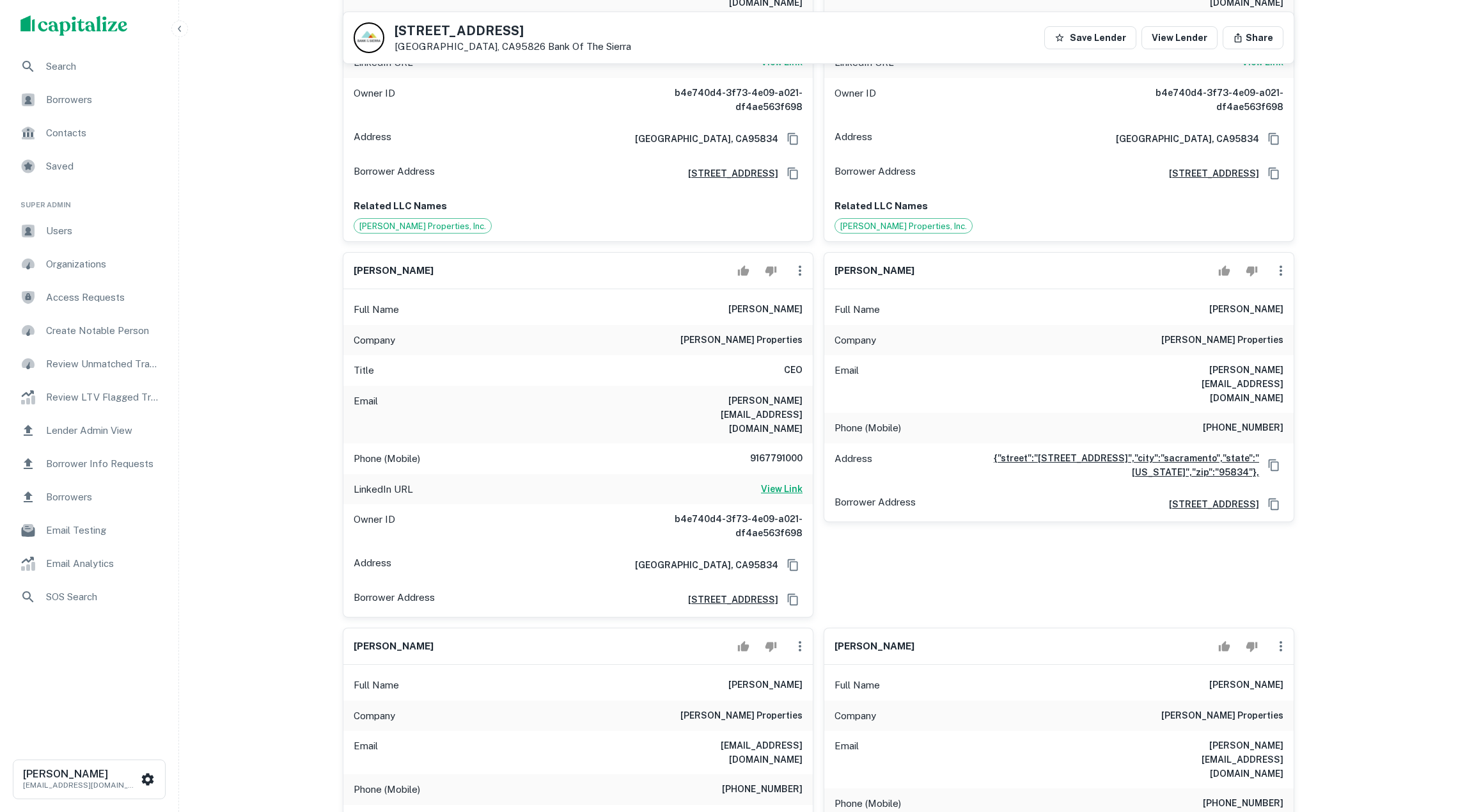
scroll to position [1628, 0]
click at [566, 324] on div "Company ethan conrad properties" at bounding box center [578, 340] width 470 height 31
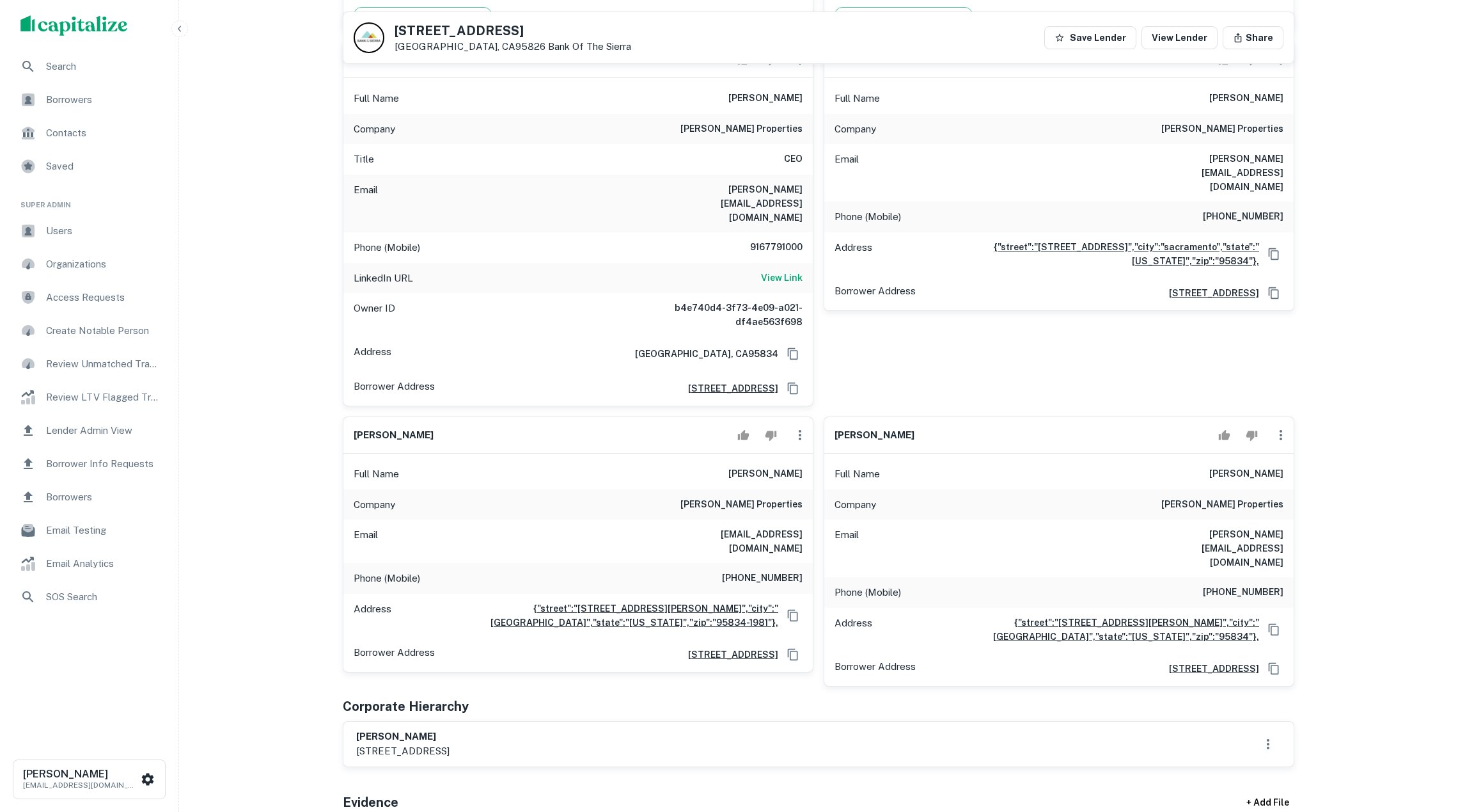
scroll to position [1801, 0]
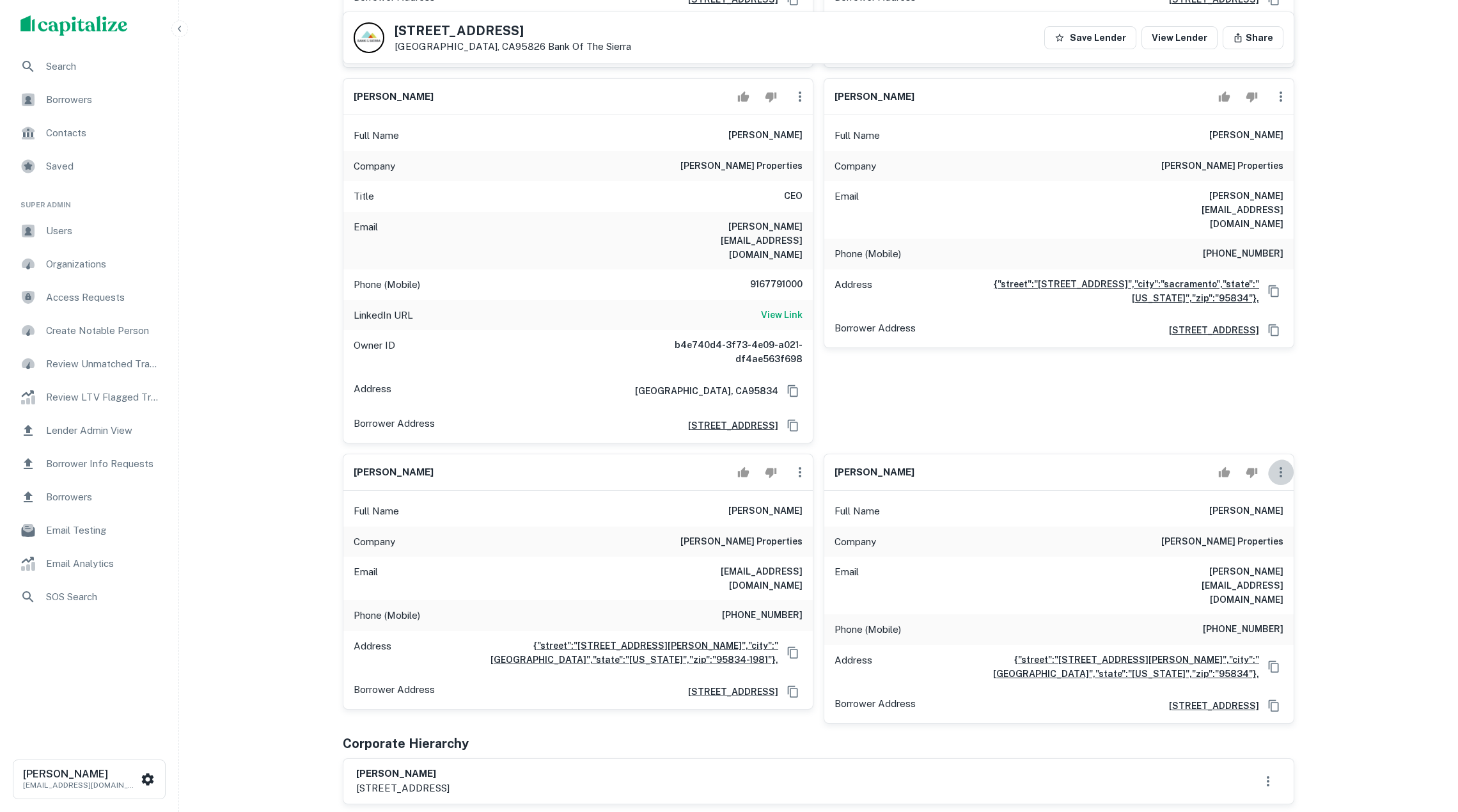
click at [1283, 464] on icon "button" at bounding box center [1281, 472] width 15 height 15
click at [1285, 451] on li "Delete" at bounding box center [1289, 448] width 52 height 23
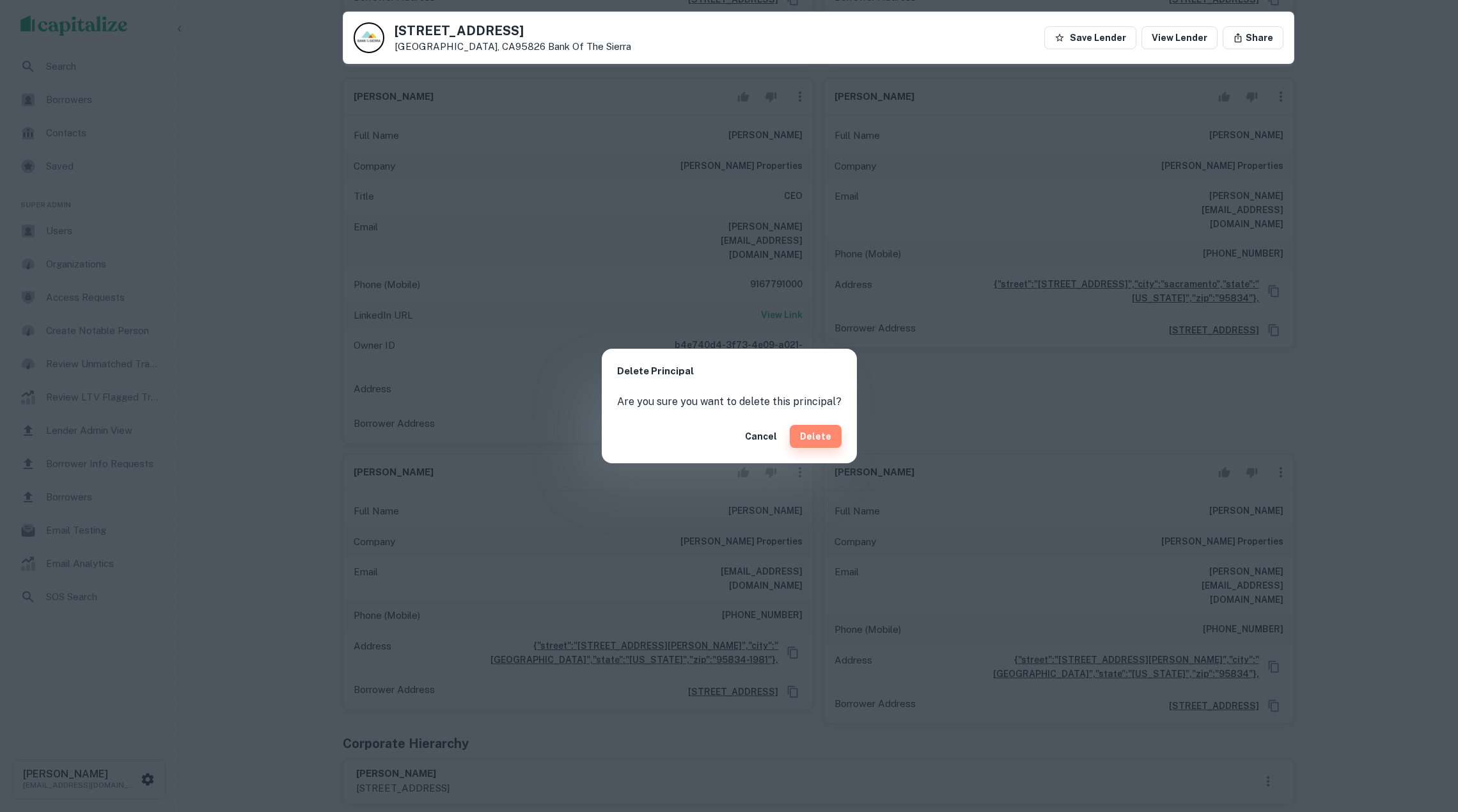
click at [829, 440] on button "Delete" at bounding box center [816, 436] width 52 height 23
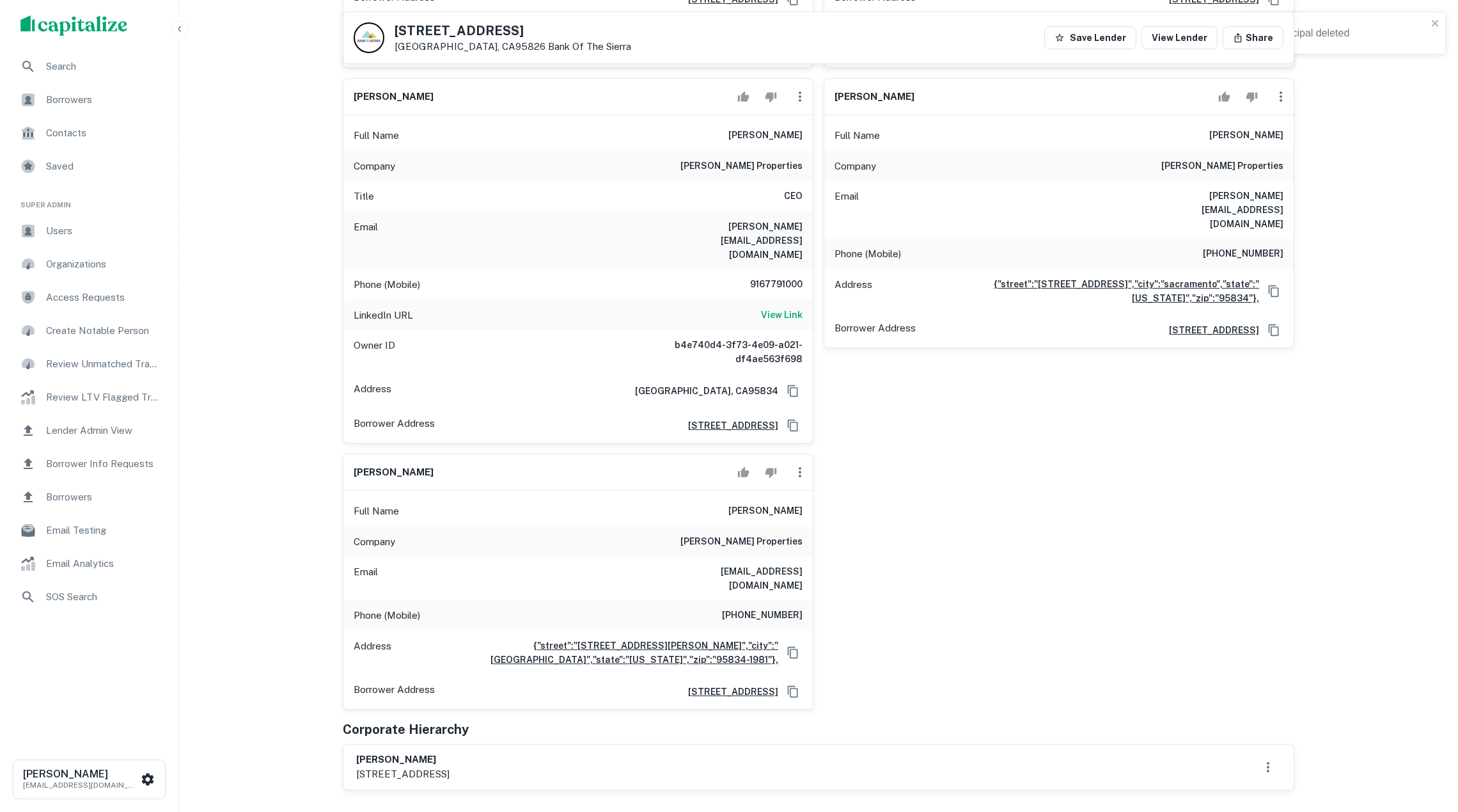
click at [802, 464] on icon "button" at bounding box center [800, 472] width 15 height 15
click at [925, 387] on div at bounding box center [729, 406] width 1458 height 812
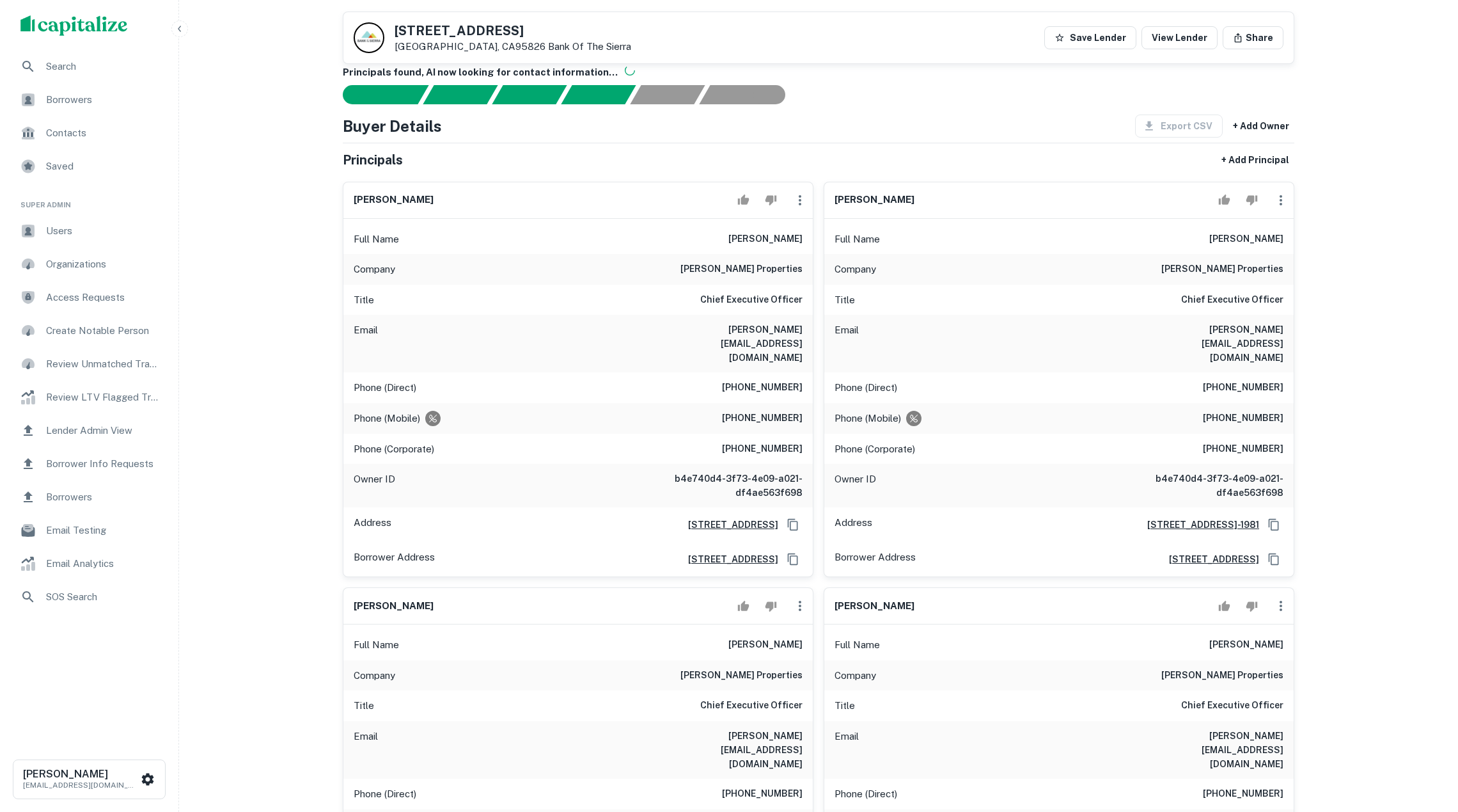
scroll to position [83, 0]
click at [1282, 209] on icon "button" at bounding box center [1281, 202] width 15 height 15
click at [1282, 268] on li "Delete" at bounding box center [1289, 264] width 52 height 23
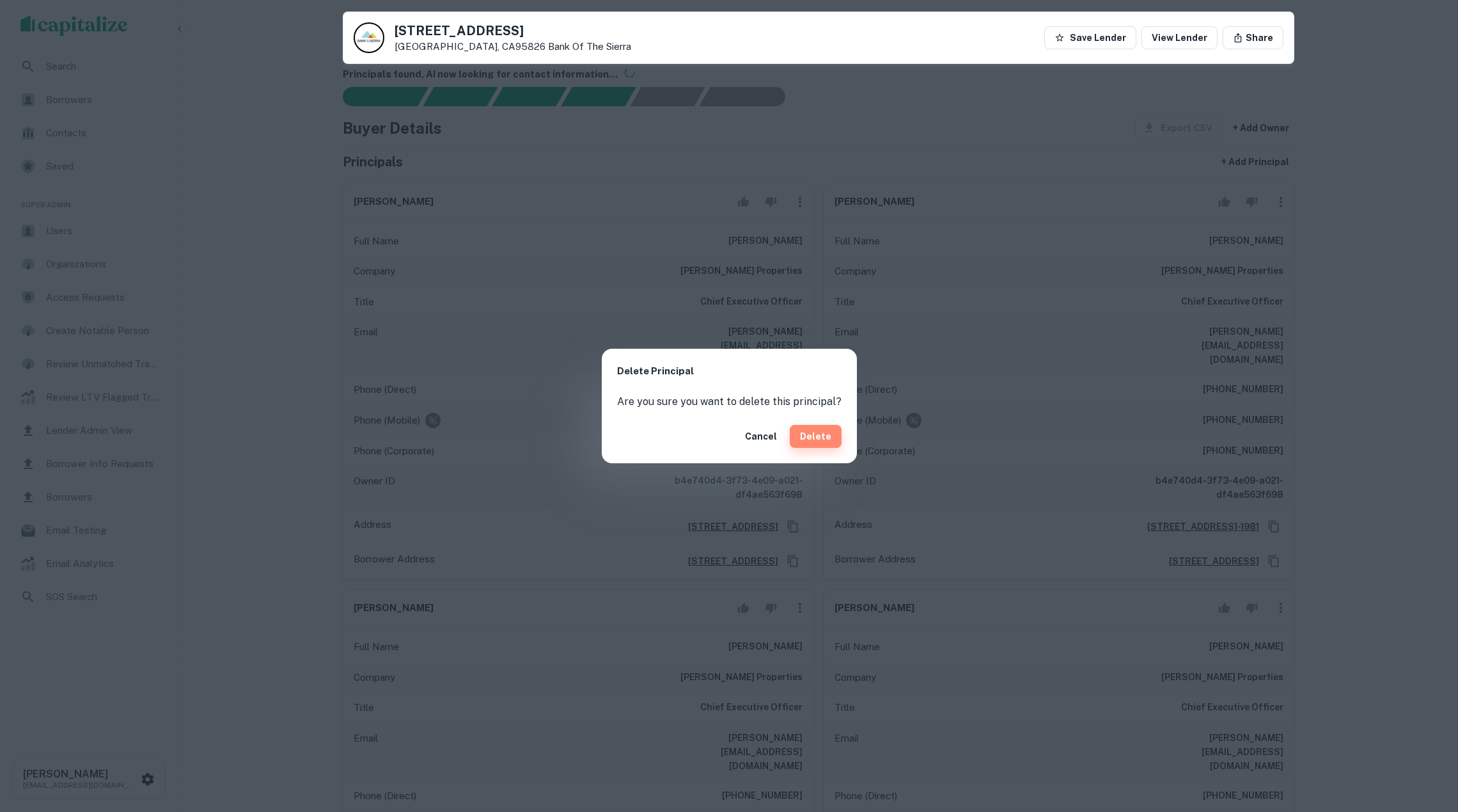
click at [829, 437] on button "Delete" at bounding box center [816, 436] width 52 height 23
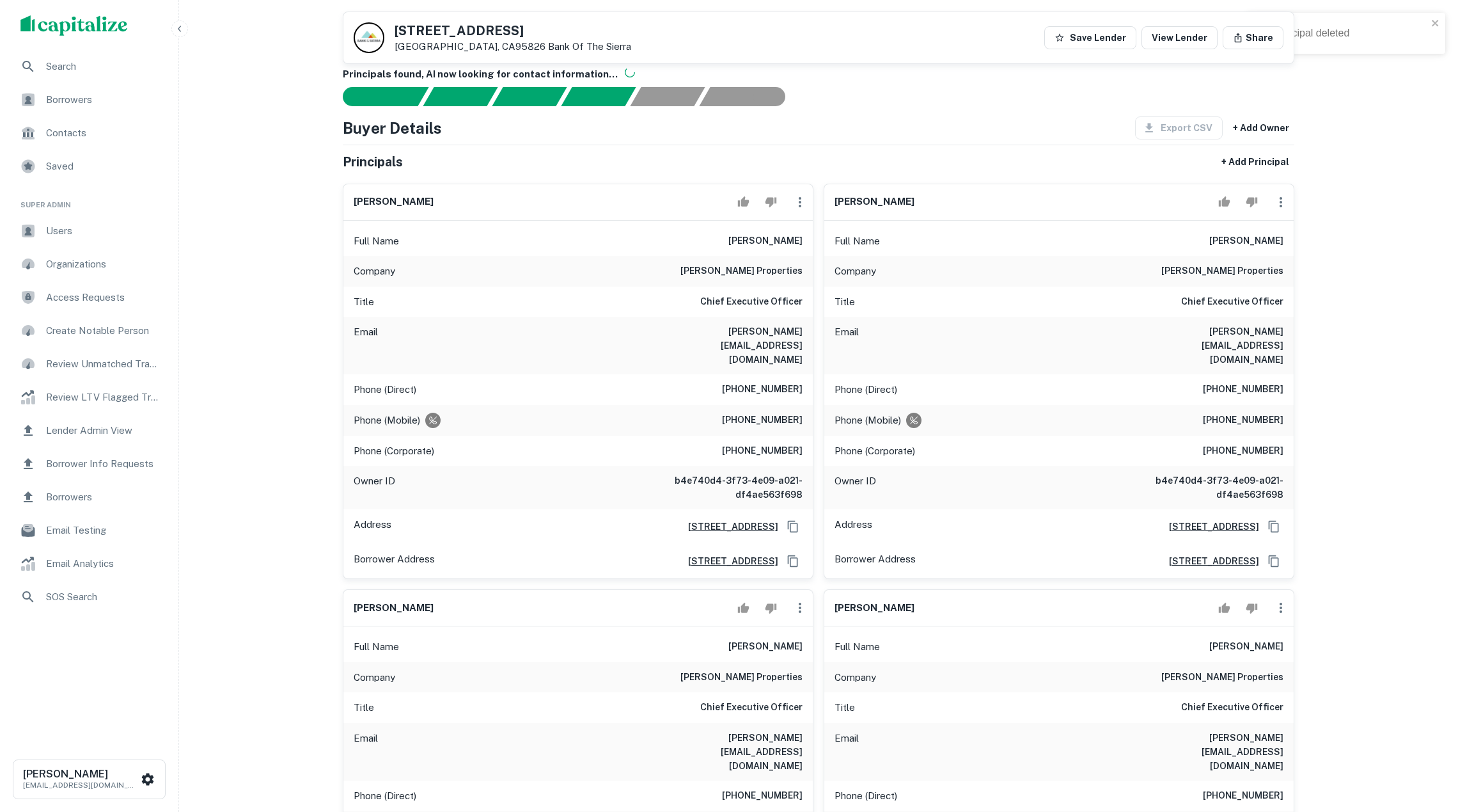
click at [1286, 210] on icon "button" at bounding box center [1281, 202] width 15 height 15
click at [1283, 265] on li "Delete" at bounding box center [1289, 264] width 52 height 23
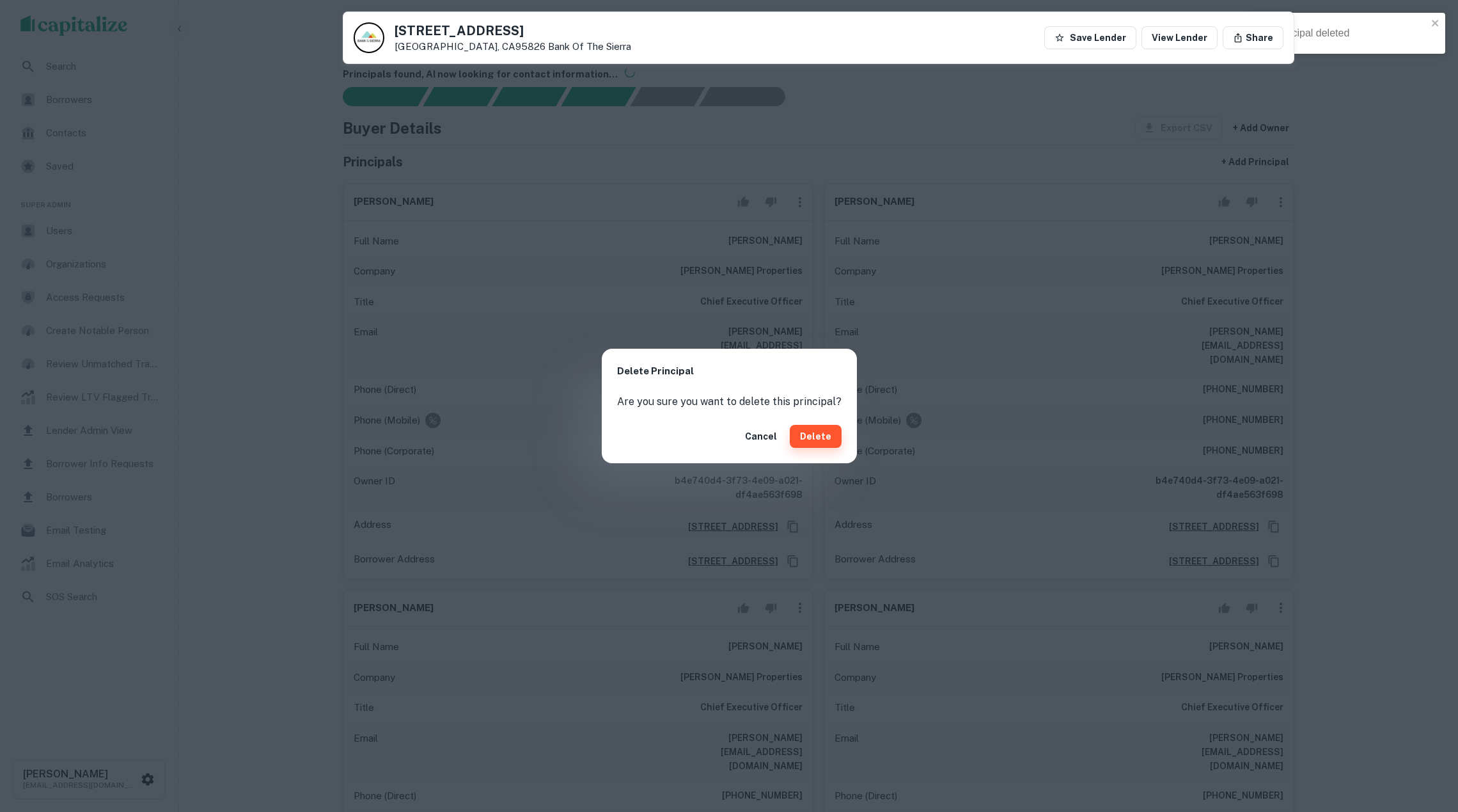
click at [812, 433] on button "Delete" at bounding box center [816, 436] width 52 height 23
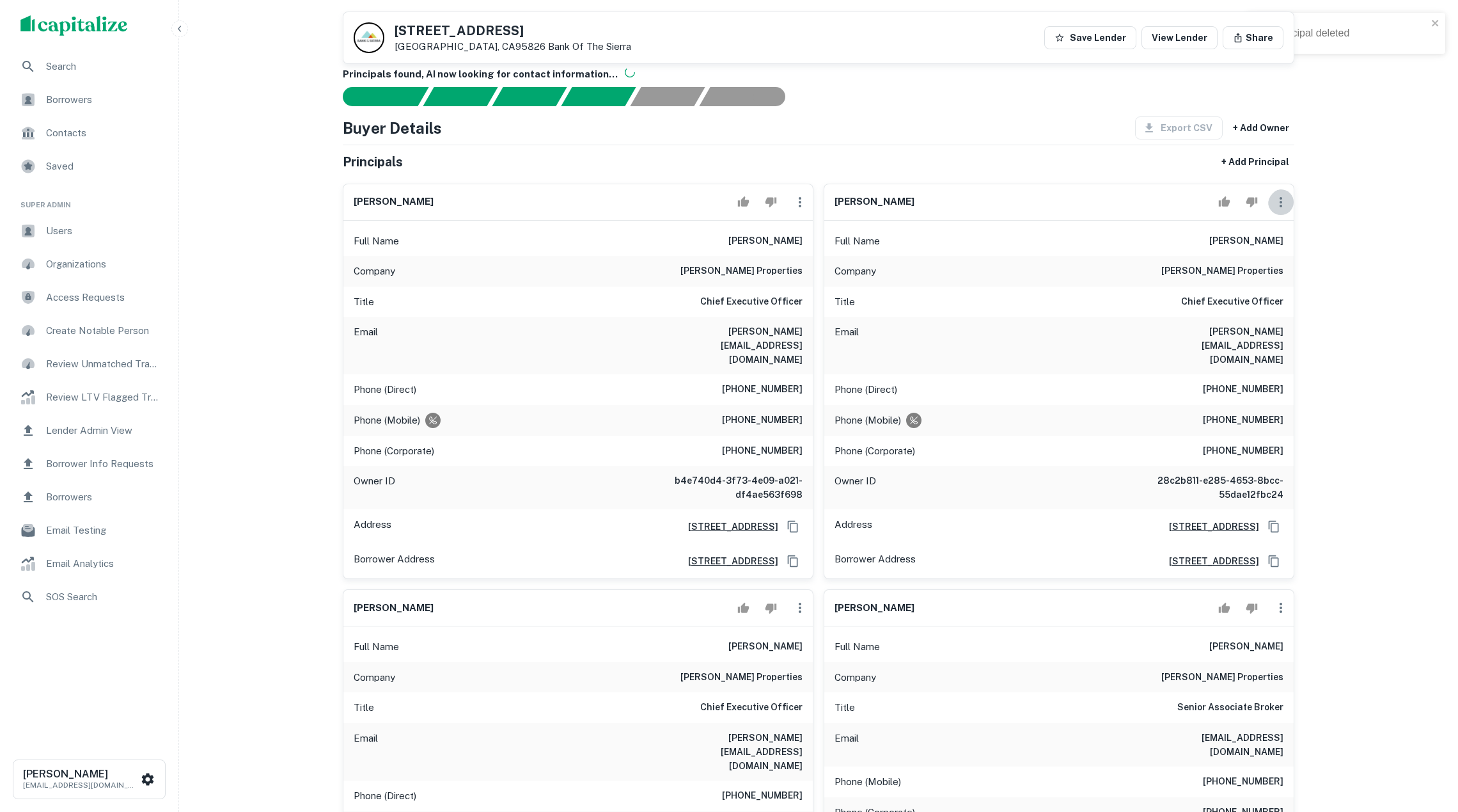
click at [1285, 210] on icon "button" at bounding box center [1281, 202] width 15 height 15
click at [1287, 262] on li "Delete" at bounding box center [1289, 264] width 52 height 23
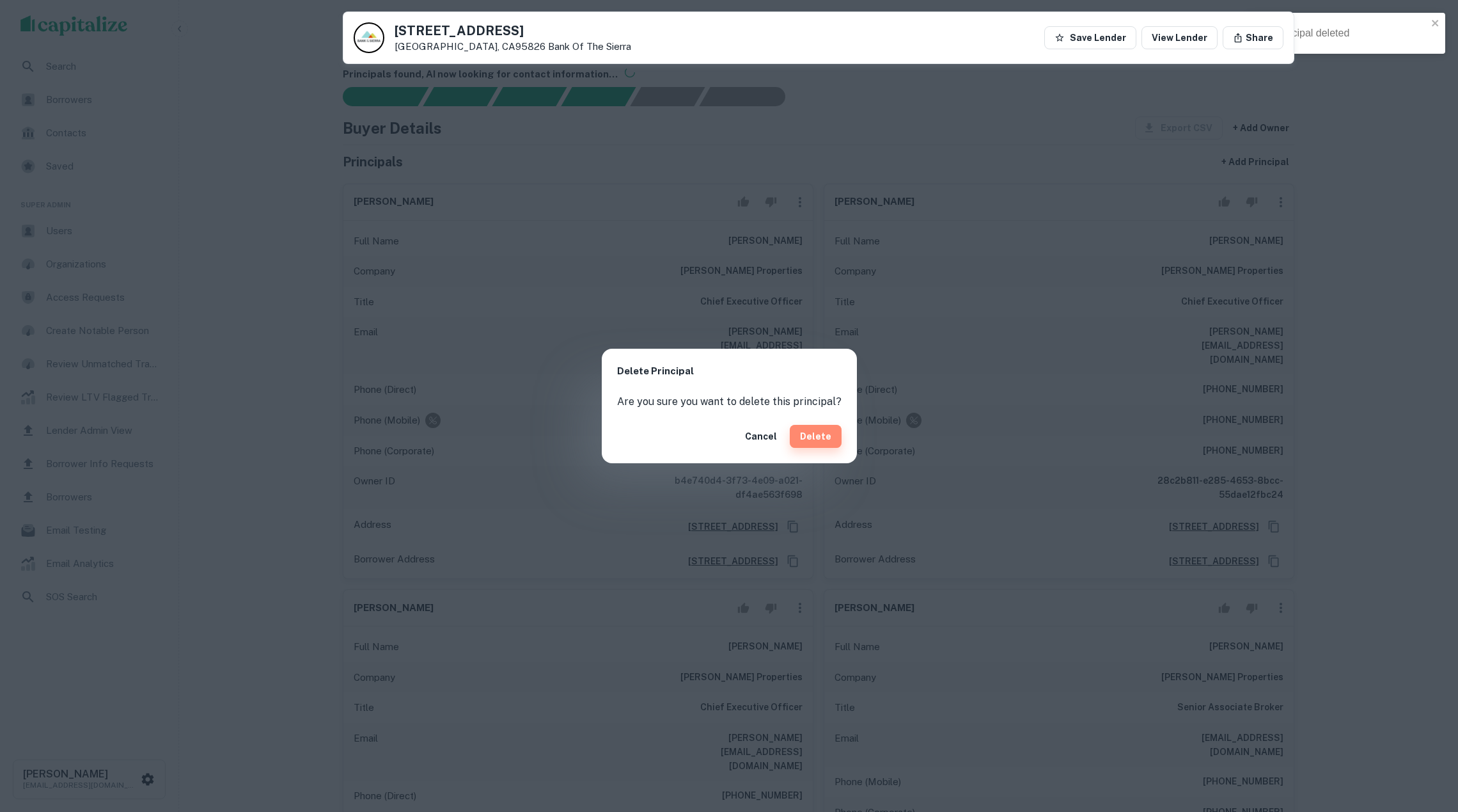
click at [821, 426] on button "Delete" at bounding box center [816, 436] width 52 height 23
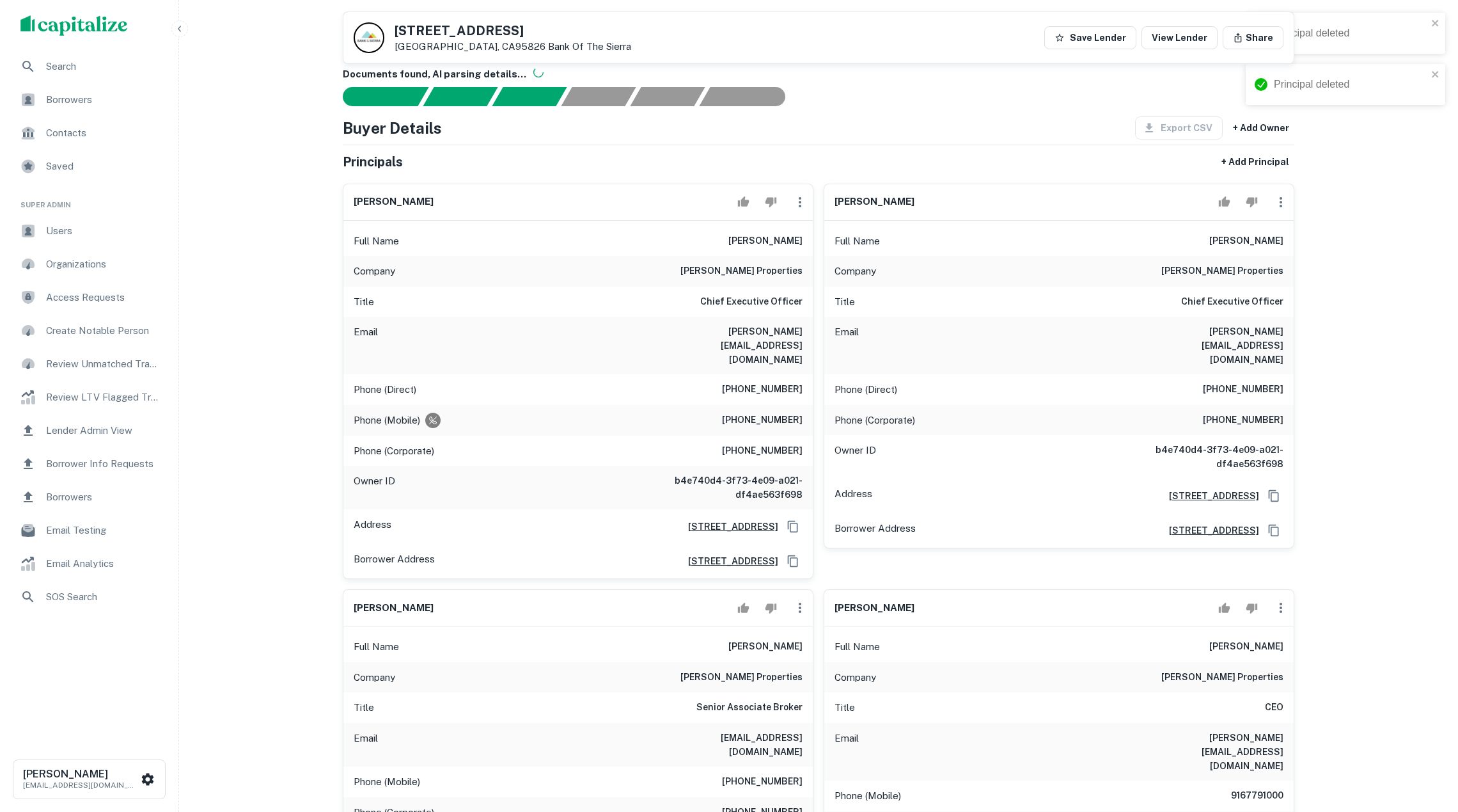
click at [1280, 209] on icon "button" at bounding box center [1281, 202] width 15 height 15
click at [1288, 267] on li "Delete" at bounding box center [1289, 264] width 52 height 23
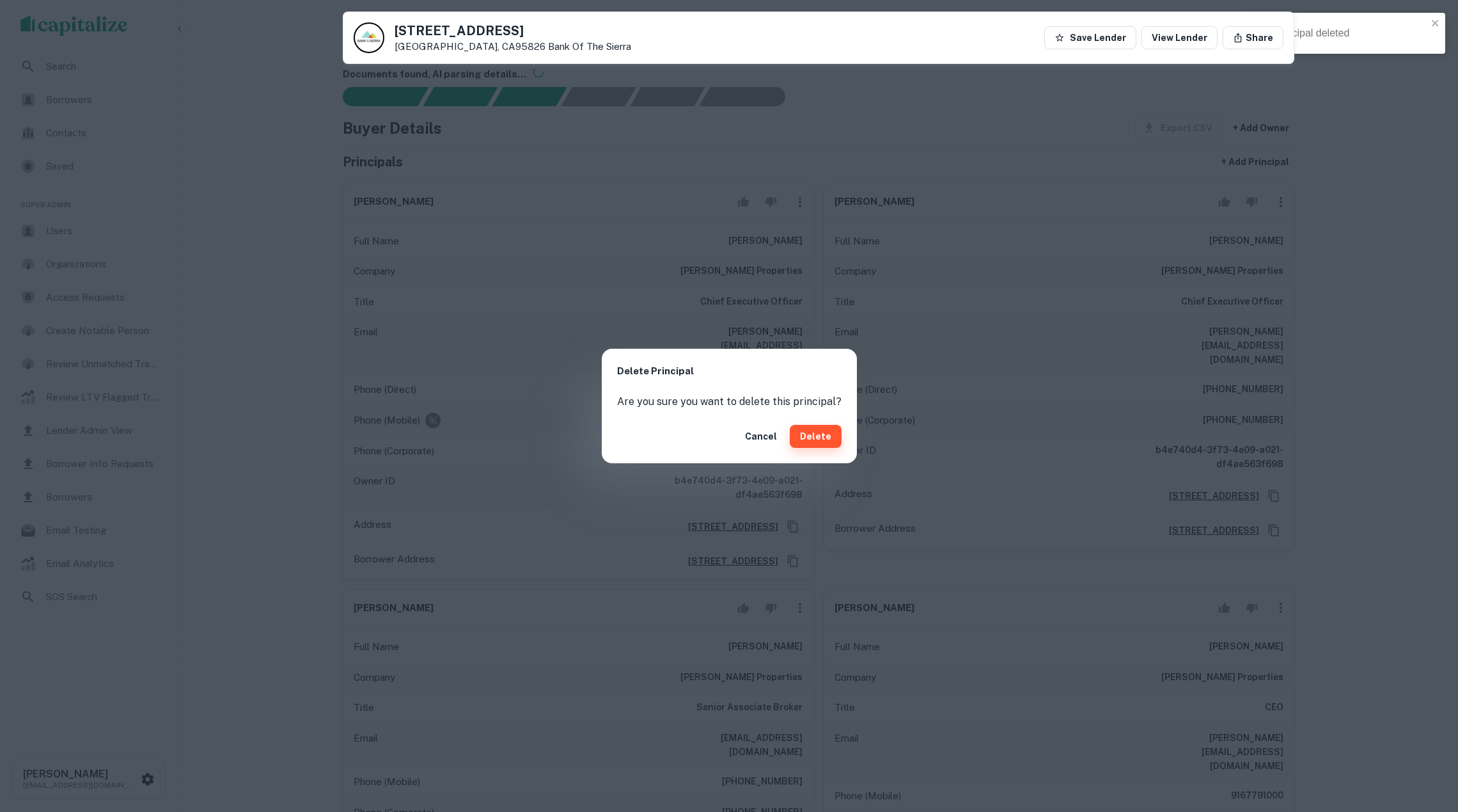
click at [816, 446] on button "Delete" at bounding box center [816, 436] width 52 height 23
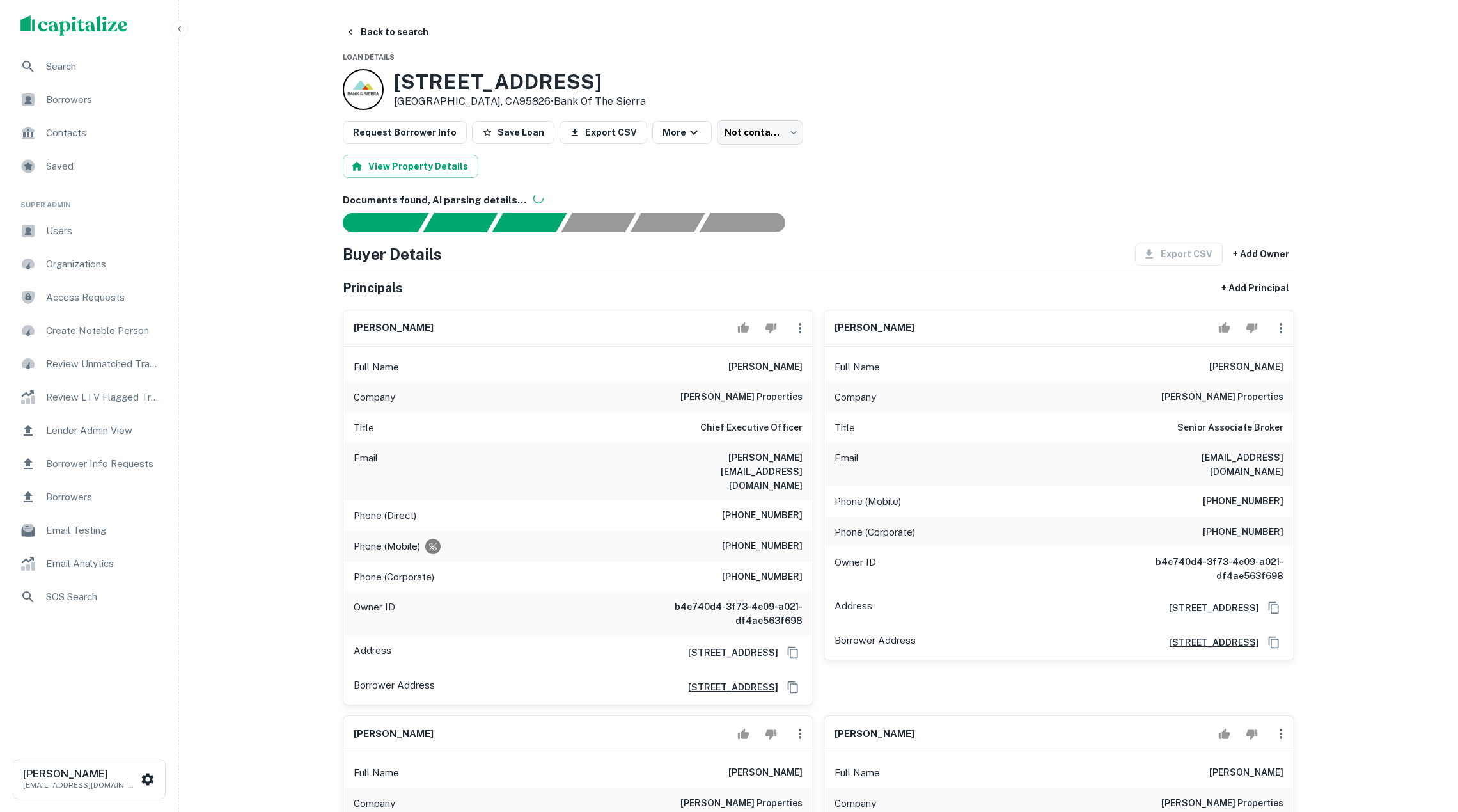
scroll to position [0, 0]
click at [794, 336] on icon "button" at bounding box center [800, 328] width 15 height 15
click at [825, 372] on li "Edit" at bounding box center [808, 371] width 52 height 23
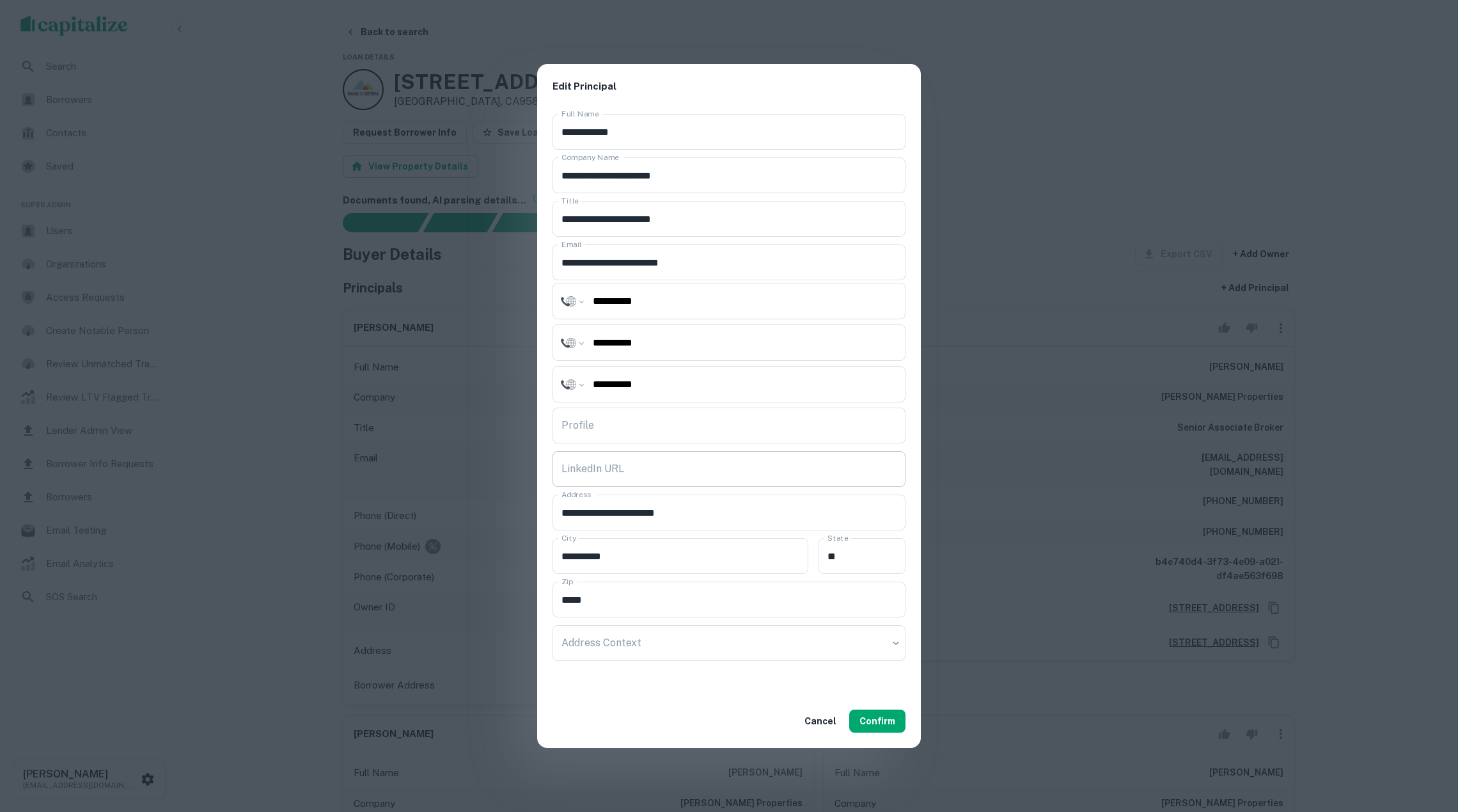
click at [692, 471] on input "LinkedIn URL" at bounding box center [729, 468] width 353 height 36
paste input "**********"
type input "**********"
drag, startPoint x: 887, startPoint y: 720, endPoint x: 860, endPoint y: 516, distance: 205.8
click at [887, 720] on button "Confirm" at bounding box center [878, 720] width 56 height 23
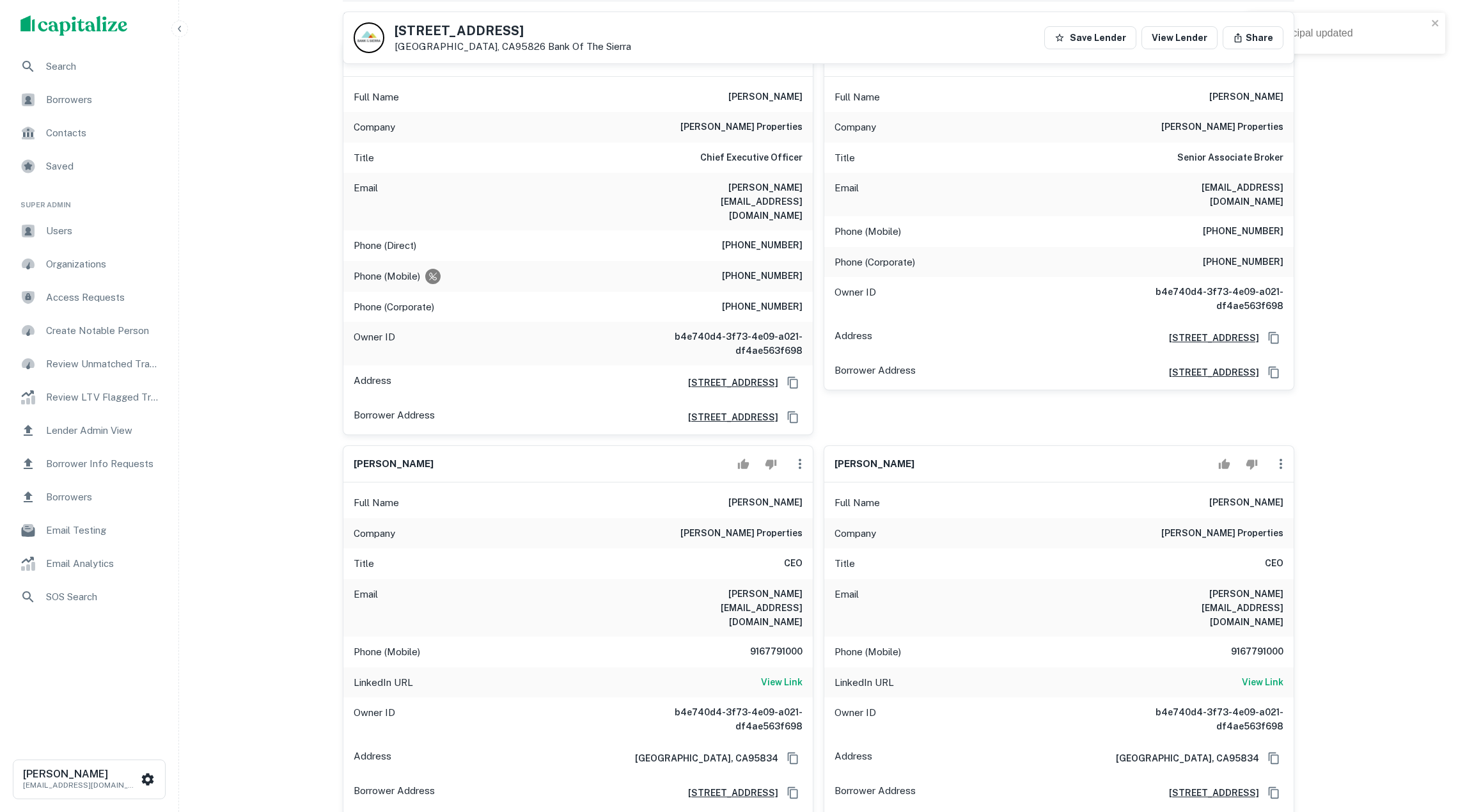
scroll to position [229, 0]
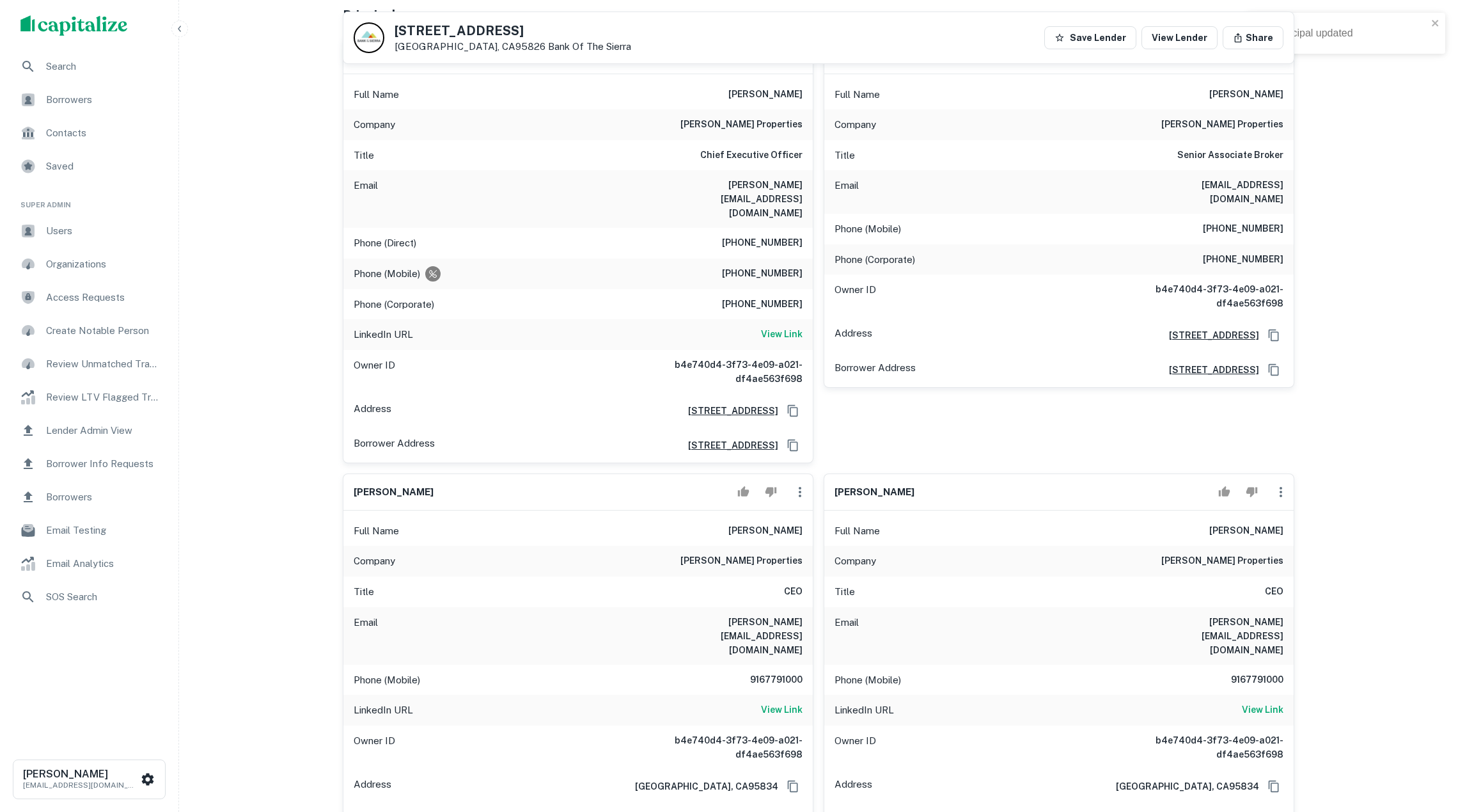
click at [802, 484] on icon "button" at bounding box center [800, 492] width 15 height 15
click at [813, 534] on li "Delete" at bounding box center [808, 536] width 52 height 23
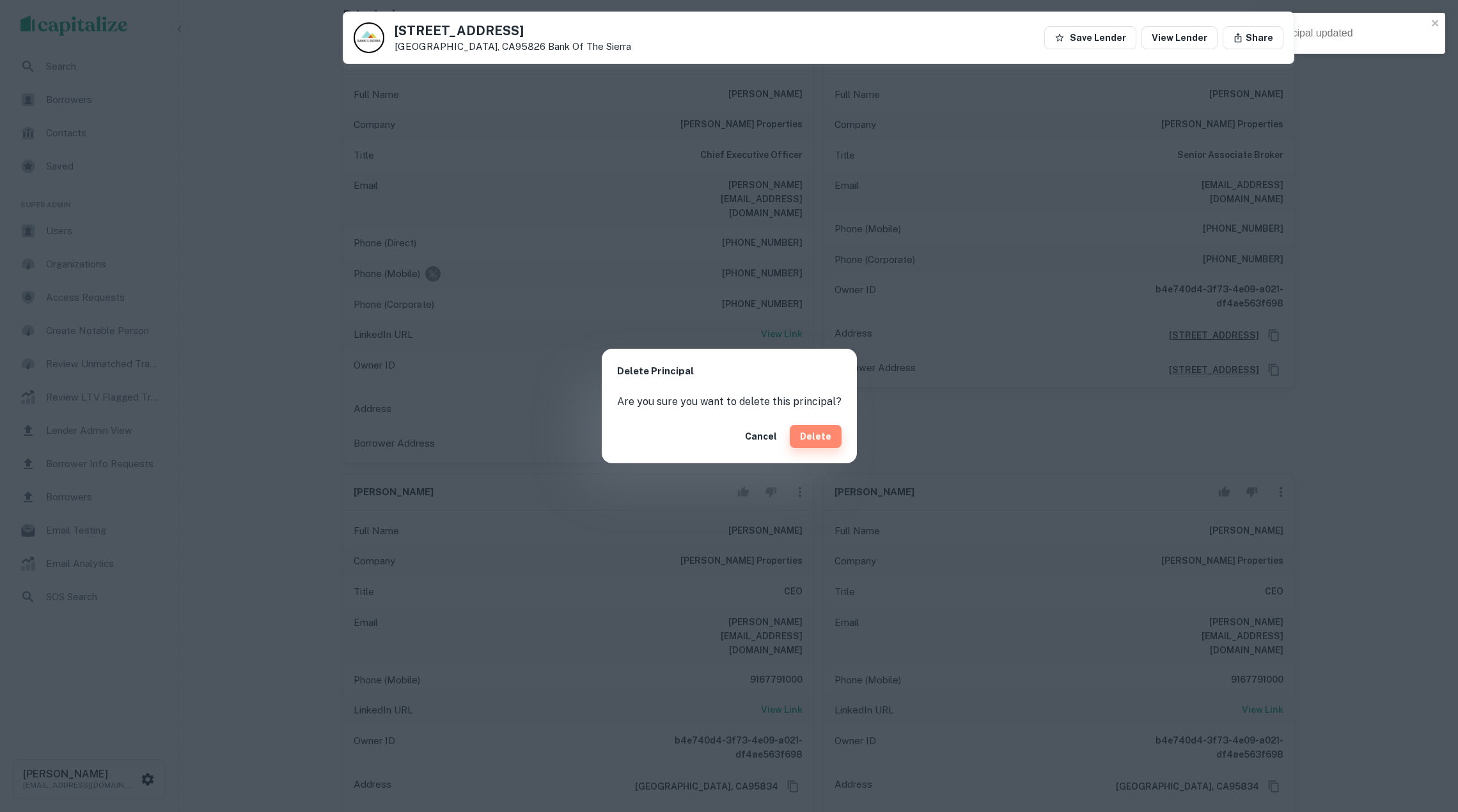
drag, startPoint x: 832, startPoint y: 441, endPoint x: 817, endPoint y: 442, distance: 15.0
click at [832, 441] on button "Delete" at bounding box center [816, 436] width 52 height 23
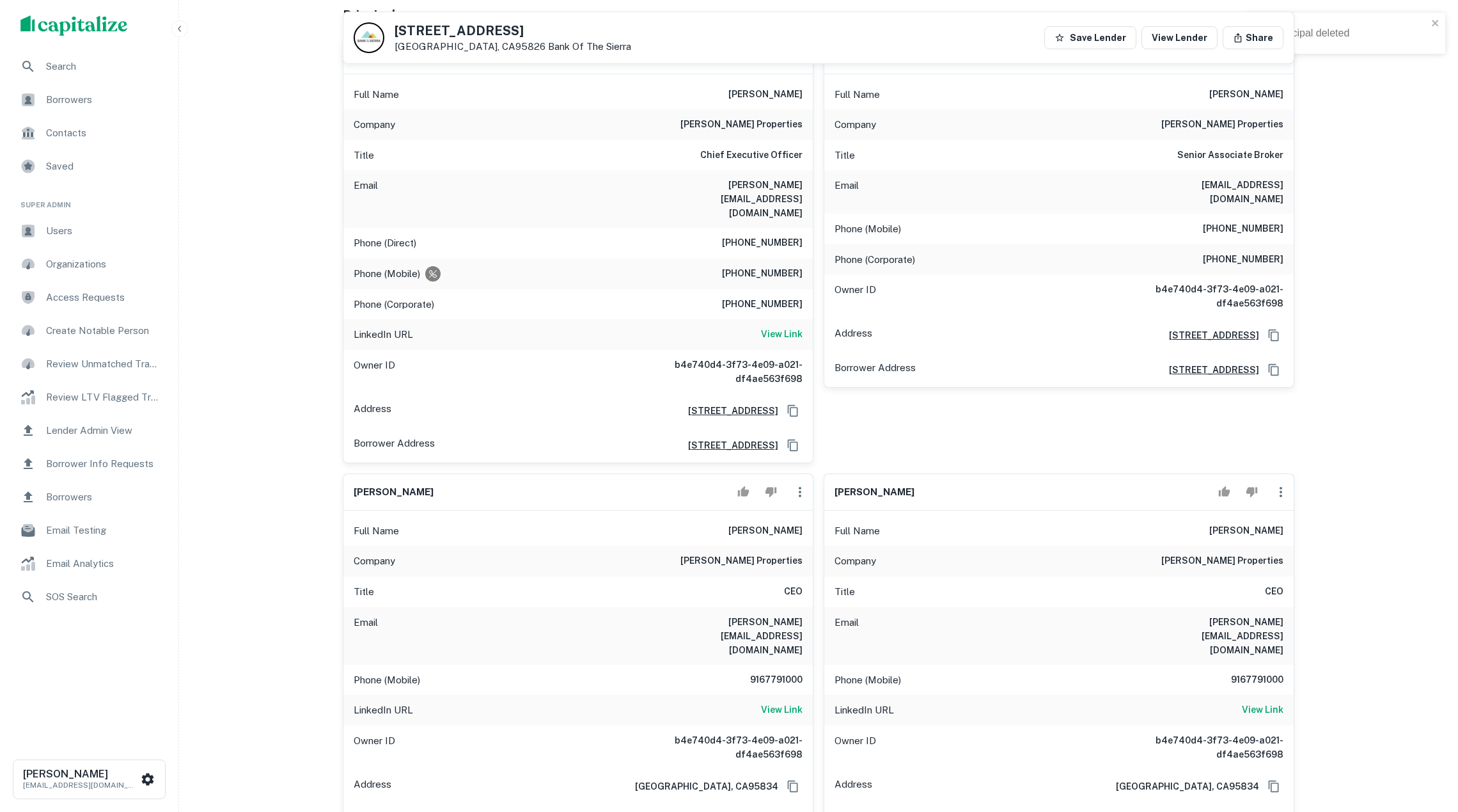
click at [794, 484] on icon "button" at bounding box center [800, 492] width 15 height 15
click at [806, 537] on li "Delete" at bounding box center [808, 536] width 52 height 23
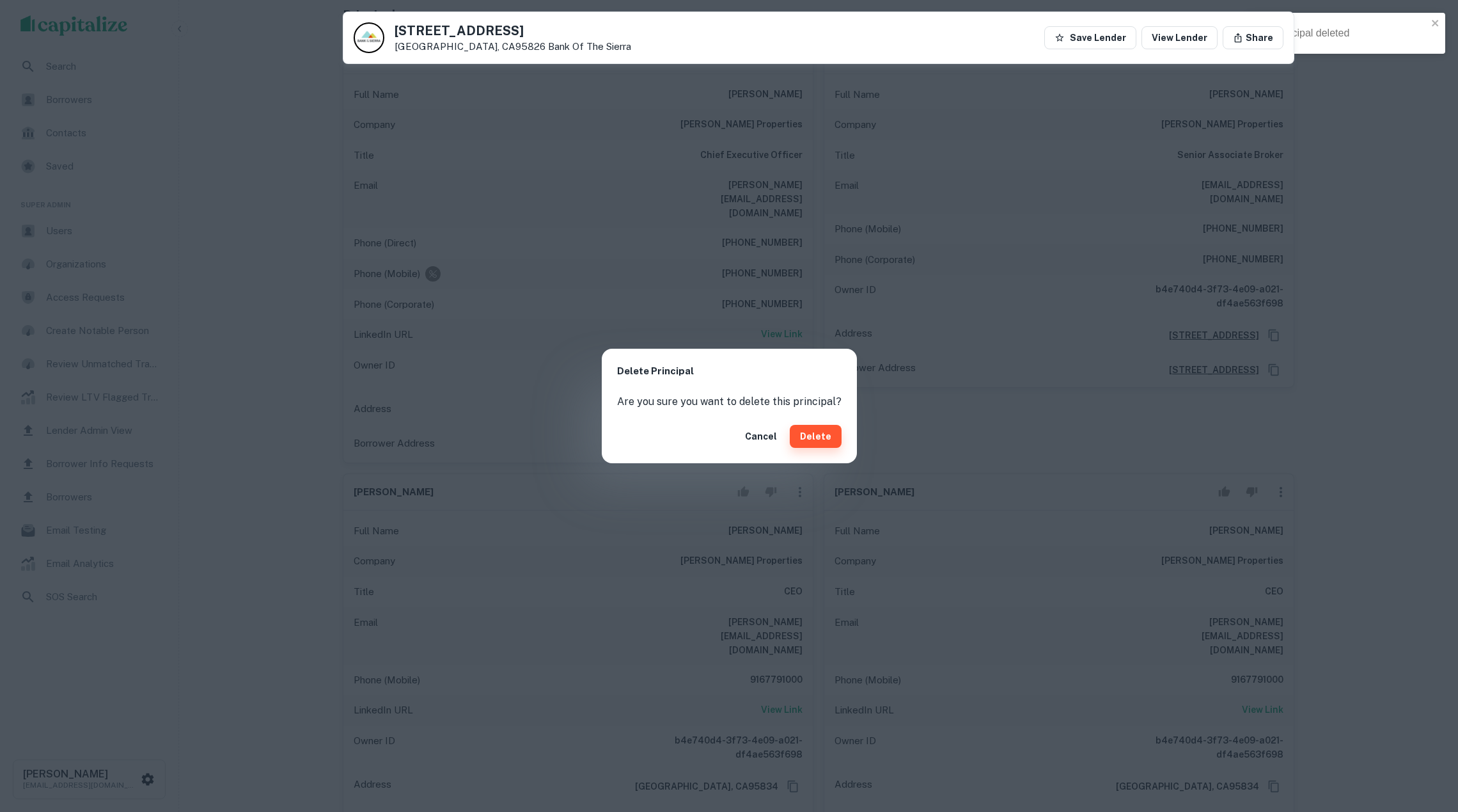
click at [813, 442] on button "Delete" at bounding box center [816, 436] width 52 height 23
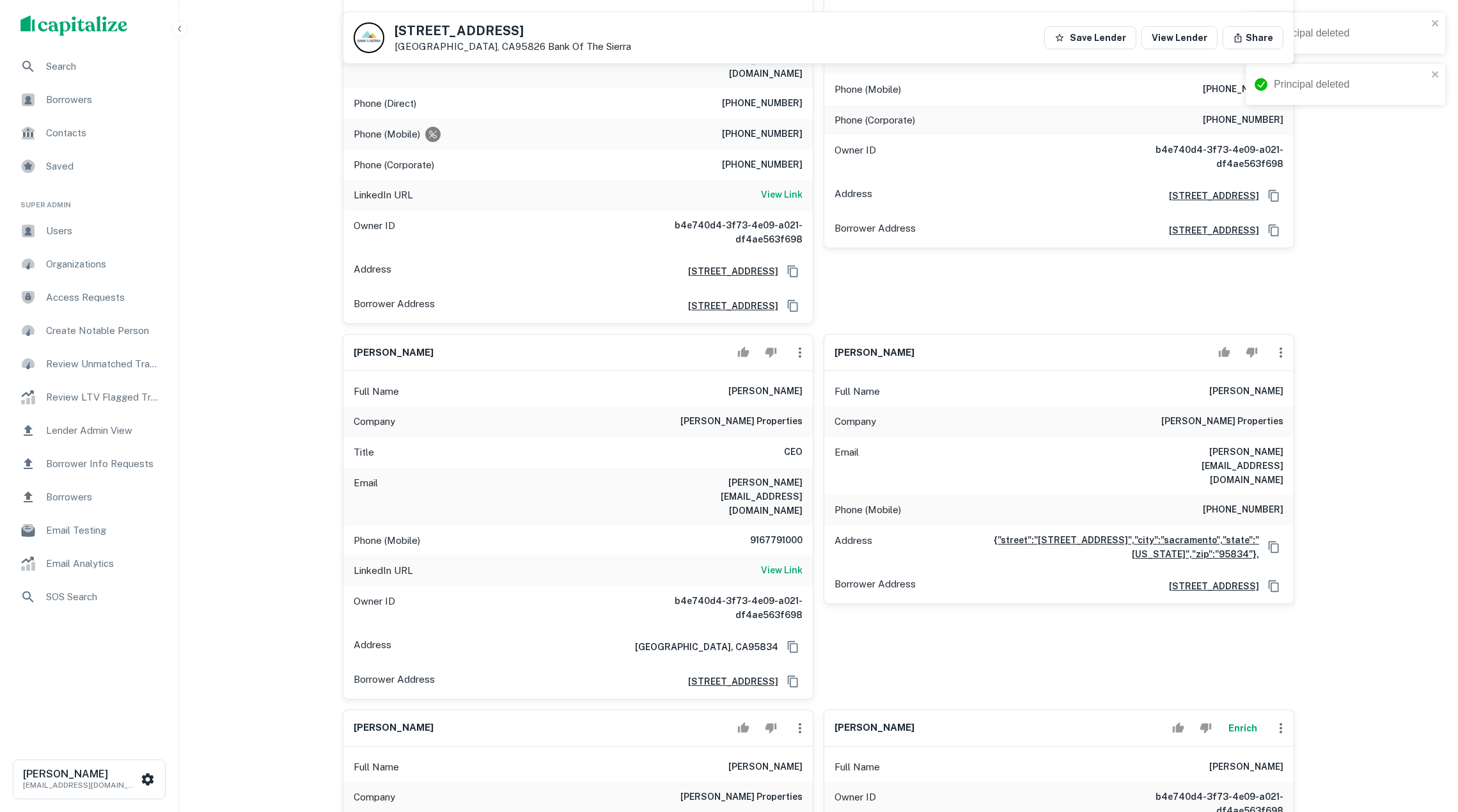
scroll to position [402, 0]
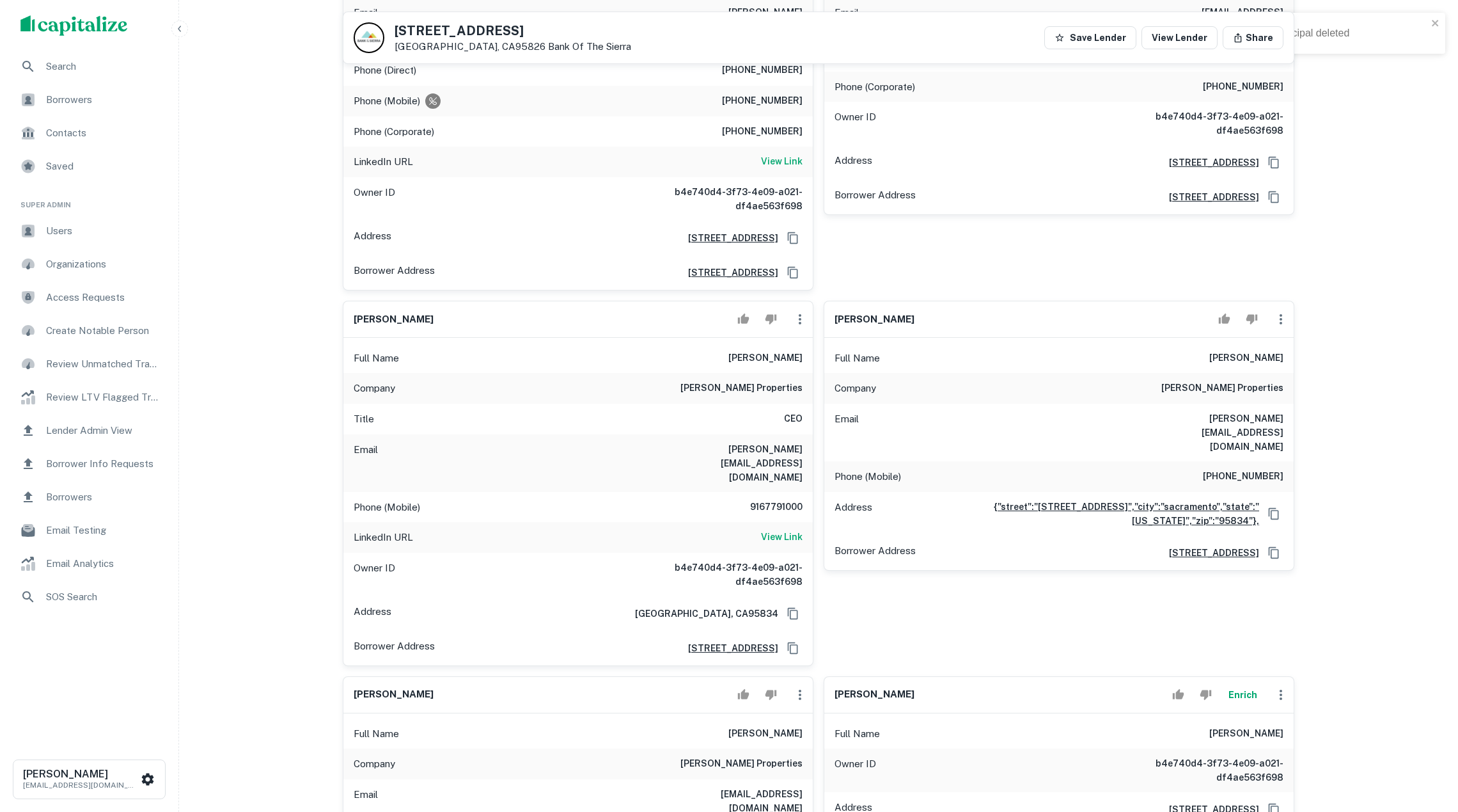
click at [1280, 314] on icon "button" at bounding box center [1281, 319] width 3 height 10
click at [1287, 359] on li "Delete" at bounding box center [1289, 363] width 52 height 23
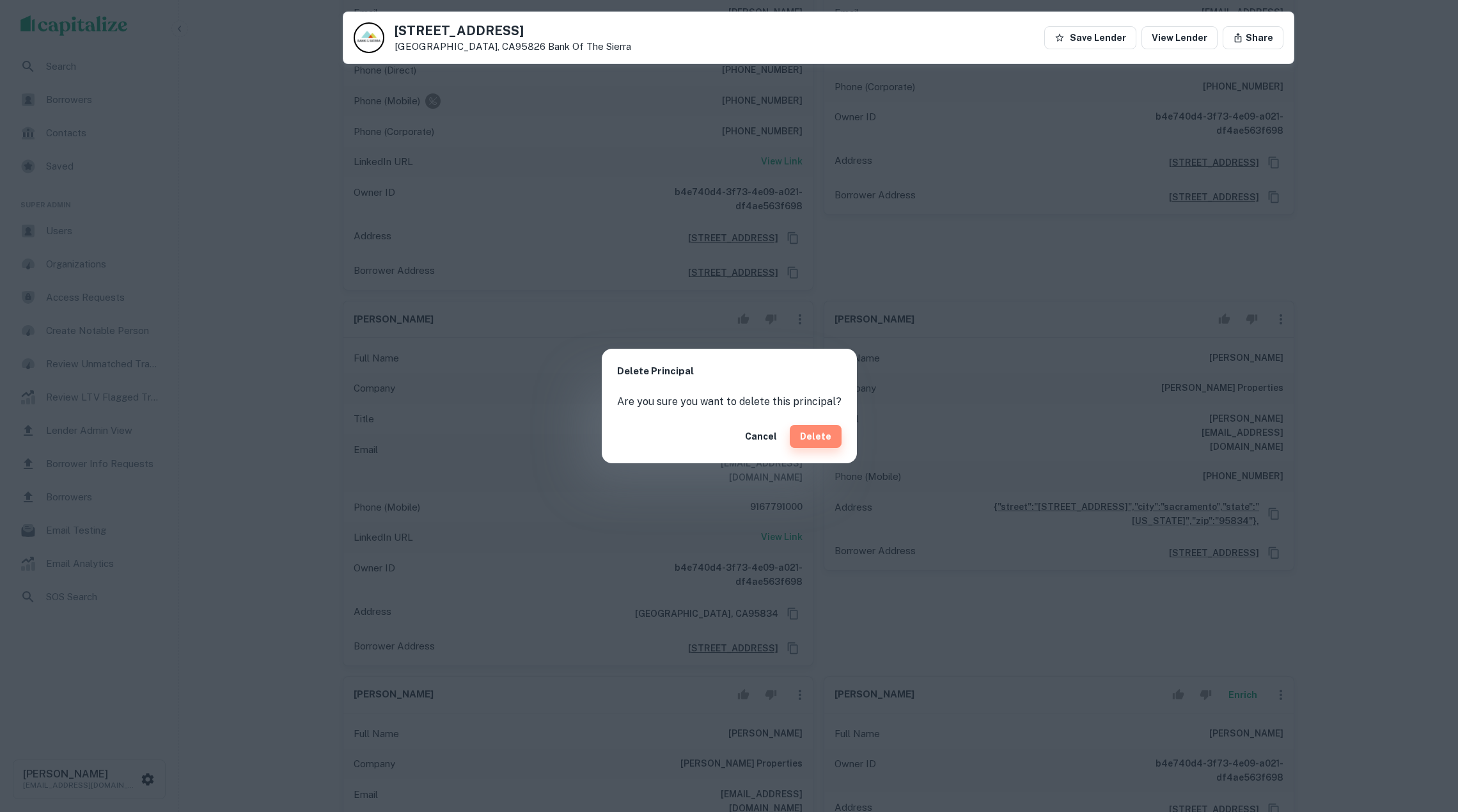
drag, startPoint x: 825, startPoint y: 438, endPoint x: 819, endPoint y: 434, distance: 7.2
click at [825, 438] on button "Delete" at bounding box center [816, 436] width 52 height 23
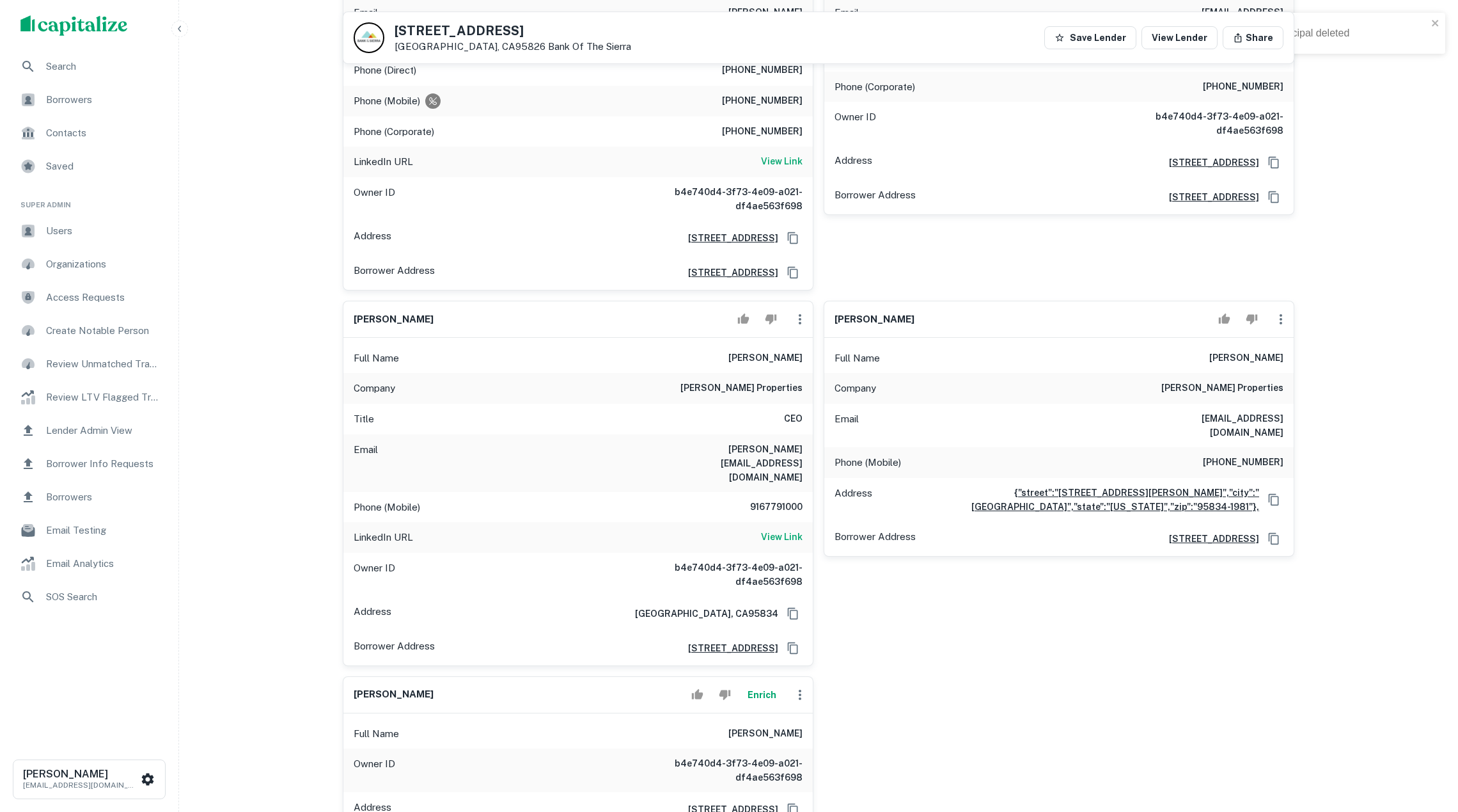
click at [1275, 312] on icon "button" at bounding box center [1281, 319] width 15 height 15
click at [1275, 360] on li "Delete" at bounding box center [1289, 363] width 52 height 23
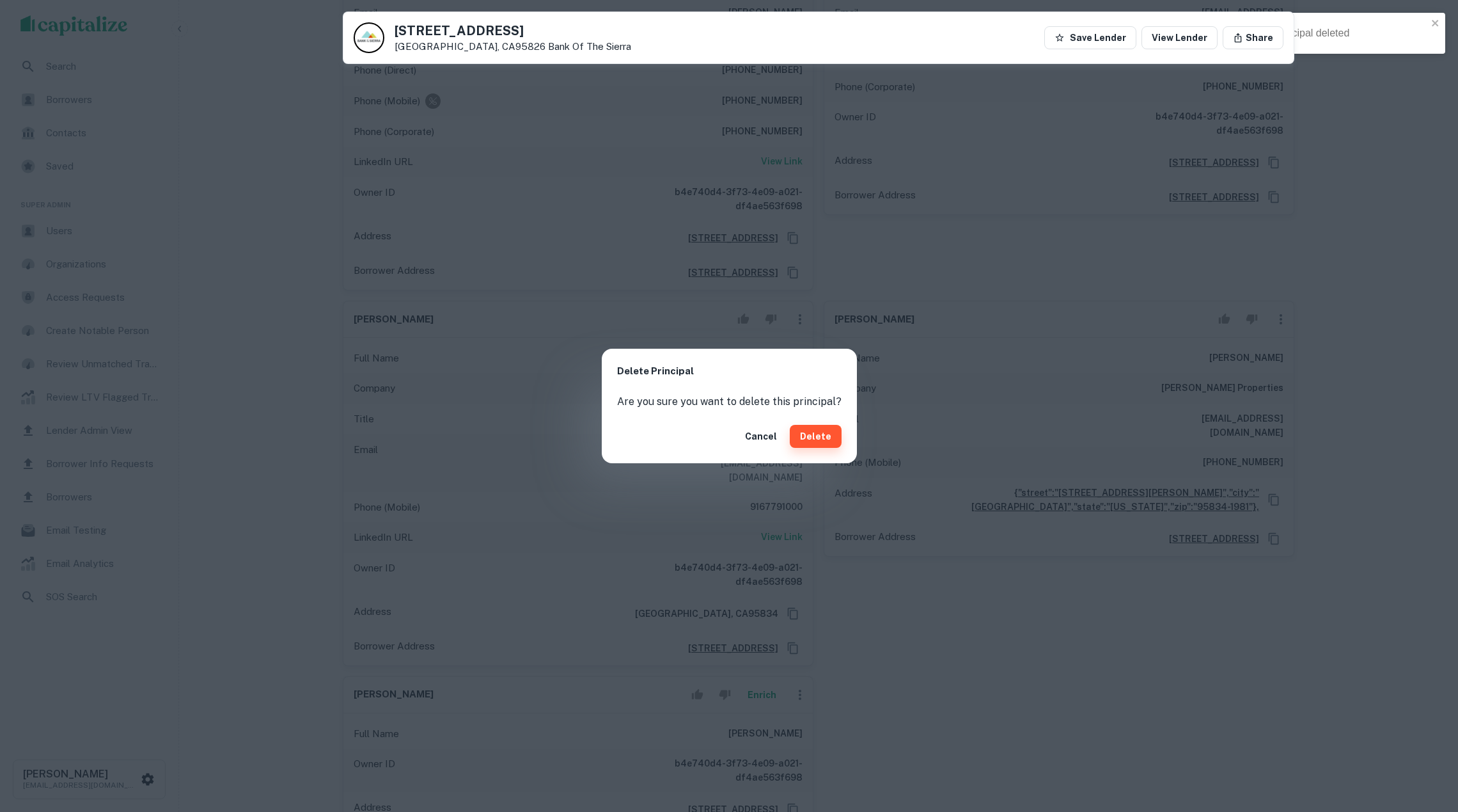
click at [832, 435] on button "Delete" at bounding box center [816, 436] width 52 height 23
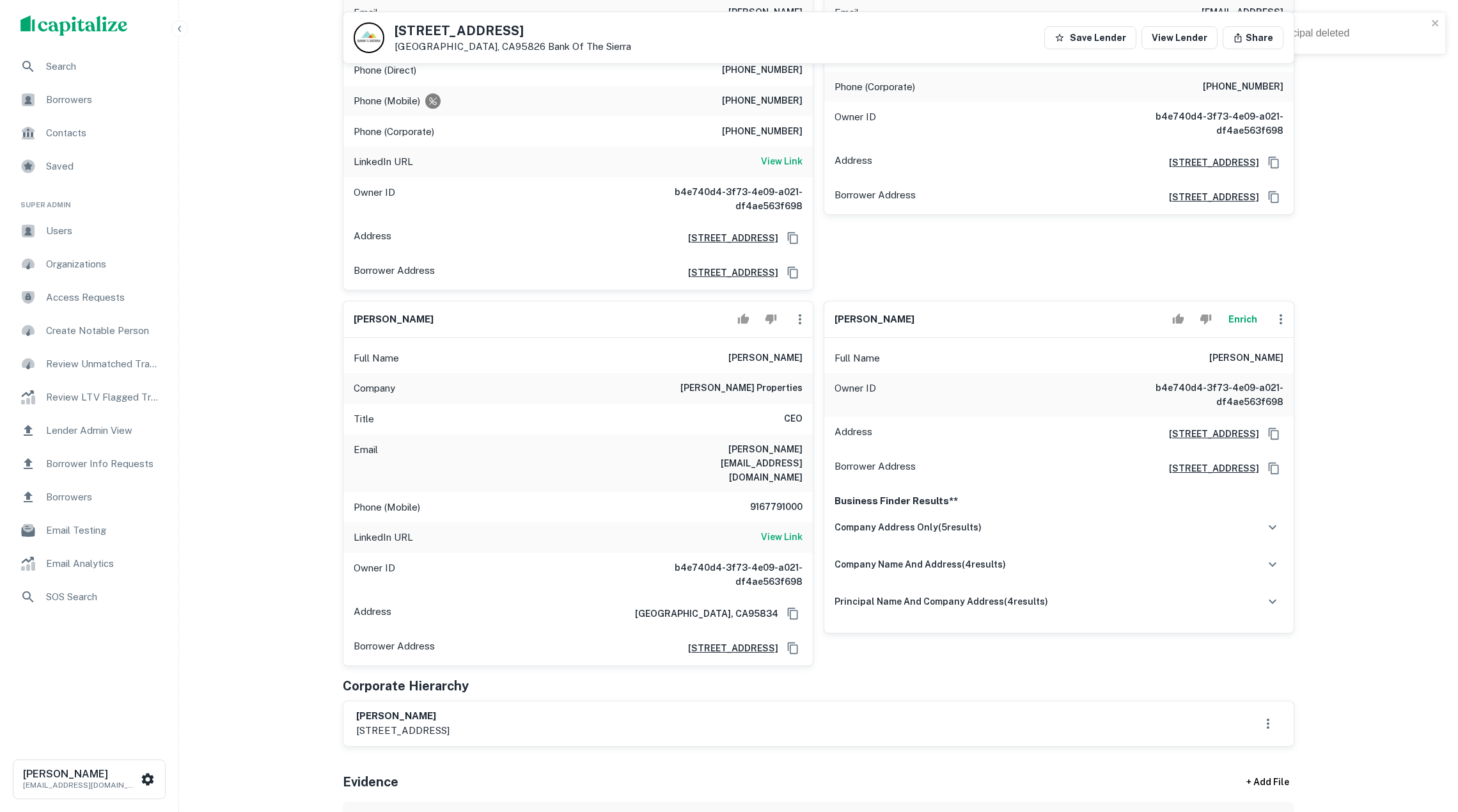
click at [1234, 314] on button "Enrich" at bounding box center [1242, 319] width 41 height 26
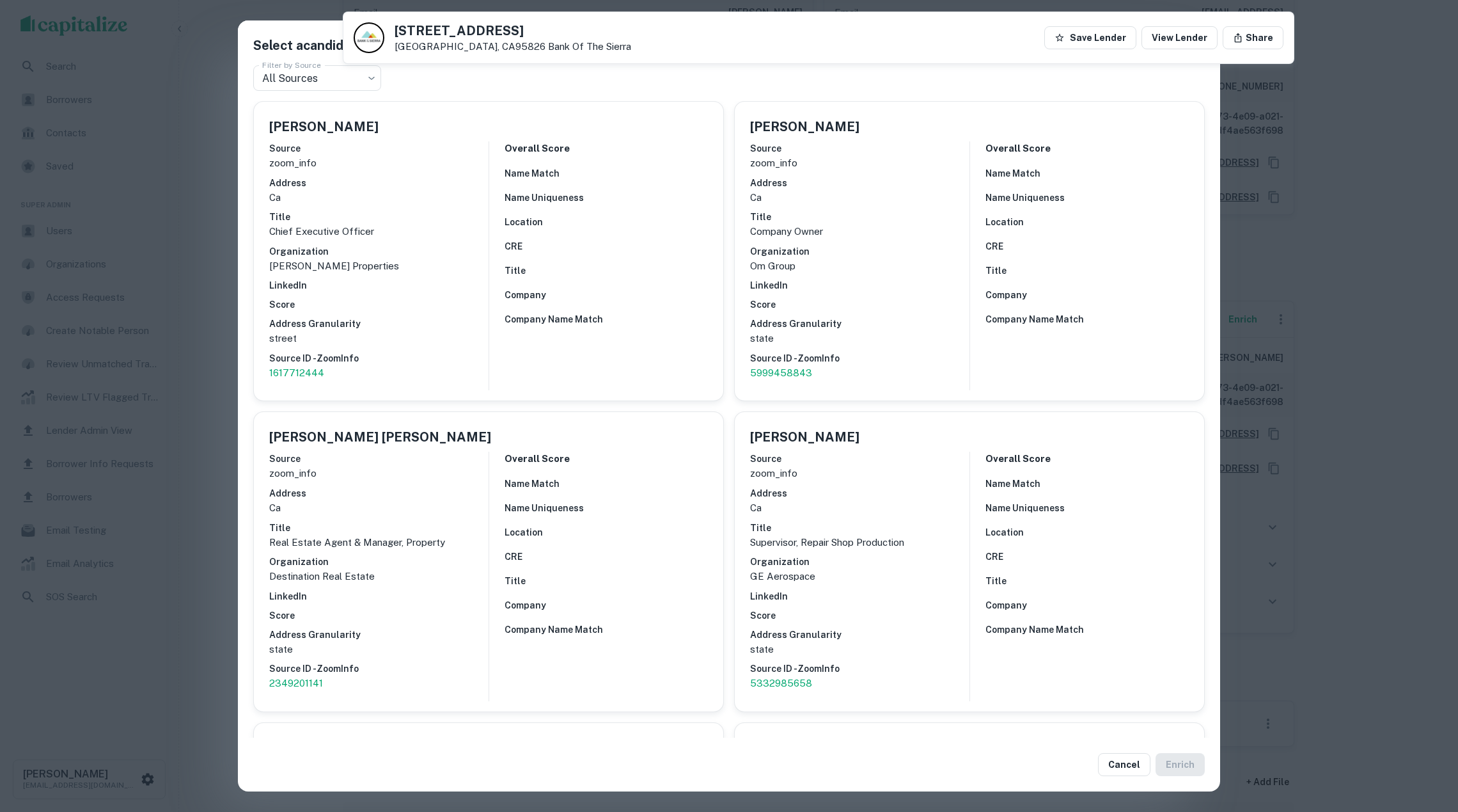
click at [181, 300] on div "Select a candidate for Ethan Conrad at 1300 national drive, suite 100 Filter by…" at bounding box center [729, 406] width 1458 height 812
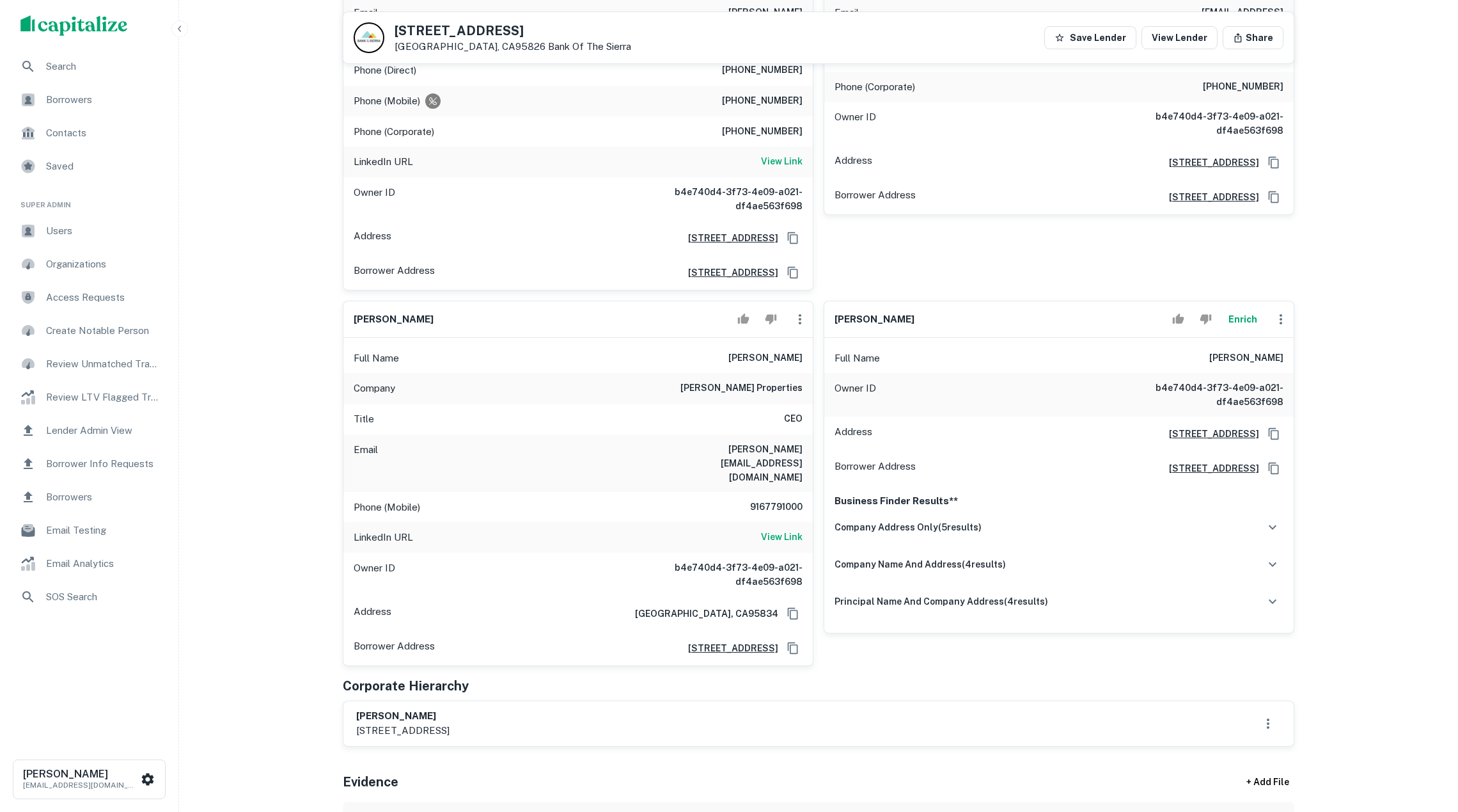
click at [1285, 315] on icon "button" at bounding box center [1281, 319] width 15 height 15
click at [1293, 361] on li "Delete" at bounding box center [1289, 363] width 52 height 23
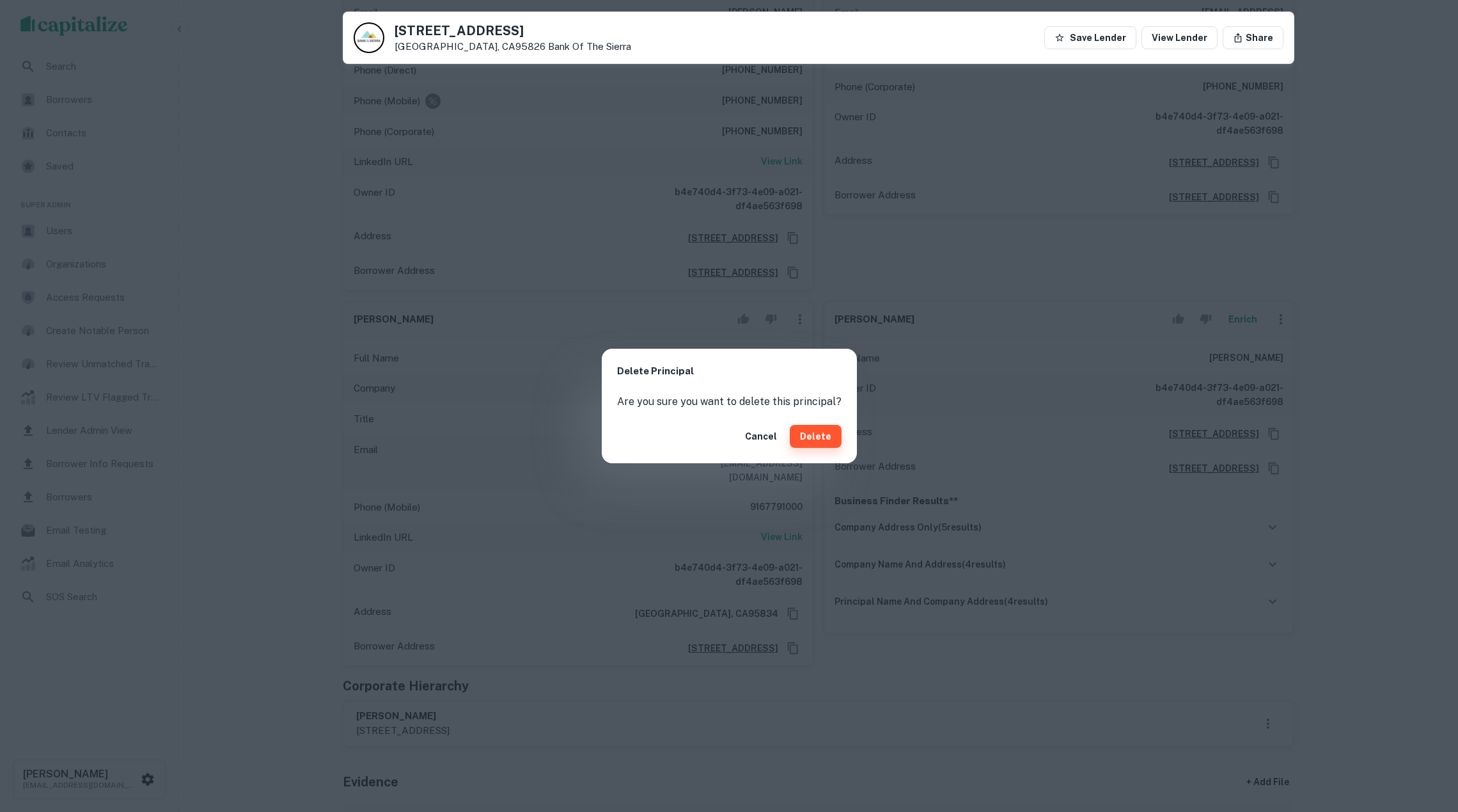
click at [801, 436] on button "Delete" at bounding box center [816, 436] width 52 height 23
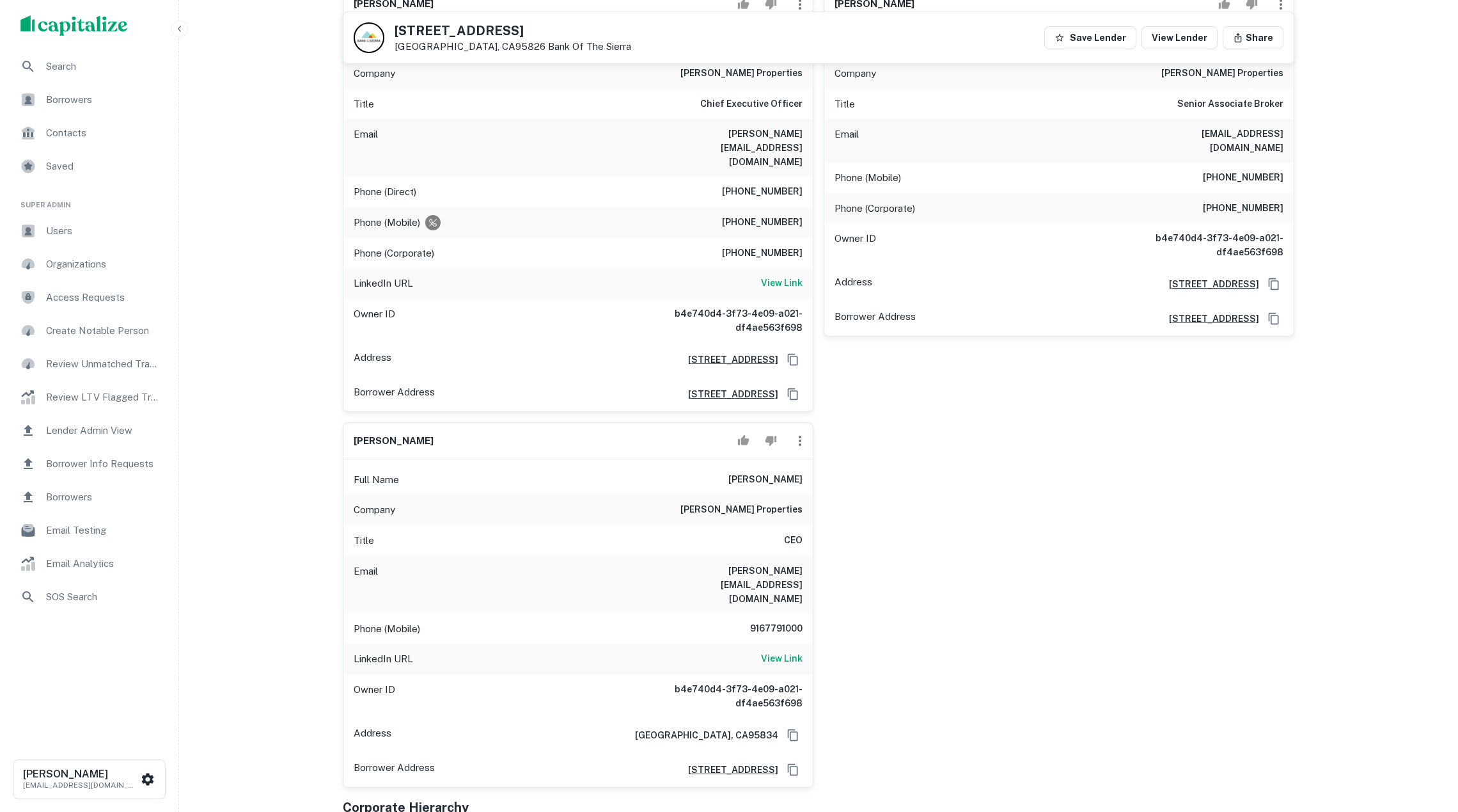
scroll to position [278, 0]
click at [799, 438] on icon "button" at bounding box center [800, 443] width 3 height 10
click at [815, 483] on li "Delete" at bounding box center [808, 487] width 52 height 23
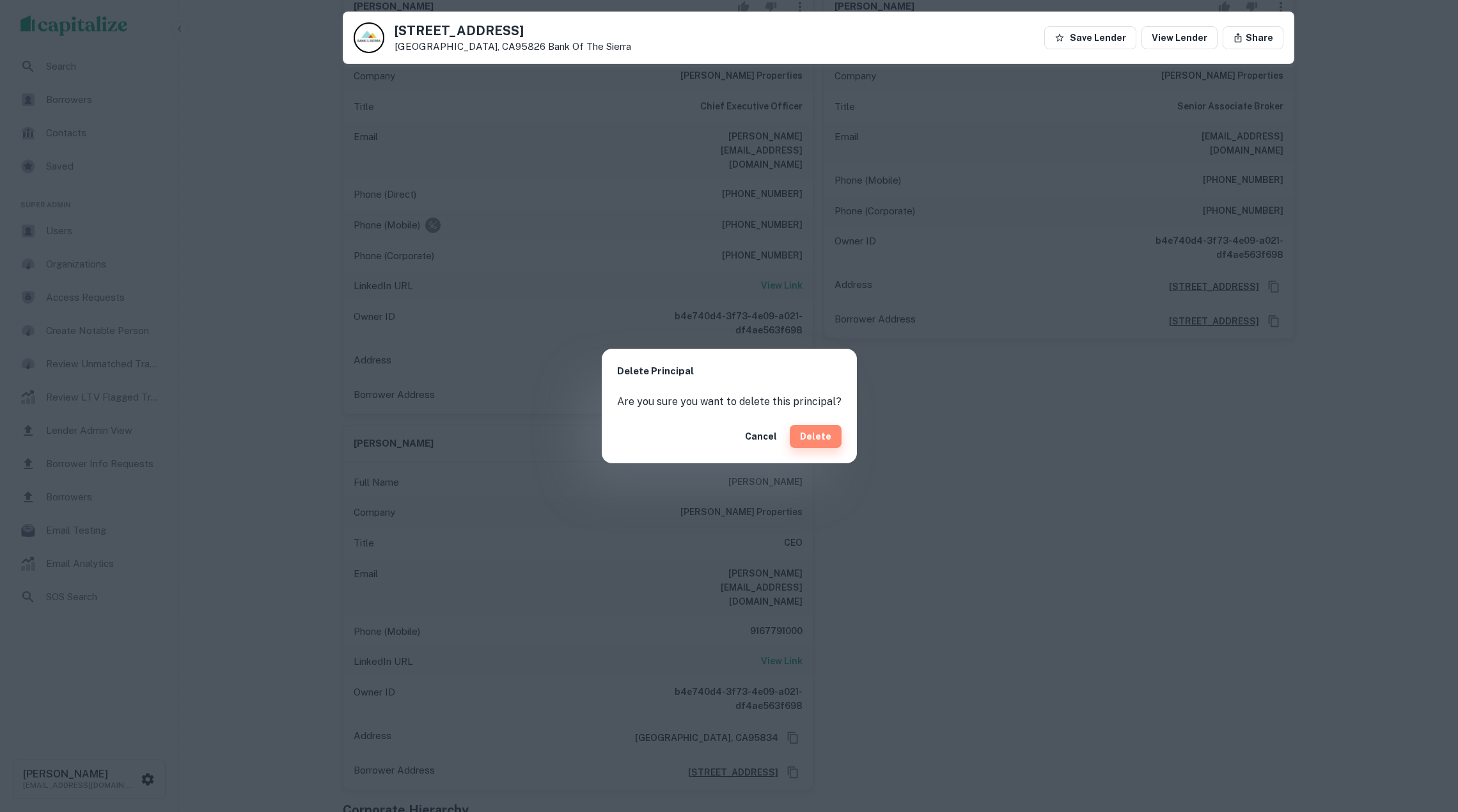
click at [819, 439] on button "Delete" at bounding box center [816, 436] width 52 height 23
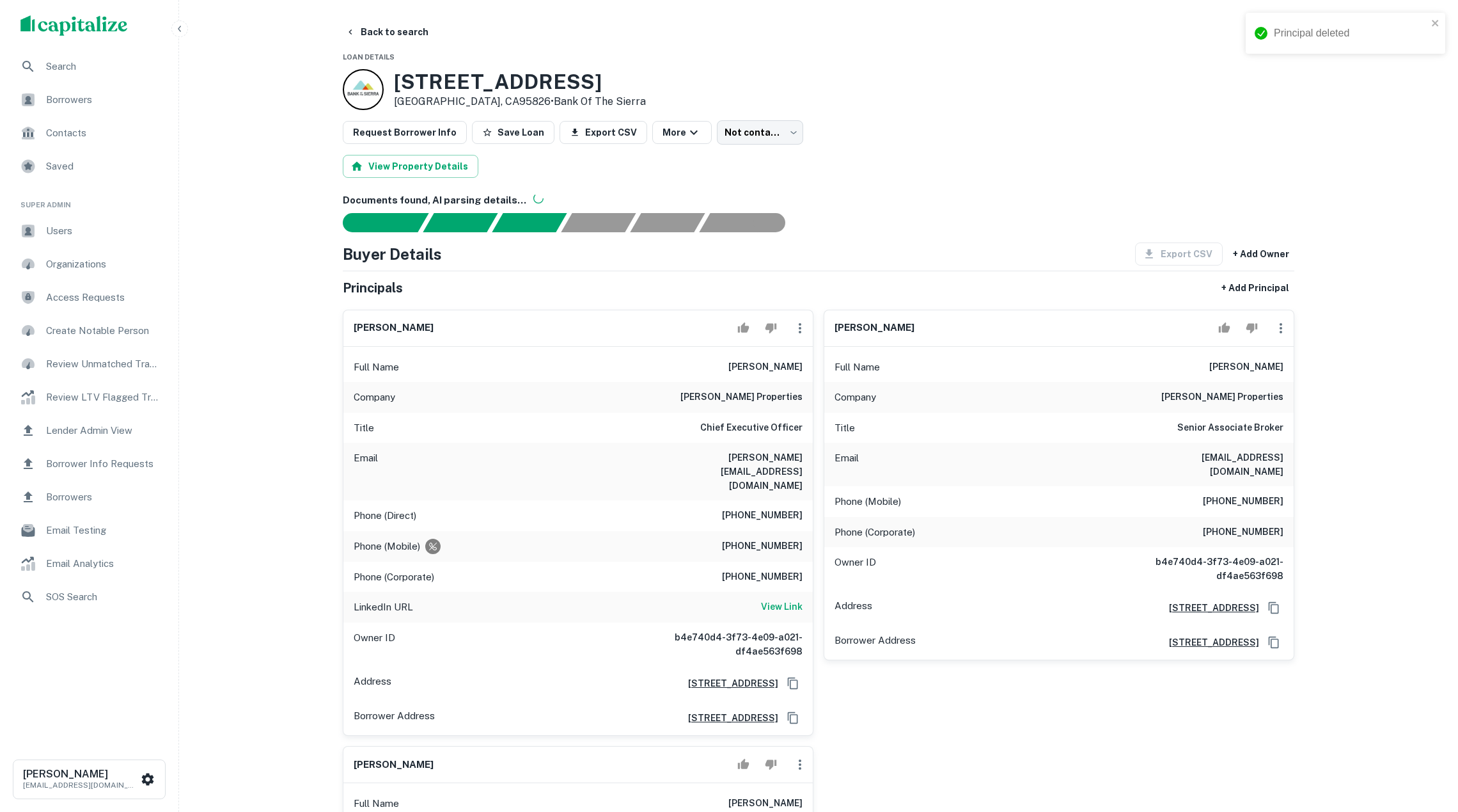
scroll to position [0, 0]
drag, startPoint x: 1392, startPoint y: 345, endPoint x: 1270, endPoint y: 339, distance: 122.1
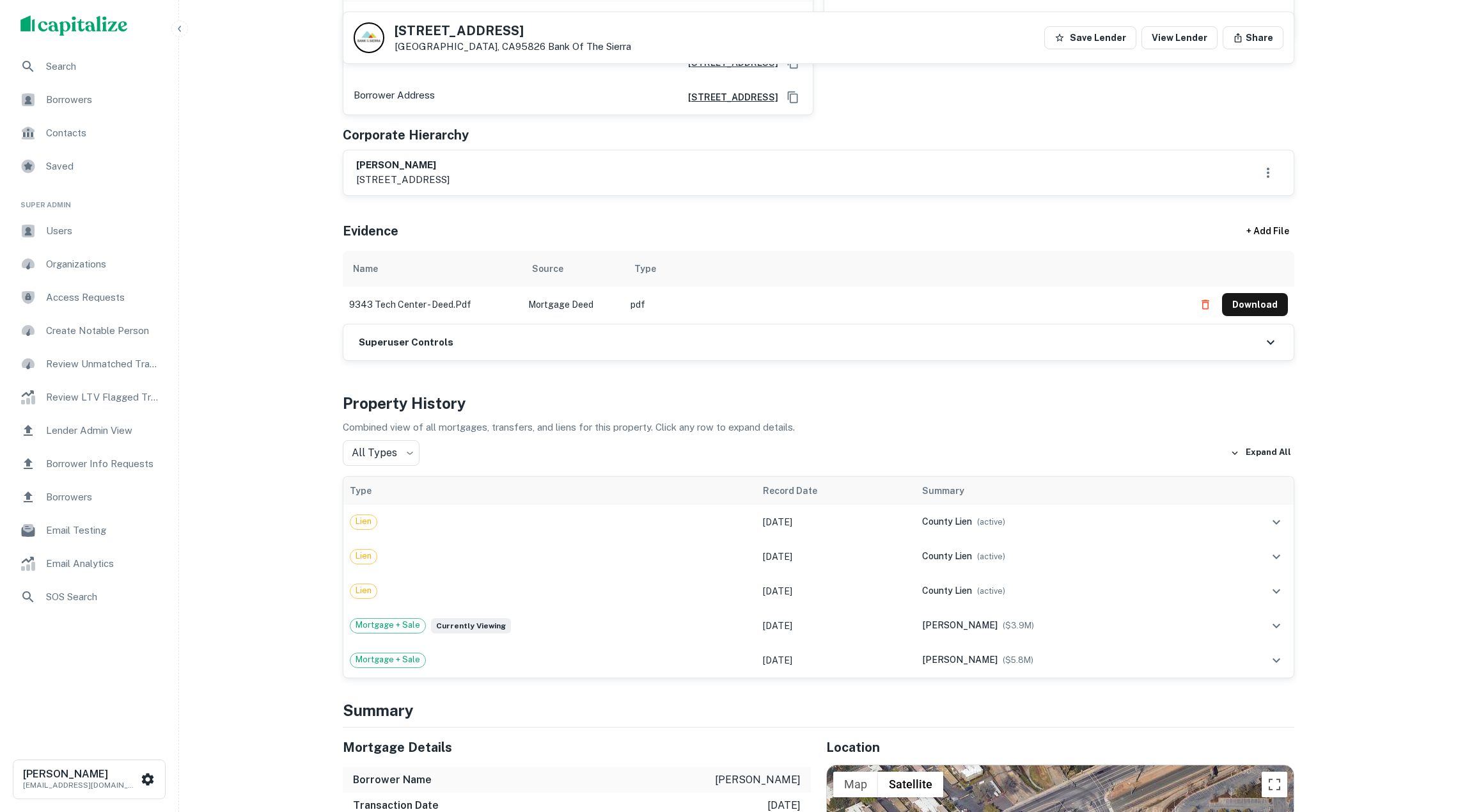
scroll to position [671, 0]
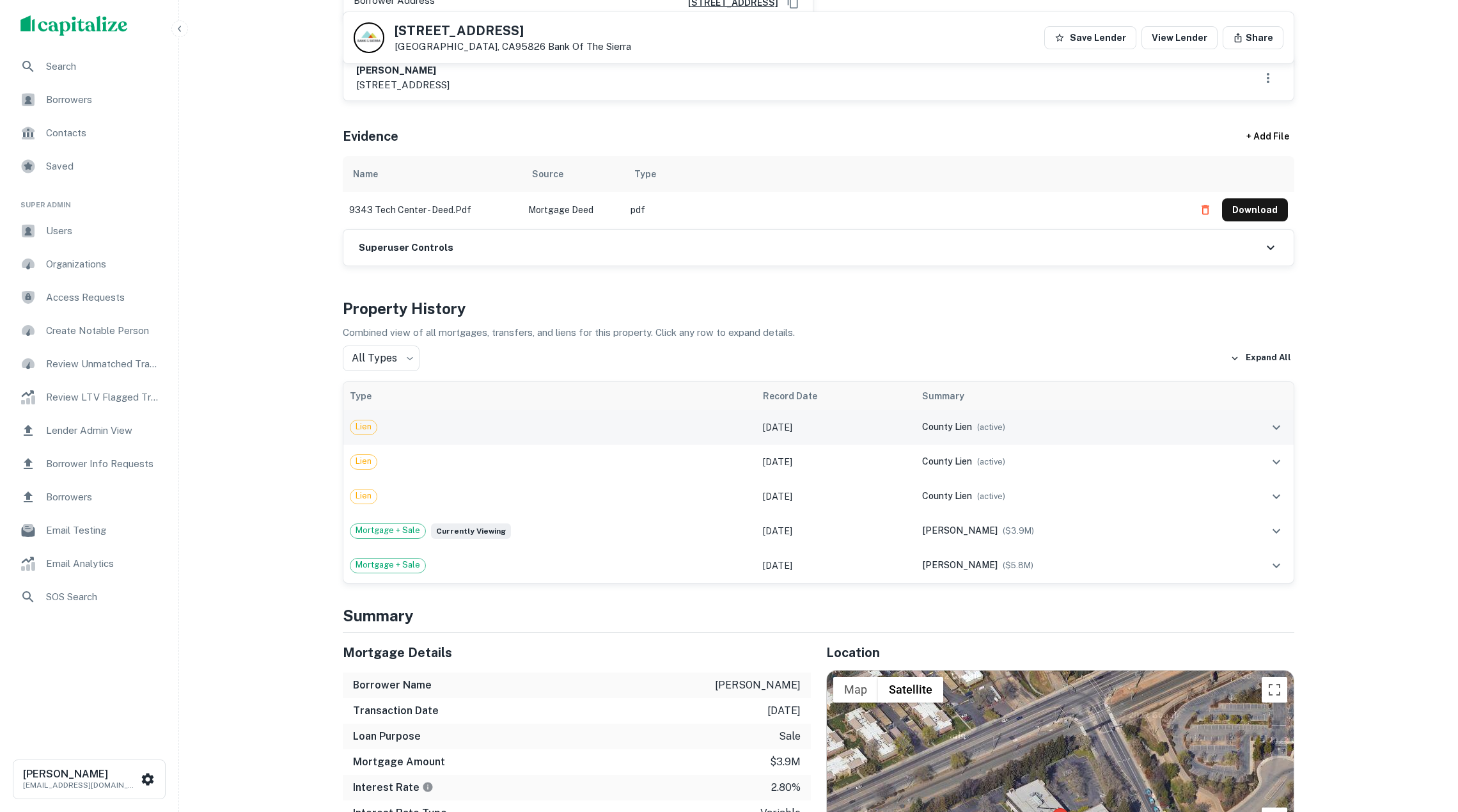
click at [589, 411] on td "Lien" at bounding box center [550, 427] width 413 height 34
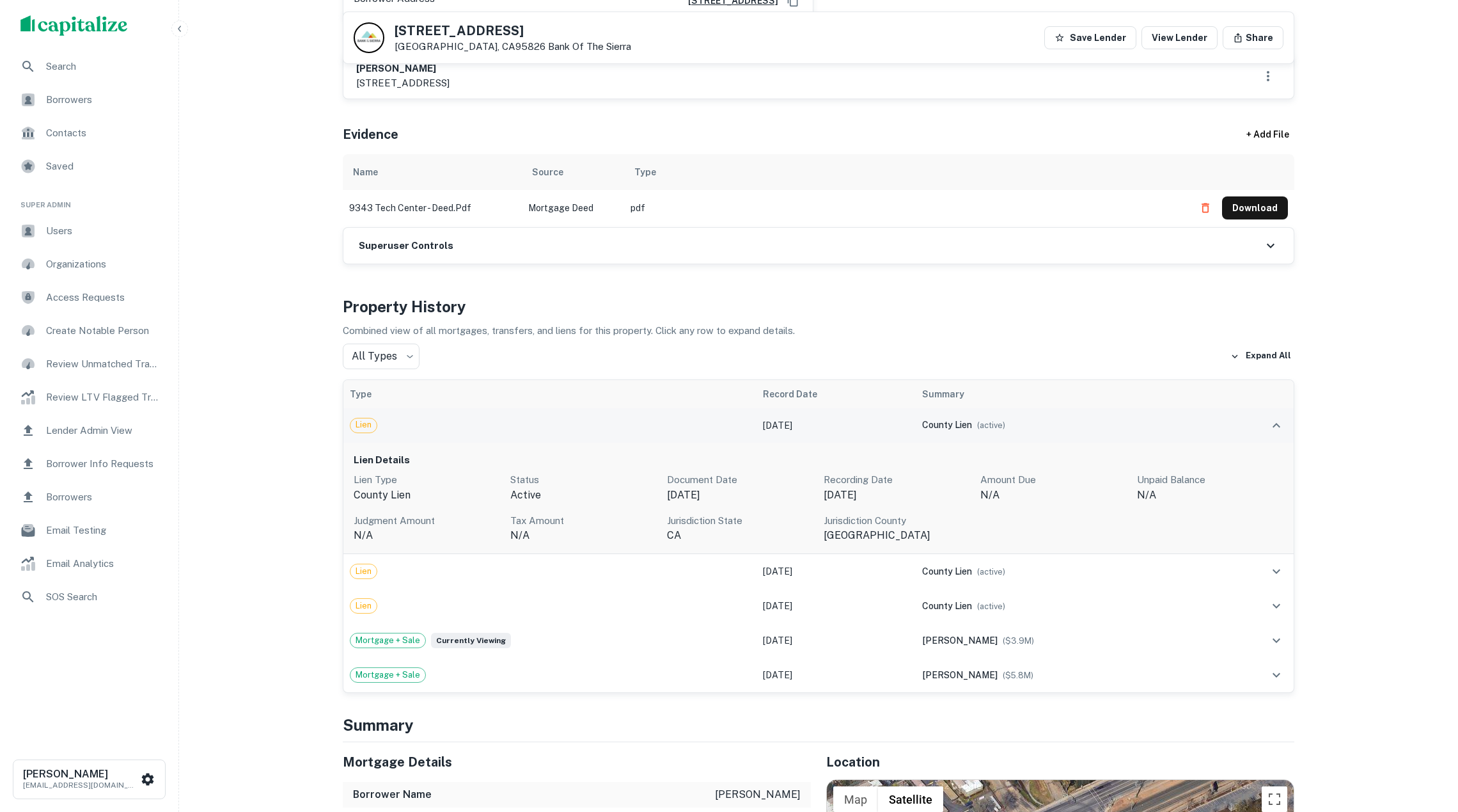
scroll to position [676, 0]
click at [586, 416] on div "Lien" at bounding box center [550, 424] width 400 height 15
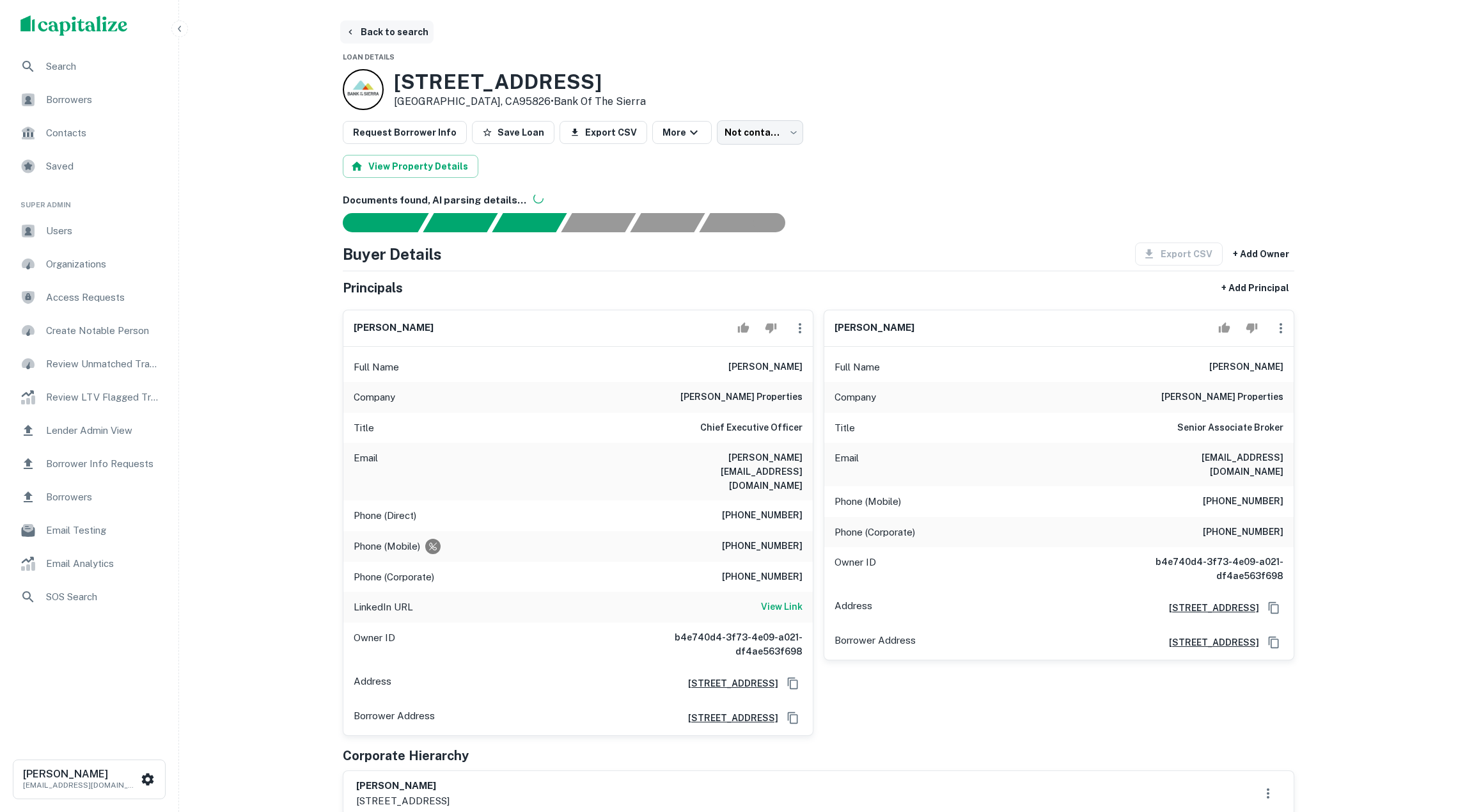
scroll to position [0, 0]
click at [392, 34] on button "Back to search" at bounding box center [386, 31] width 93 height 23
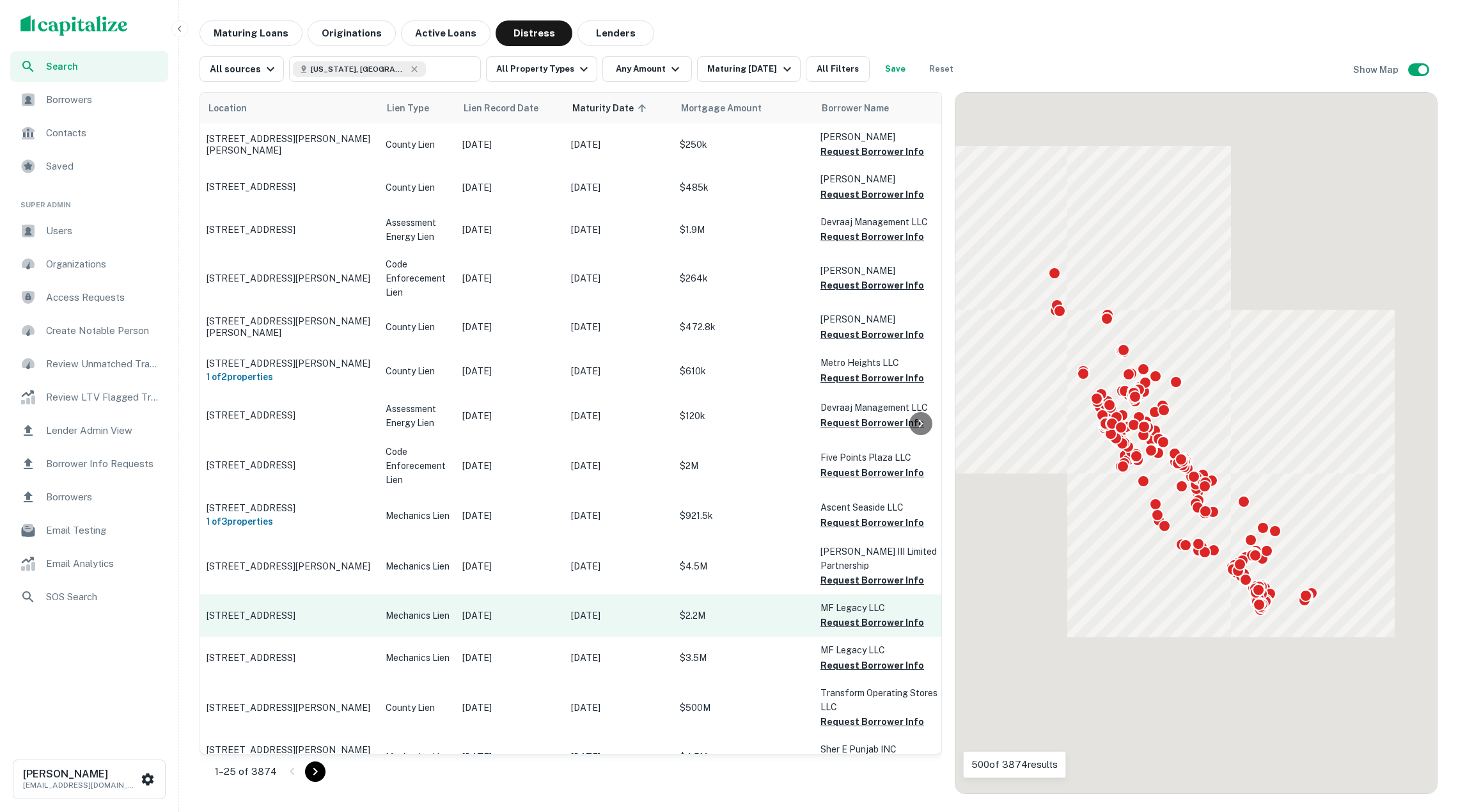
scroll to position [340, 0]
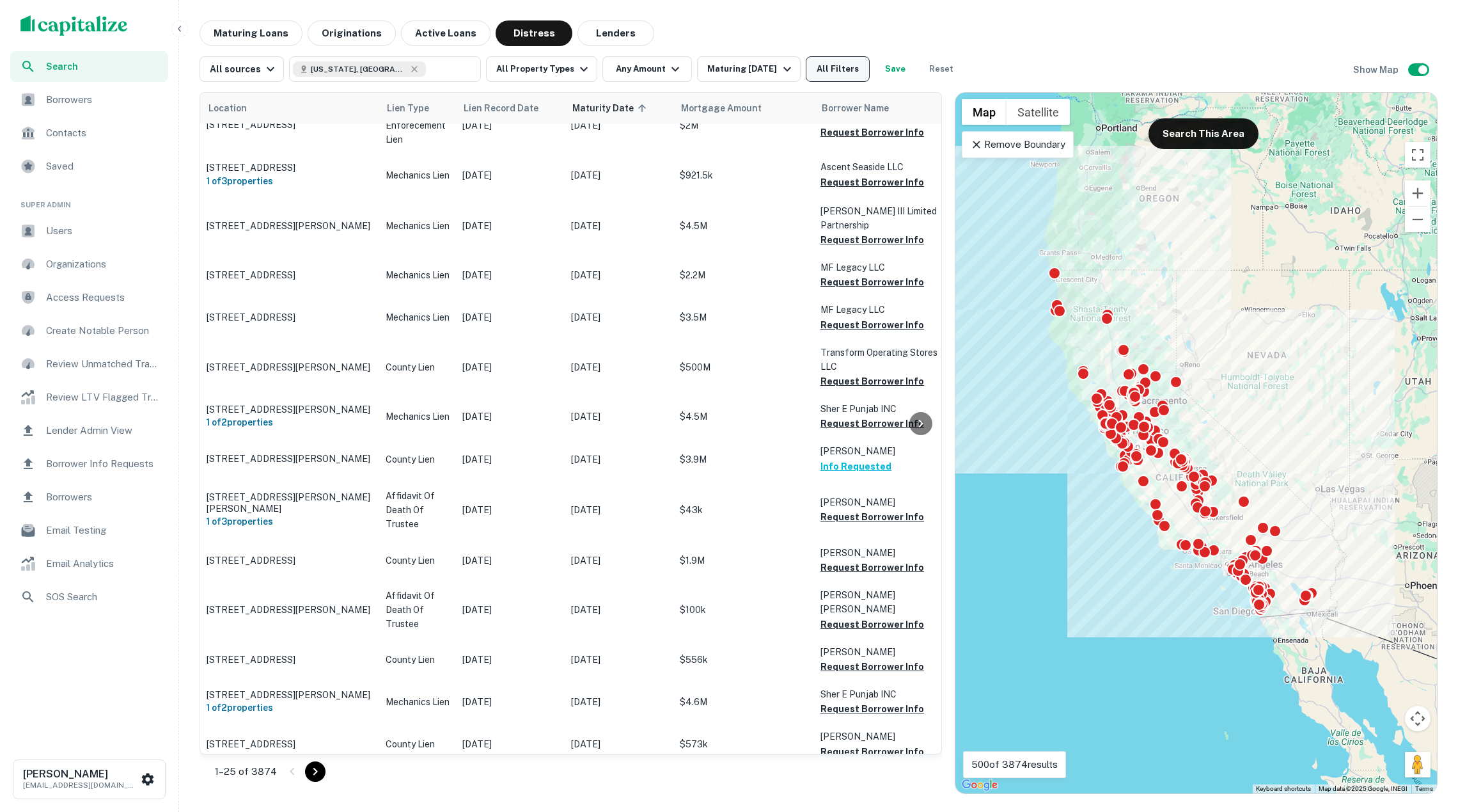
click at [853, 72] on button "All Filters" at bounding box center [837, 69] width 64 height 26
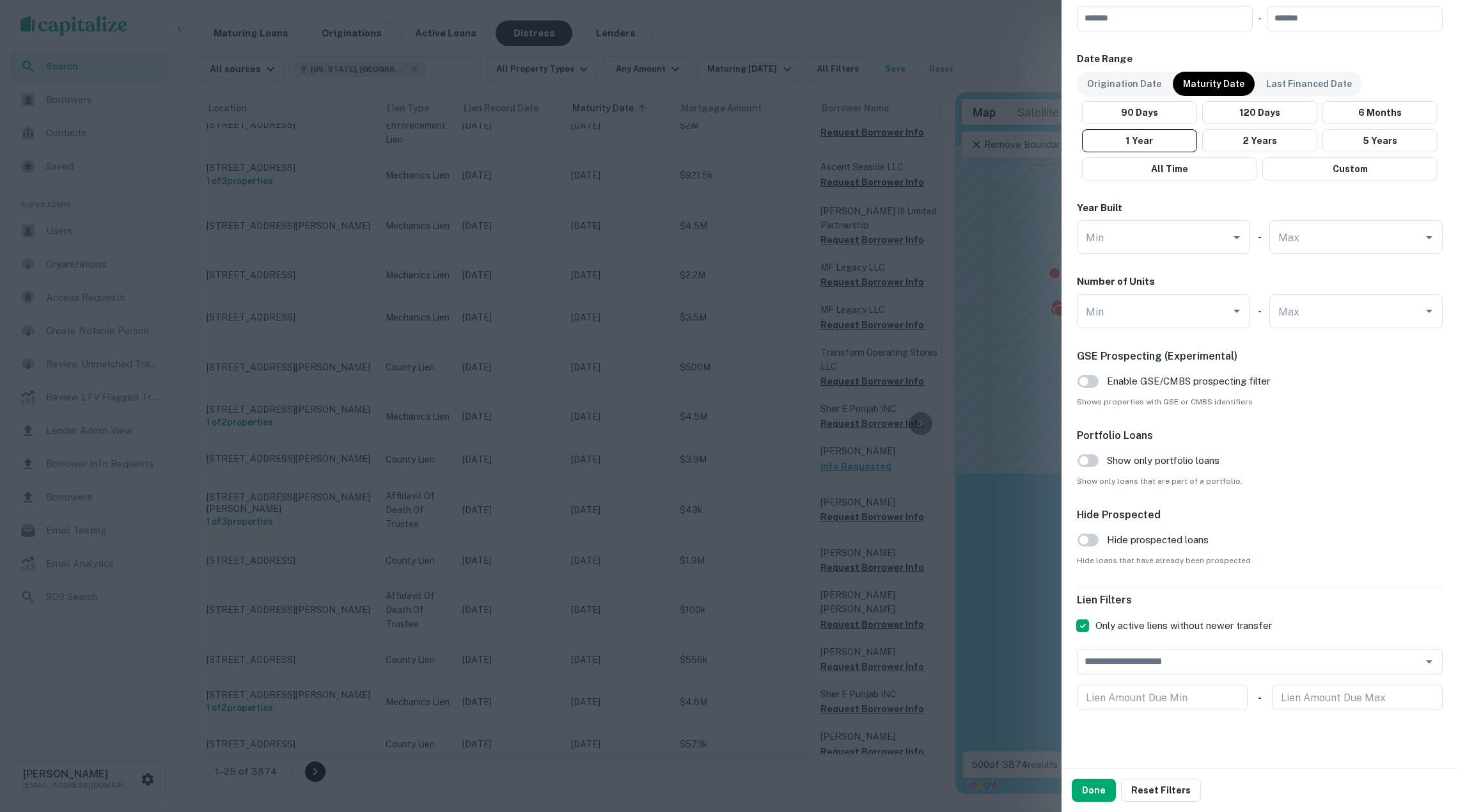
scroll to position [711, 0]
click at [533, 458] on div at bounding box center [729, 406] width 1458 height 812
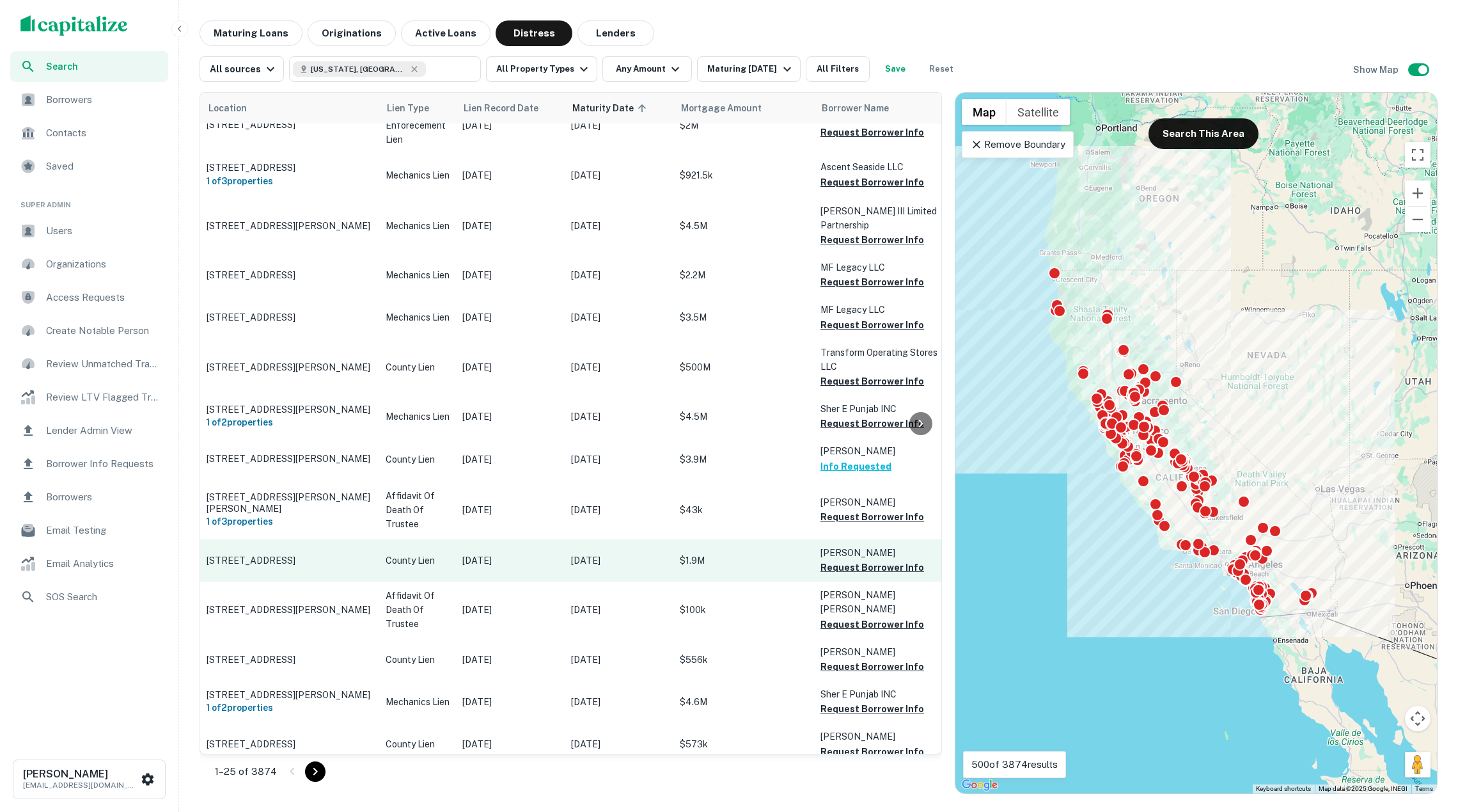
click at [416, 545] on td "County Lien" at bounding box center [418, 560] width 77 height 42
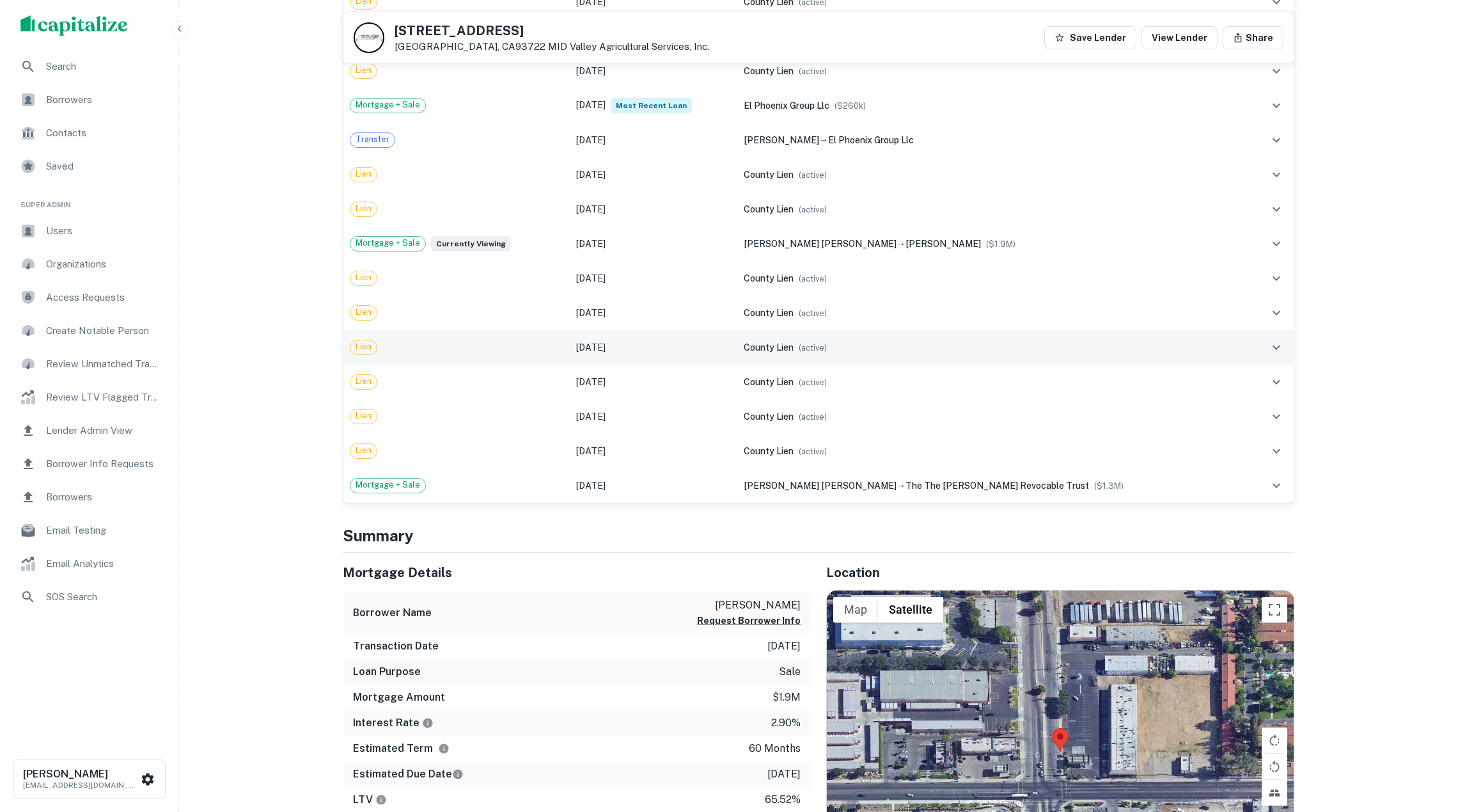
scroll to position [1072, 0]
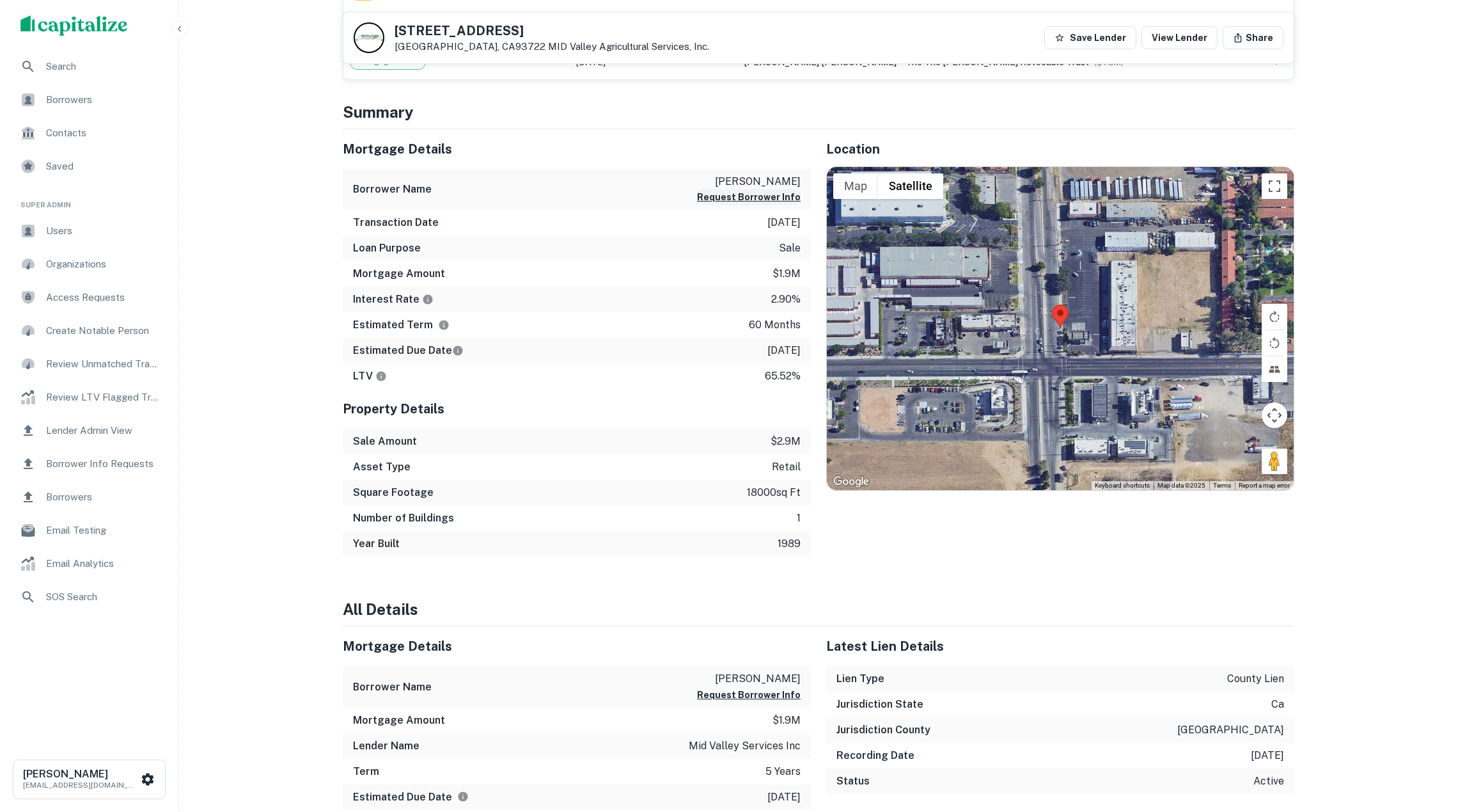
click at [739, 204] on button "Request Borrower Info" at bounding box center [749, 197] width 104 height 15
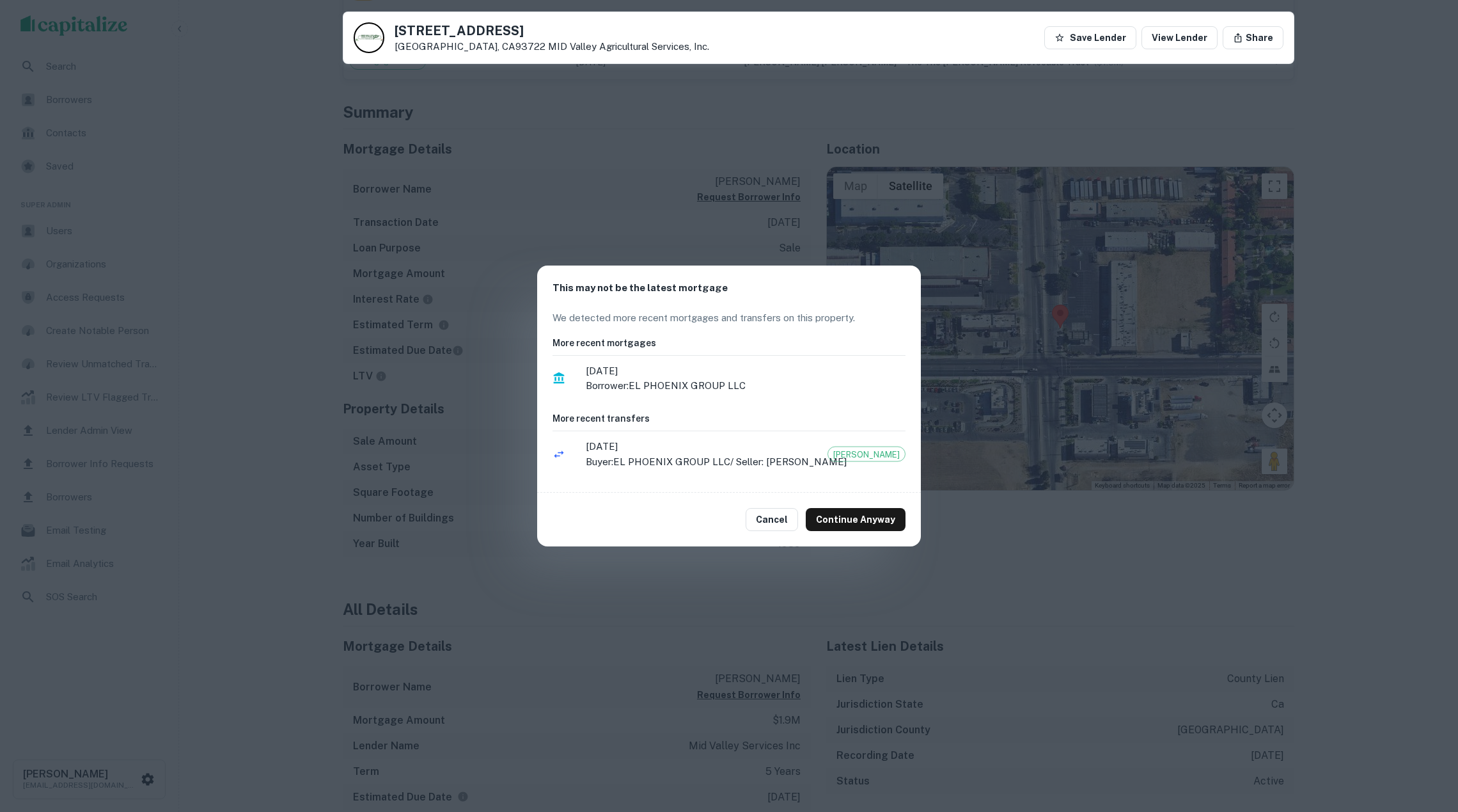
click at [709, 572] on div "This may not be the latest mortgage We detected more recent mortgages and trans…" at bounding box center [729, 406] width 1458 height 812
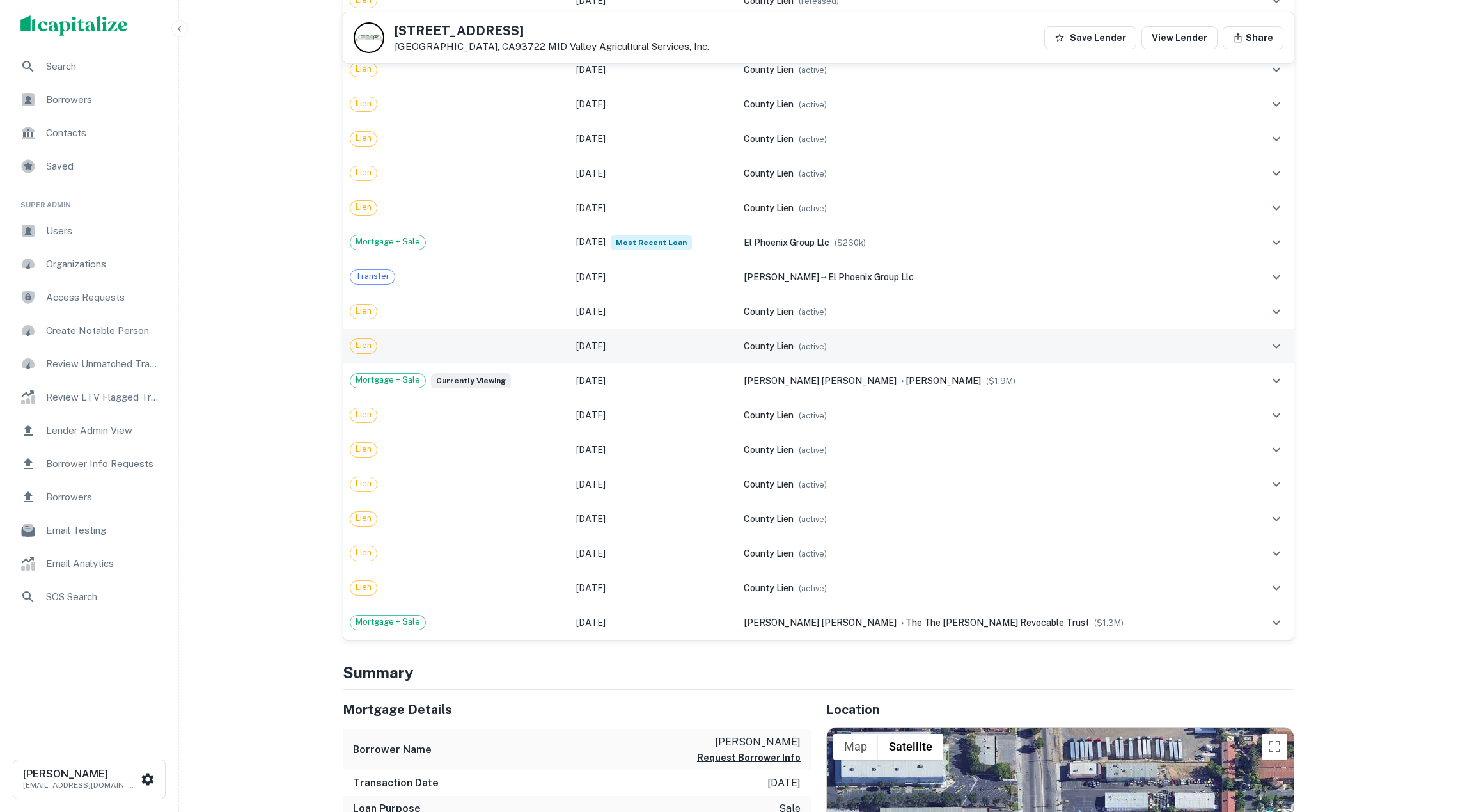
scroll to position [512, 0]
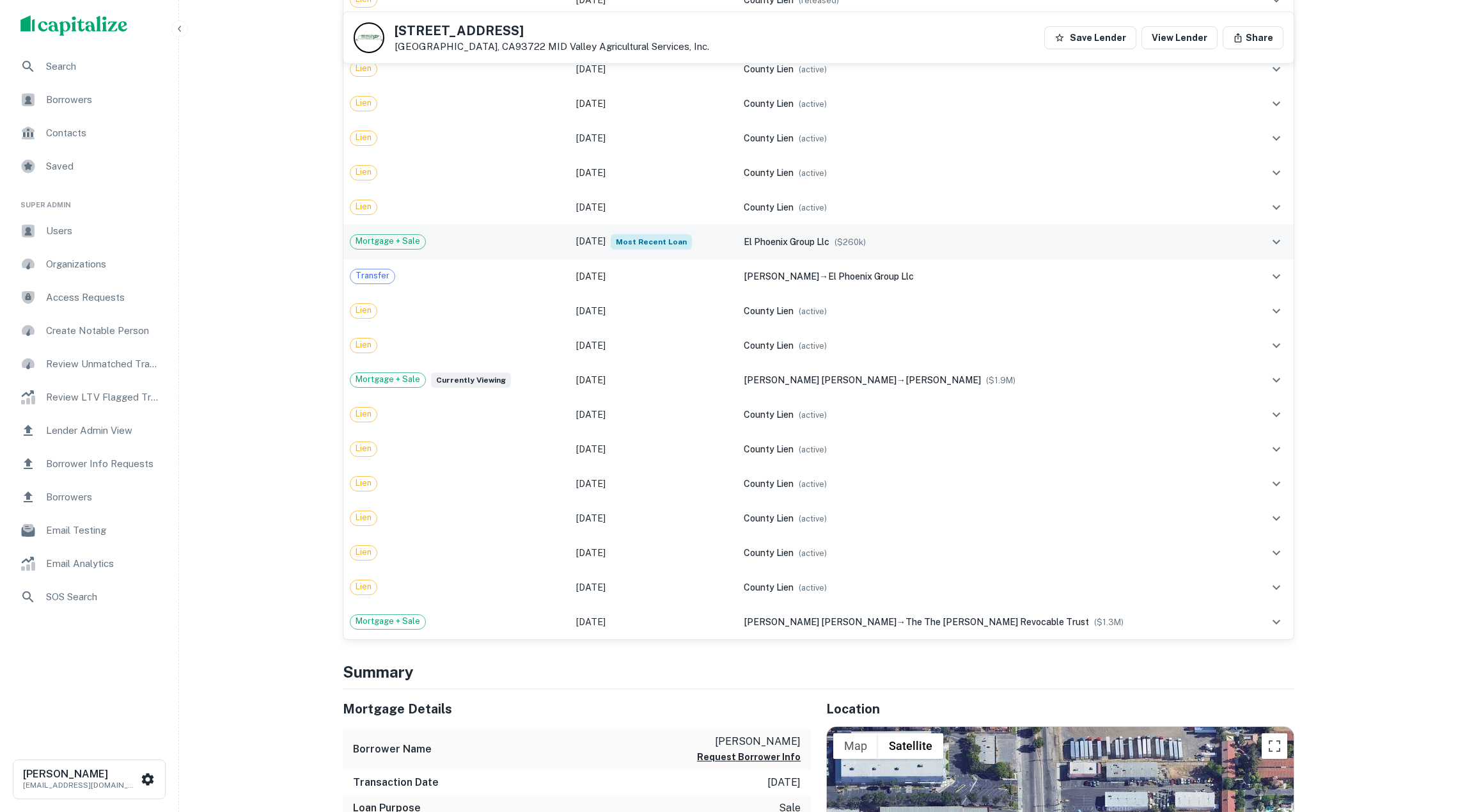
click at [554, 259] on td "Mortgage + Sale" at bounding box center [456, 241] width 226 height 34
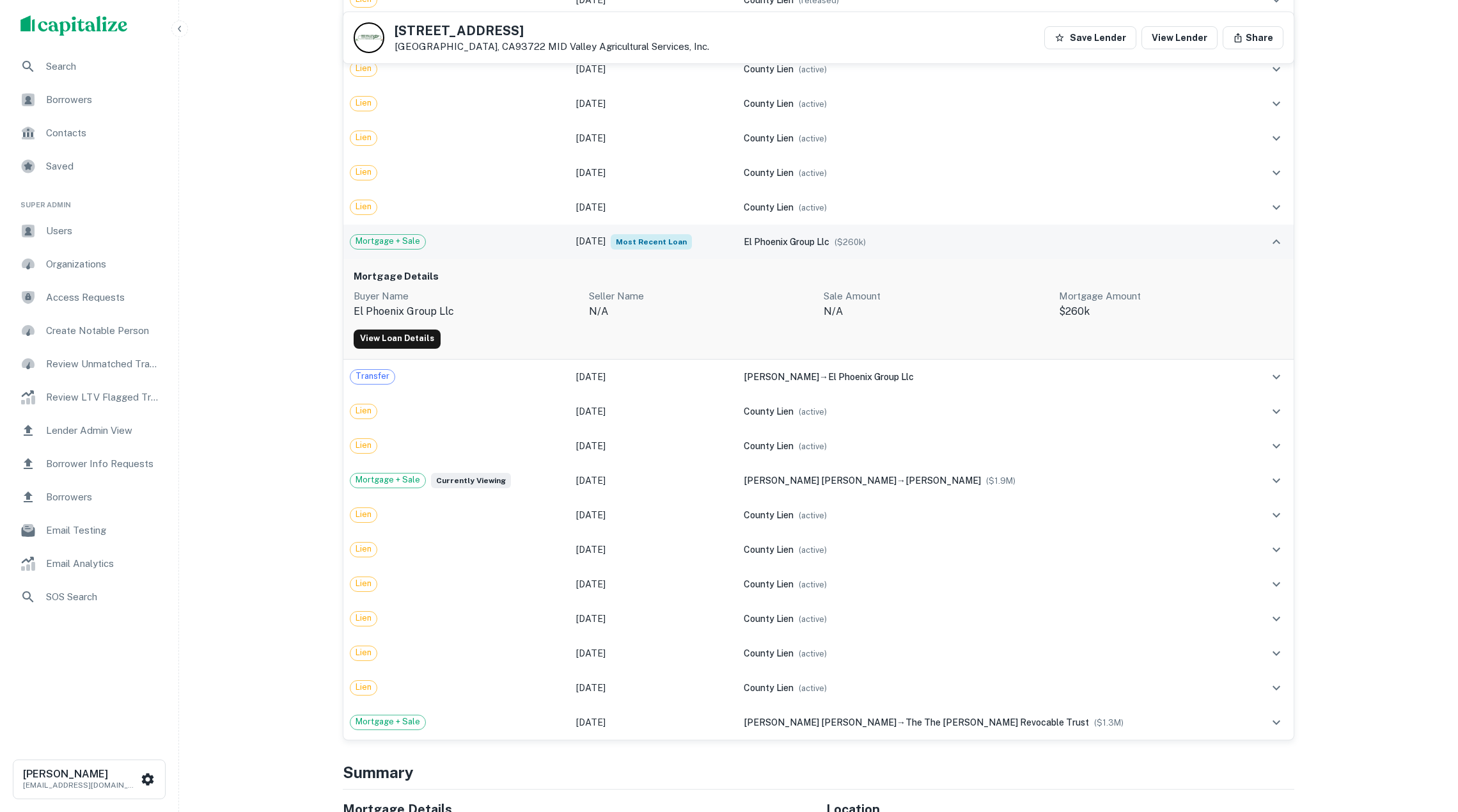
click at [554, 259] on td "Mortgage + Sale" at bounding box center [456, 241] width 226 height 34
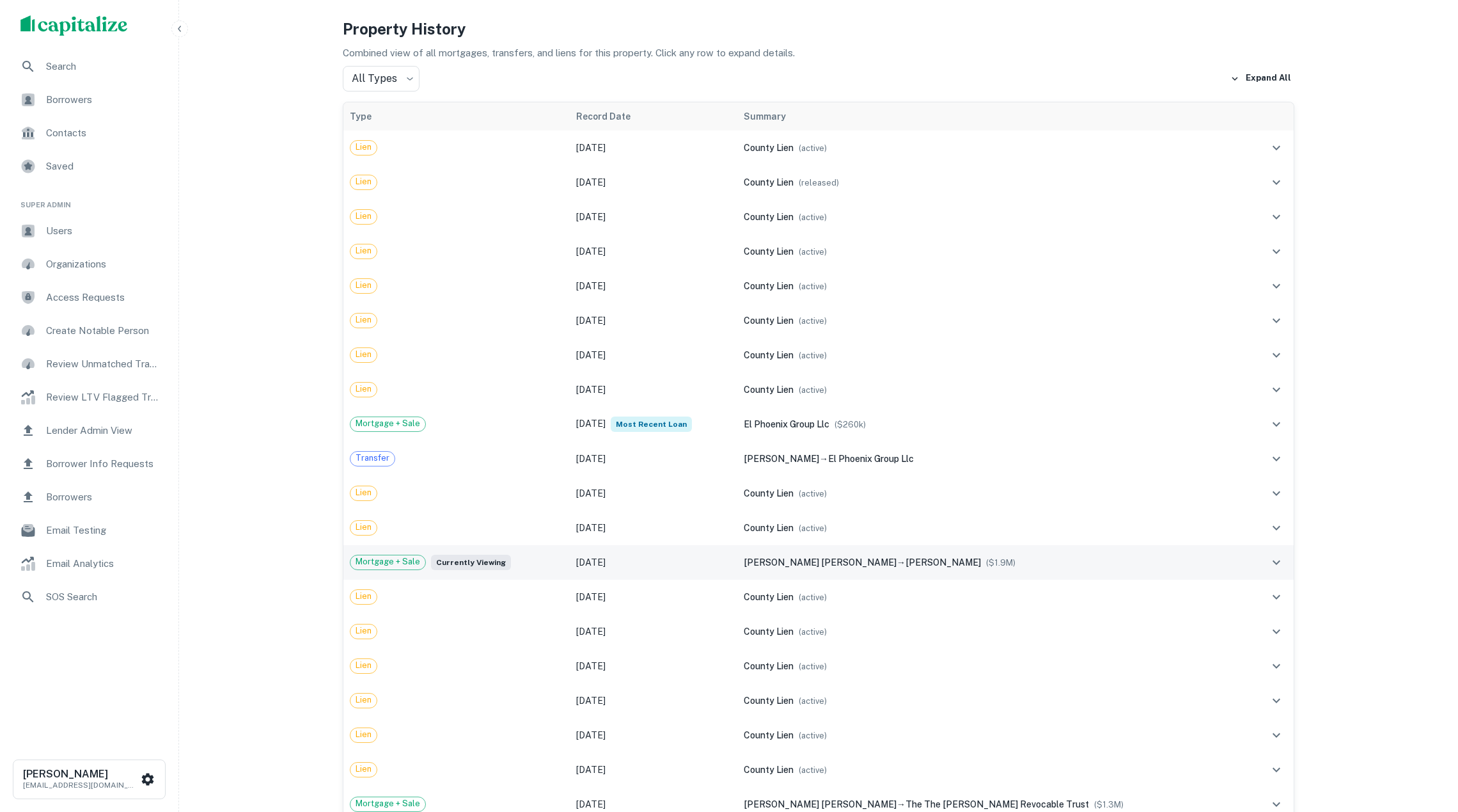
scroll to position [410, 0]
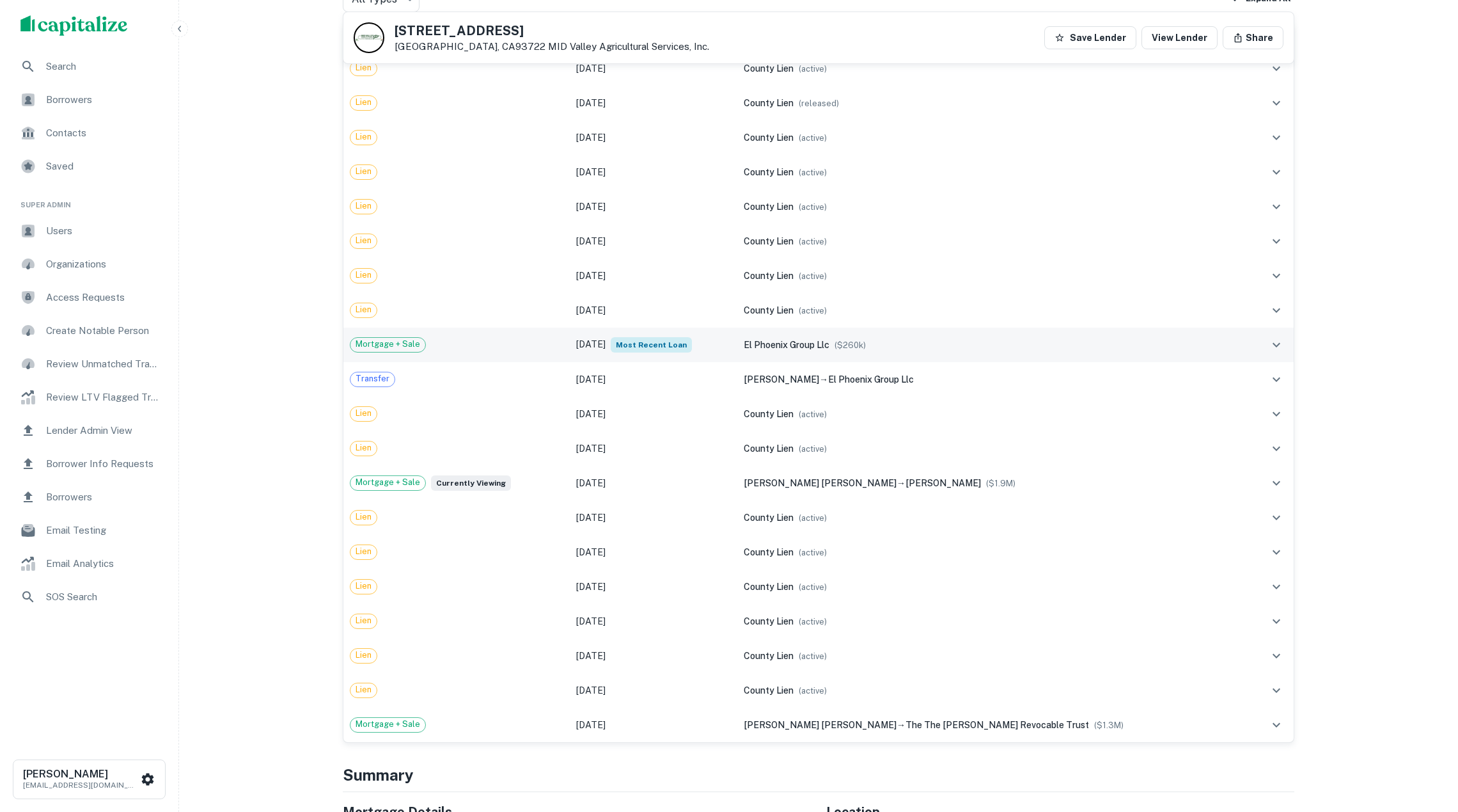
click at [498, 352] on div "Mortgage + Sale" at bounding box center [456, 345] width 213 height 15
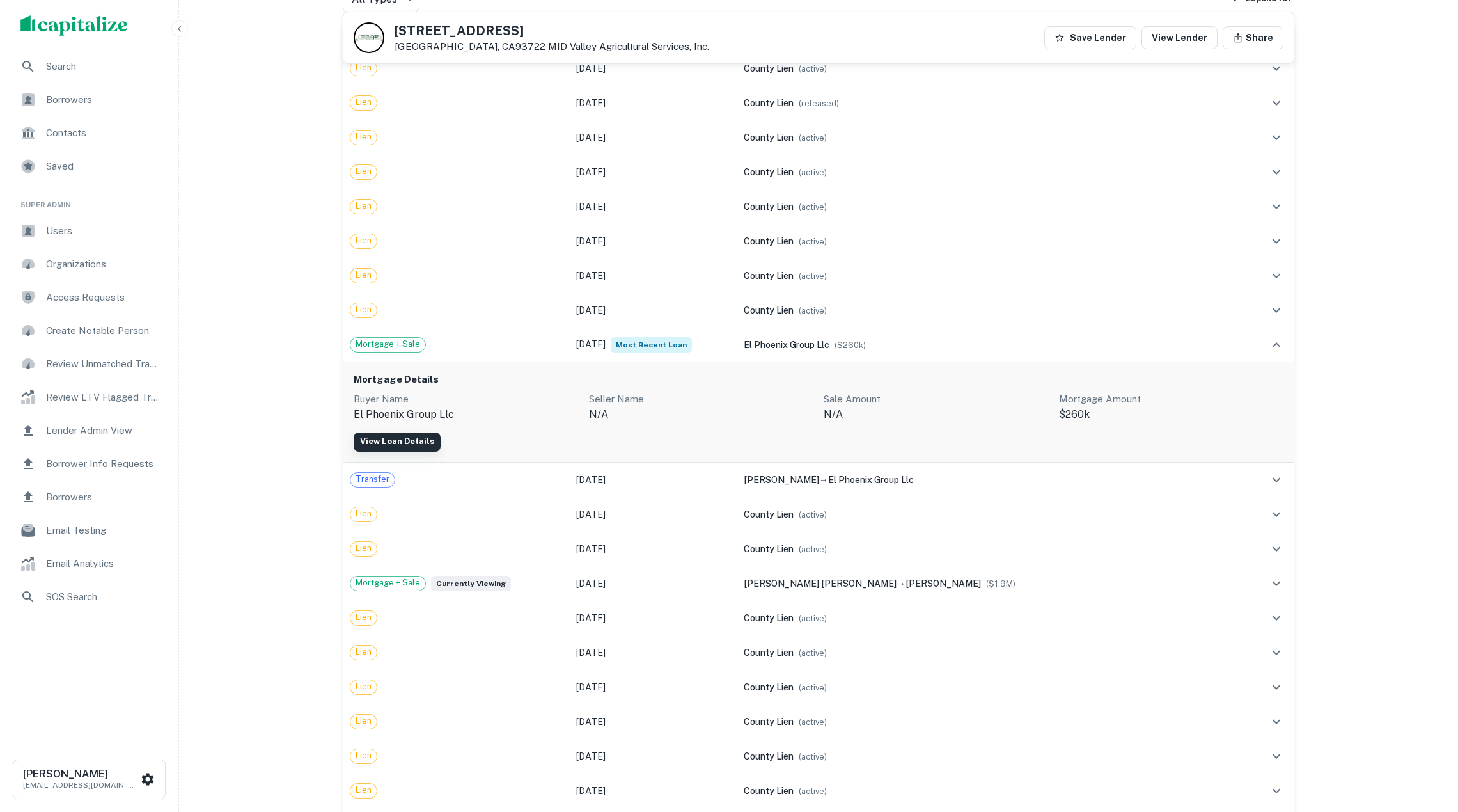
click at [407, 451] on link "View Loan Details" at bounding box center [397, 442] width 87 height 19
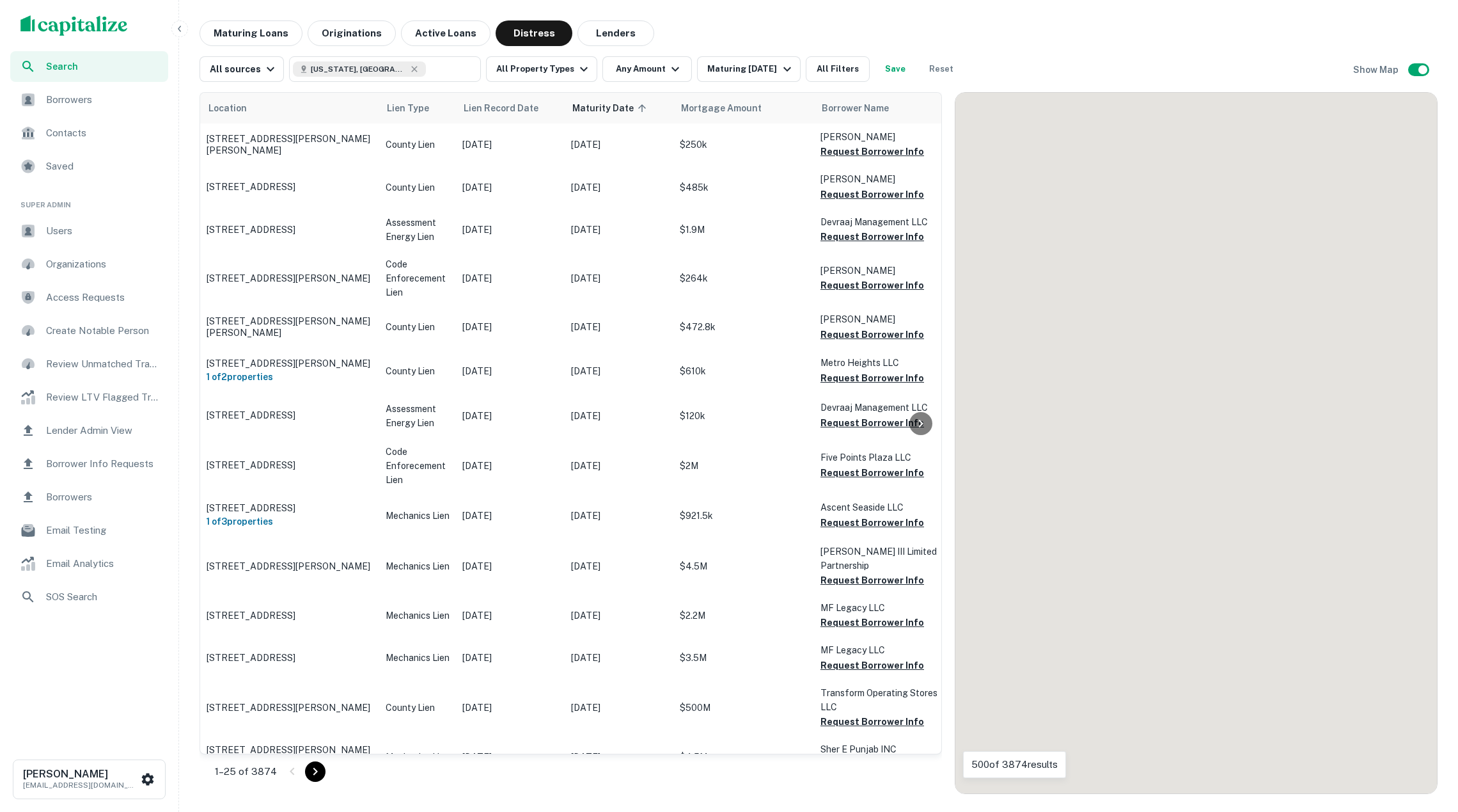
scroll to position [340, 0]
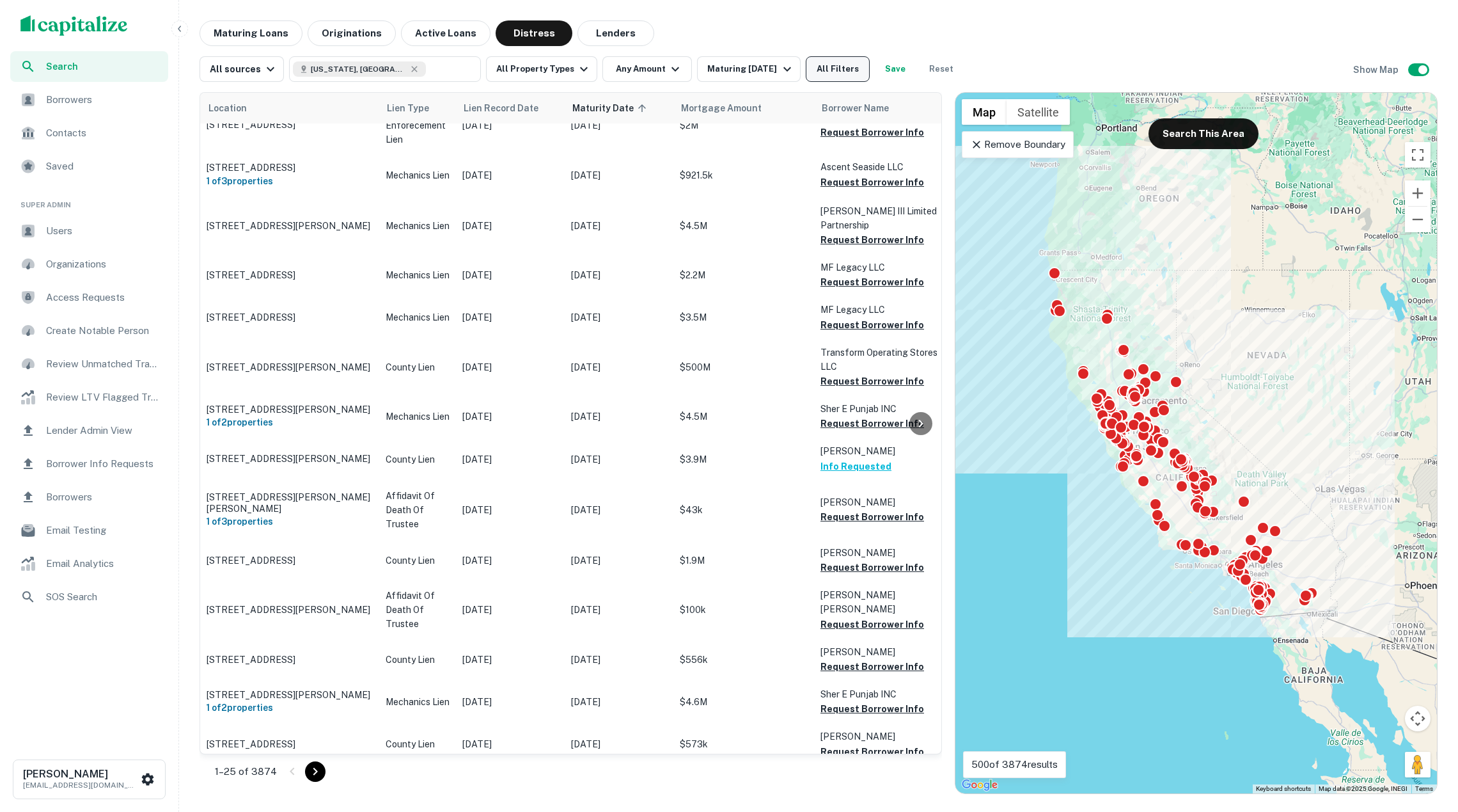
click at [847, 64] on button "All Filters" at bounding box center [837, 69] width 64 height 26
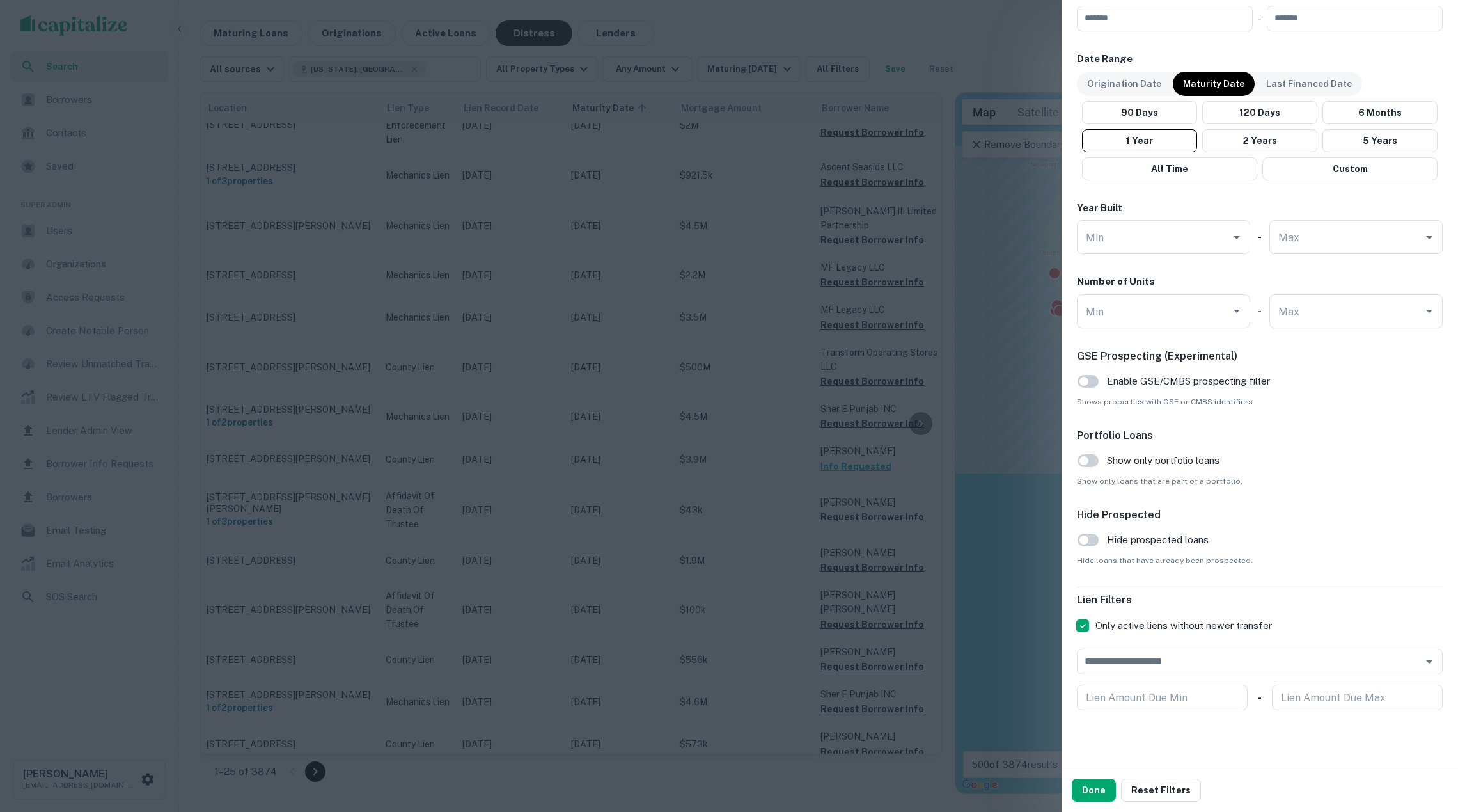
click at [685, 472] on div at bounding box center [729, 406] width 1458 height 812
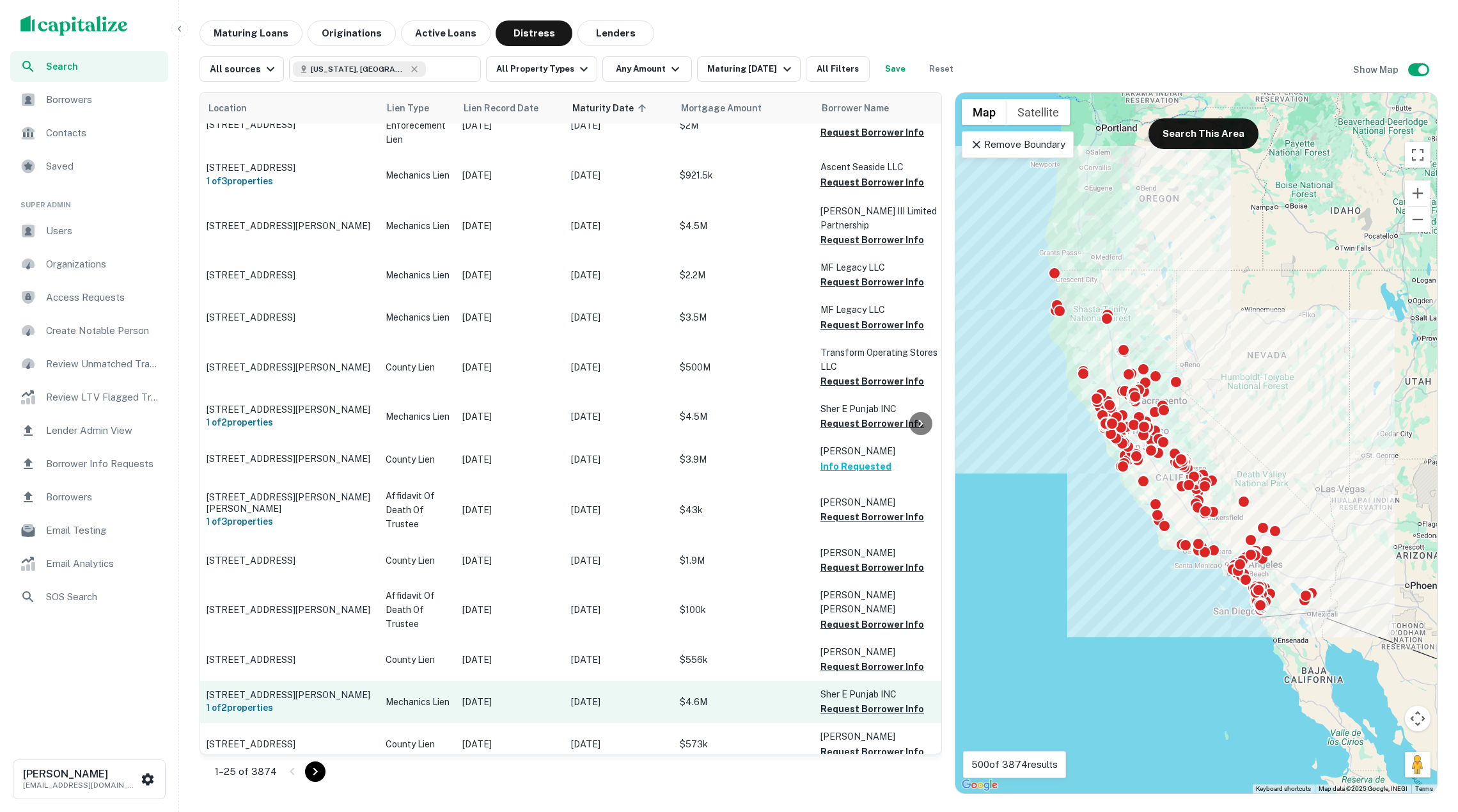
click at [463, 694] on p "Oct 24, 2024" at bounding box center [510, 701] width 96 height 14
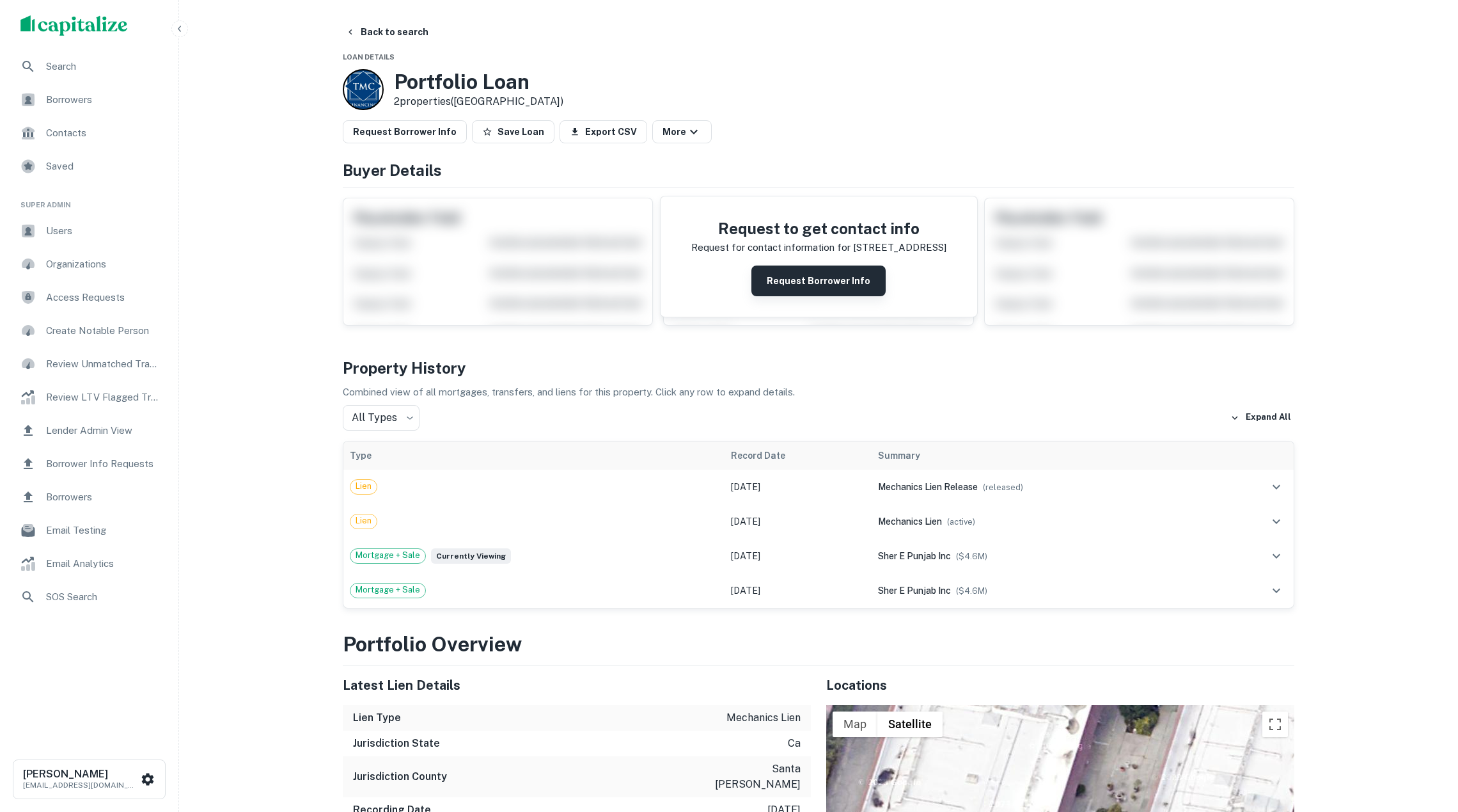
click at [814, 278] on button "Request Borrower Info" at bounding box center [819, 281] width 134 height 31
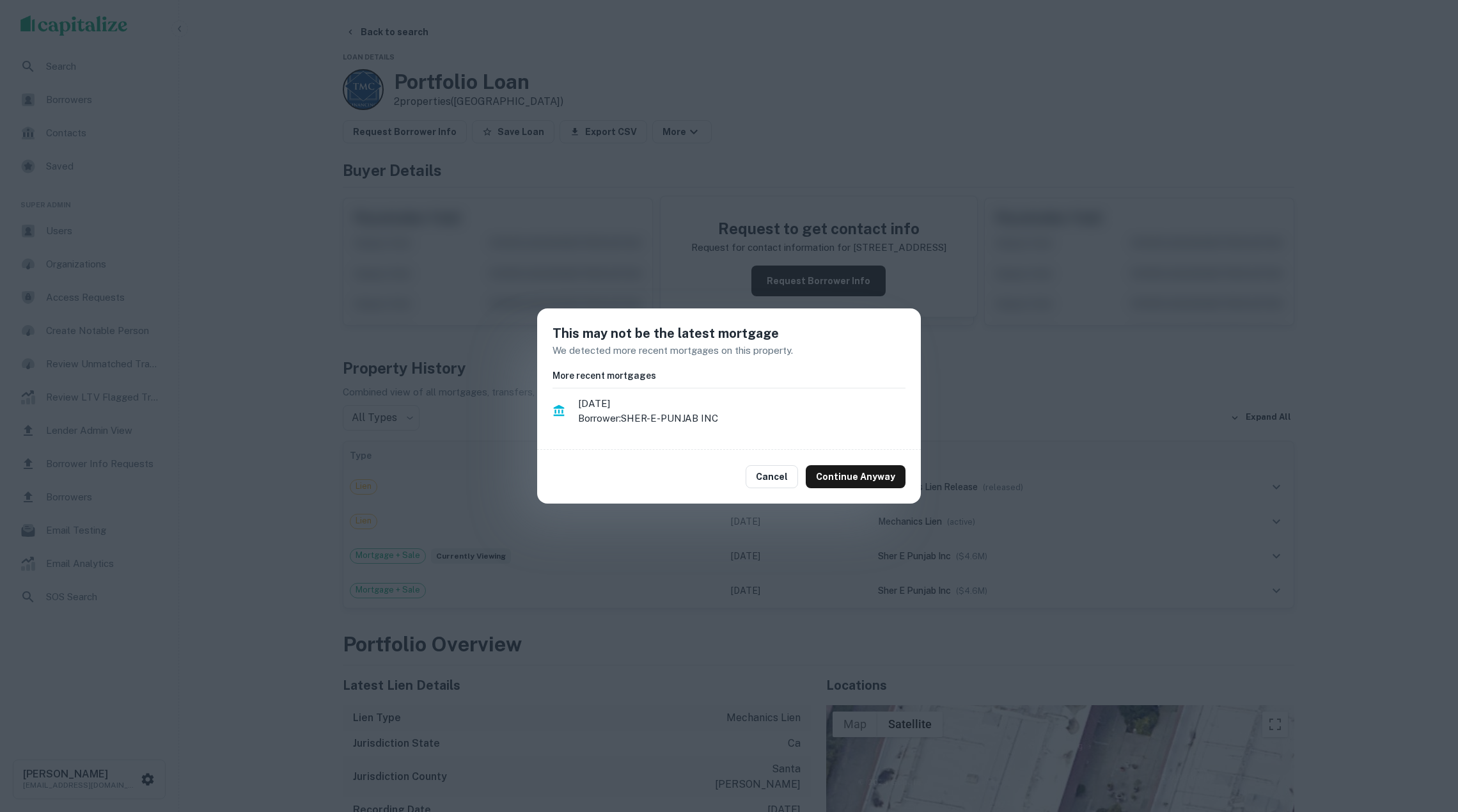
click at [451, 458] on div "This may not be the latest mortgage We detected more recent mortgages on this p…" at bounding box center [729, 406] width 1458 height 812
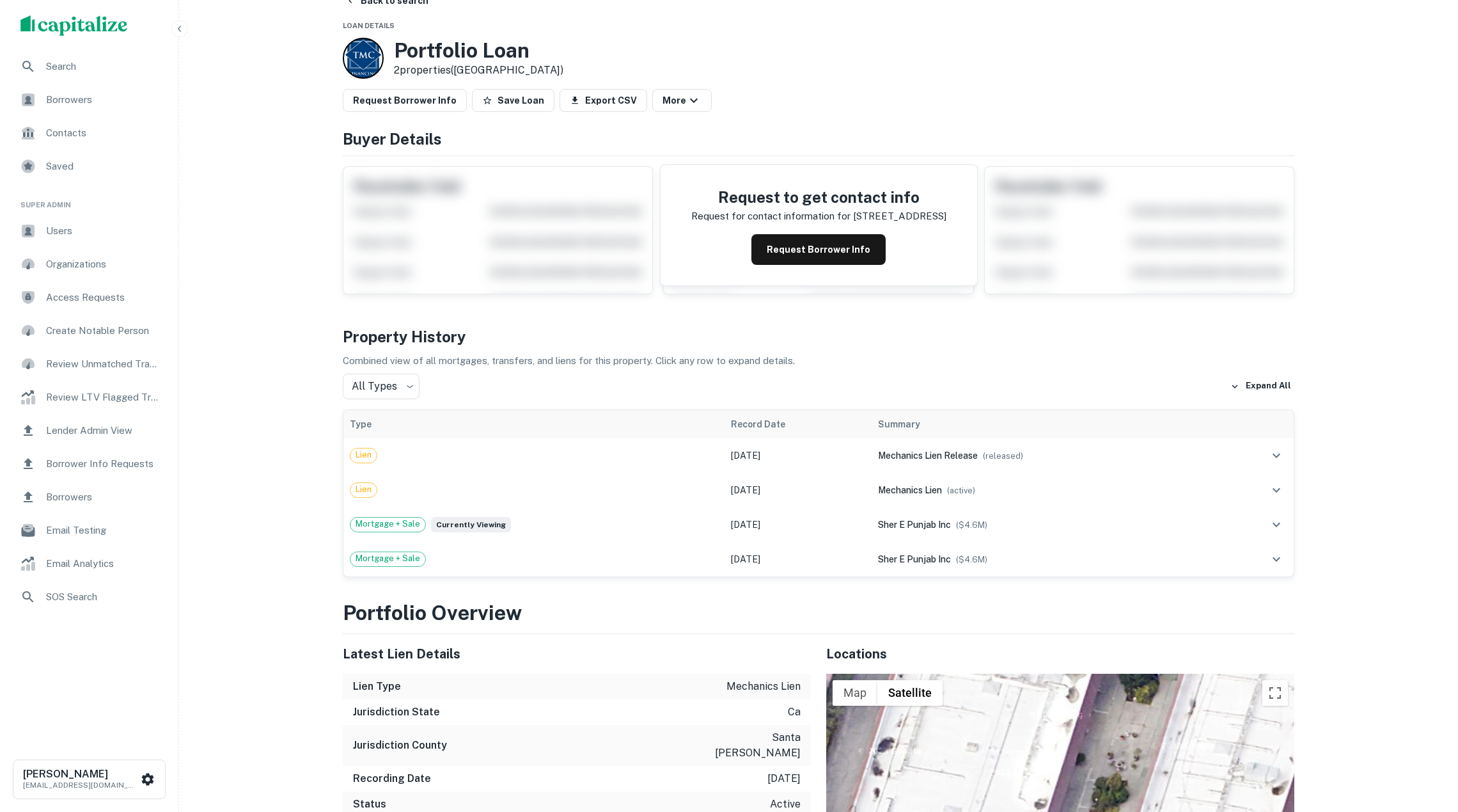
scroll to position [41, 0]
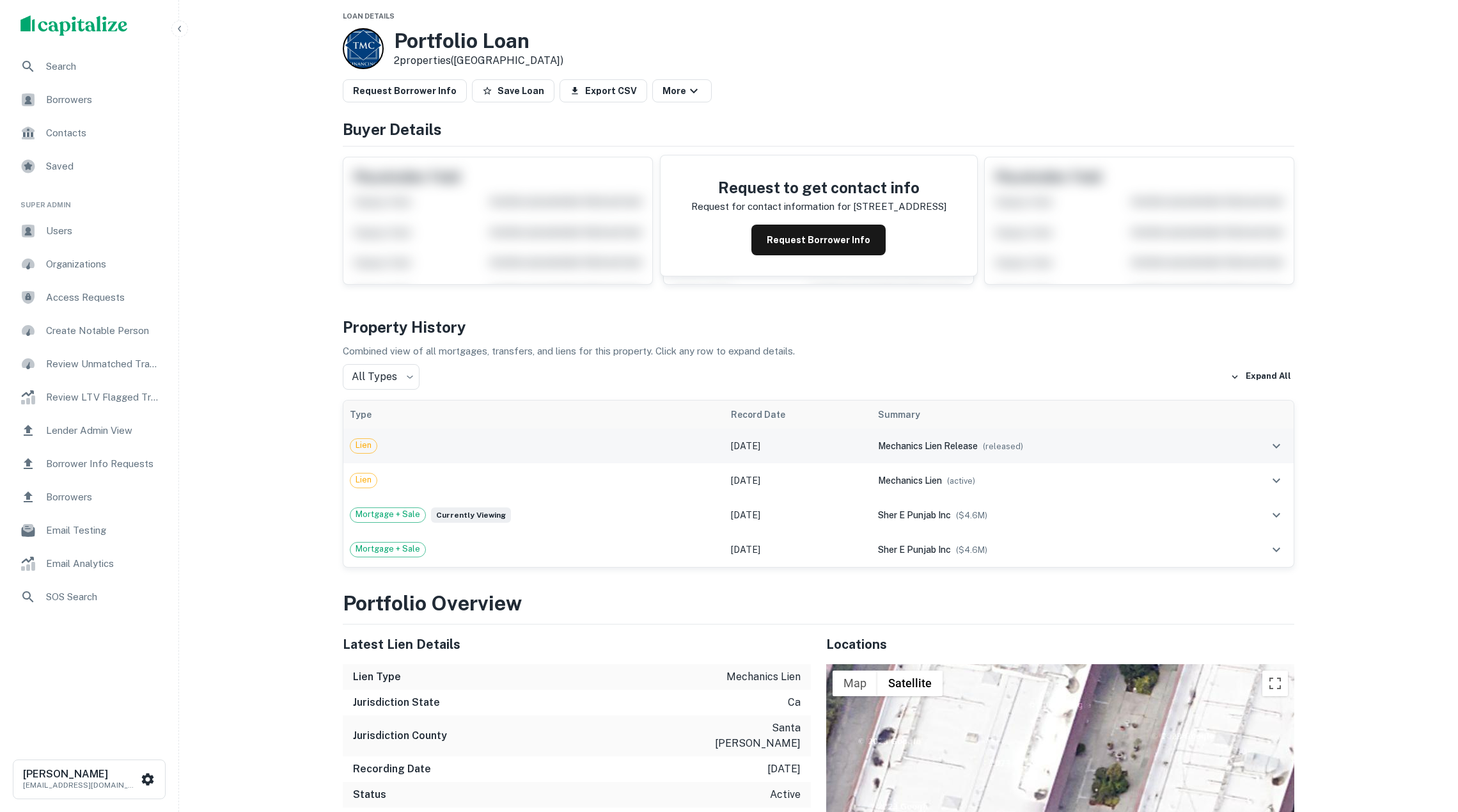
click at [813, 438] on td "Oct 30, 2024" at bounding box center [798, 445] width 147 height 34
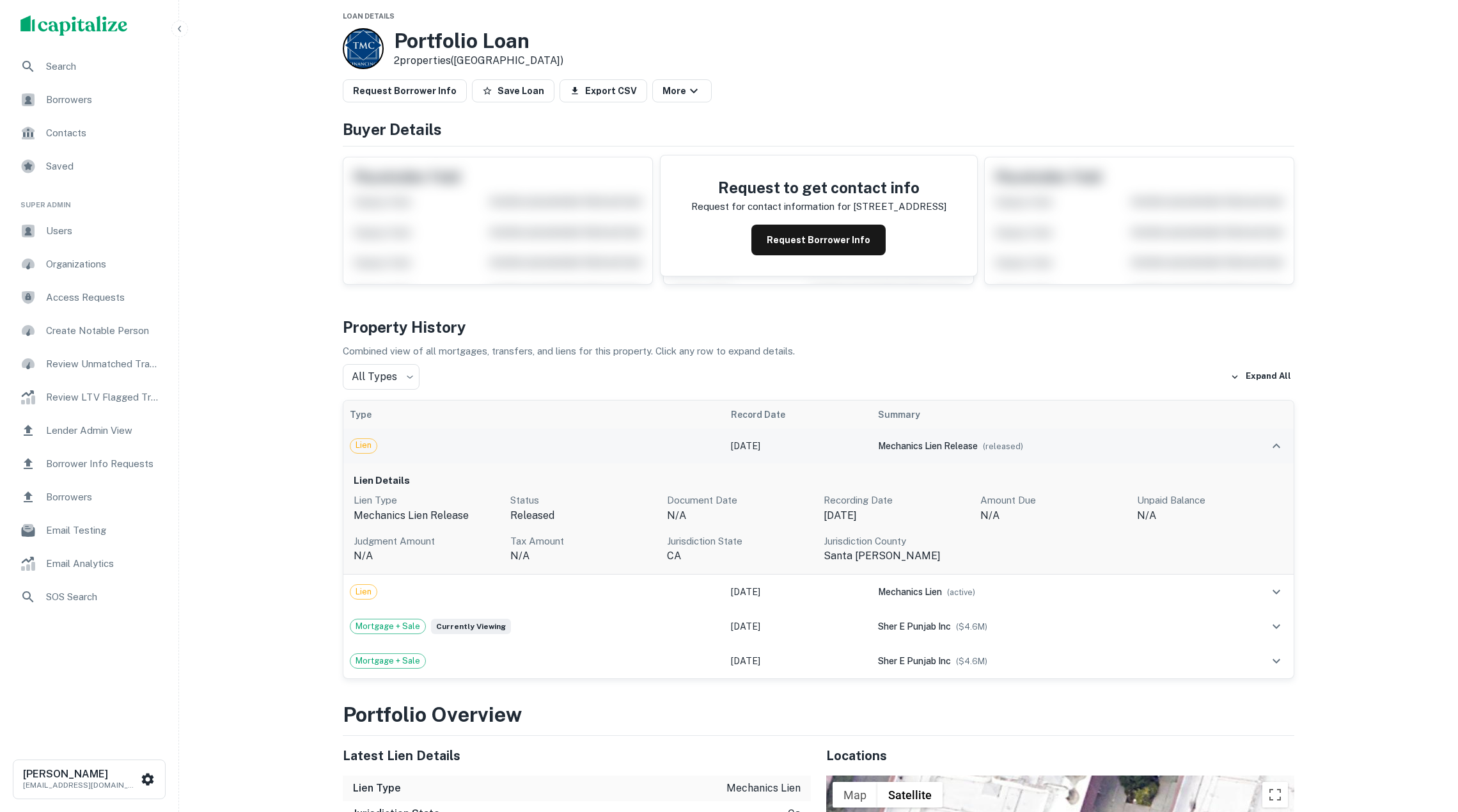
click at [814, 446] on td "Oct 30, 2024" at bounding box center [798, 445] width 147 height 34
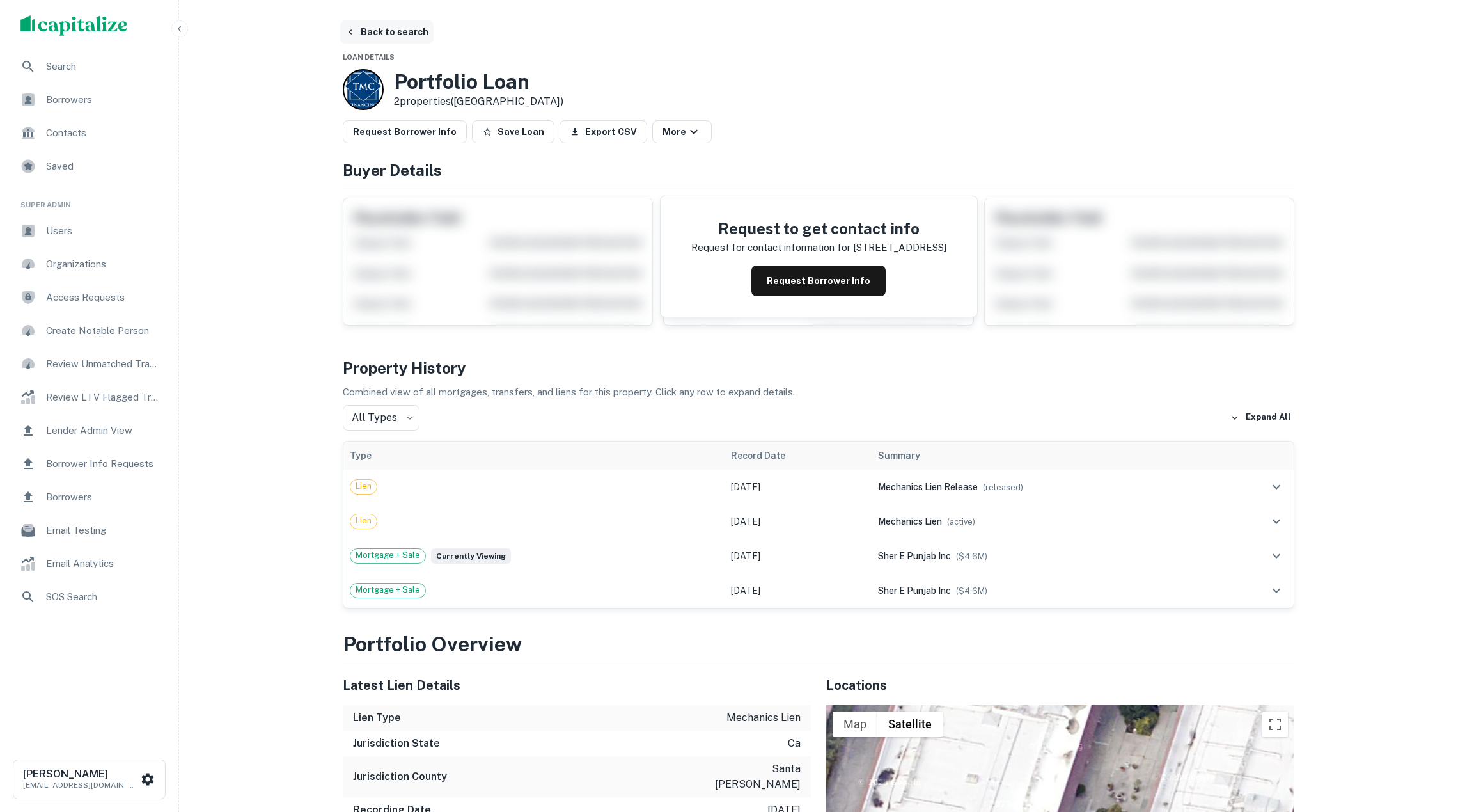
scroll to position [0, 0]
click at [372, 34] on button "Back to search" at bounding box center [386, 31] width 93 height 23
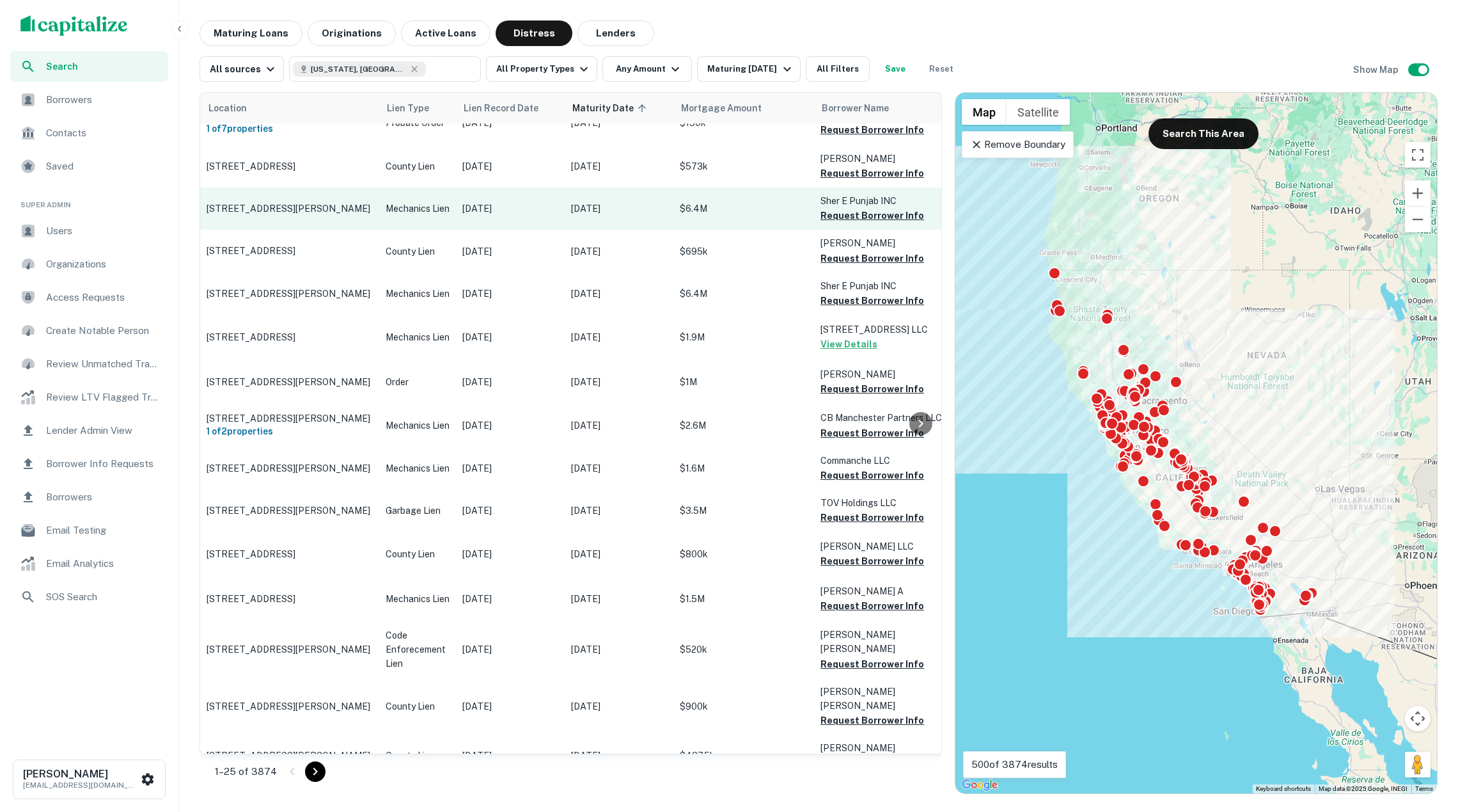
scroll to position [1037, 0]
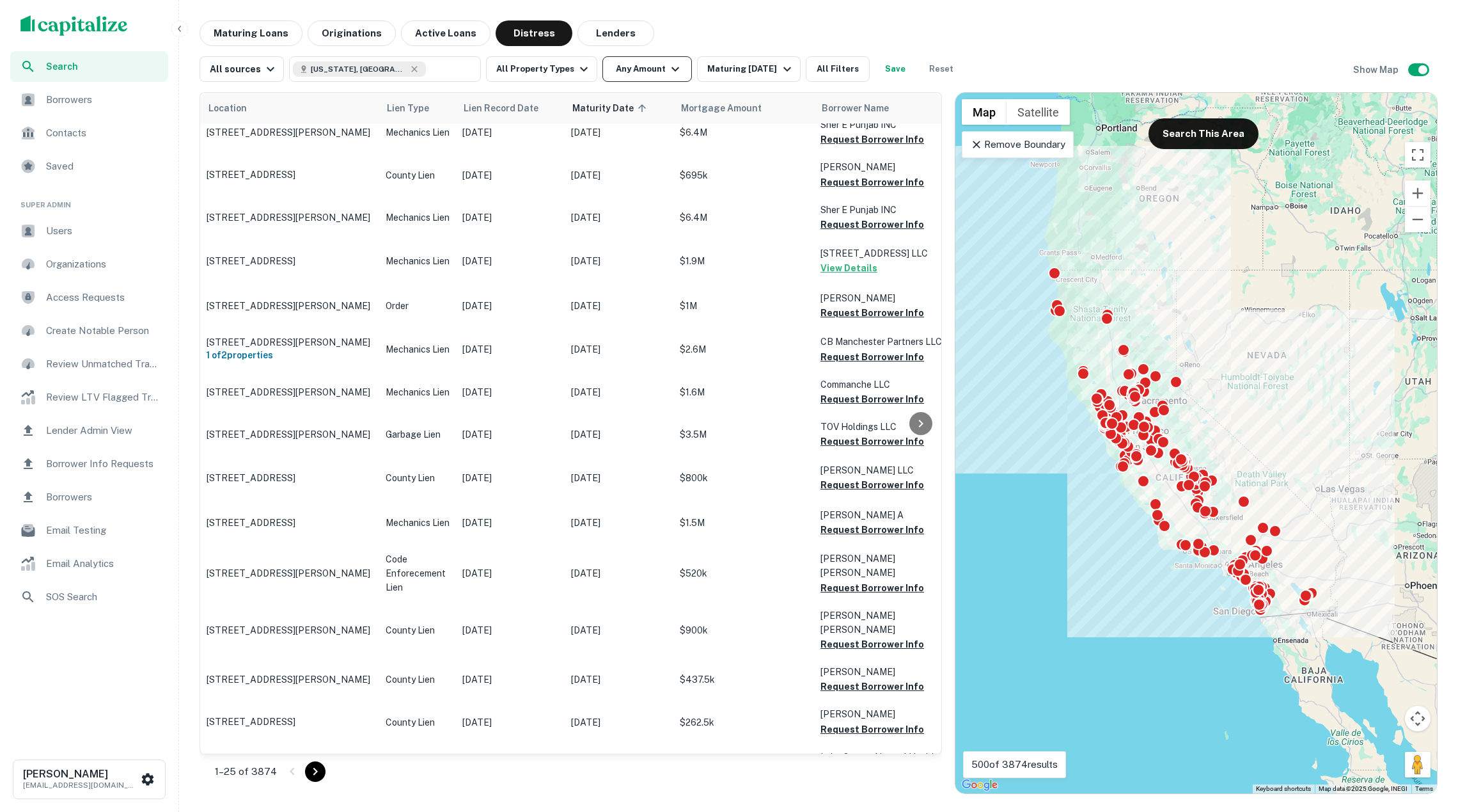
click at [683, 70] on icon "button" at bounding box center [675, 69] width 15 height 15
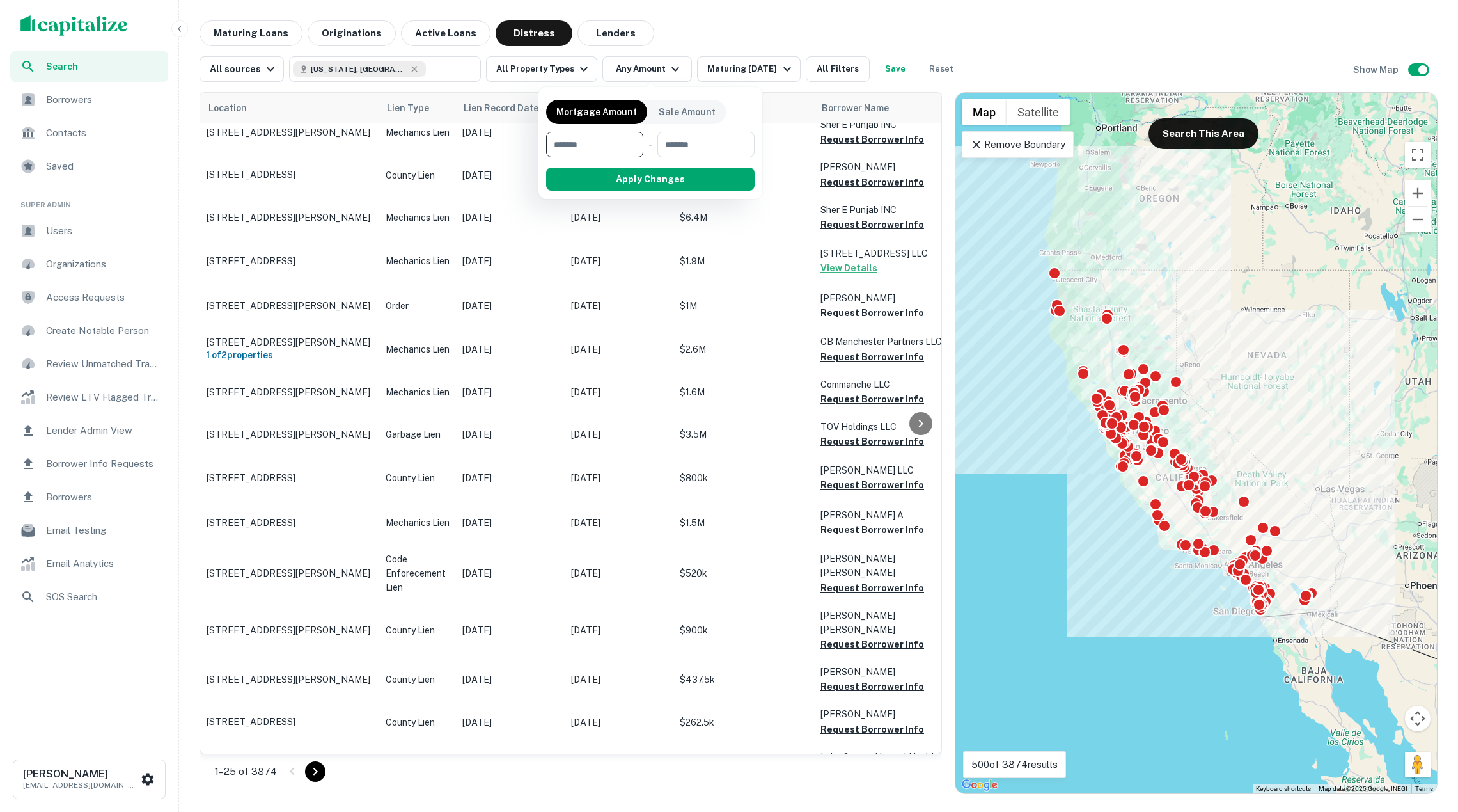
type input "*"
type input "*******"
click at [682, 183] on button "Apply Changes" at bounding box center [673, 178] width 162 height 23
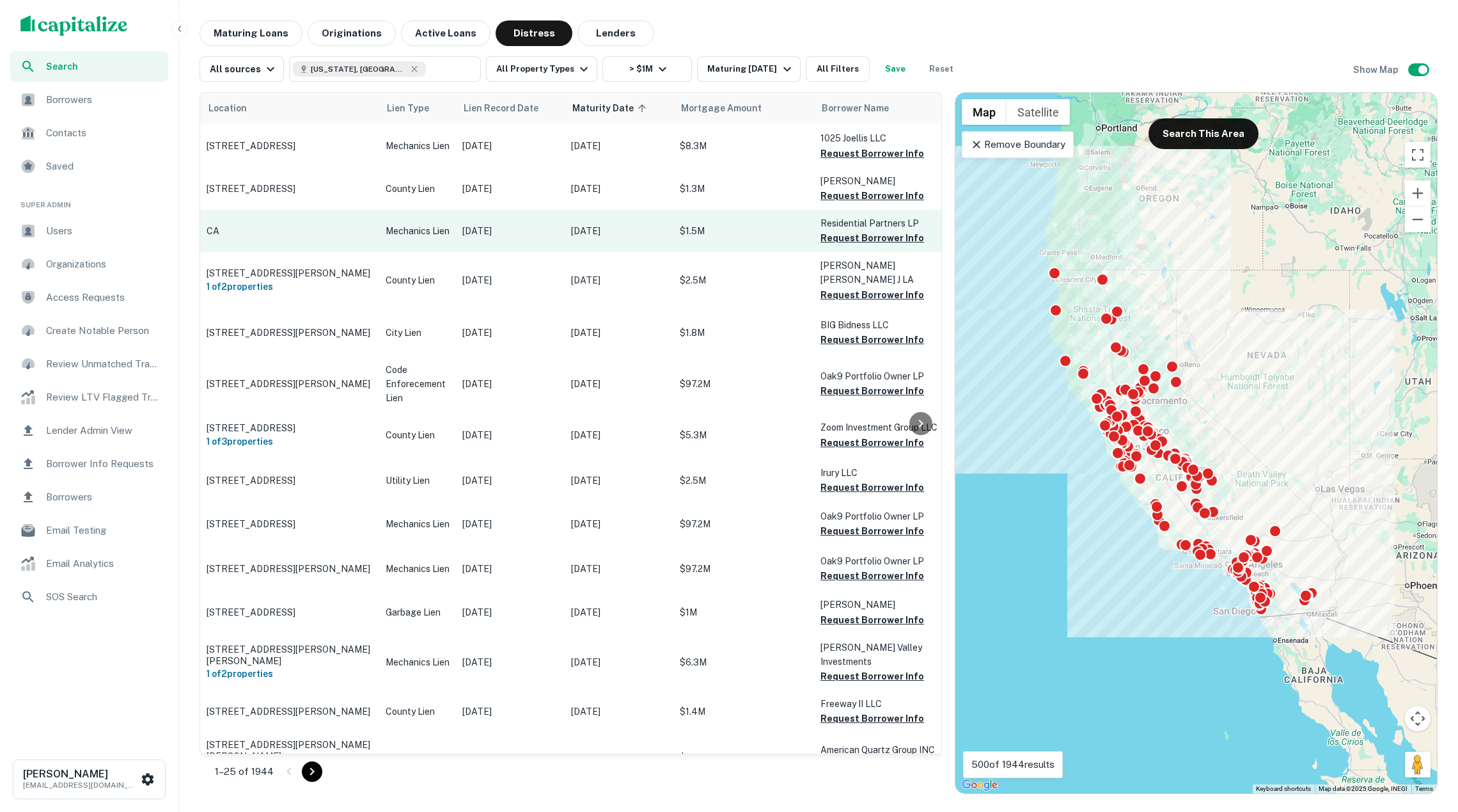
click at [586, 234] on p "Sep 23, 2025" at bounding box center [619, 231] width 96 height 14
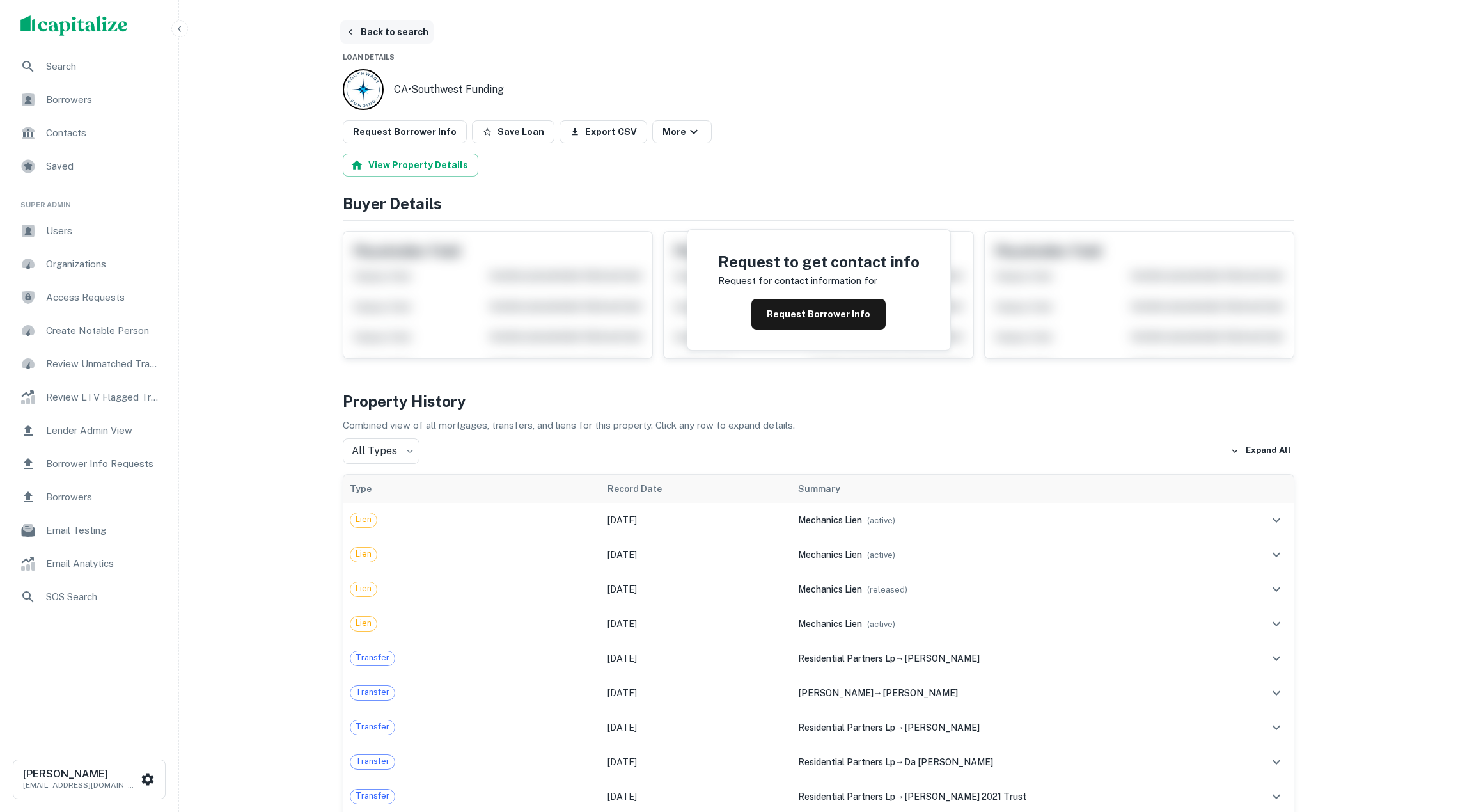
click at [360, 26] on button "Back to search" at bounding box center [386, 31] width 93 height 23
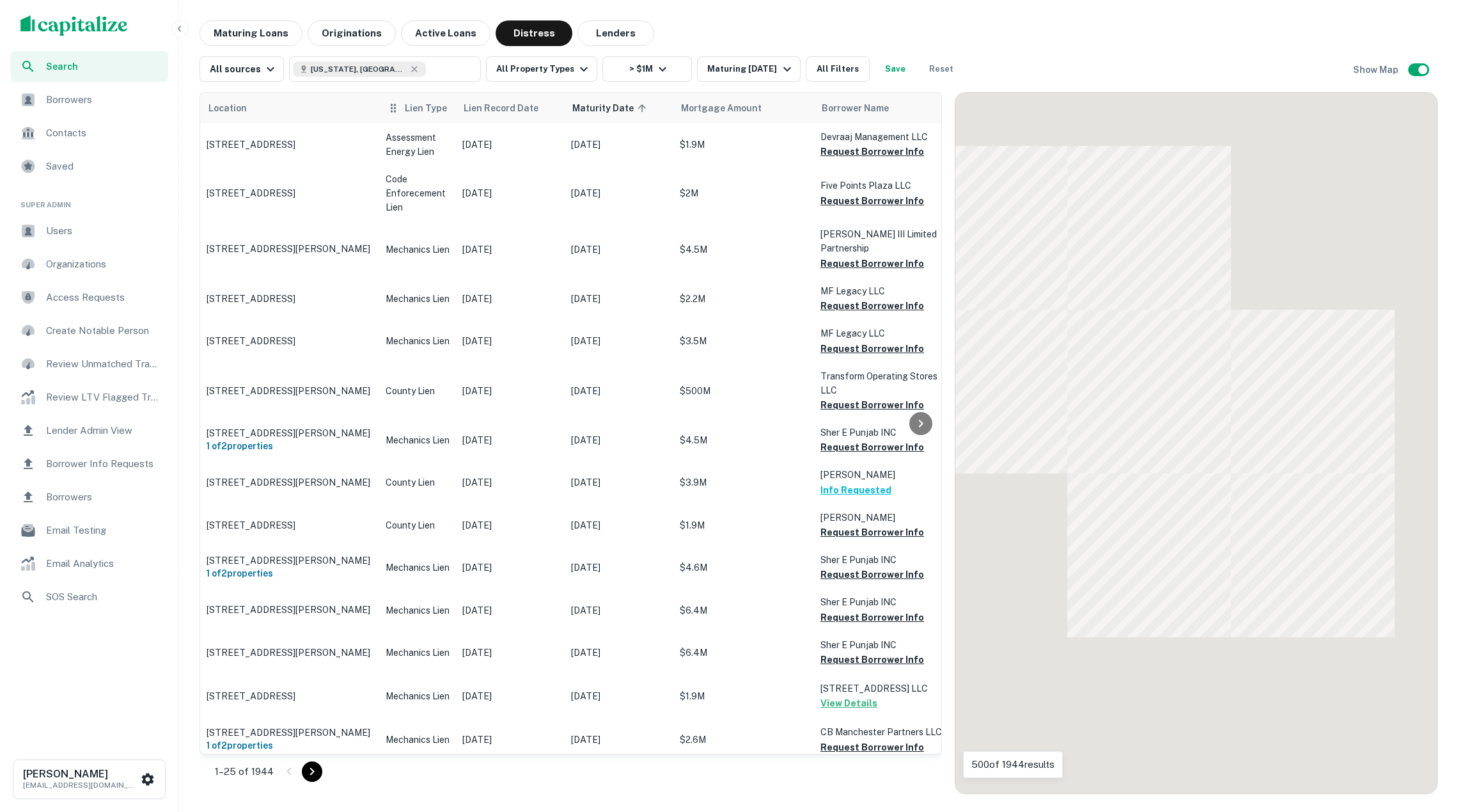
scroll to position [1036, 0]
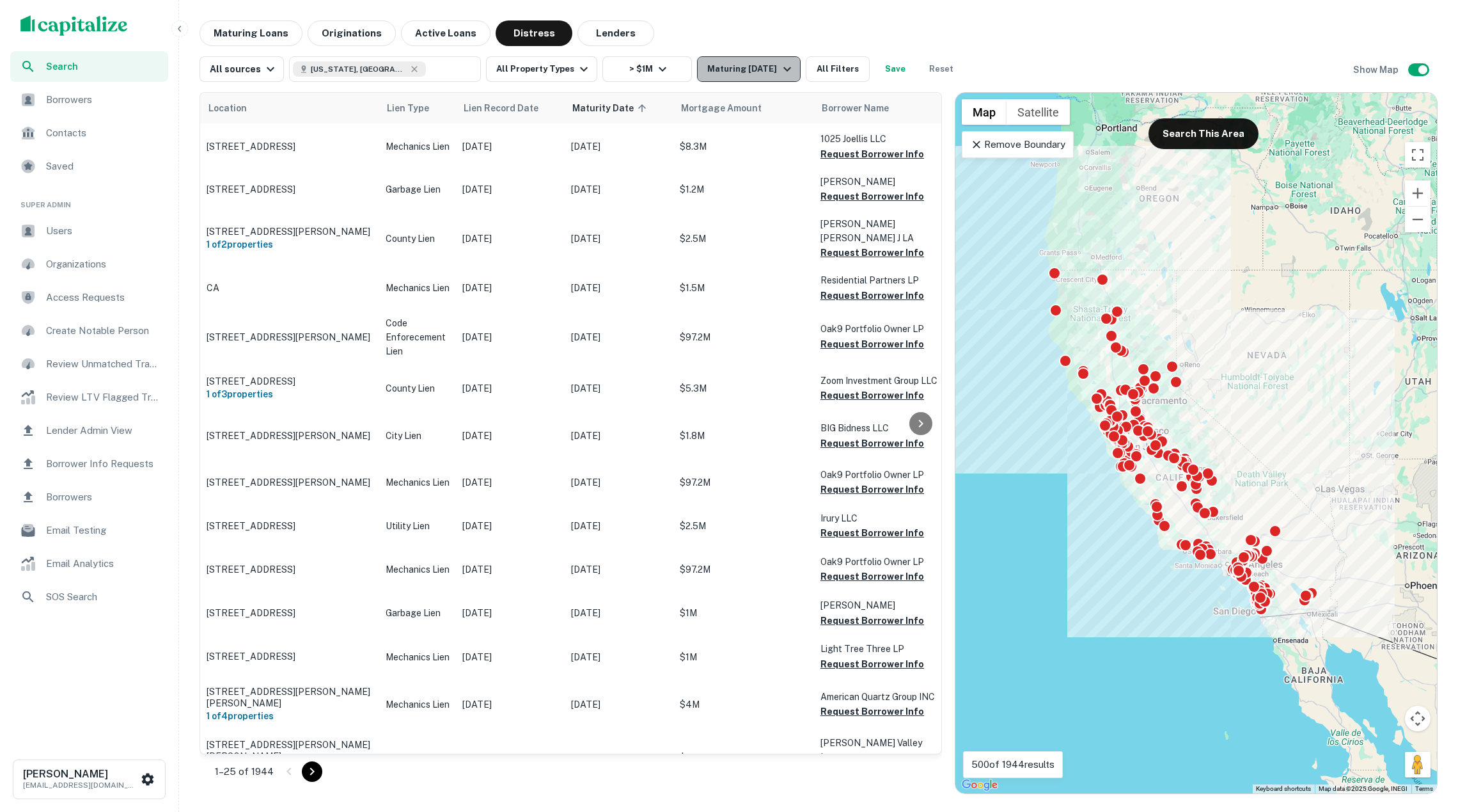
click at [733, 66] on div "Maturing [DATE]" at bounding box center [751, 69] width 87 height 15
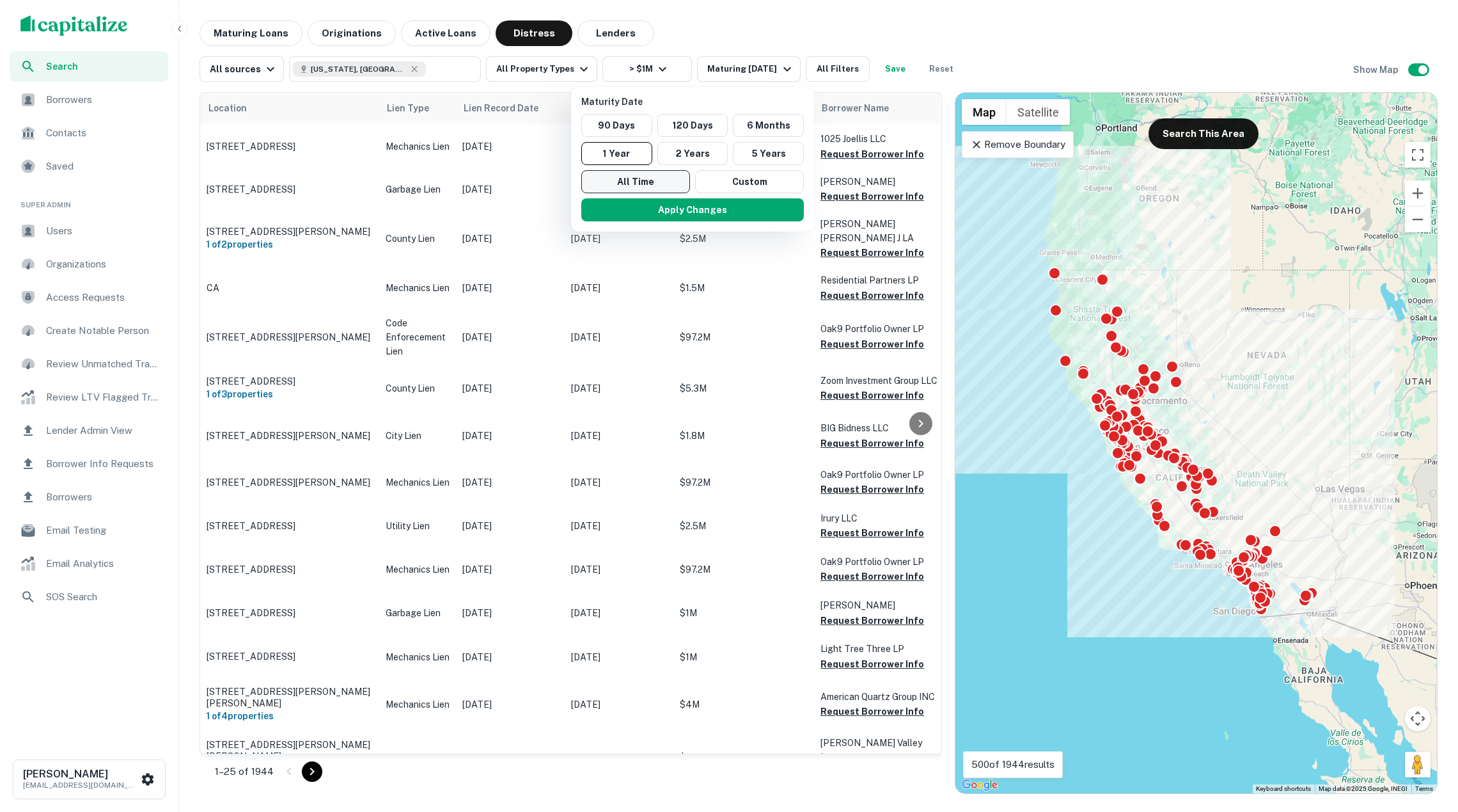
click at [676, 172] on button "All Time" at bounding box center [636, 181] width 108 height 23
click at [692, 210] on button "Apply Changes" at bounding box center [694, 209] width 223 height 23
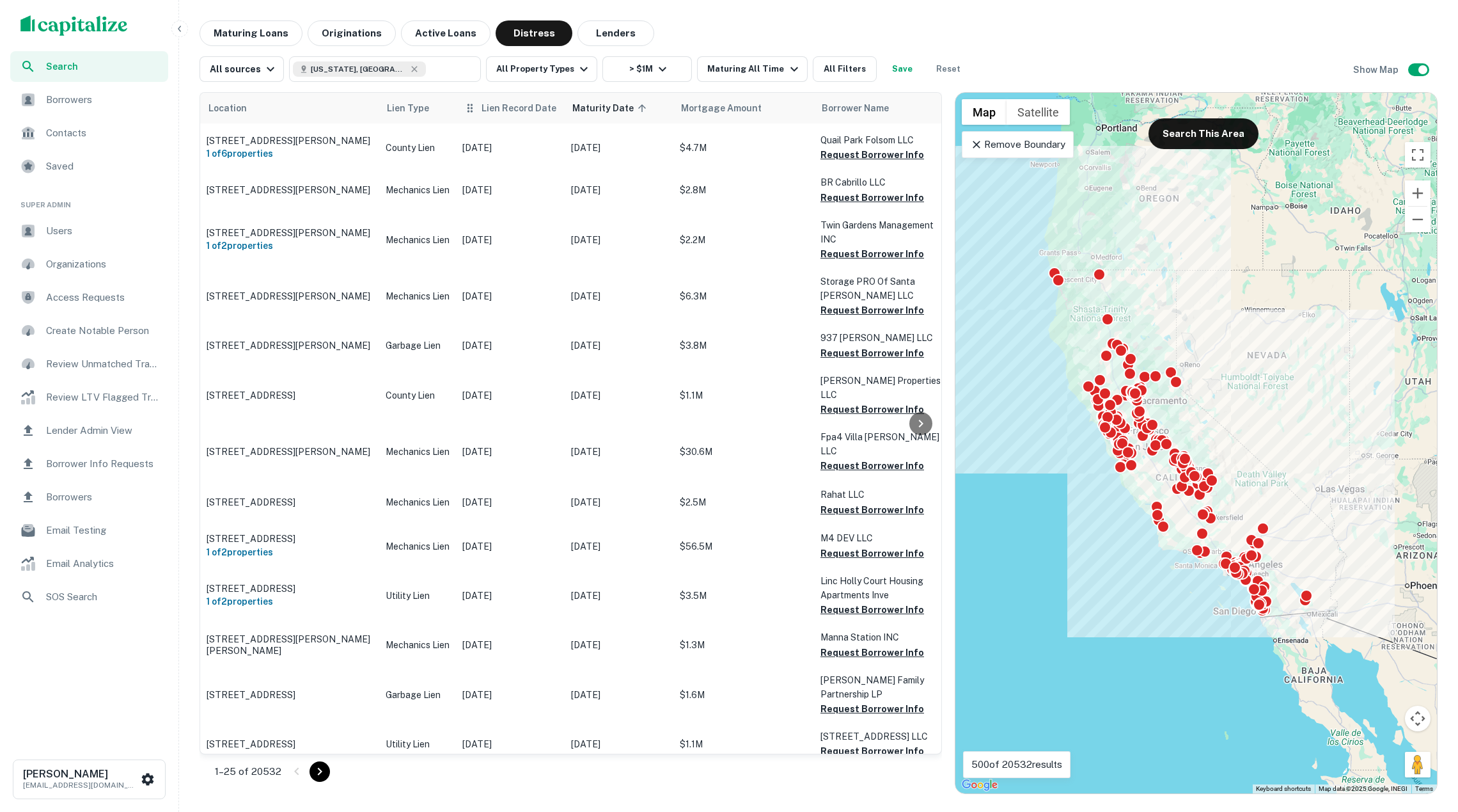
click at [522, 113] on span "Lien Record Date" at bounding box center [519, 108] width 75 height 15
click at [493, 111] on span "Lien Record Date" at bounding box center [519, 108] width 75 height 15
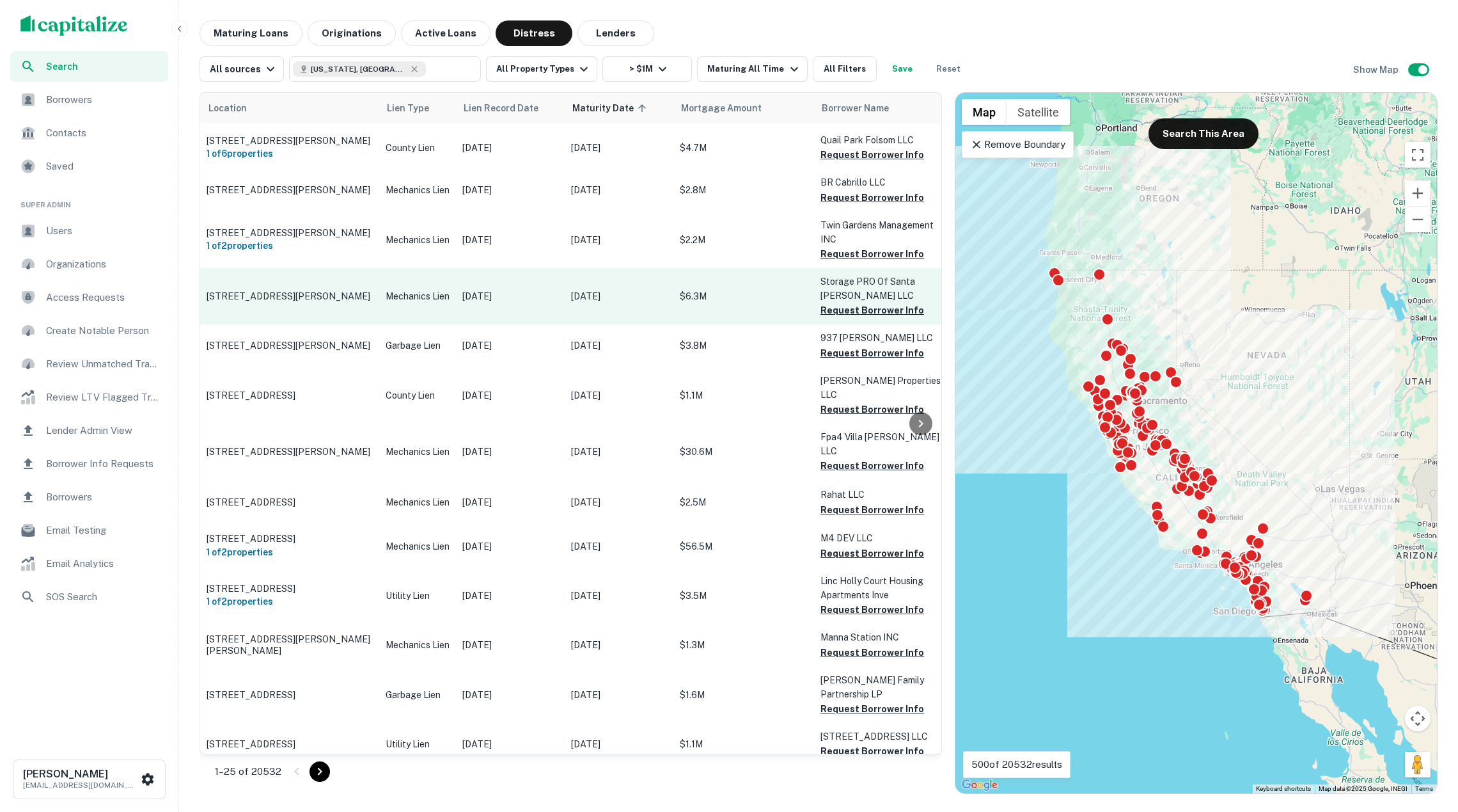
click at [499, 289] on p "Mar 14, 2025" at bounding box center [510, 296] width 96 height 14
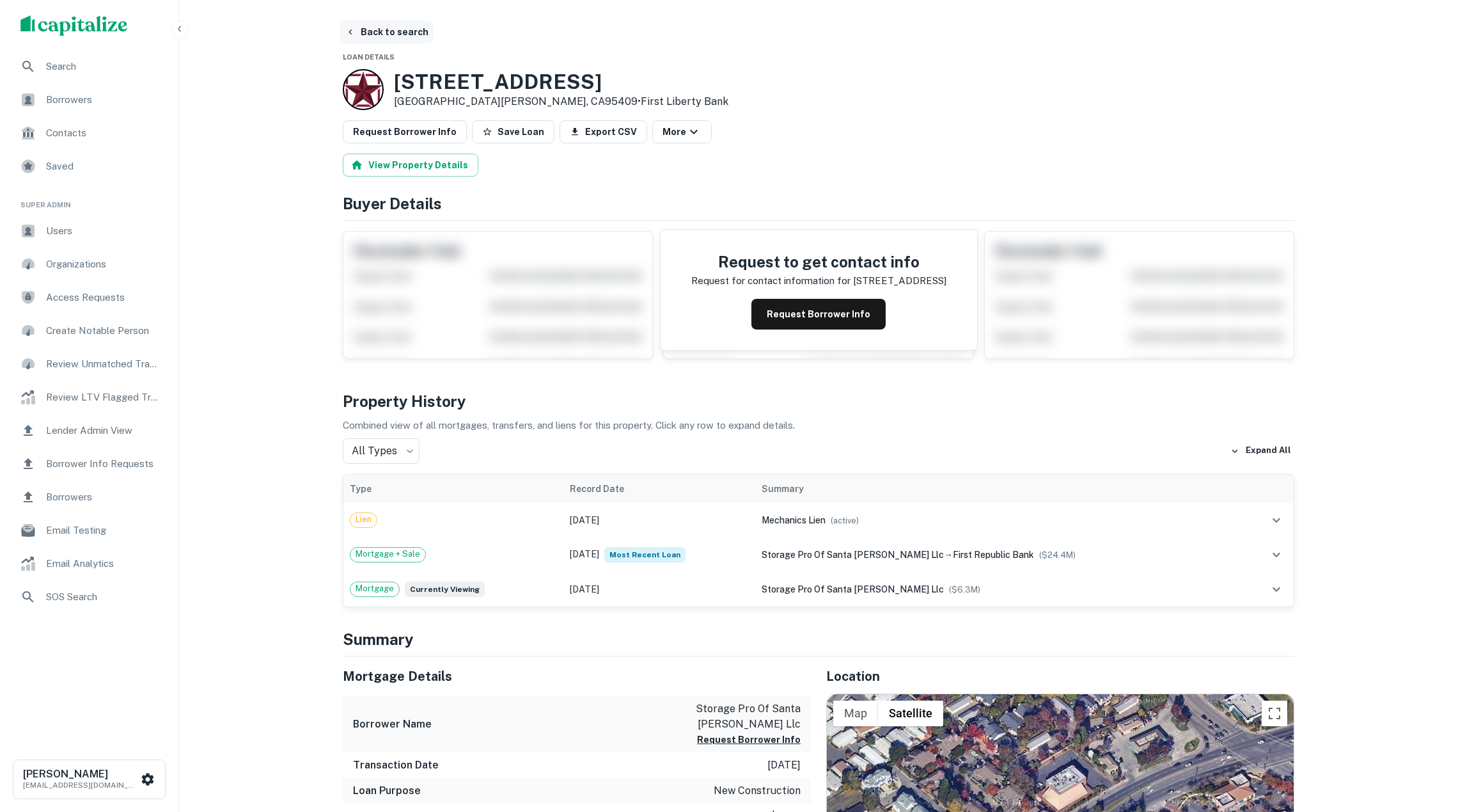
click at [386, 29] on button "Back to search" at bounding box center [386, 31] width 93 height 23
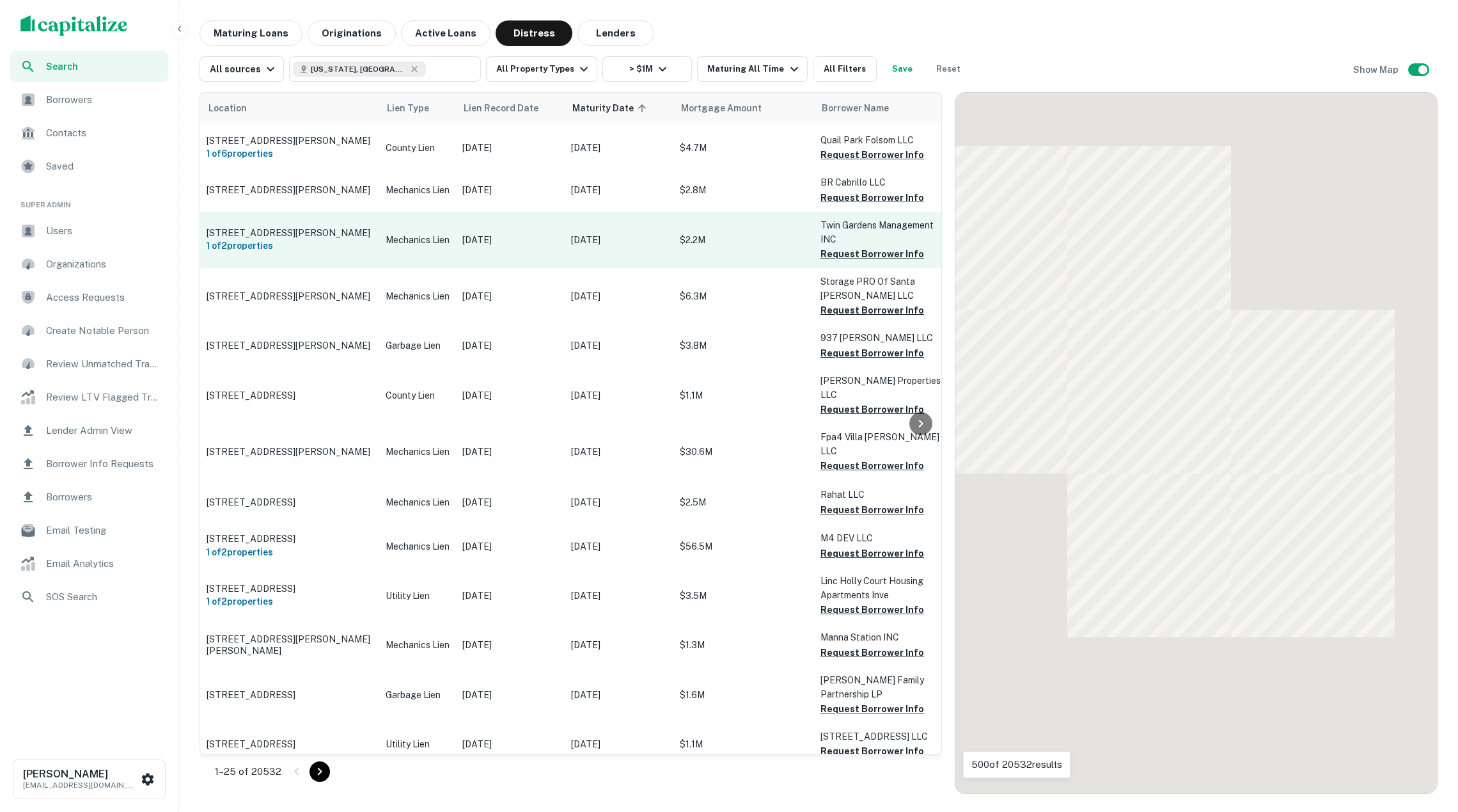
scroll to position [1036, 0]
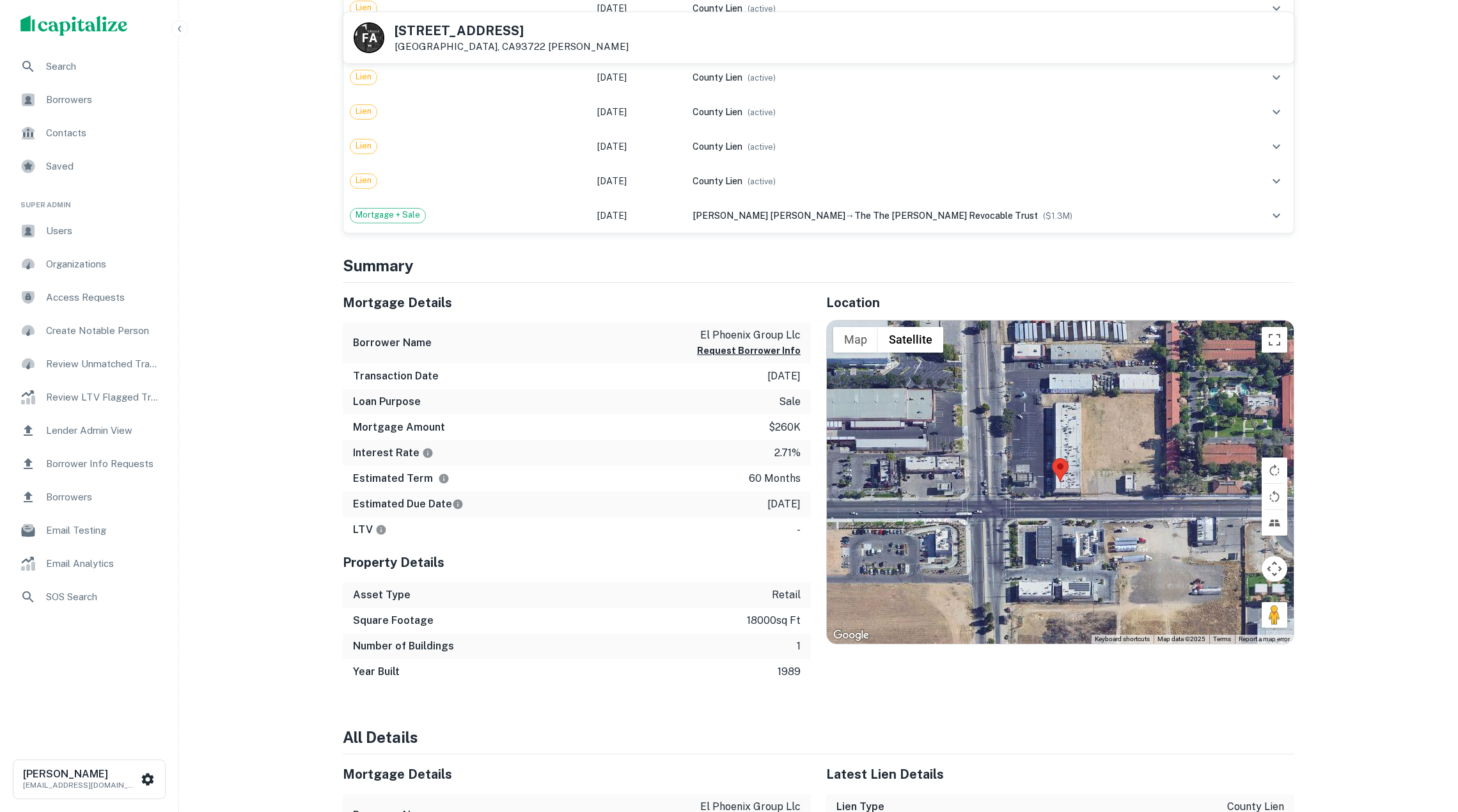
scroll to position [892, 0]
click at [734, 357] on button "Request Borrower Info" at bounding box center [749, 349] width 104 height 15
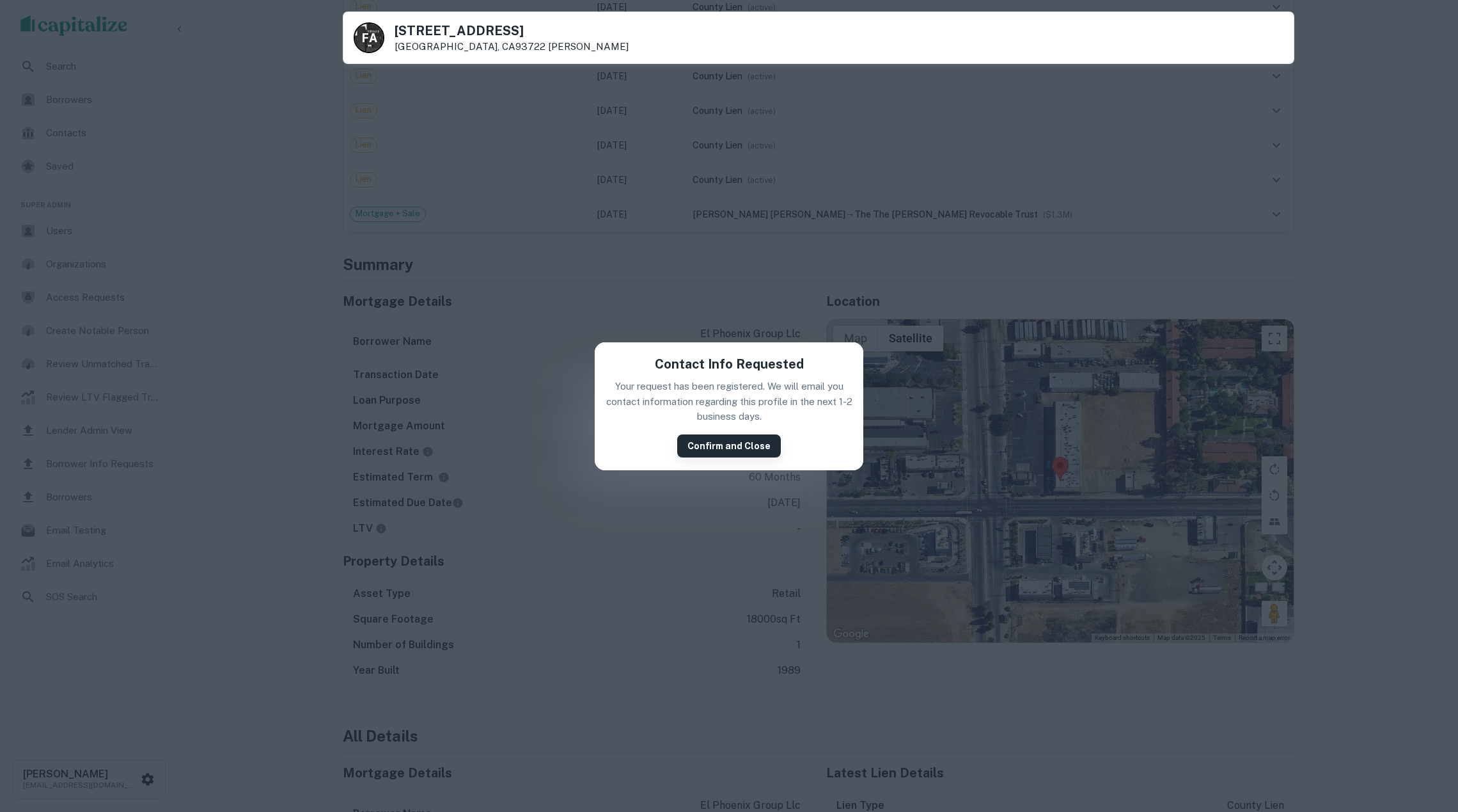
drag, startPoint x: 731, startPoint y: 439, endPoint x: 709, endPoint y: 449, distance: 24.2
click at [731, 439] on button "Confirm and Close" at bounding box center [729, 445] width 104 height 23
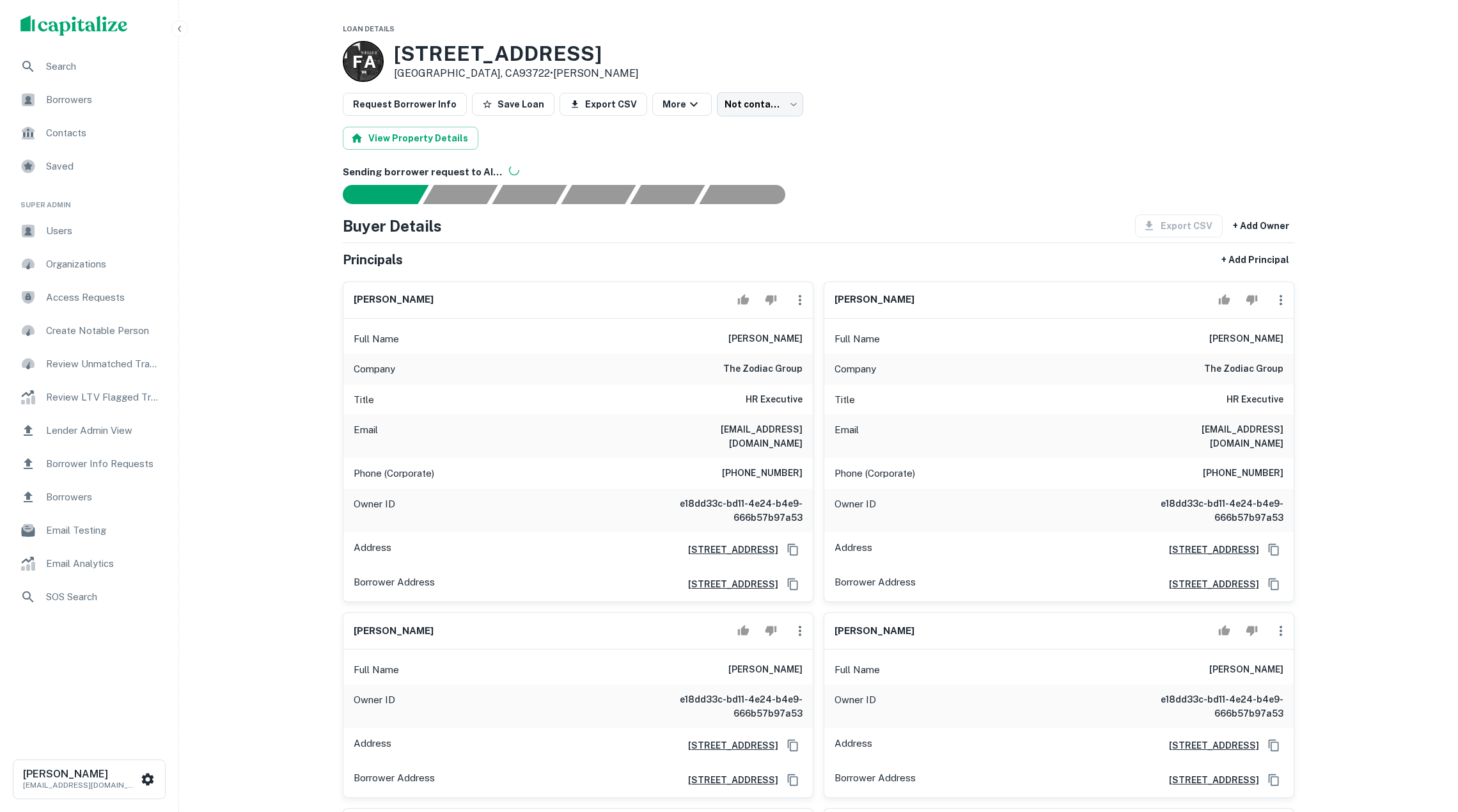
scroll to position [0, 0]
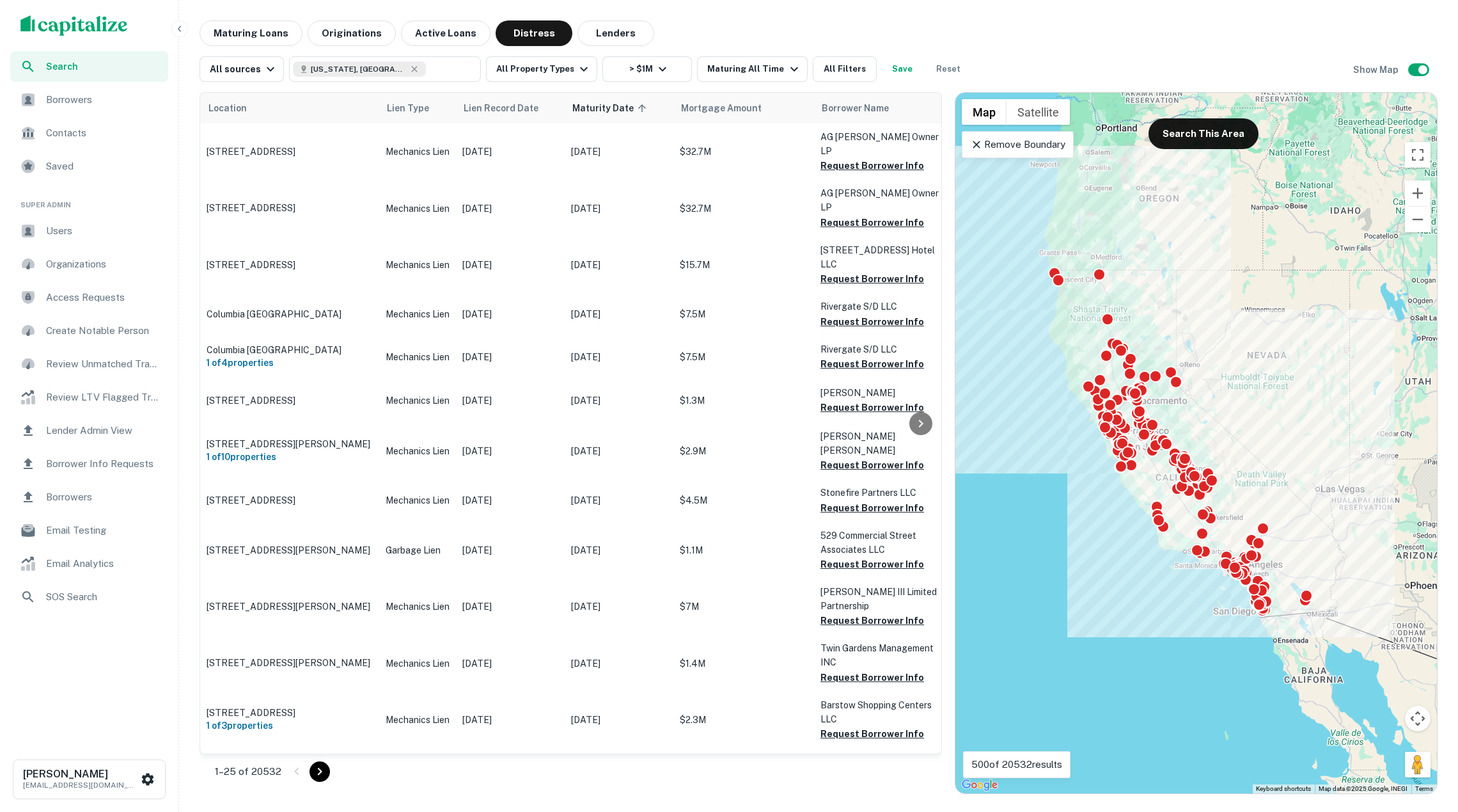
scroll to position [1036, 0]
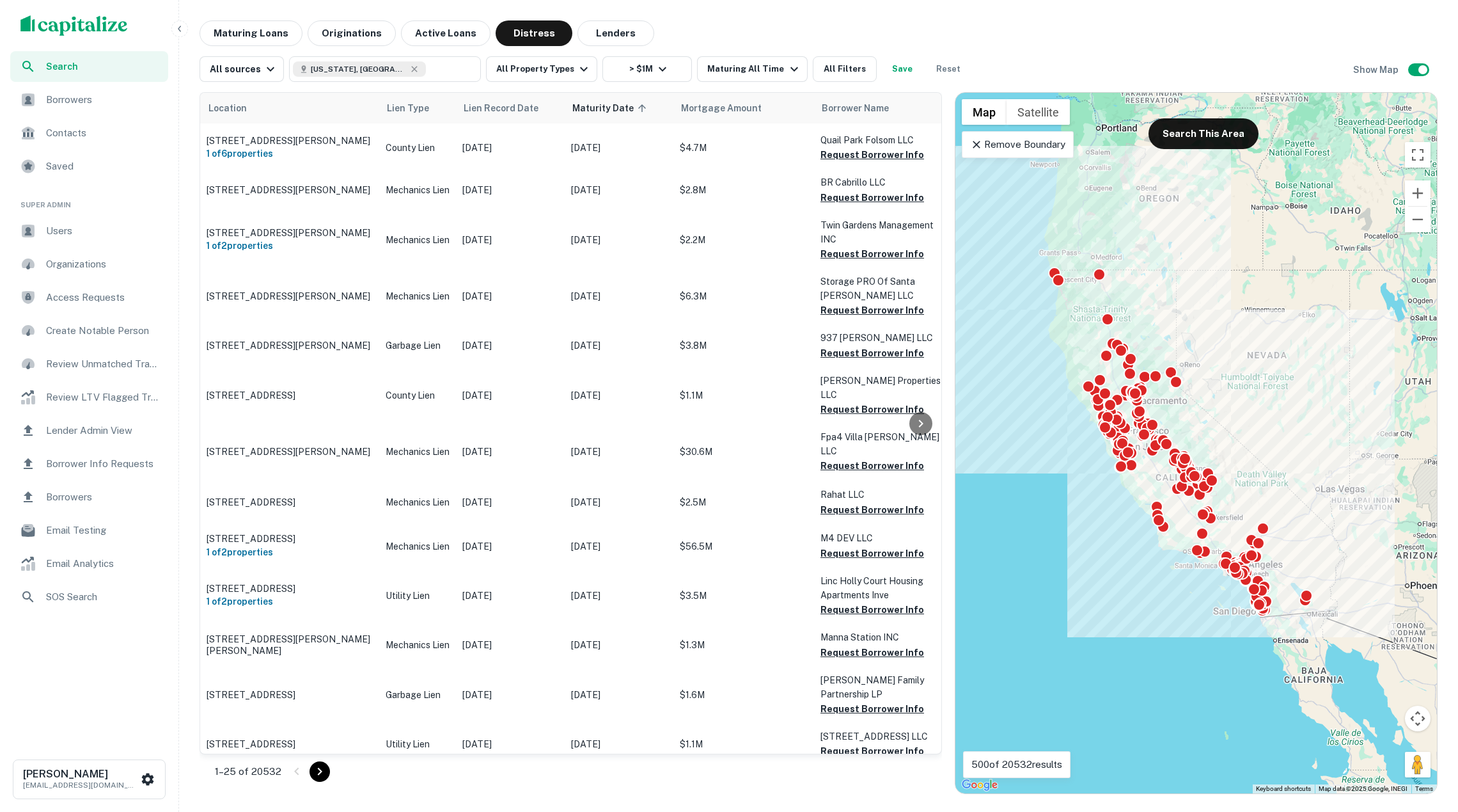
click at [486, 495] on p "[DATE]" at bounding box center [510, 502] width 96 height 14
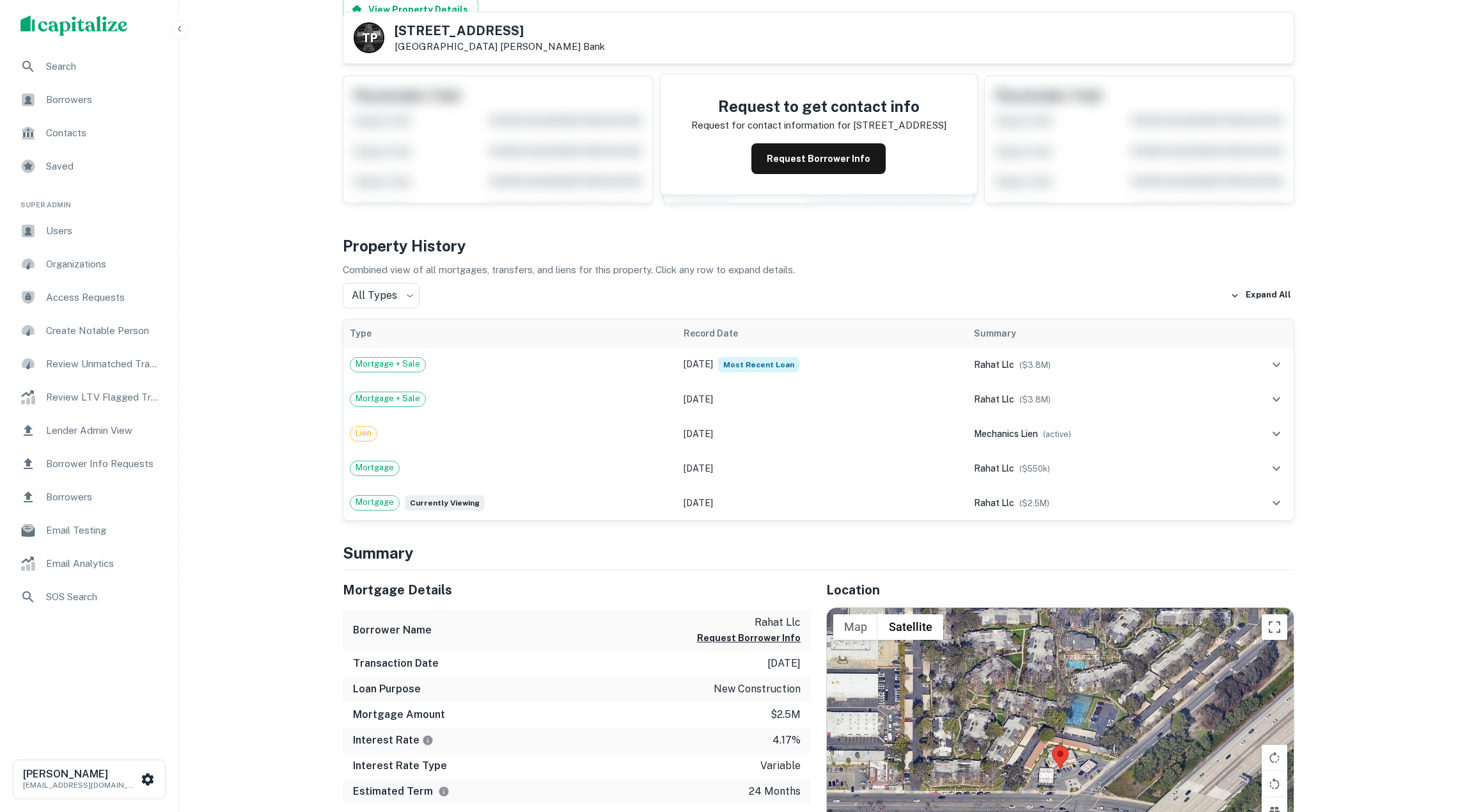
scroll to position [113, 0]
click at [561, 368] on div "Mortgage + Sale" at bounding box center [510, 365] width 321 height 15
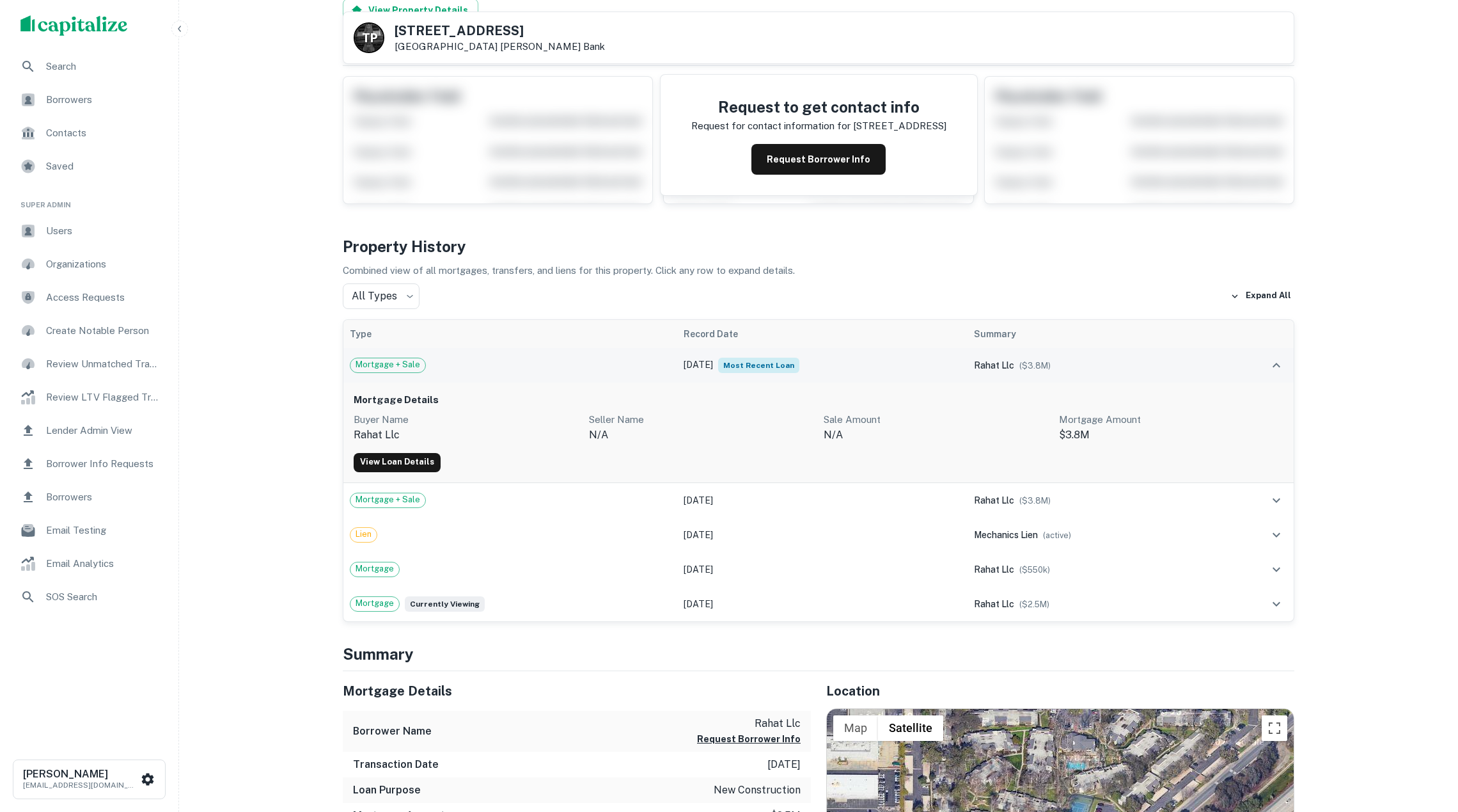
click at [561, 368] on div "Mortgage + Sale" at bounding box center [510, 365] width 321 height 15
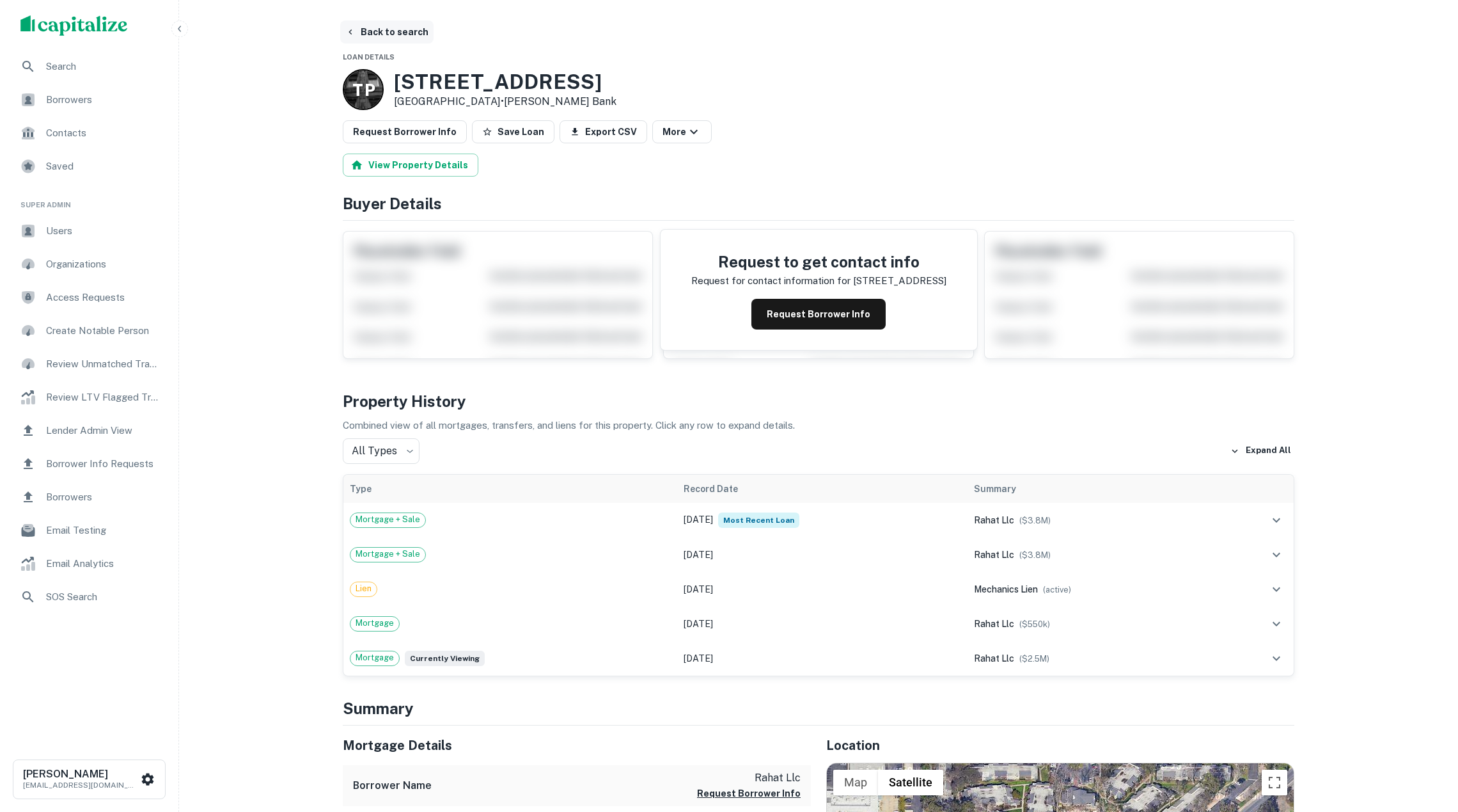
scroll to position [0, 0]
click at [394, 29] on button "Back to search" at bounding box center [386, 31] width 93 height 23
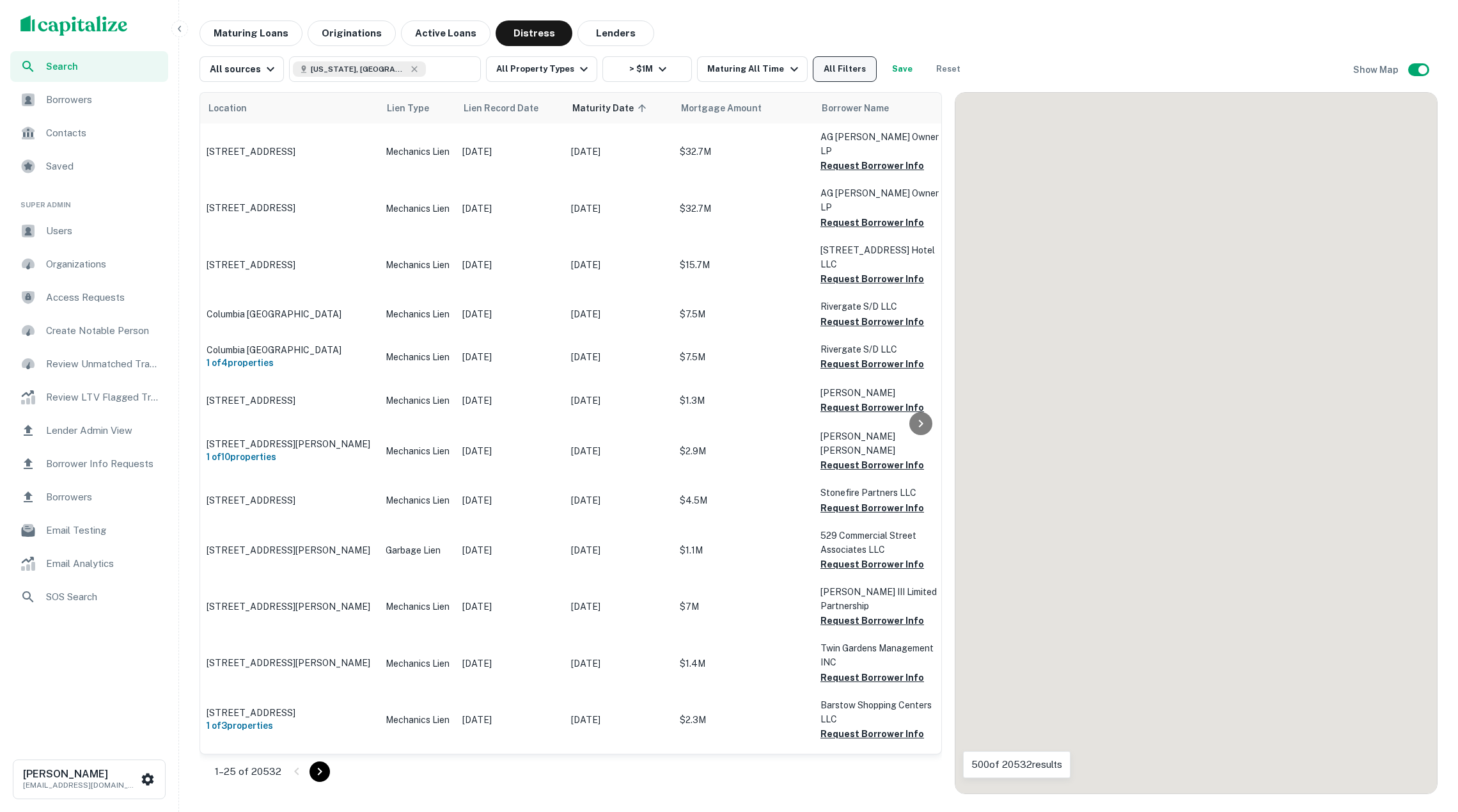
scroll to position [1036, 0]
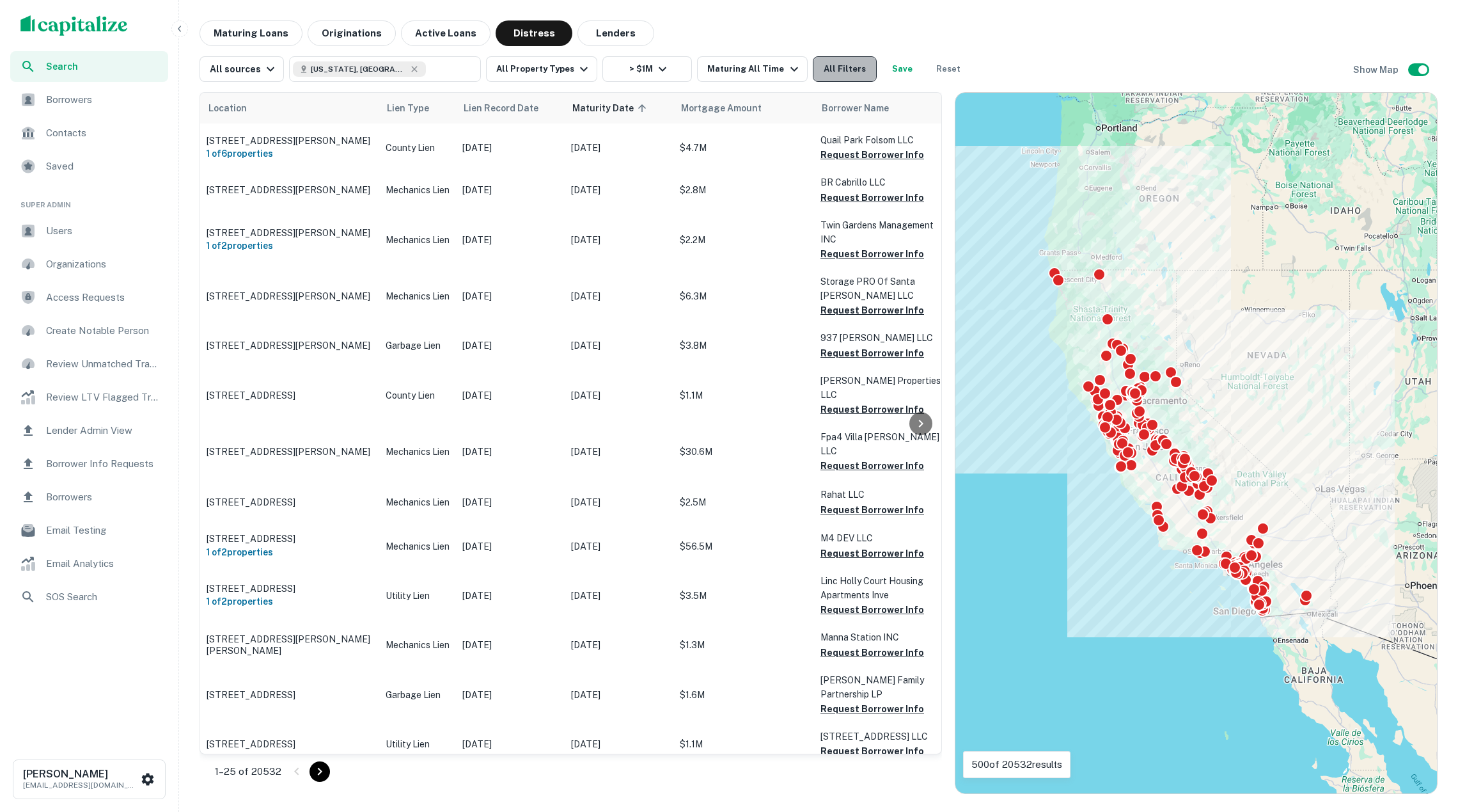
click at [847, 67] on button "All Filters" at bounding box center [844, 69] width 64 height 26
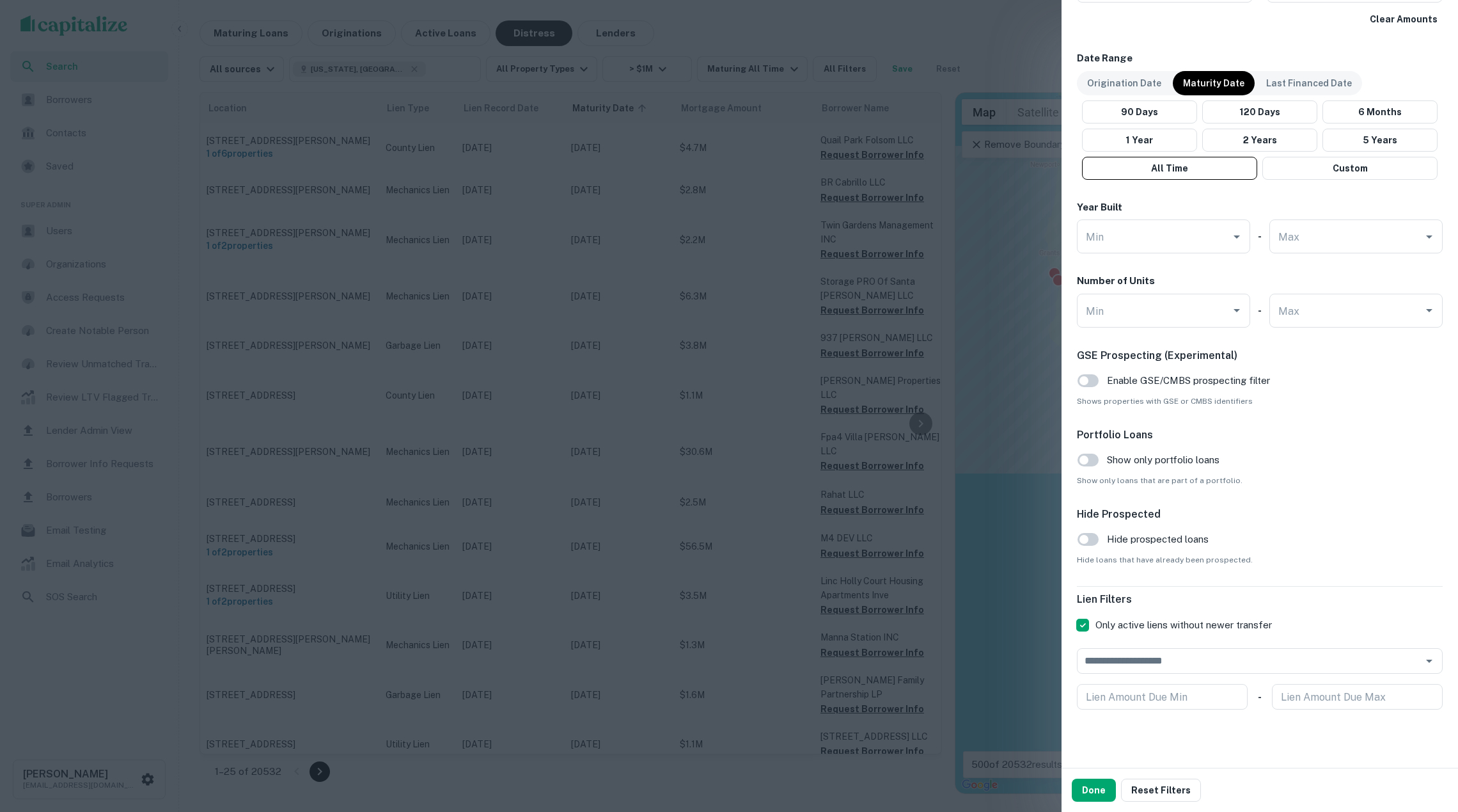
scroll to position [739, 0]
click at [1099, 783] on button "Done" at bounding box center [1094, 790] width 44 height 23
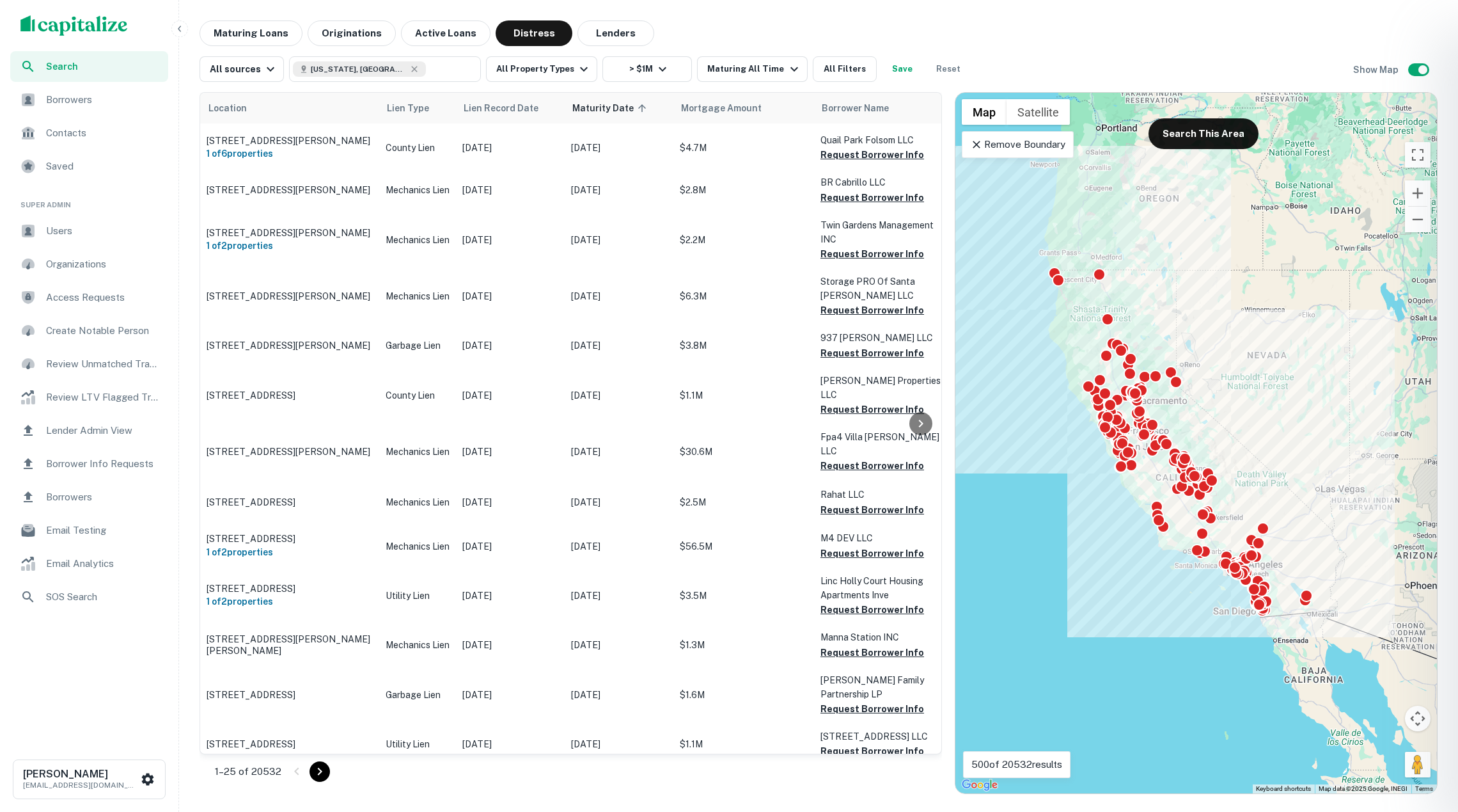
scroll to position [0, 0]
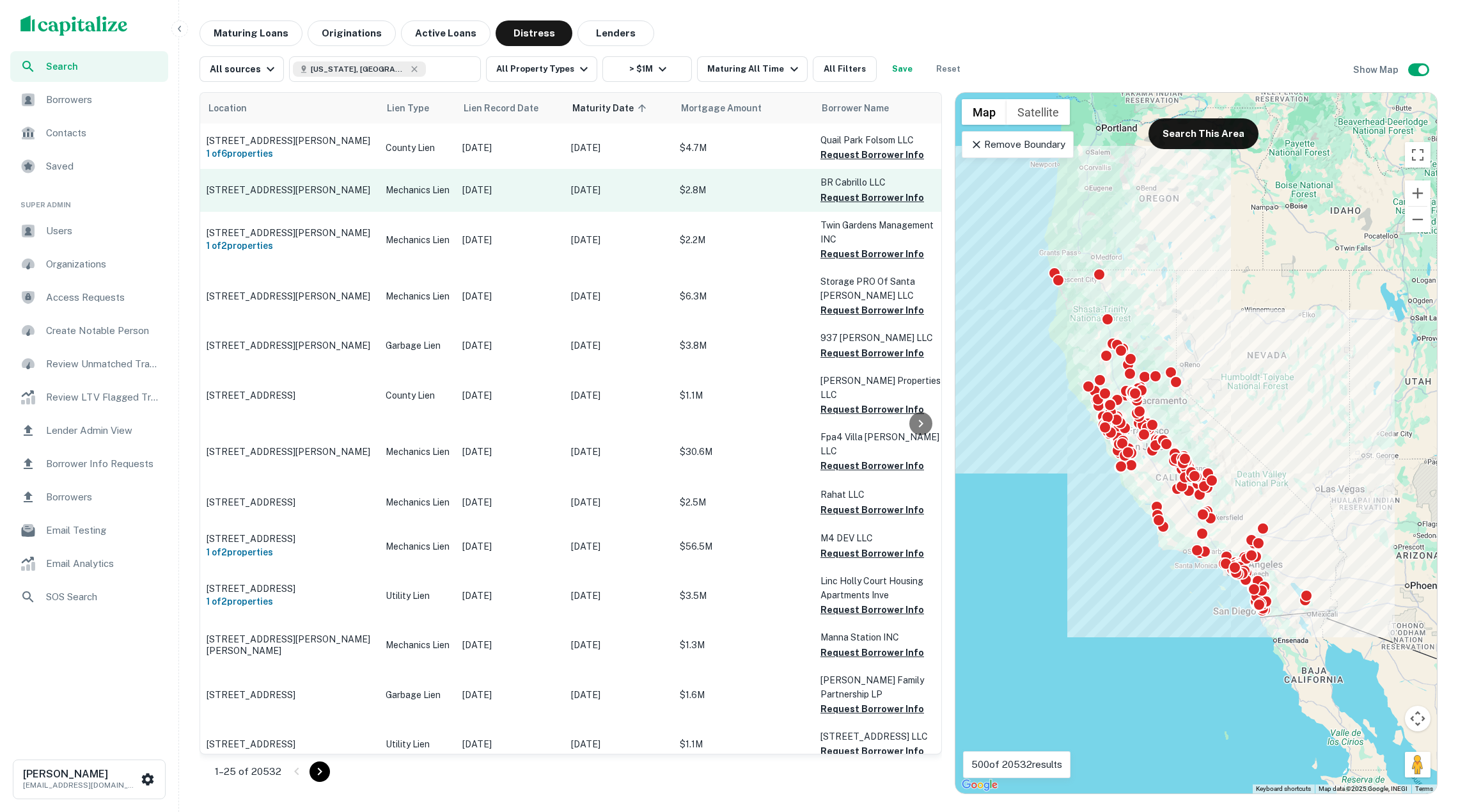
click at [359, 184] on p "[STREET_ADDRESS][PERSON_NAME]" at bounding box center [290, 190] width 167 height 11
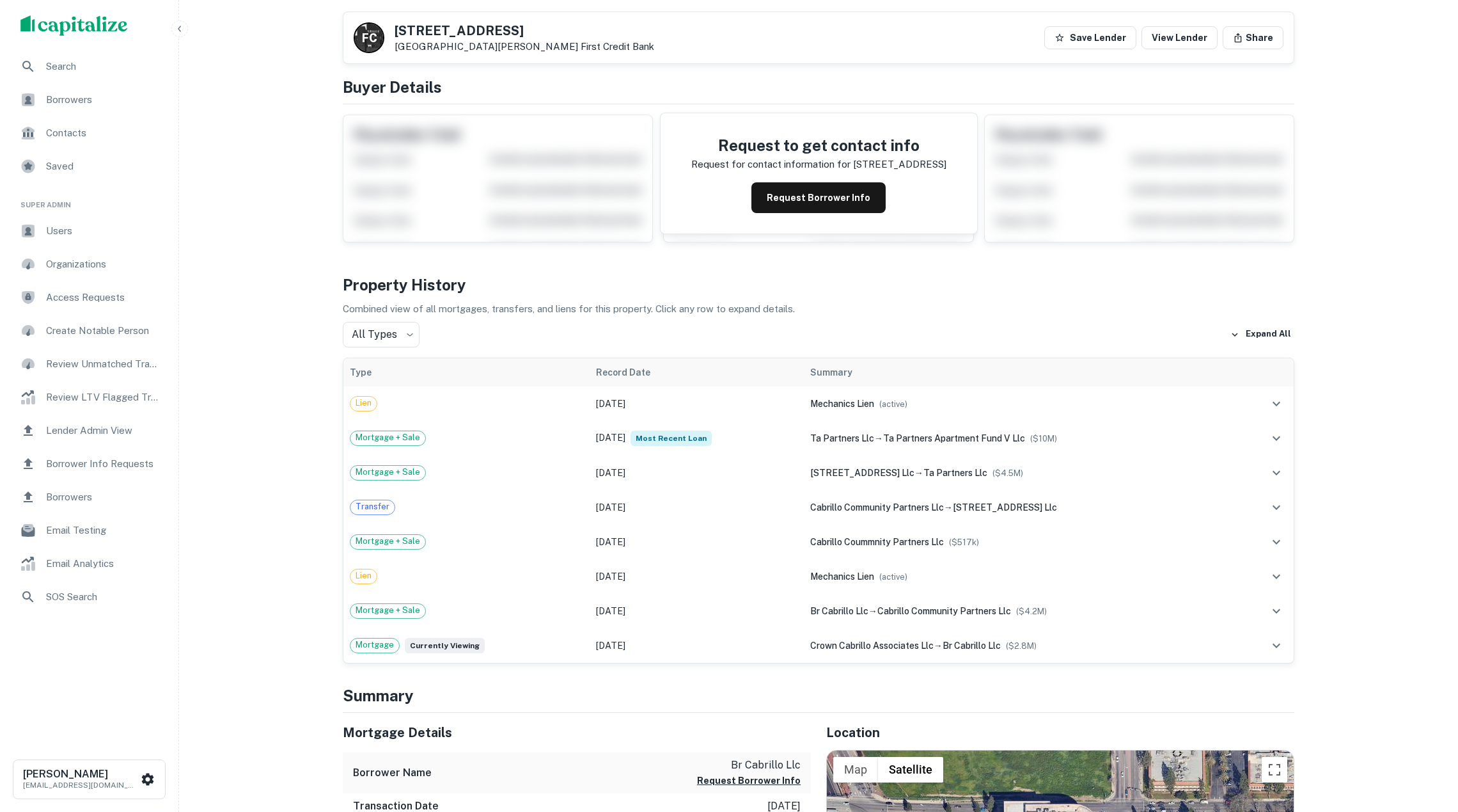
scroll to position [71, 0]
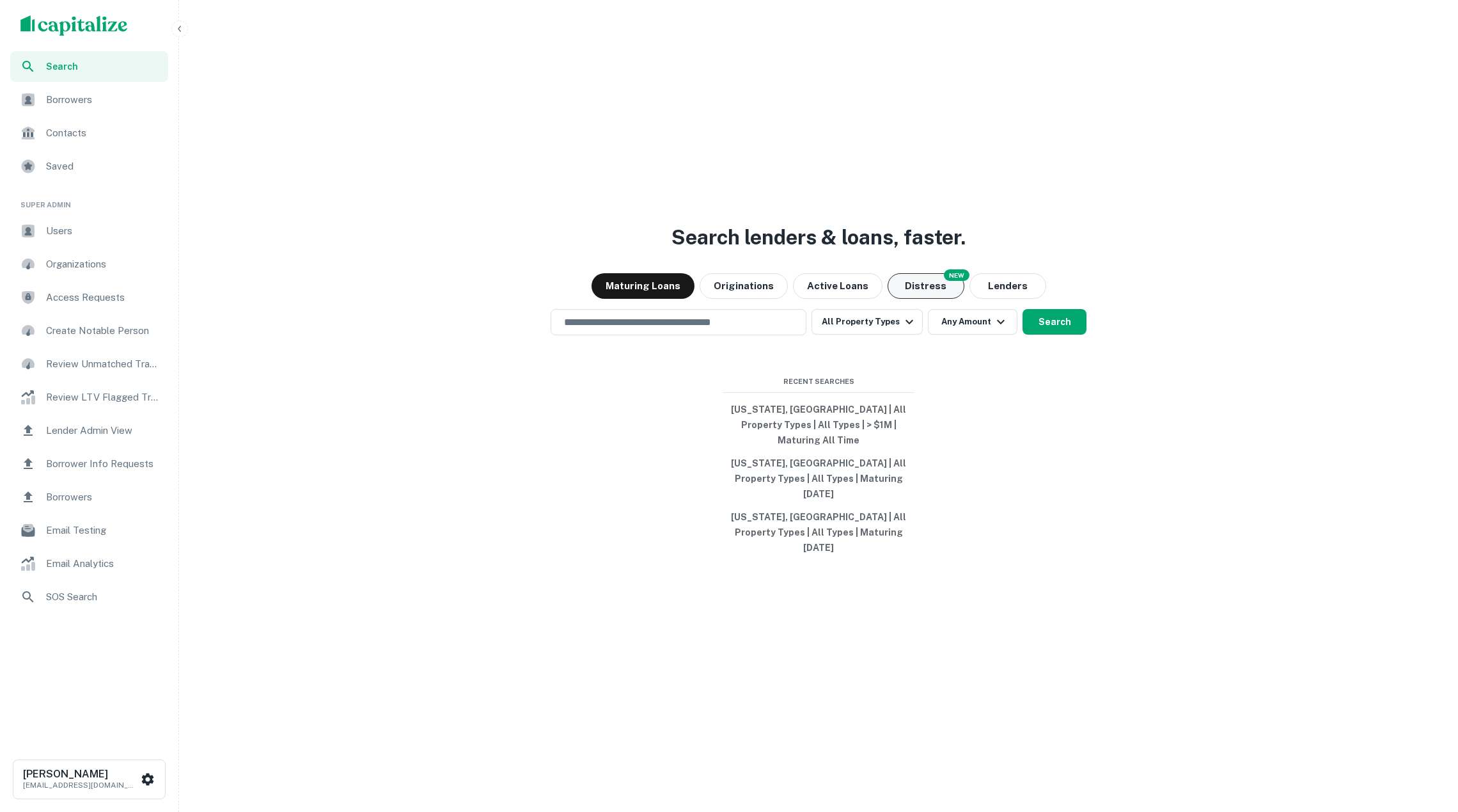
click at [912, 299] on button "Distress" at bounding box center [926, 286] width 77 height 26
click at [1070, 335] on button "Search" at bounding box center [1054, 321] width 64 height 26
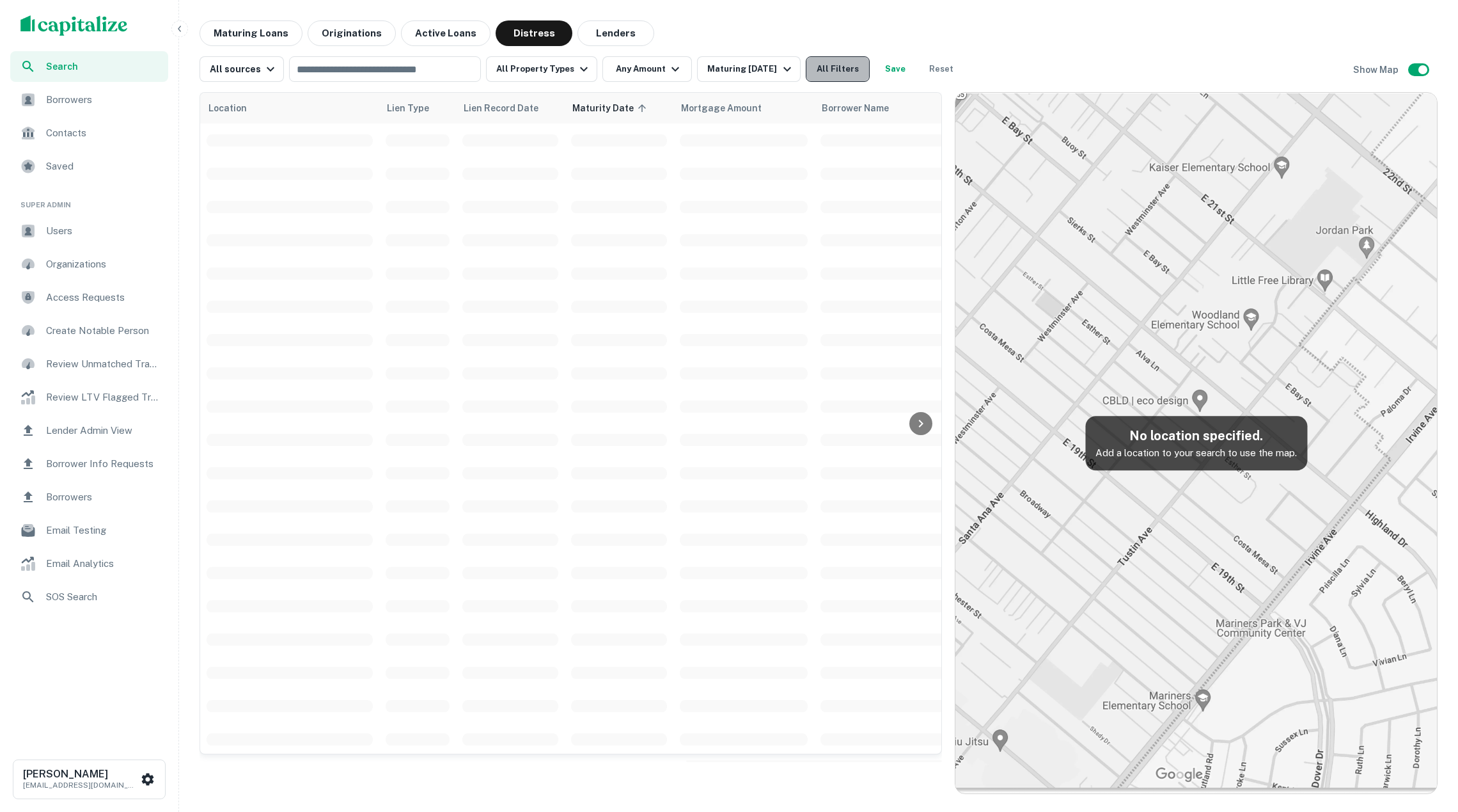
click at [861, 77] on button "All Filters" at bounding box center [837, 69] width 64 height 26
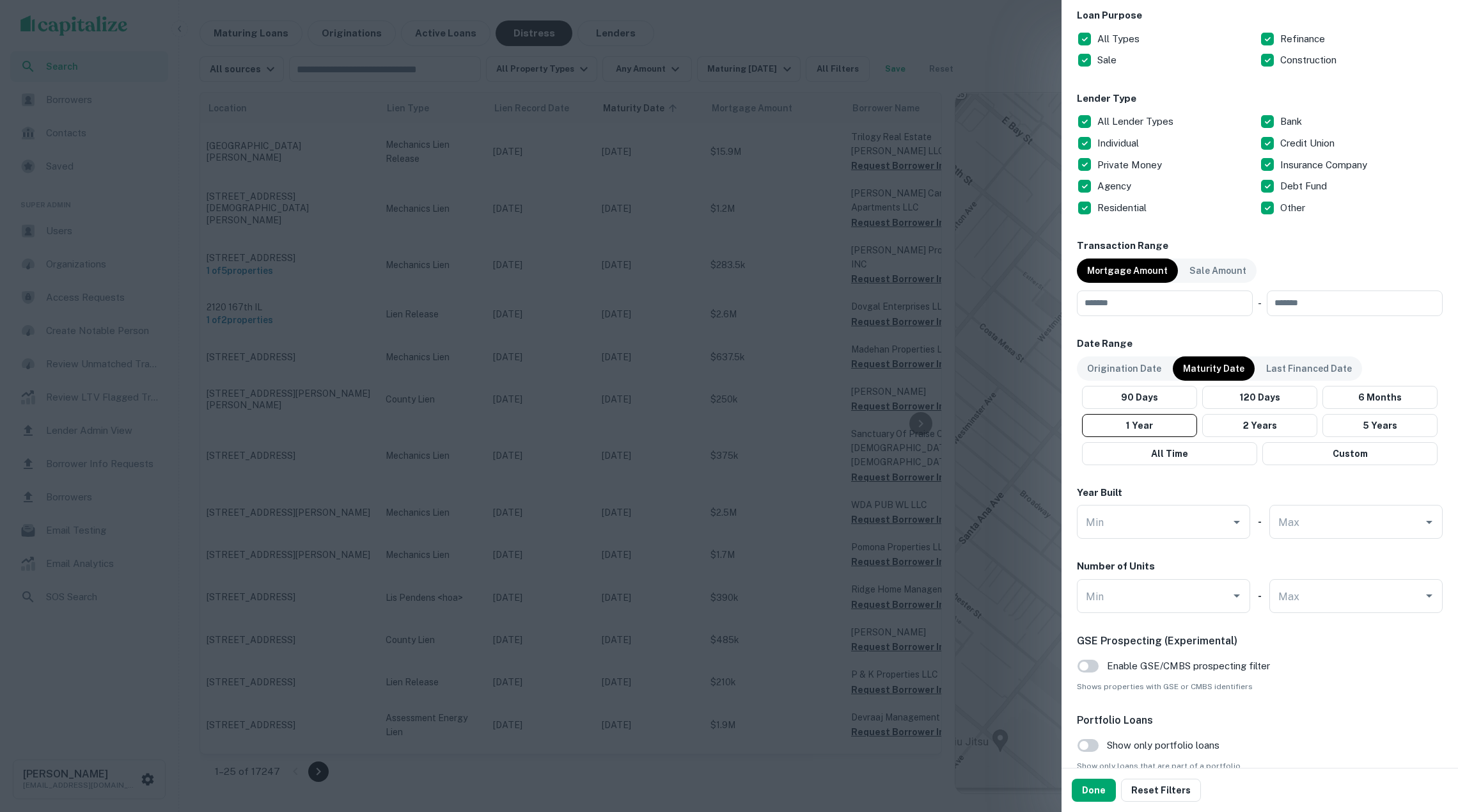
scroll to position [711, 0]
